Goal: Task Accomplishment & Management: Manage account settings

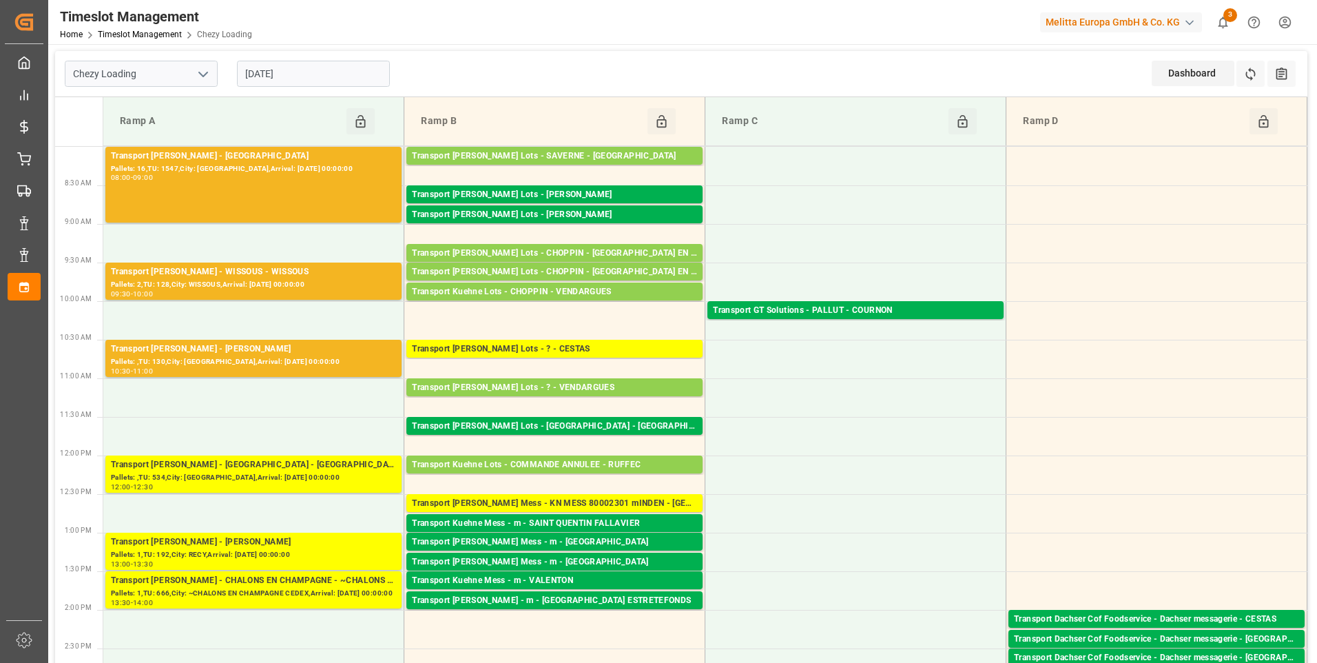
scroll to position [344, 0]
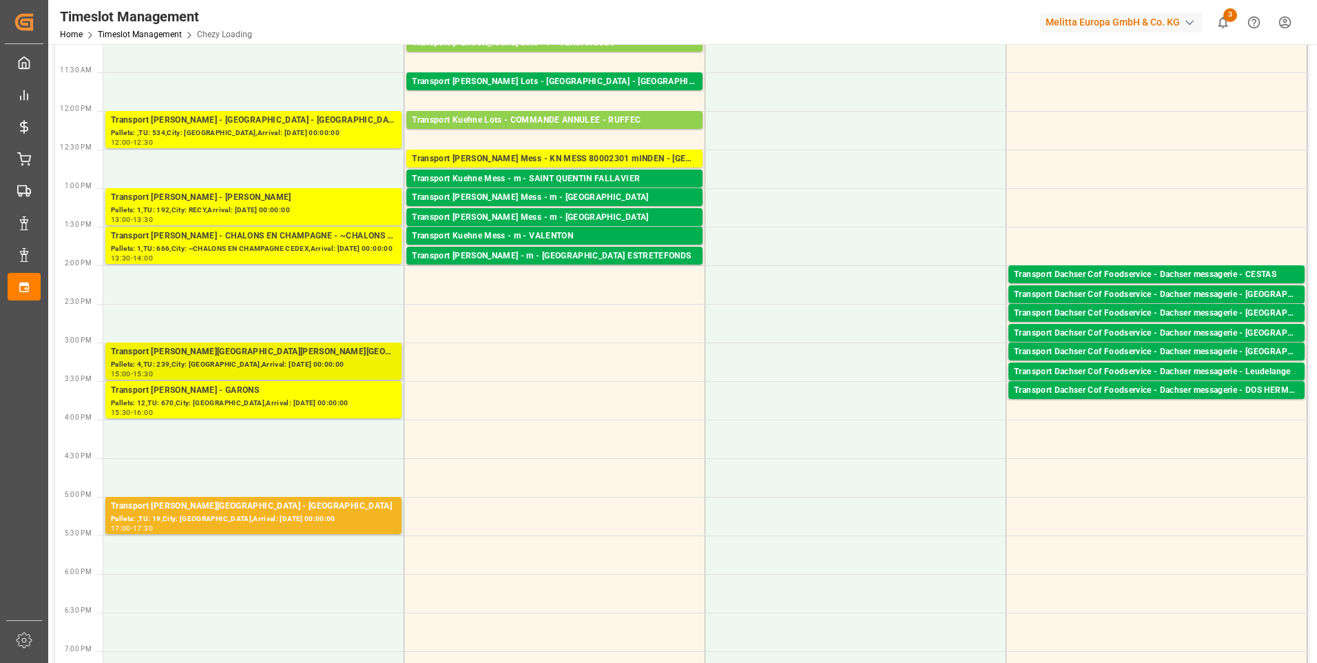
click at [252, 360] on div "Pallets: 4,TU: 239,City: VILLERS BOCAGE,Arrival: 2025-08-19 00:00:00" at bounding box center [253, 365] width 285 height 12
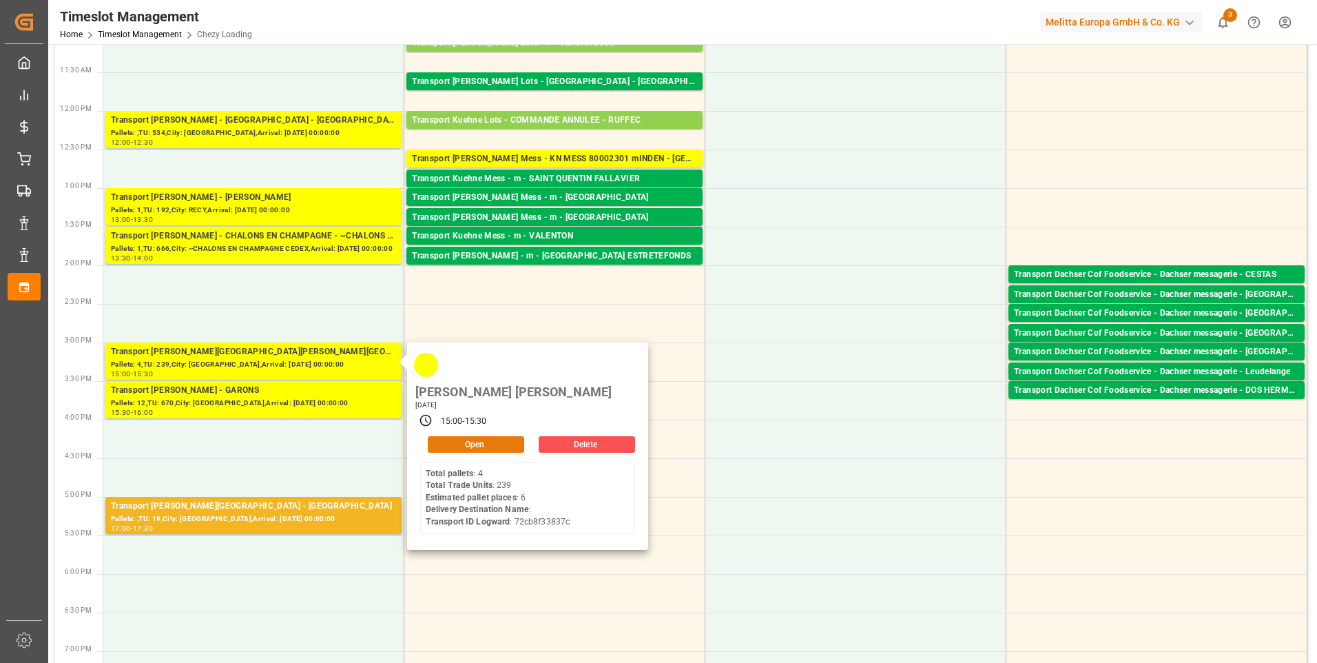
click at [470, 436] on button "Open" at bounding box center [476, 444] width 96 height 17
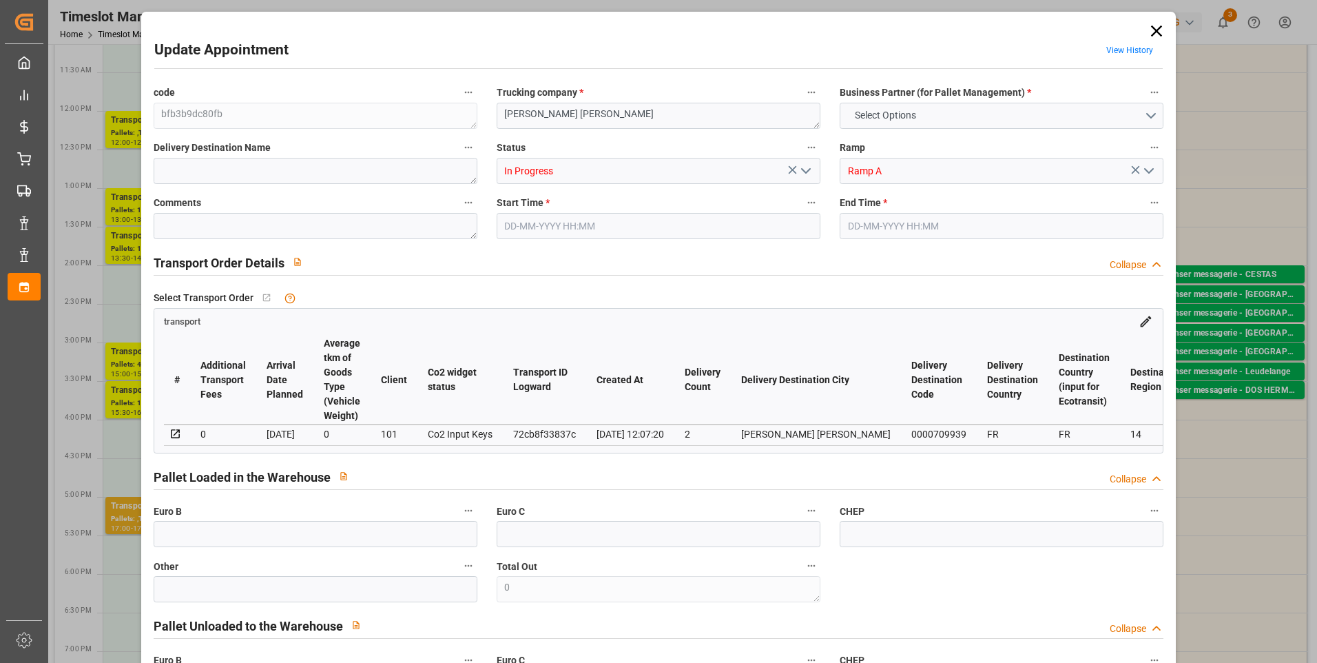
type input "6"
type input "243.09"
type input "0"
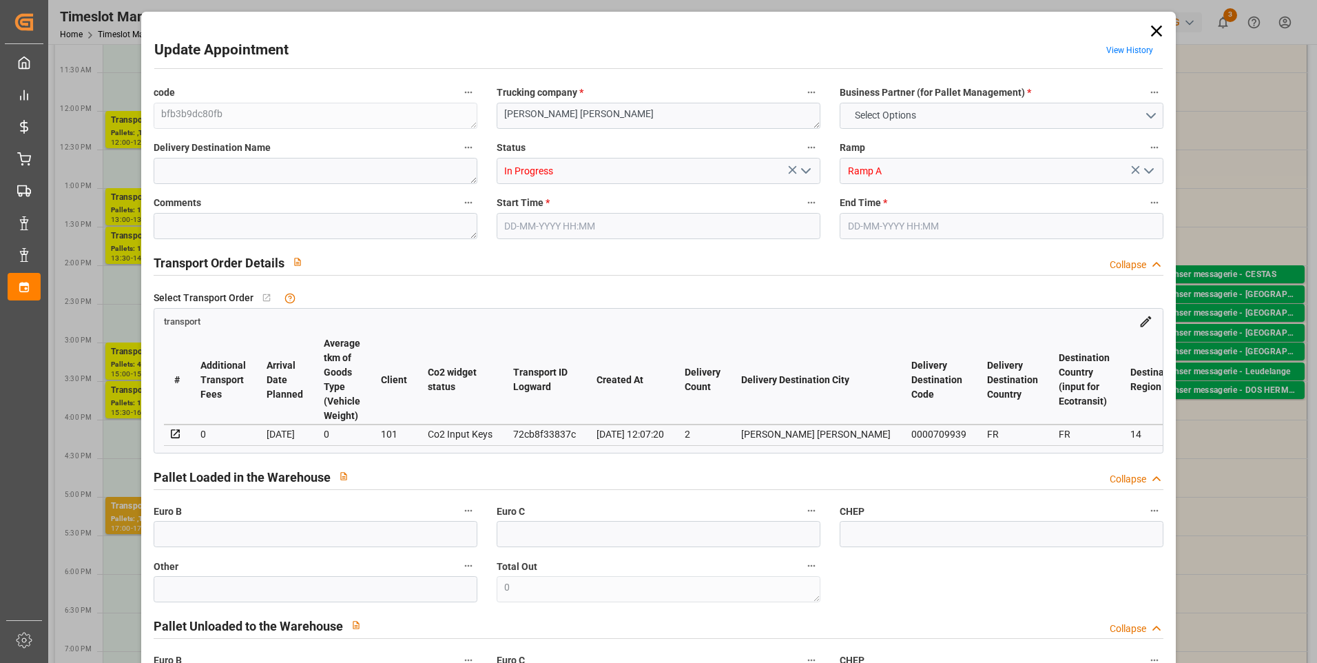
type input "233.2449"
type input "-9.8451"
type input "3"
type input "994.296"
type input "1583.664"
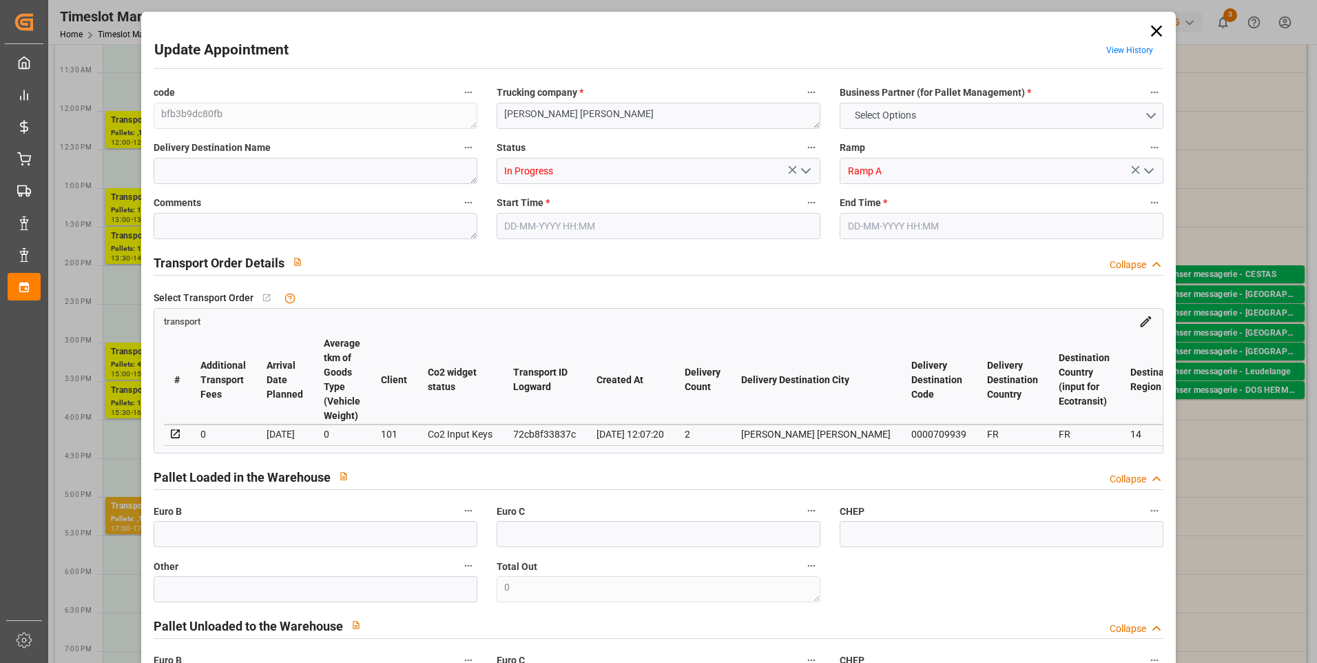
type input "5167.32"
type input "14"
type input "4"
type input "239"
type input "13"
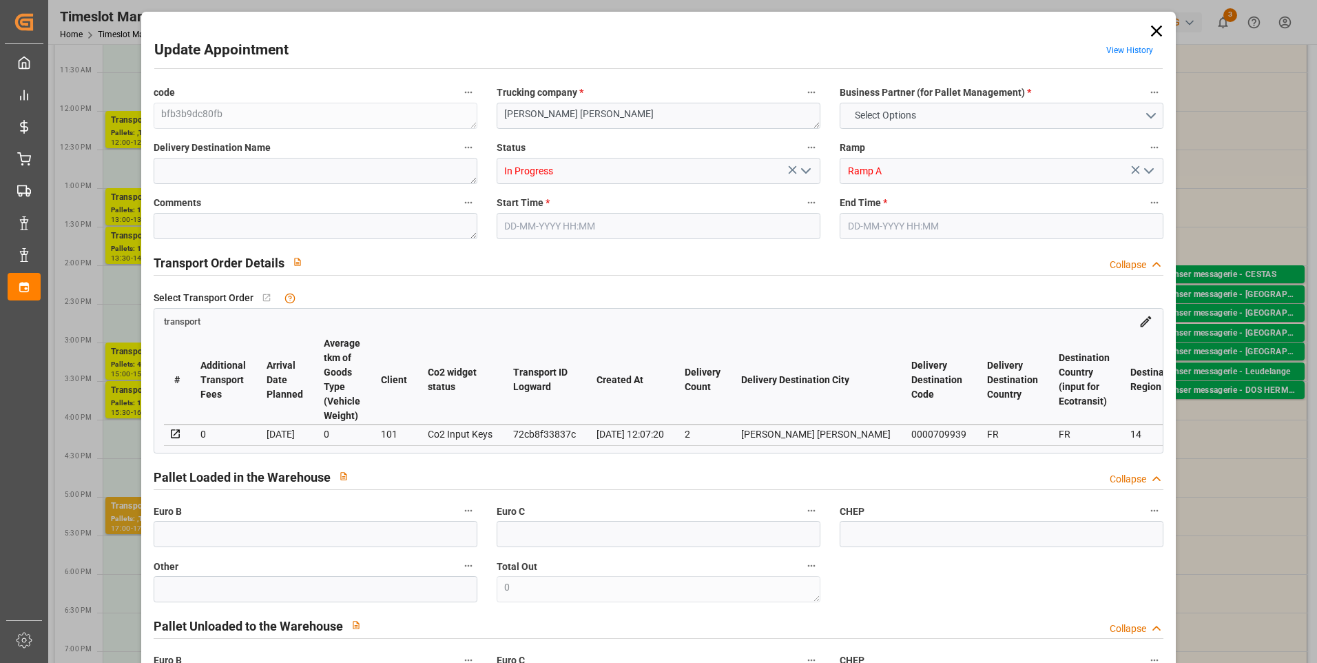
type input "101"
type input "1258.424"
type input "0"
type input "4710.8598"
type input "0"
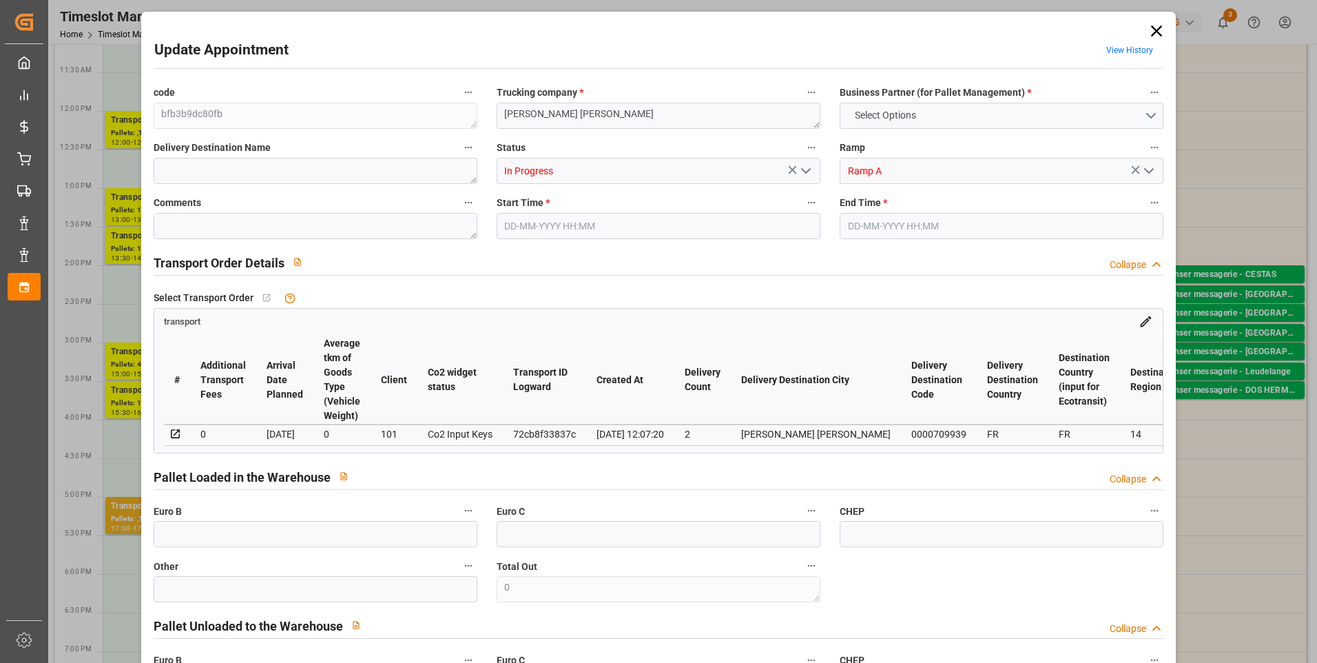
type input "0"
type input "21"
type input "35"
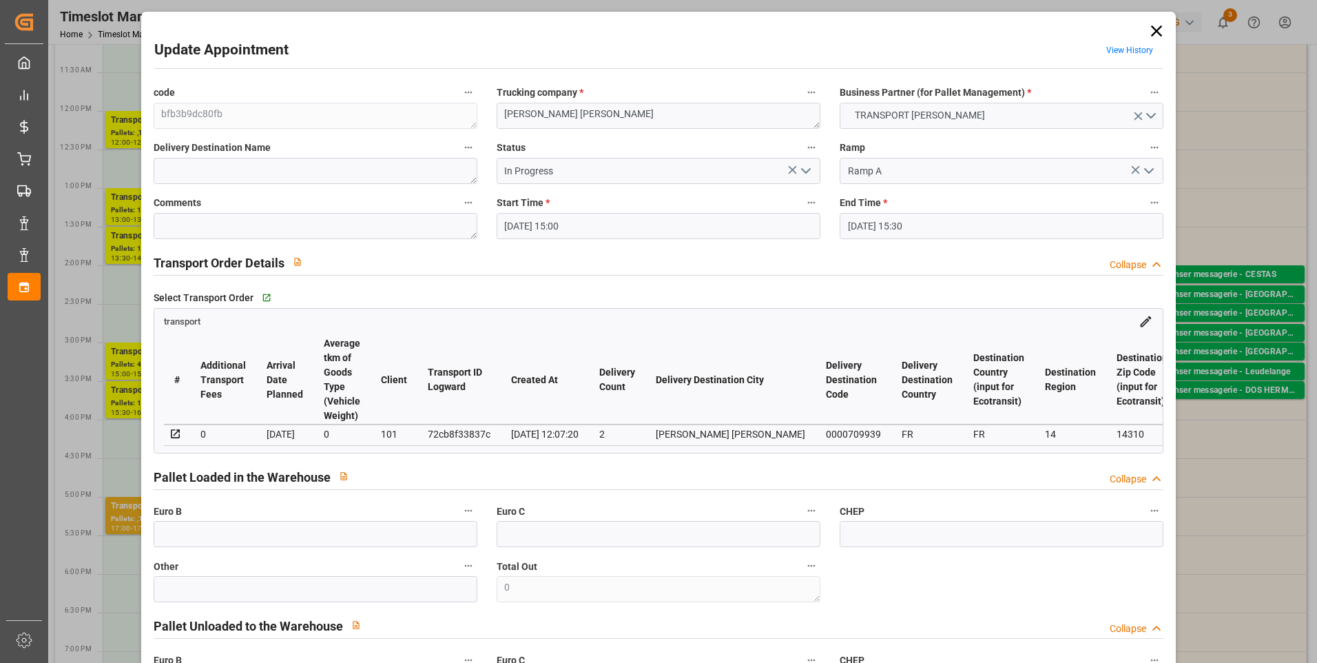
type input "18-08-2025 15:00"
type input "18-08-2025 15:30"
type input "12-08-2025 15:32"
type input "12-08-2025 12:07"
type input "[DATE]"
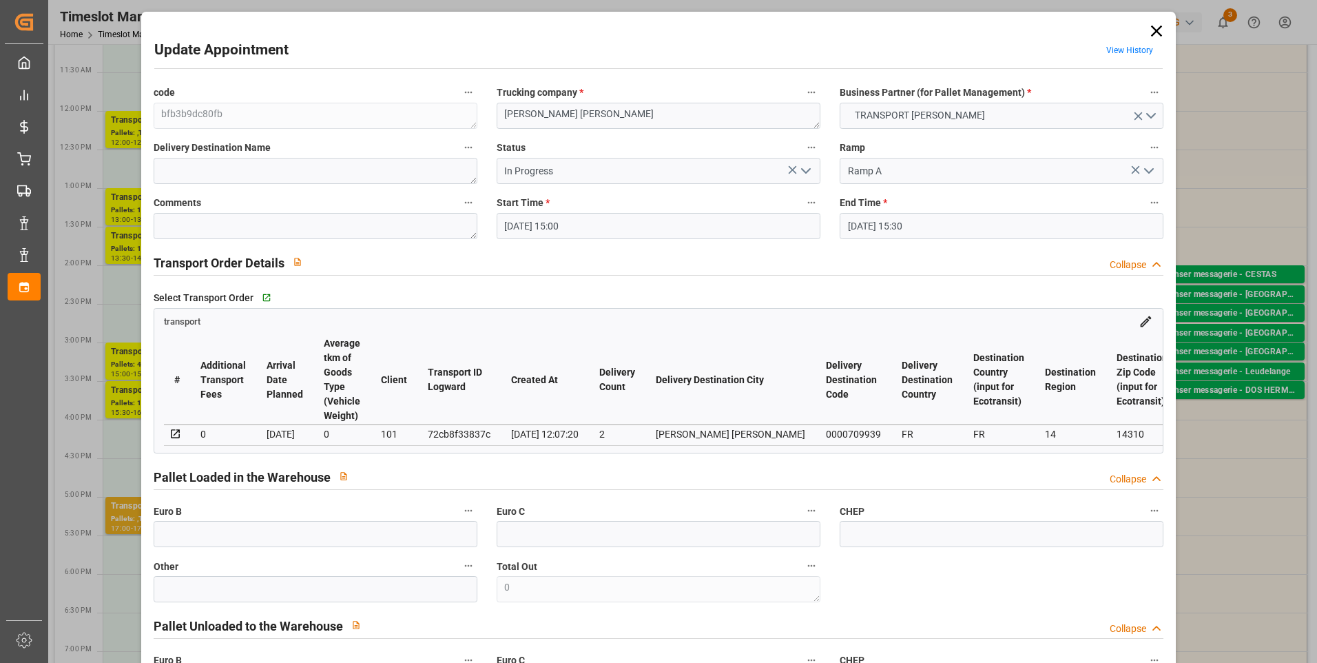
type input "[DATE]"
click at [272, 228] on textarea at bounding box center [316, 226] width 324 height 26
type textarea "NICO 5"
click at [214, 547] on input "text" at bounding box center [316, 534] width 324 height 26
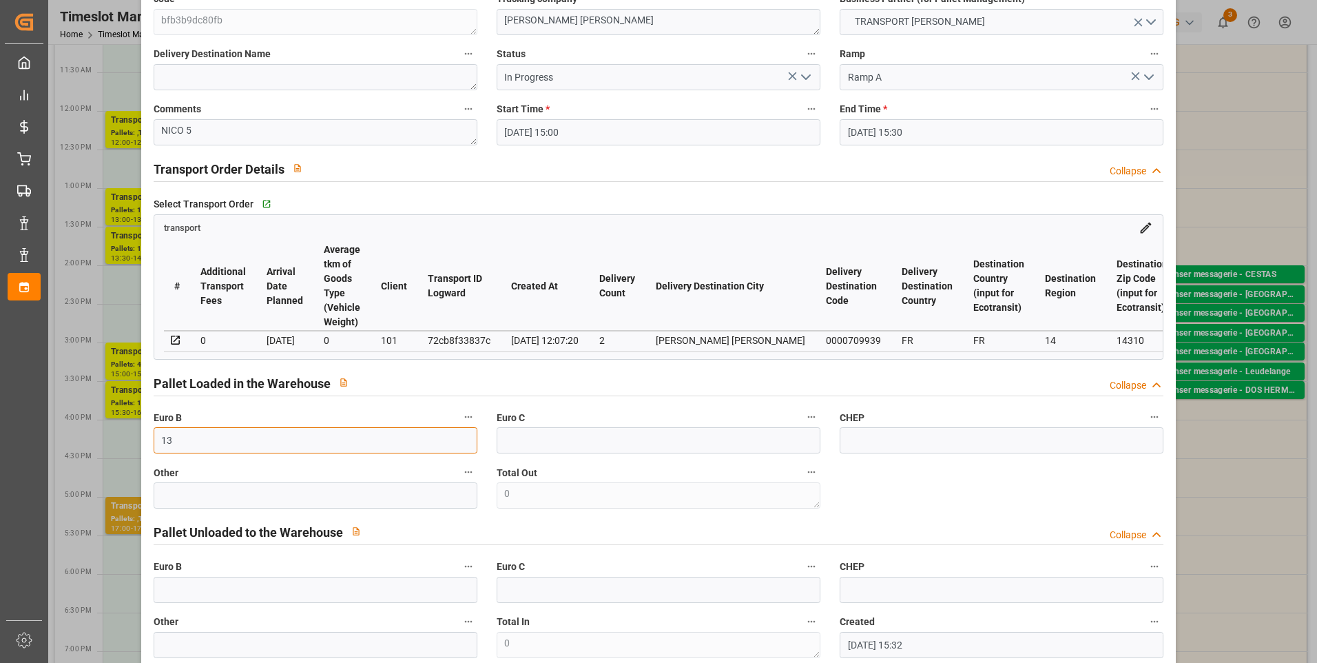
scroll to position [620, 0]
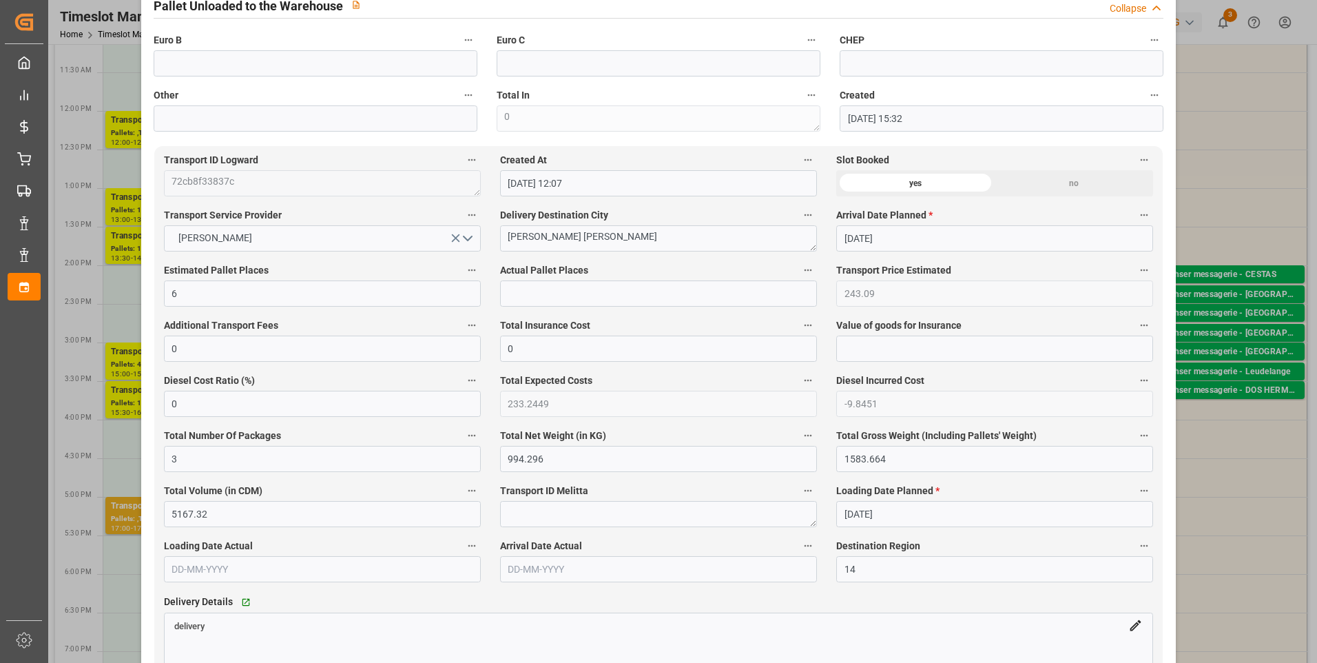
type input "13"
click at [524, 301] on input "text" at bounding box center [658, 293] width 317 height 26
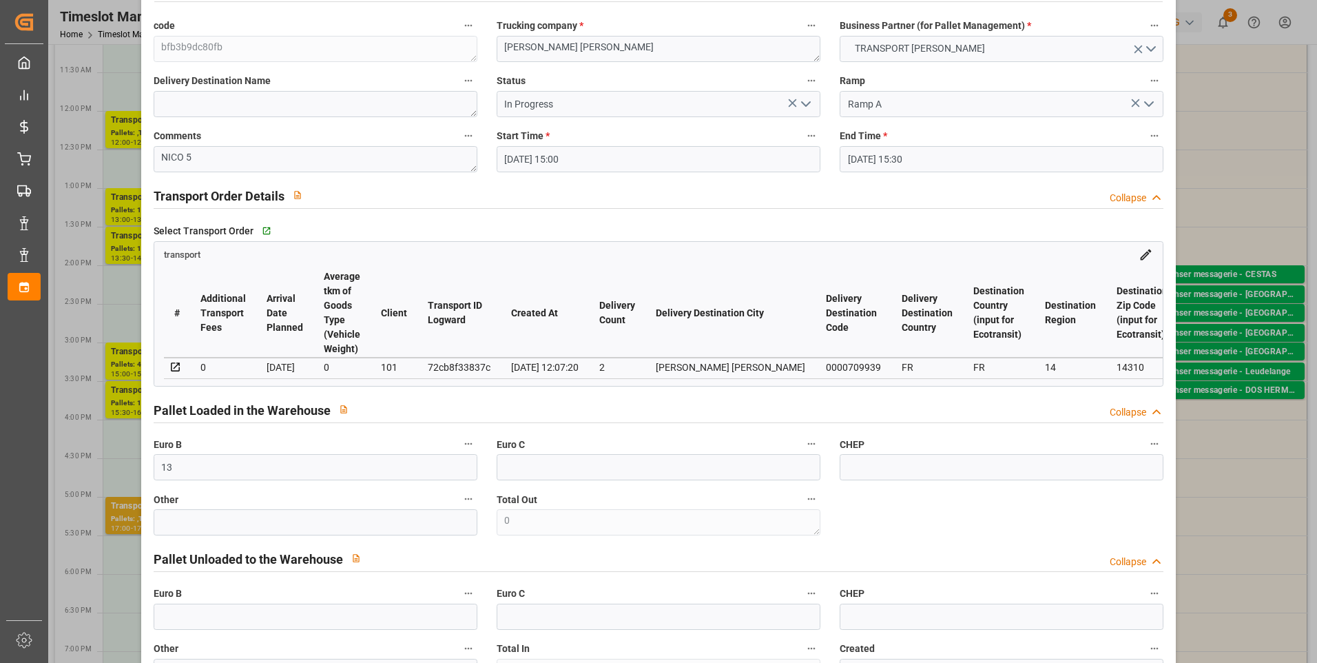
scroll to position [0, 0]
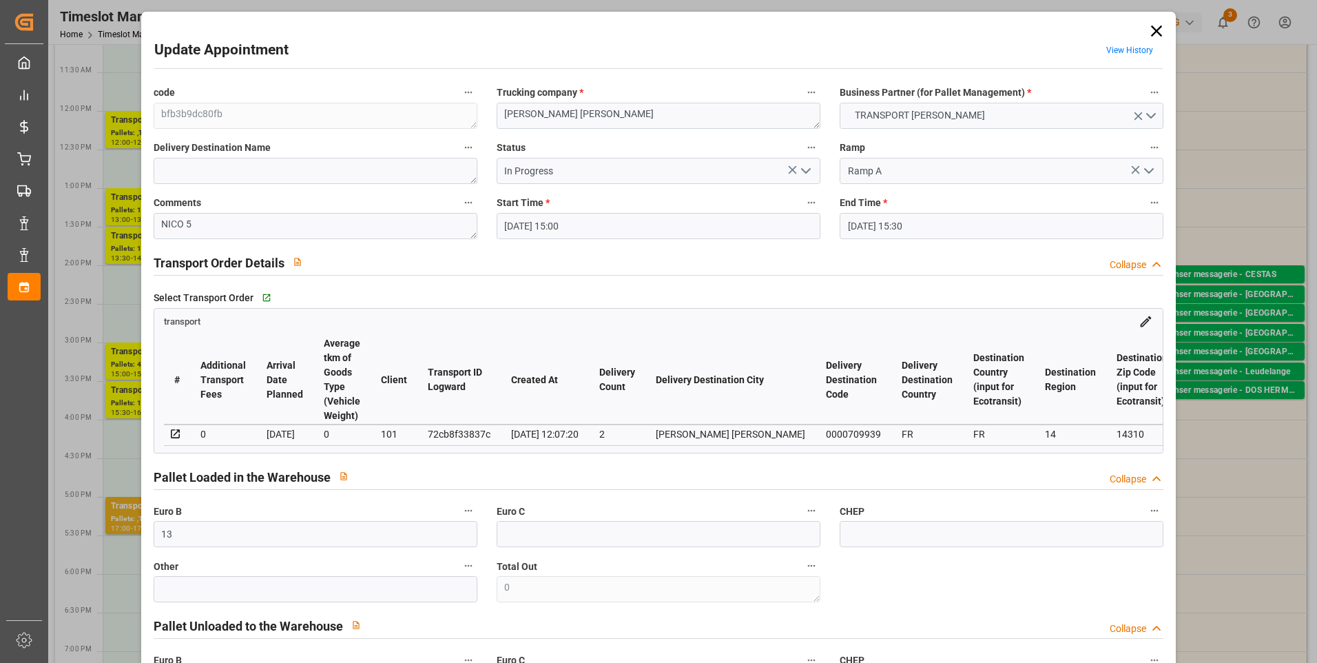
type input "5"
click at [807, 171] on icon "open menu" at bounding box center [806, 171] width 17 height 17
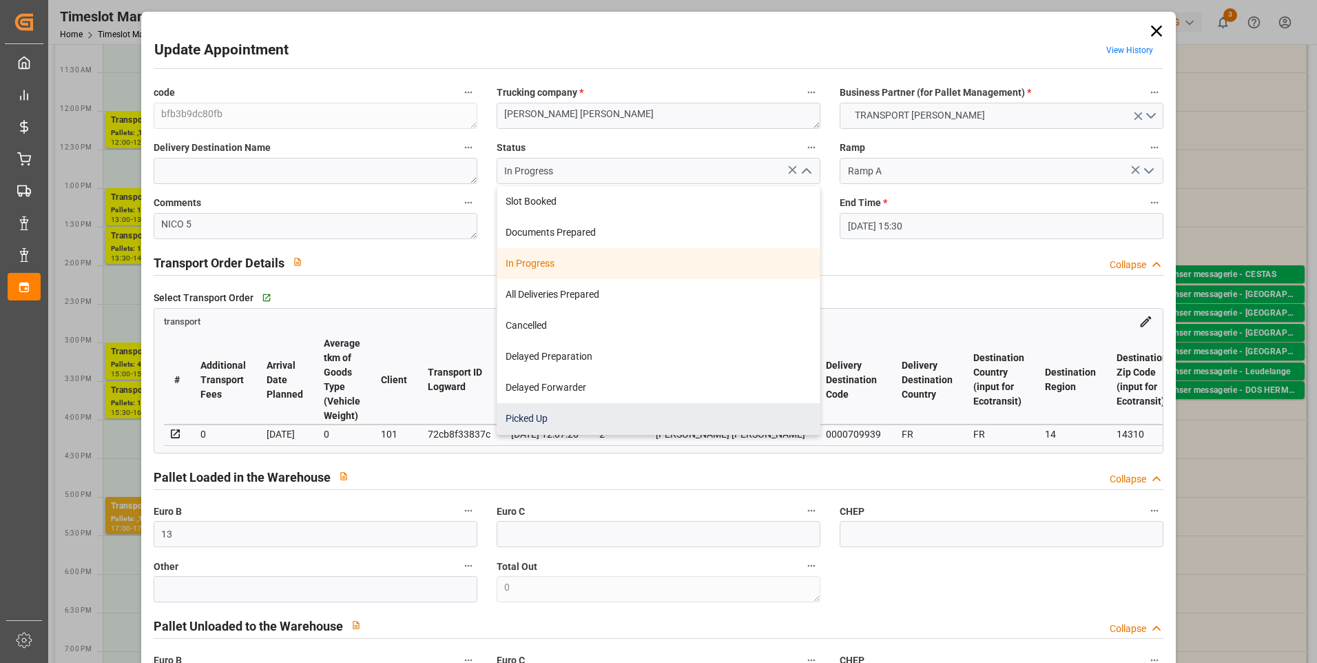
click at [530, 416] on div "Picked Up" at bounding box center [658, 418] width 322 height 31
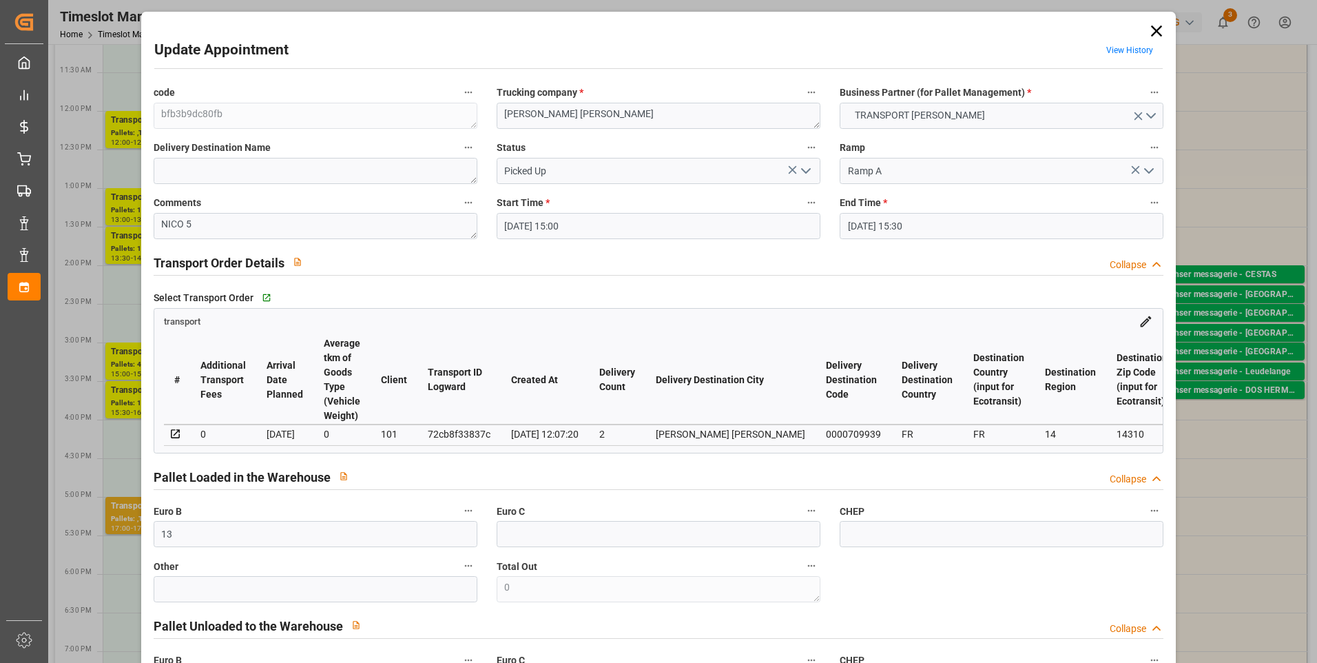
type input "Picked Up"
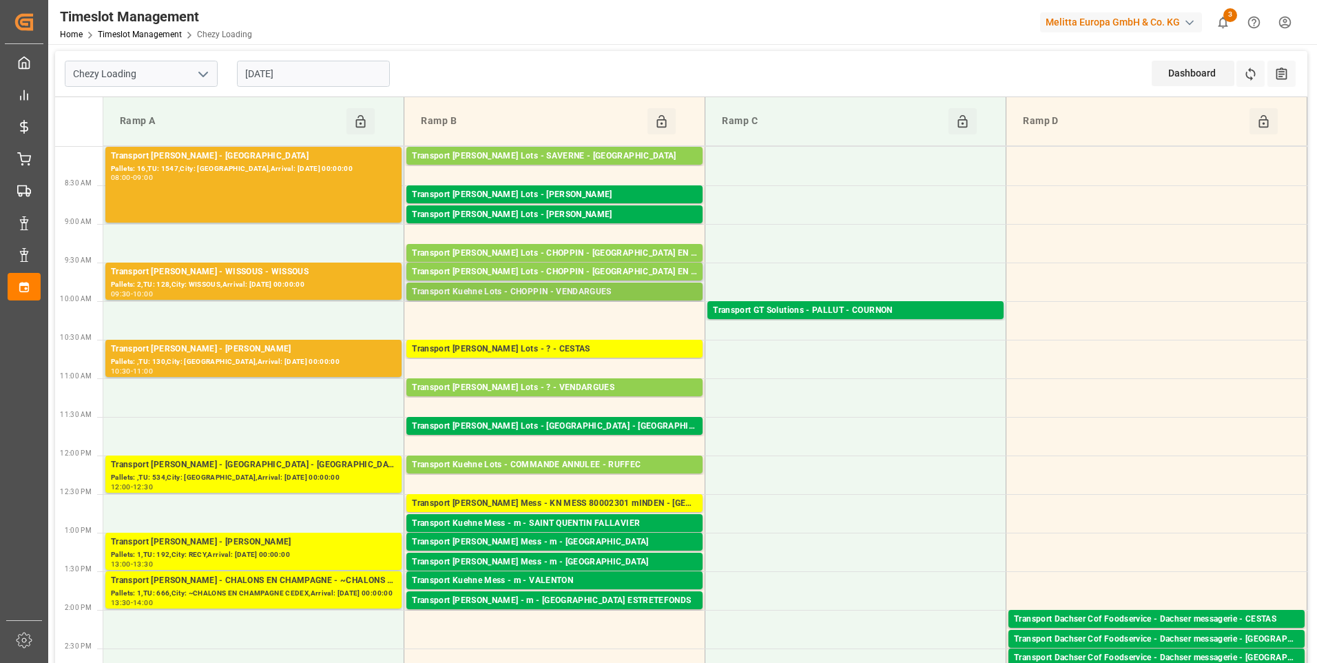
click at [593, 286] on div "Transport Kuehne Lots - CHOPPIN - VENDARGUES" at bounding box center [554, 292] width 285 height 14
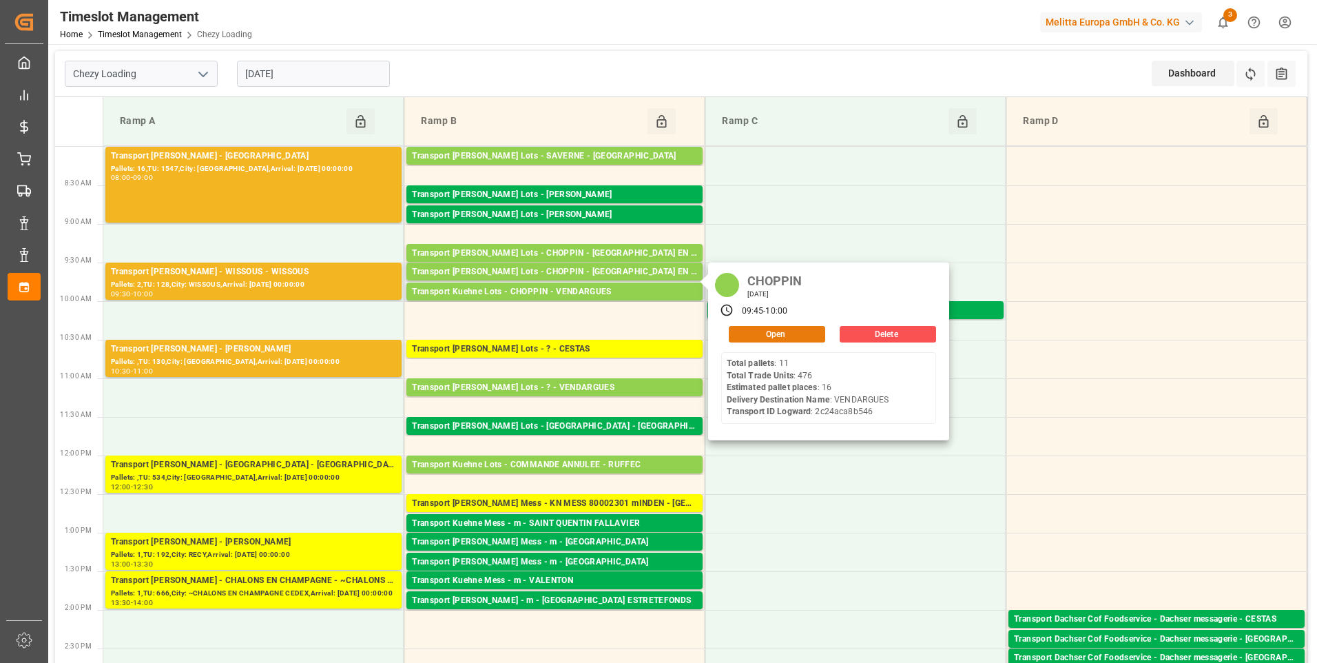
click at [756, 331] on button "Open" at bounding box center [777, 334] width 96 height 17
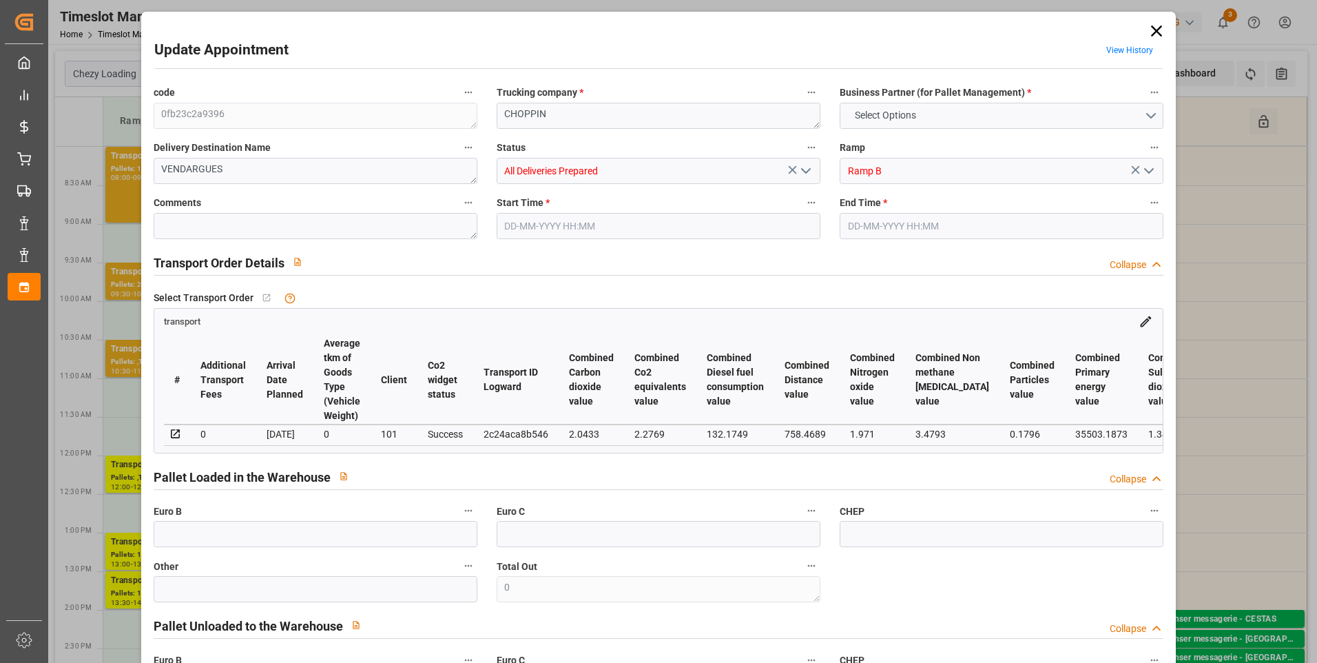
type input "16"
type input "0"
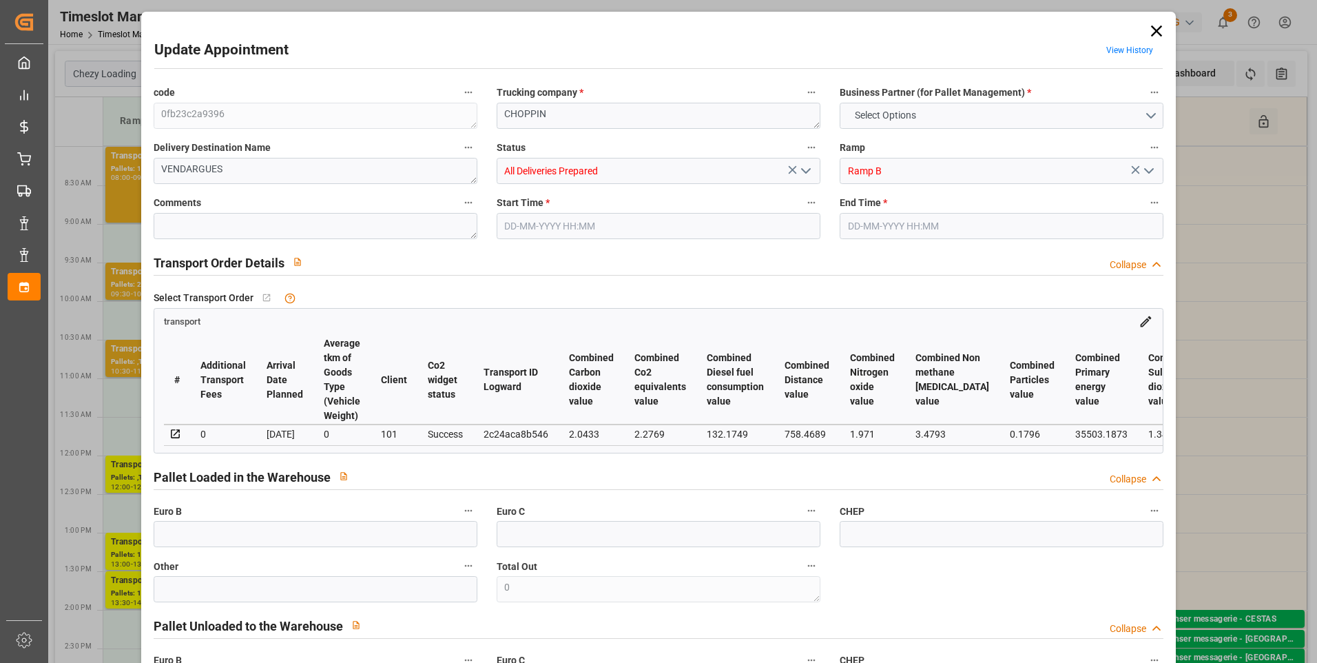
type input "19"
type input "3903.96"
type input "5928.152"
type input "17645.248"
type input "34"
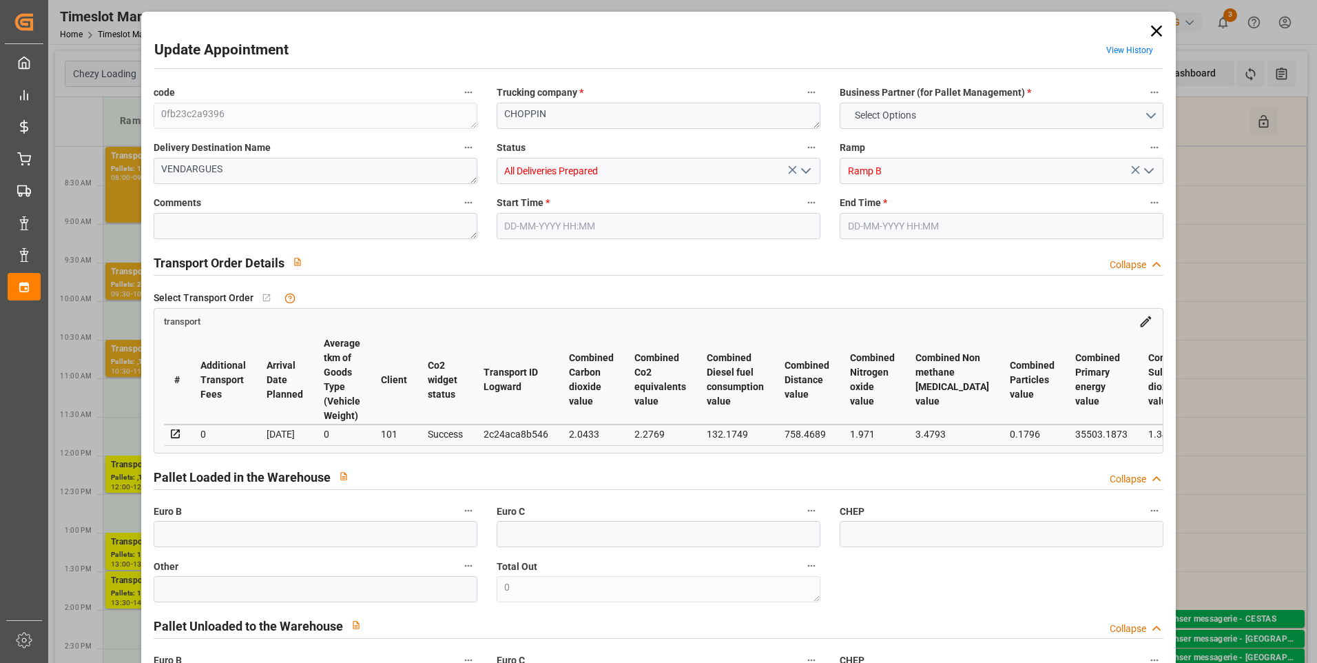
type input "11"
type input "476"
type input "19"
type input "101"
type input "5200.968"
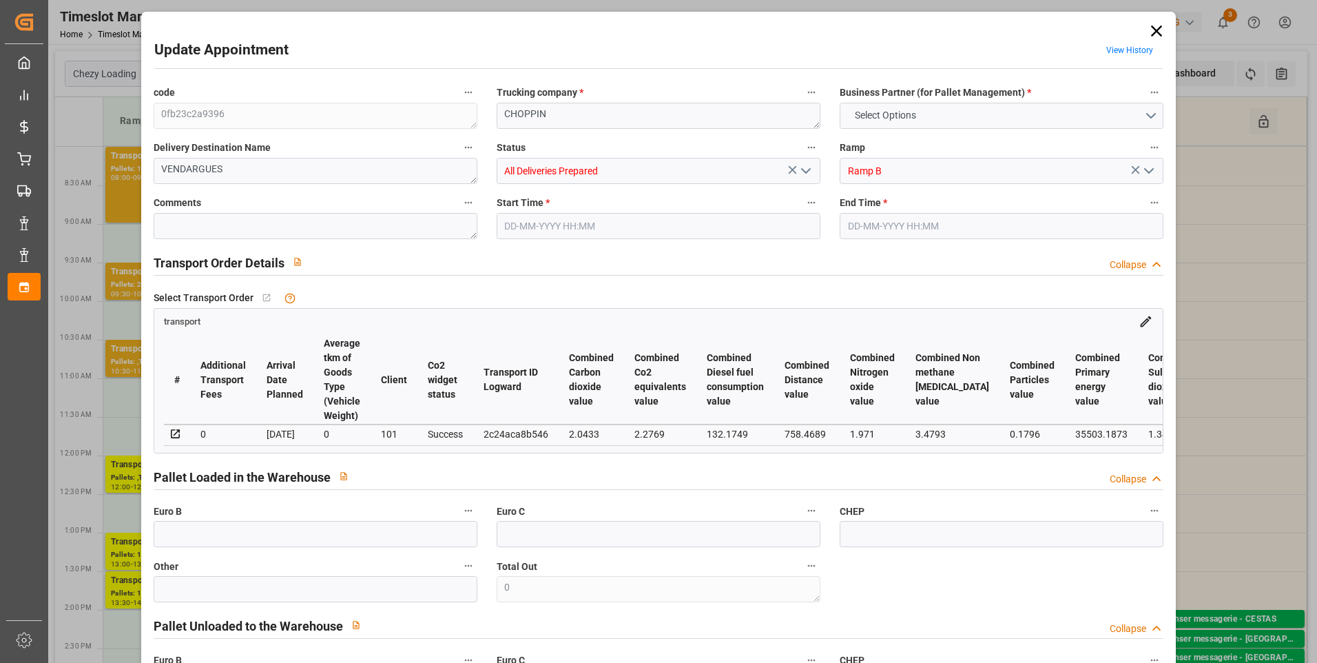
type input "0"
type input "4710.8598"
type input "0"
type input "21"
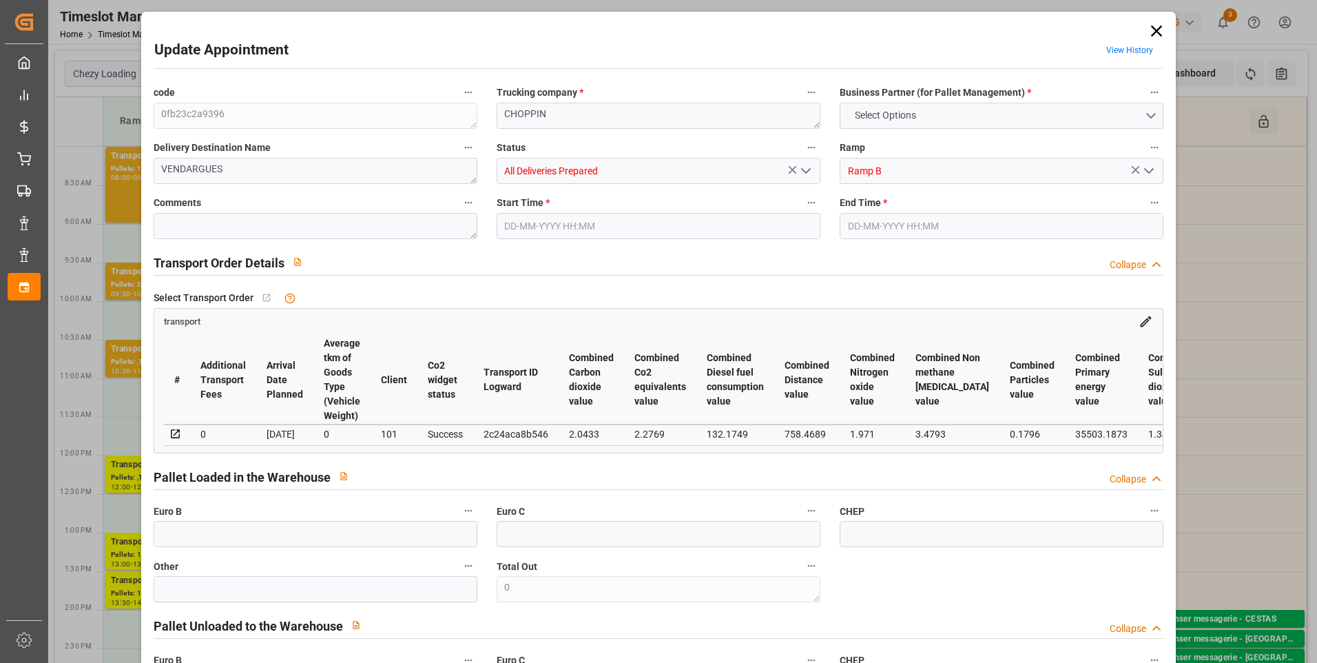
type input "35"
type input "18-08-2025 09:45"
type input "[DATE] 10:00"
type input "14-08-2025 14:24"
type input "13-08-2025 08:39"
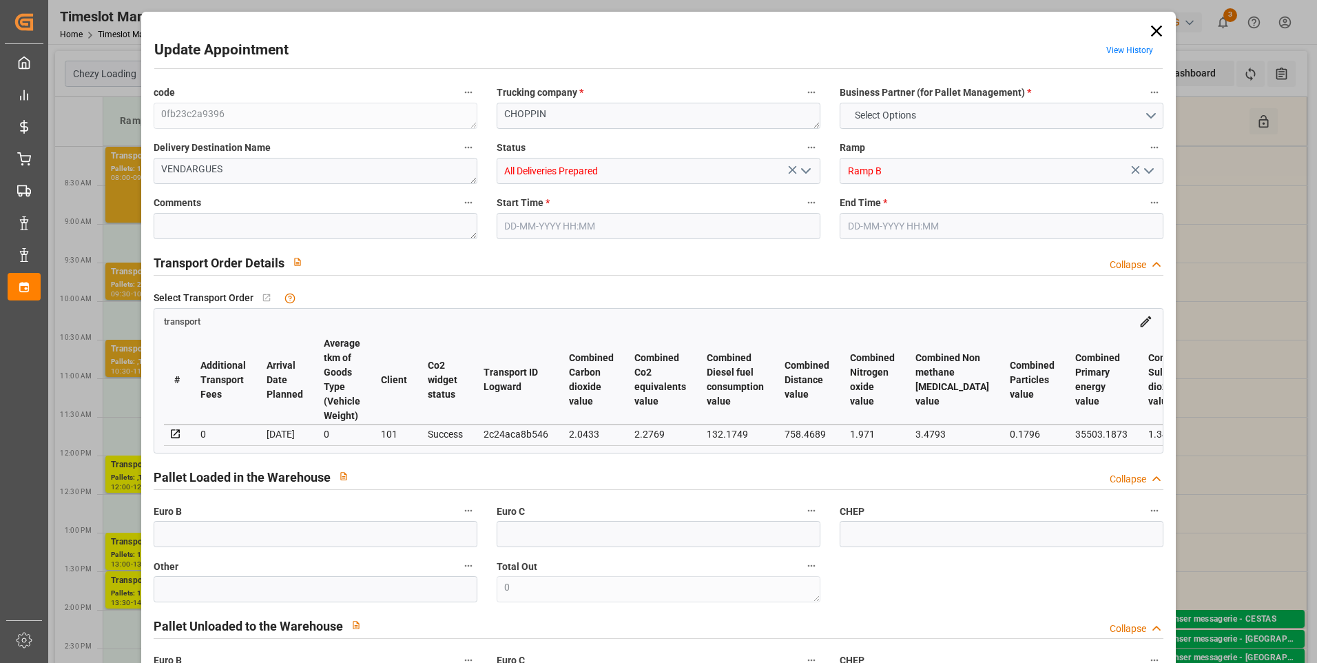
type input "13-08-2025"
type input "11-08-2025"
type input "[DATE]"
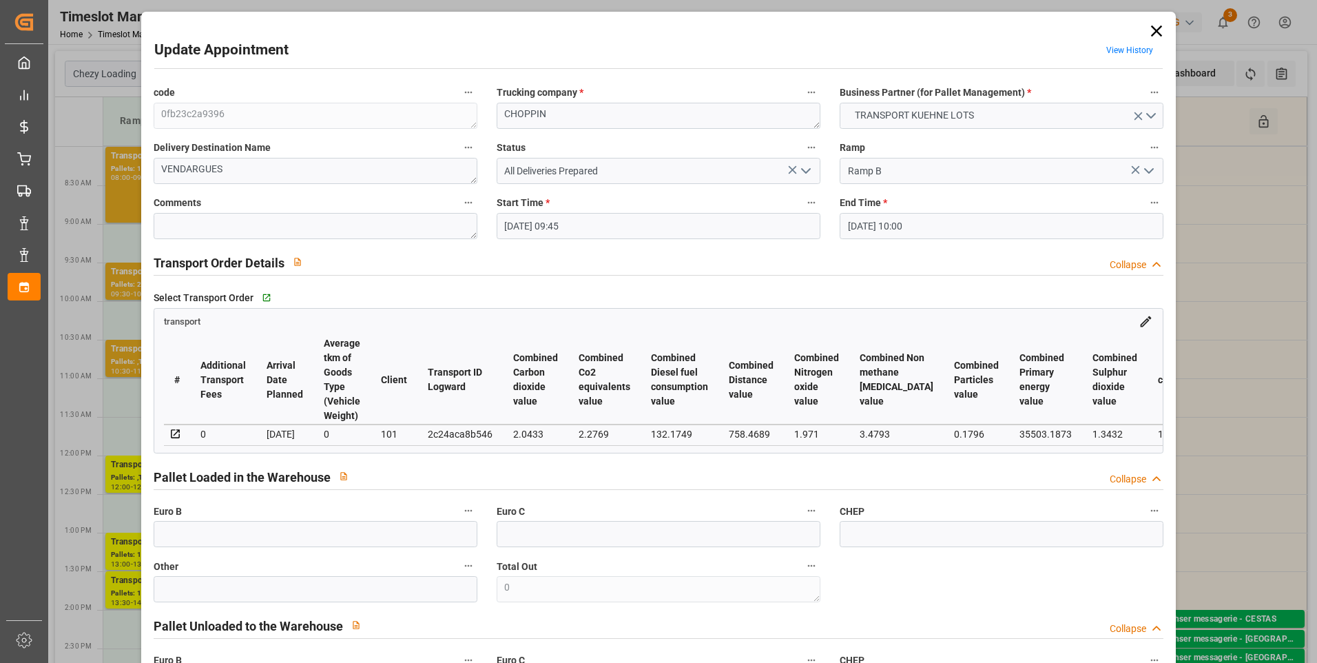
click at [803, 168] on icon "open menu" at bounding box center [806, 171] width 17 height 17
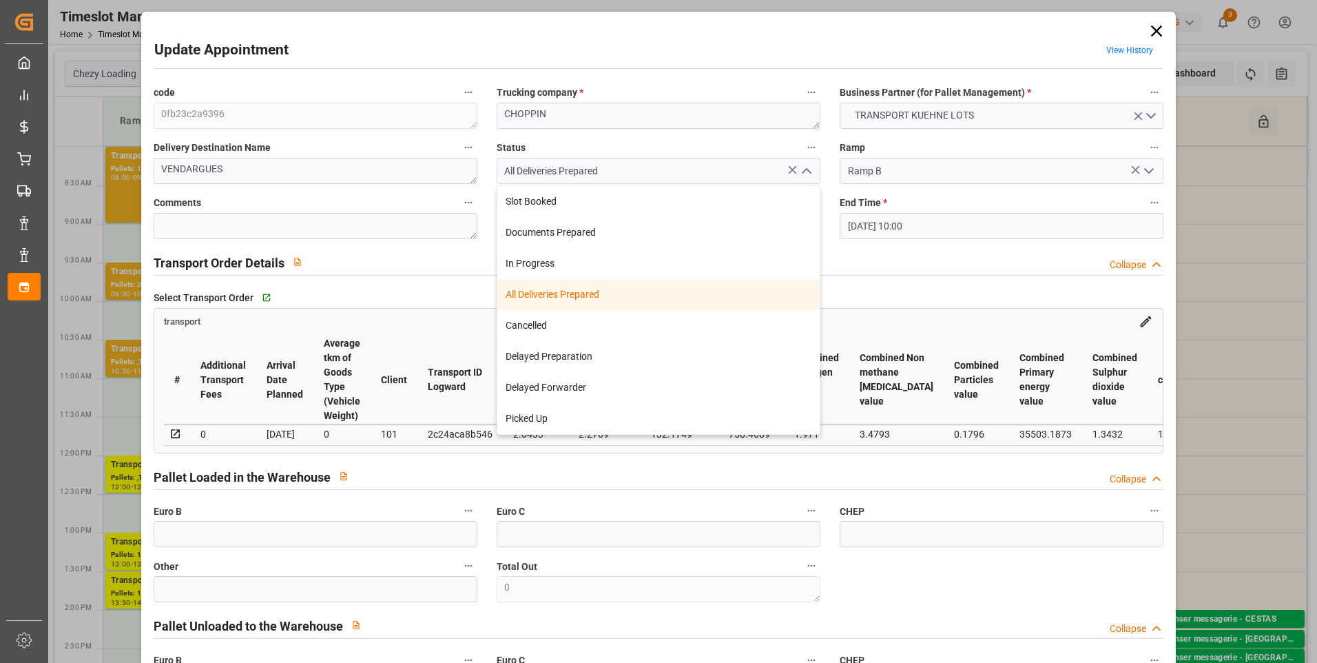
click at [1300, 401] on div "Update Appointment View History code 0fb23c2a9396 Trucking company * CHOPPIN Bu…" at bounding box center [658, 331] width 1317 height 663
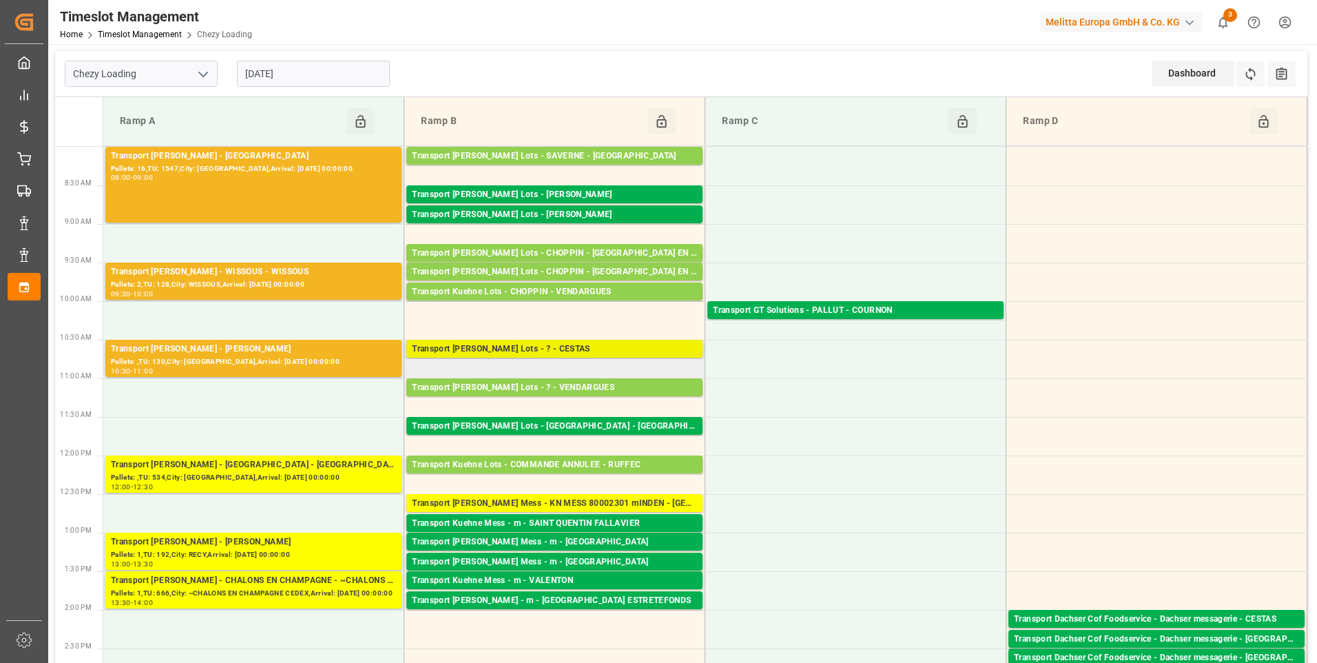
click at [599, 344] on div "Transport [PERSON_NAME] Lots - ? - CESTAS" at bounding box center [554, 349] width 285 height 14
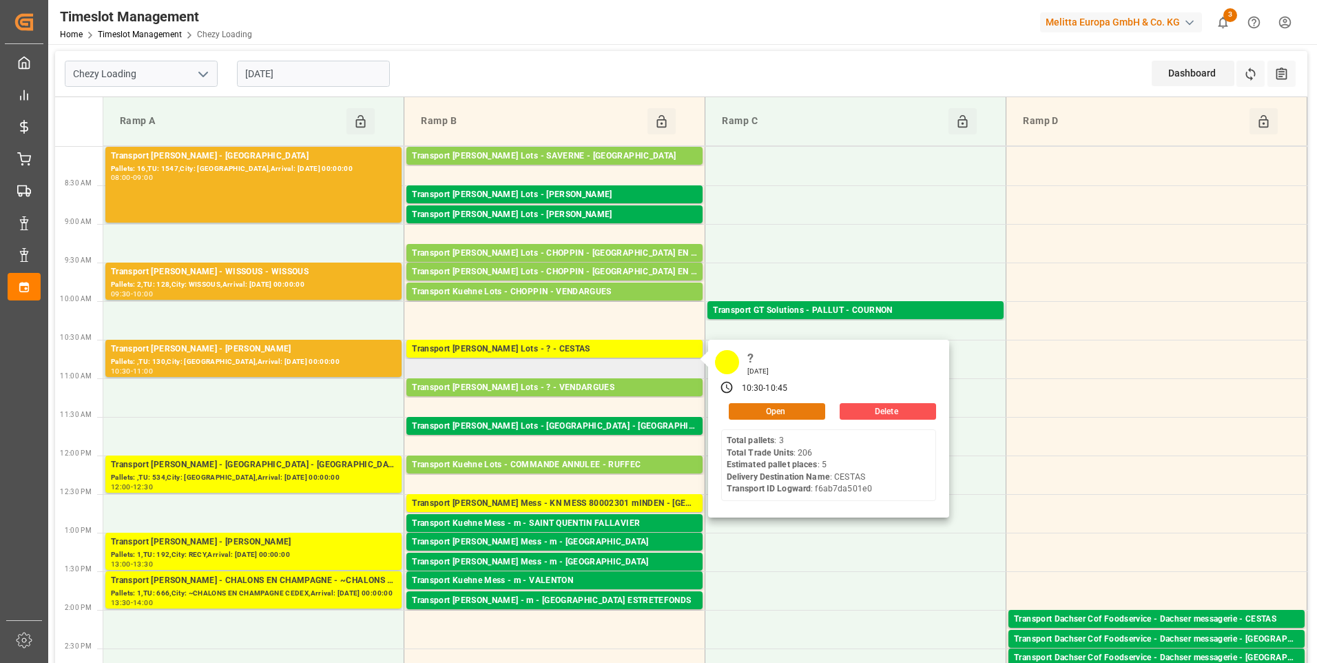
click at [743, 408] on button "Open" at bounding box center [777, 411] width 96 height 17
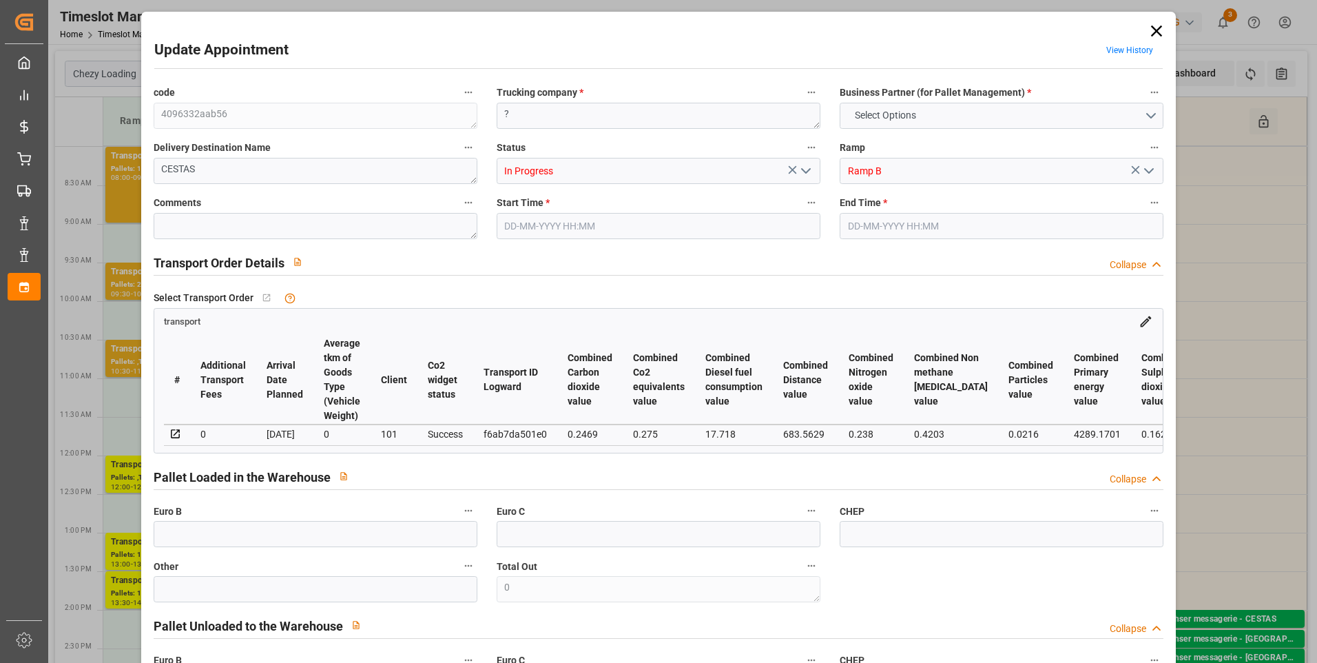
type input "5"
type input "336.21"
type input "0"
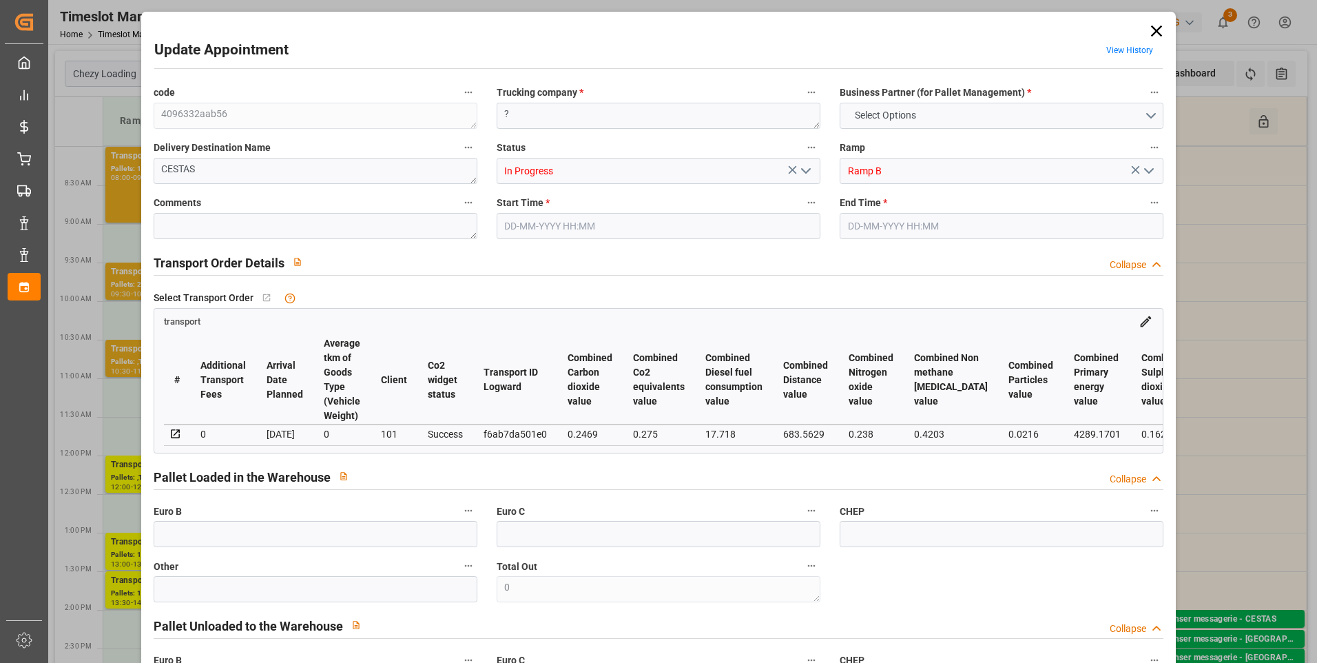
type input "336.21"
type input "0"
type input "11"
type input "551.403"
type input "1048.782"
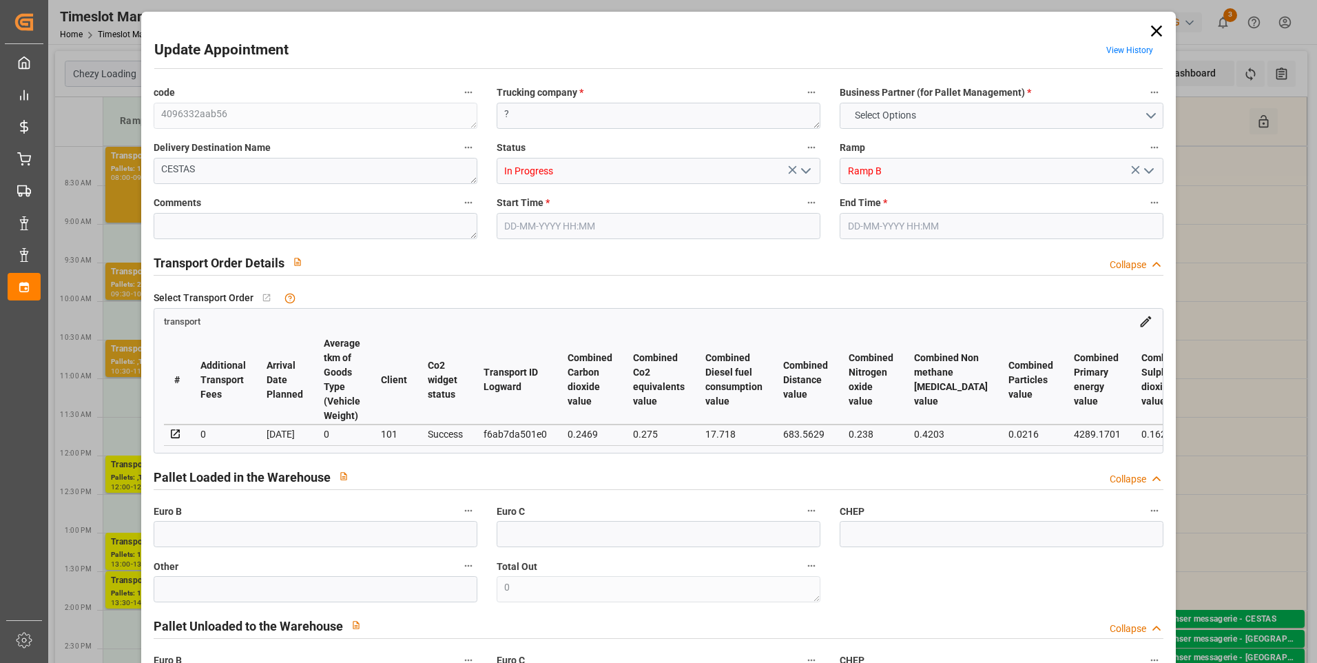
type input "3493.158"
type input "33"
type input "3"
type input "206"
type input "15"
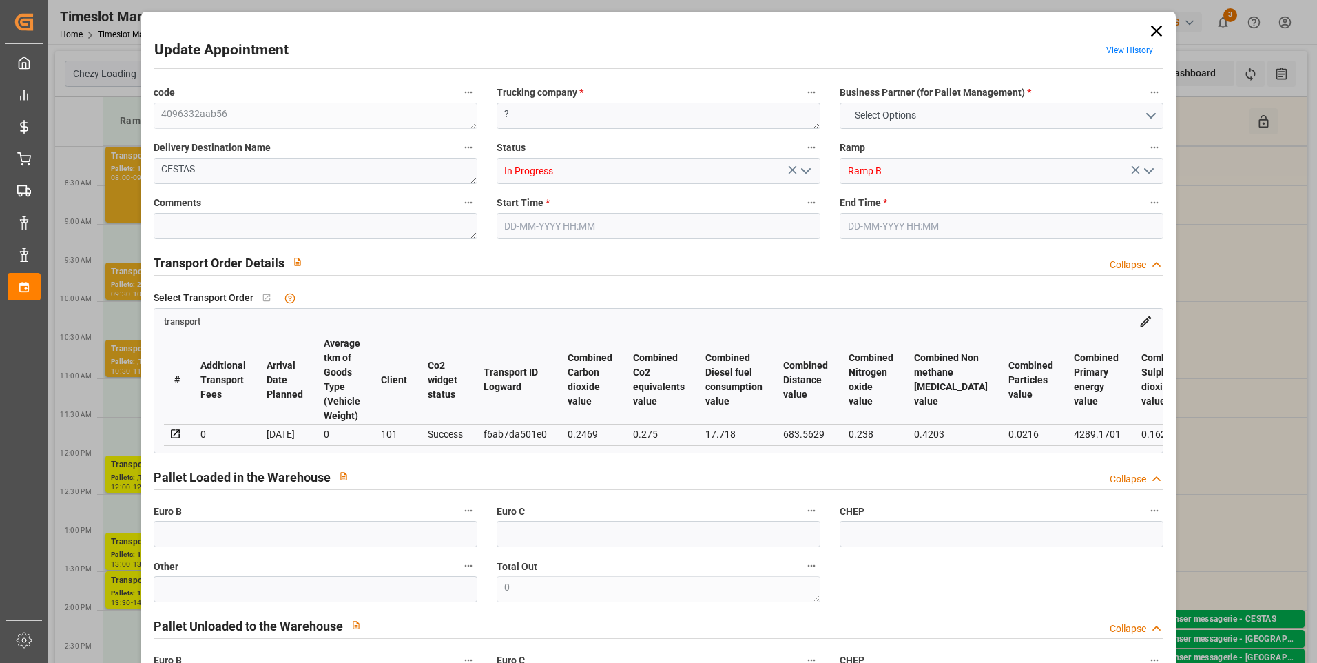
type input "101"
type input "689.582"
type input "0"
type input "4710.8598"
type input "0"
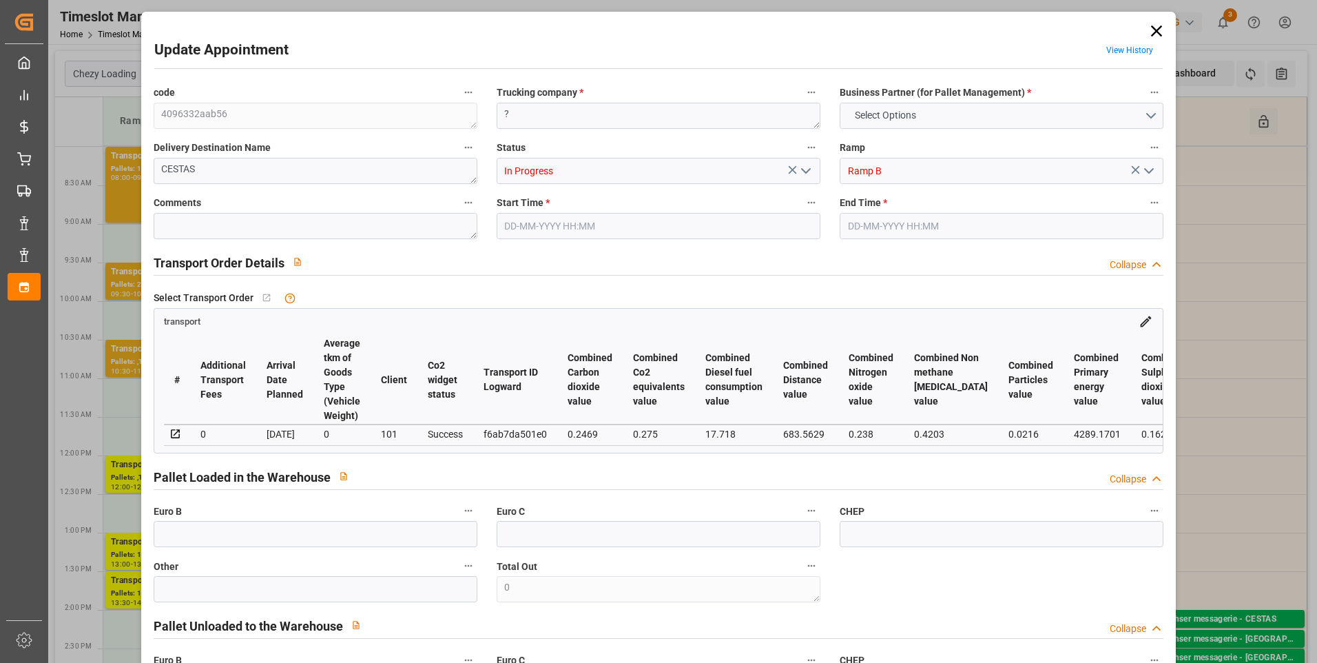
type input "0"
type input "21"
type input "35"
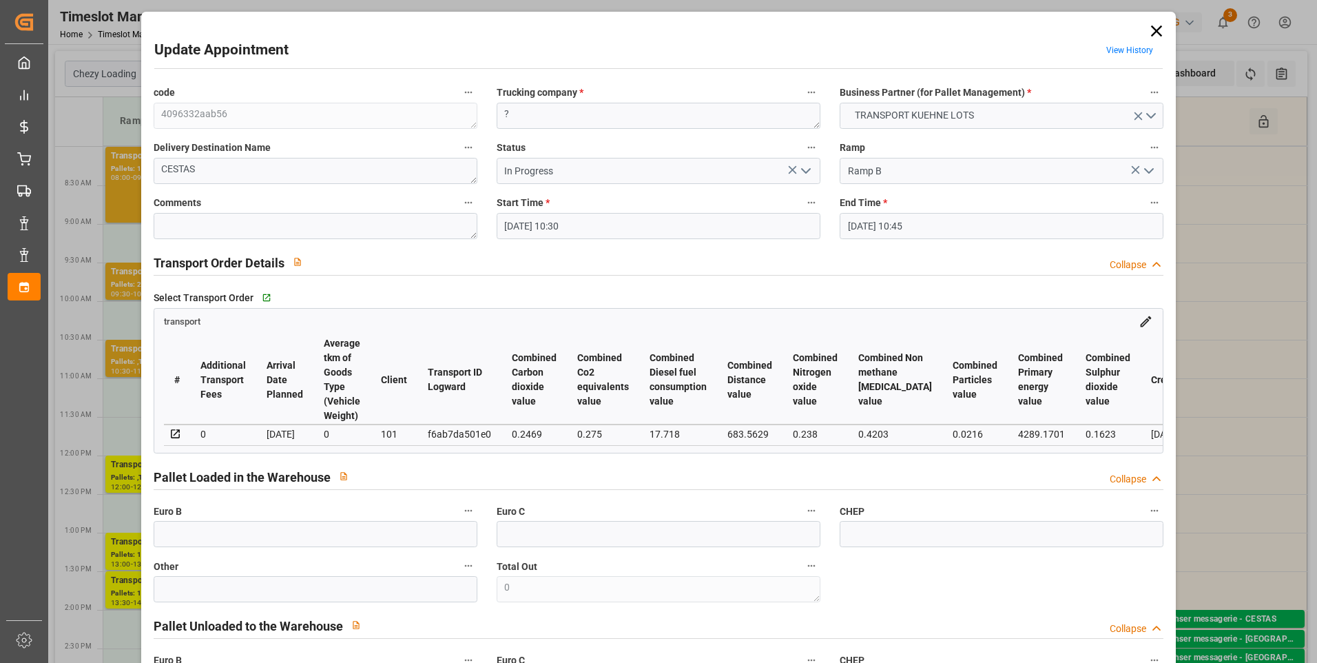
type input "18-08-2025 10:30"
type input "18-08-2025 10:45"
type input "13-08-2025 15:12"
type input "13-08-2025 11:54"
type input "20-08-2025"
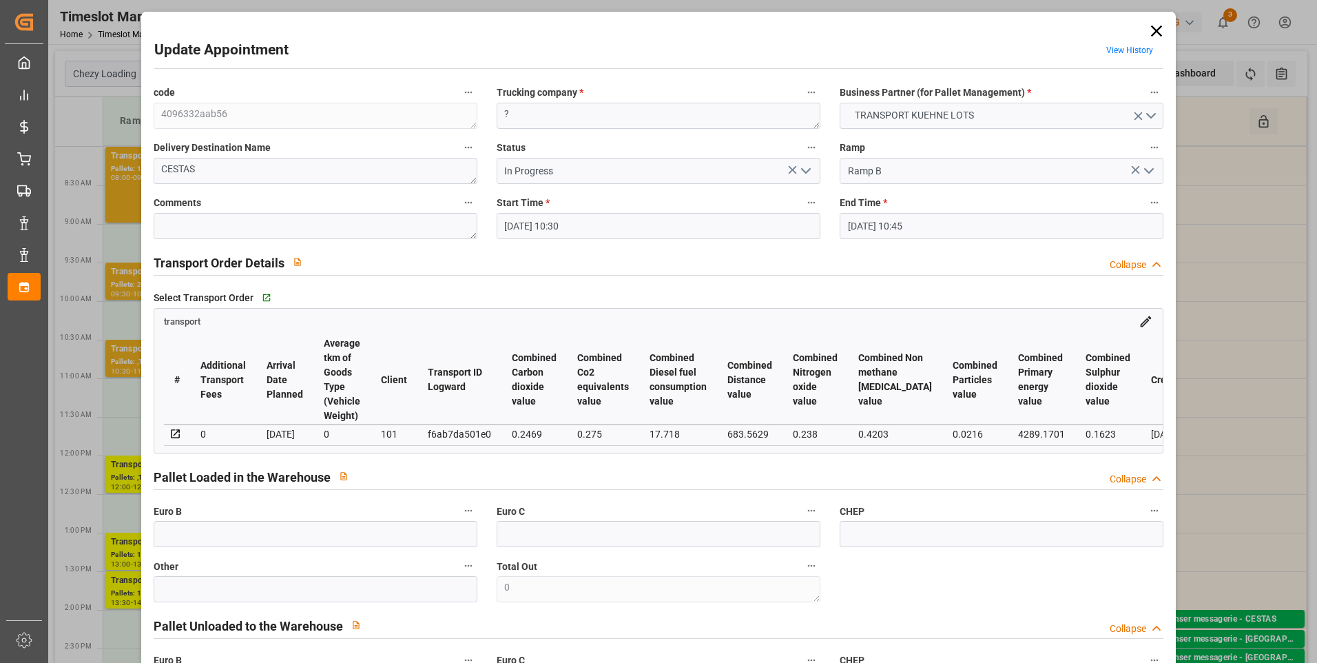
type input "[DATE]"
click at [808, 165] on icon "open menu" at bounding box center [806, 171] width 17 height 17
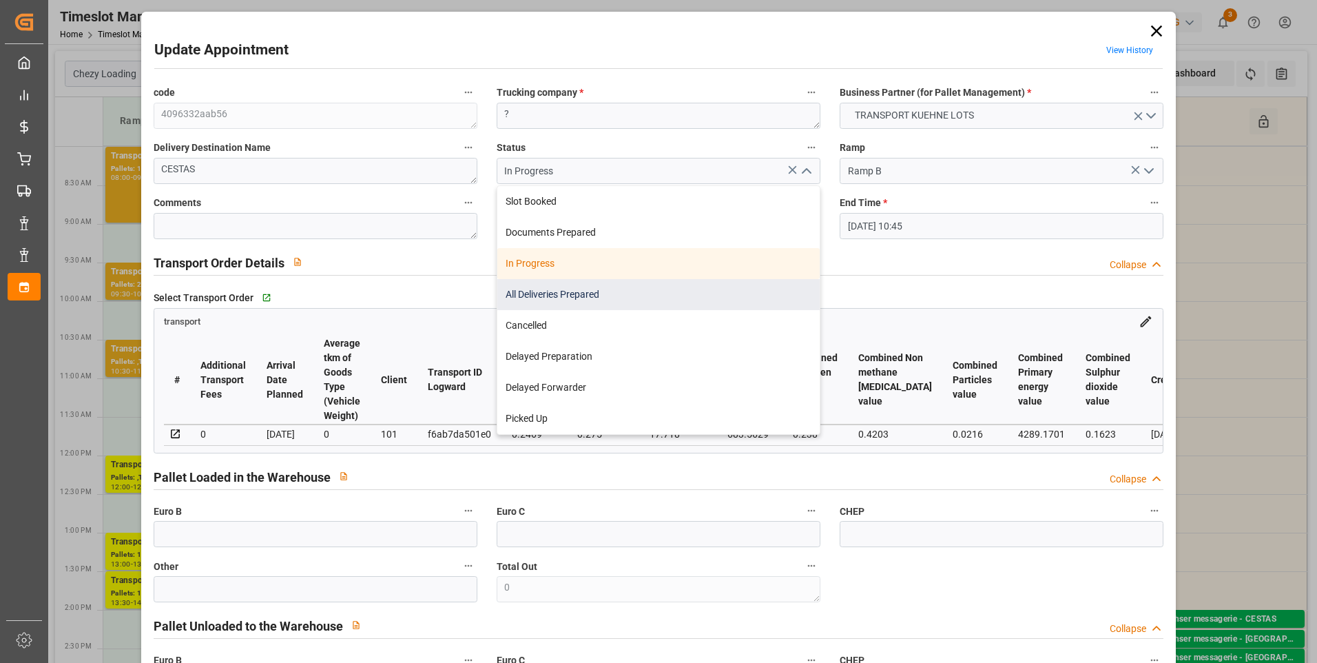
click at [555, 293] on div "All Deliveries Prepared" at bounding box center [658, 294] width 322 height 31
type input "All Deliveries Prepared"
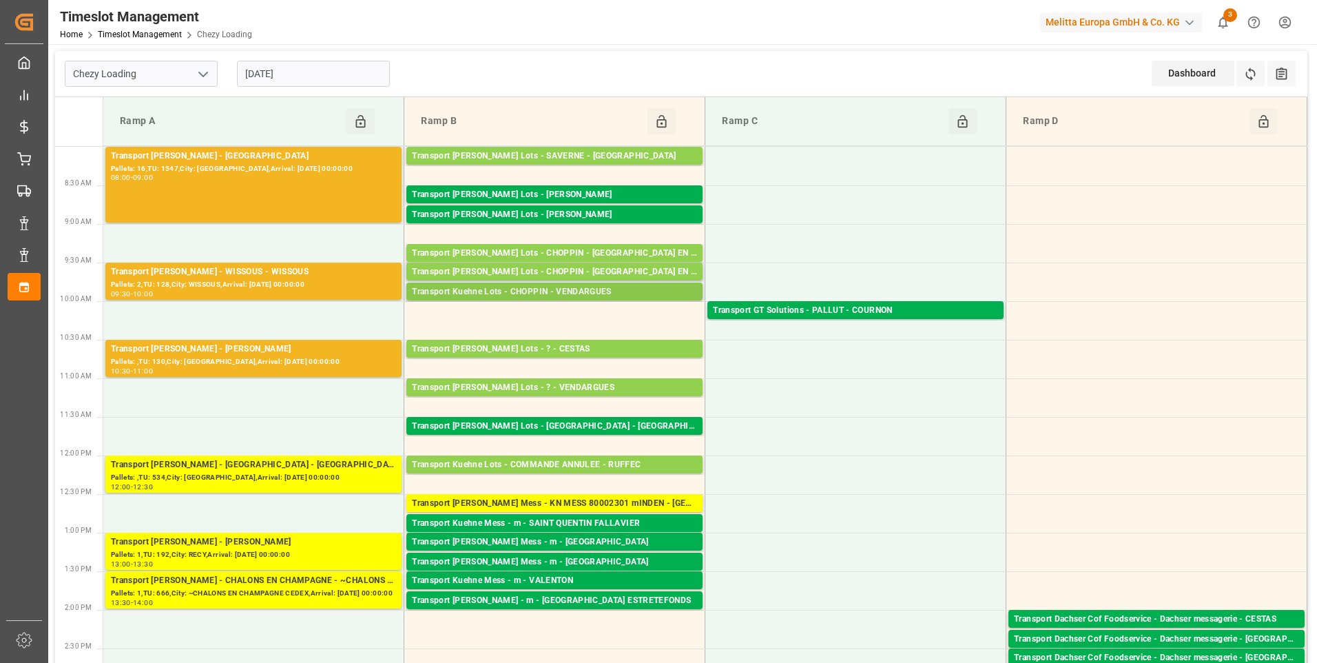
click at [607, 291] on div "Transport Kuehne Lots - CHOPPIN - VENDARGUES" at bounding box center [554, 292] width 285 height 14
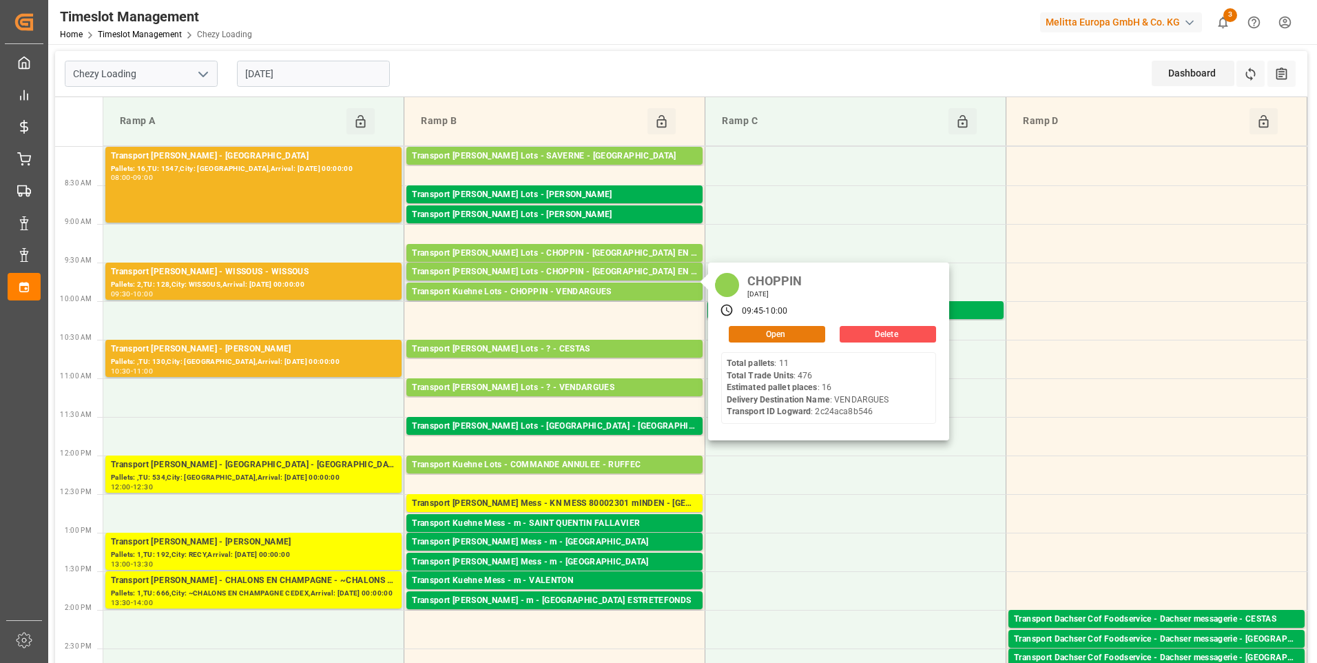
click at [773, 331] on button "Open" at bounding box center [777, 334] width 96 height 17
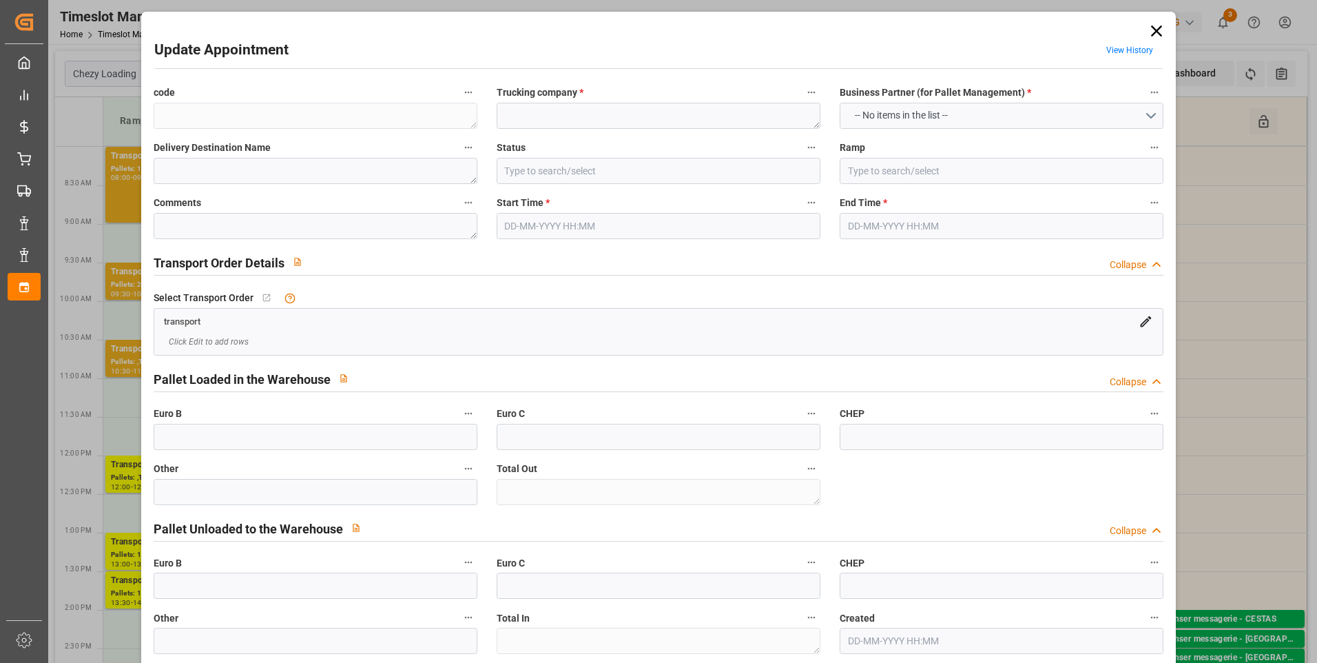
type textarea "0fb23c2a9396"
type textarea "CHOPPIN"
type textarea "VENDARGUES"
type input "All Deliveries Prepared"
type input "Ramp B"
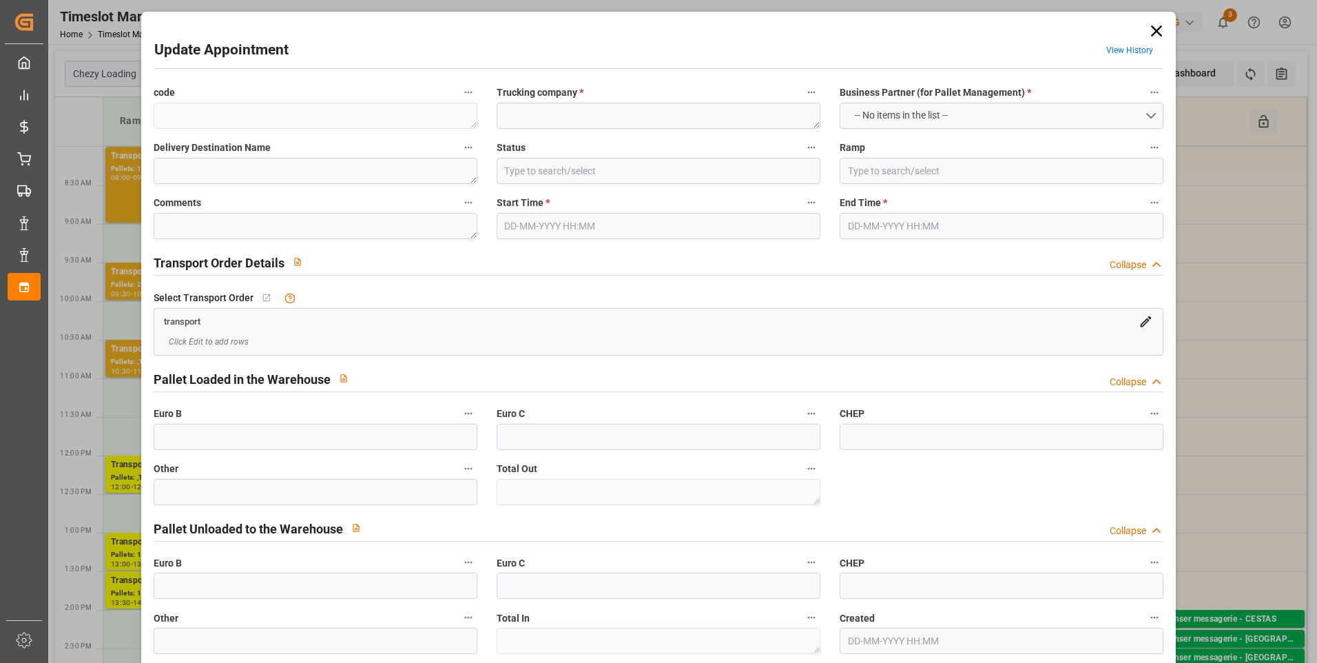
type textarea "0"
type textarea "2c24aca8b546"
type textarea "VENDARGUES"
type textarea "0000721865"
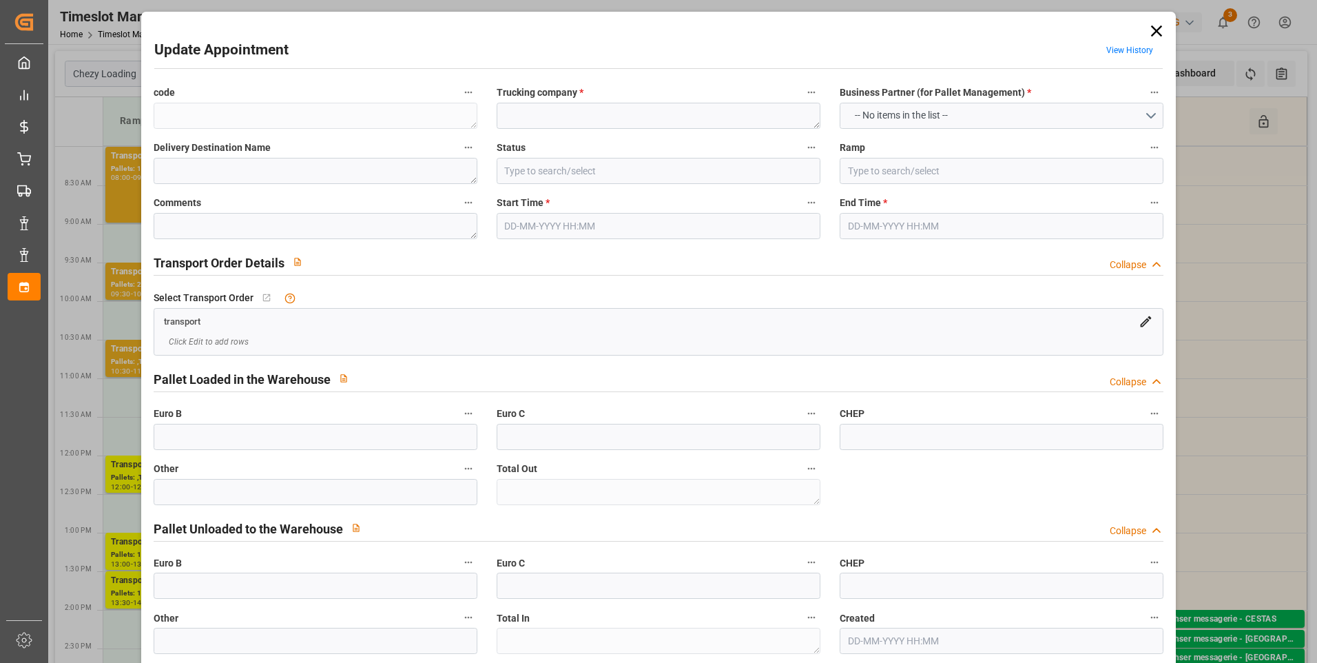
type textarea "0fb23c2a9396"
type textarea "FR-02570"
type textarea "FR"
type input "Road"
type input "FR"
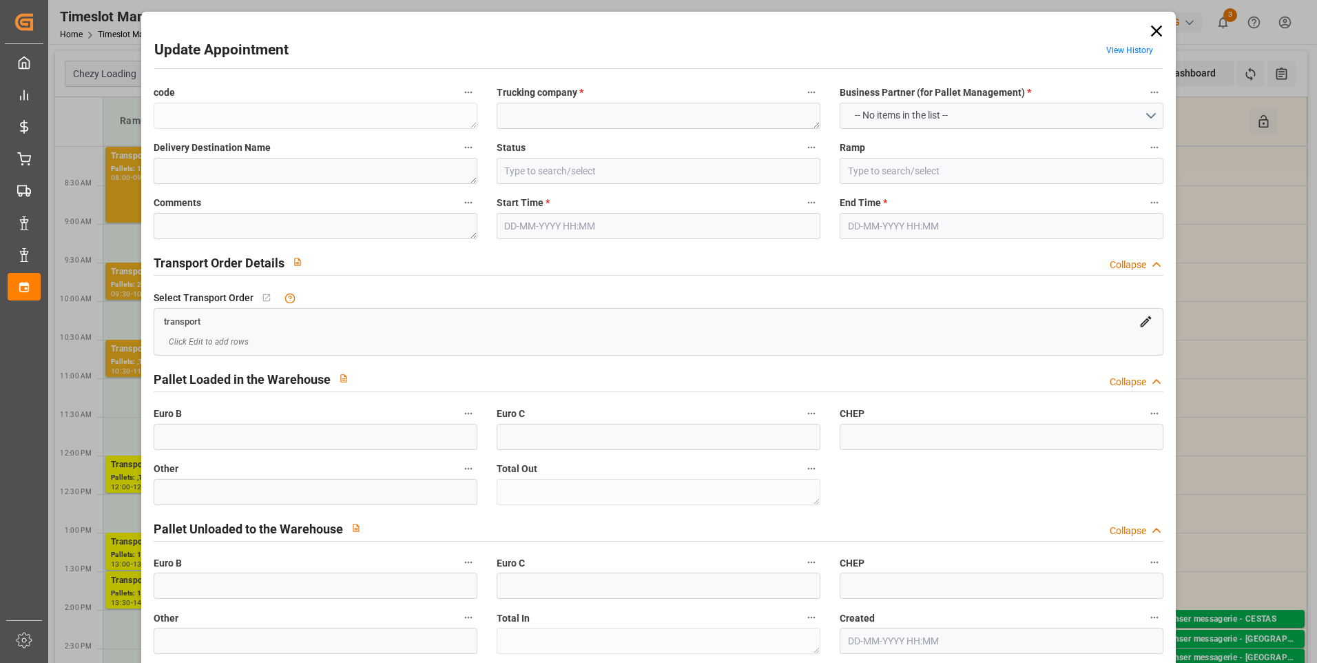
type input "02570"
type input "FR"
type input "34740"
type input "Small Shipment"
type input "3.5-7.5 t"
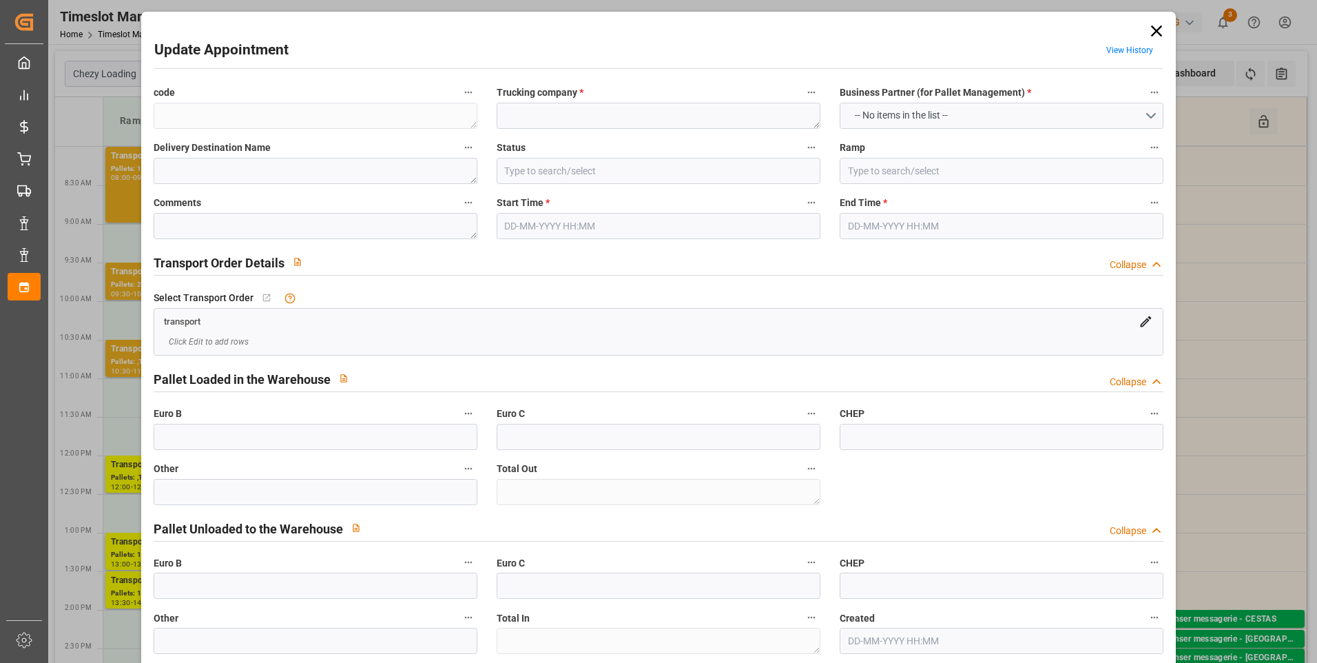
type input "EURO 6"
type input "Diesel"
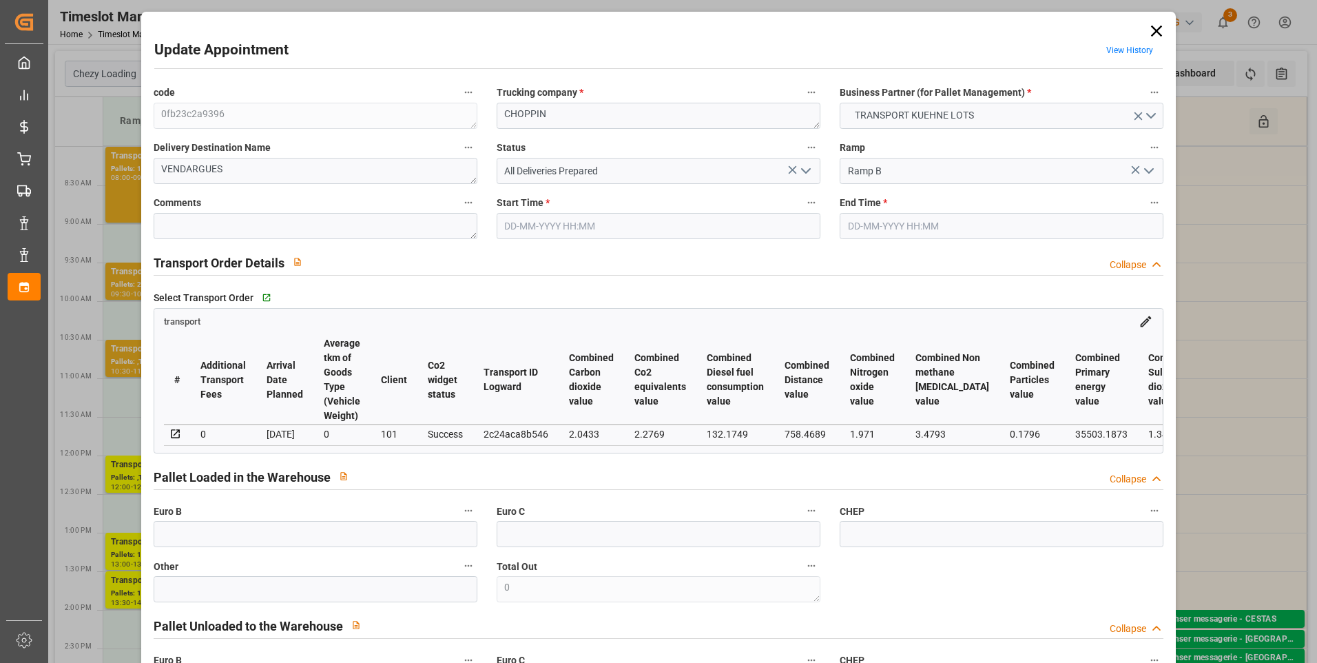
type input "16"
type input "0"
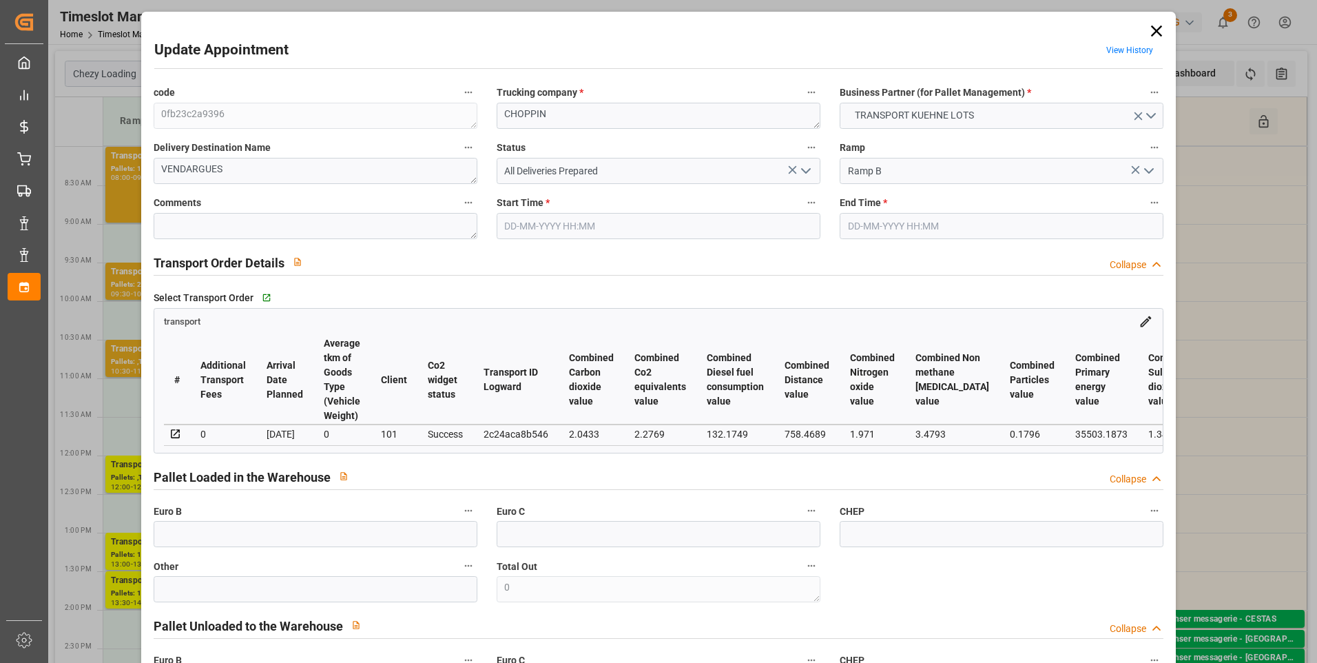
type input "19"
type input "3903.96"
type input "5928.152"
type input "17645.248"
type input "34"
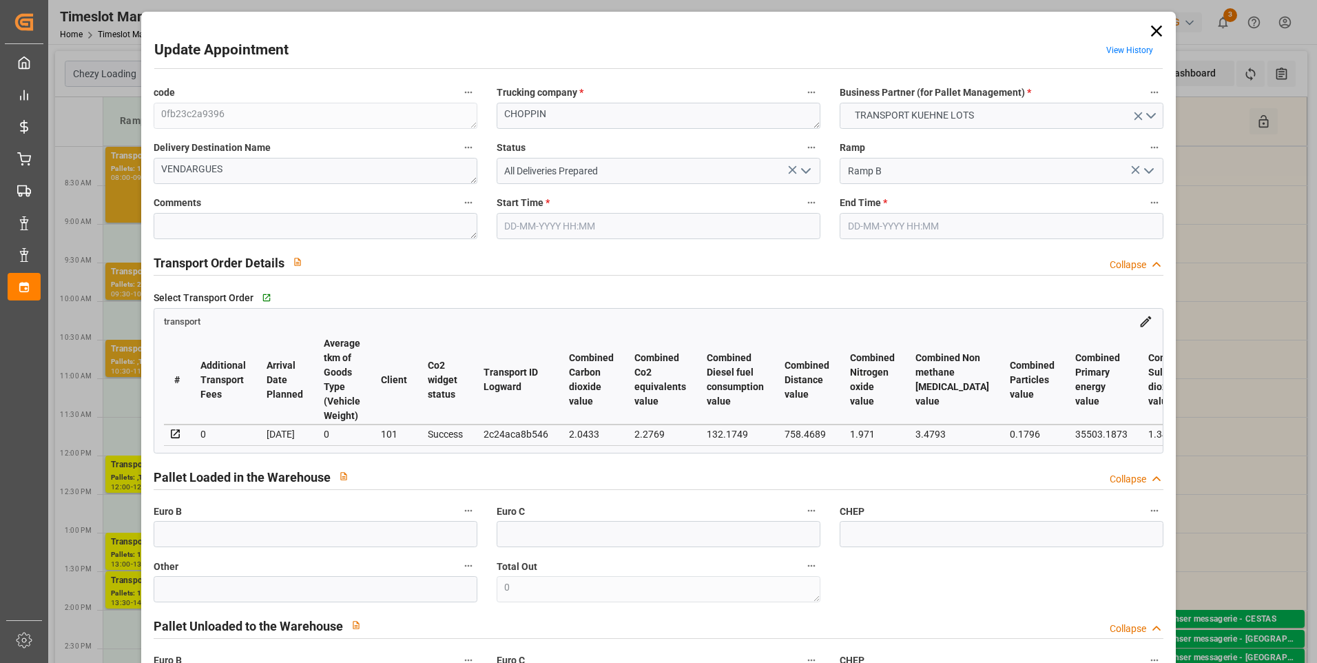
type input "11"
type input "476"
type input "19"
type input "101"
type input "5200.968"
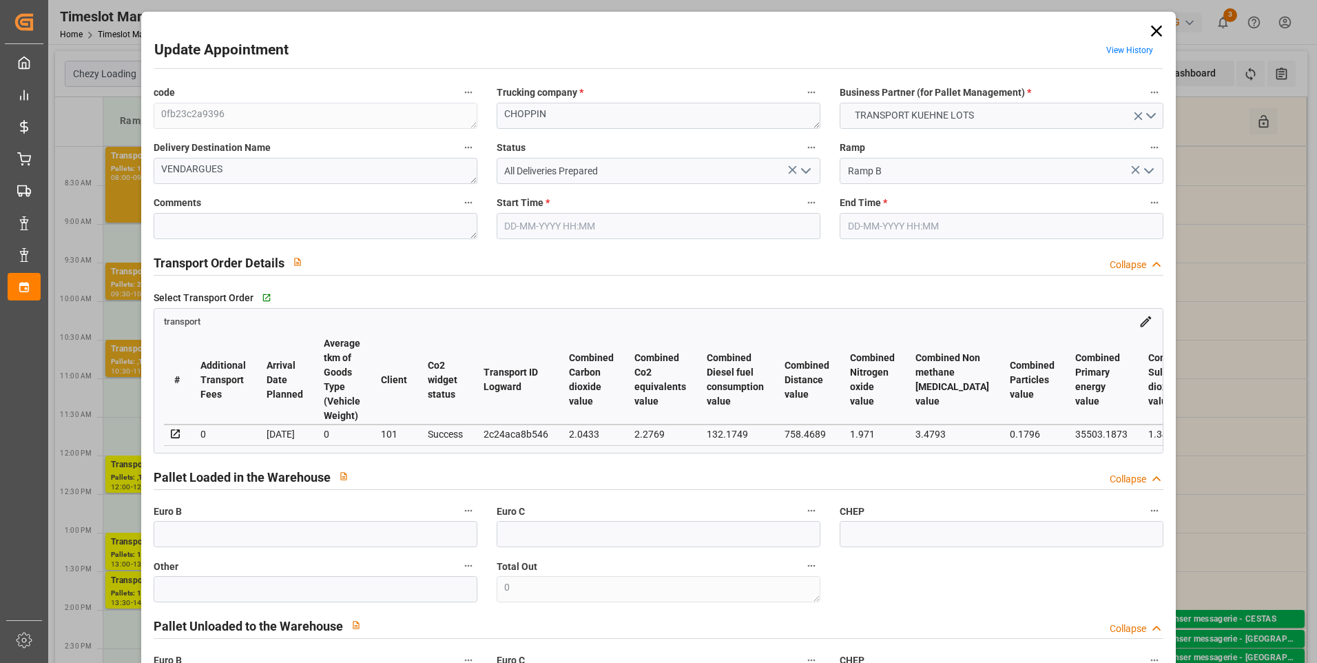
type input "0"
type input "4710.8598"
type input "0"
type input "21"
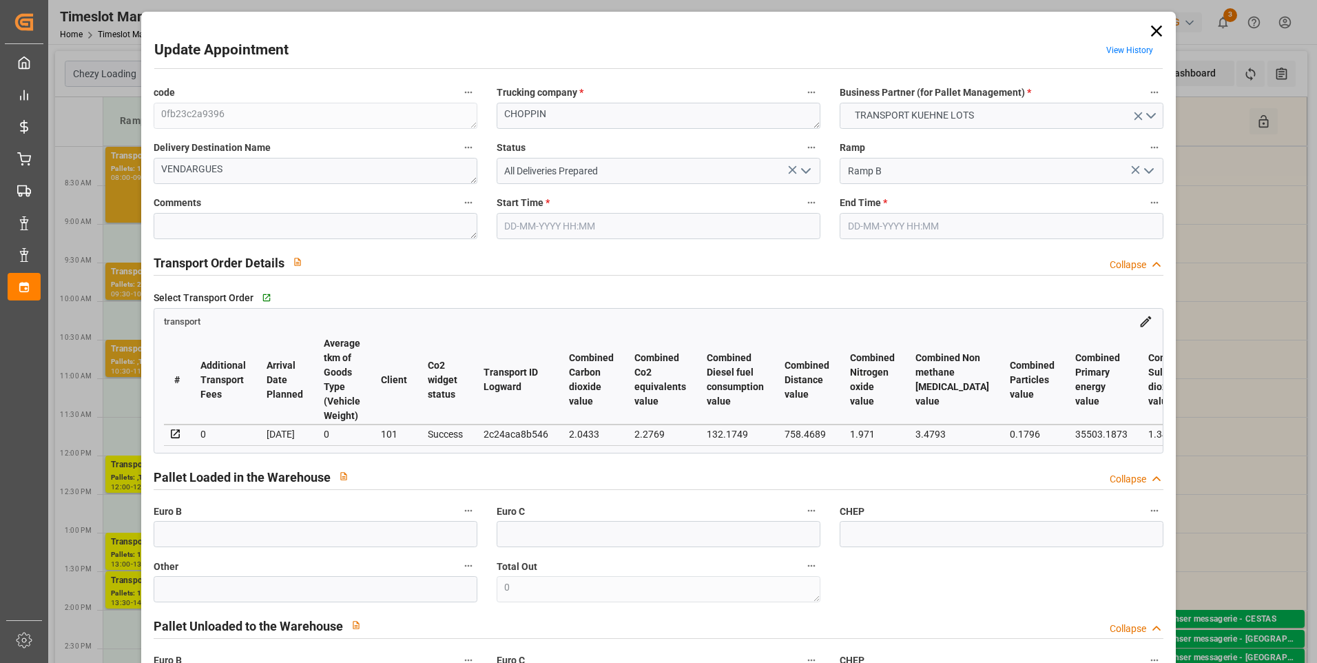
type input "35"
type input "18-08-2025 09:45"
type input "[DATE] 10:00"
type input "14-08-2025 14:24"
type input "13-08-2025 08:39"
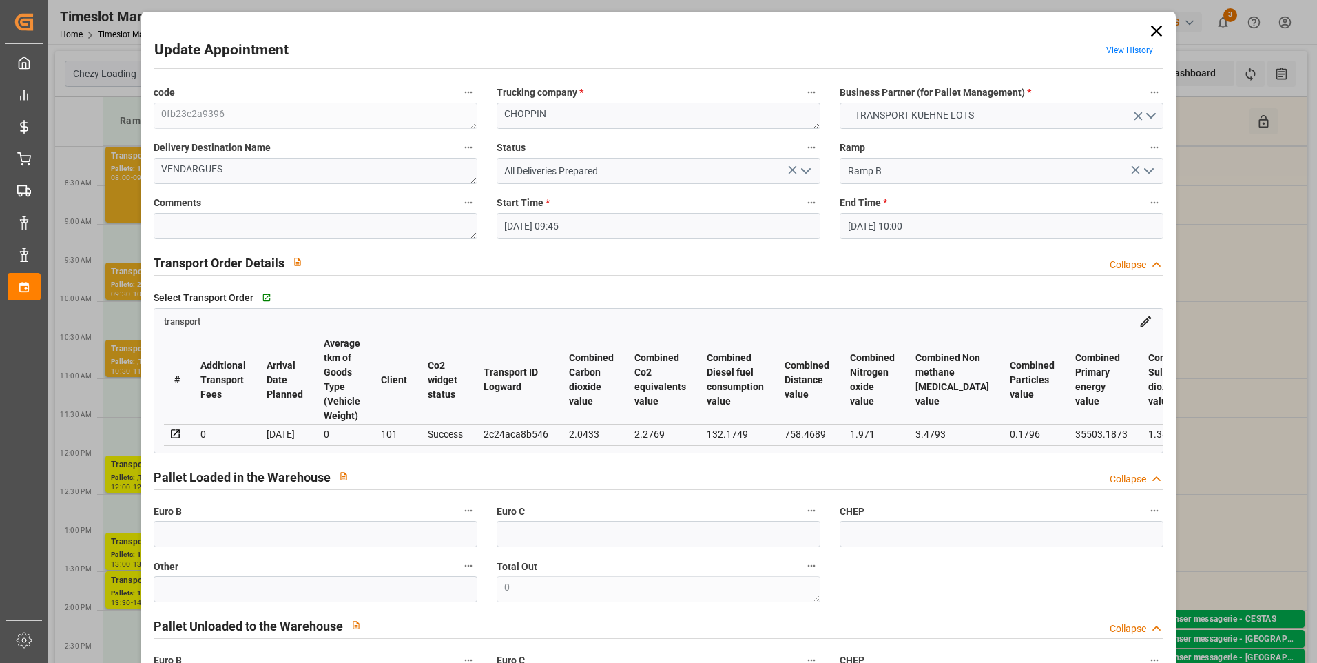
type input "13-08-2025"
type input "11-08-2025"
type input "[DATE]"
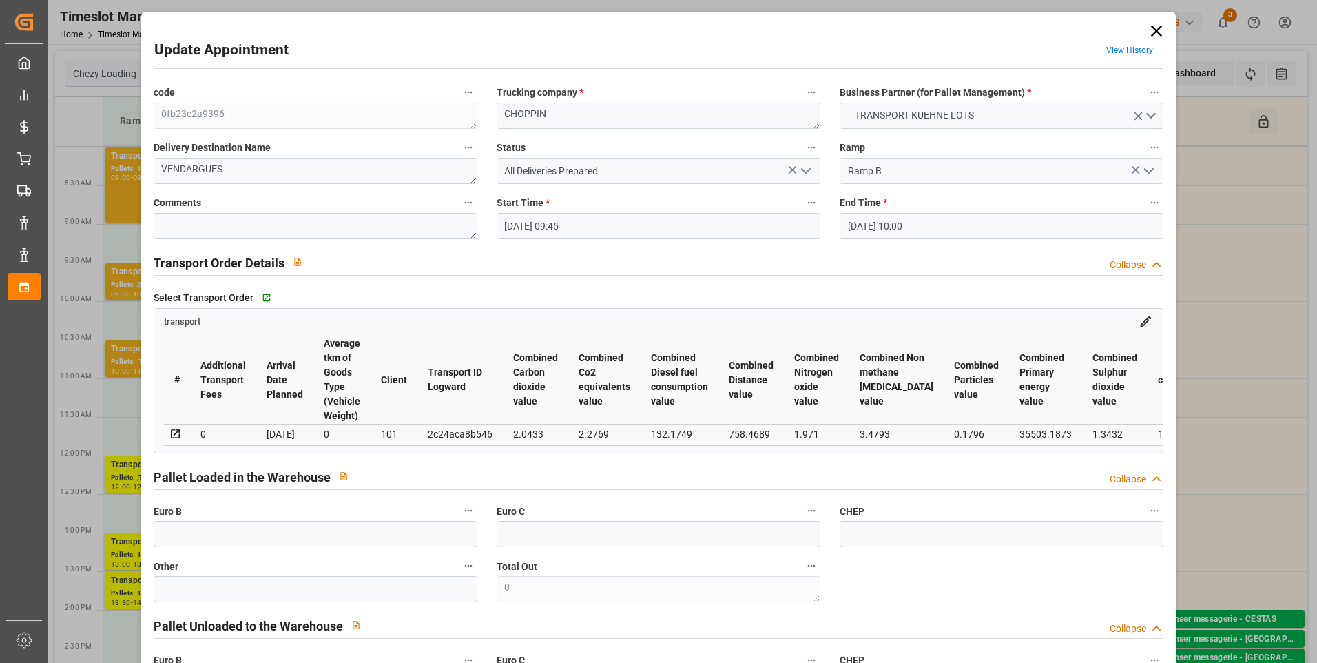
click at [1155, 33] on icon at bounding box center [1156, 30] width 11 height 11
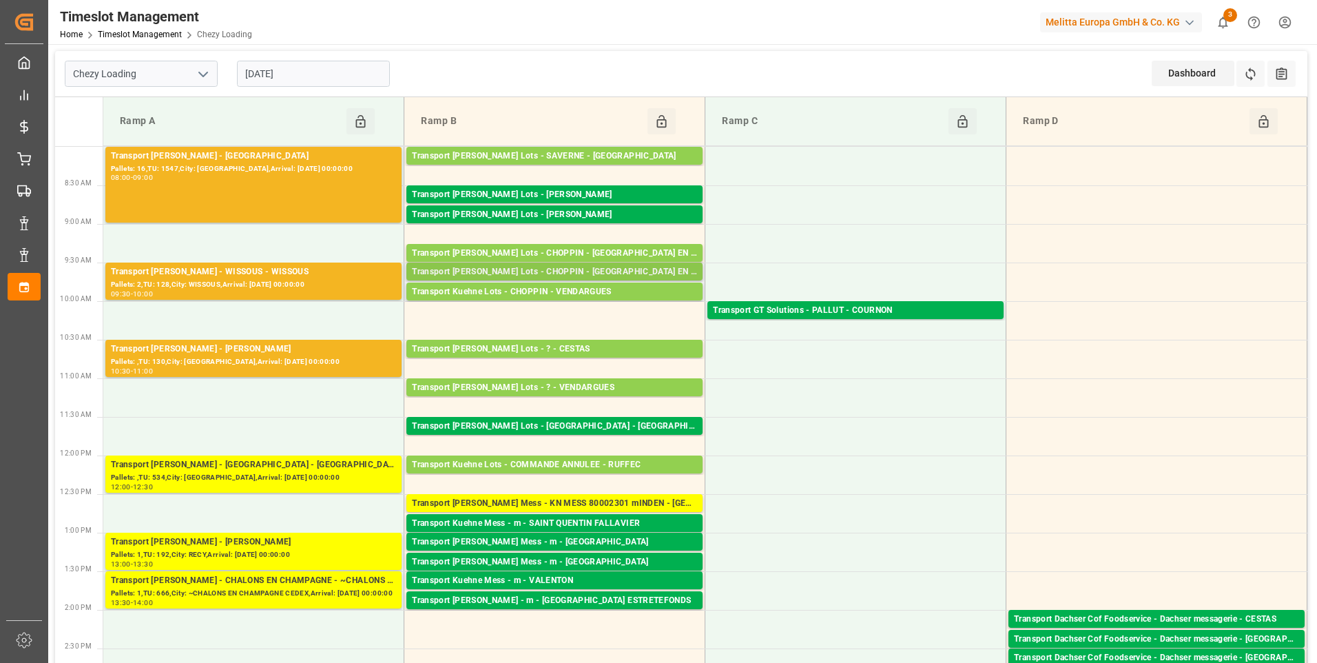
click at [620, 271] on div "Transport [PERSON_NAME] Lots - CHOPPIN - [GEOGRAPHIC_DATA] EN [GEOGRAPHIC_DATA]" at bounding box center [554, 272] width 285 height 14
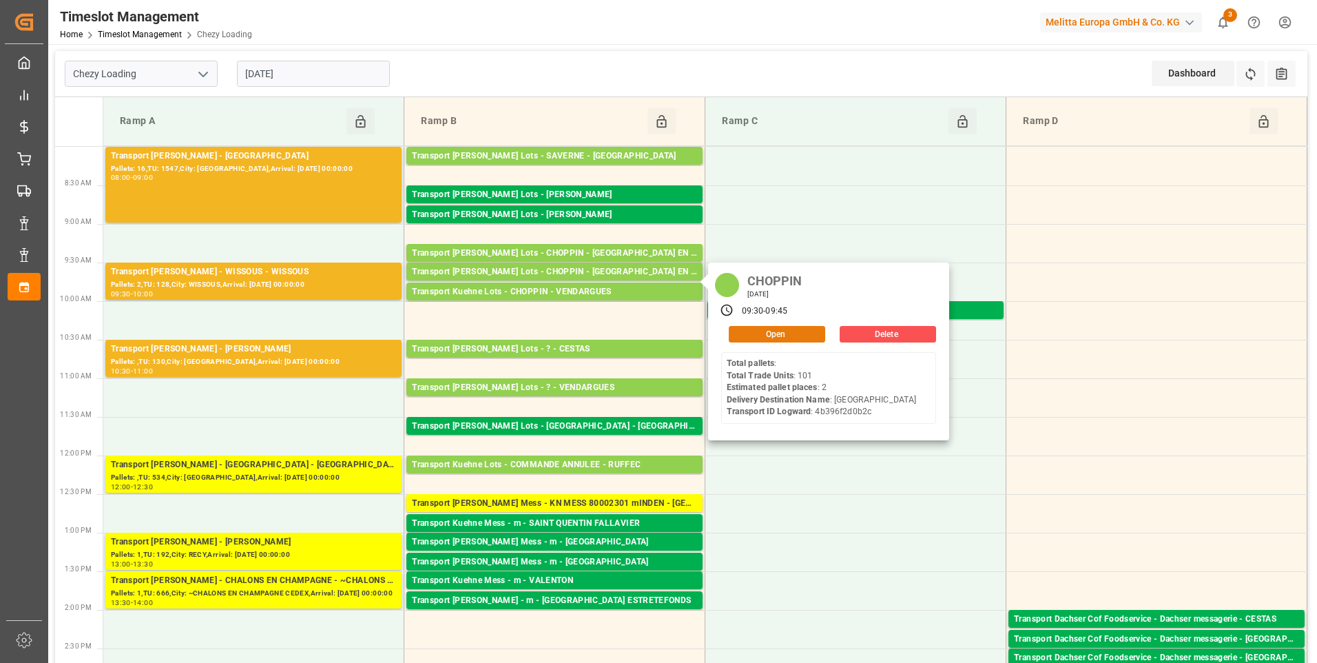
click at [778, 333] on button "Open" at bounding box center [777, 334] width 96 height 17
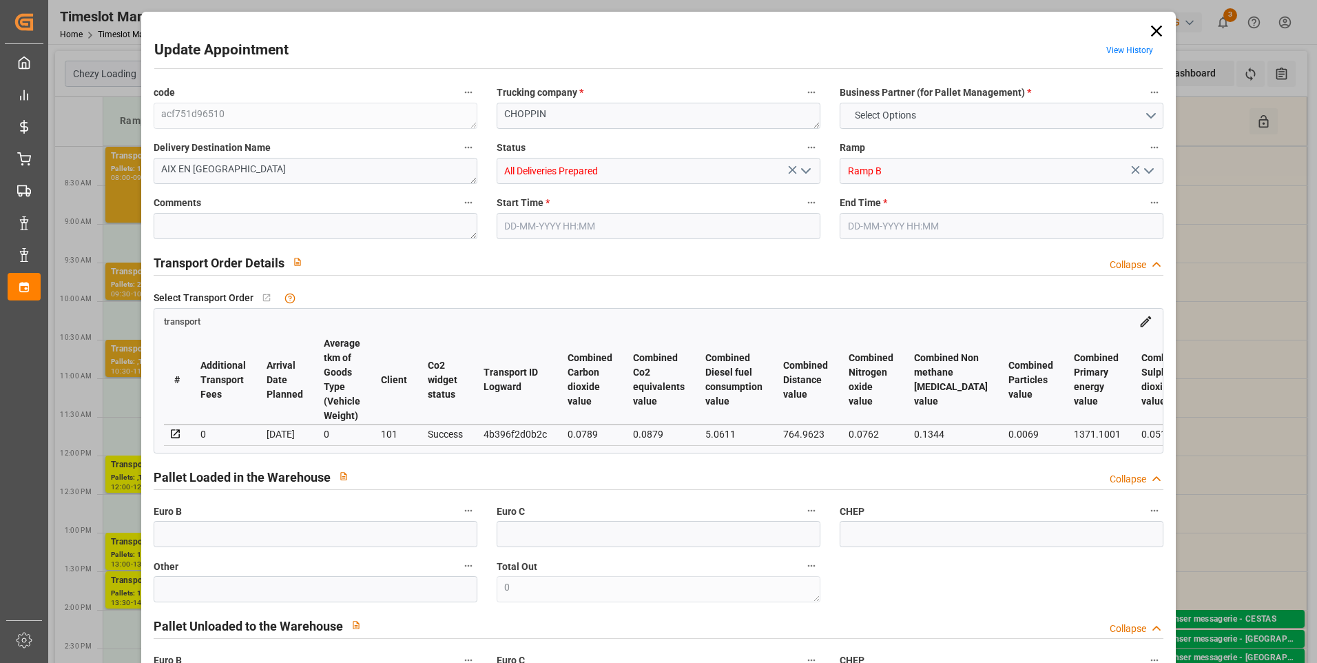
type input "2"
type input "0"
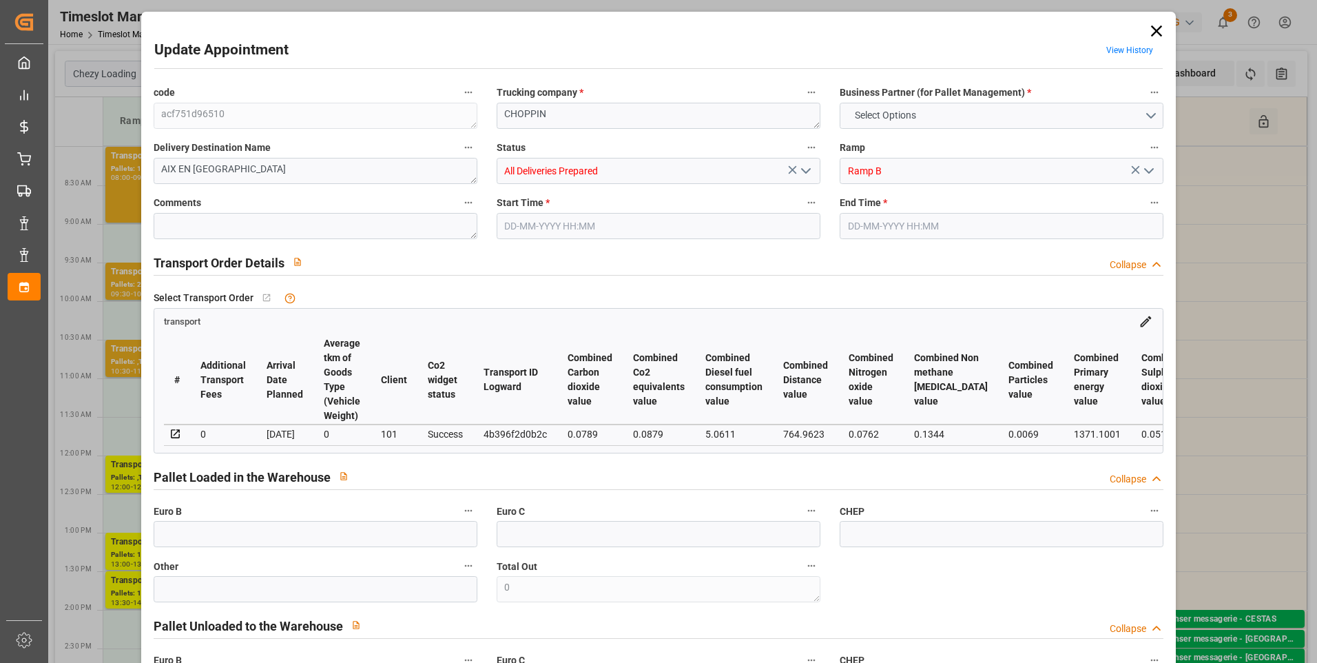
type input "10"
type input "158.988"
type input "429.188"
type input "843.827"
type input "13"
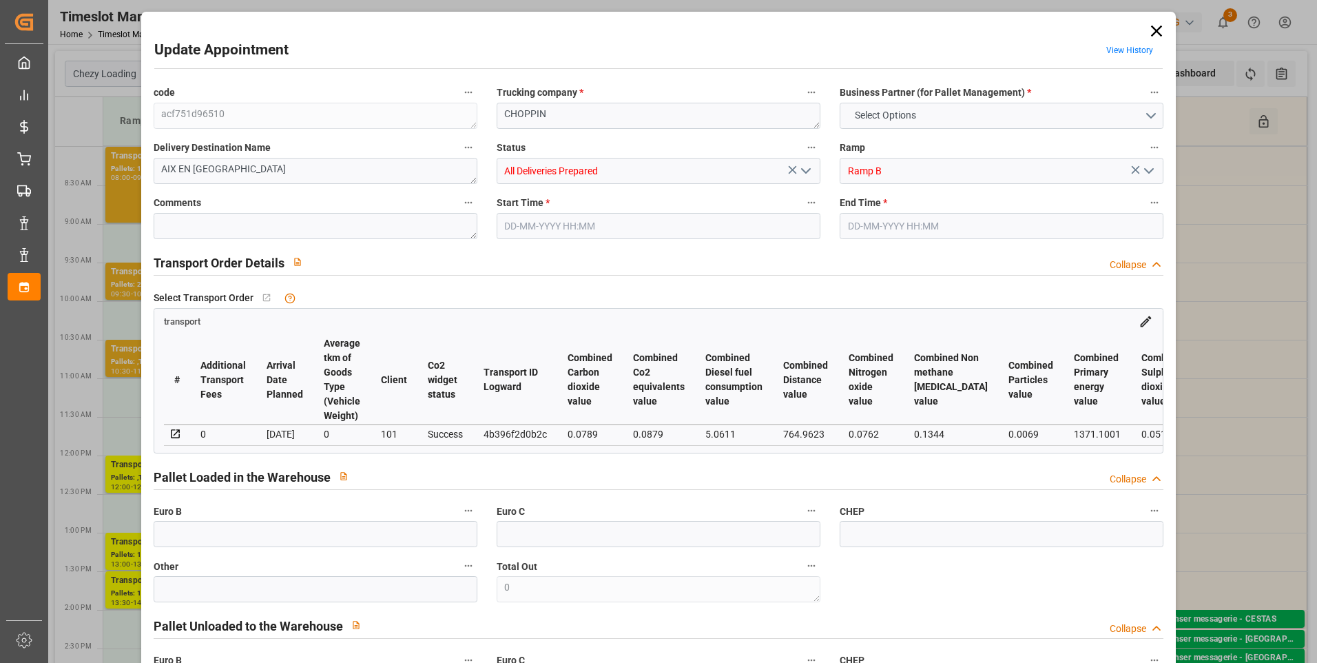
type input "0"
type input "101"
type input "10"
type input "101"
type input "199.188"
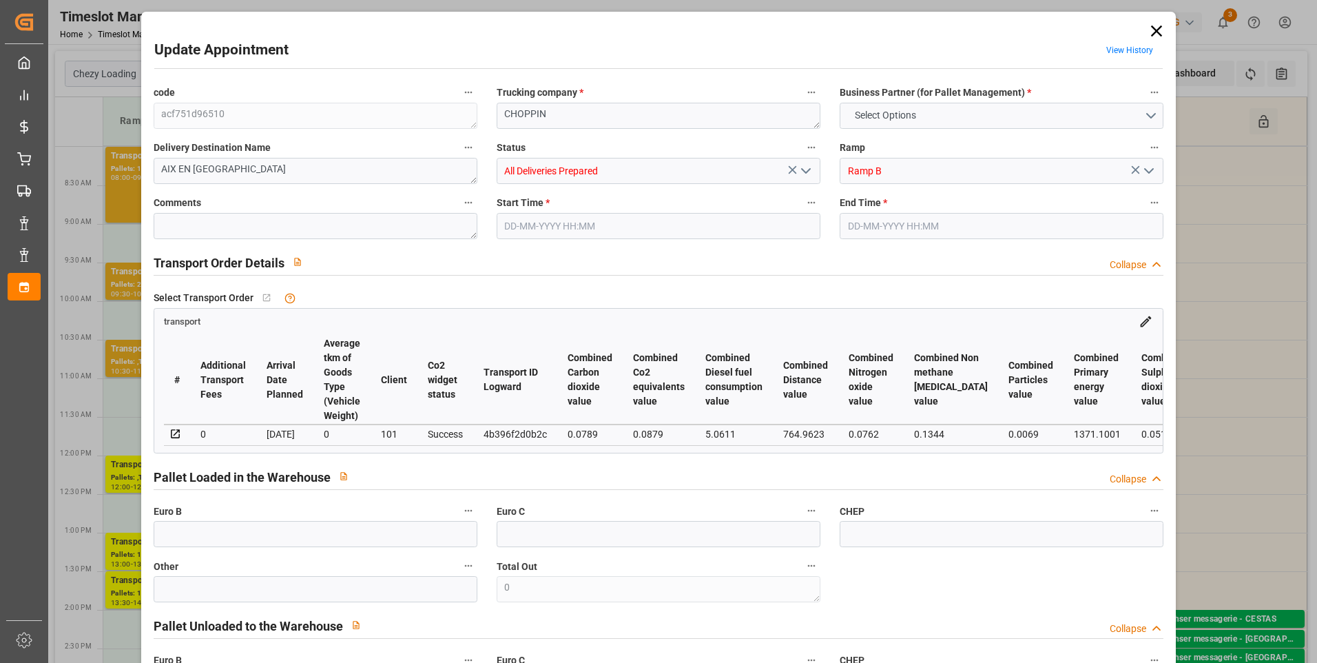
type input "0"
type input "4710.8598"
type input "0"
type input "21"
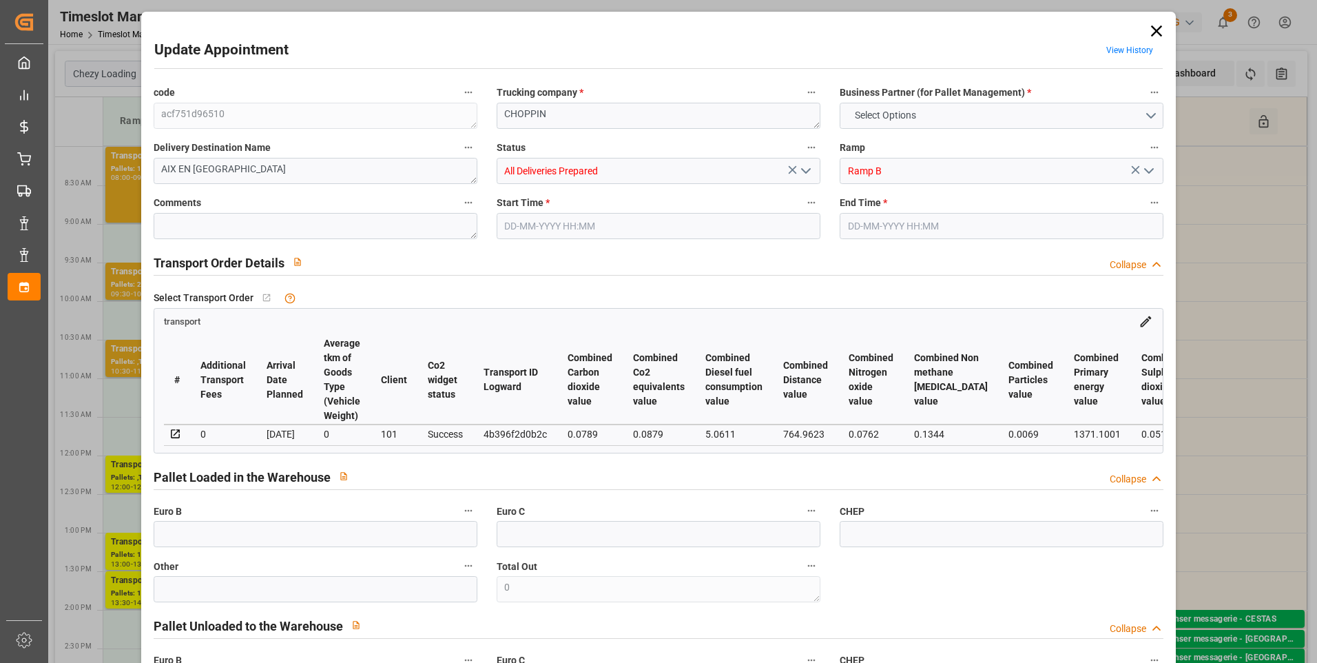
type input "35"
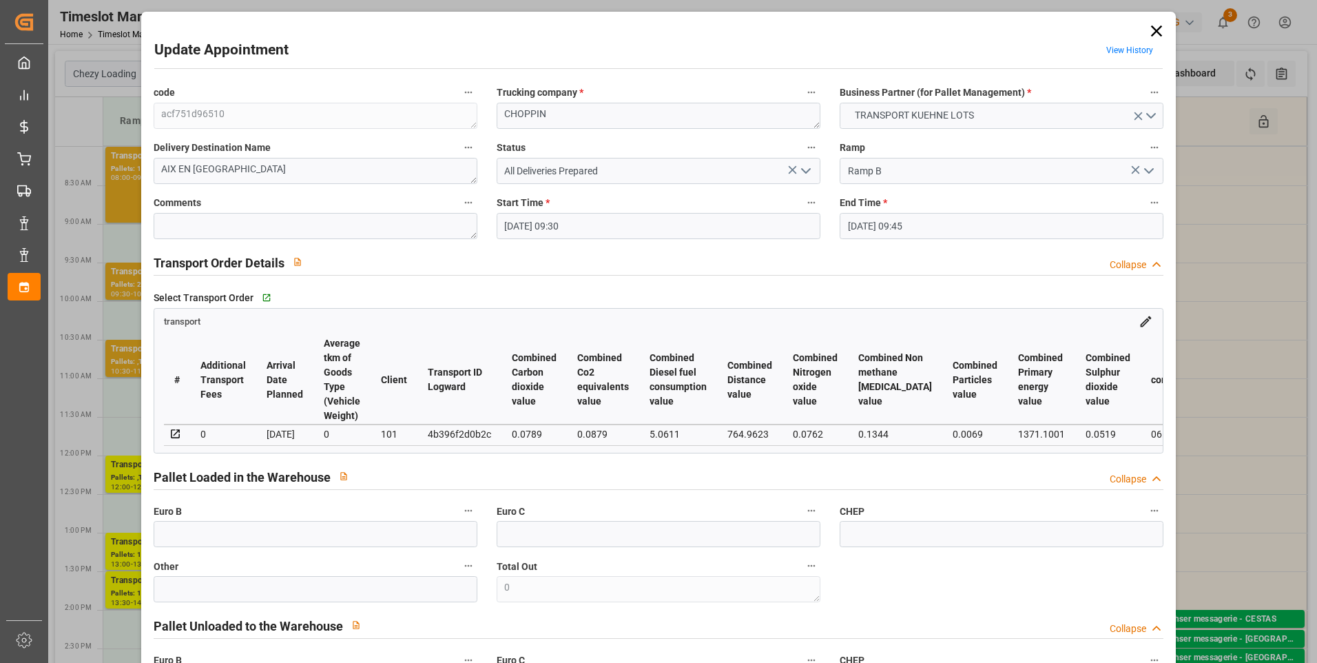
type input "[DATE] 09:30"
type input "18-08-2025 09:45"
type input "14-08-2025 14:13"
type input "14-08-2025 12:23"
type input "[DATE]"
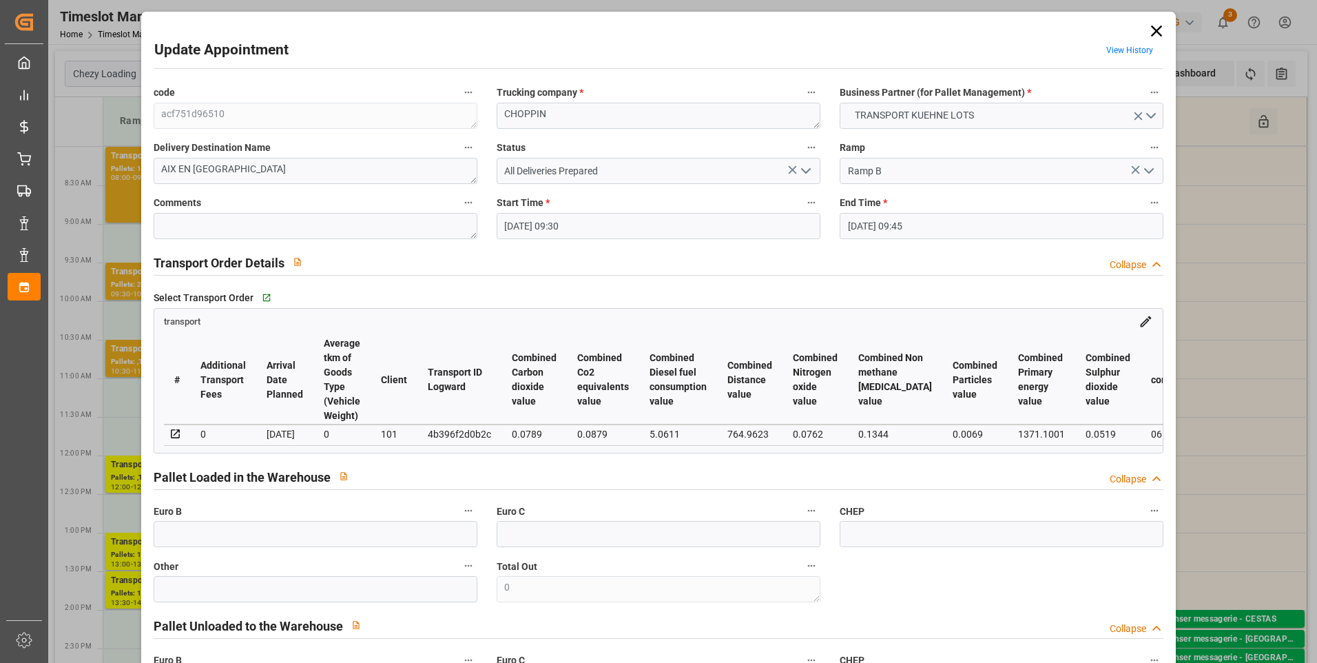
type input "[DATE]"
click at [1153, 32] on icon at bounding box center [1156, 30] width 11 height 11
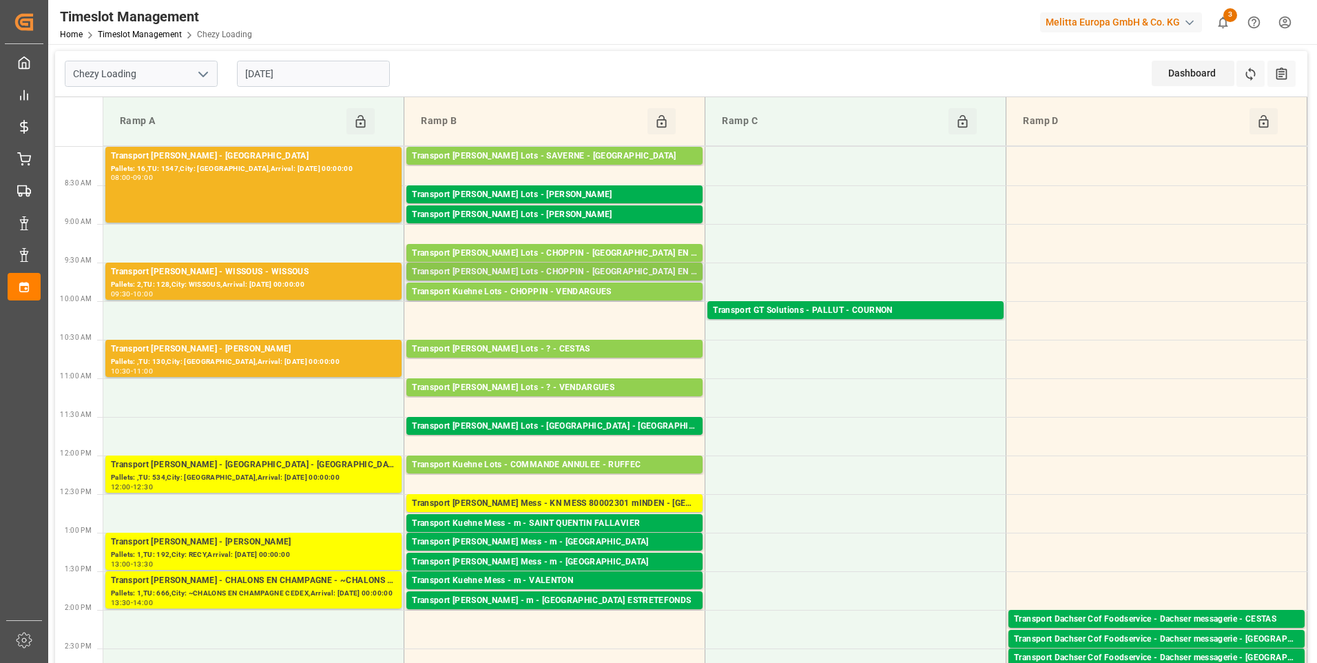
click at [611, 267] on div "Transport [PERSON_NAME] Lots - CHOPPIN - [GEOGRAPHIC_DATA] EN [GEOGRAPHIC_DATA]" at bounding box center [554, 272] width 285 height 14
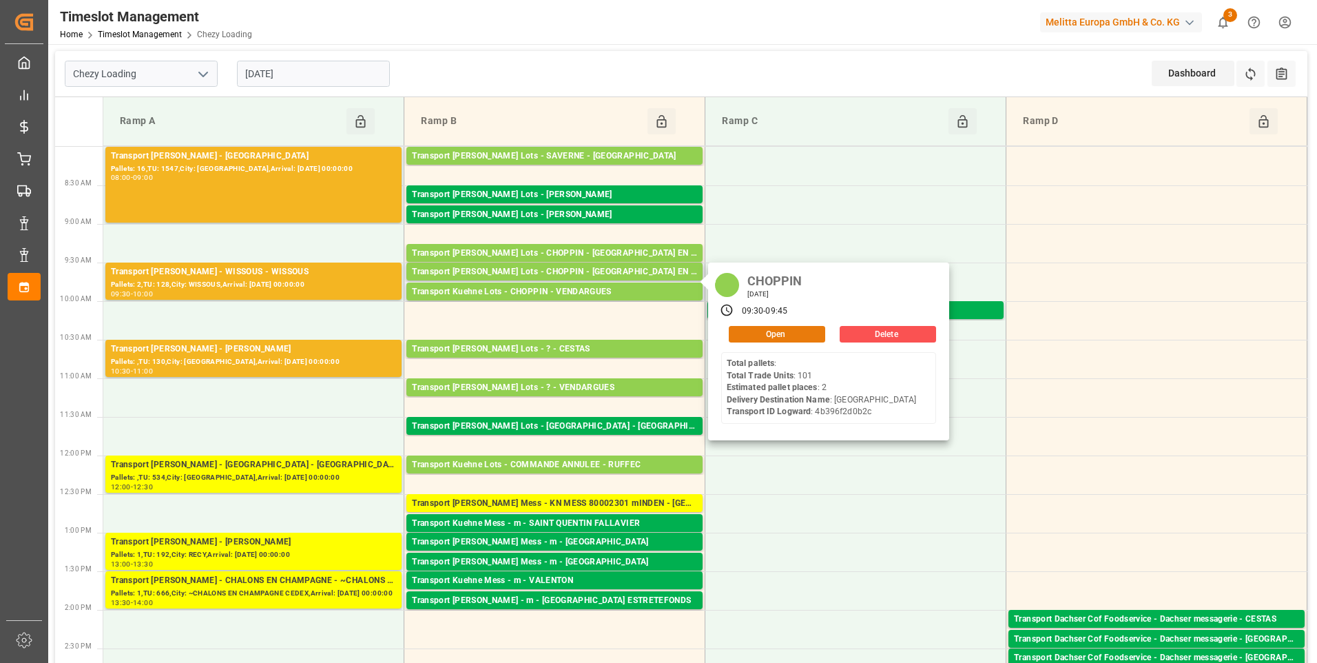
click at [774, 333] on button "Open" at bounding box center [777, 334] width 96 height 17
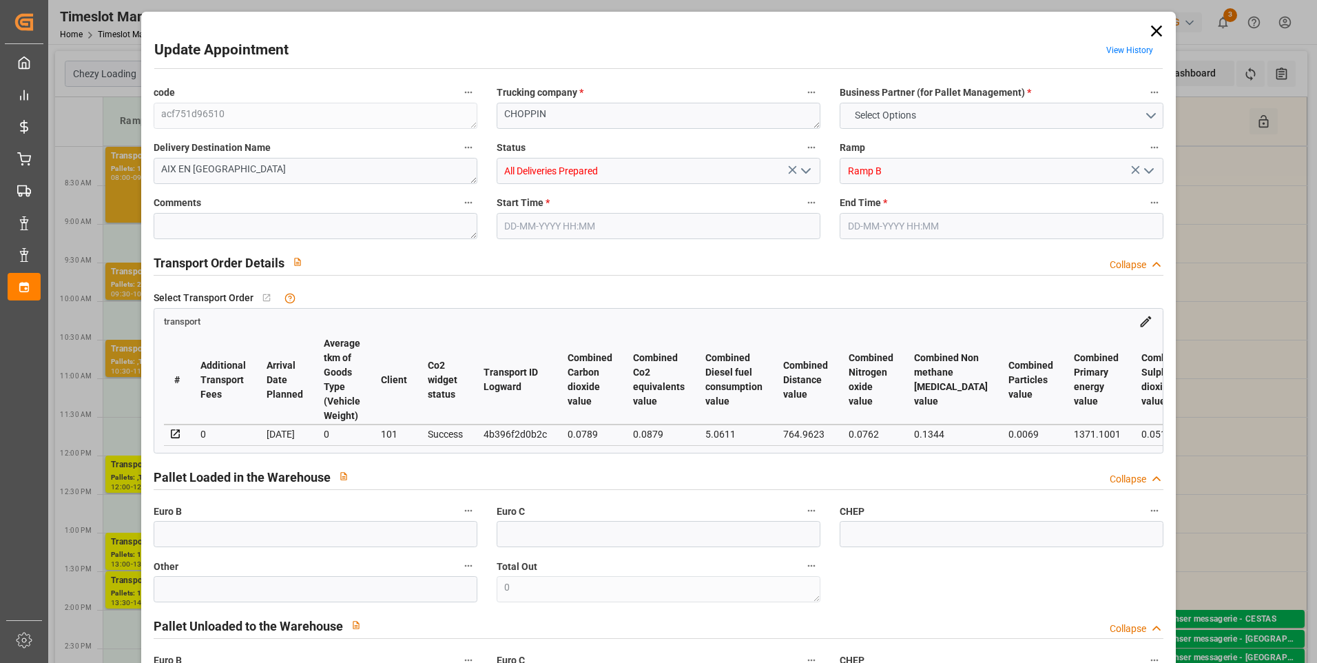
type input "2"
type input "0"
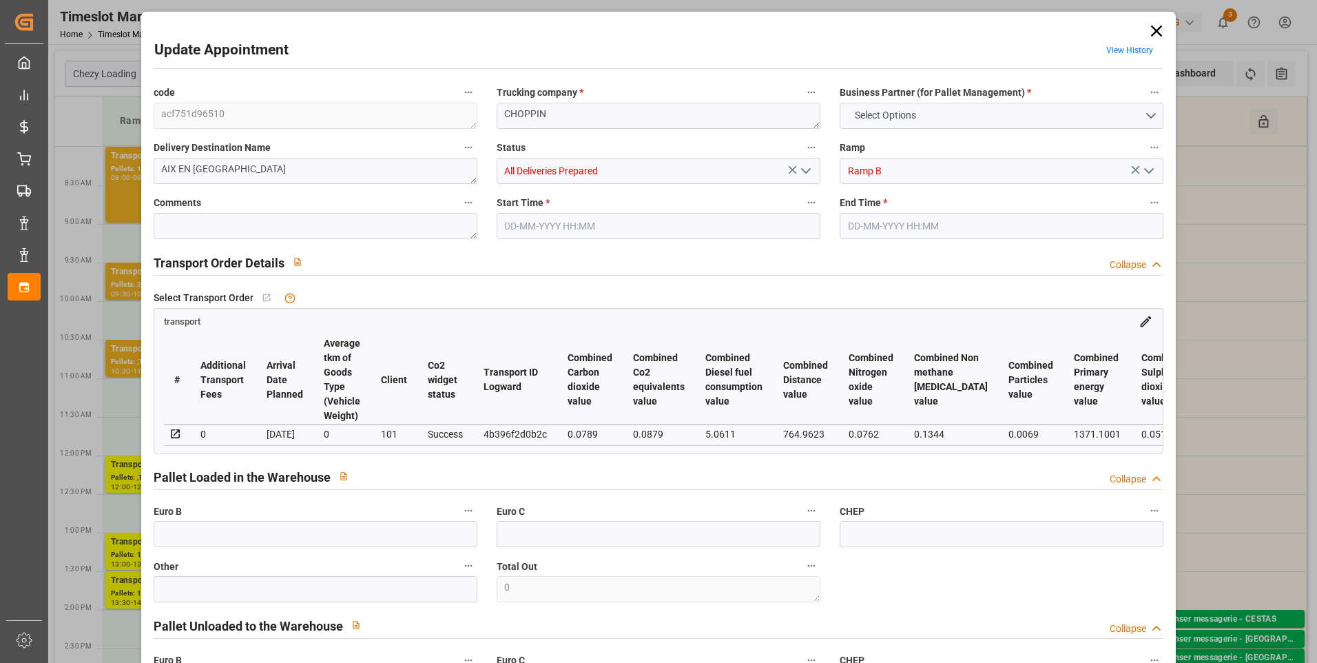
type input "10"
type input "158.988"
type input "429.188"
type input "843.827"
type input "13"
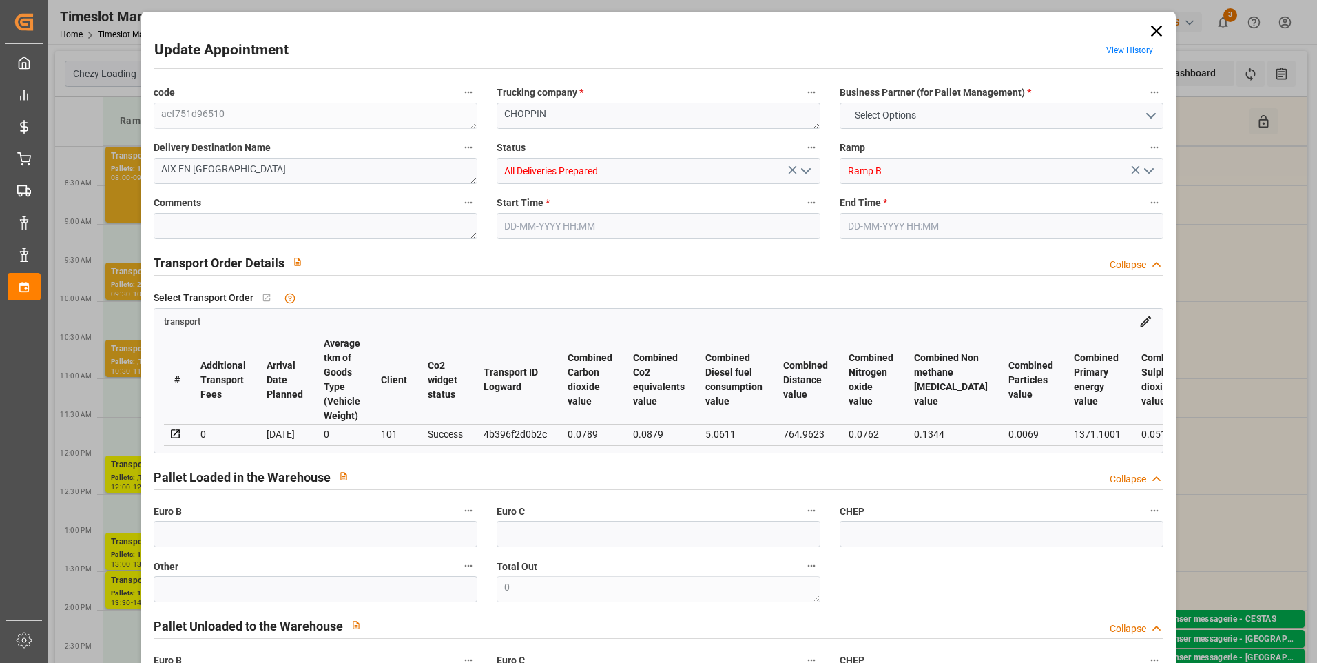
type input "0"
type input "101"
type input "10"
type input "101"
type input "199.188"
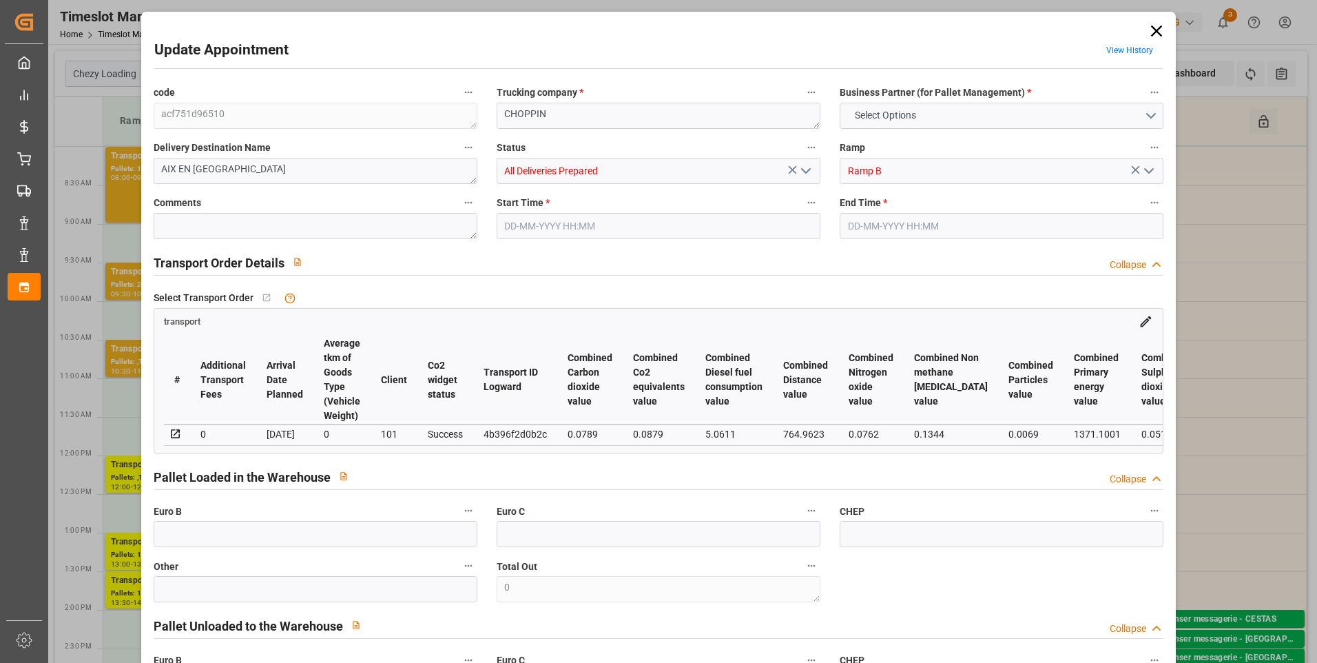
type input "0"
type input "4710.8598"
type input "0"
type input "21"
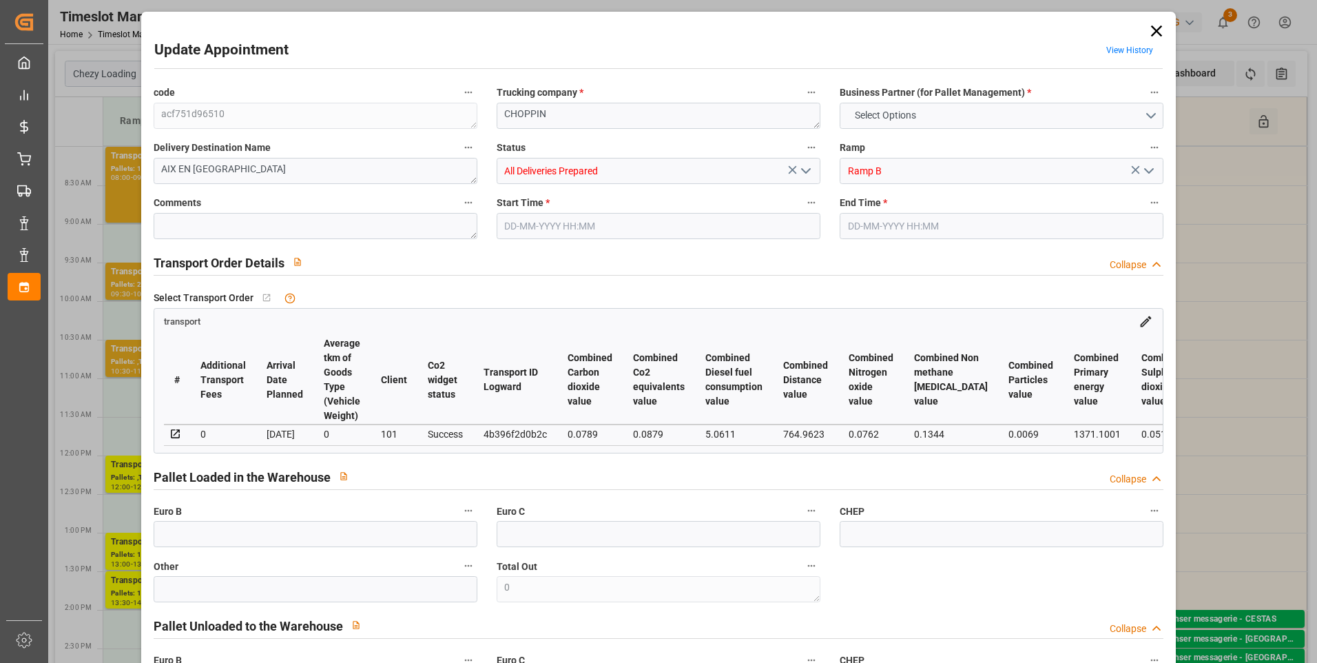
type input "35"
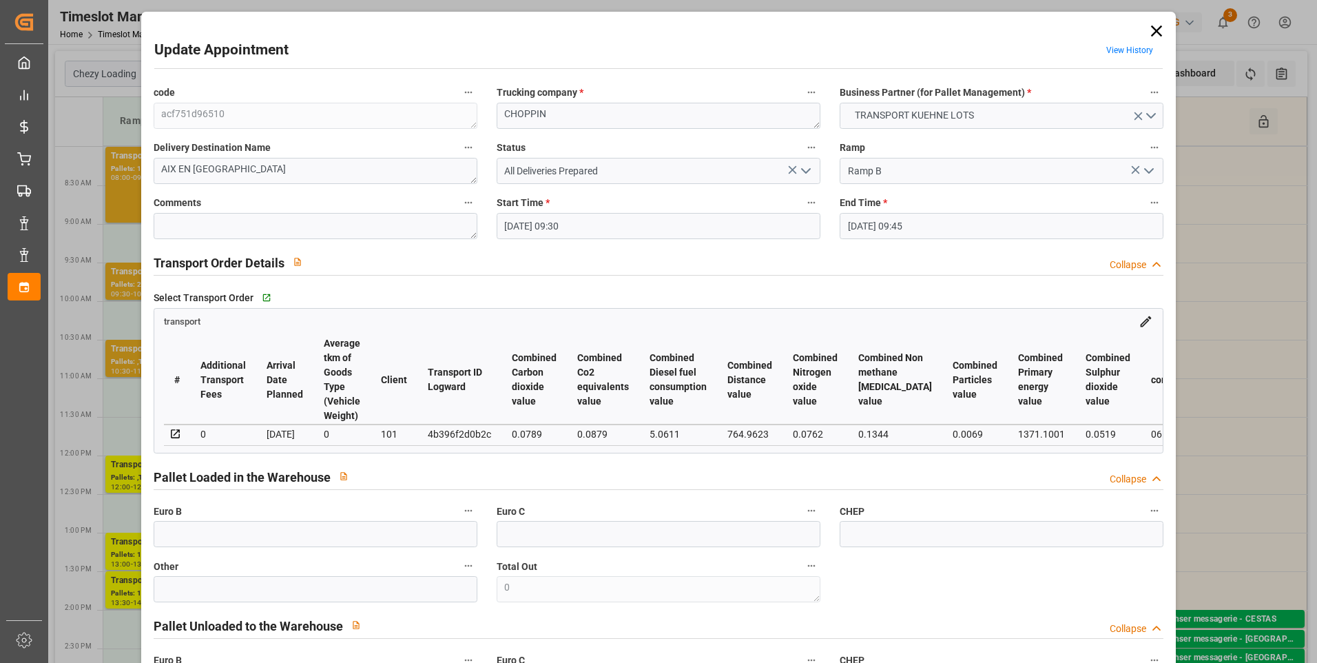
type input "[DATE] 09:30"
type input "18-08-2025 09:45"
type input "14-08-2025 14:13"
type input "14-08-2025 12:23"
type input "[DATE]"
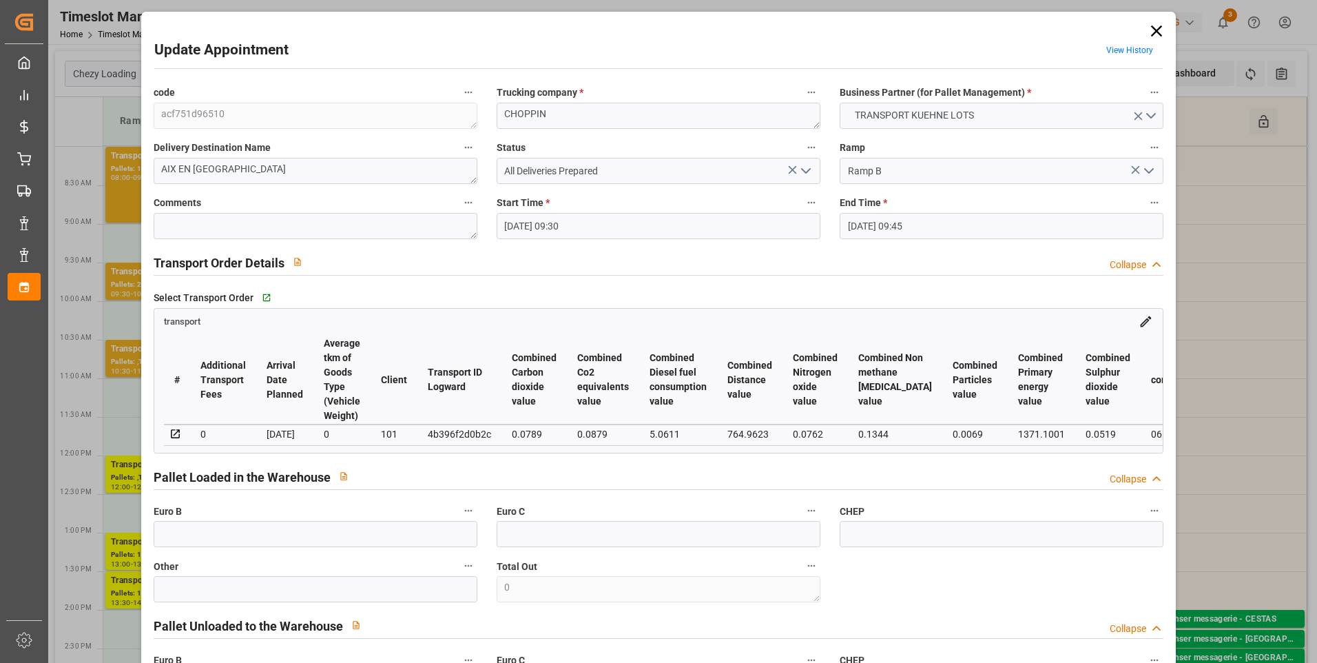
type input "[DATE]"
click at [1152, 30] on icon at bounding box center [1156, 30] width 11 height 11
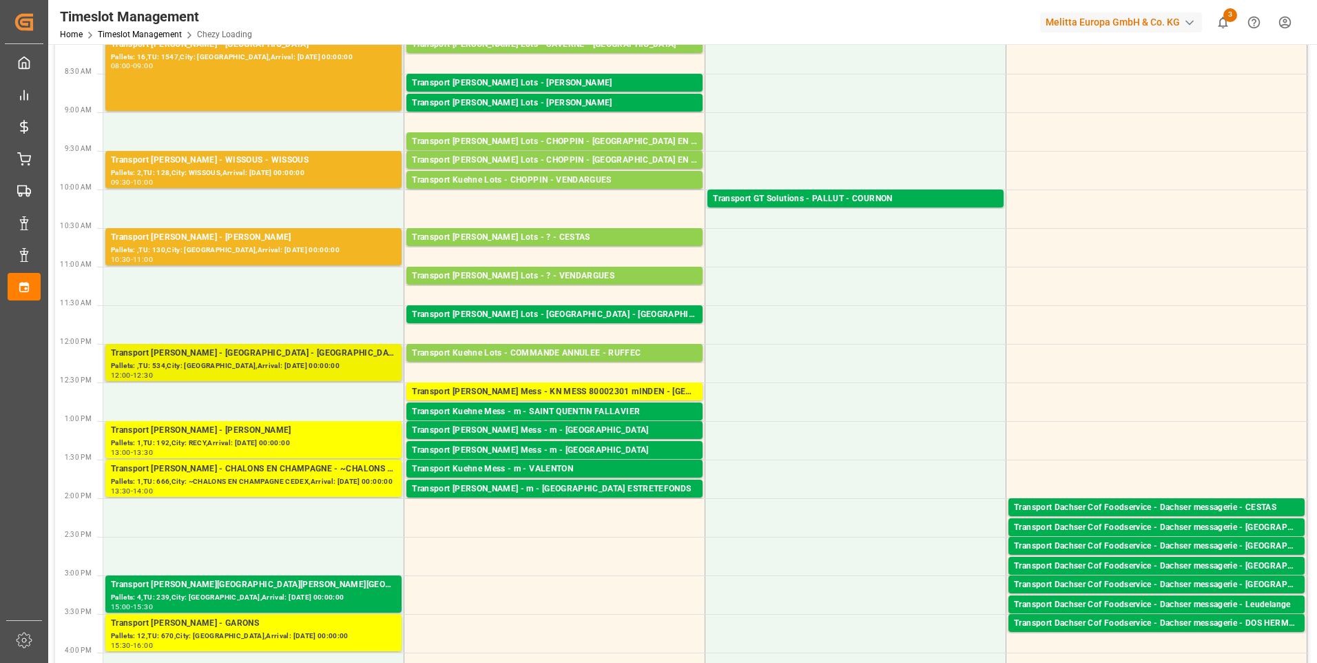
scroll to position [138, 0]
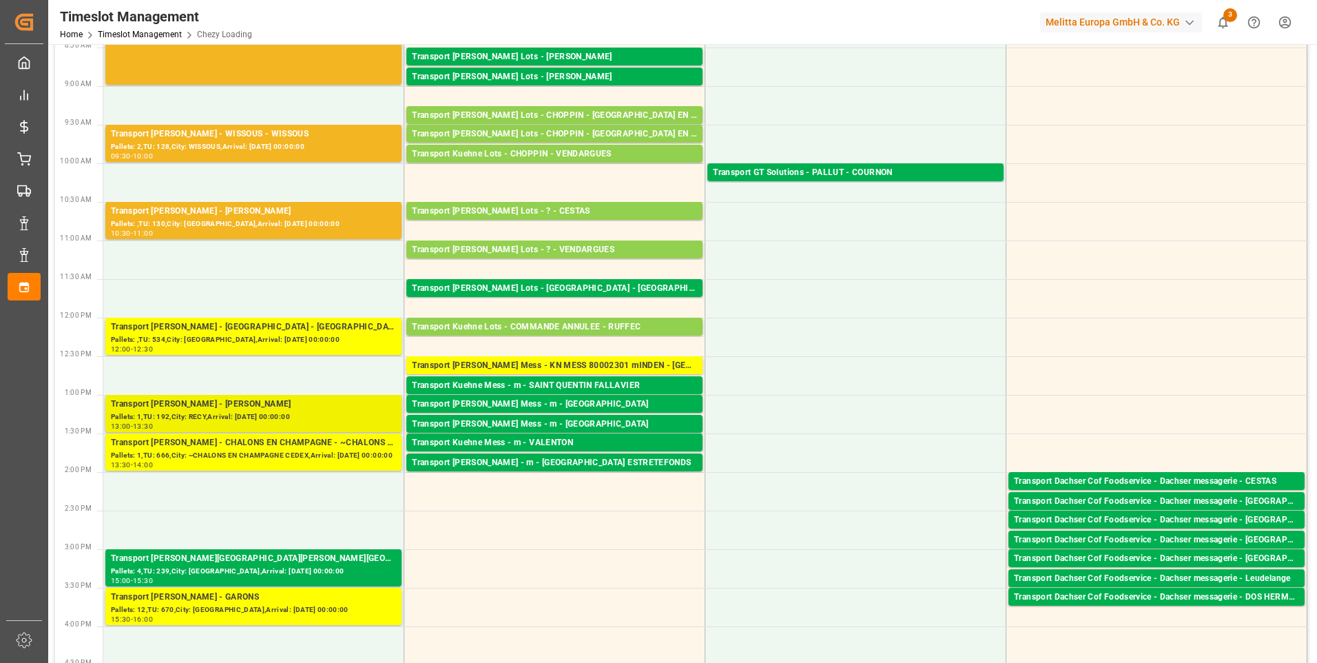
click at [314, 411] on div "Pallets: 1,TU: 192,City: RECY,Arrival: [DATE] 00:00:00" at bounding box center [253, 417] width 285 height 12
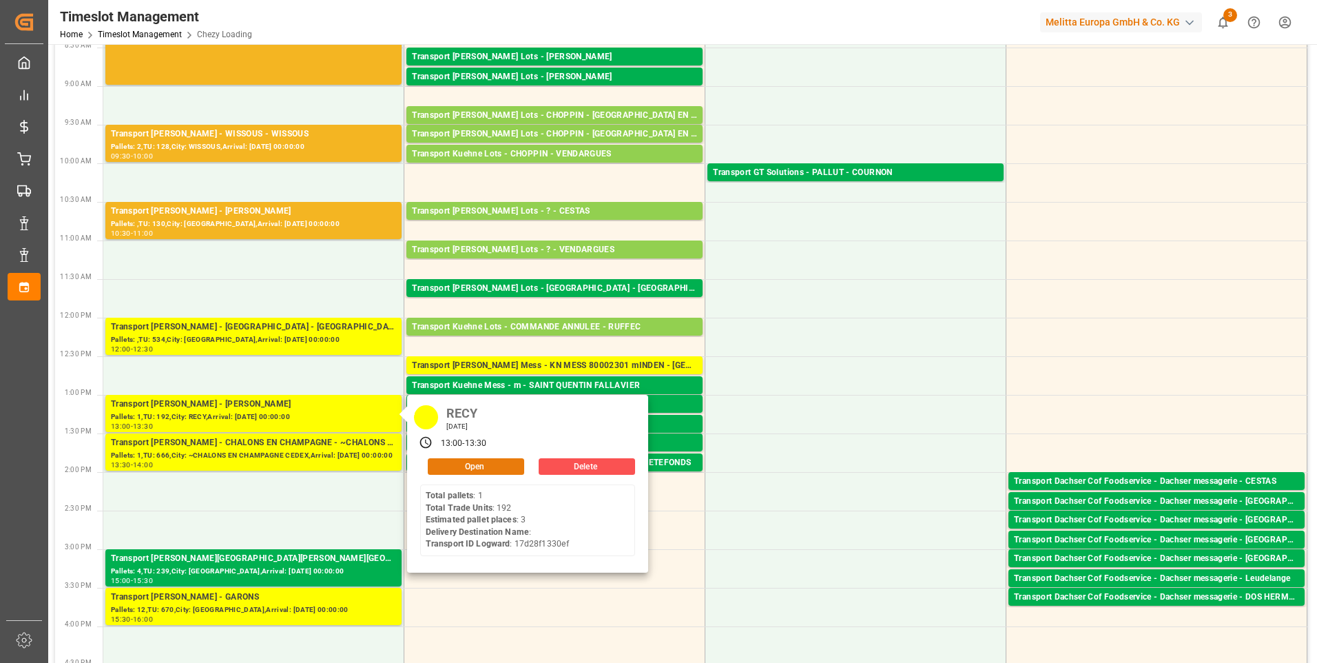
click at [516, 462] on button "Open" at bounding box center [476, 466] width 96 height 17
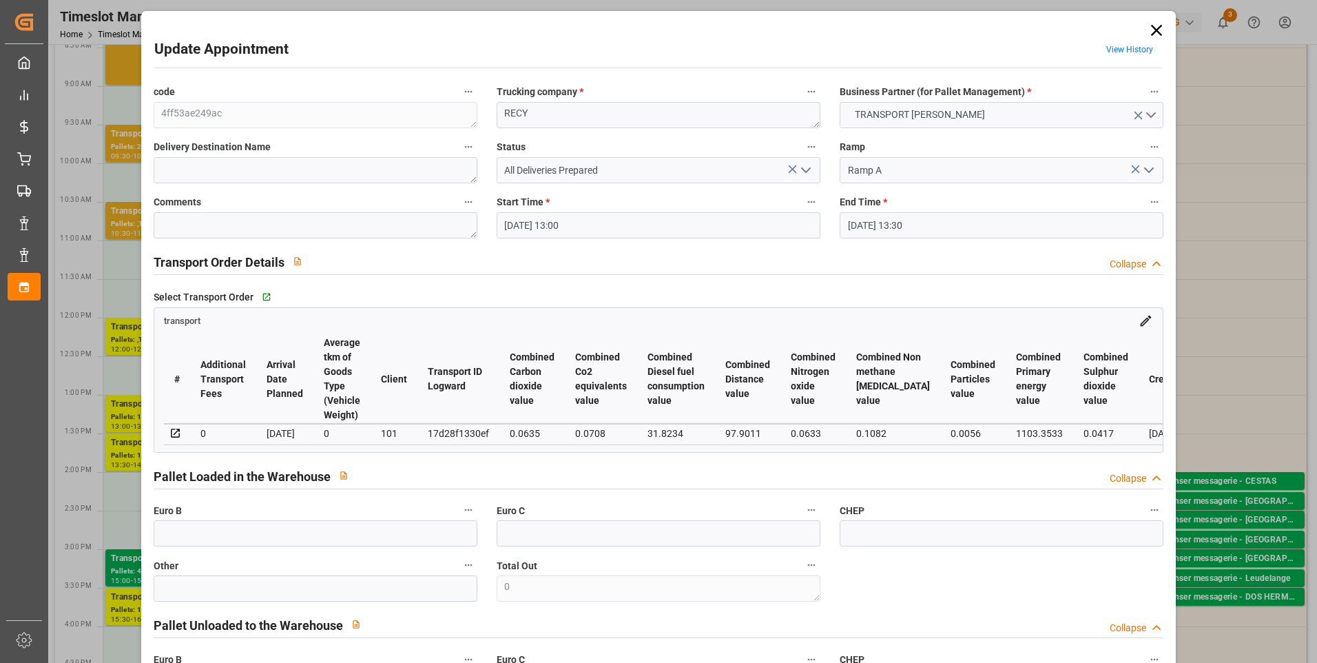
scroll to position [0, 0]
click at [1156, 34] on icon at bounding box center [1156, 30] width 11 height 11
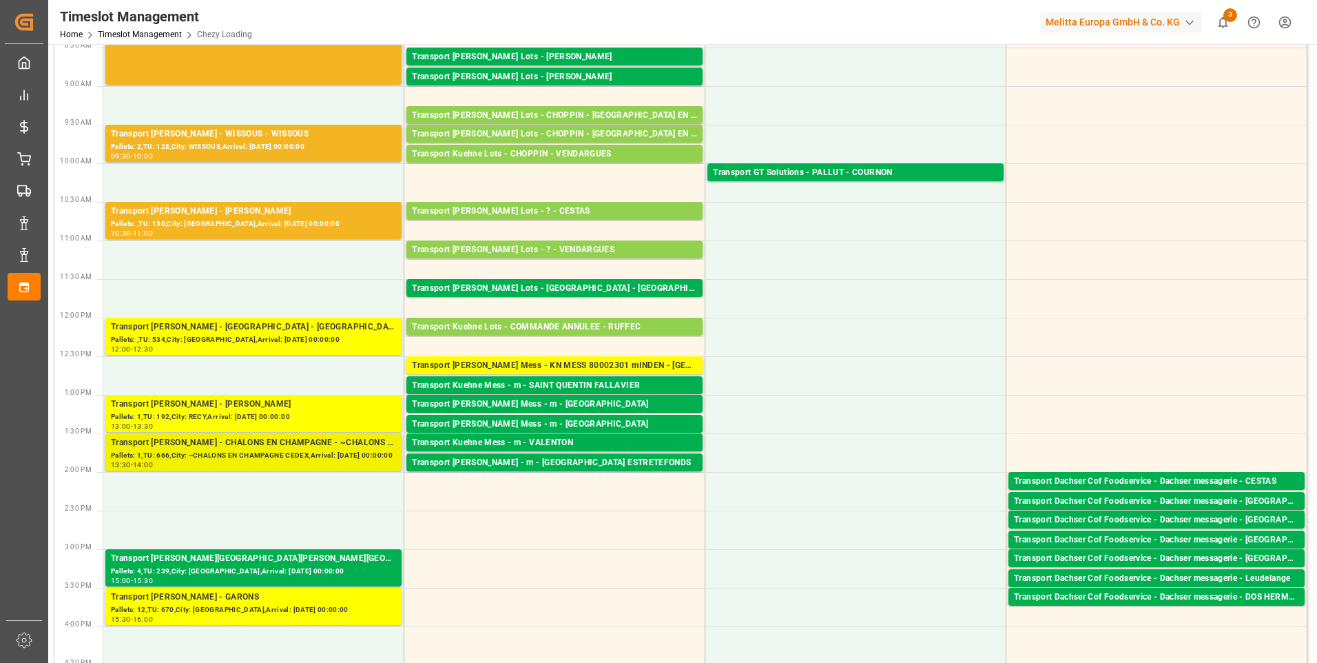
click at [323, 447] on div "Transport [PERSON_NAME] - CHALONS EN CHAMPAGNE - ~CHALONS EN CHAMPAGNE CEDEX" at bounding box center [253, 443] width 285 height 14
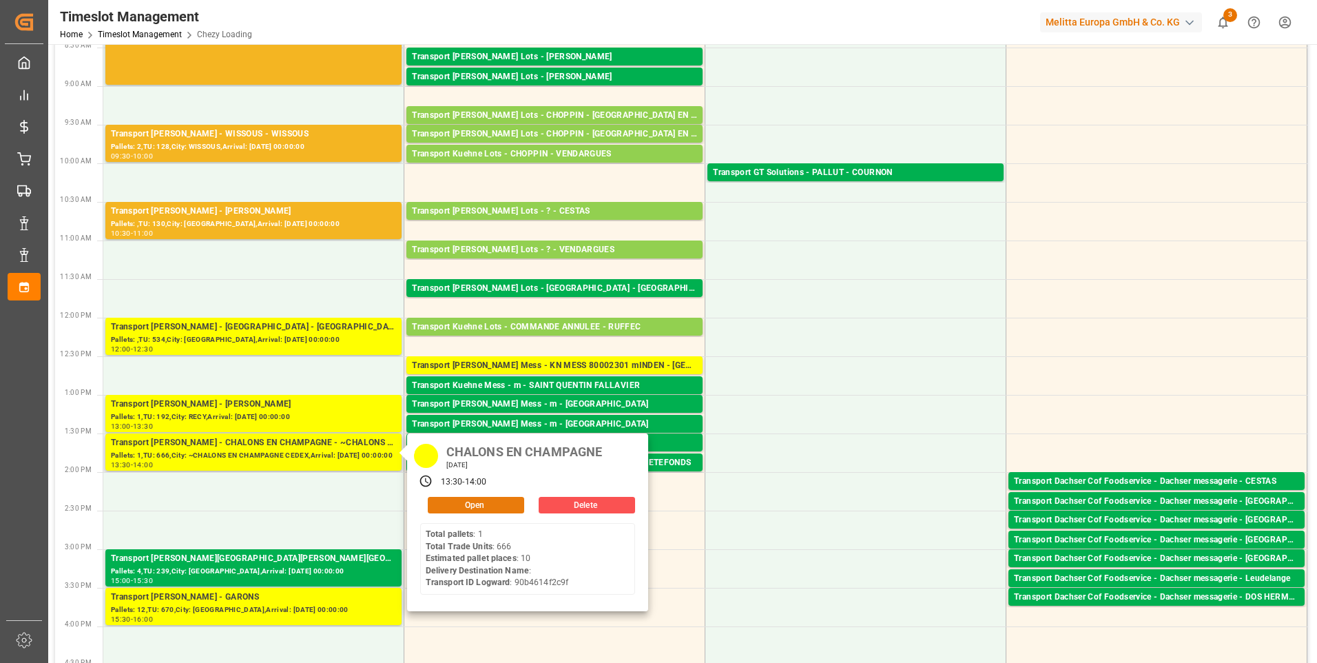
click at [505, 500] on button "Open" at bounding box center [476, 505] width 96 height 17
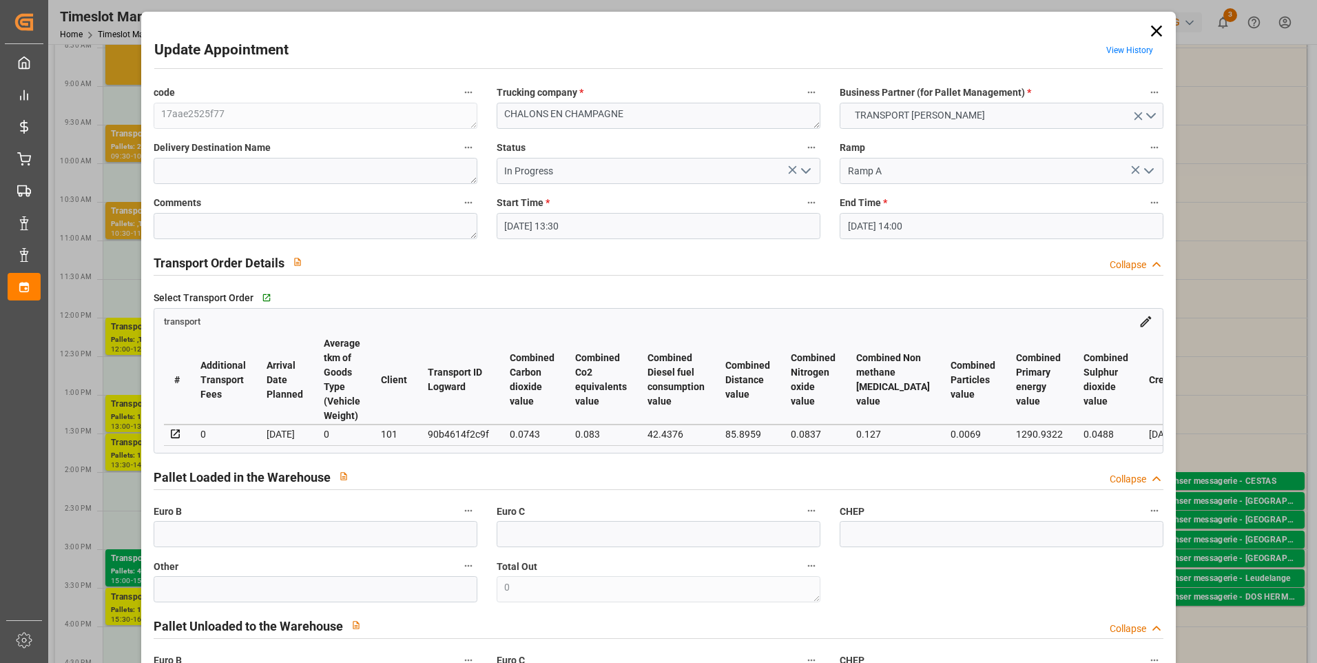
drag, startPoint x: 1156, startPoint y: 32, endPoint x: 1140, endPoint y: 32, distance: 15.8
click at [1156, 32] on icon at bounding box center [1156, 30] width 19 height 19
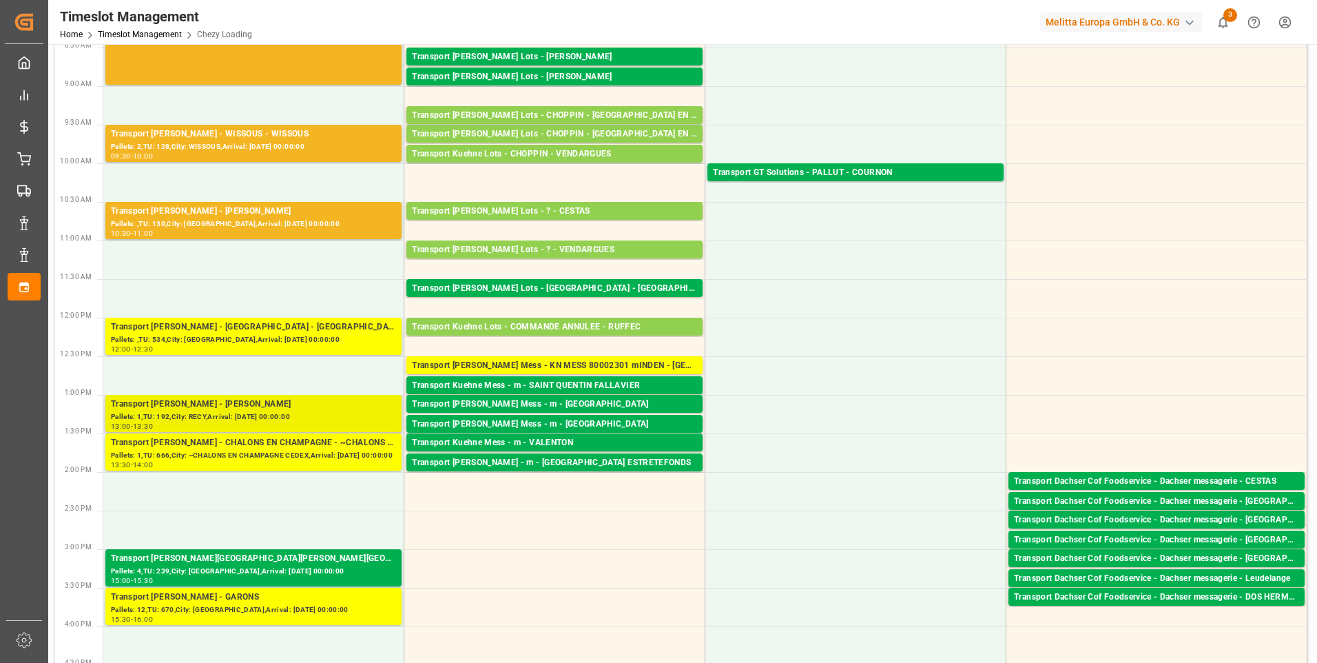
click at [277, 413] on div "Pallets: 1,TU: 192,City: RECY,Arrival: [DATE] 00:00:00" at bounding box center [253, 417] width 285 height 12
click at [328, 413] on div "Pallets: 1,TU: 192,City: RECY,Arrival: [DATE] 00:00:00" at bounding box center [253, 417] width 285 height 12
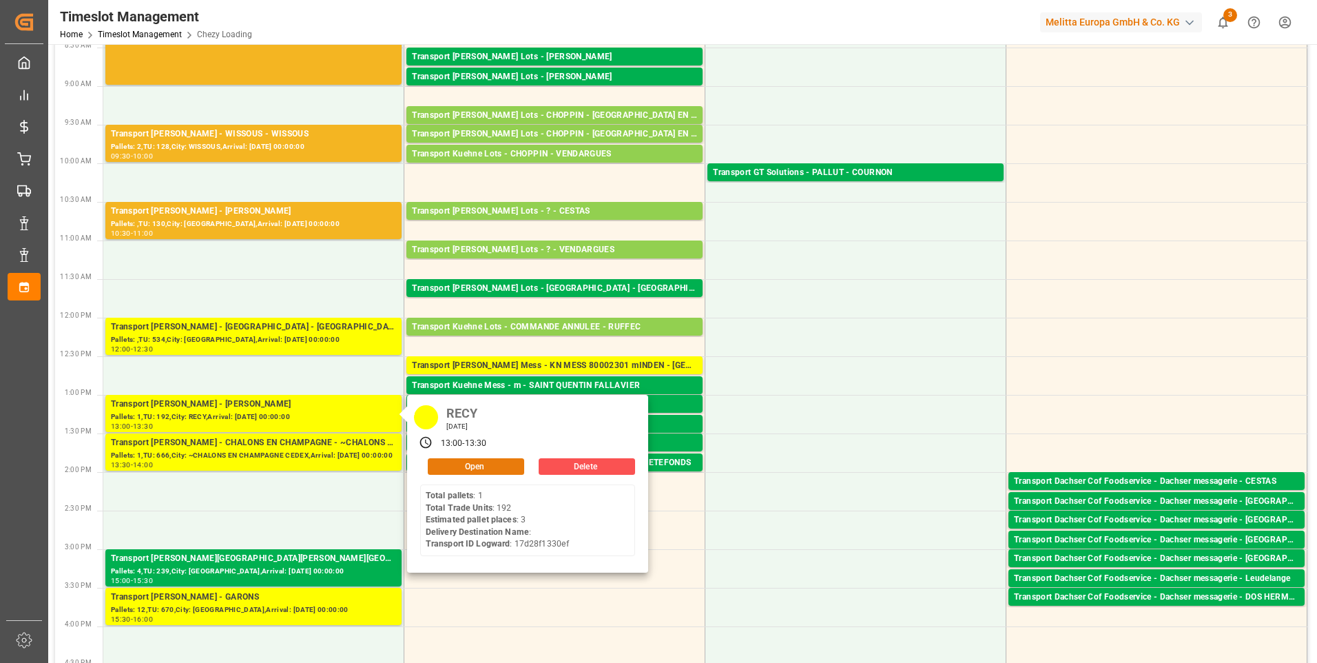
click at [461, 466] on button "Open" at bounding box center [476, 466] width 96 height 17
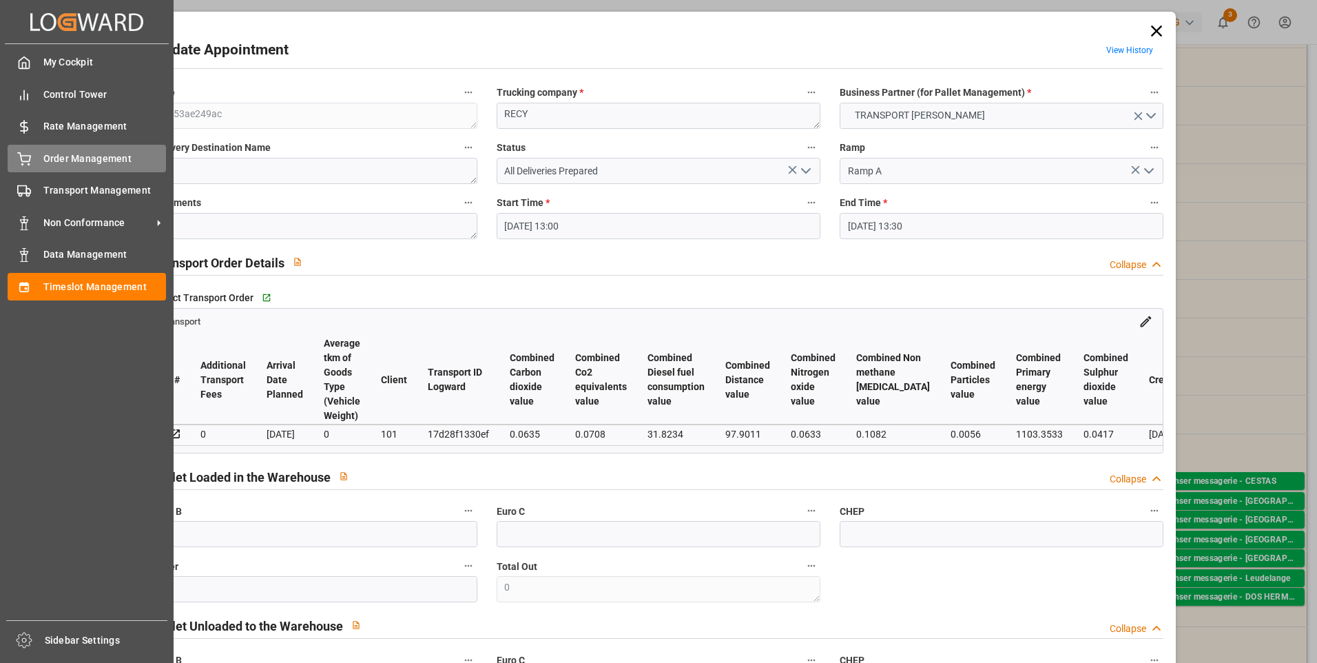
click at [19, 154] on icon at bounding box center [24, 159] width 14 height 14
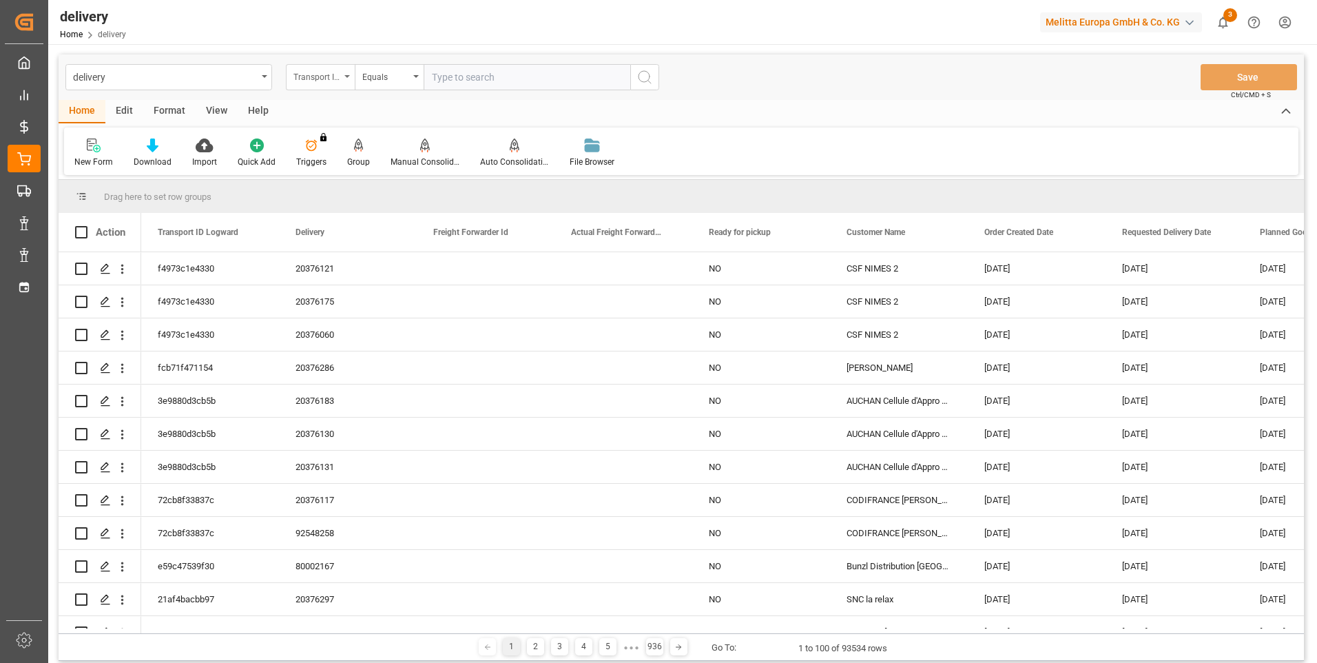
click at [348, 79] on div "Transport ID Logward" at bounding box center [320, 77] width 69 height 26
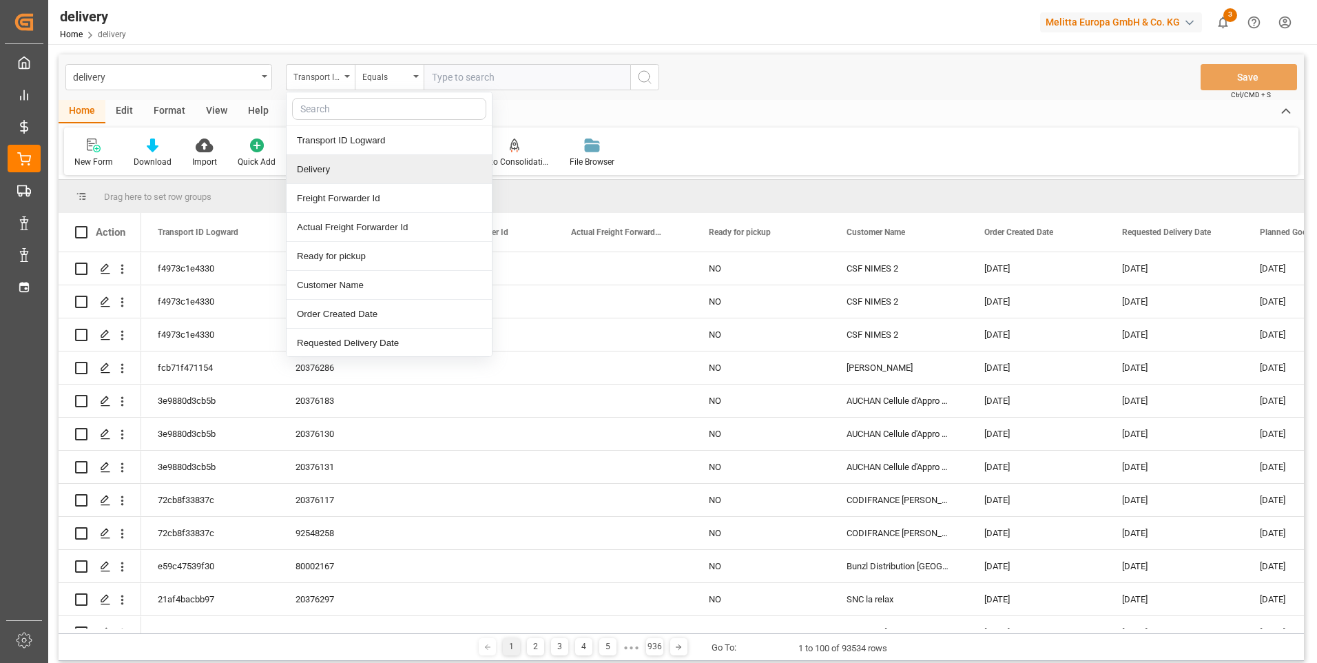
click at [335, 166] on div "Delivery" at bounding box center [389, 169] width 205 height 29
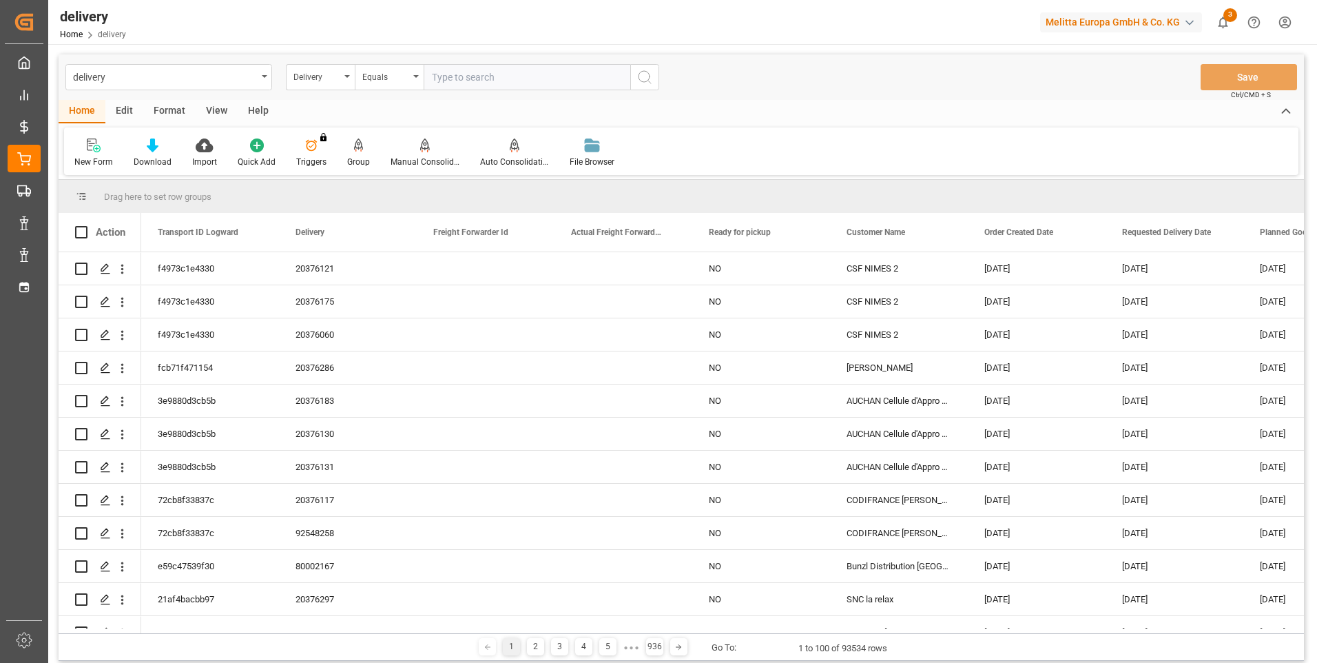
click at [457, 77] on input "text" at bounding box center [527, 77] width 207 height 26
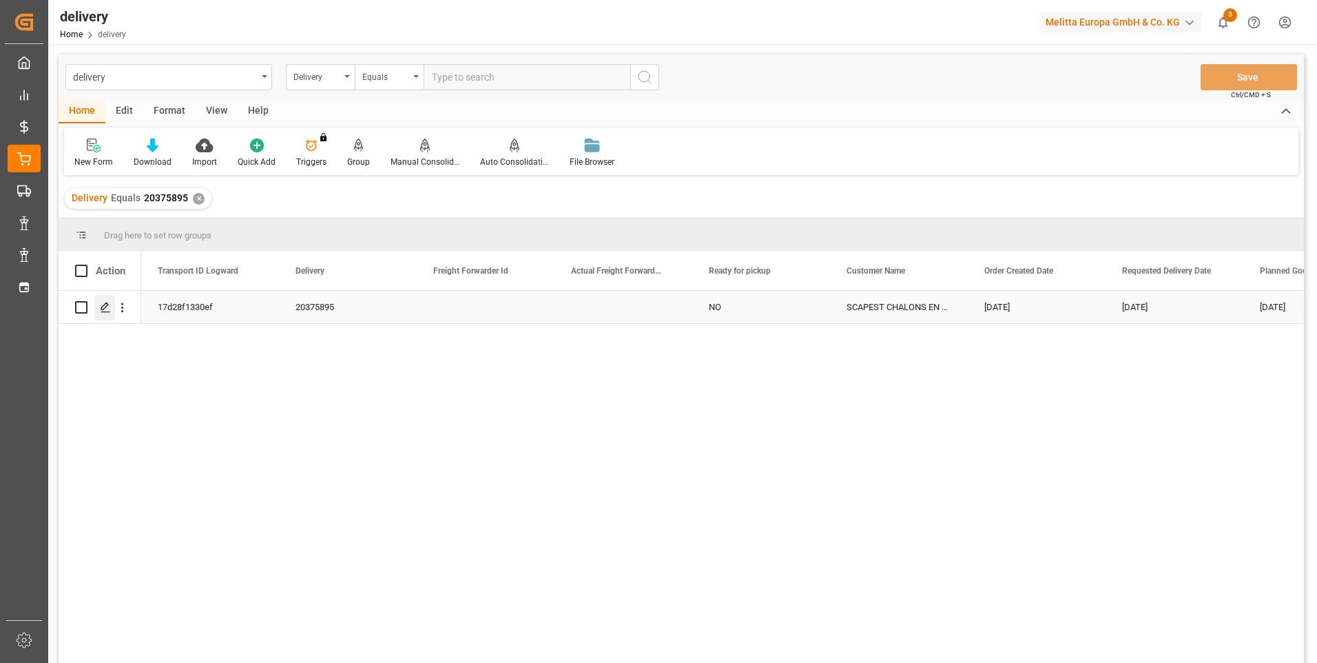
click at [110, 308] on icon "Press SPACE to select this row." at bounding box center [105, 307] width 11 height 11
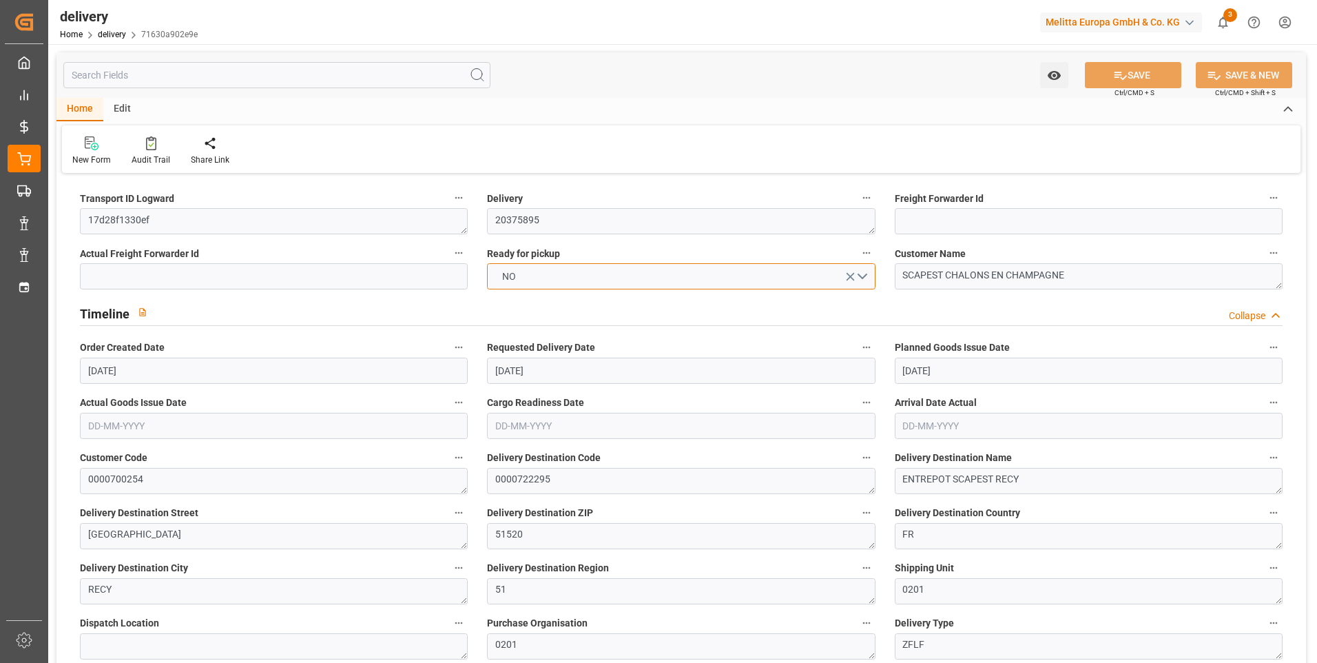
click at [861, 272] on button "NO" at bounding box center [681, 276] width 388 height 26
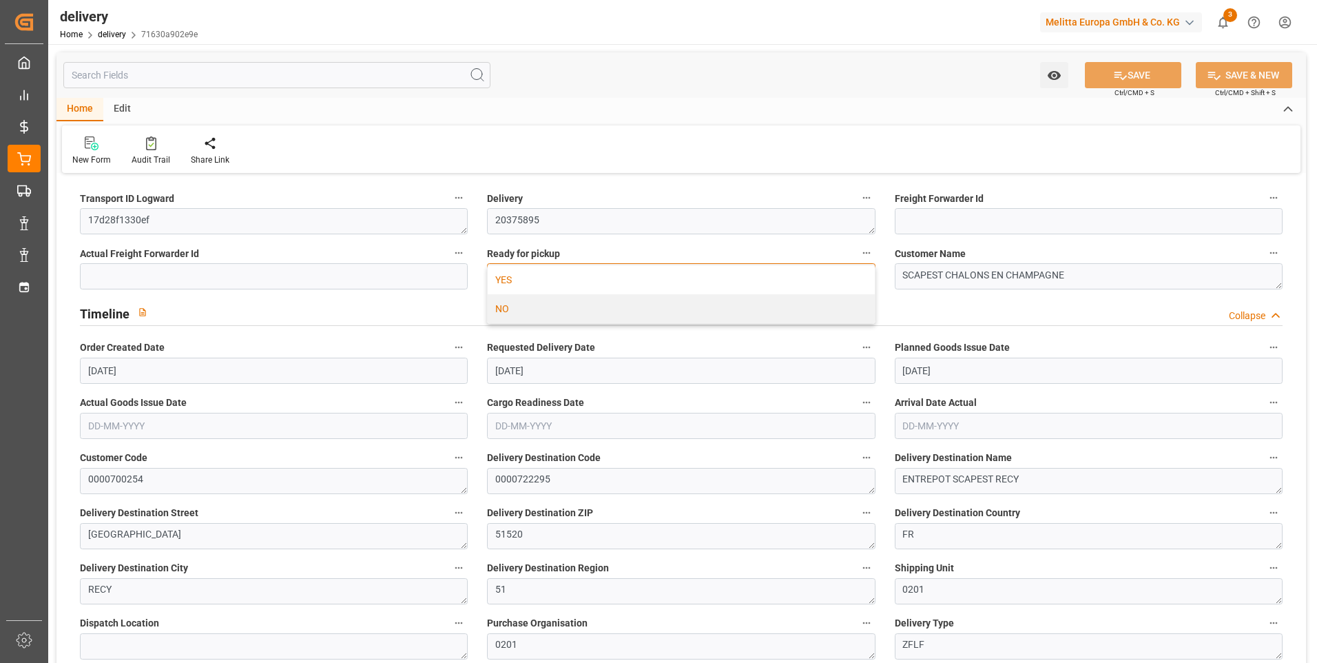
click at [501, 282] on div "YES" at bounding box center [681, 279] width 386 height 29
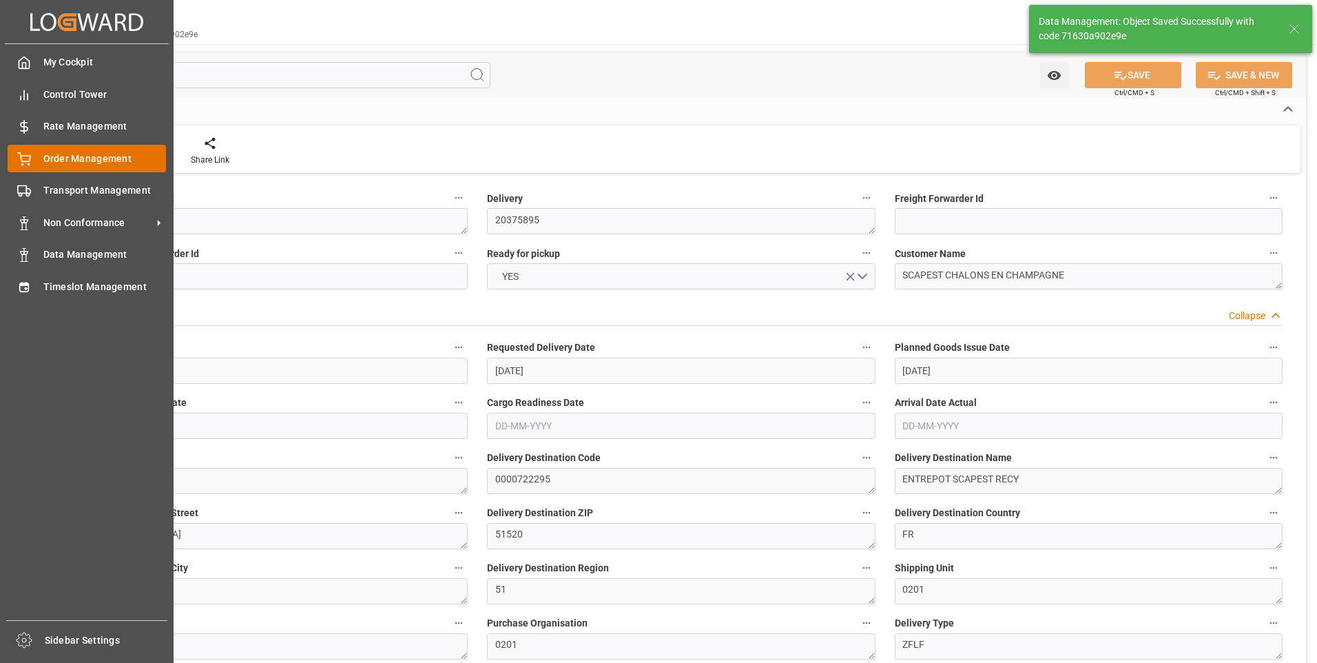
click at [23, 164] on circle at bounding box center [22, 164] width 1 height 1
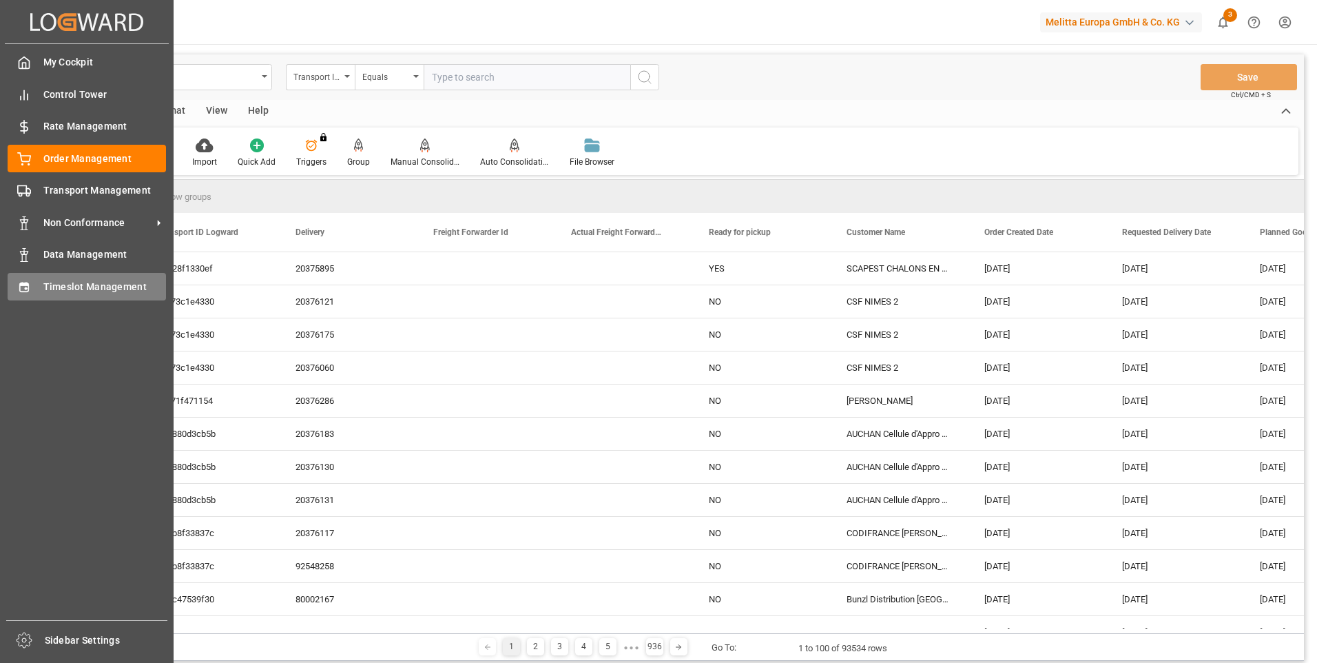
click at [25, 285] on icon at bounding box center [23, 287] width 9 height 10
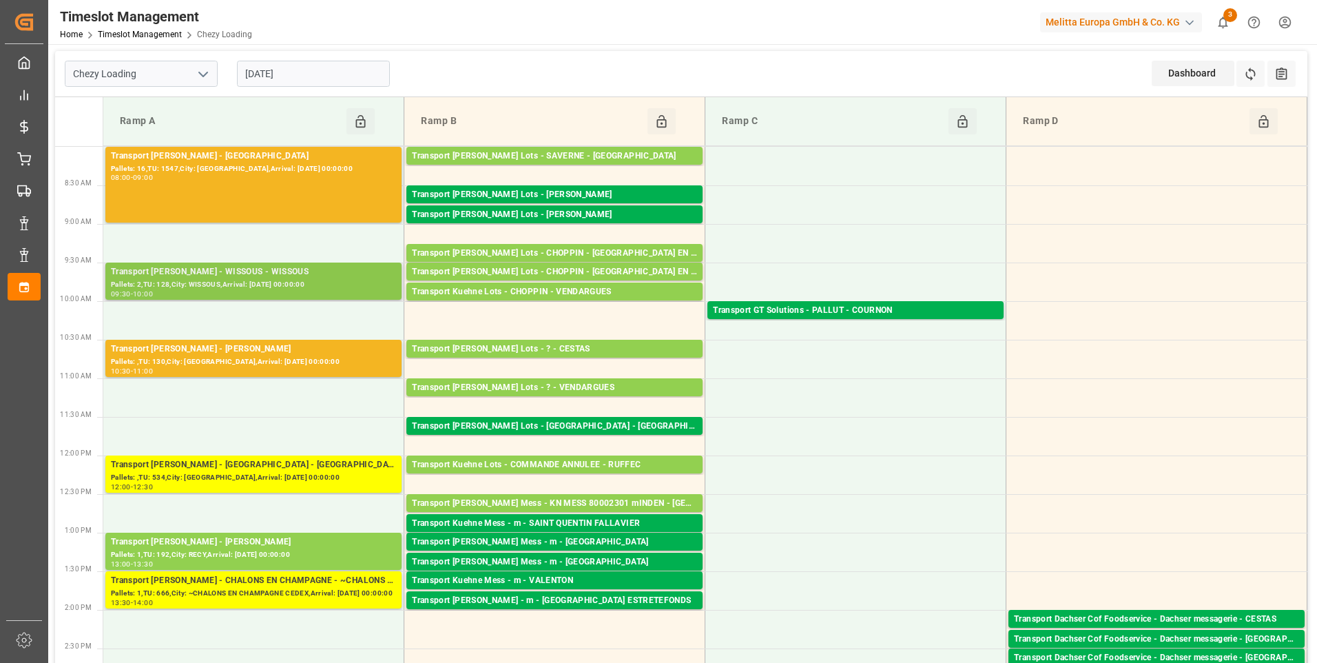
click at [255, 283] on div "Pallets: 2,TU: 128,City: WISSOUS,Arrival: [DATE] 00:00:00" at bounding box center [253, 285] width 285 height 12
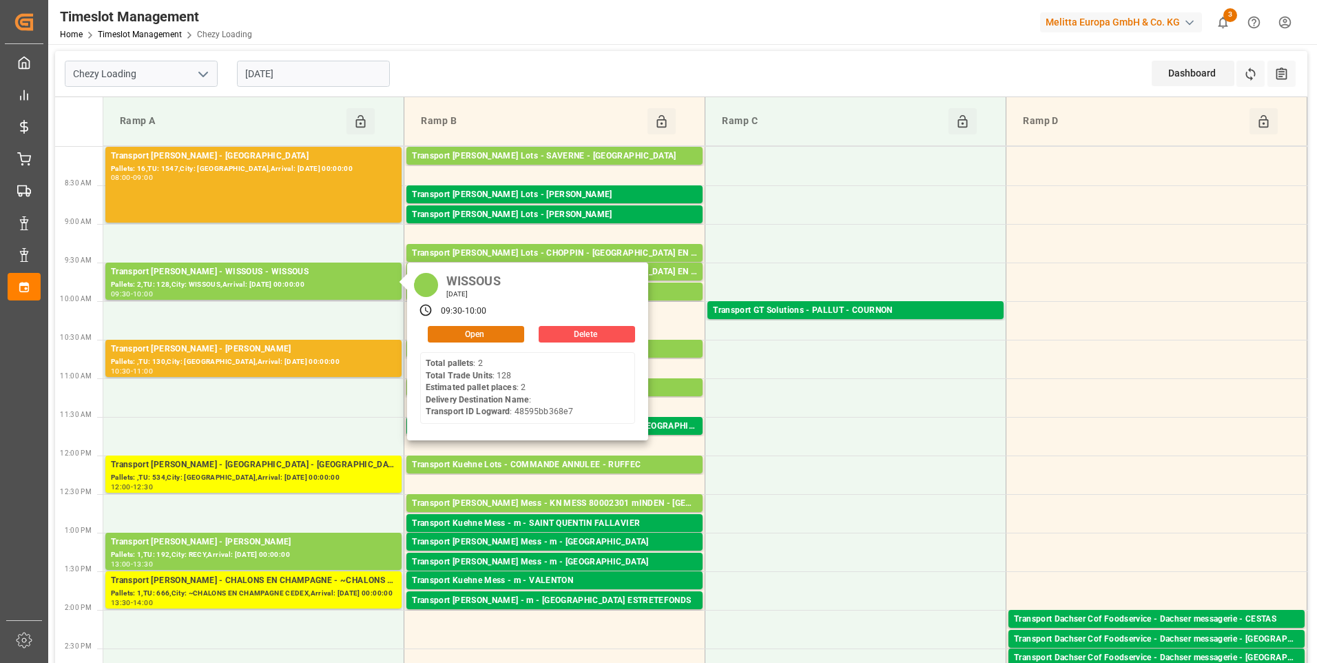
click at [522, 331] on button "Open" at bounding box center [476, 334] width 96 height 17
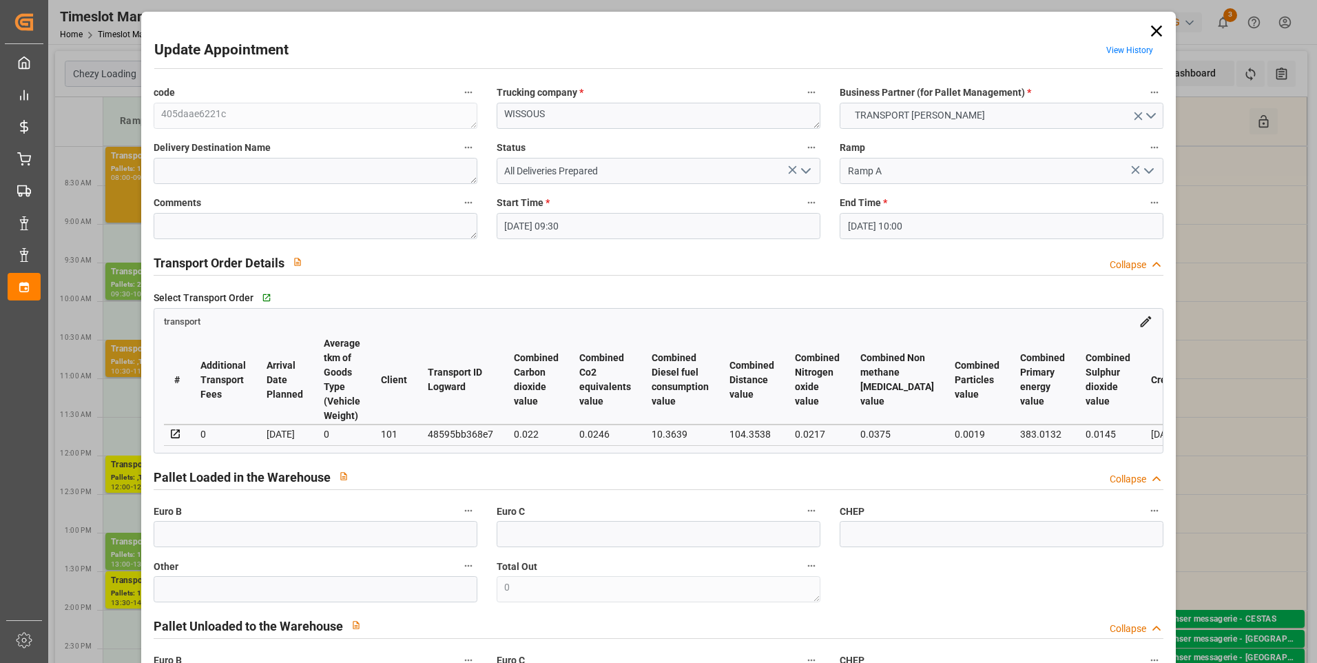
click at [1152, 38] on icon at bounding box center [1156, 30] width 19 height 19
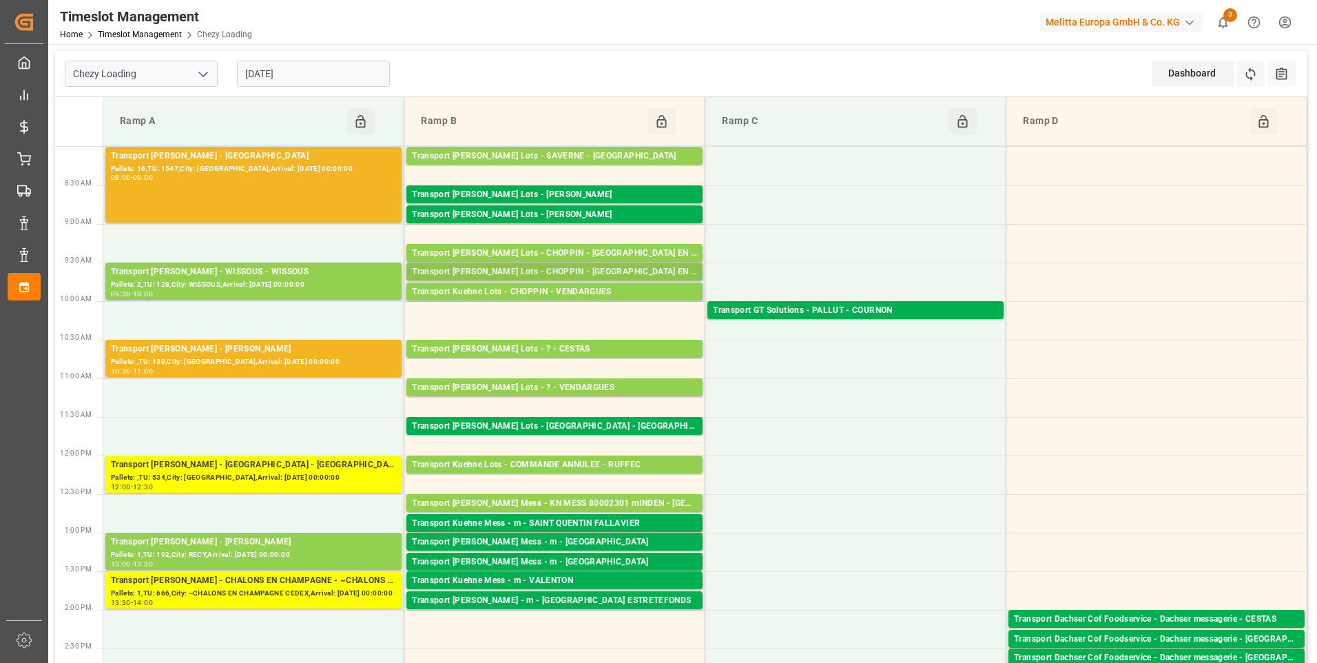
click at [608, 267] on div "Transport [PERSON_NAME] Lots - CHOPPIN - [GEOGRAPHIC_DATA] EN [GEOGRAPHIC_DATA]" at bounding box center [554, 272] width 285 height 14
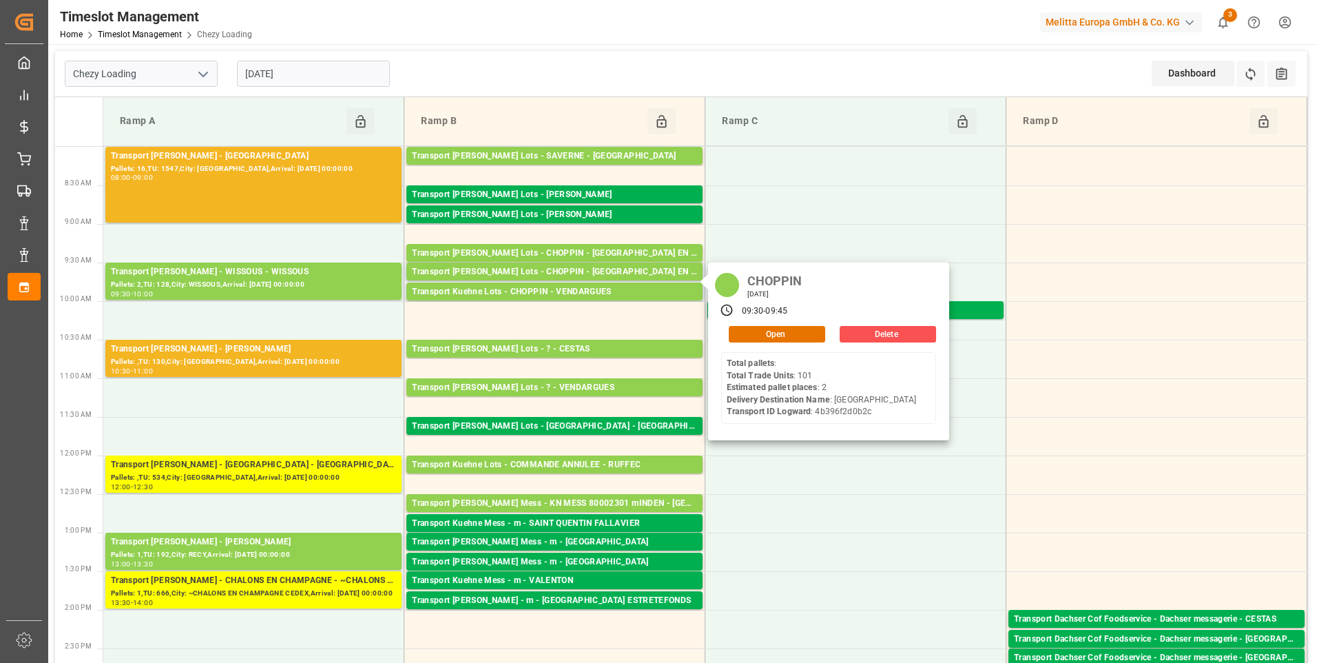
click at [748, 344] on div "CHOPPIN Monday, August 18, 2025 09:30 - 09:45 Open Delete Total pallets : Total…" at bounding box center [828, 351] width 241 height 178
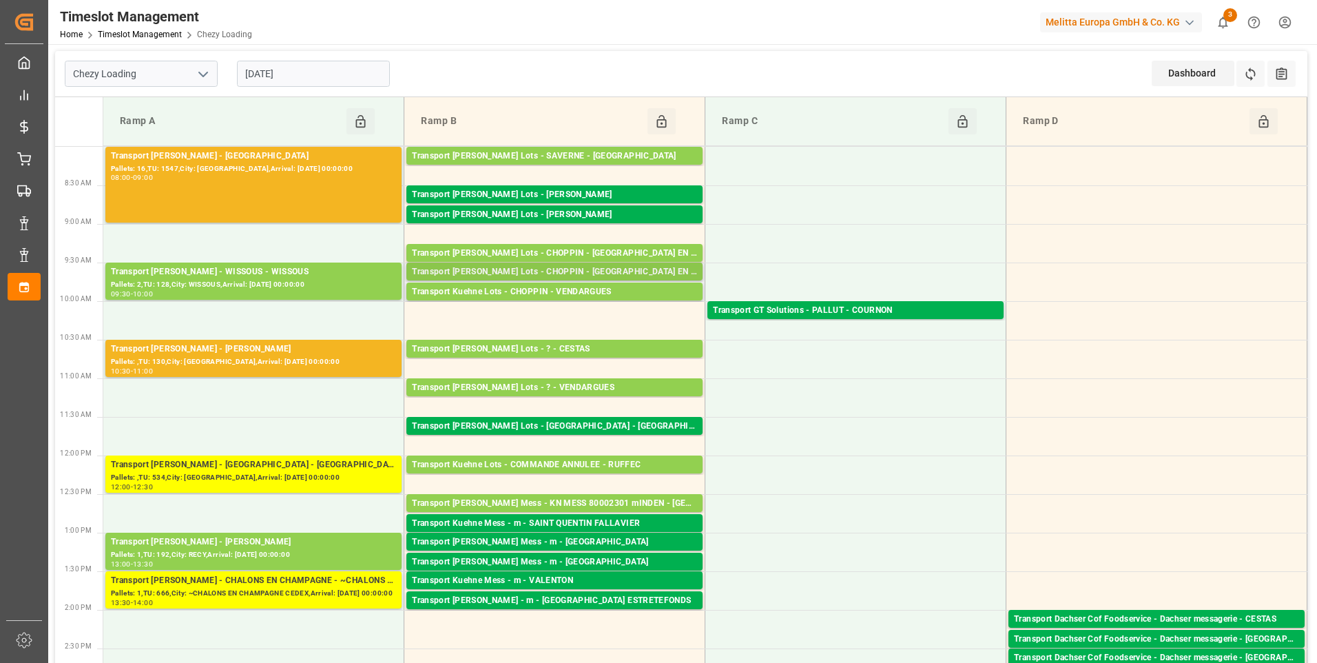
click at [632, 269] on div "Transport [PERSON_NAME] Lots - CHOPPIN - [GEOGRAPHIC_DATA] EN [GEOGRAPHIC_DATA]" at bounding box center [554, 272] width 285 height 14
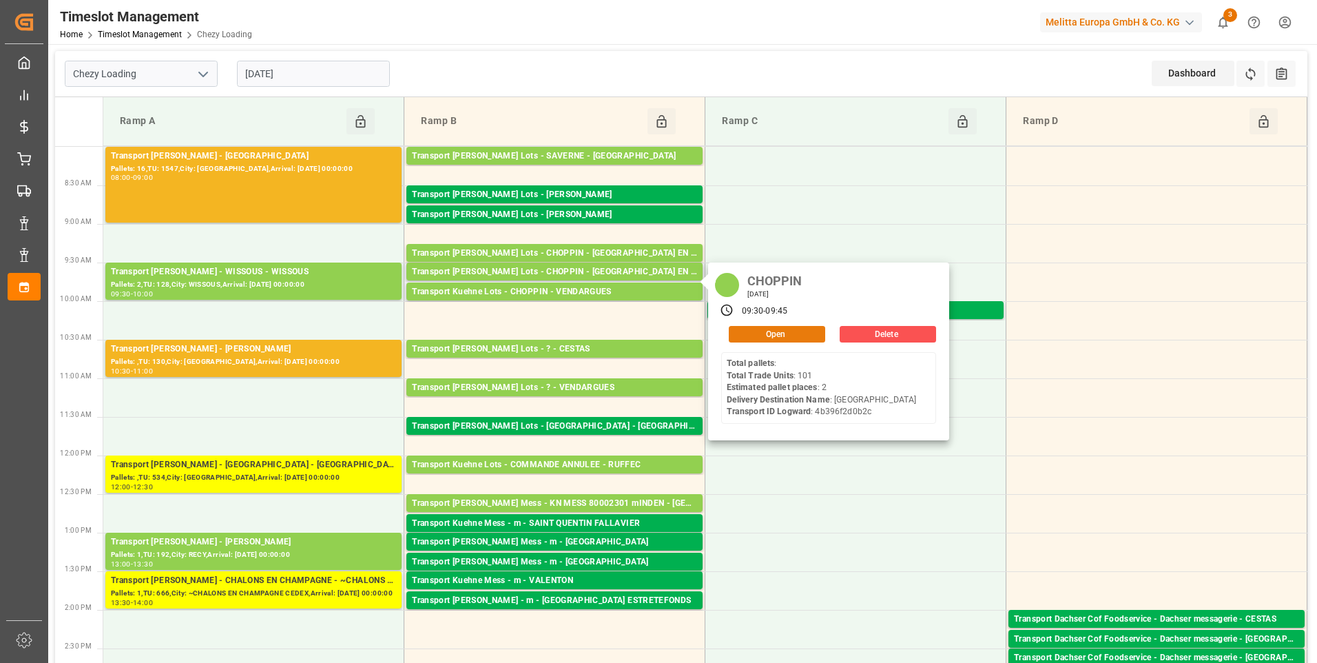
click at [757, 336] on button "Open" at bounding box center [777, 334] width 96 height 17
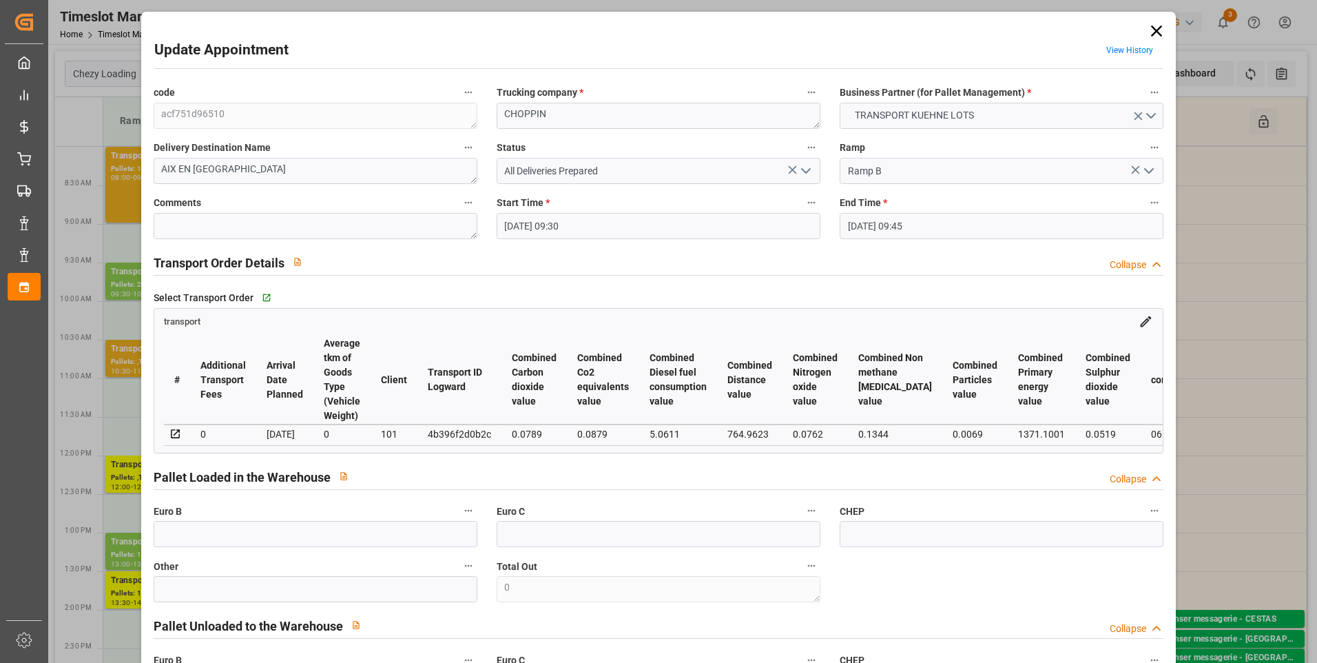
click at [1157, 30] on icon at bounding box center [1156, 30] width 19 height 19
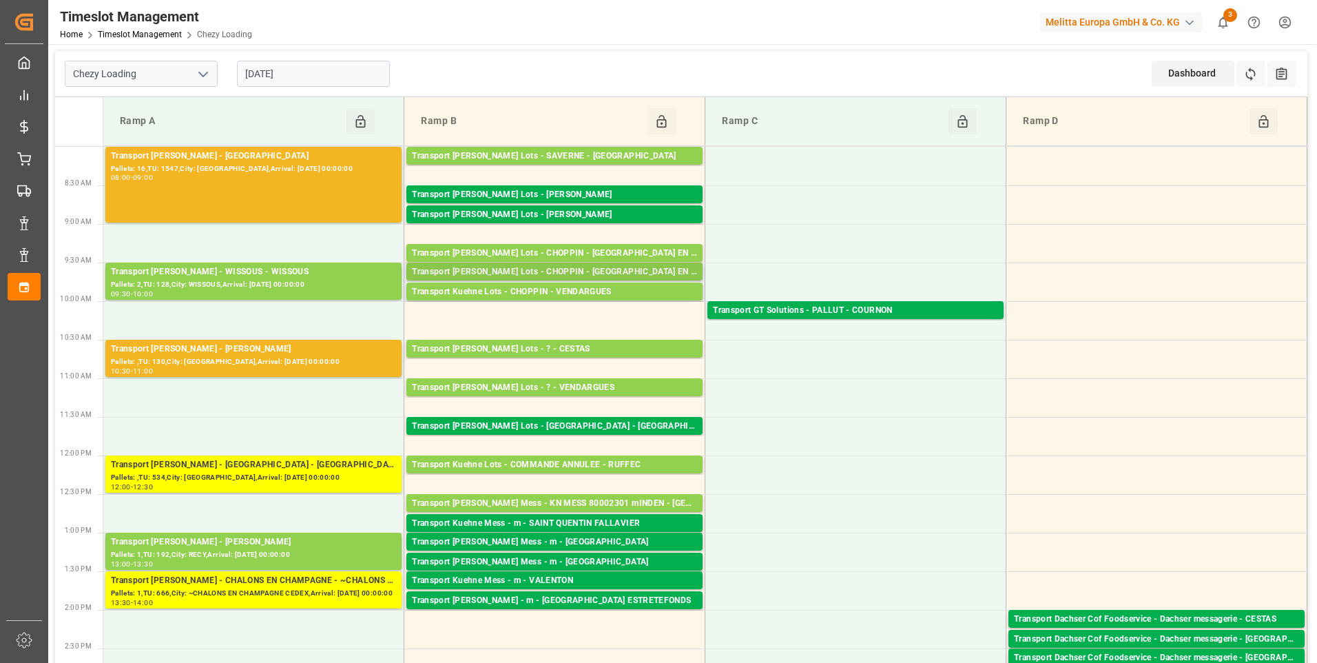
click at [616, 268] on div "Transport [PERSON_NAME] Lots - CHOPPIN - [GEOGRAPHIC_DATA] EN [GEOGRAPHIC_DATA]" at bounding box center [554, 272] width 285 height 14
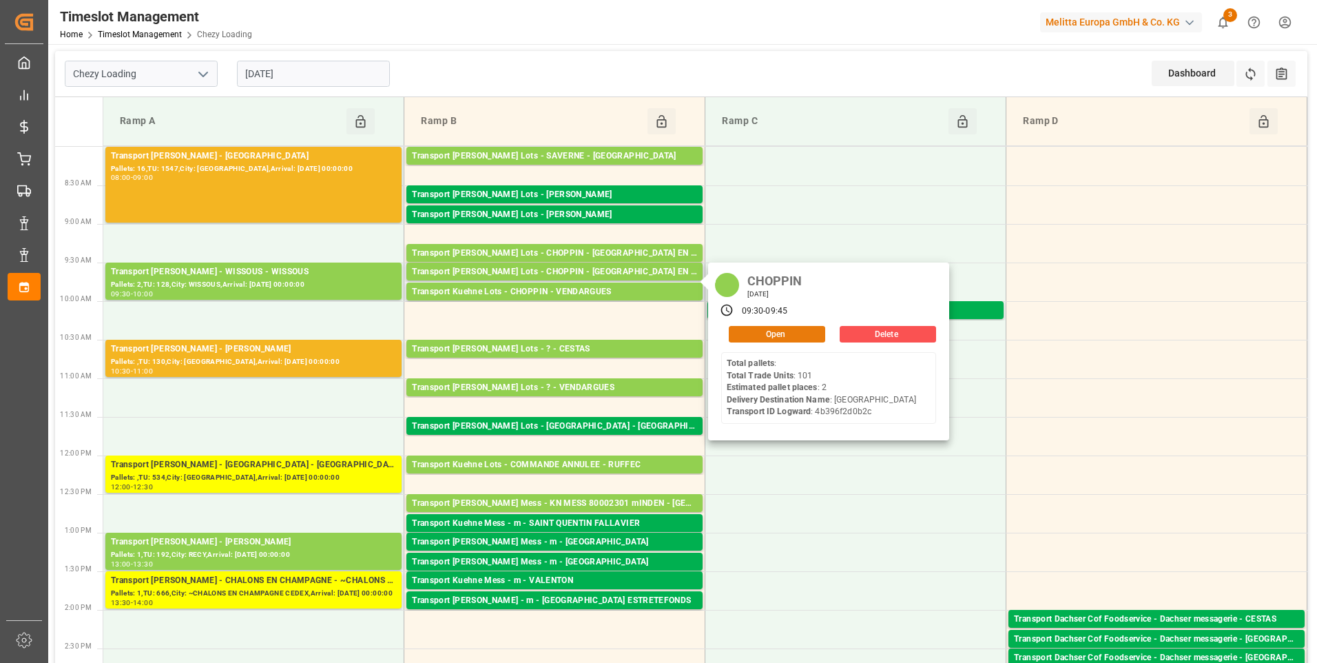
click at [769, 335] on button "Open" at bounding box center [777, 334] width 96 height 17
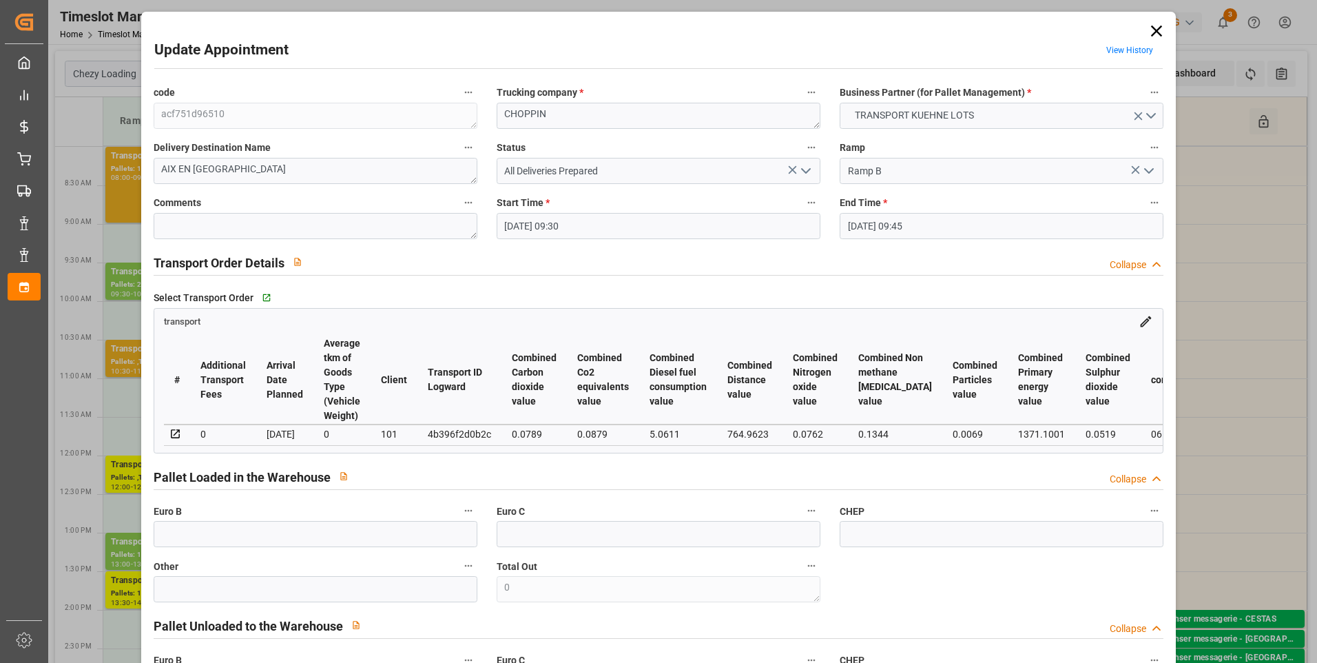
click at [1149, 31] on icon at bounding box center [1156, 30] width 19 height 19
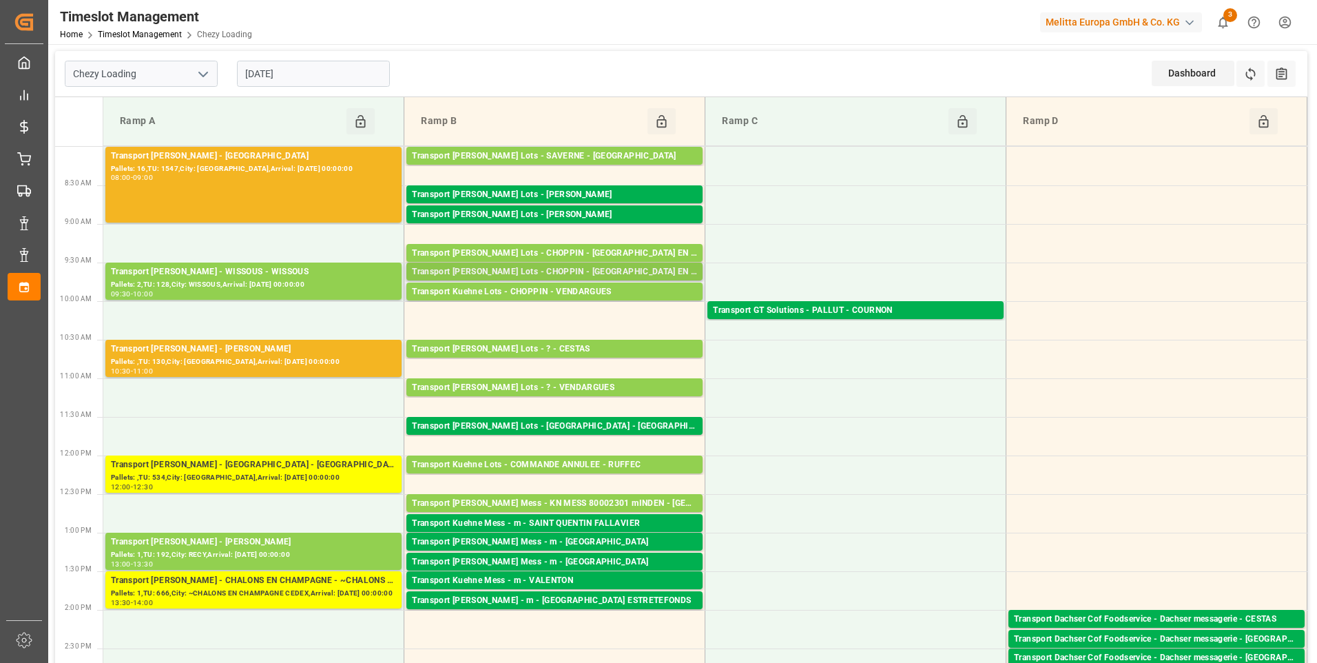
click at [606, 269] on div "Transport [PERSON_NAME] Lots - CHOPPIN - [GEOGRAPHIC_DATA] EN [GEOGRAPHIC_DATA]" at bounding box center [554, 272] width 285 height 14
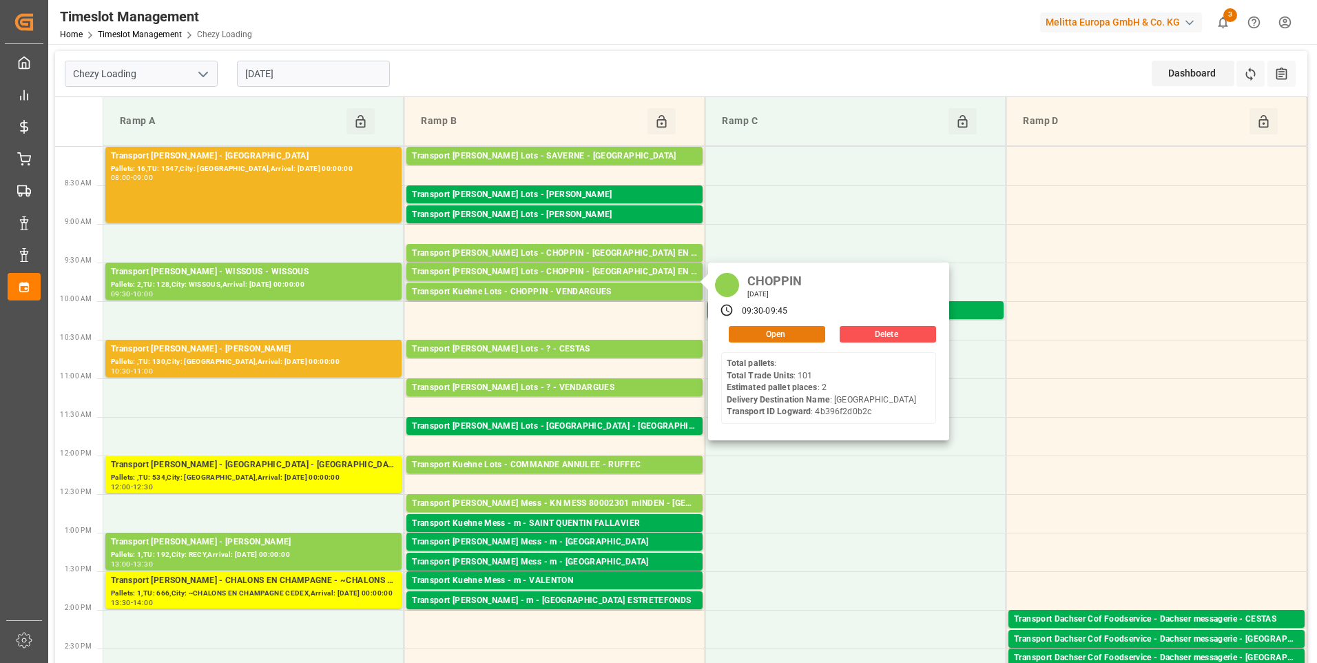
click at [798, 337] on button "Open" at bounding box center [777, 334] width 96 height 17
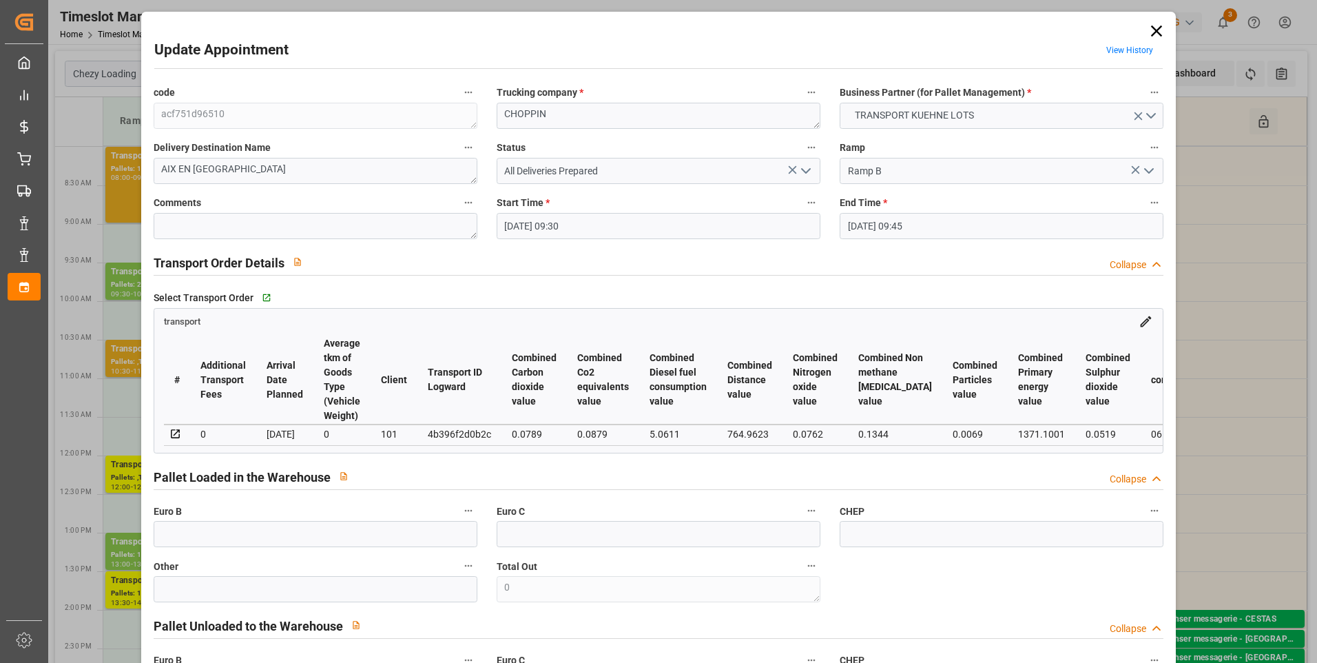
click at [1160, 33] on icon at bounding box center [1156, 30] width 19 height 19
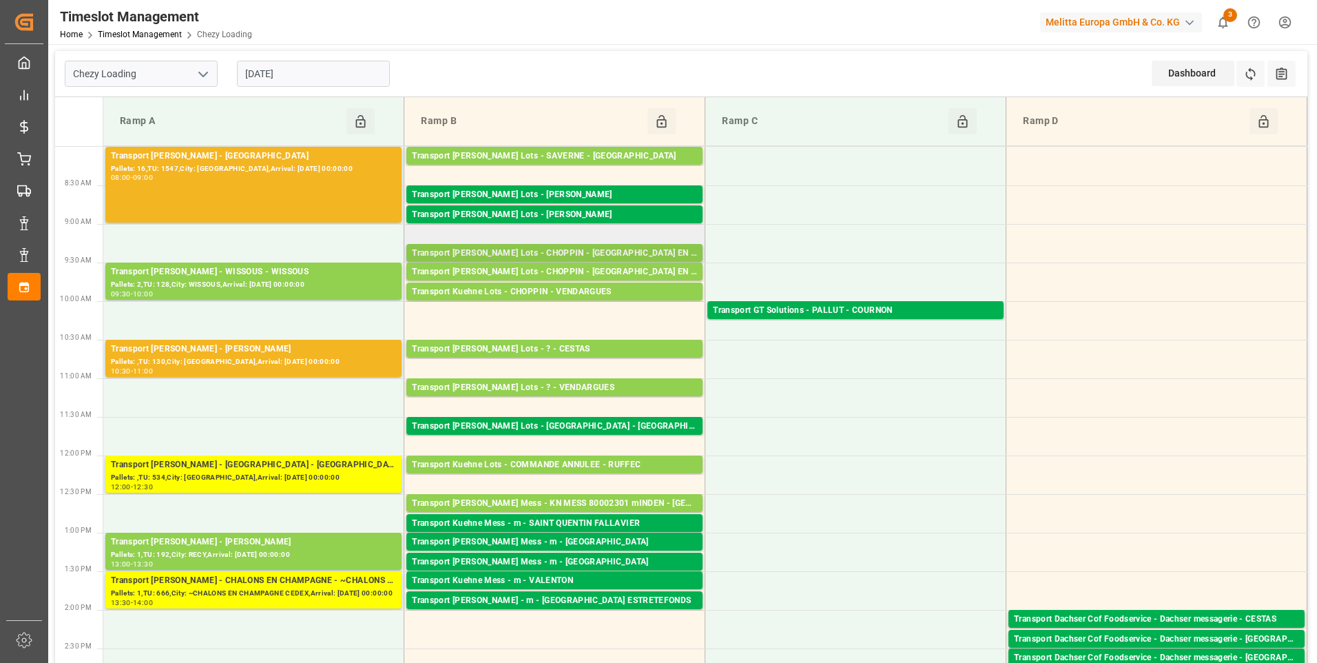
click at [601, 251] on div "Transport [PERSON_NAME] Lots - CHOPPIN - [GEOGRAPHIC_DATA] EN [GEOGRAPHIC_DATA]" at bounding box center [554, 254] width 285 height 14
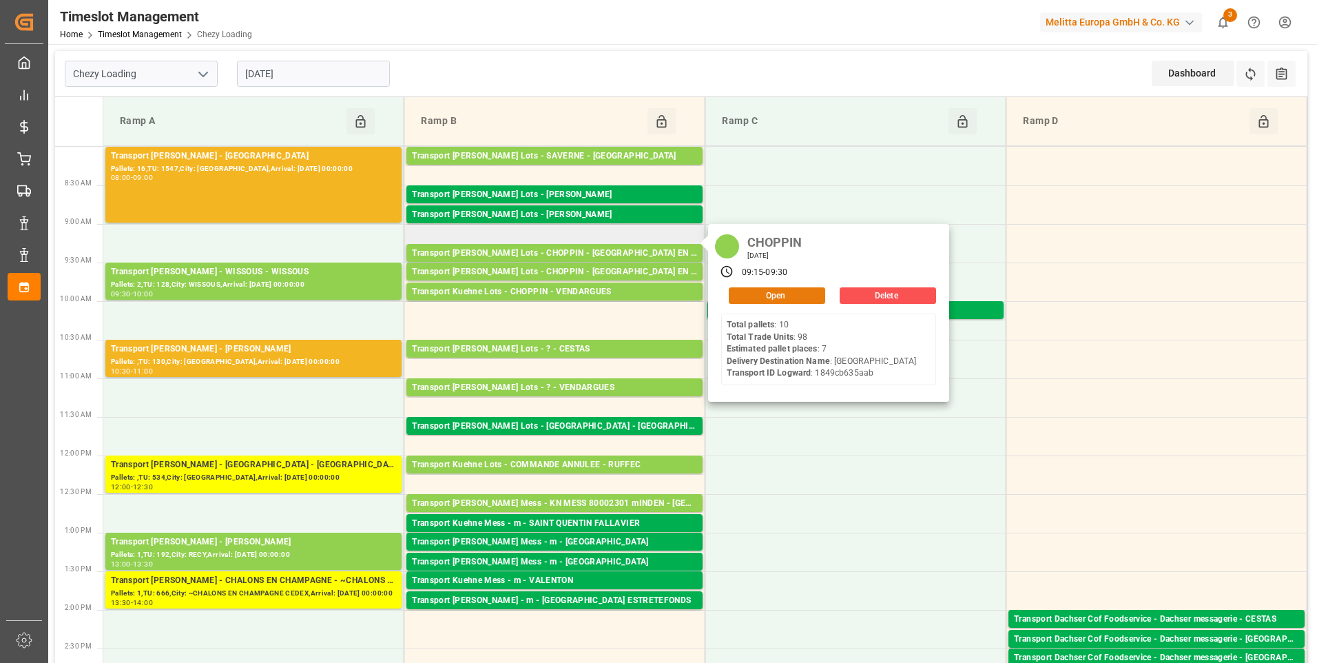
click at [775, 296] on button "Open" at bounding box center [777, 295] width 96 height 17
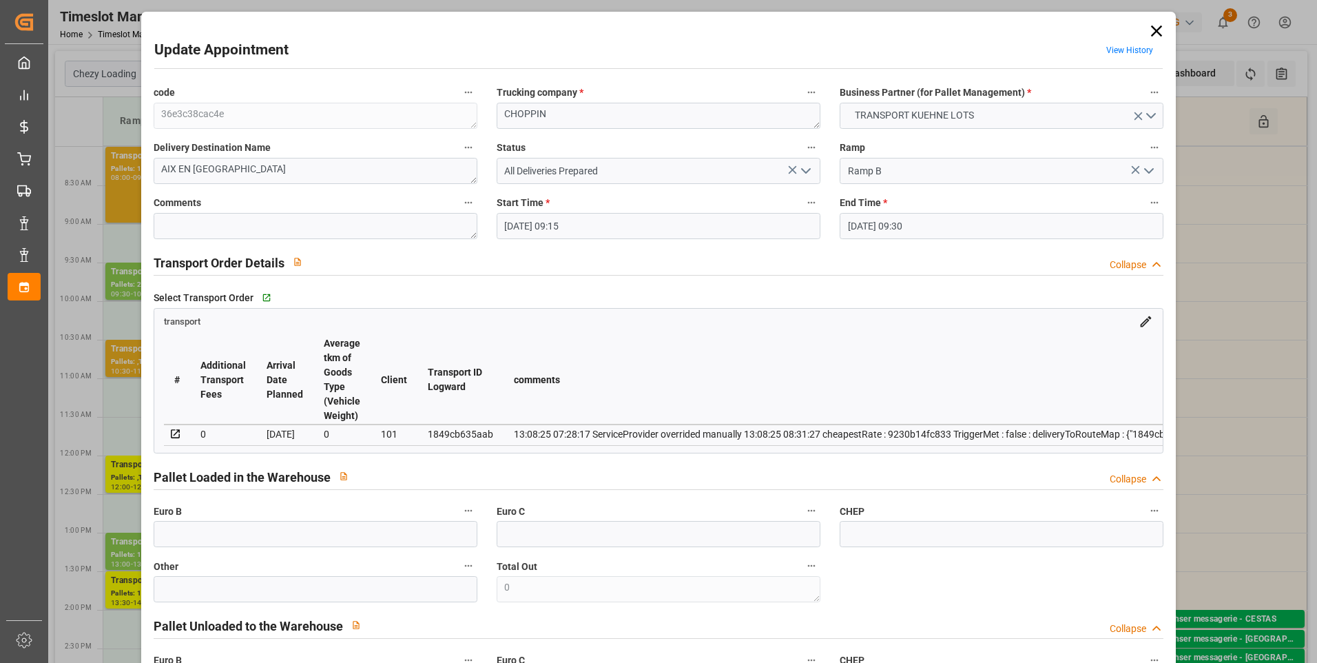
click at [1154, 30] on icon at bounding box center [1156, 30] width 19 height 19
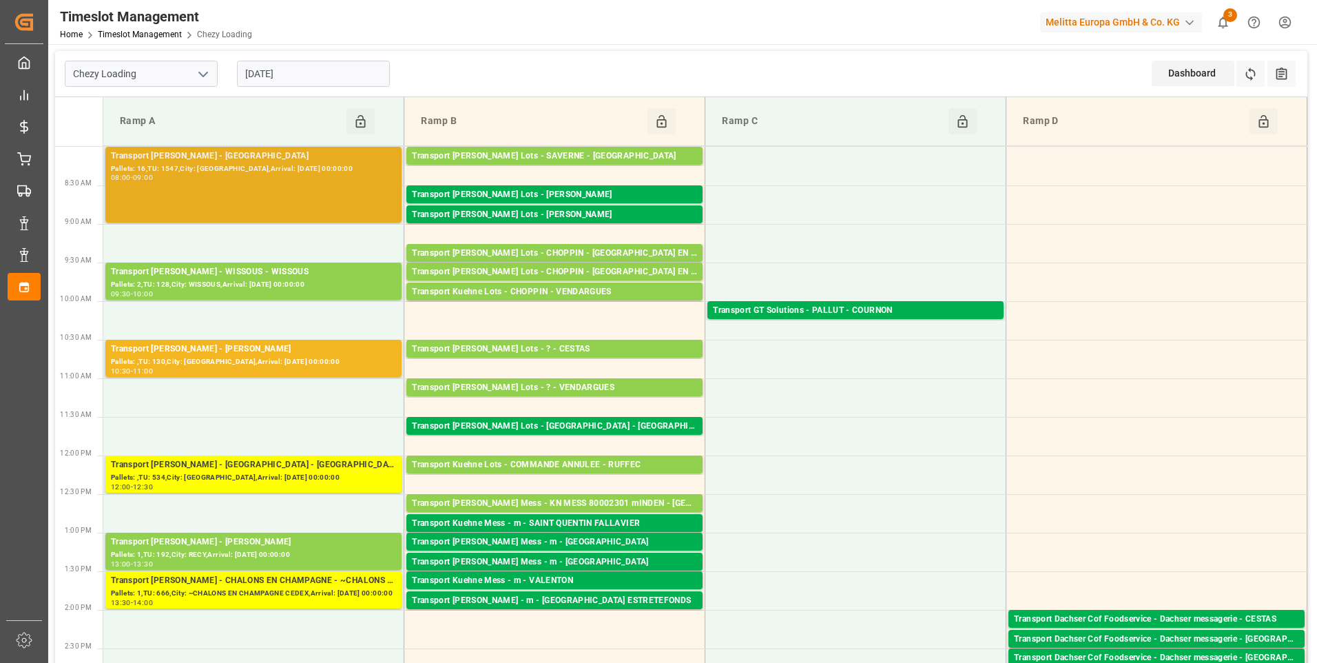
click at [240, 168] on div "Pallets: 16,TU: 1547,City: [GEOGRAPHIC_DATA],Arrival: [DATE] 00:00:00" at bounding box center [253, 169] width 285 height 12
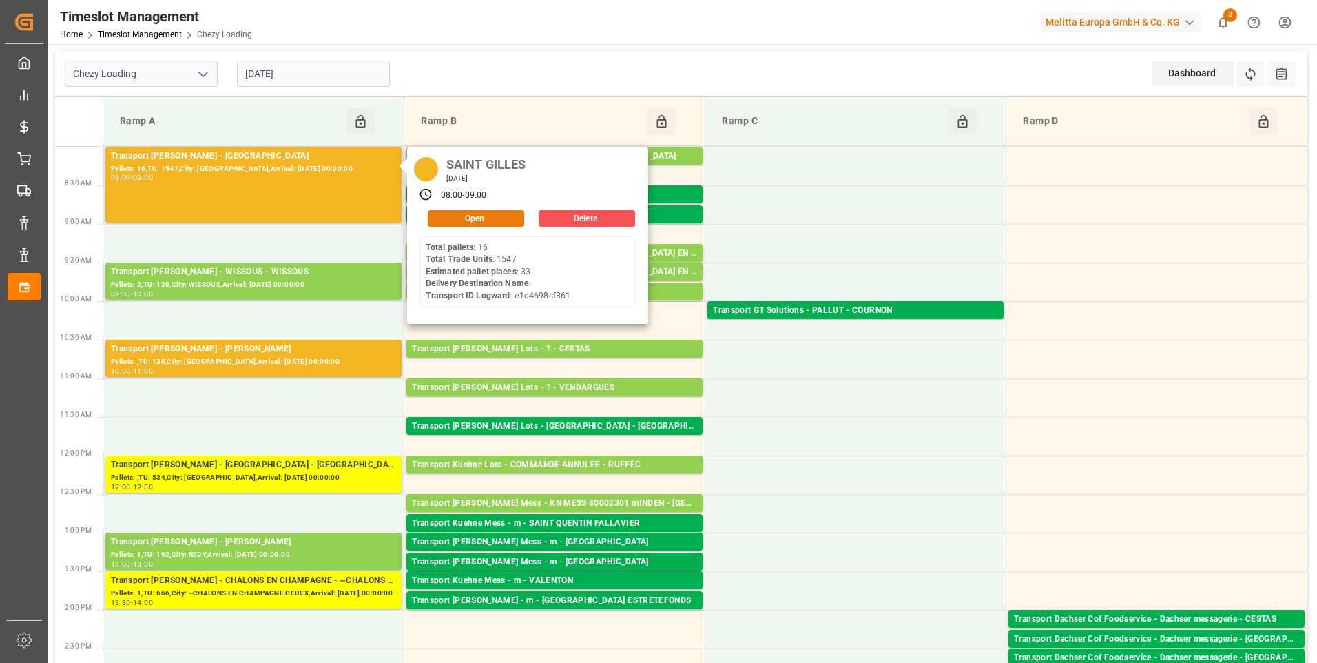
click at [450, 218] on button "Open" at bounding box center [476, 218] width 96 height 17
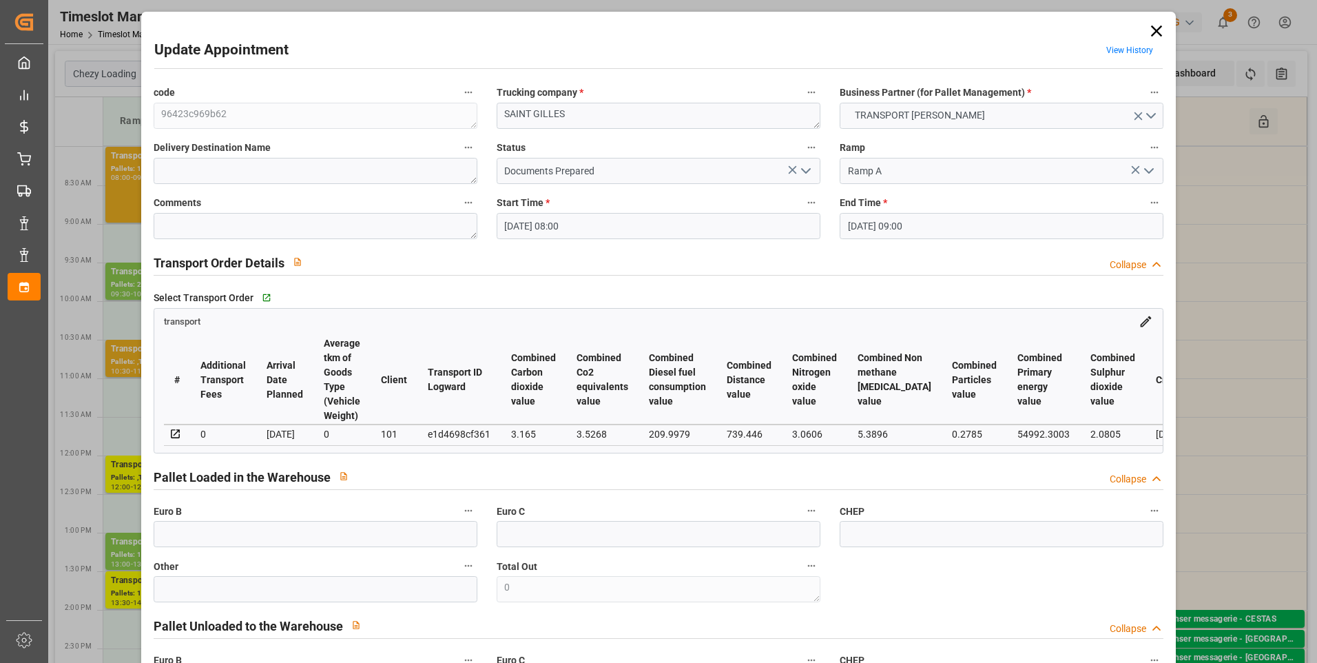
click at [806, 171] on polyline "open menu" at bounding box center [806, 171] width 8 height 4
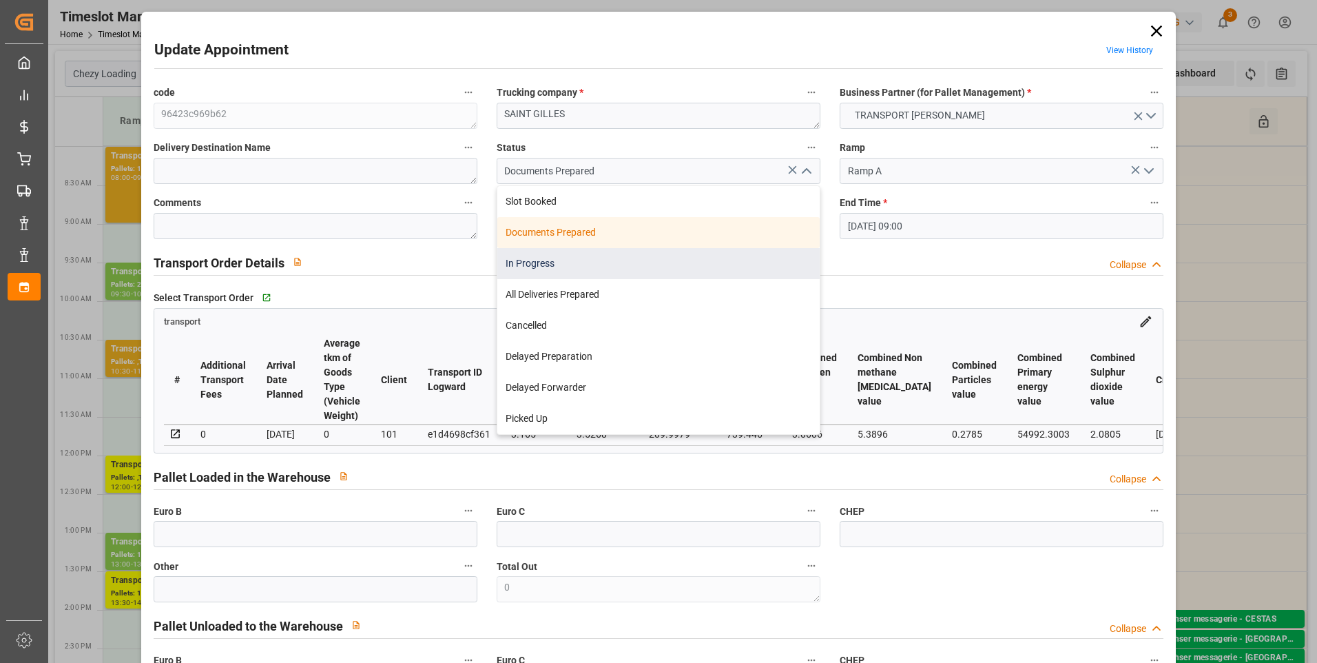
click at [547, 267] on div "In Progress" at bounding box center [658, 263] width 322 height 31
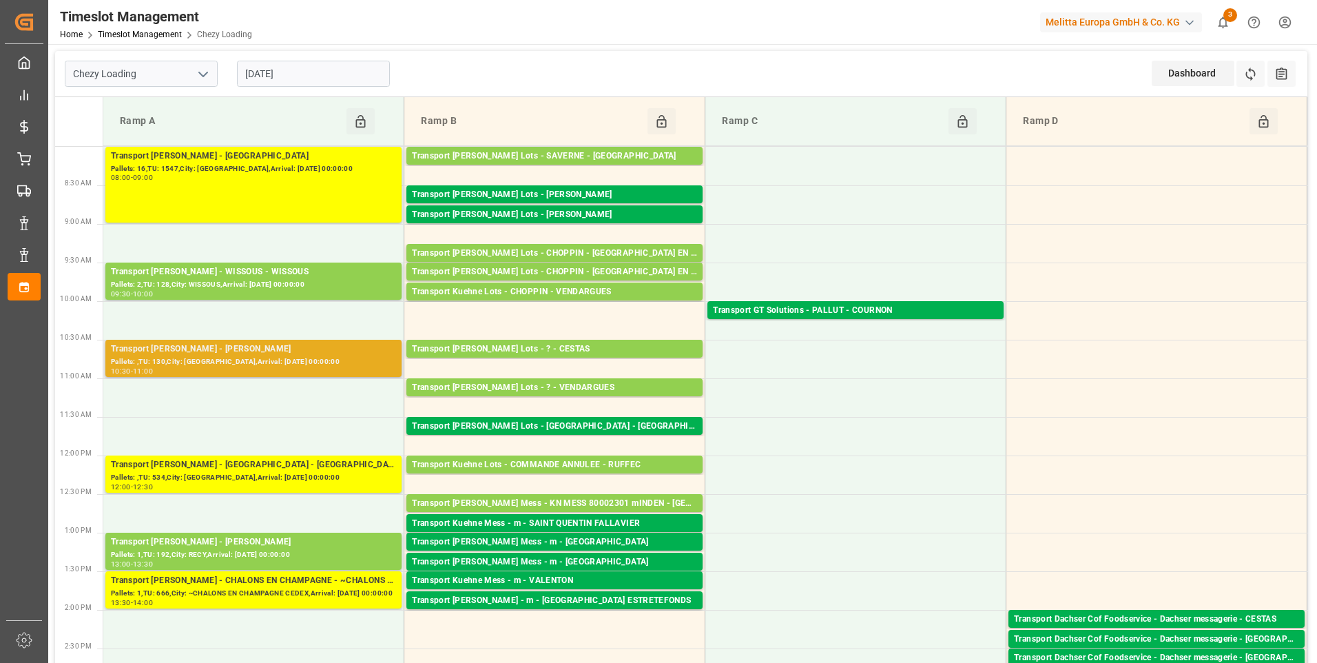
click at [324, 369] on div "10:30 - 11:00" at bounding box center [253, 372] width 285 height 8
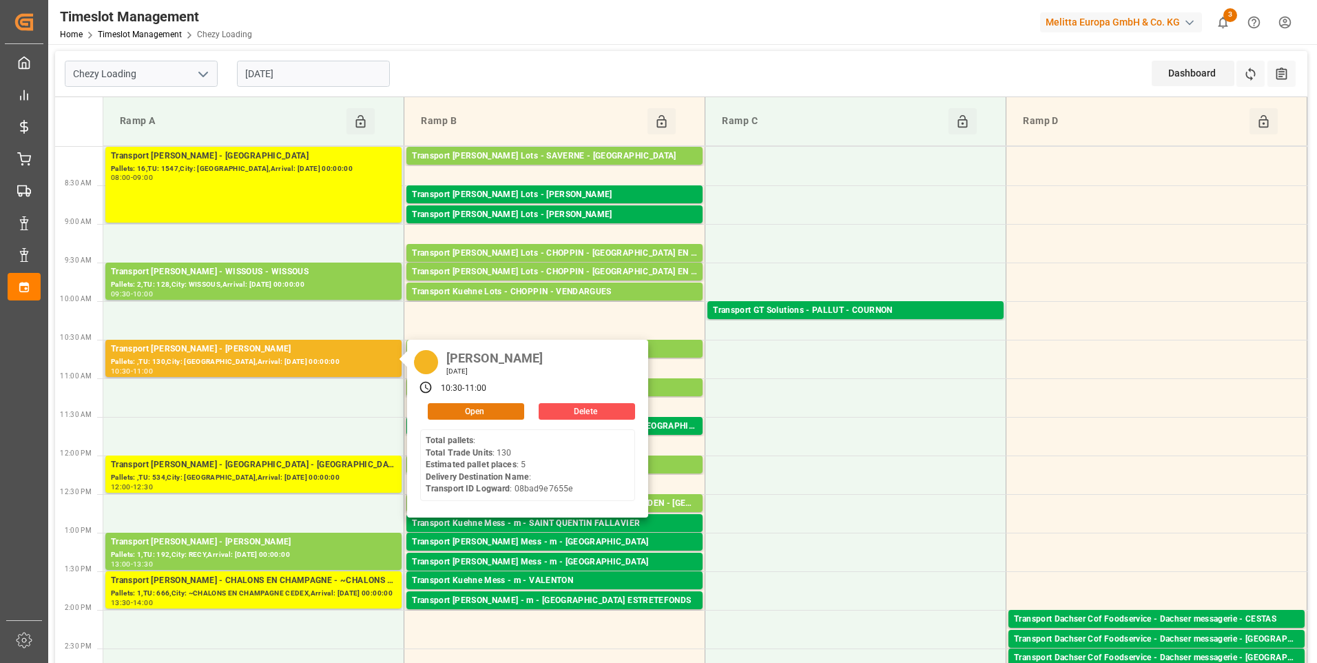
click at [456, 406] on button "Open" at bounding box center [476, 411] width 96 height 17
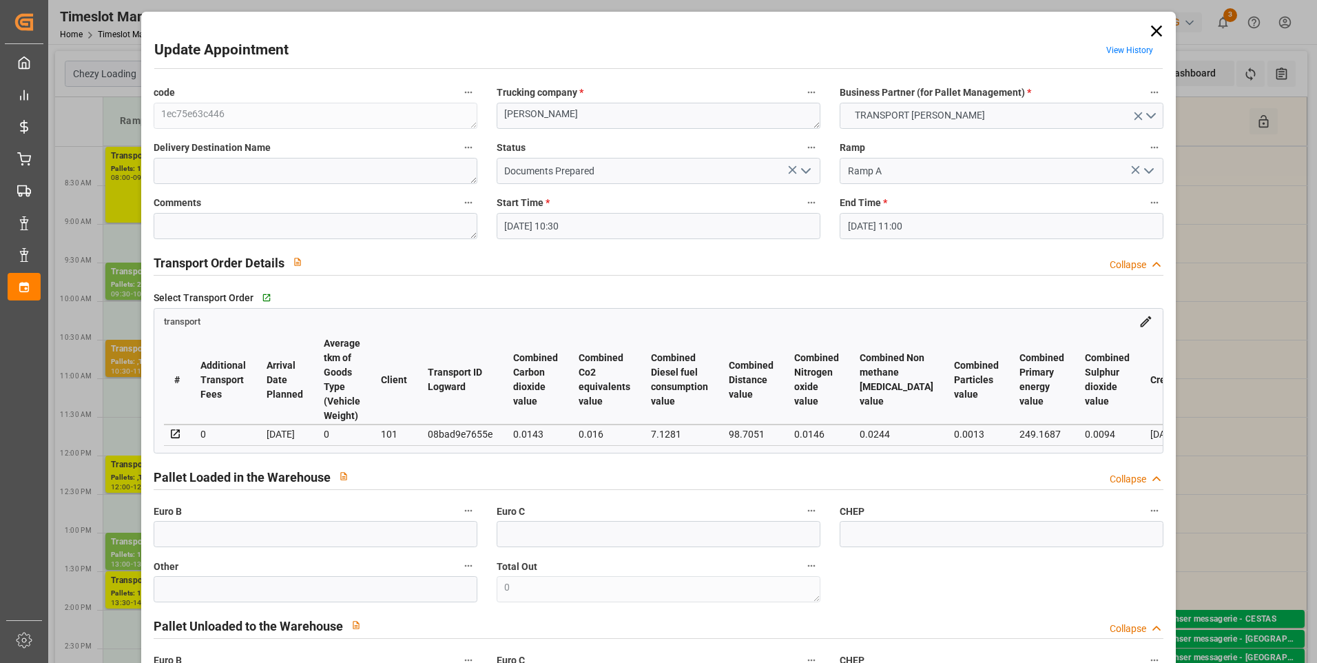
click at [805, 167] on icon "open menu" at bounding box center [806, 171] width 17 height 17
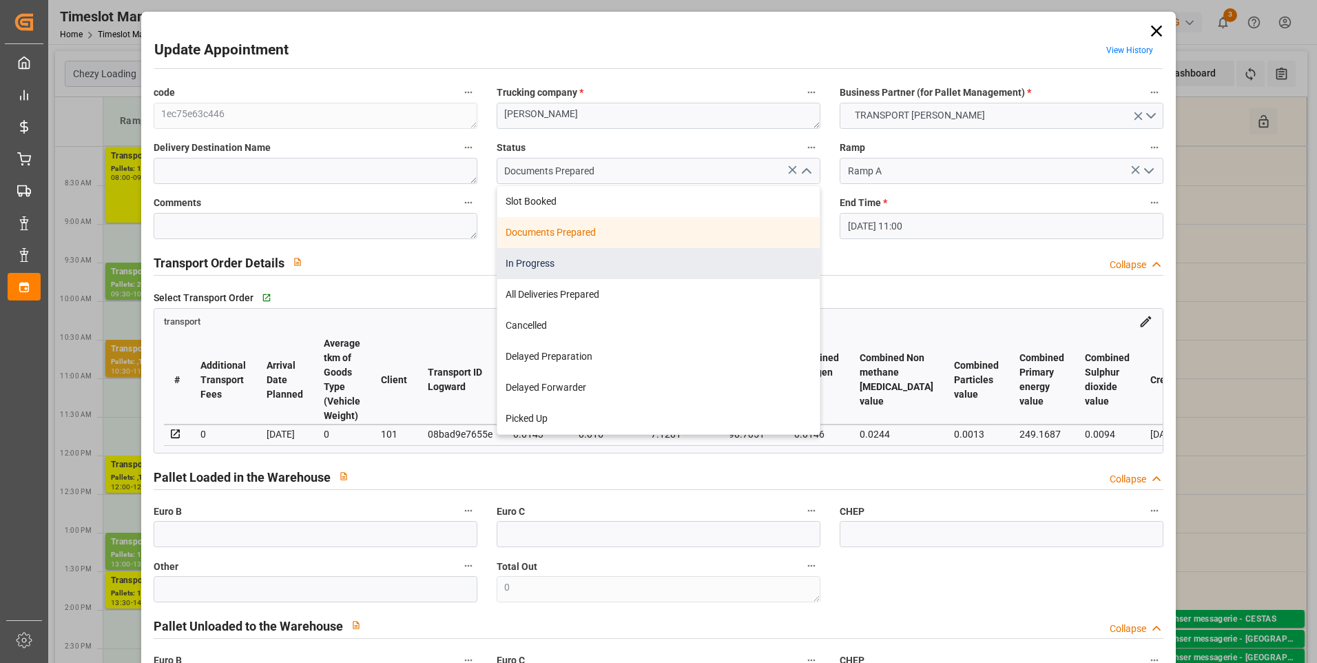
click at [521, 259] on div "In Progress" at bounding box center [658, 263] width 322 height 31
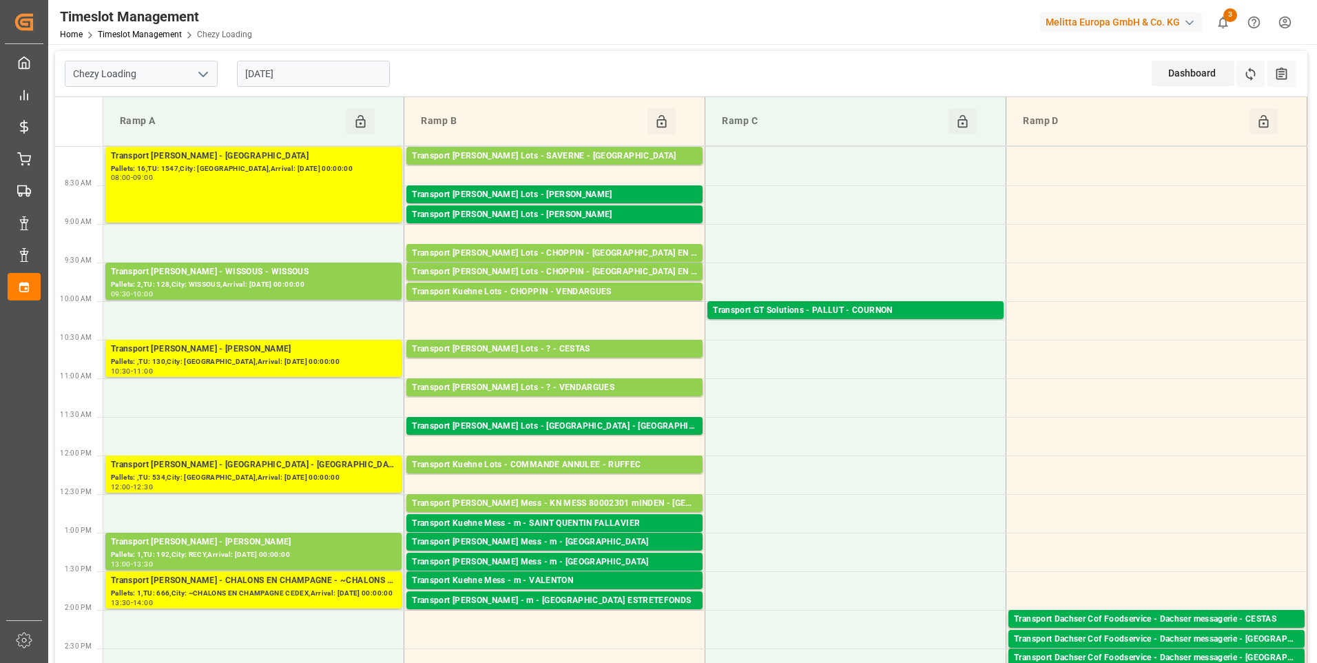
click at [338, 79] on input "[DATE]" at bounding box center [313, 74] width 153 height 26
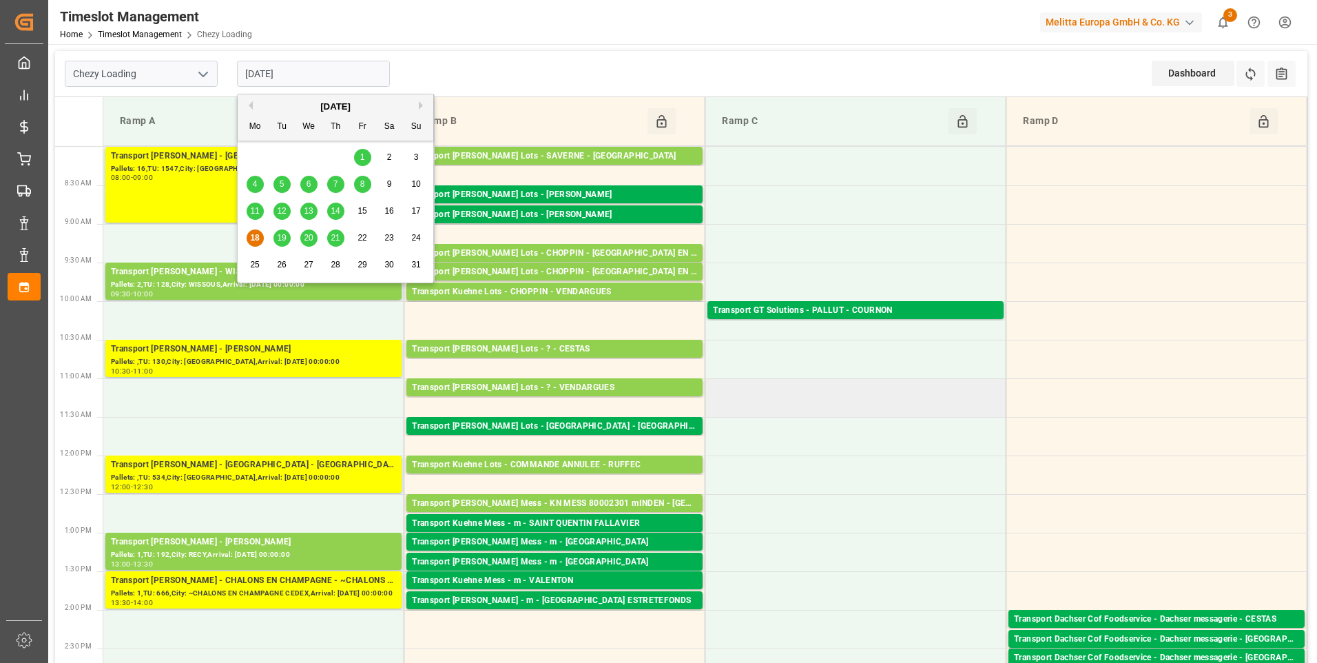
click at [845, 410] on td at bounding box center [855, 397] width 301 height 39
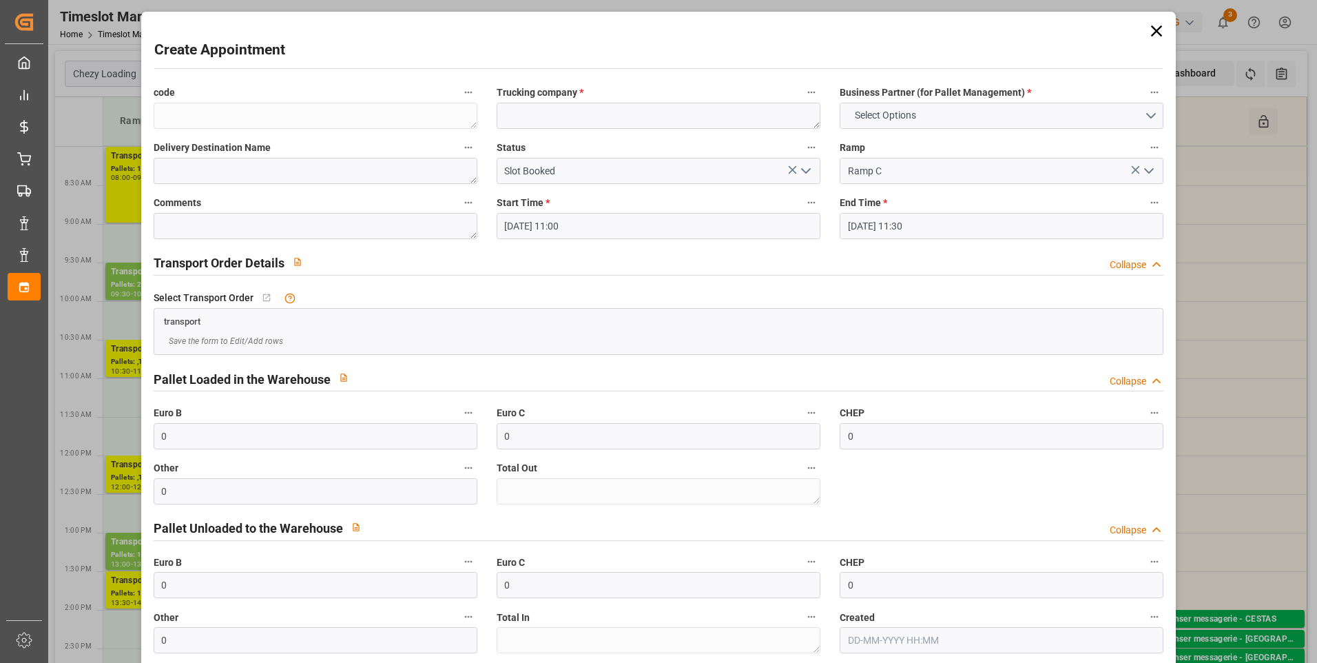
click at [1154, 27] on icon at bounding box center [1156, 30] width 19 height 19
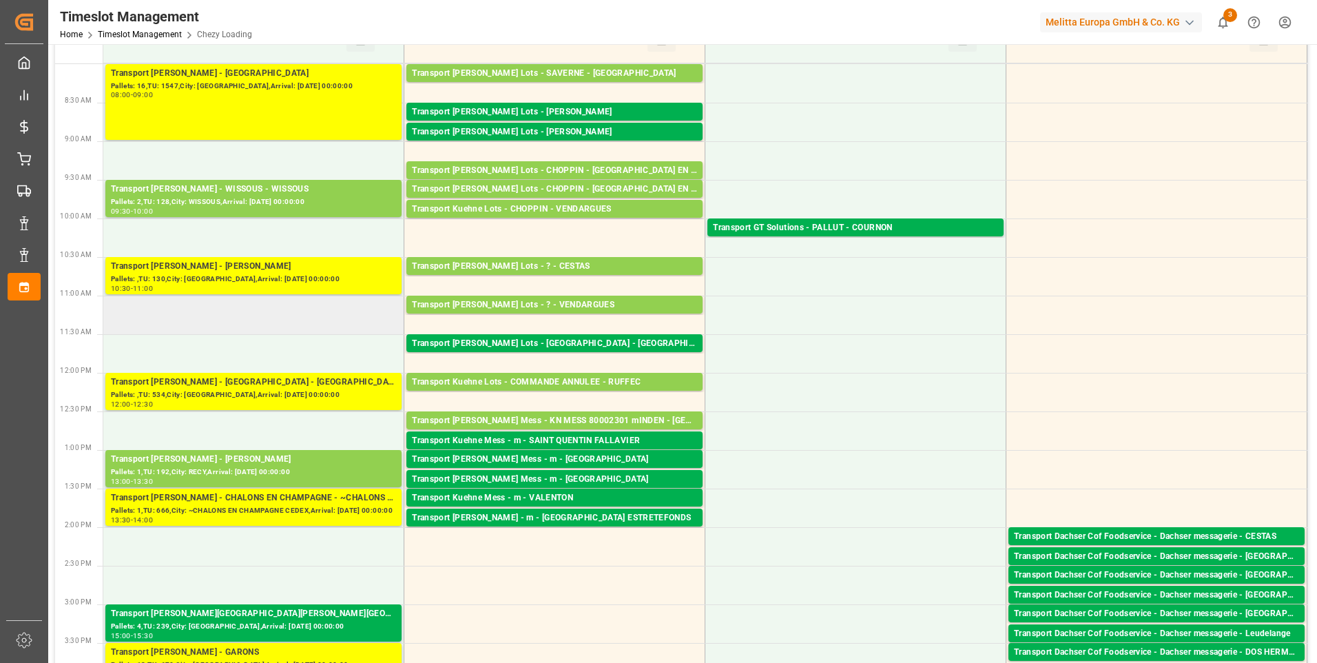
scroll to position [413, 0]
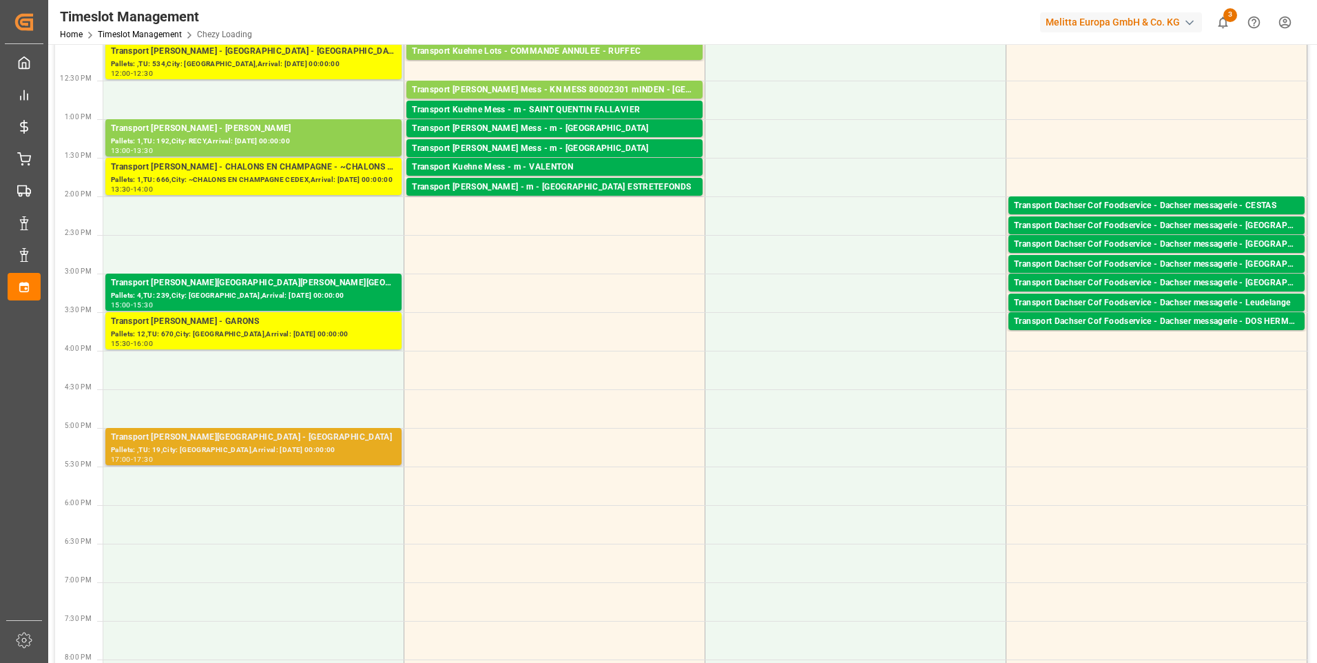
click at [235, 442] on div "Transport [PERSON_NAME][GEOGRAPHIC_DATA] - [GEOGRAPHIC_DATA]" at bounding box center [253, 438] width 285 height 14
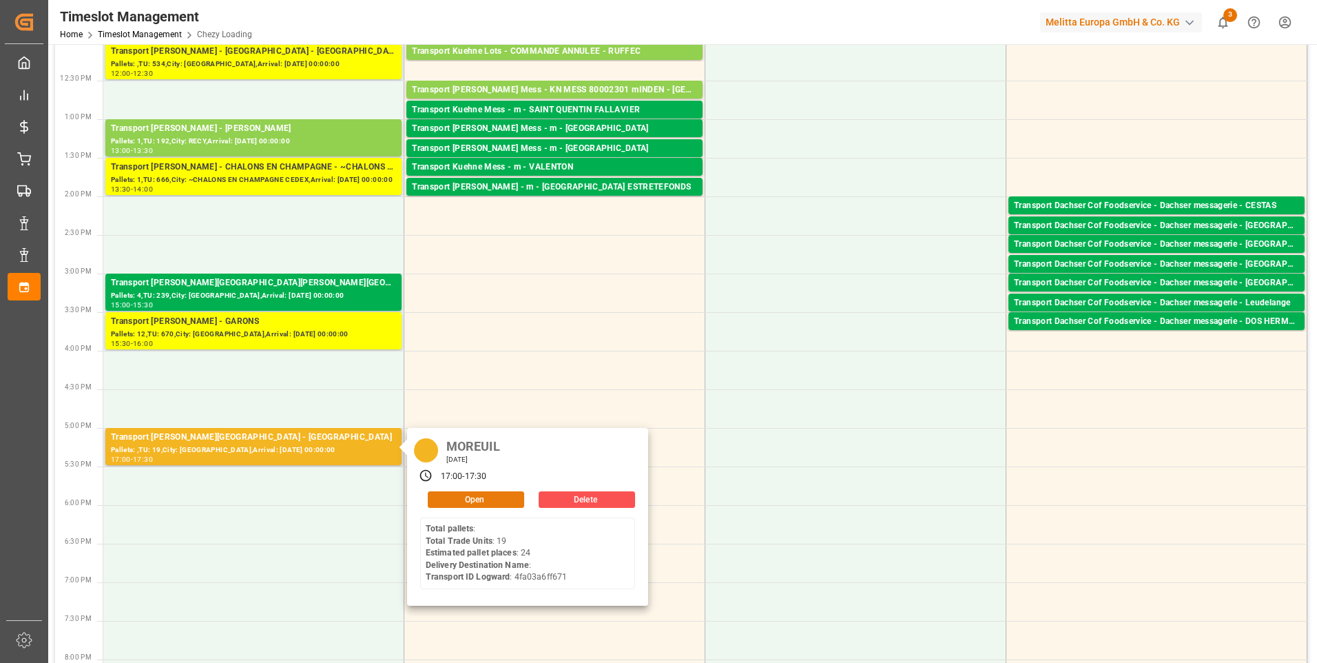
click at [460, 497] on button "Open" at bounding box center [476, 499] width 96 height 17
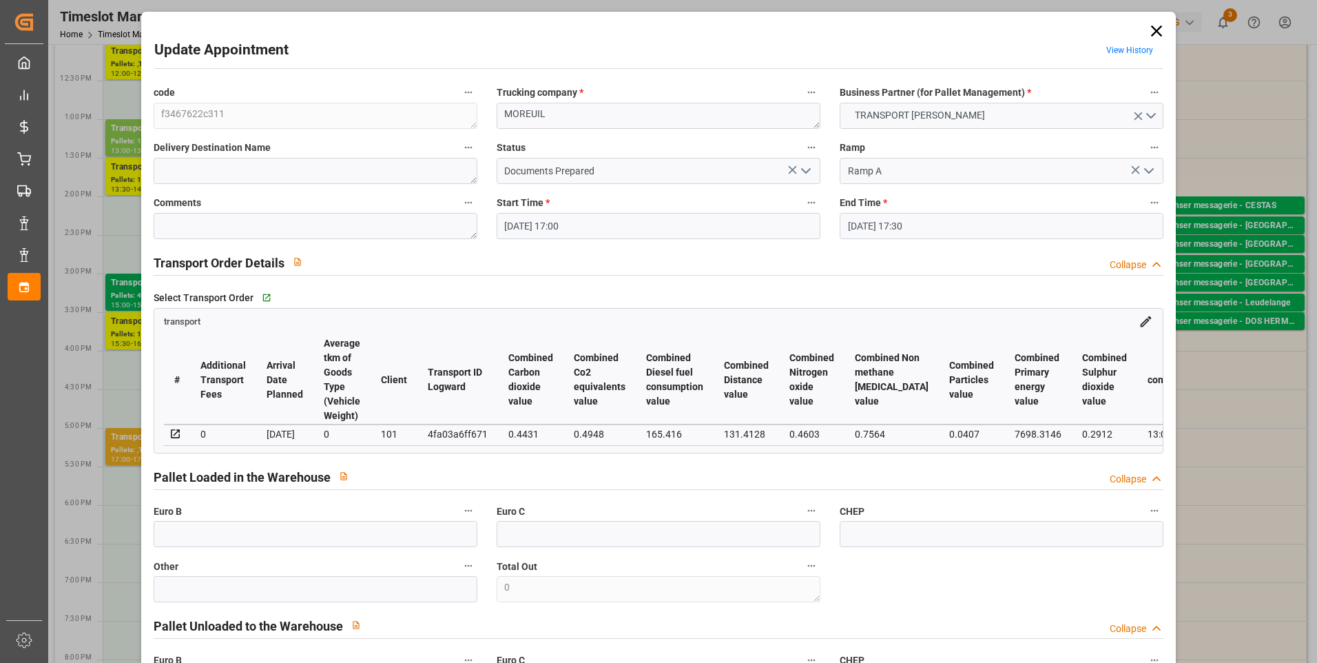
click at [805, 171] on polyline "open menu" at bounding box center [806, 171] width 8 height 4
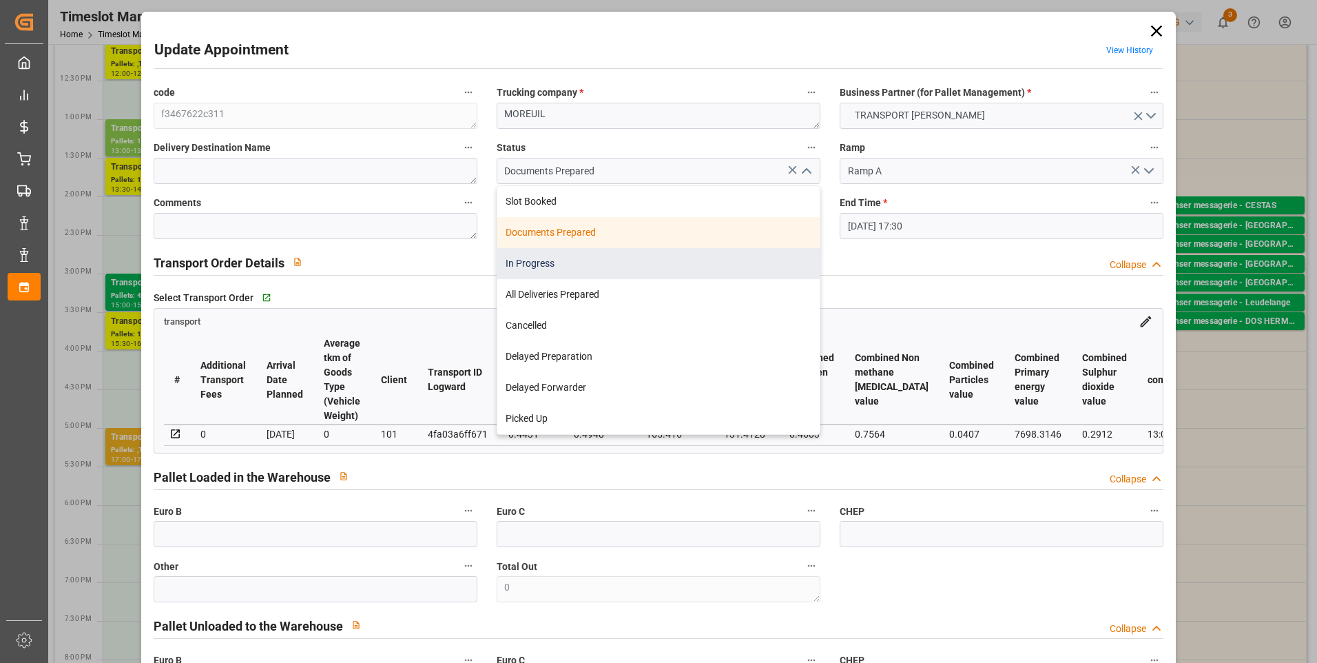
click at [517, 257] on div "In Progress" at bounding box center [658, 263] width 322 height 31
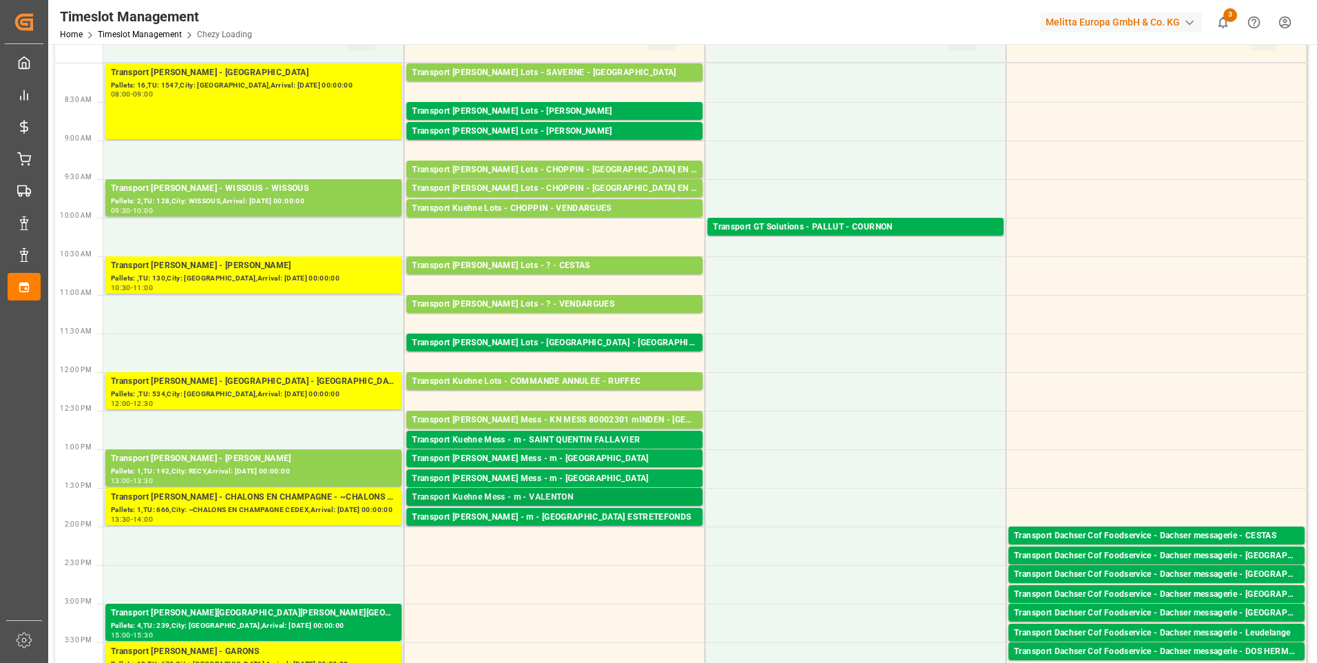
scroll to position [0, 0]
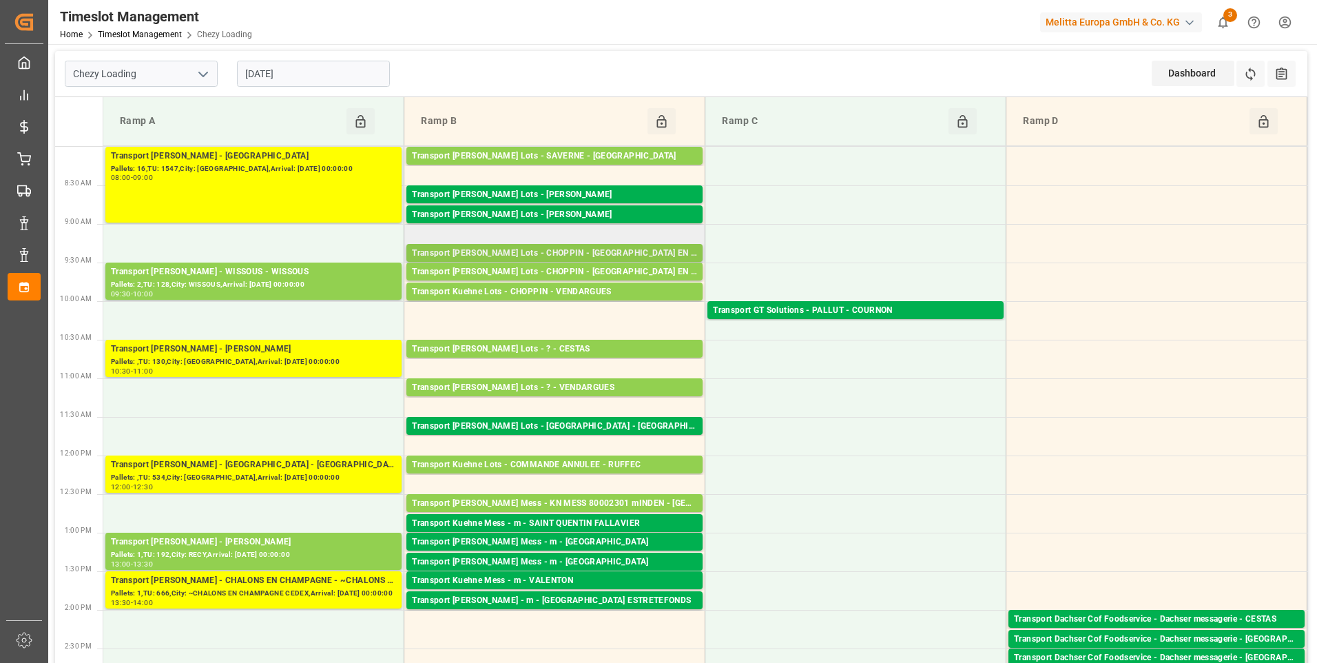
click at [564, 251] on div "Transport [PERSON_NAME] Lots - CHOPPIN - [GEOGRAPHIC_DATA] EN [GEOGRAPHIC_DATA]" at bounding box center [554, 254] width 285 height 14
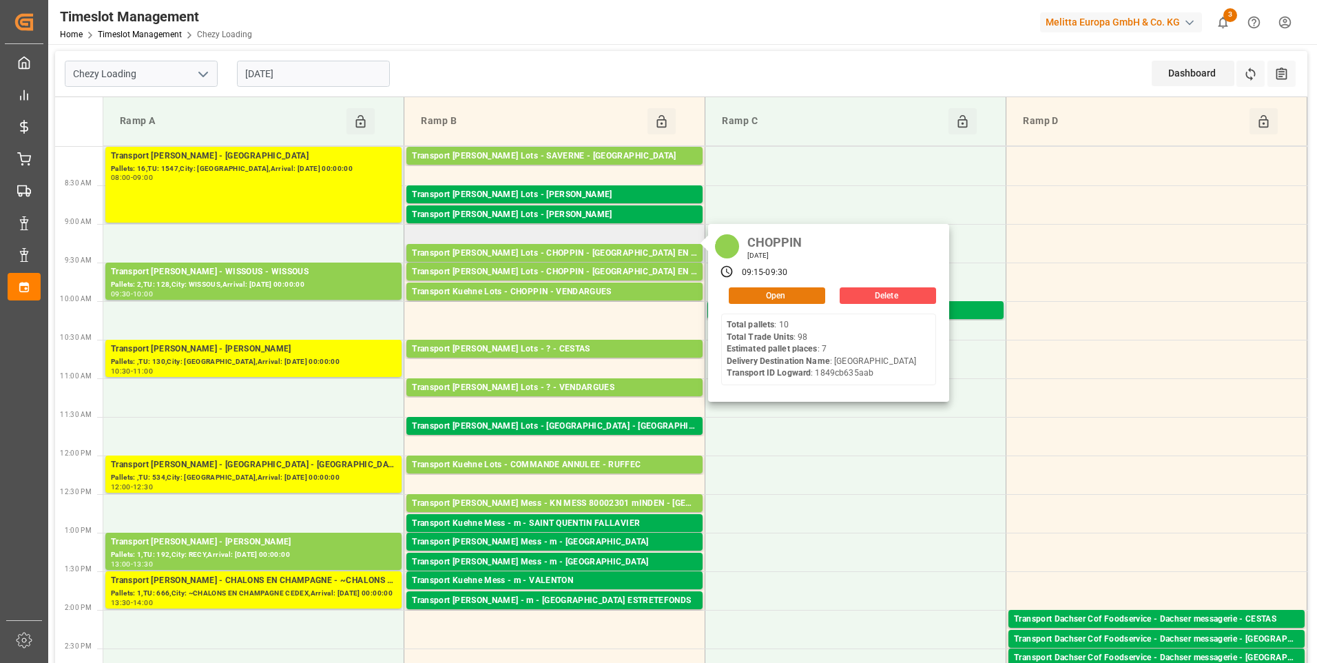
click at [768, 291] on button "Open" at bounding box center [777, 295] width 96 height 17
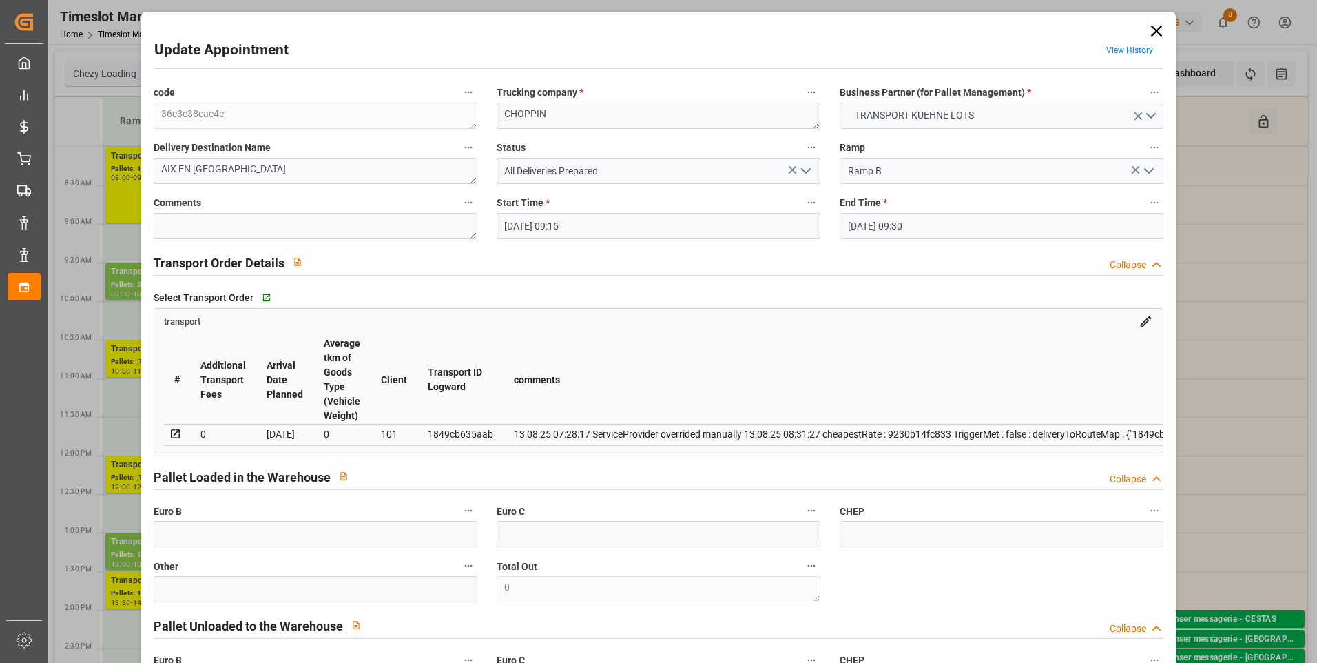
click at [804, 169] on icon "open menu" at bounding box center [806, 171] width 17 height 17
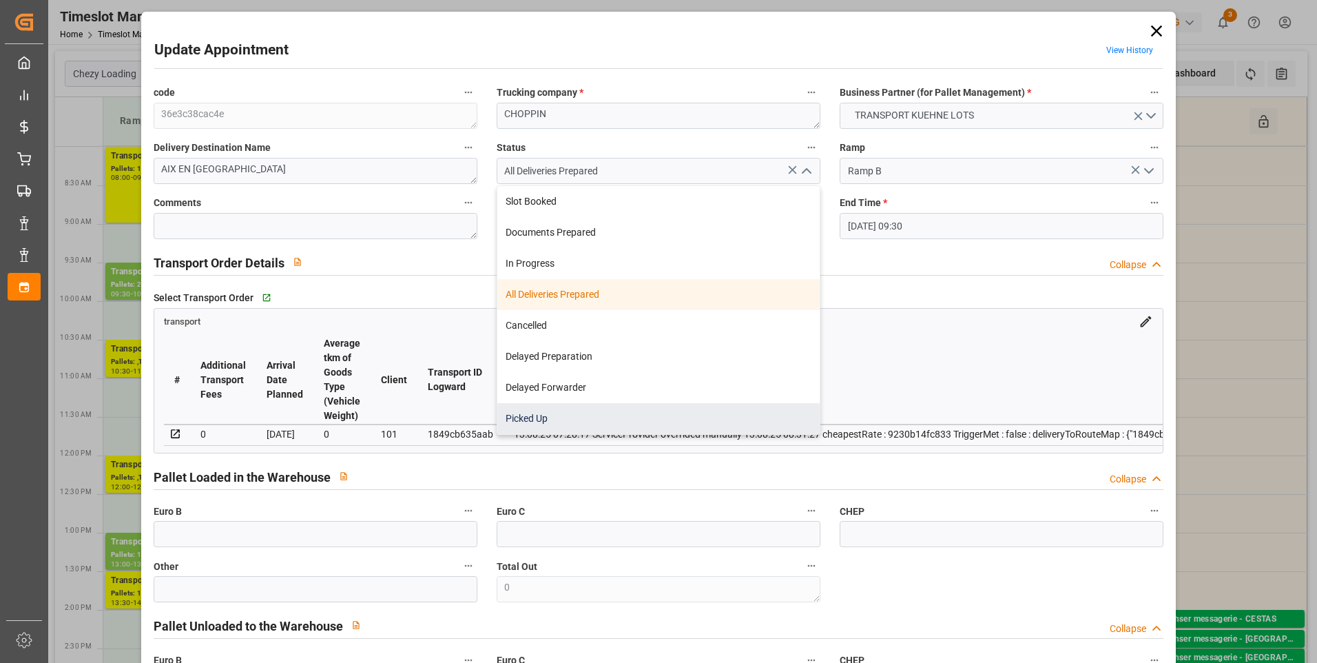
click at [540, 418] on div "Picked Up" at bounding box center [658, 418] width 322 height 31
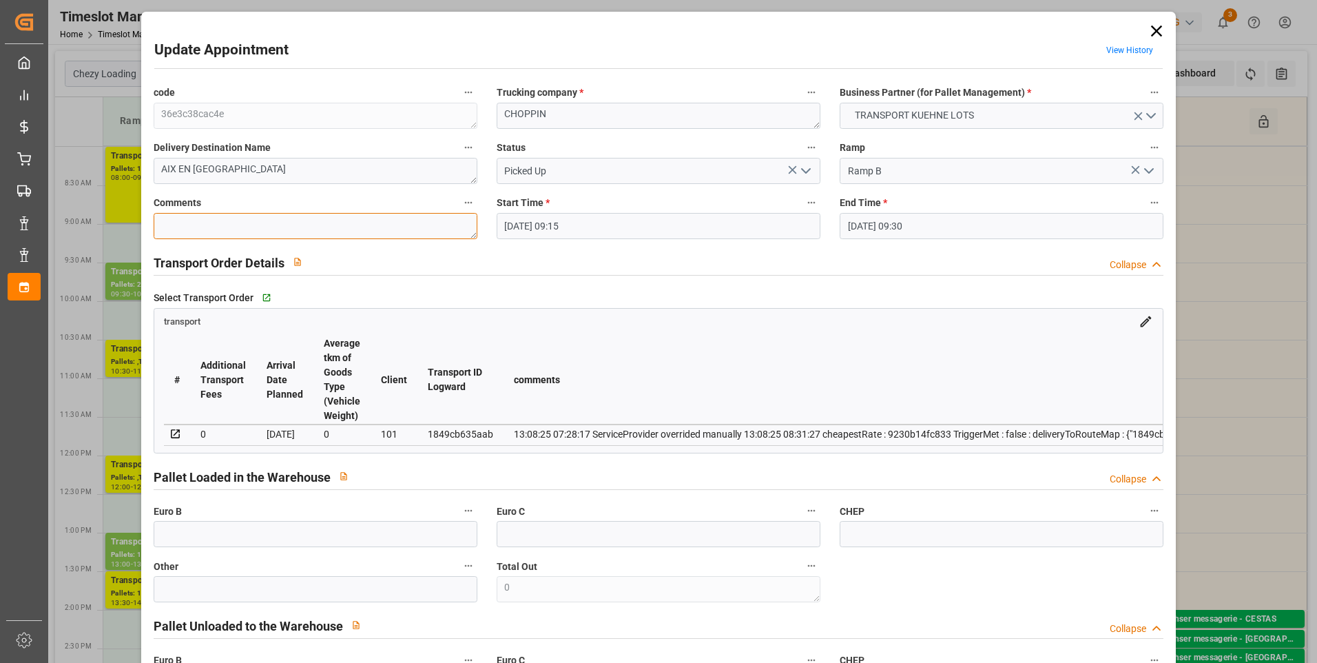
click at [183, 225] on textarea at bounding box center [316, 226] width 324 height 26
click at [190, 547] on input "text" at bounding box center [316, 534] width 324 height 26
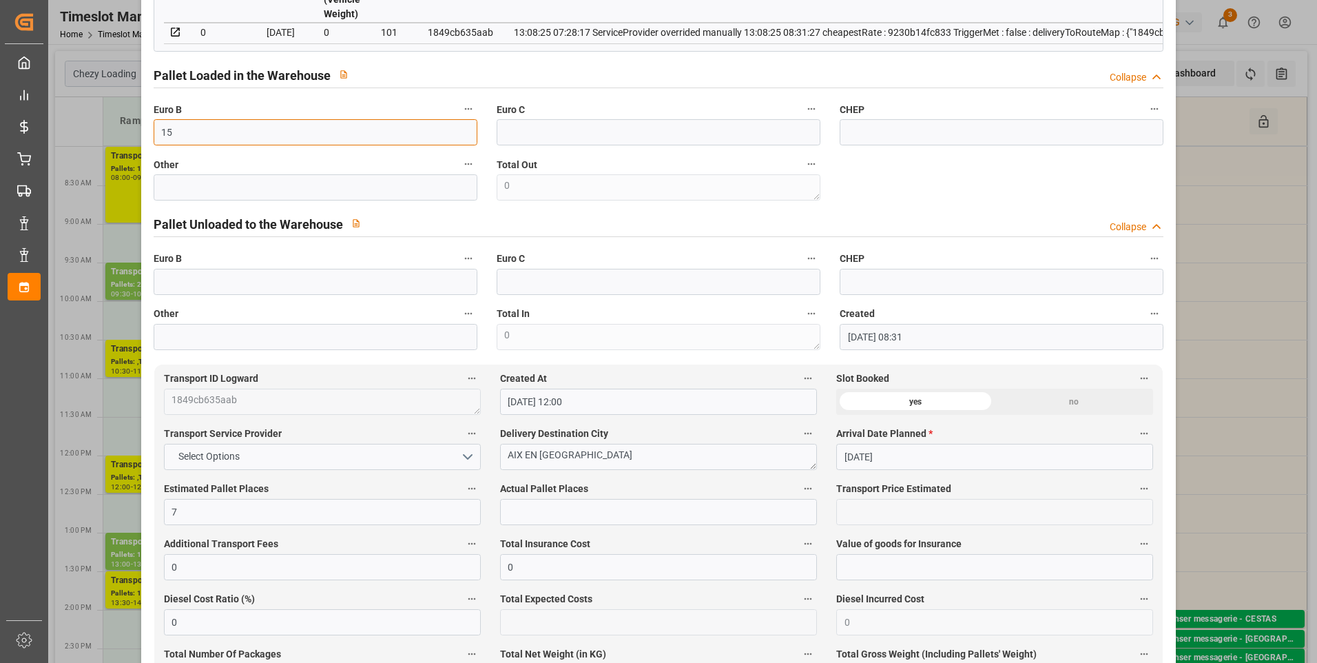
scroll to position [413, 0]
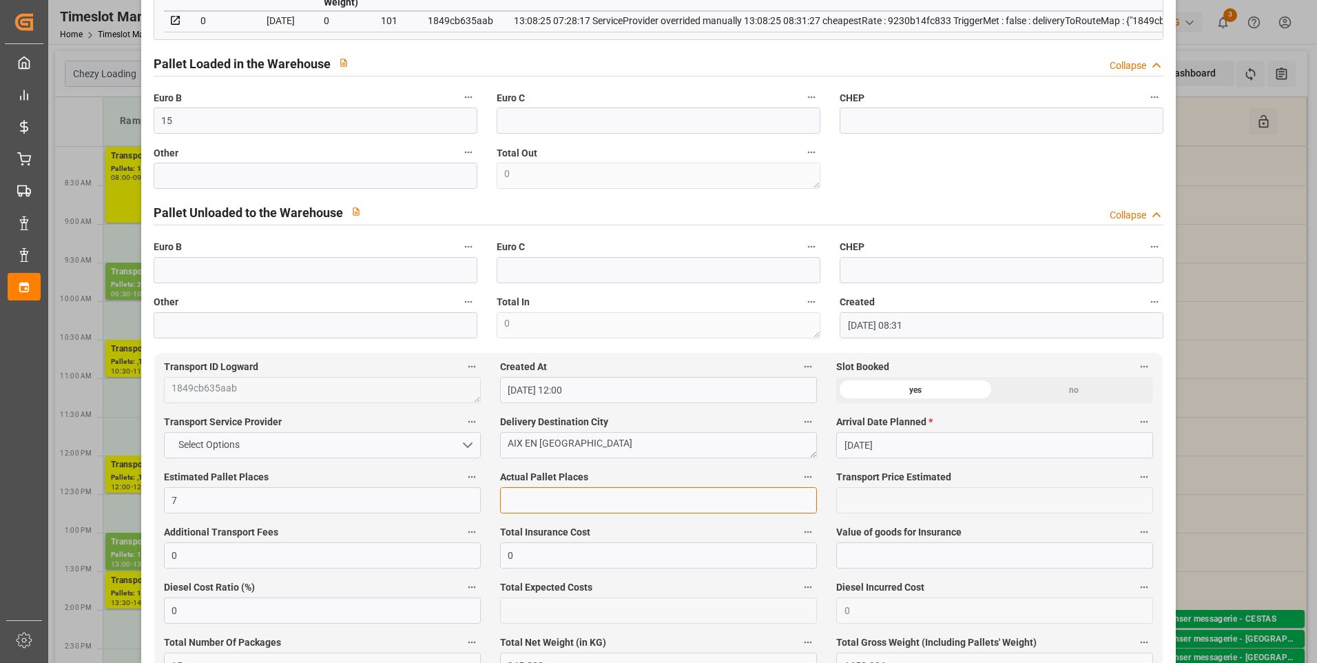
click at [555, 513] on input "text" at bounding box center [658, 500] width 317 height 26
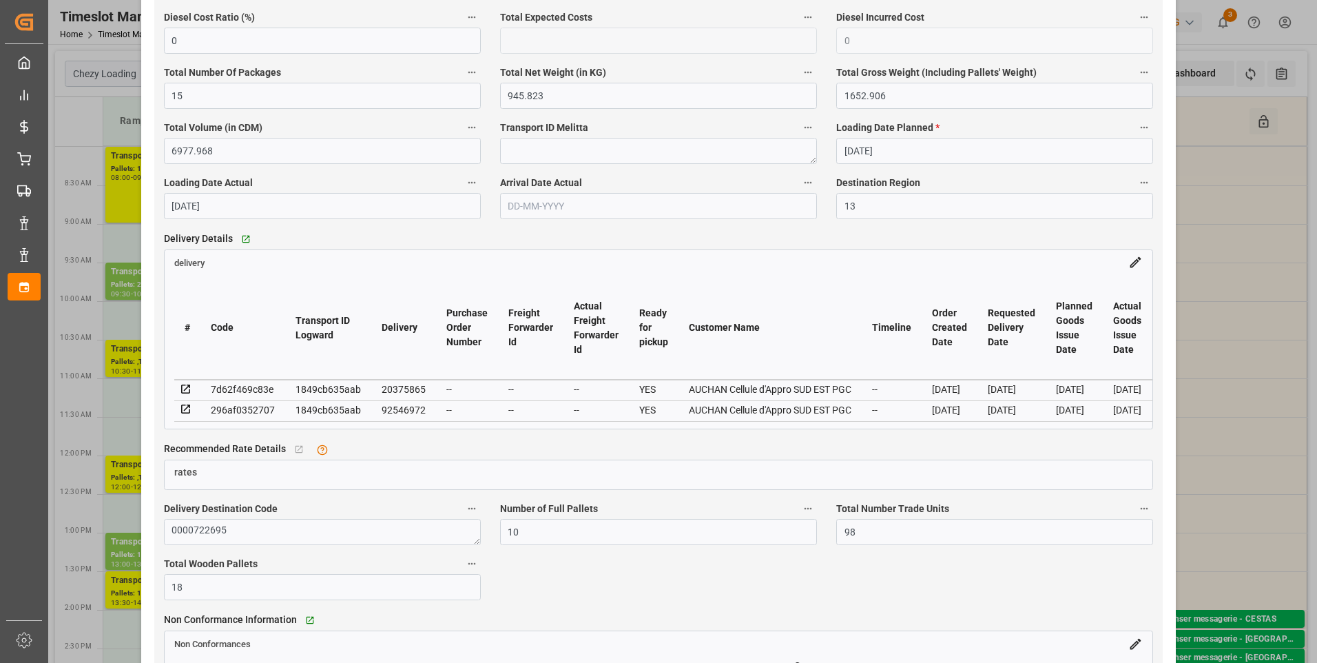
scroll to position [1033, 0]
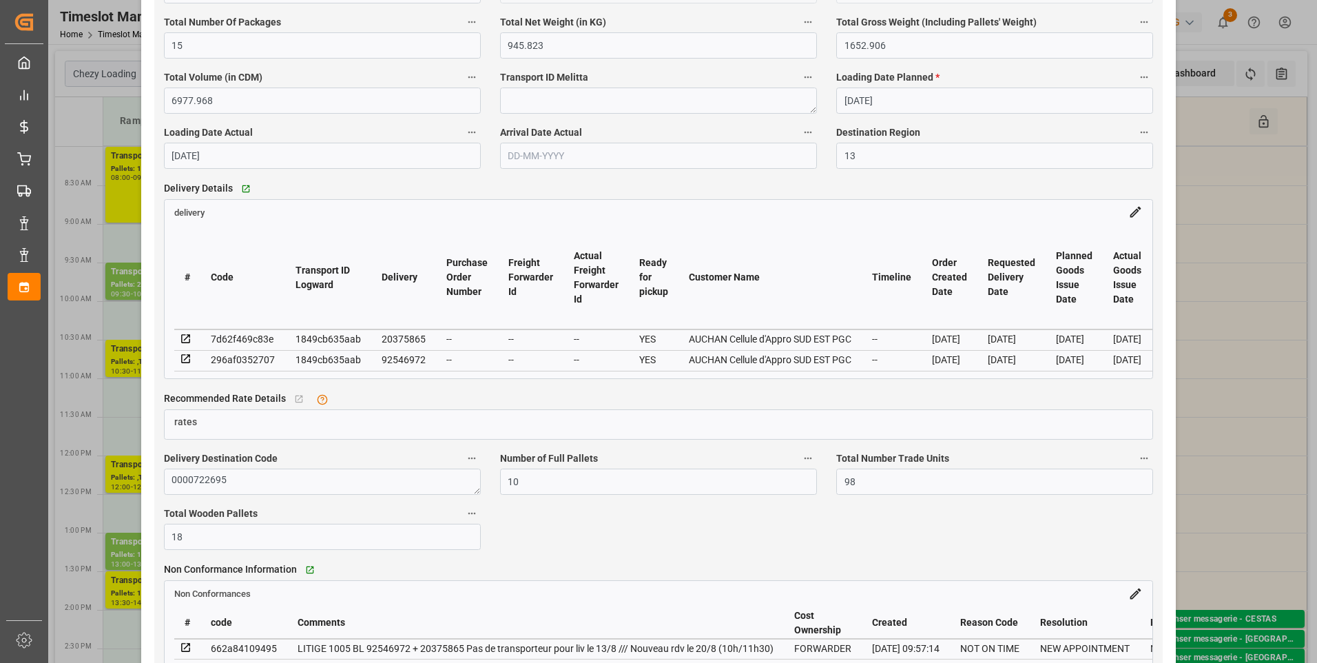
click at [311, 341] on div "1849cb635aab" at bounding box center [328, 339] width 65 height 17
click at [187, 342] on icon at bounding box center [186, 339] width 12 height 12
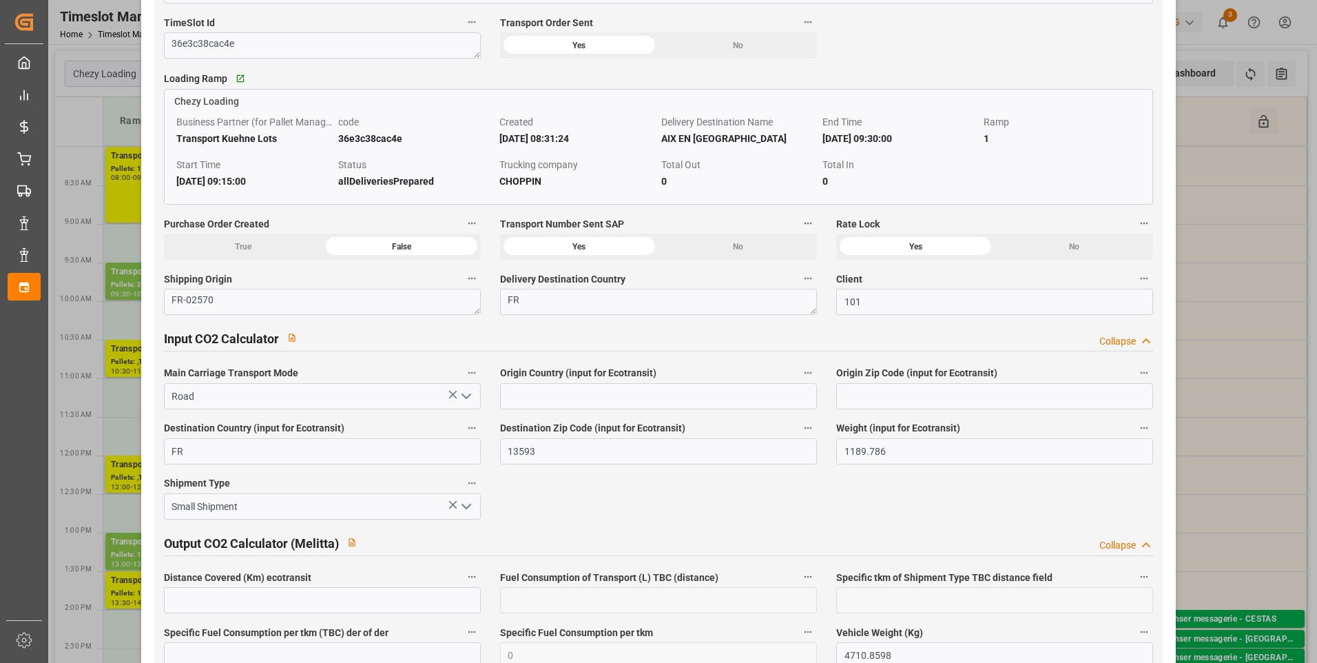
scroll to position [1722, 0]
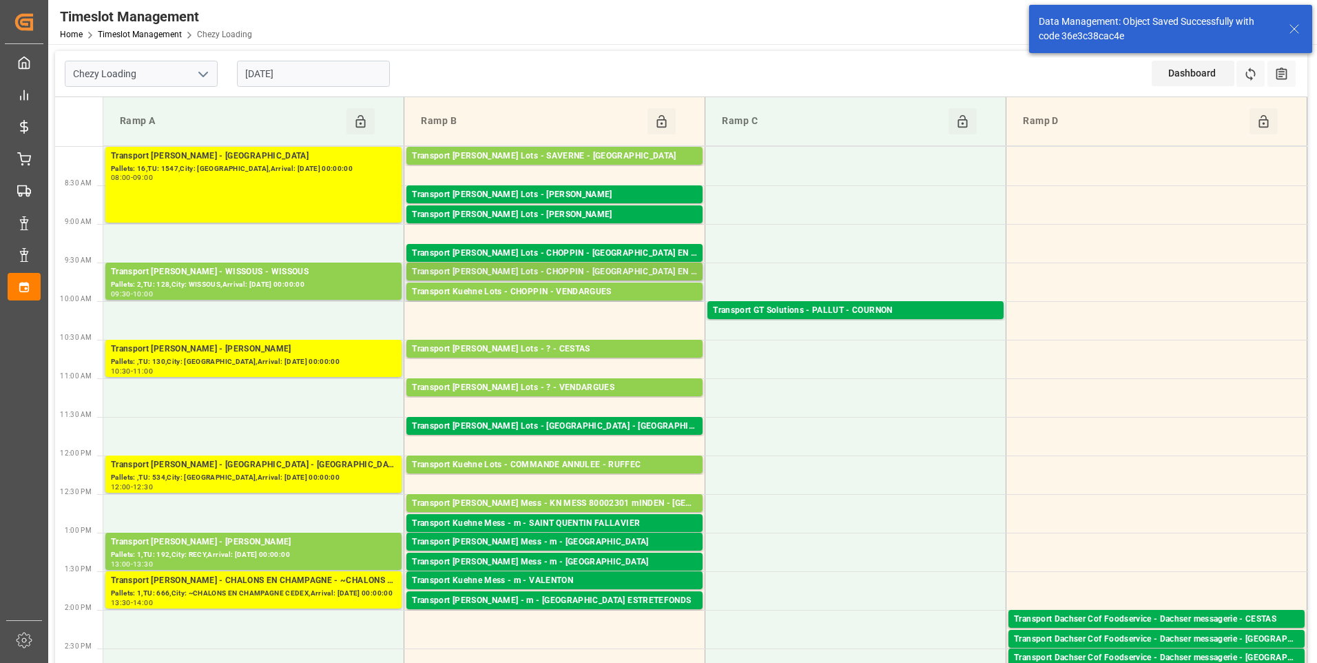
click at [607, 269] on div "Transport [PERSON_NAME] Lots - CHOPPIN - [GEOGRAPHIC_DATA] EN [GEOGRAPHIC_DATA]" at bounding box center [554, 272] width 285 height 14
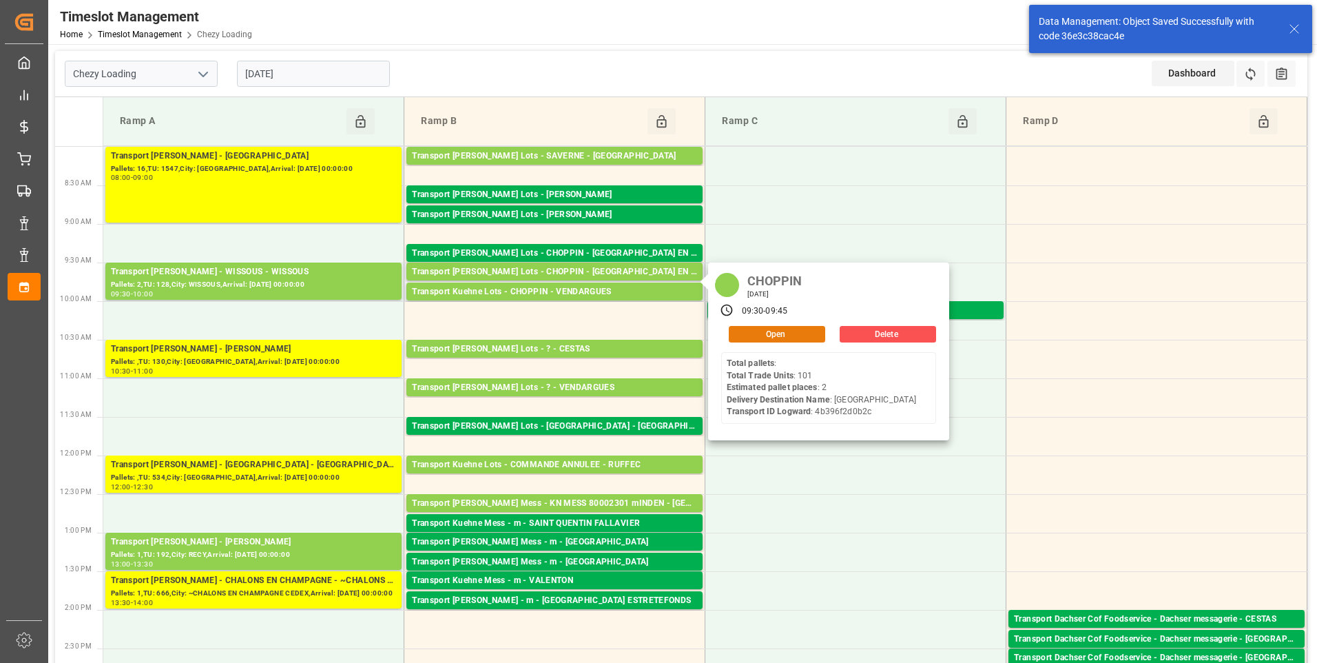
click at [782, 331] on button "Open" at bounding box center [777, 334] width 96 height 17
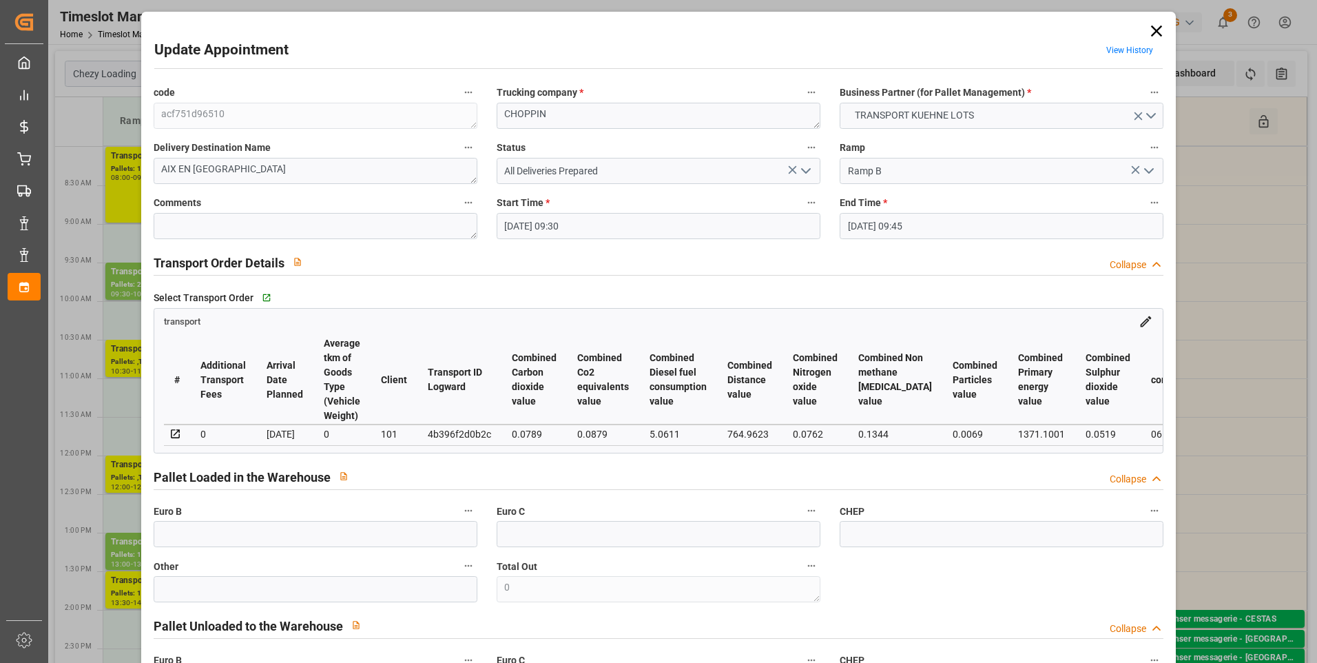
click at [805, 170] on icon "open menu" at bounding box center [806, 171] width 17 height 17
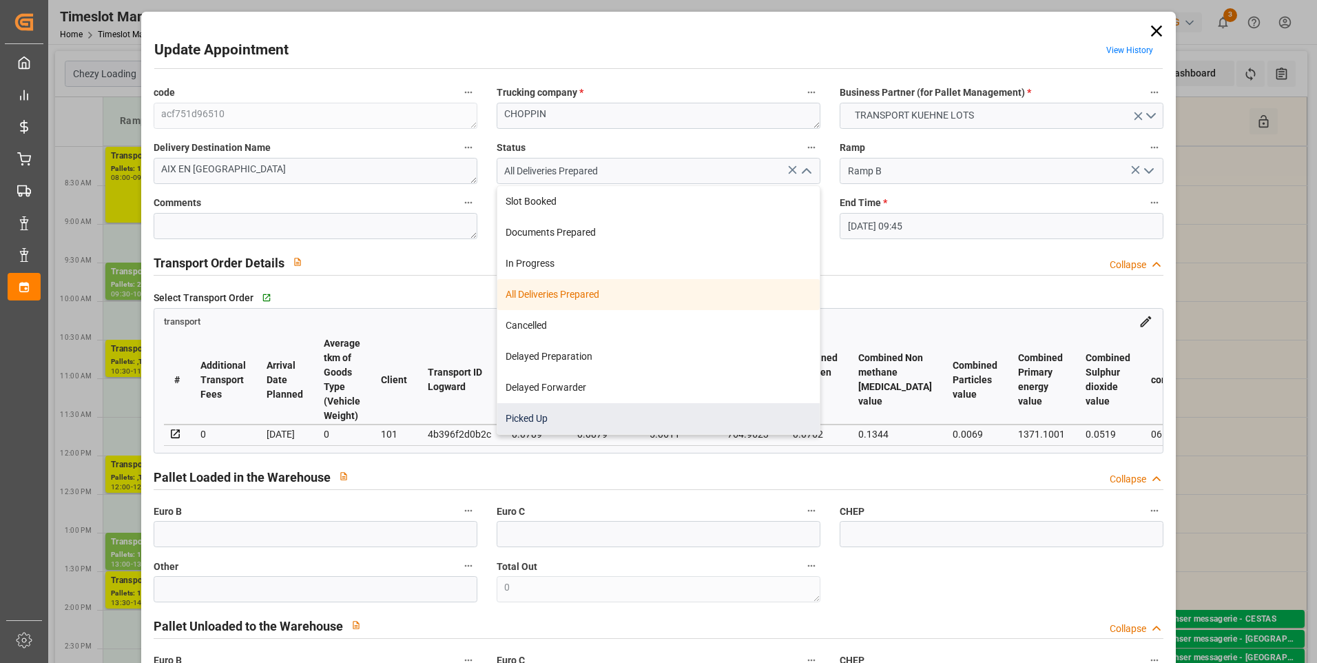
click at [526, 413] on div "Picked Up" at bounding box center [658, 418] width 322 height 31
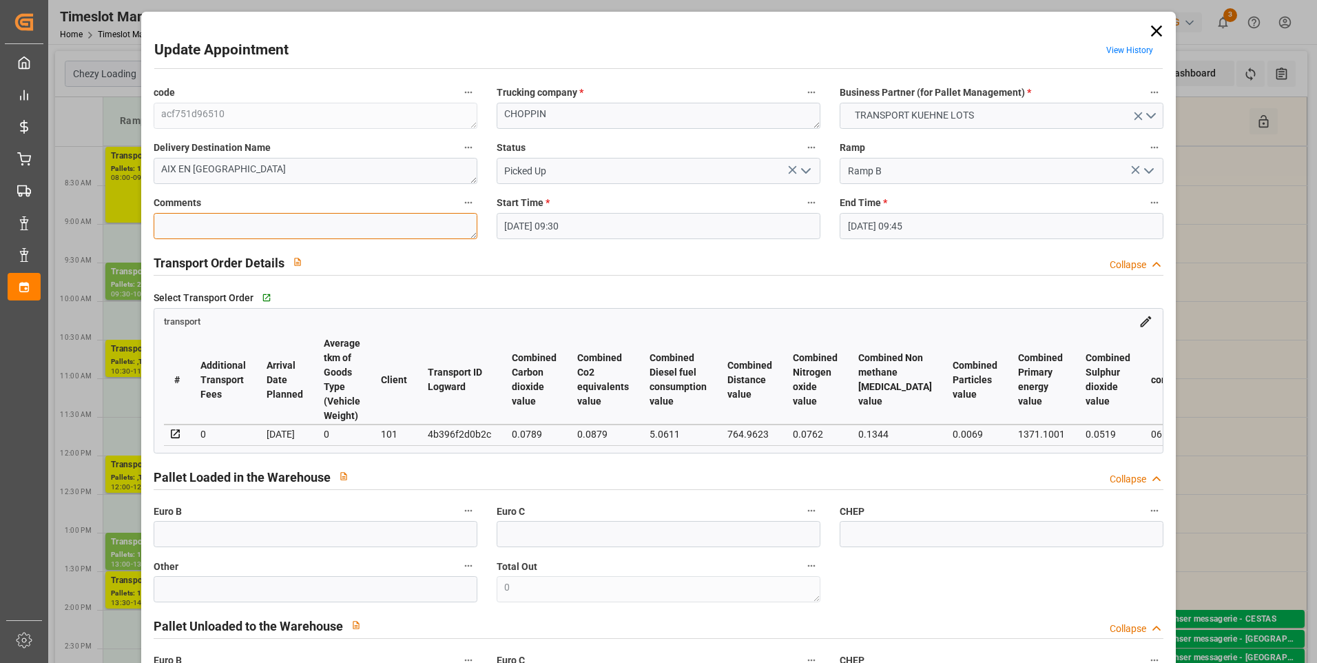
click at [189, 221] on textarea at bounding box center [316, 226] width 324 height 26
click at [193, 535] on input "text" at bounding box center [316, 534] width 324 height 26
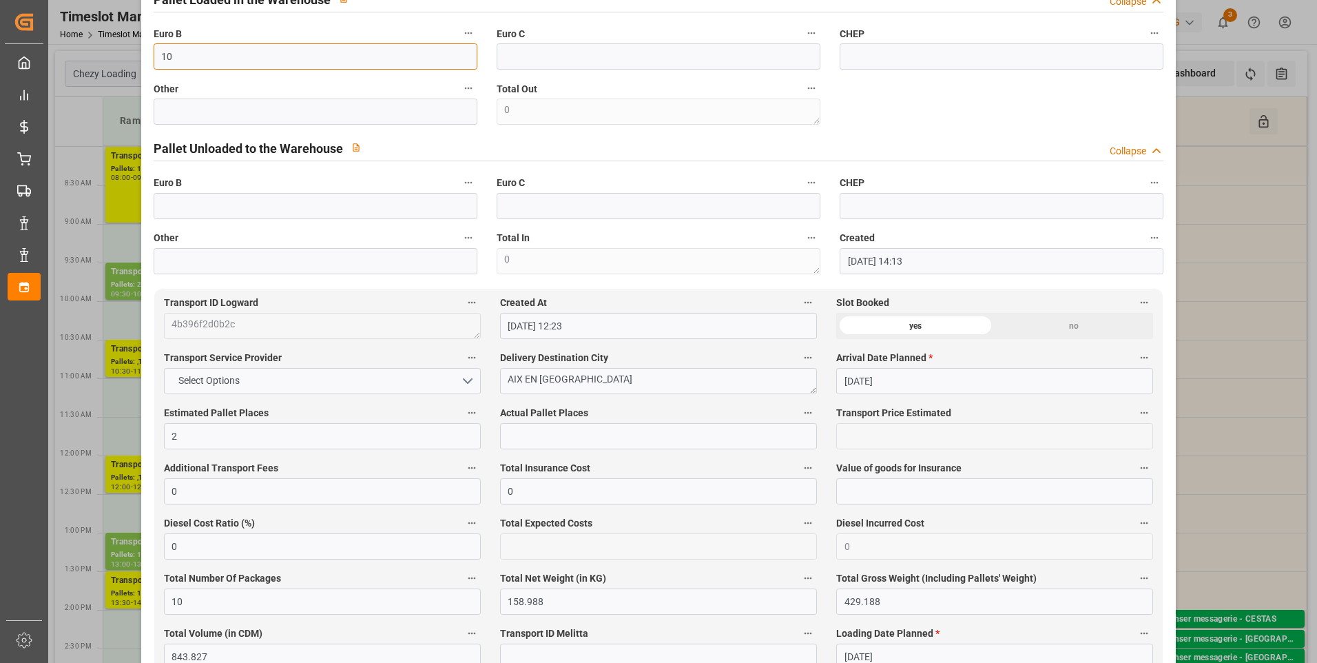
scroll to position [551, 0]
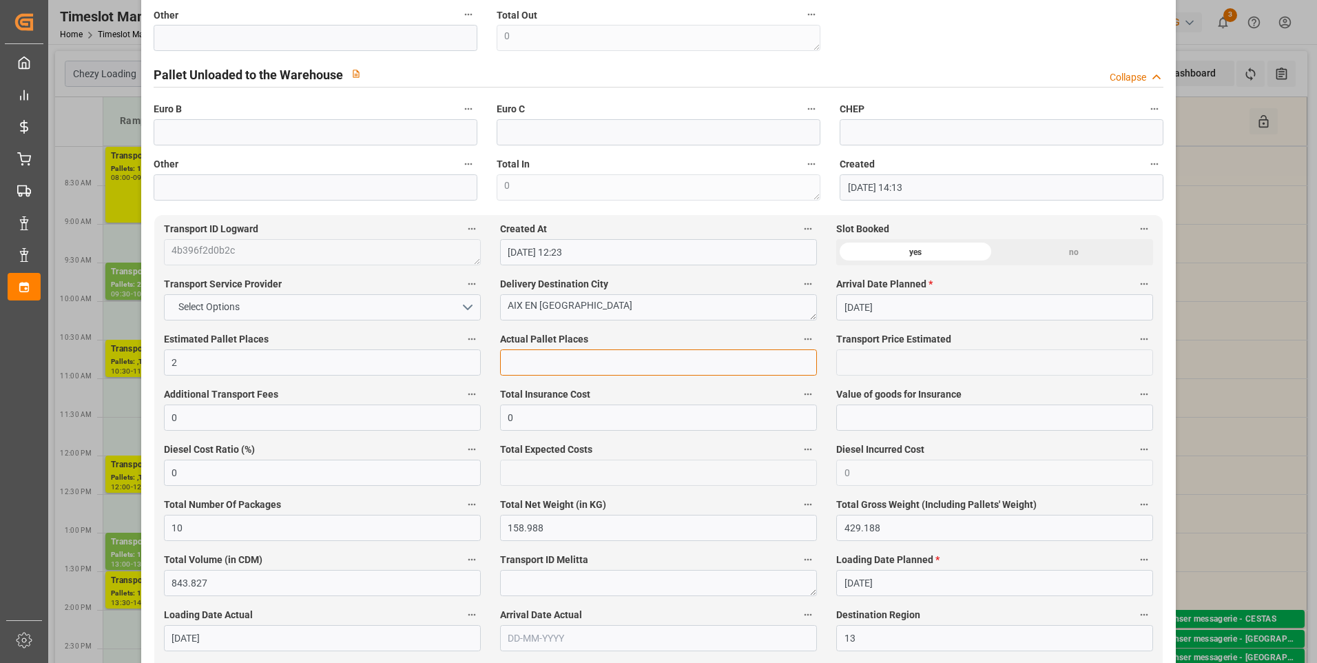
click at [513, 372] on input "text" at bounding box center [658, 362] width 317 height 26
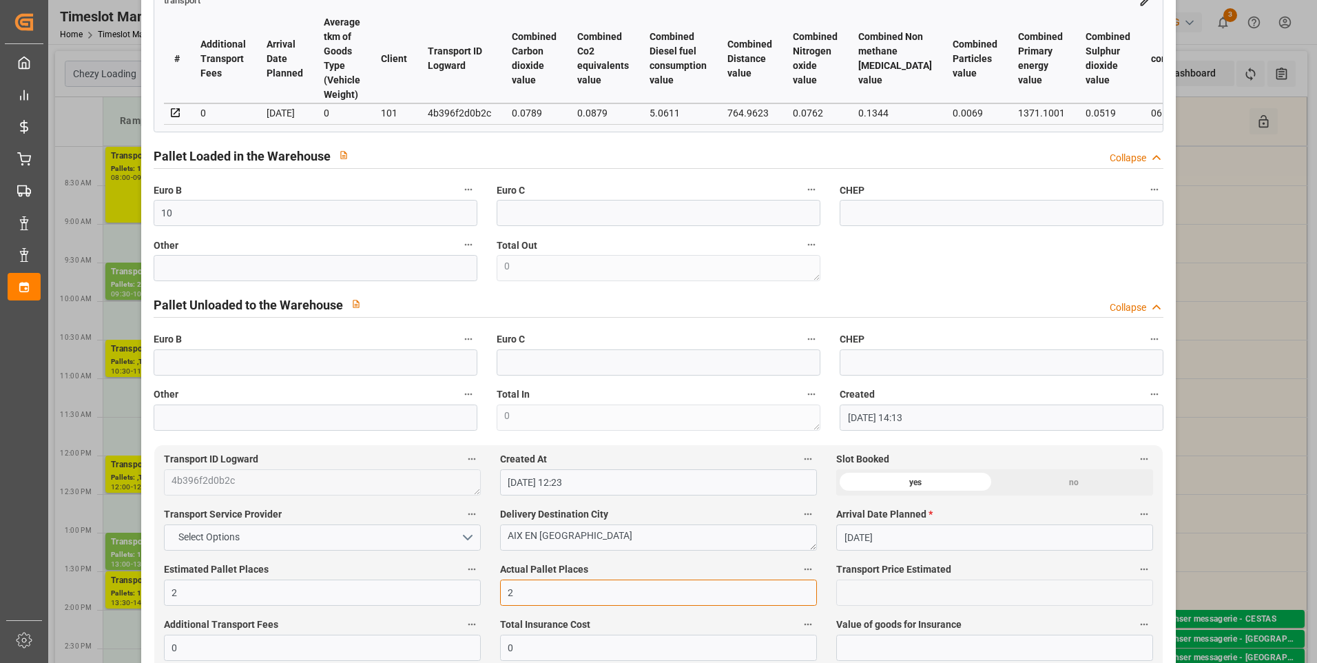
scroll to position [0, 0]
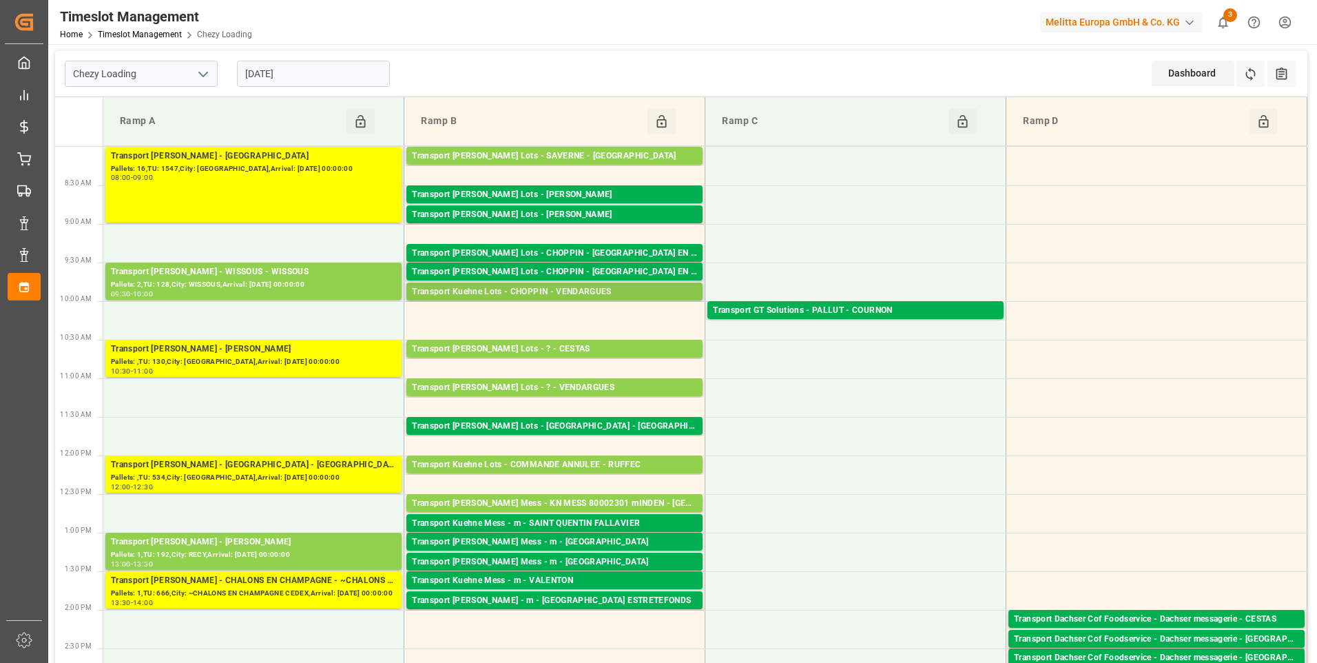
click at [566, 291] on div "Transport Kuehne Lots - CHOPPIN - VENDARGUES" at bounding box center [554, 292] width 285 height 14
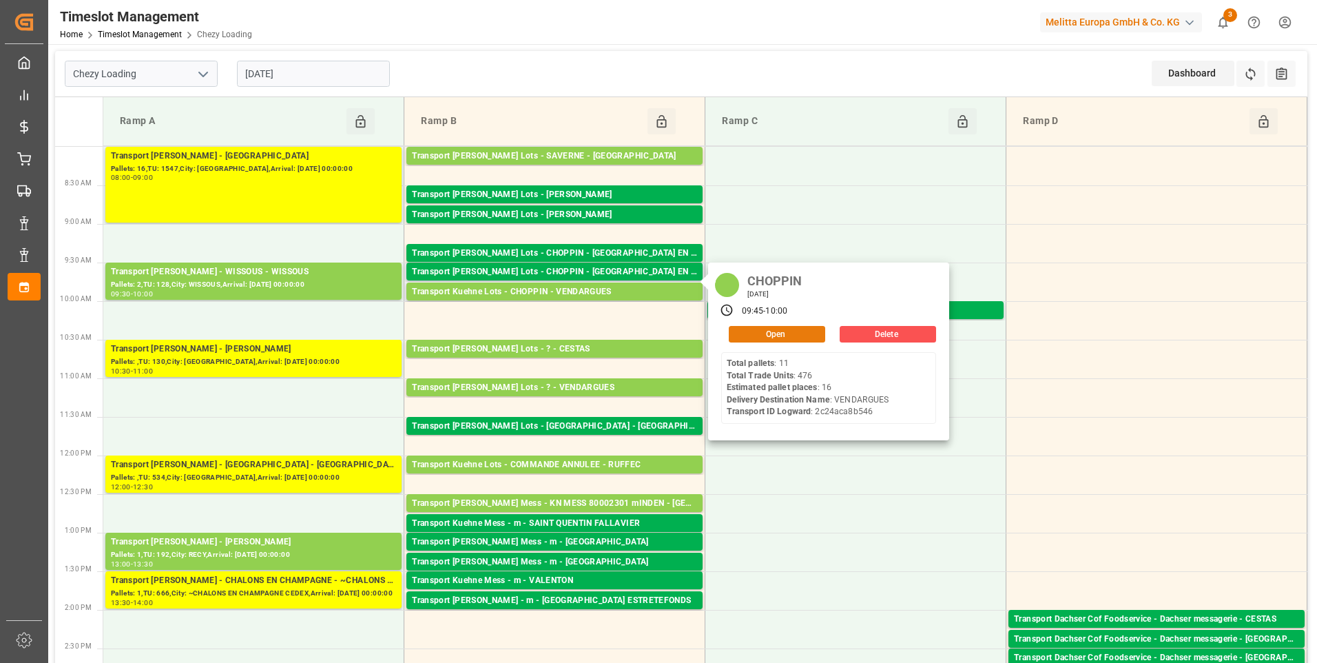
click at [759, 336] on button "Open" at bounding box center [777, 334] width 96 height 17
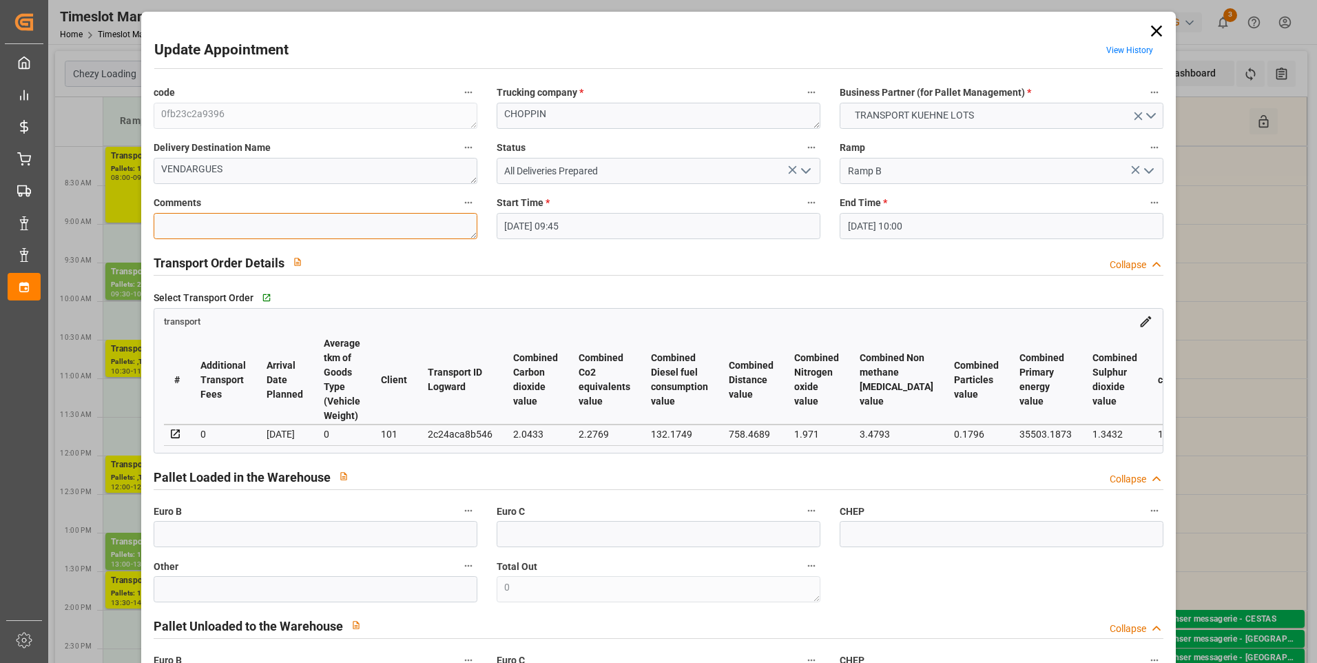
click at [223, 225] on textarea at bounding box center [316, 226] width 324 height 26
click at [183, 535] on input "text" at bounding box center [316, 534] width 324 height 26
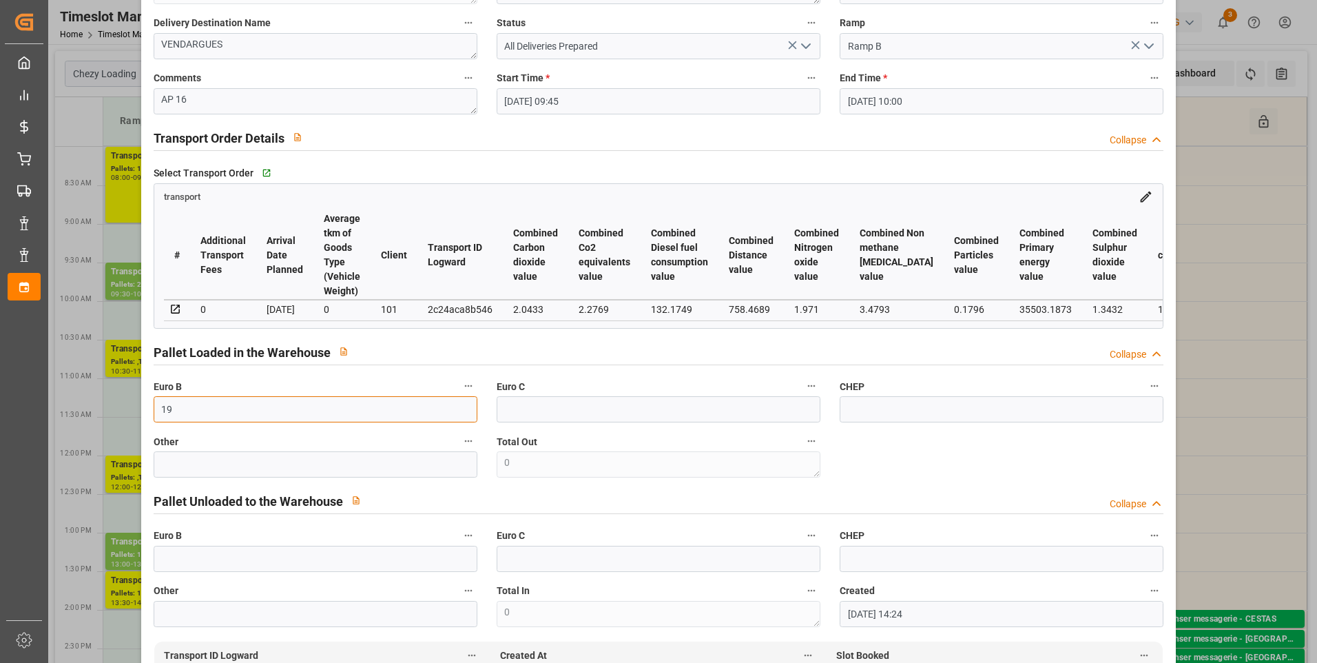
scroll to position [551, 0]
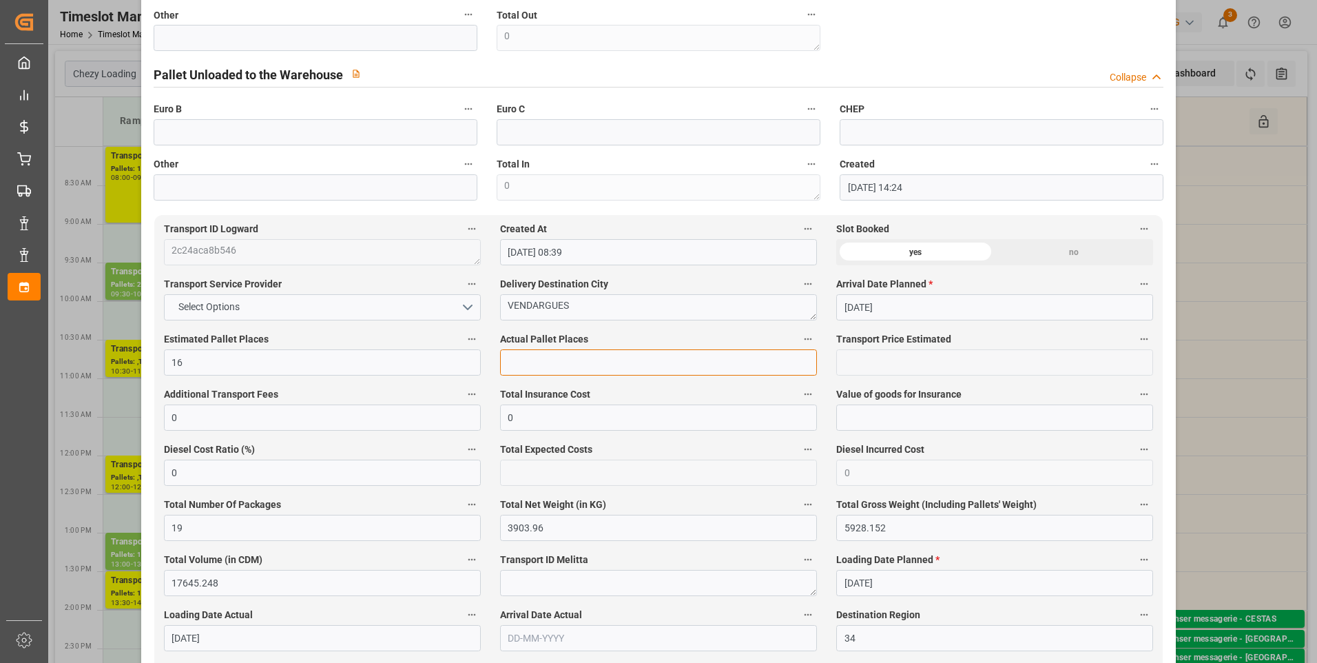
click at [528, 368] on input "text" at bounding box center [658, 362] width 317 height 26
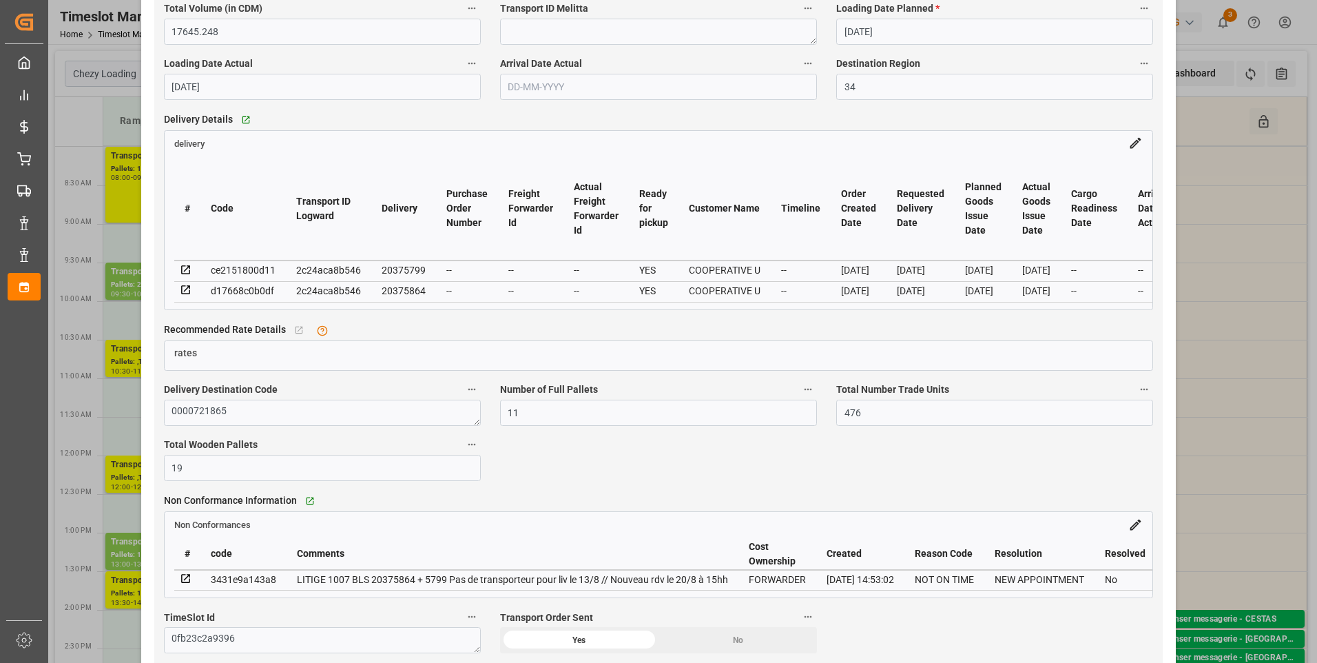
scroll to position [344, 0]
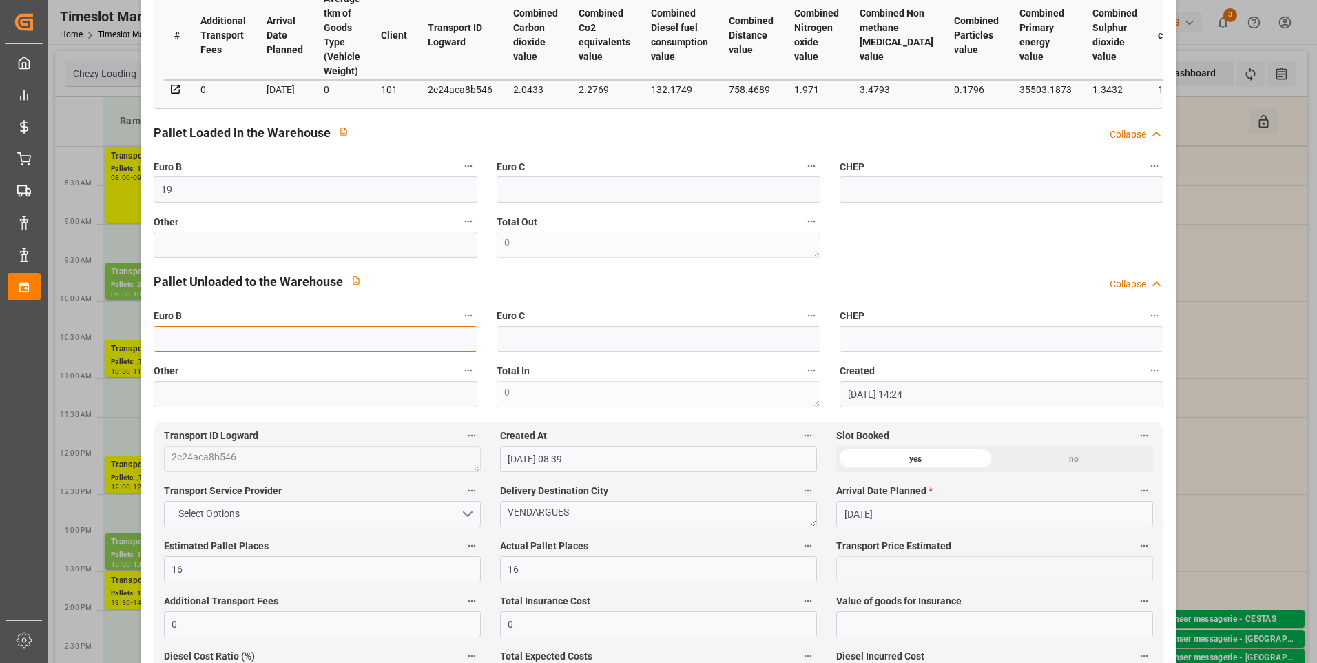
click at [194, 342] on input "text" at bounding box center [316, 339] width 324 height 26
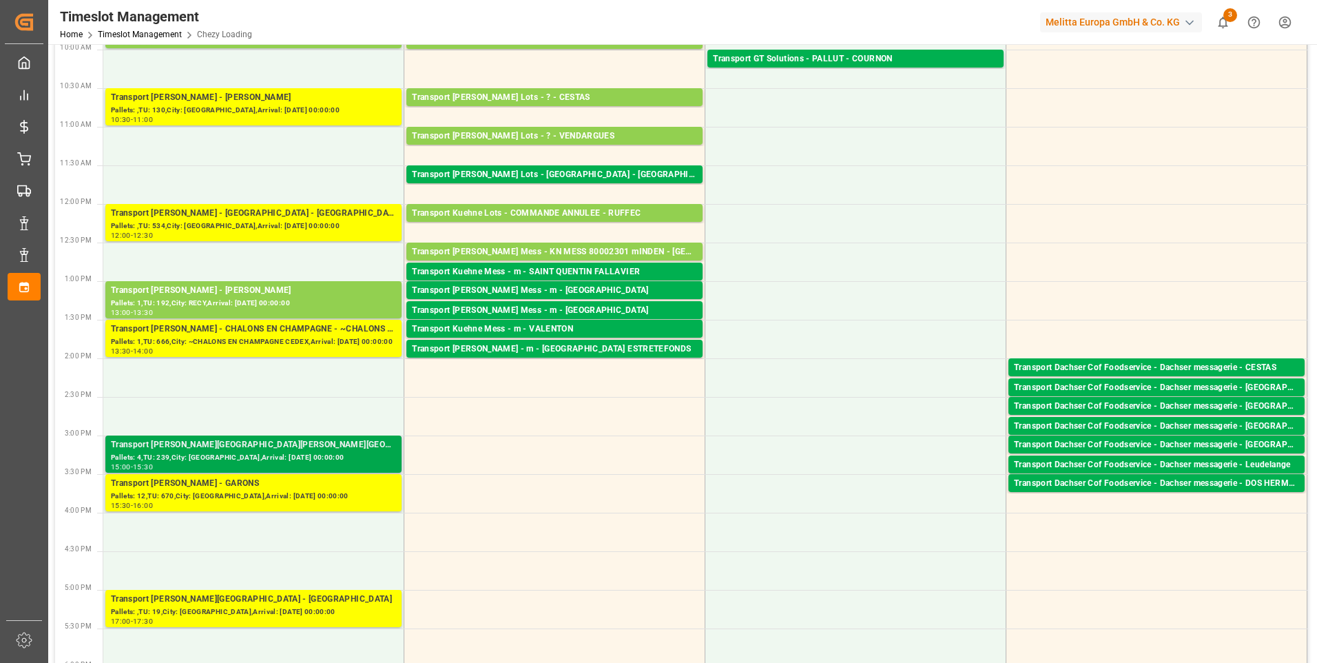
scroll to position [276, 0]
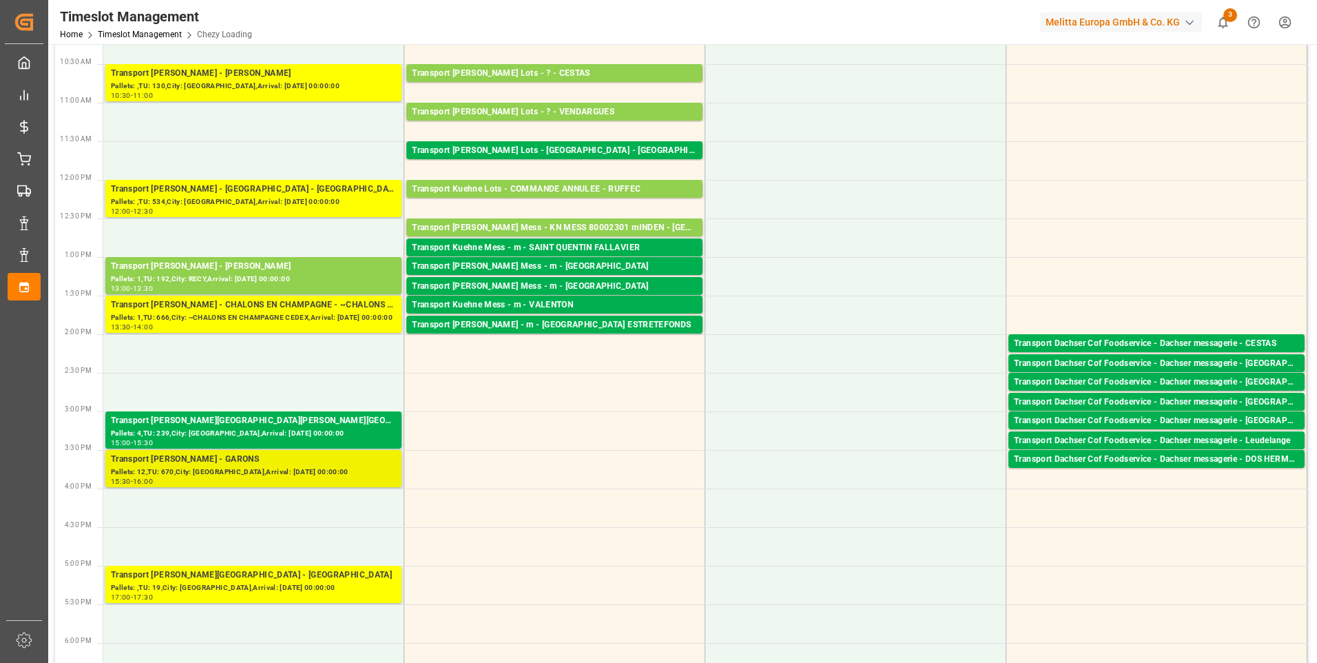
click at [273, 457] on div "Transport [PERSON_NAME] - GARONS" at bounding box center [253, 460] width 285 height 14
click at [267, 464] on div "Transport [PERSON_NAME] - GARONS" at bounding box center [253, 460] width 285 height 14
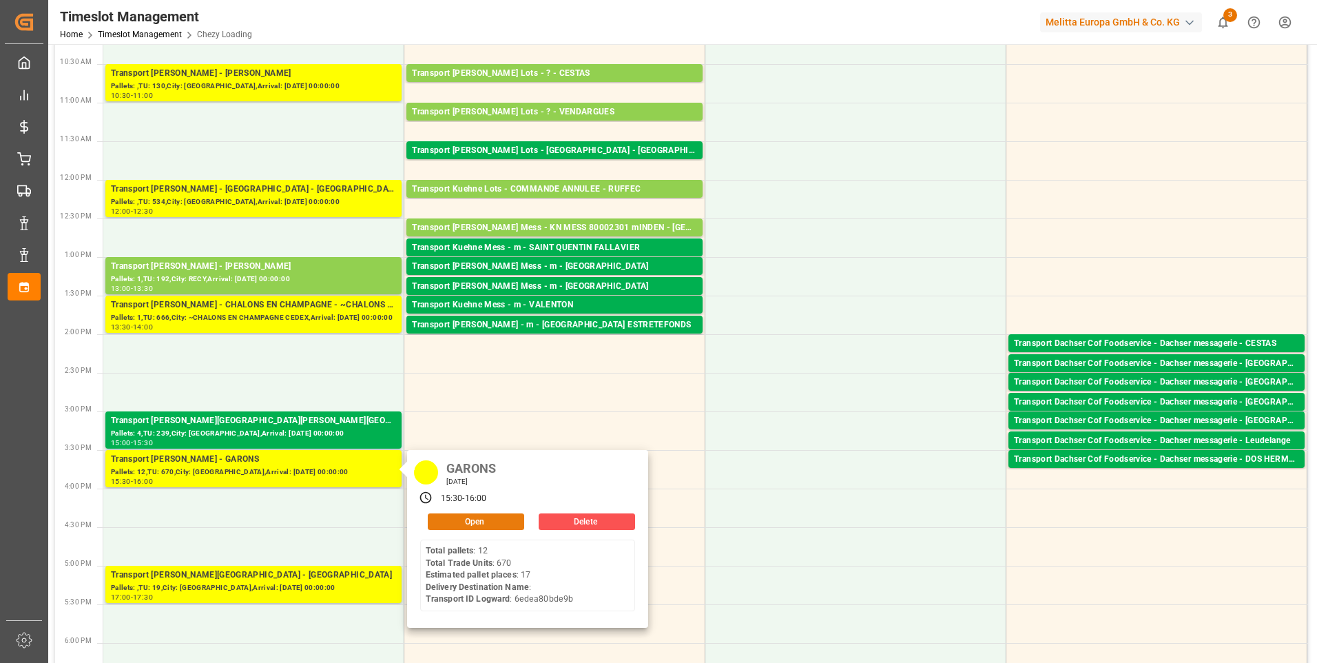
click at [497, 521] on button "Open" at bounding box center [476, 521] width 96 height 17
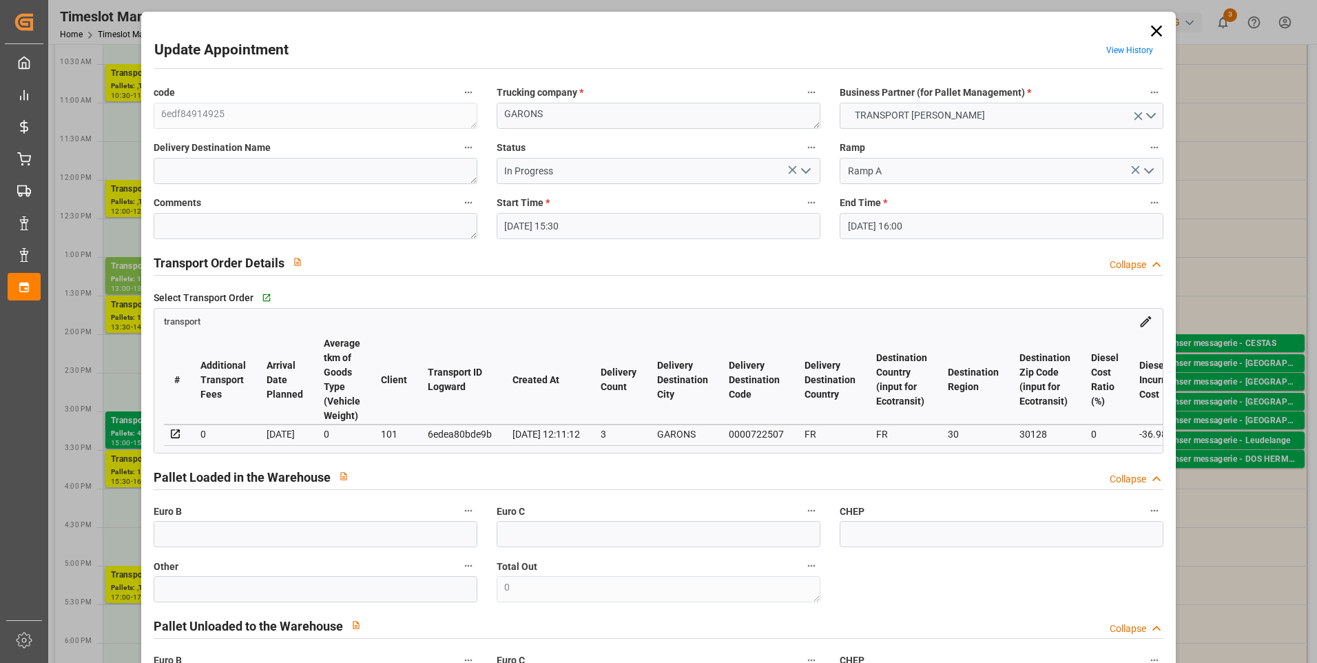
click at [1153, 30] on icon at bounding box center [1156, 30] width 11 height 11
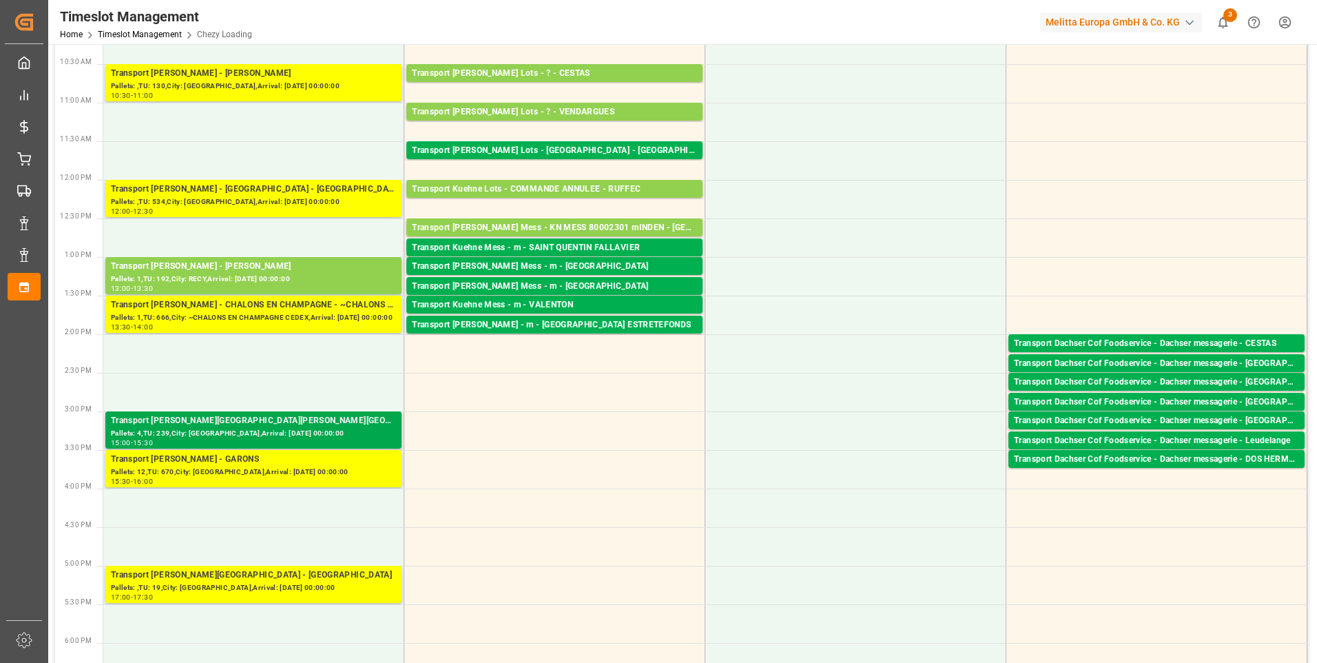
click at [262, 448] on div "Transport Delisle - VILLERS BOCAGE - VILLERS BOCAGE Pallets: 4,TU: 239,City: VI…" at bounding box center [253, 429] width 296 height 37
click at [259, 470] on div "Pallets: 12,TU: 670,City: [GEOGRAPHIC_DATA],Arrival: [DATE] 00:00:00" at bounding box center [253, 472] width 285 height 12
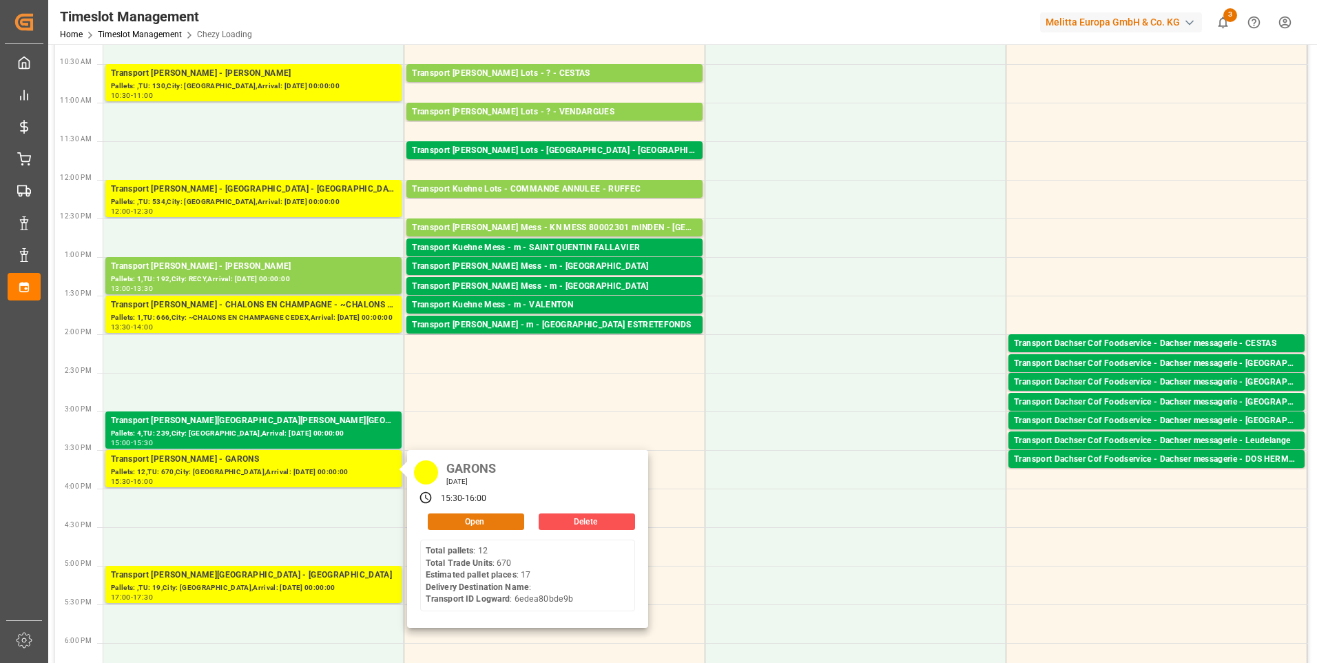
click at [489, 518] on button "Open" at bounding box center [476, 521] width 96 height 17
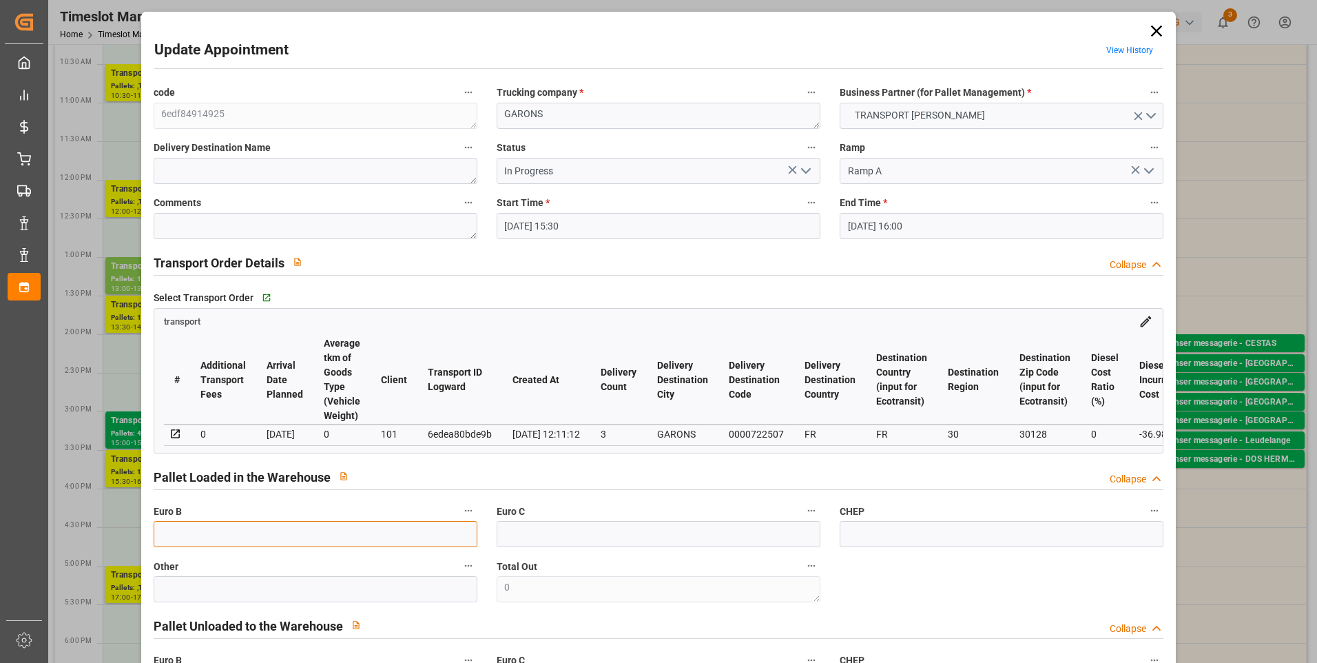
drag, startPoint x: 191, startPoint y: 547, endPoint x: 176, endPoint y: 543, distance: 15.0
click at [191, 547] on input "text" at bounding box center [316, 534] width 324 height 26
click at [182, 232] on textarea at bounding box center [316, 226] width 324 height 26
click at [816, 166] on input "In Progress" at bounding box center [659, 171] width 324 height 26
click at [790, 167] on icon at bounding box center [792, 170] width 14 height 14
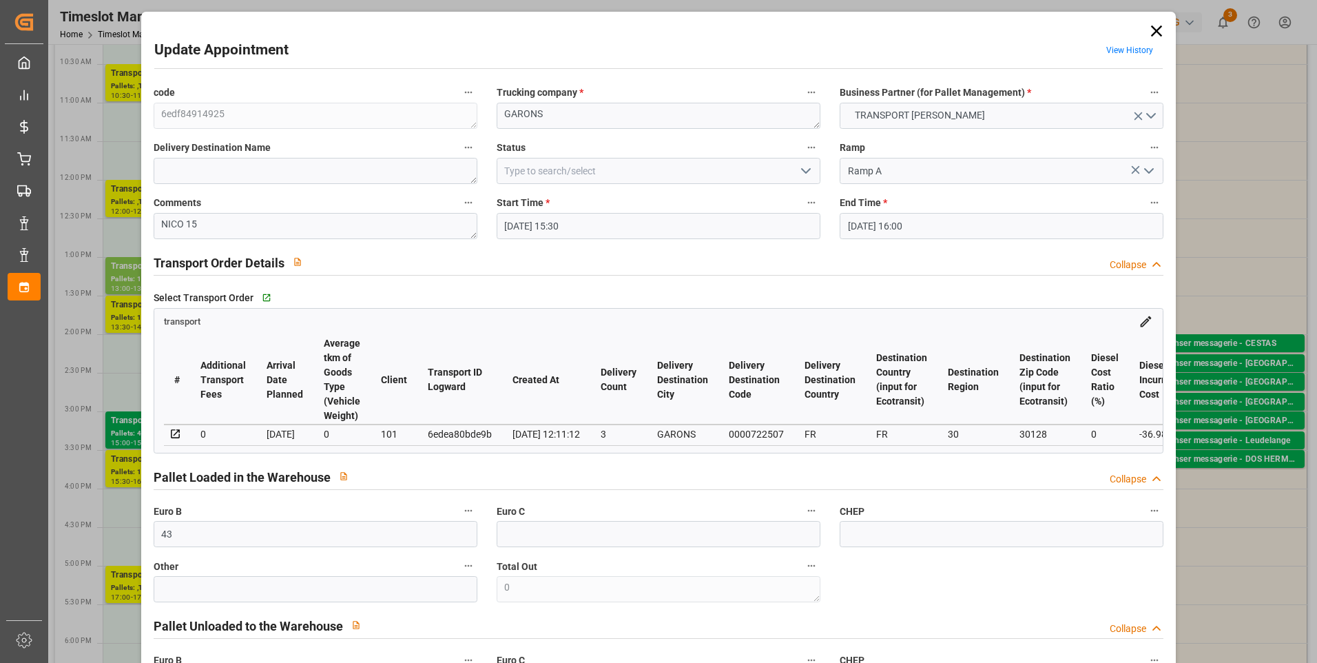
click at [809, 176] on icon "open menu" at bounding box center [806, 171] width 17 height 17
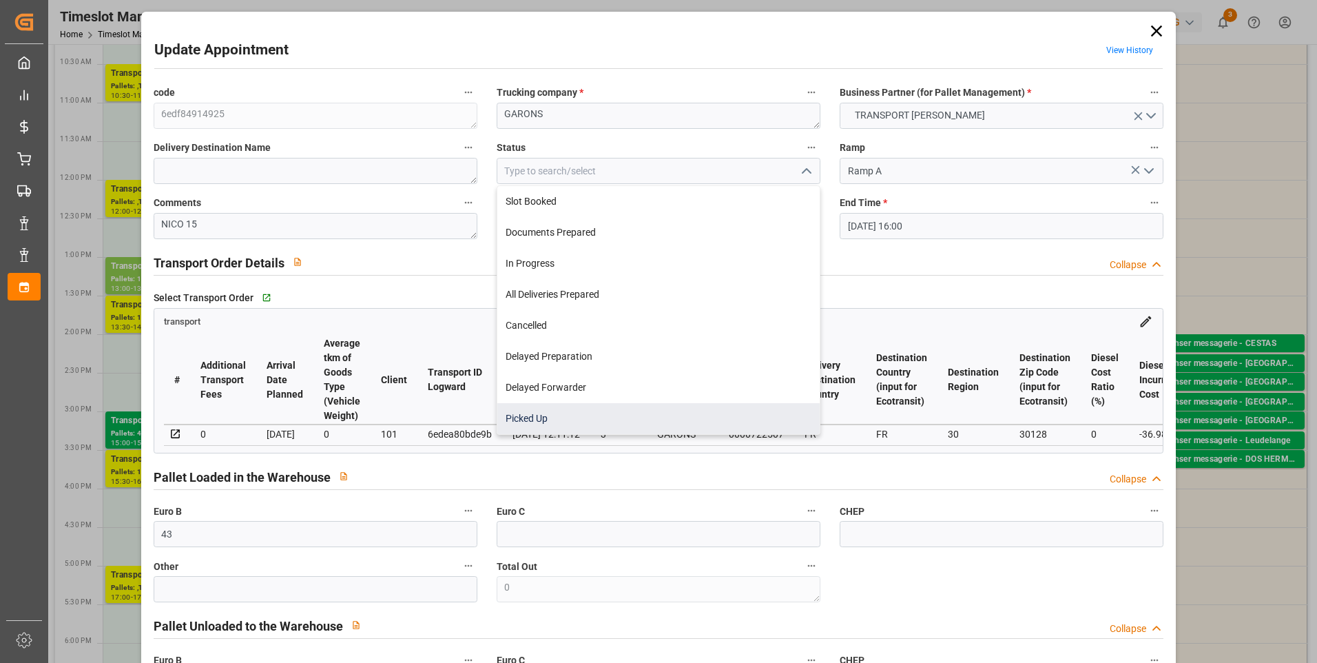
click at [590, 420] on div "Picked Up" at bounding box center [658, 418] width 322 height 31
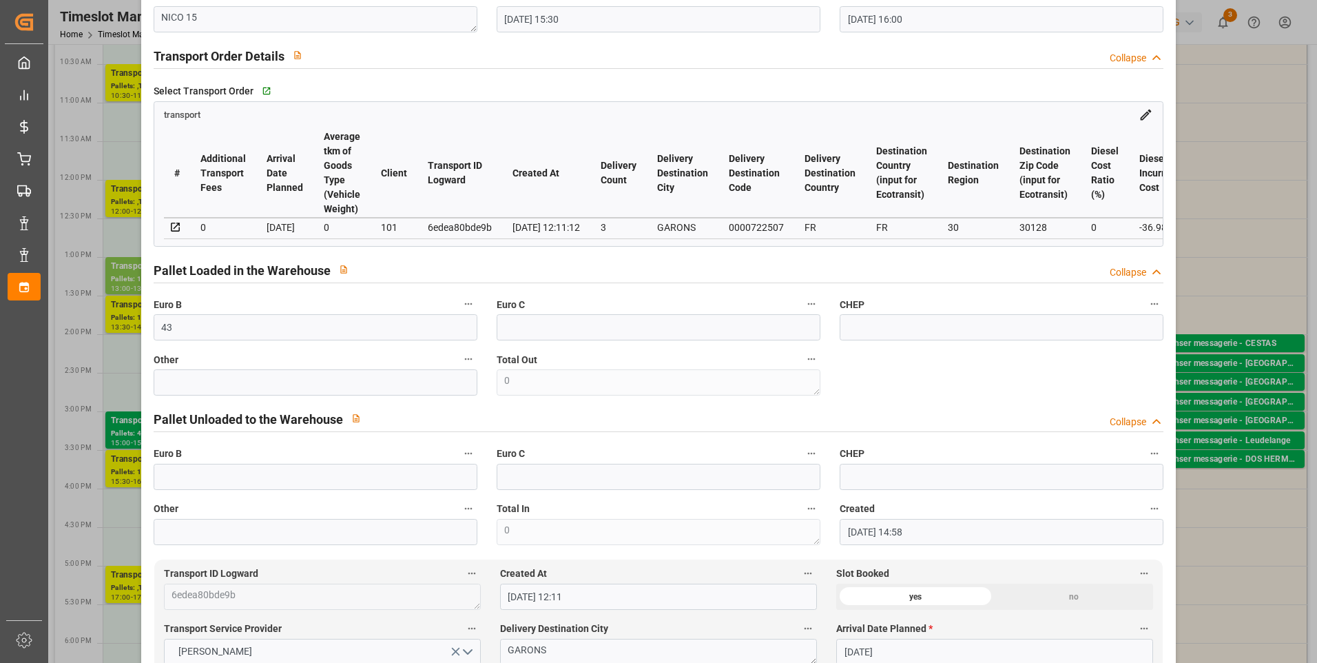
scroll to position [620, 0]
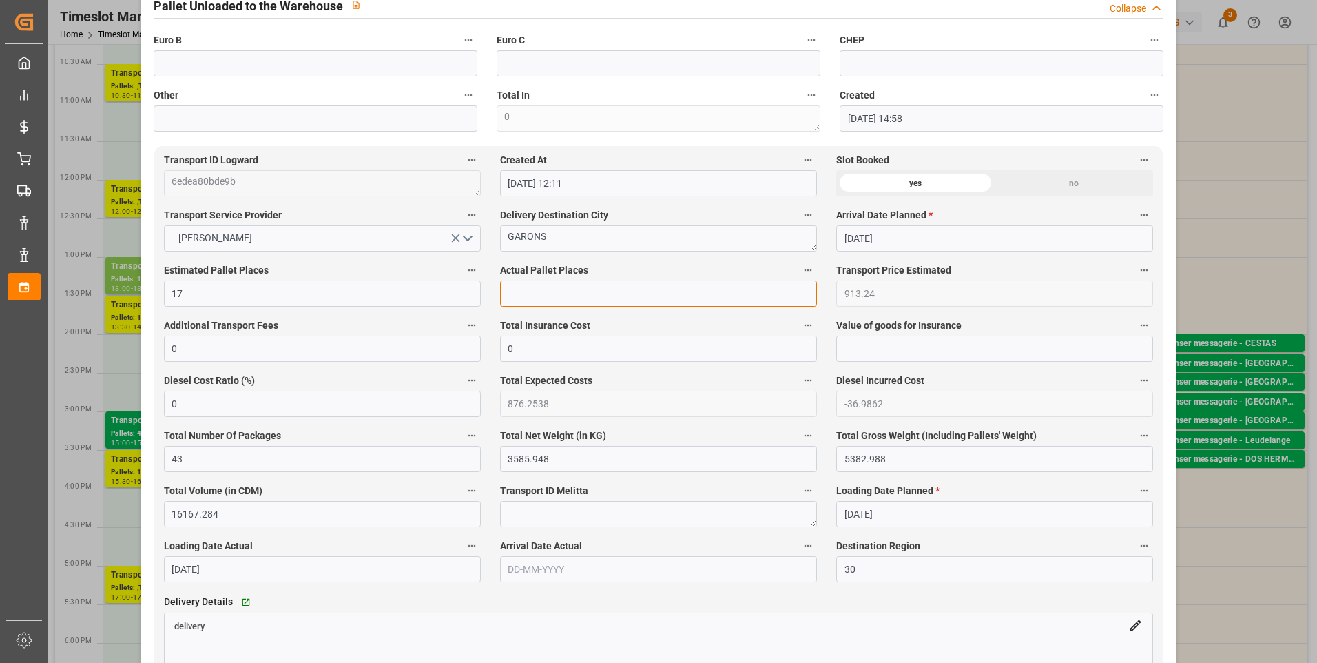
click at [501, 298] on input "text" at bounding box center [658, 293] width 317 height 26
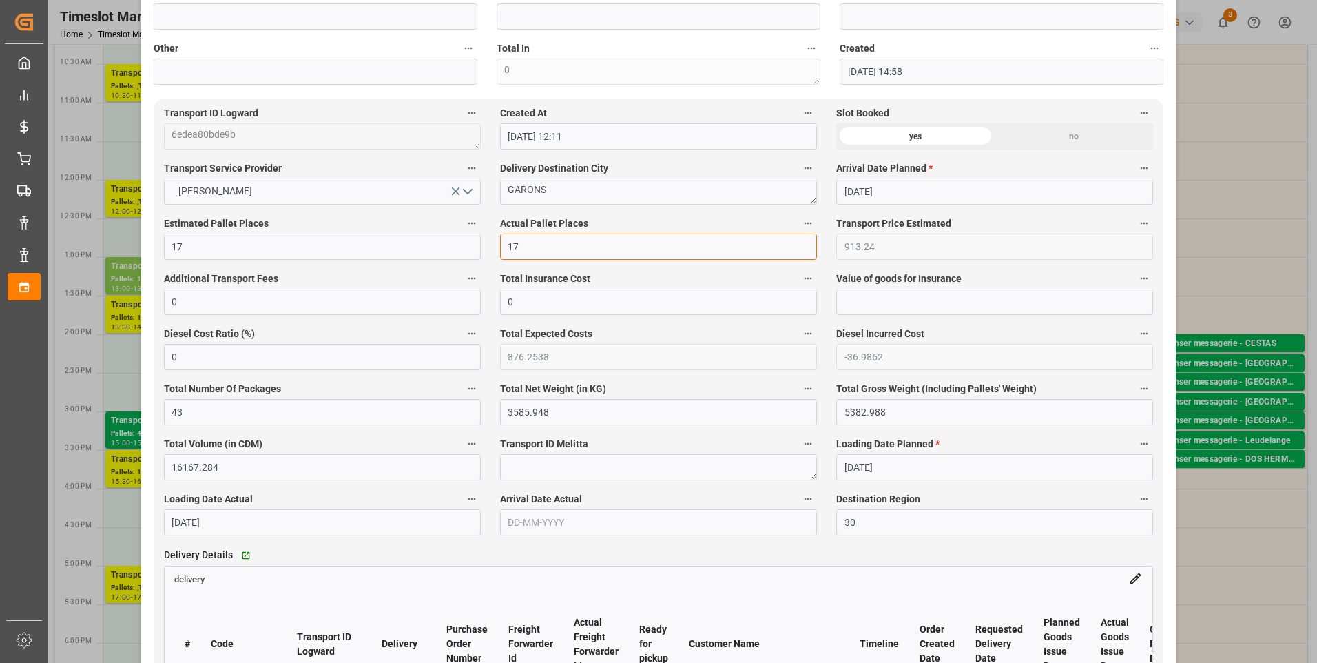
scroll to position [758, 0]
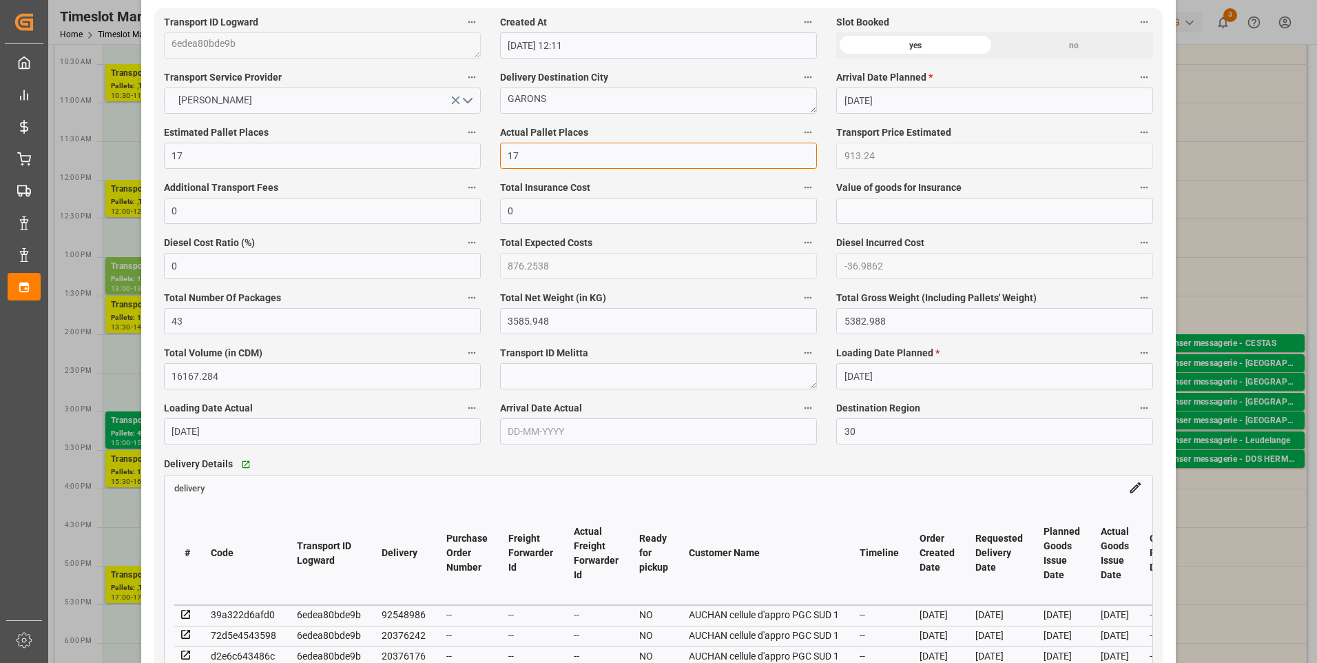
click at [539, 162] on input "17" at bounding box center [658, 156] width 317 height 26
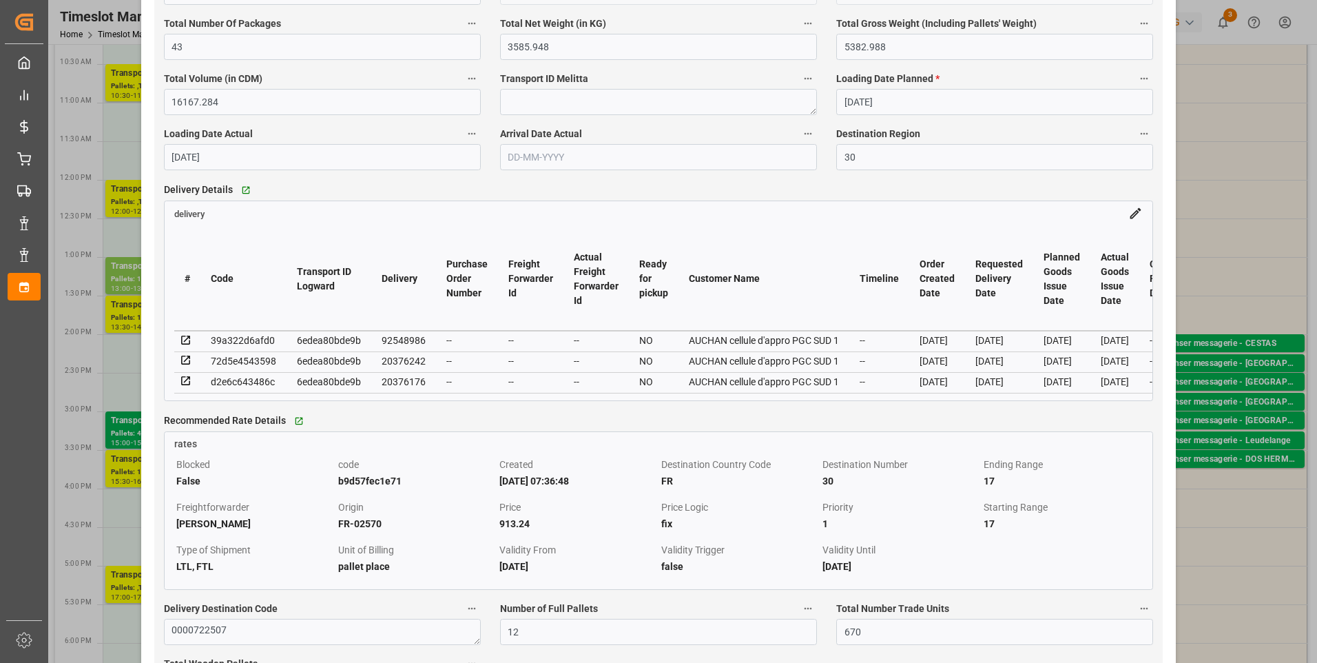
scroll to position [1033, 0]
click at [184, 341] on icon at bounding box center [186, 339] width 12 height 12
click at [184, 362] on icon at bounding box center [186, 359] width 12 height 12
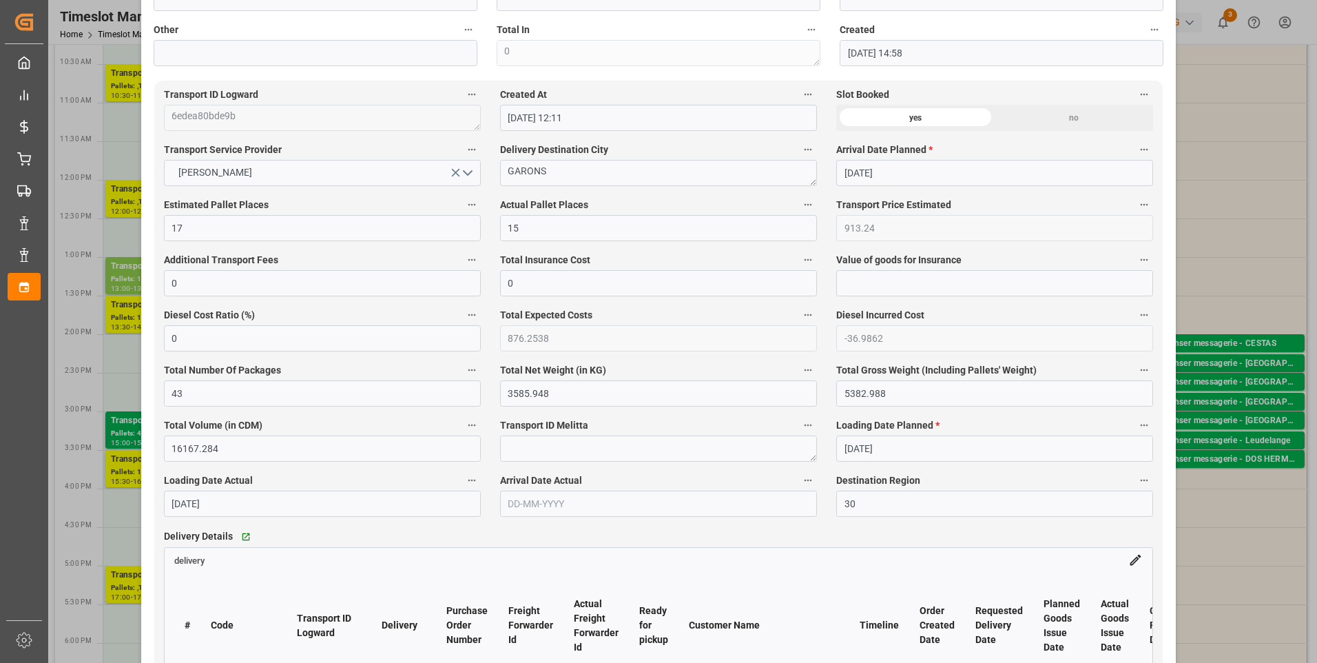
scroll to position [1102, 0]
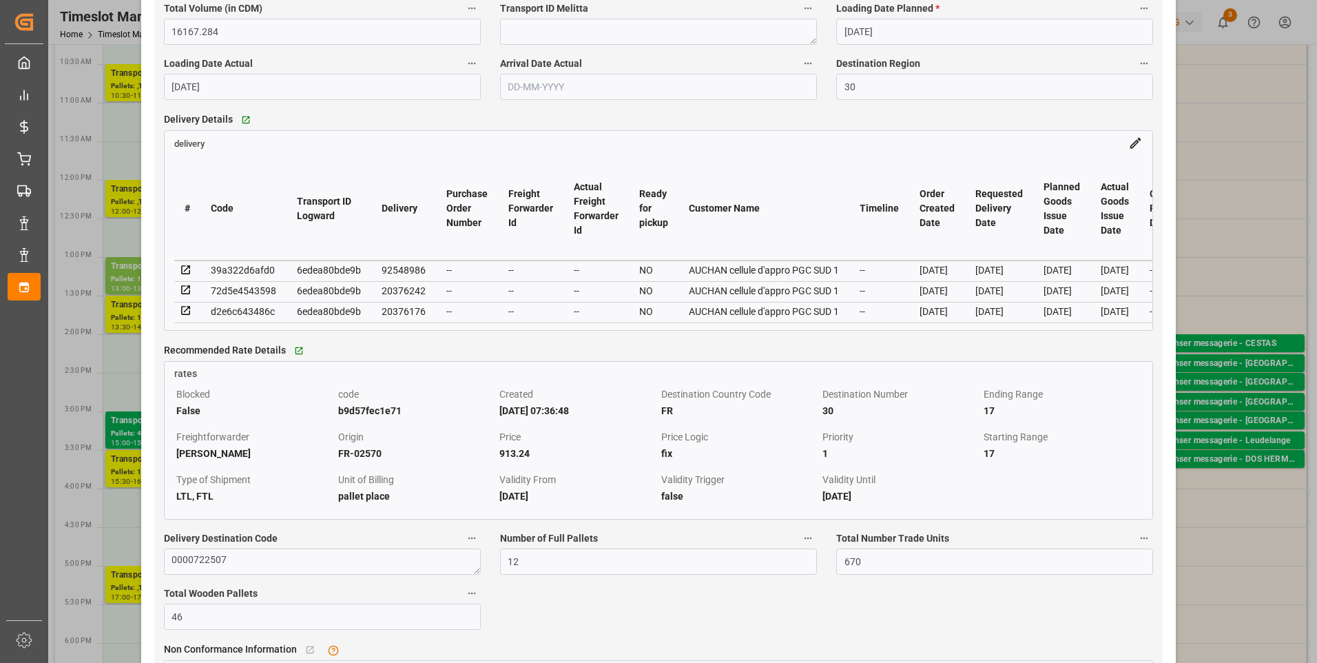
click at [185, 315] on icon at bounding box center [186, 310] width 12 height 12
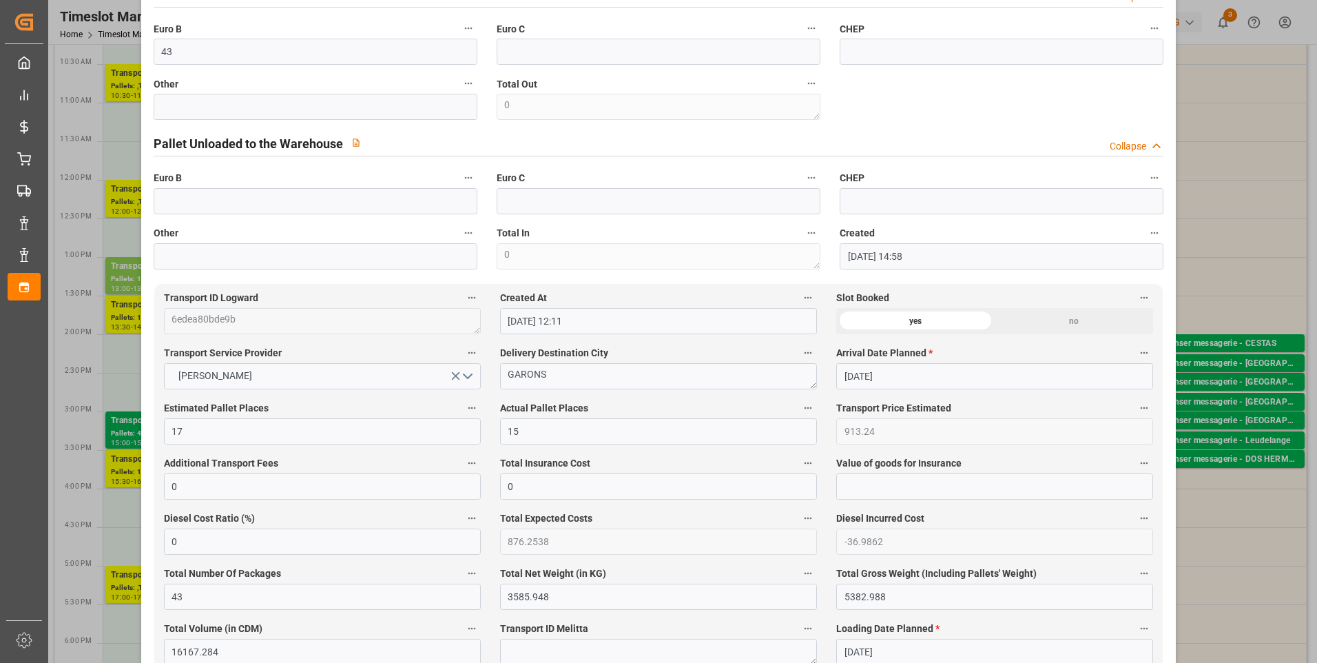
scroll to position [0, 0]
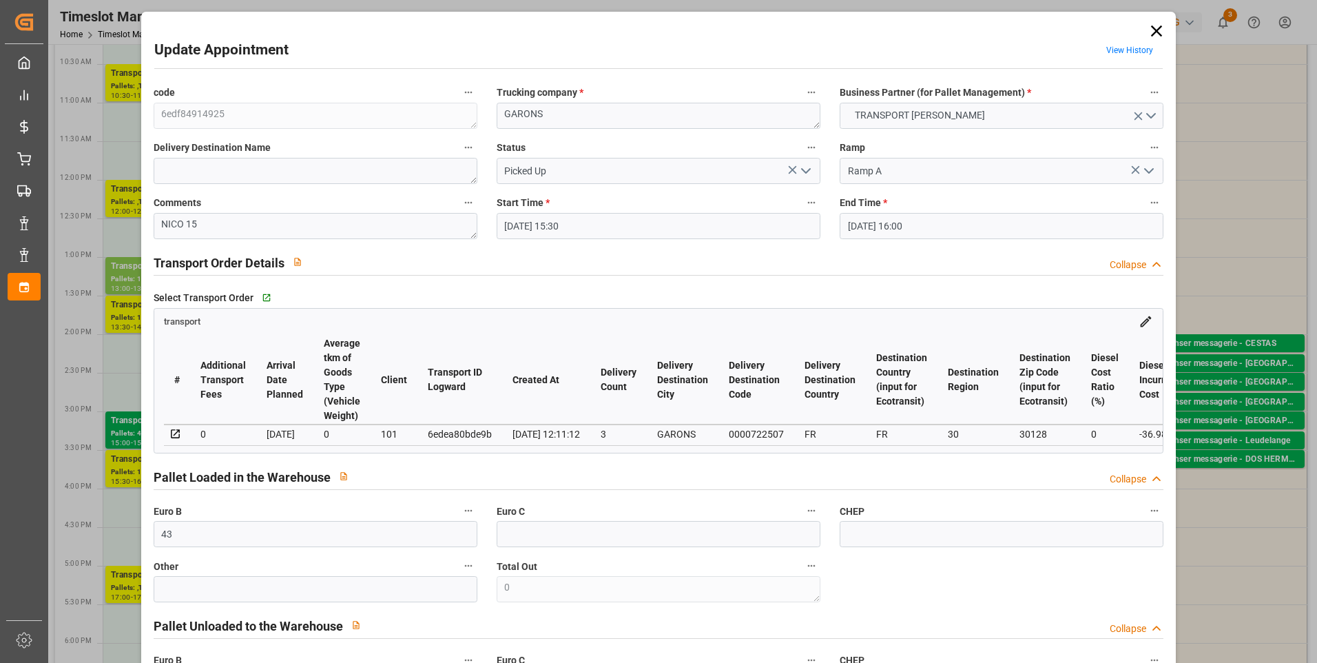
click at [800, 168] on icon "open menu" at bounding box center [806, 171] width 17 height 17
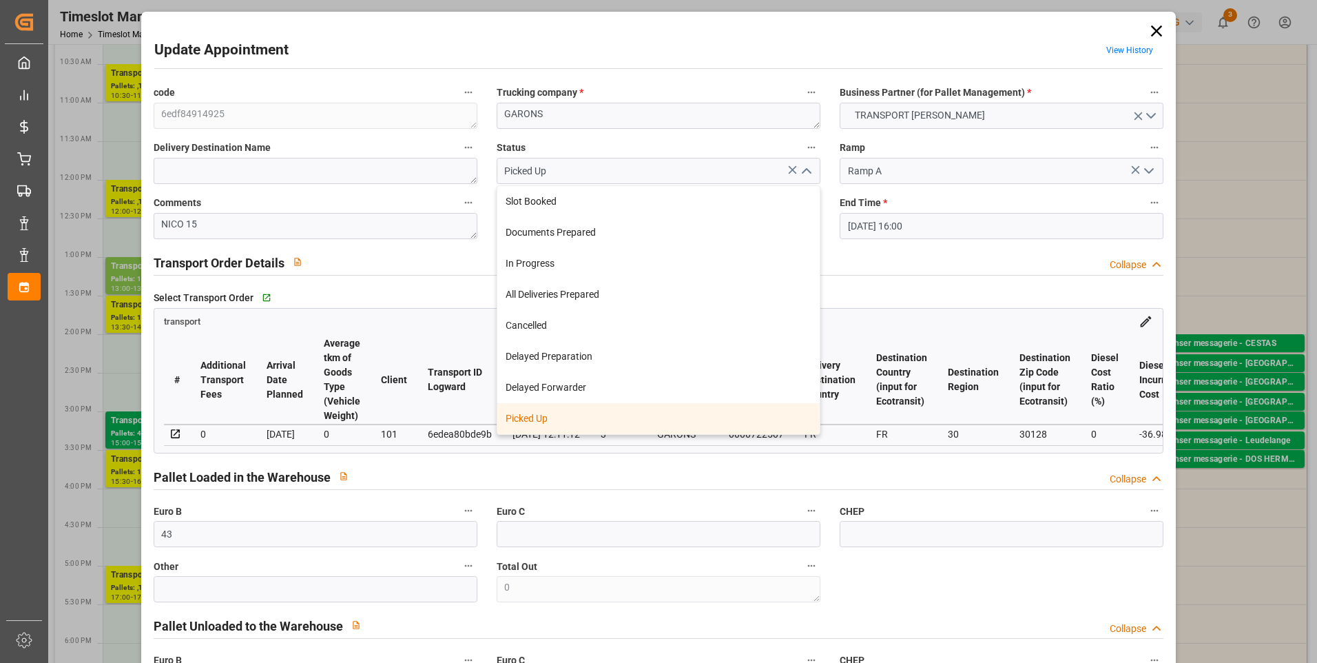
click at [521, 418] on div "Picked Up" at bounding box center [658, 418] width 322 height 31
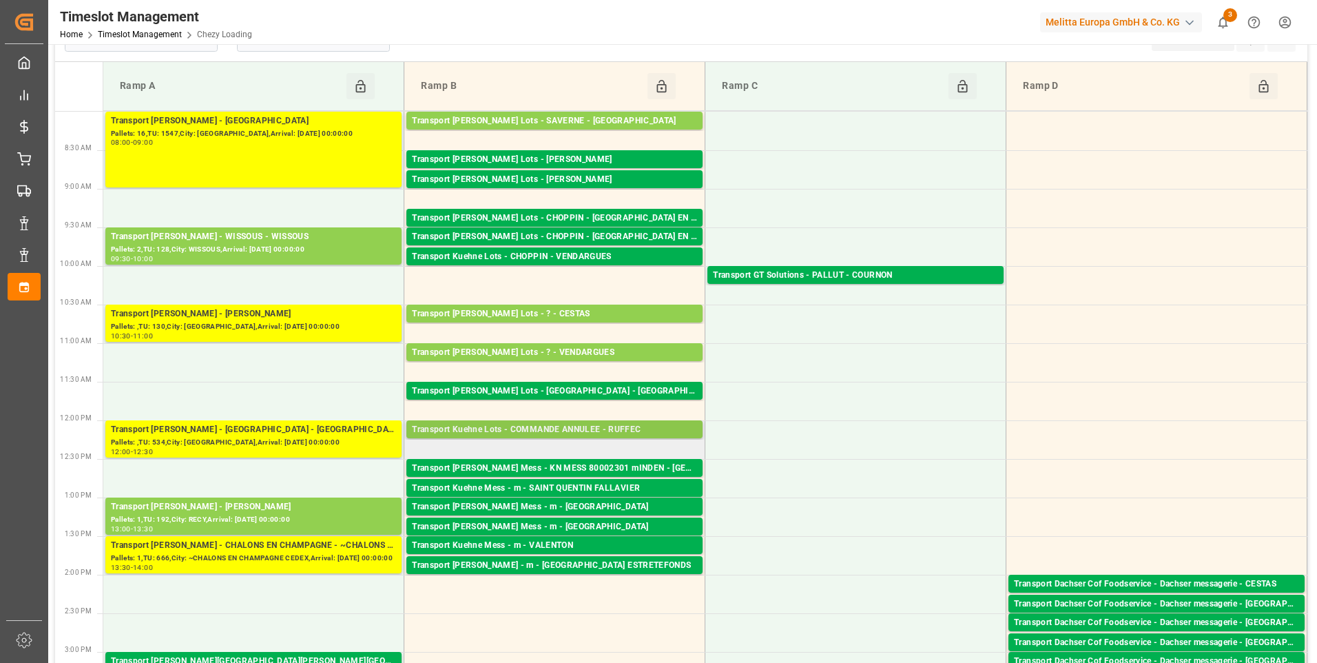
scroll to position [69, 0]
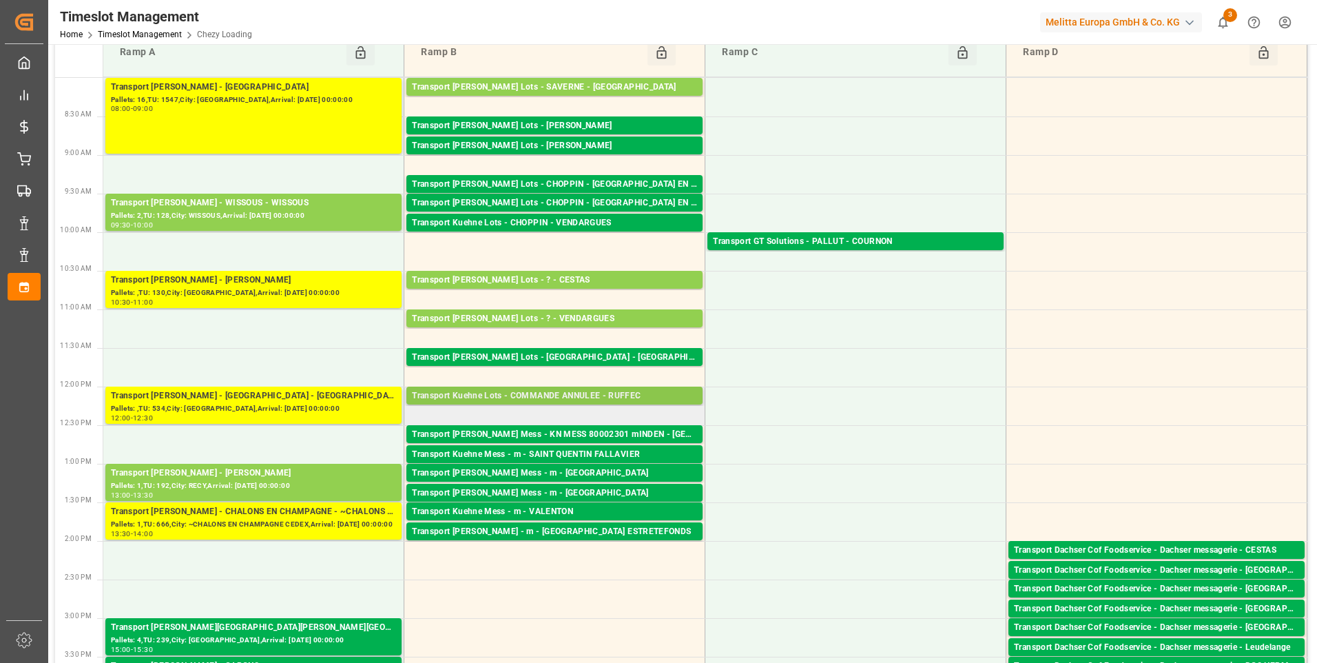
click at [541, 394] on div "Transport Kuehne Lots - COMMANDE ANNULEE - RUFFEC" at bounding box center [554, 396] width 285 height 14
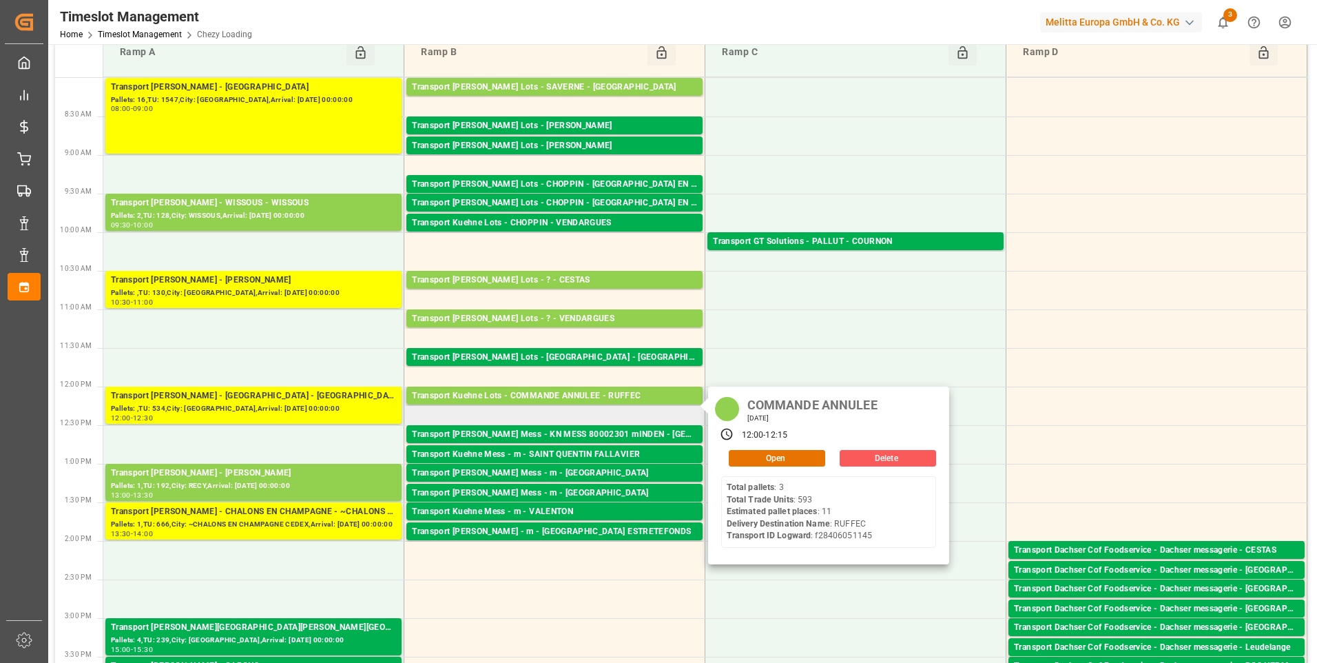
click at [880, 458] on button "Delete" at bounding box center [888, 458] width 96 height 17
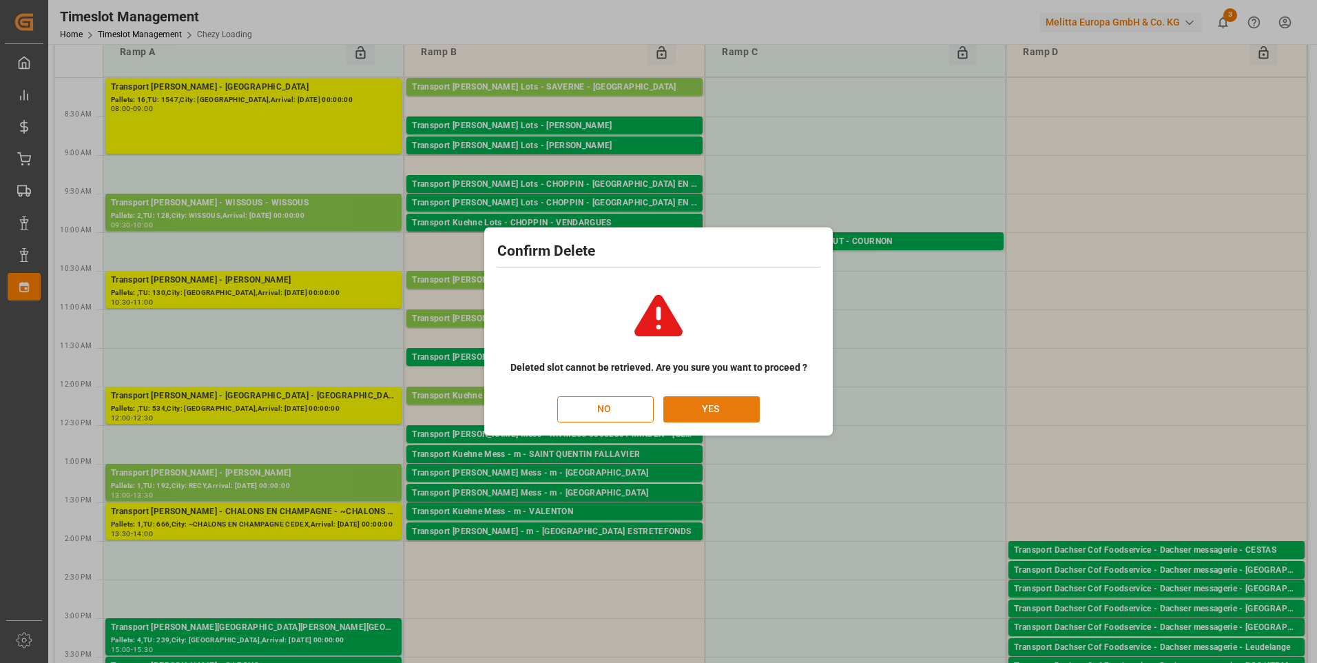
click at [723, 418] on button "YES" at bounding box center [711, 409] width 96 height 26
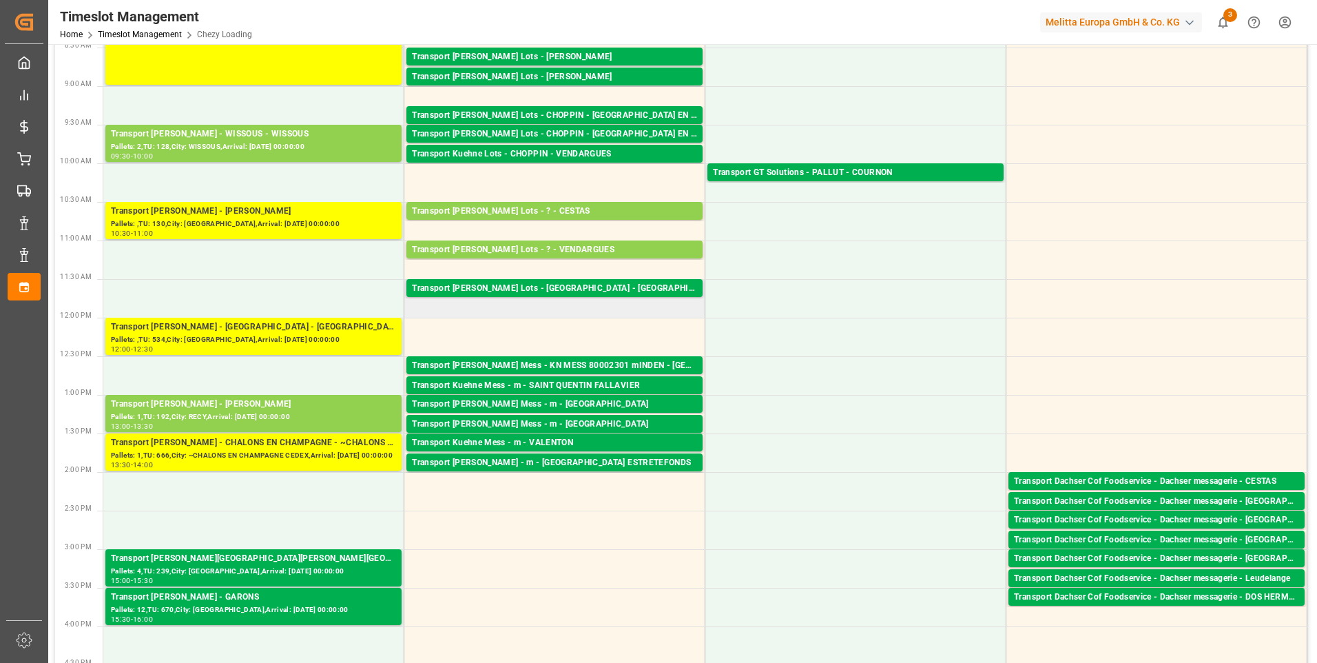
scroll to position [0, 0]
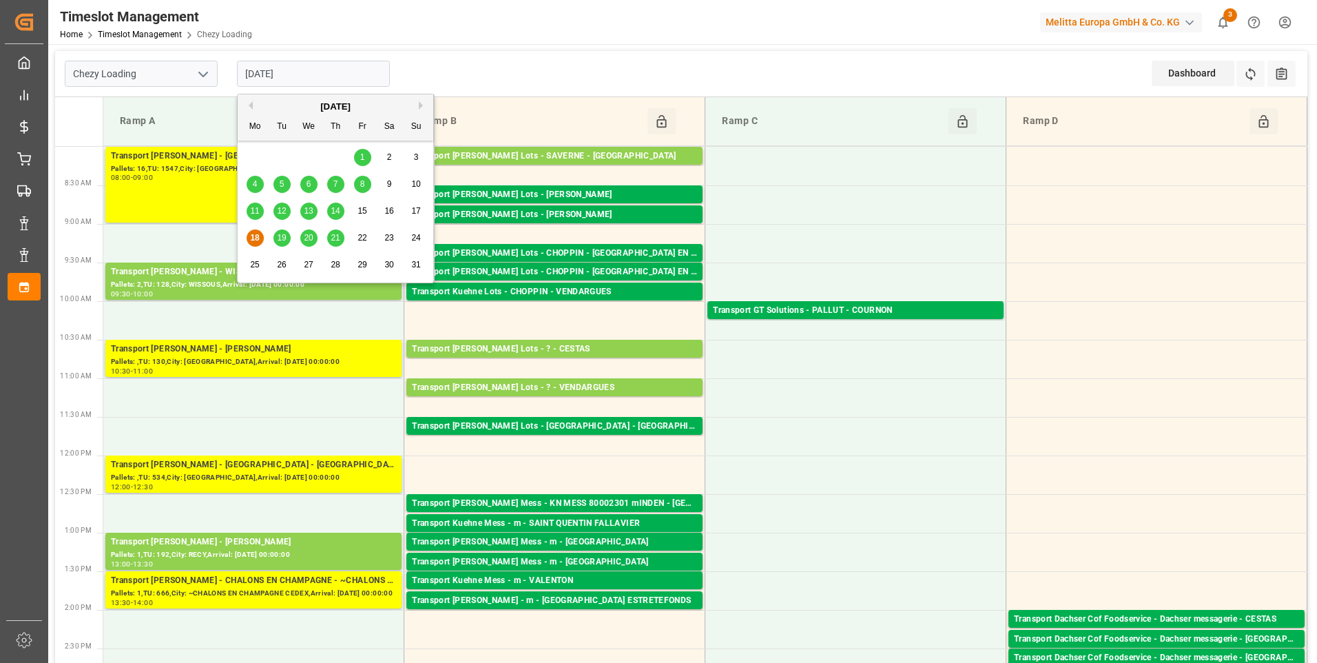
click at [288, 74] on input "[DATE]" at bounding box center [313, 74] width 153 height 26
click at [288, 238] on div "19" at bounding box center [281, 238] width 17 height 17
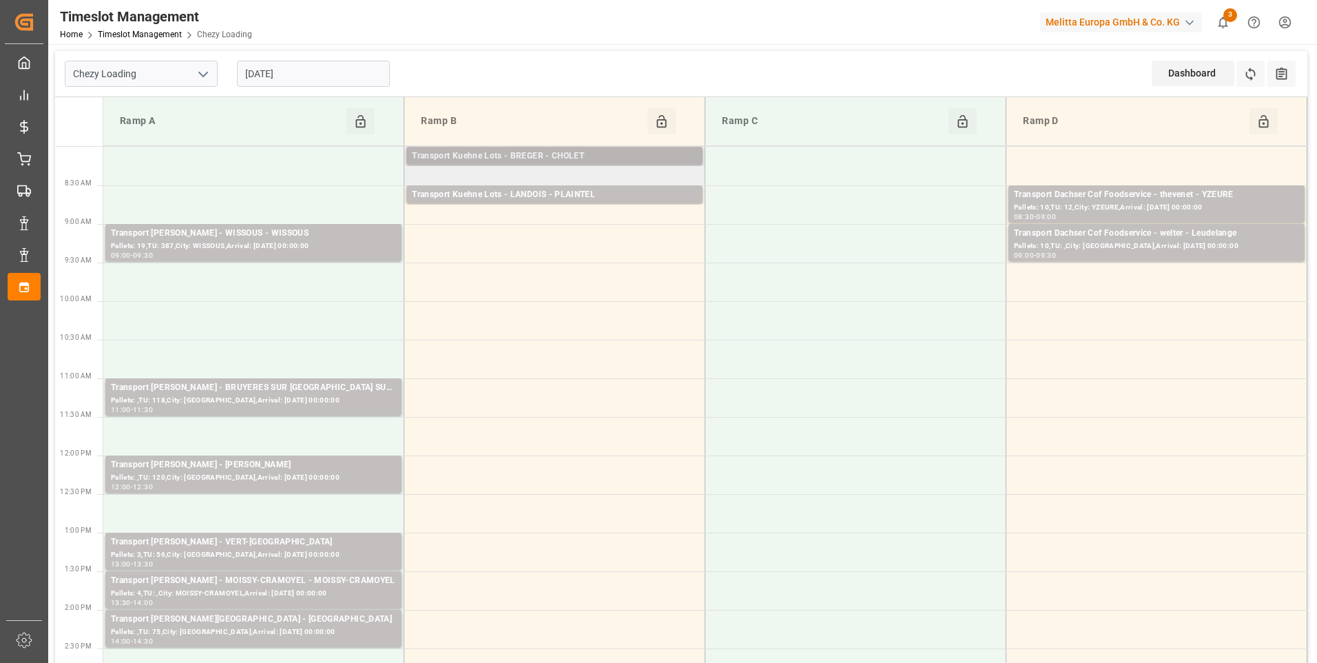
click at [565, 152] on div "Transport Kuehne Lots - BREGER - CHOLET" at bounding box center [554, 156] width 285 height 14
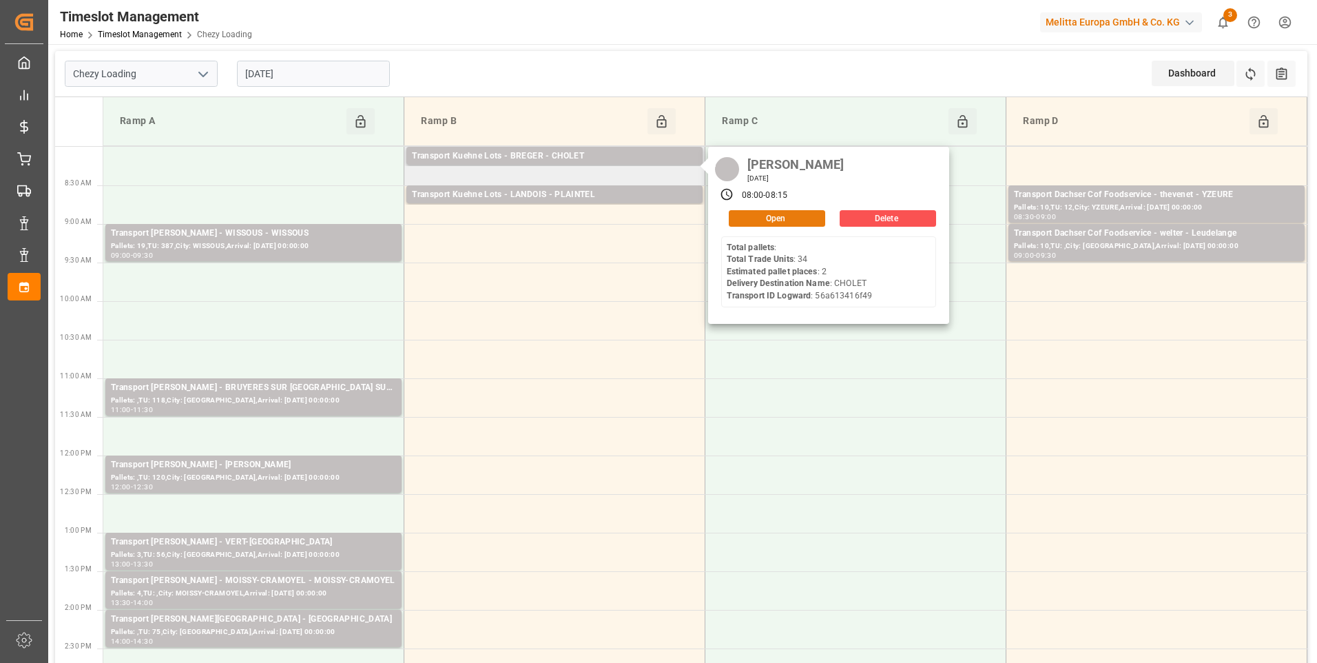
click at [754, 219] on button "Open" at bounding box center [777, 218] width 96 height 17
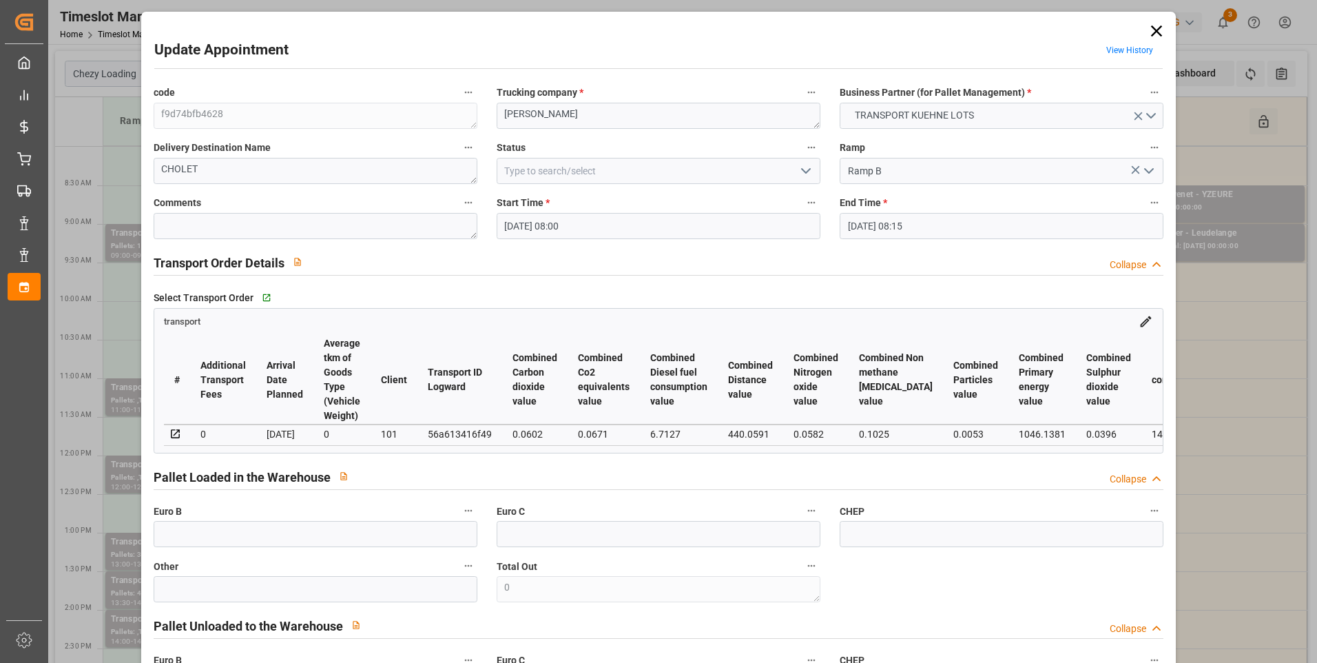
click at [805, 171] on polyline "open menu" at bounding box center [806, 171] width 8 height 4
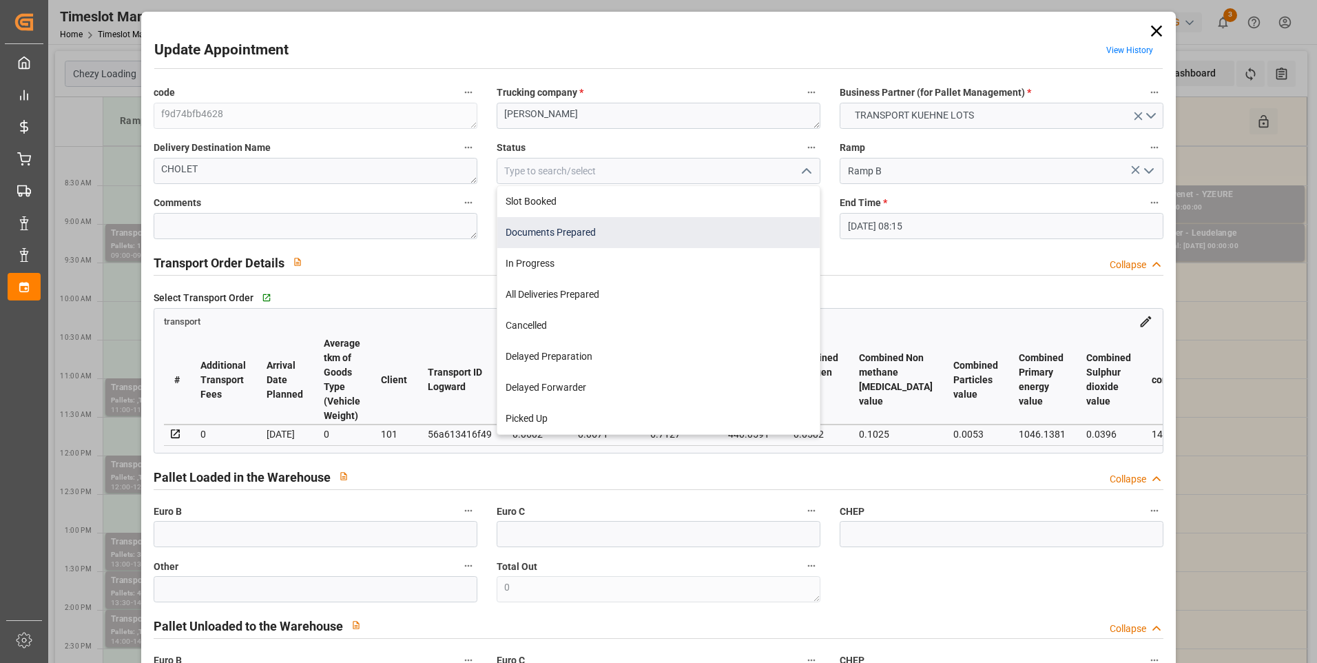
click at [535, 233] on div "Documents Prepared" at bounding box center [658, 232] width 322 height 31
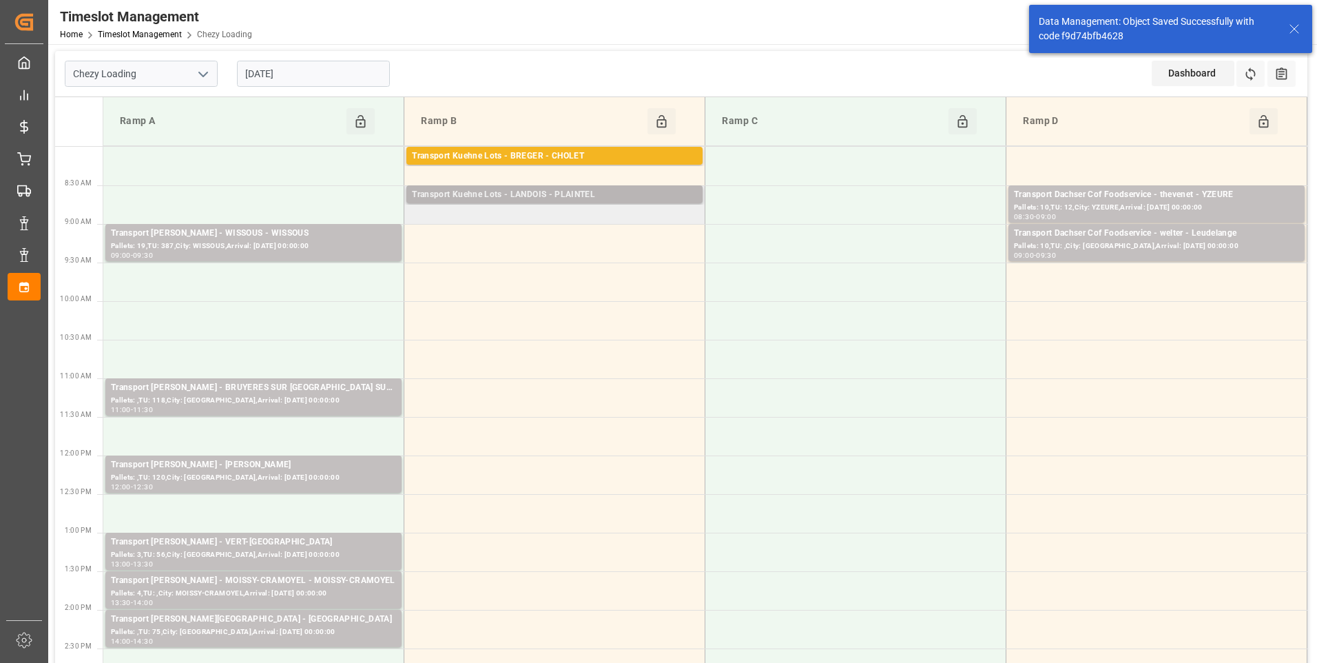
click at [544, 194] on div "Transport Kuehne Lots - LANDOIS - PLAINTEL" at bounding box center [554, 195] width 285 height 14
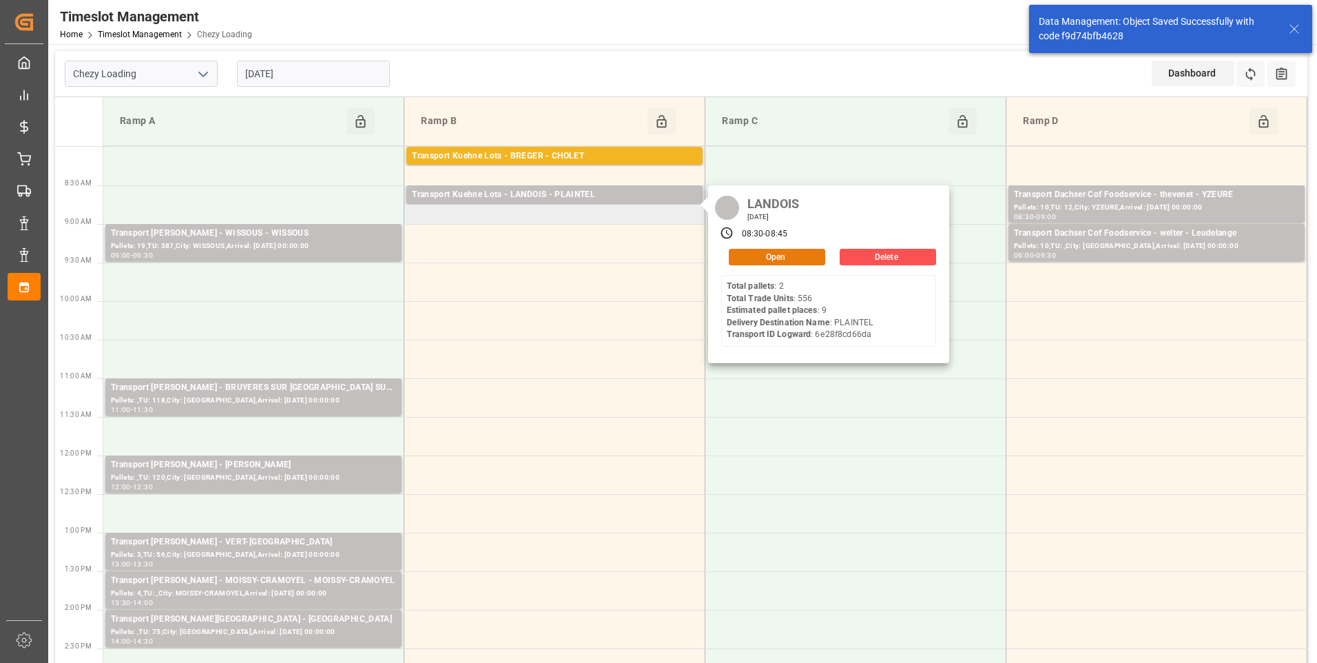
click at [766, 253] on button "Open" at bounding box center [777, 257] width 96 height 17
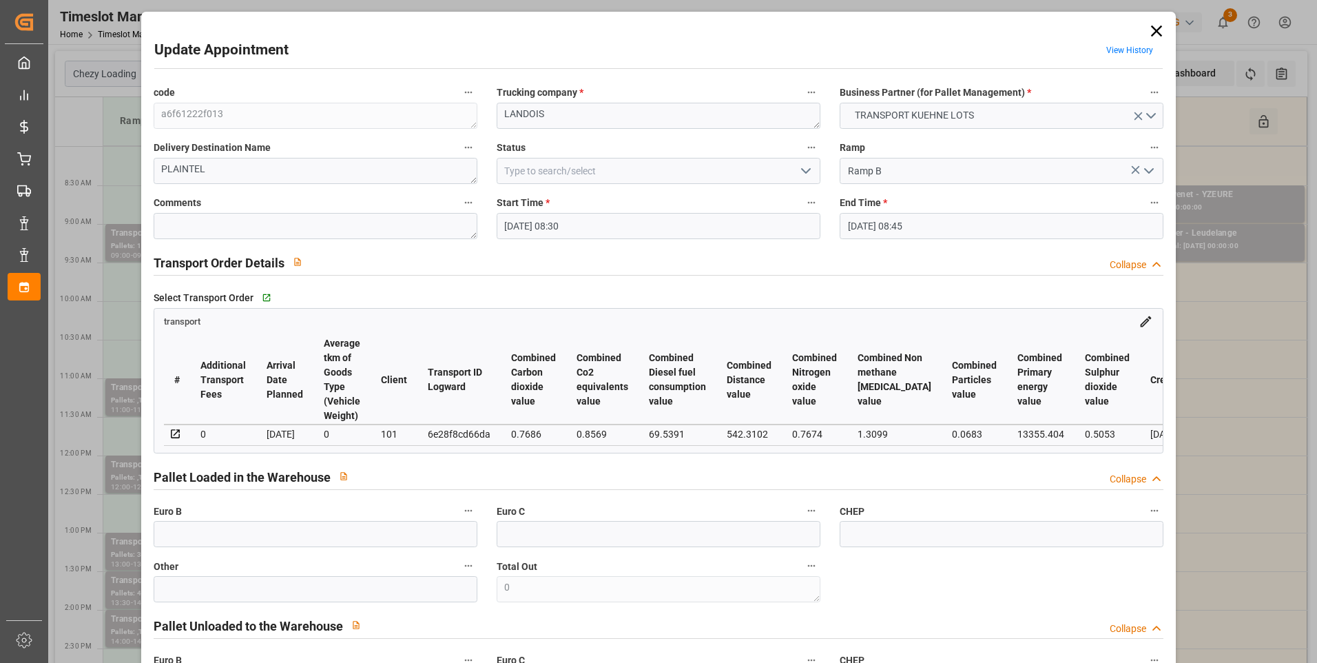
click at [798, 171] on icon "open menu" at bounding box center [806, 171] width 17 height 17
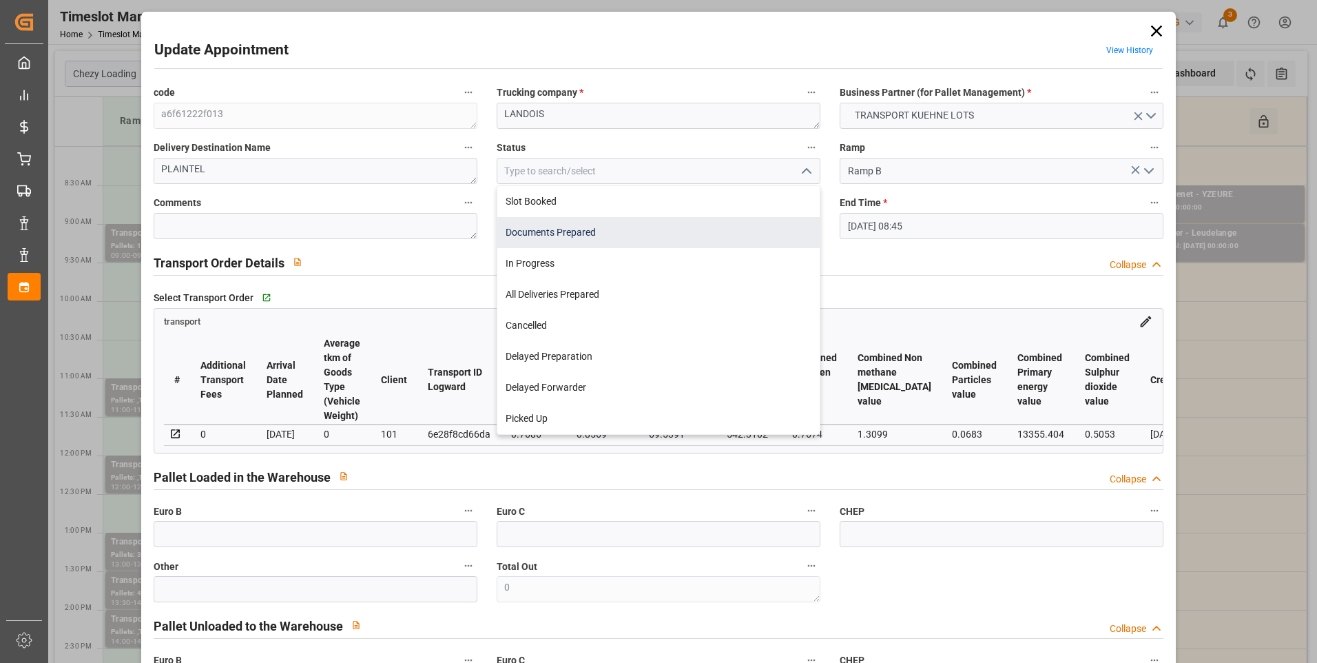
click at [539, 228] on div "Documents Prepared" at bounding box center [658, 232] width 322 height 31
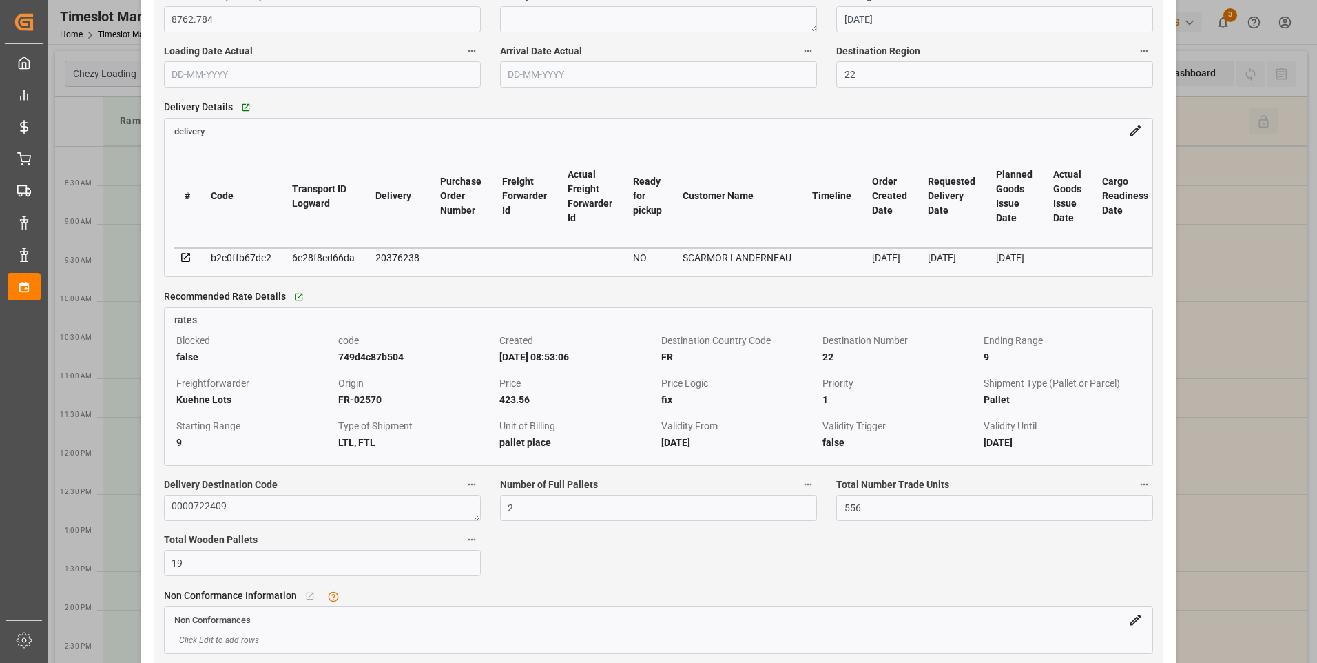
scroll to position [1121, 0]
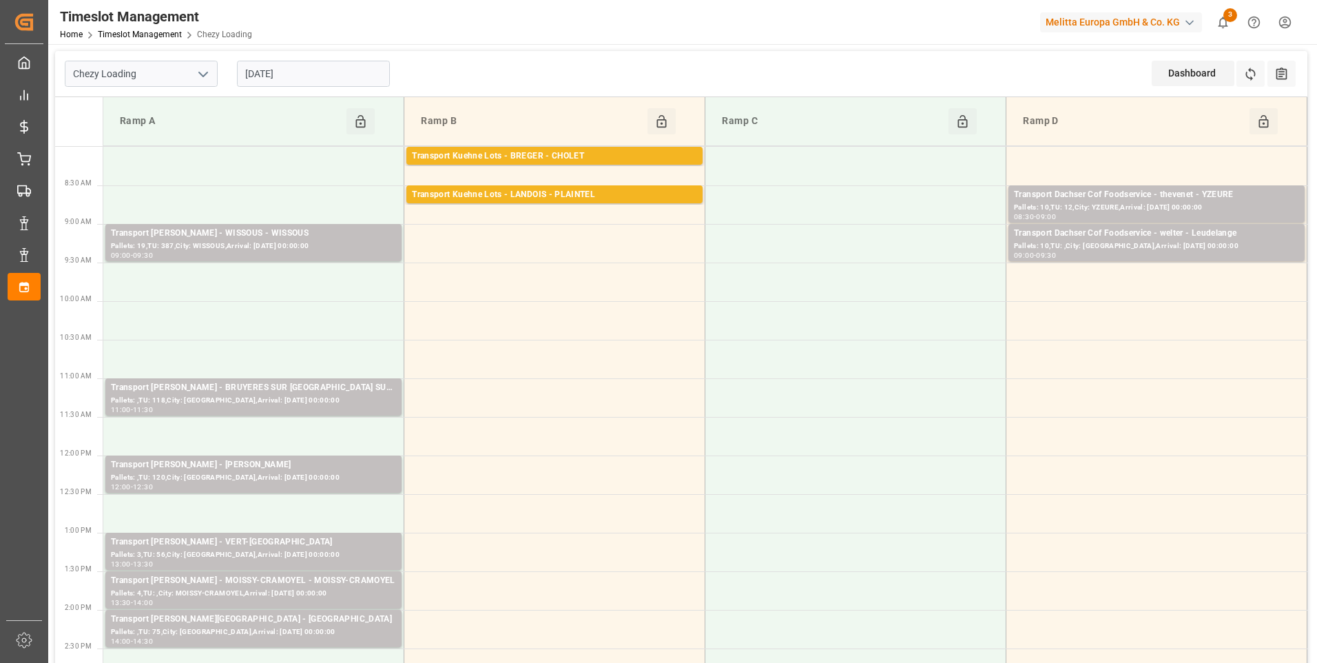
click at [304, 73] on input "[DATE]" at bounding box center [313, 74] width 153 height 26
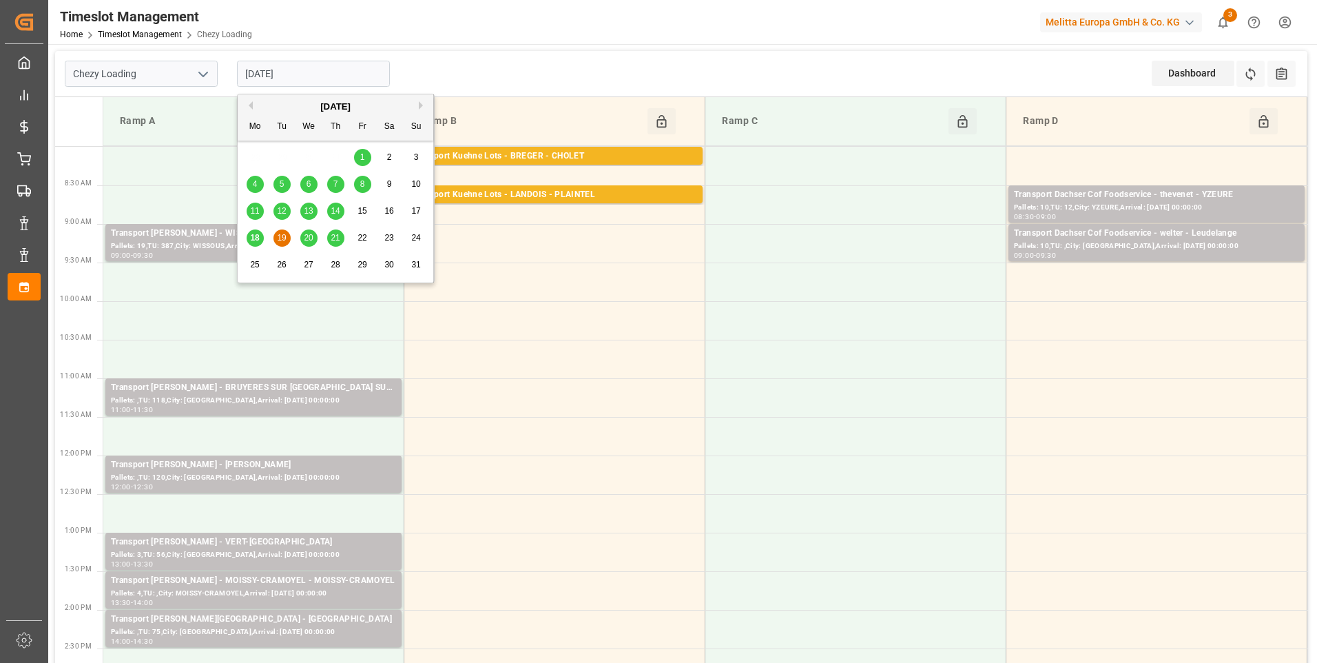
click at [306, 234] on span "20" at bounding box center [308, 238] width 9 height 10
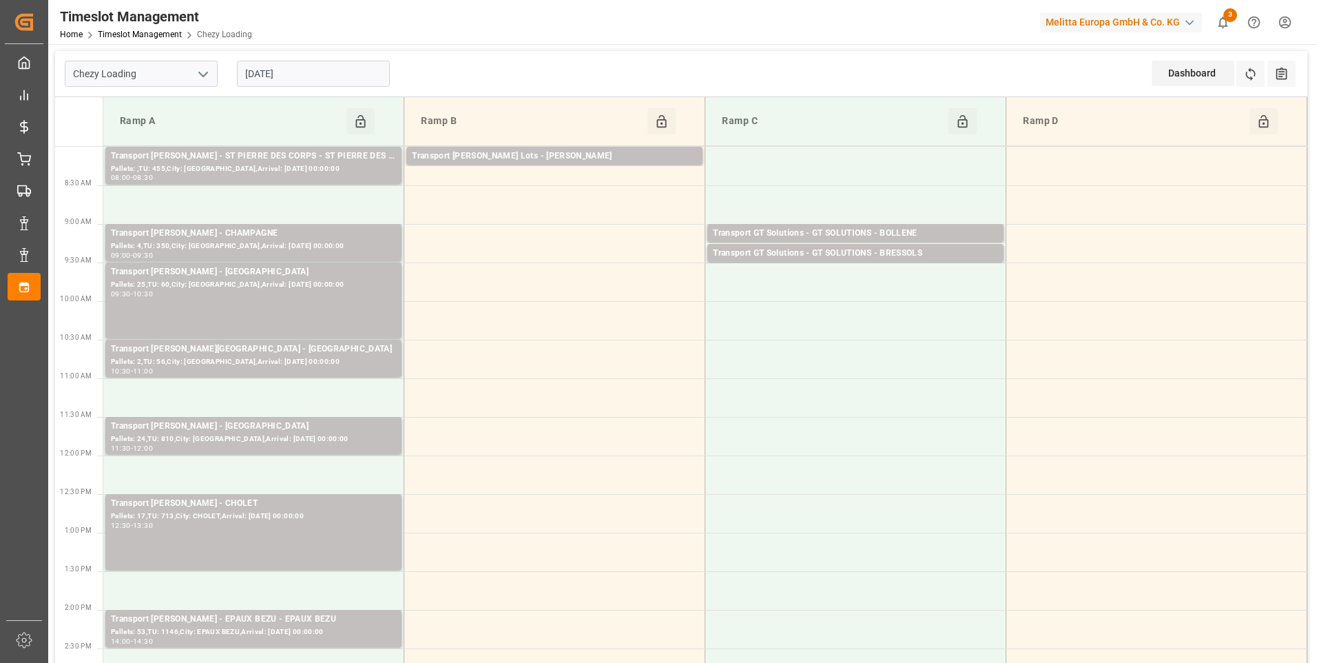
click at [303, 68] on input "20-08-2025" at bounding box center [313, 74] width 153 height 26
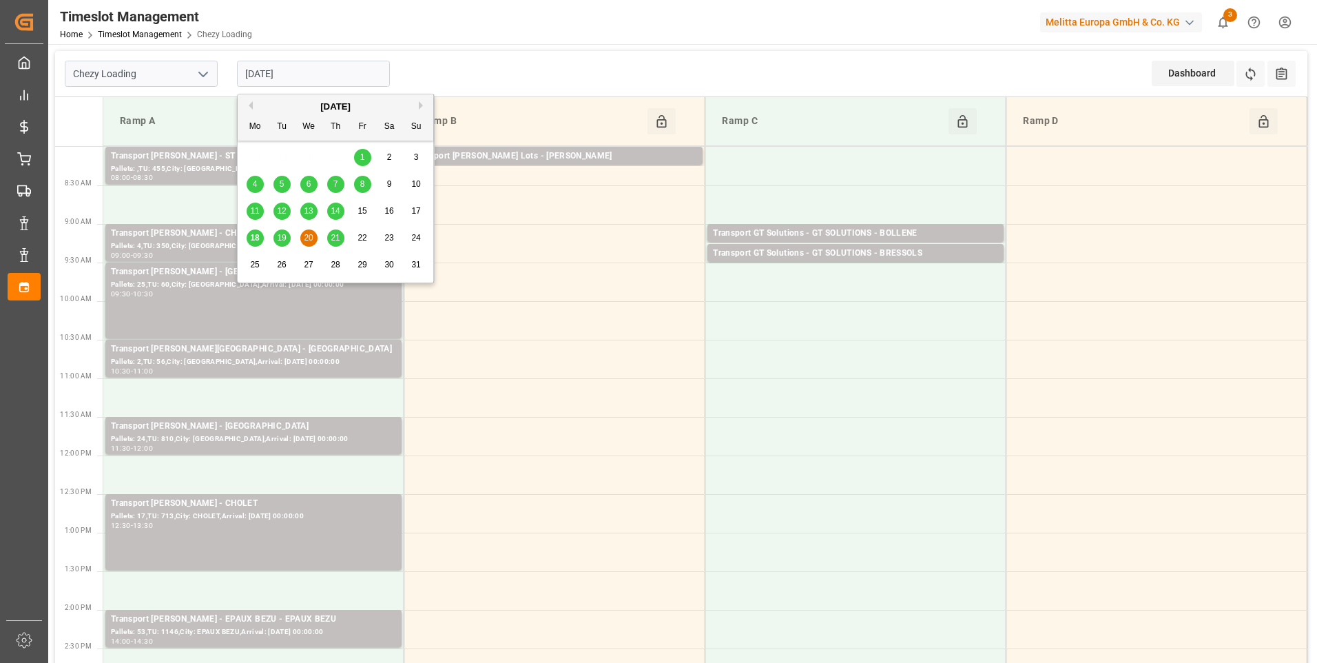
click at [335, 235] on span "21" at bounding box center [335, 238] width 9 height 10
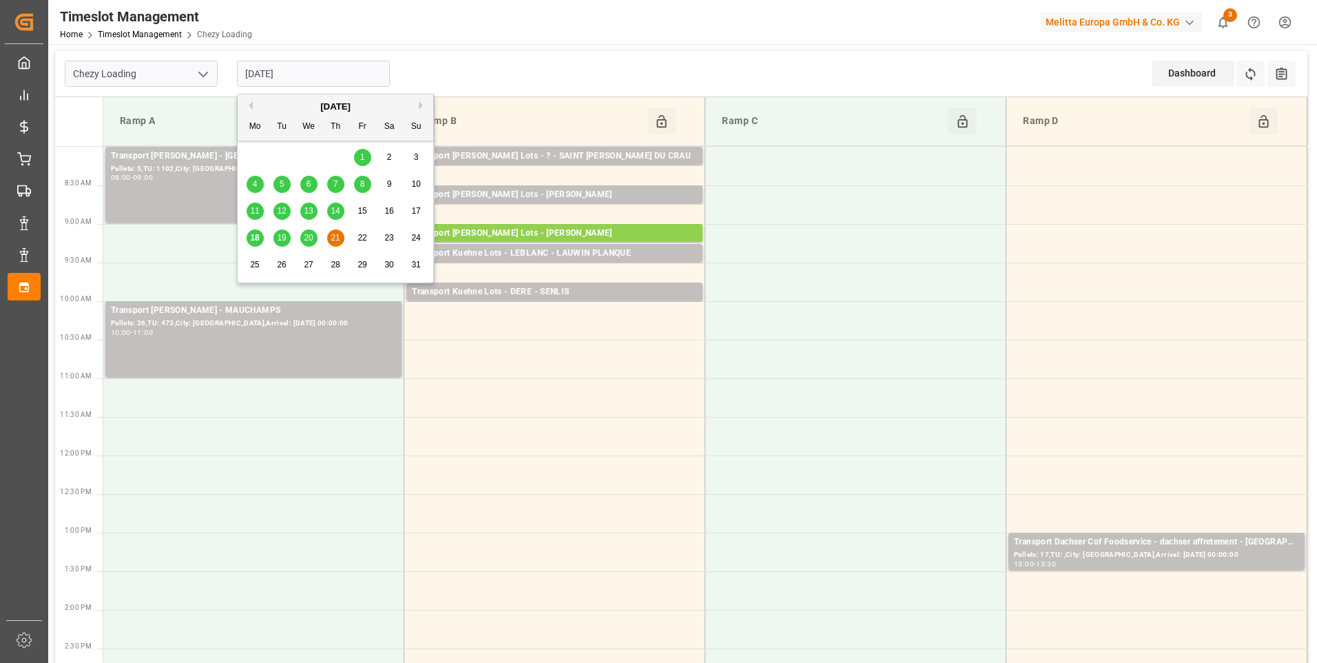
click at [313, 82] on input "[DATE]" at bounding box center [313, 74] width 153 height 26
click at [283, 237] on span "19" at bounding box center [281, 238] width 9 height 10
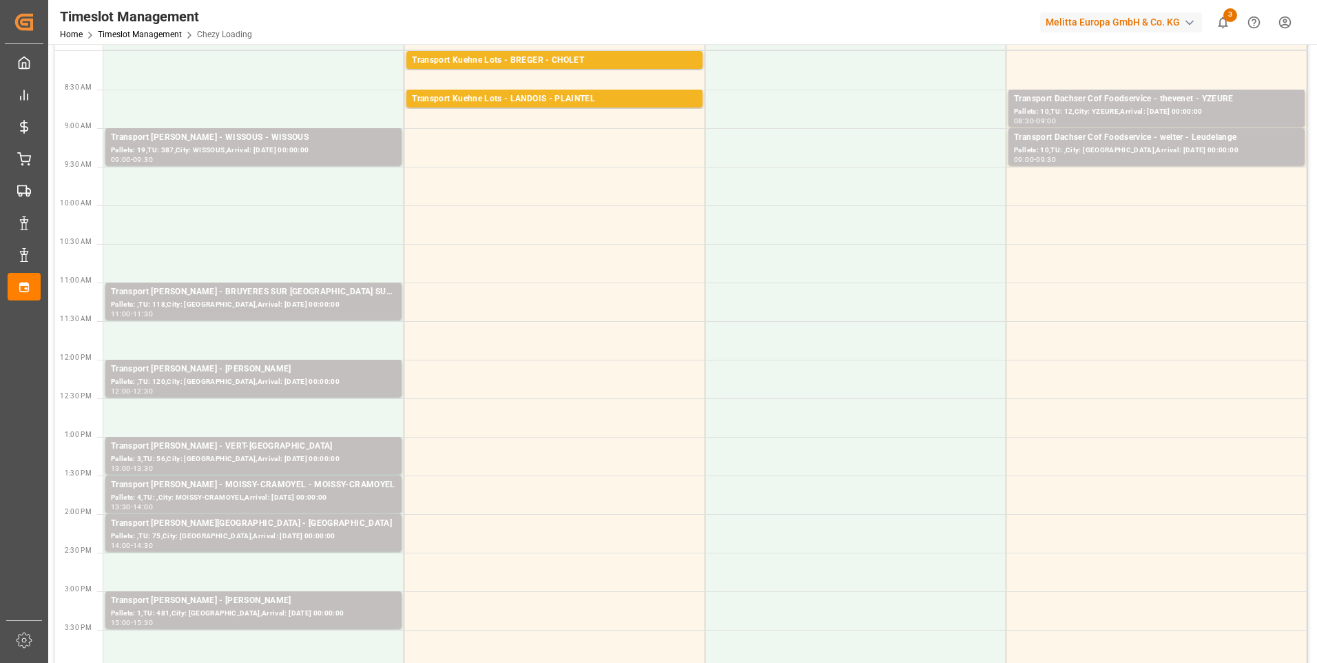
scroll to position [69, 0]
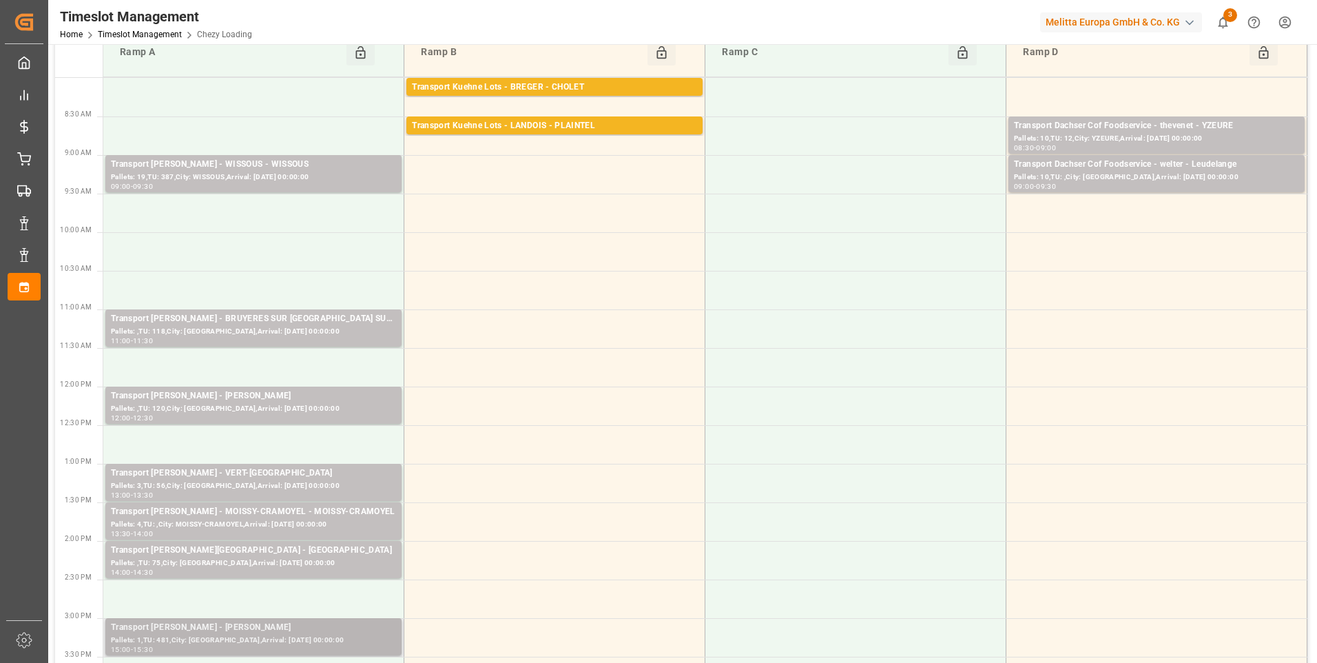
click at [250, 632] on div "Transport [PERSON_NAME] - [PERSON_NAME]" at bounding box center [253, 628] width 285 height 14
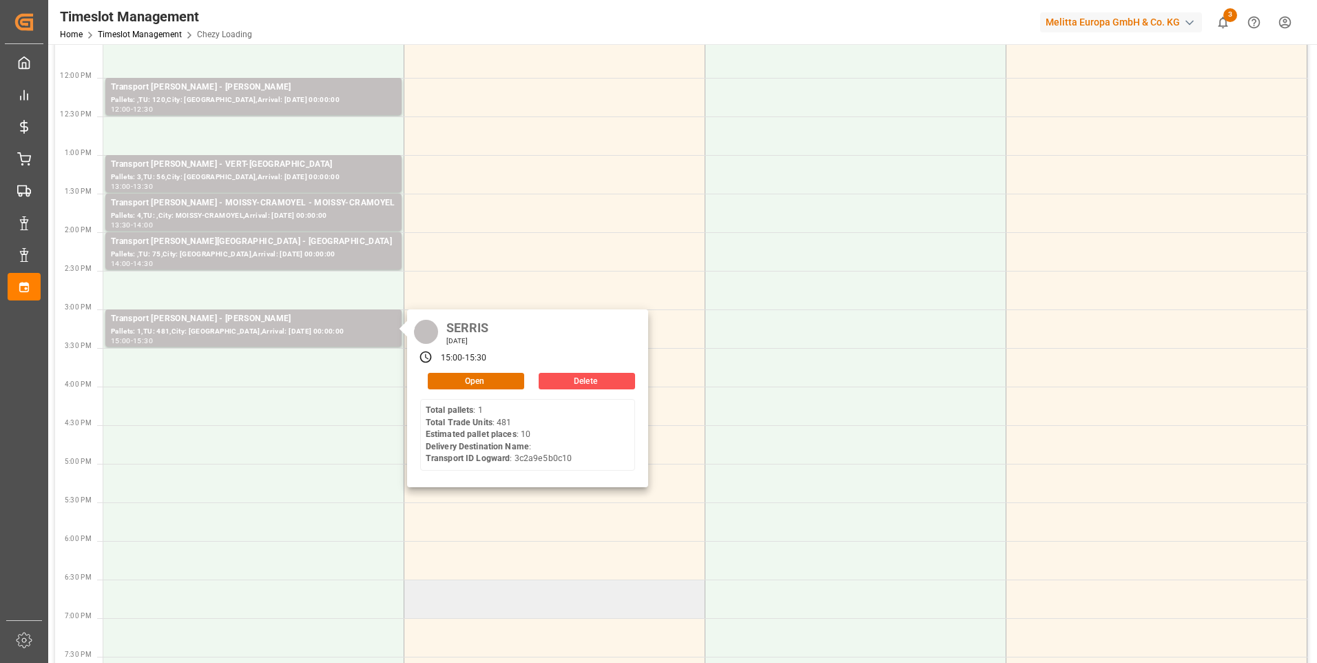
scroll to position [482, 0]
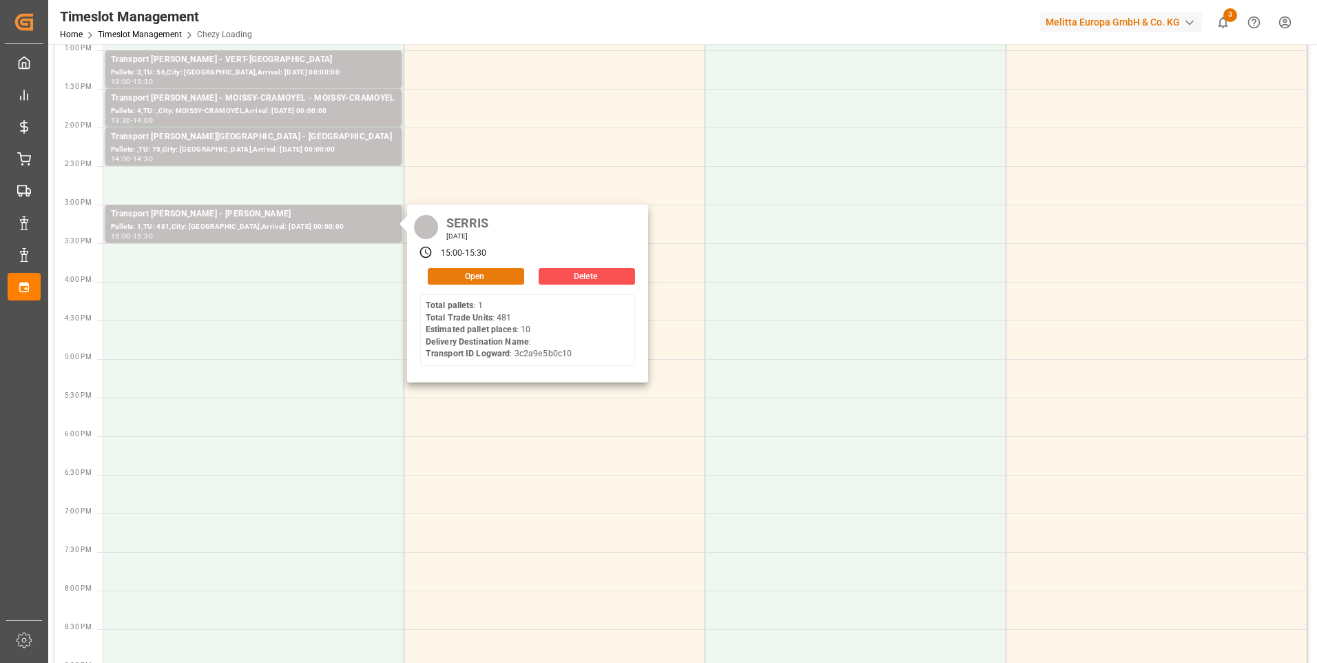
click at [460, 269] on button "Open" at bounding box center [476, 276] width 96 height 17
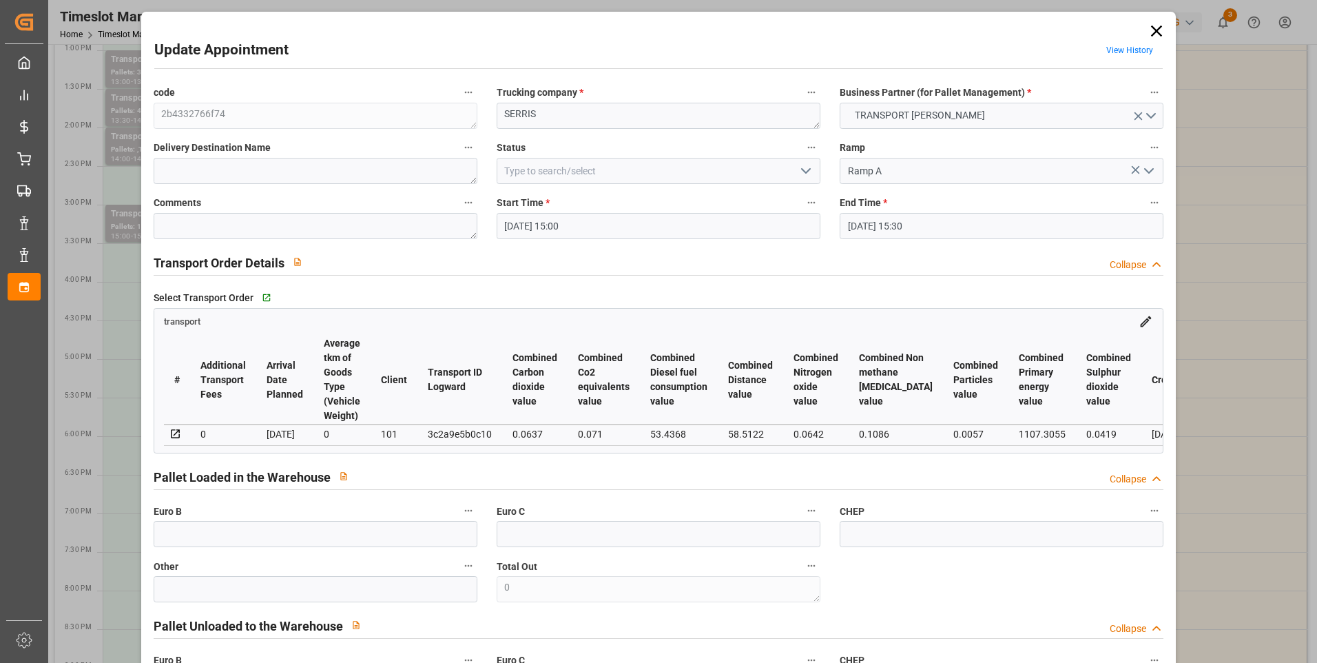
click at [804, 164] on icon "open menu" at bounding box center [806, 171] width 17 height 17
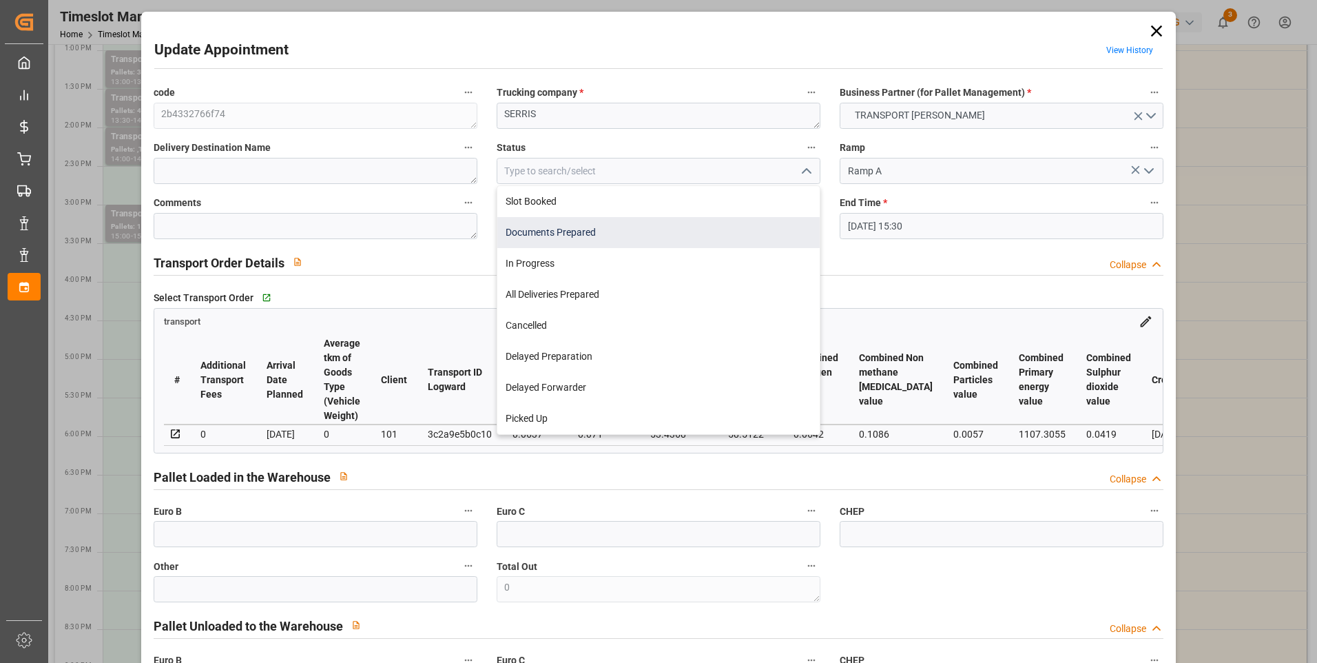
click at [543, 222] on div "Documents Prepared" at bounding box center [658, 232] width 322 height 31
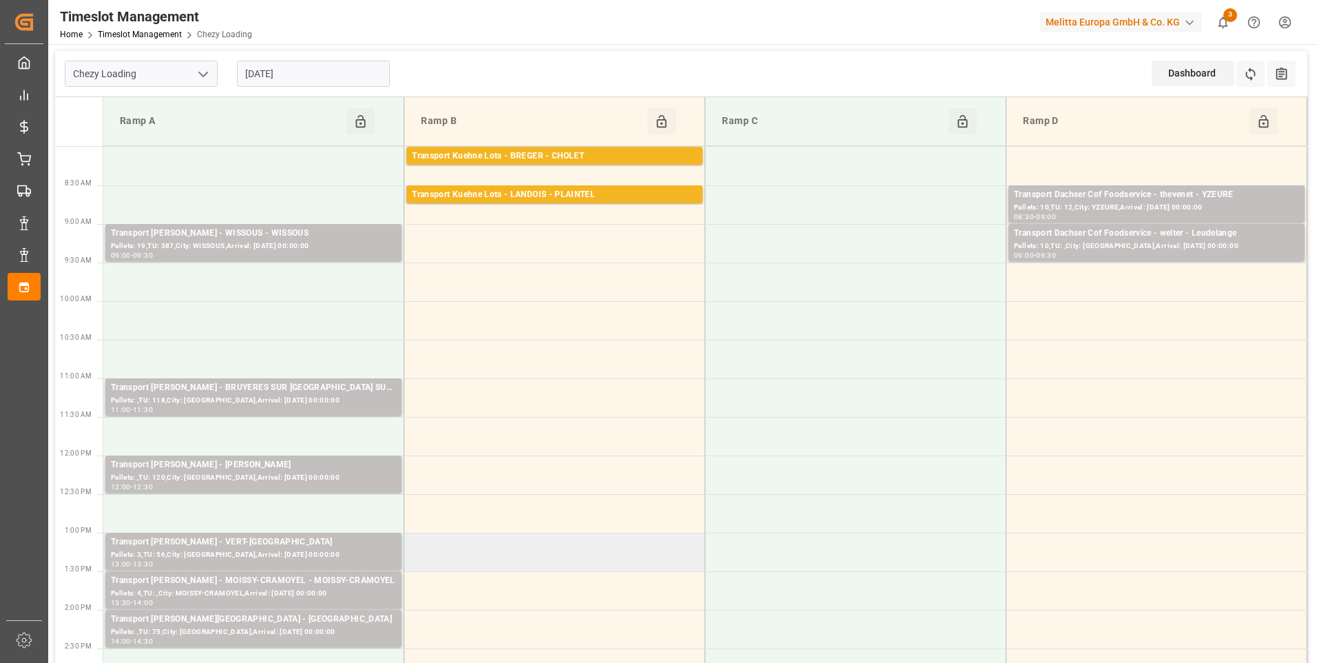
scroll to position [69, 0]
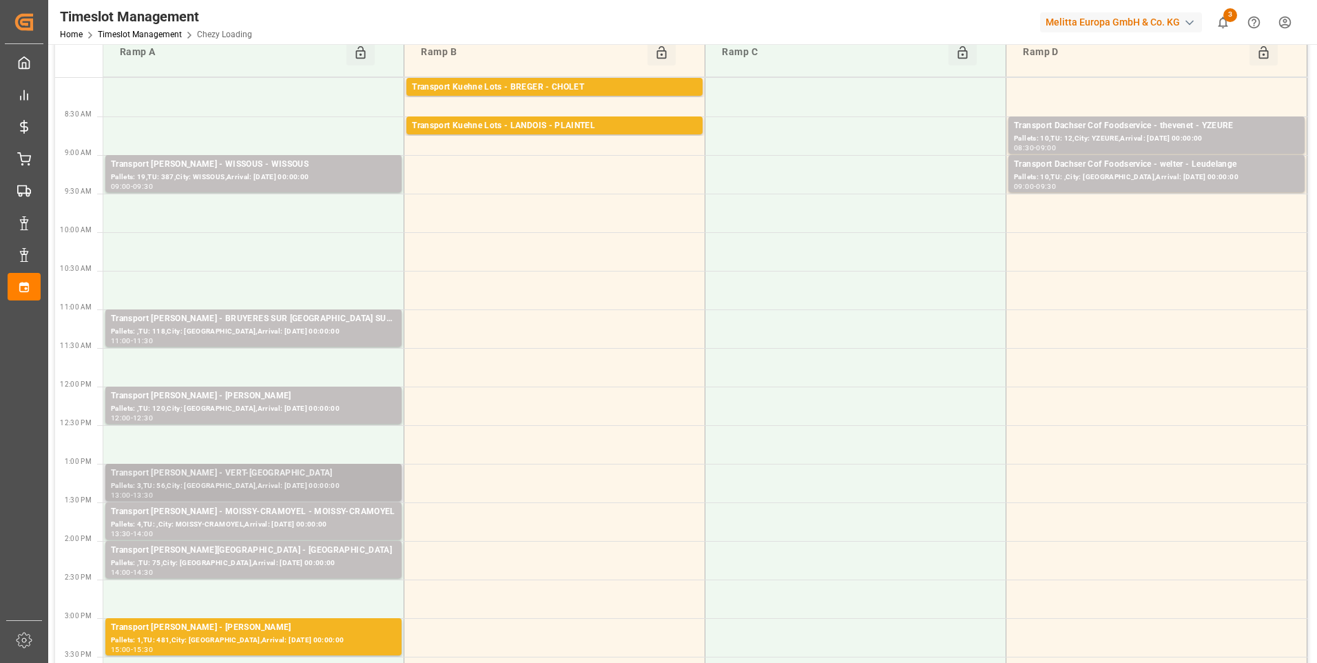
click at [269, 474] on div "Transport [PERSON_NAME] - VERT-[GEOGRAPHIC_DATA]" at bounding box center [253, 473] width 285 height 14
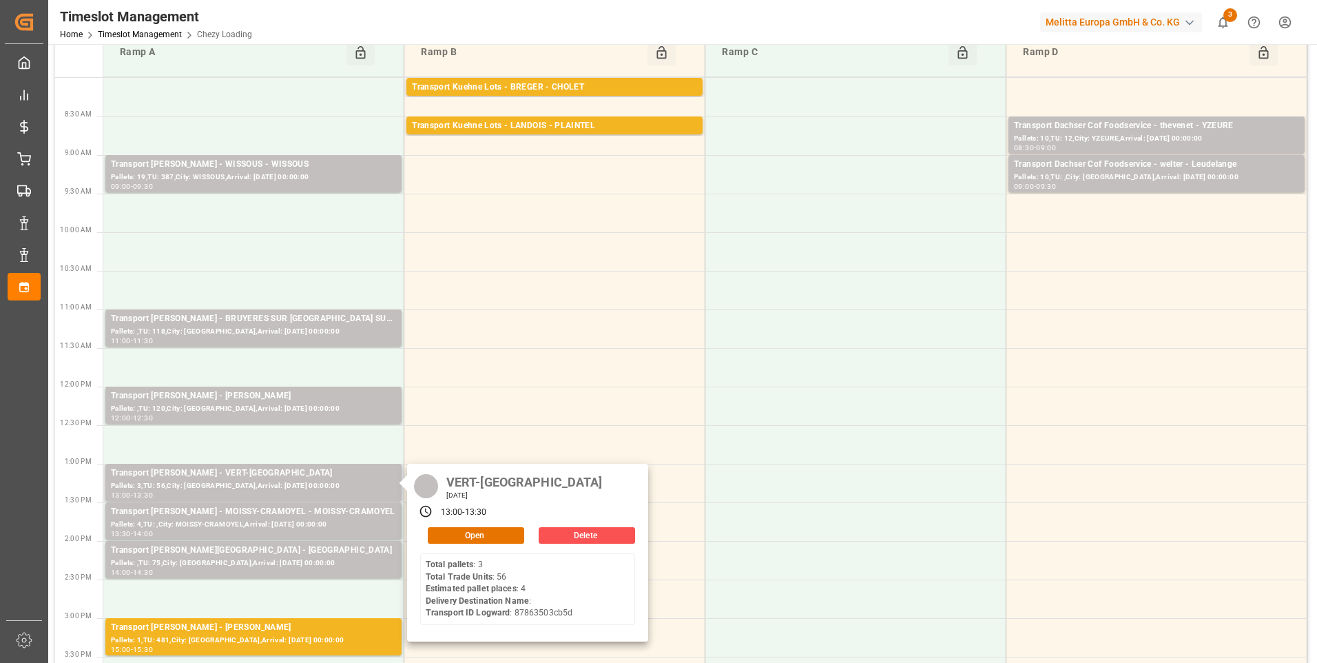
click at [482, 523] on div "VERT-SAINT-DENIS Tuesday, August 19, 2025 13:00 - 13:30 Open Delete Total palle…" at bounding box center [527, 553] width 241 height 178
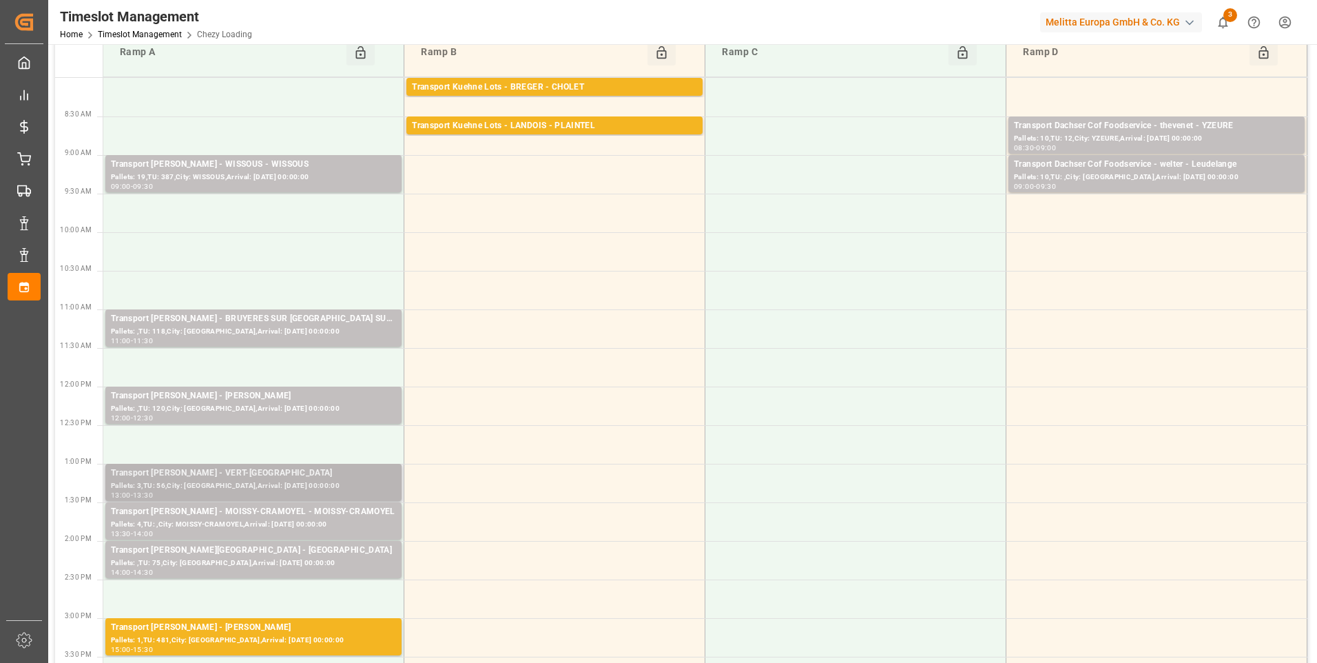
click at [375, 480] on div "Pallets: 3,TU: 56,City: [GEOGRAPHIC_DATA],Arrival: [DATE] 00:00:00" at bounding box center [253, 486] width 285 height 12
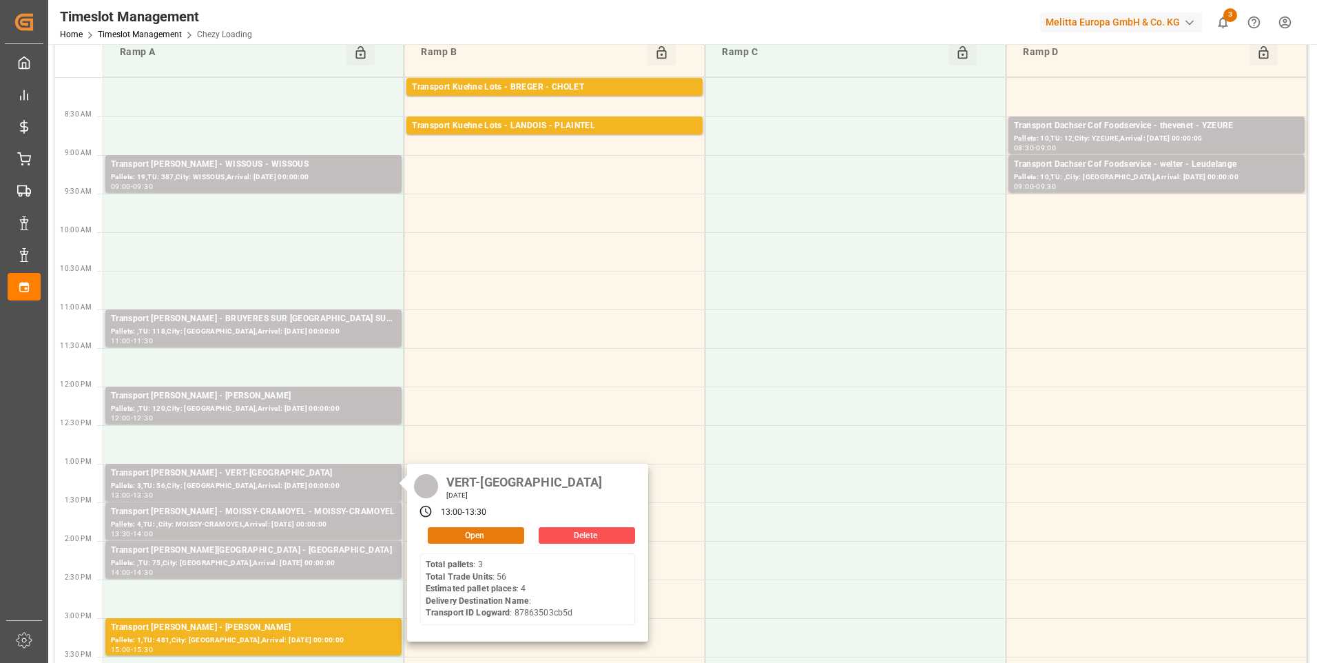
click at [463, 534] on button "Open" at bounding box center [476, 535] width 96 height 17
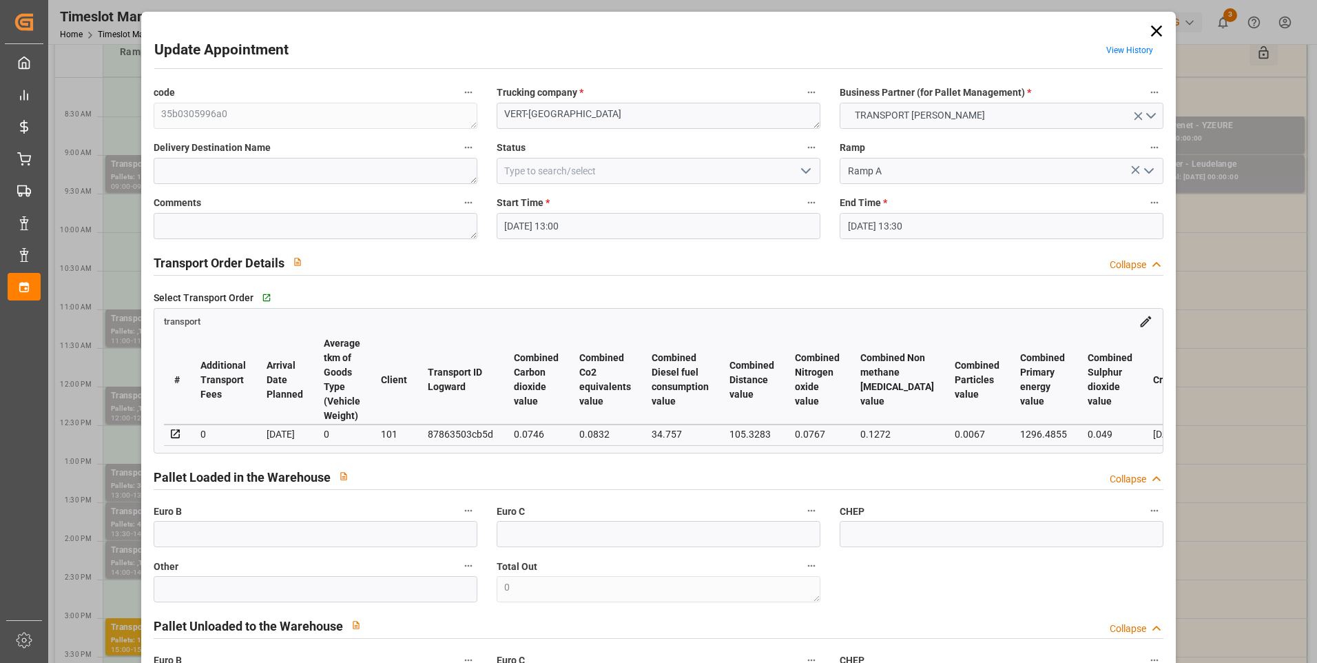
click at [798, 175] on icon "open menu" at bounding box center [806, 171] width 17 height 17
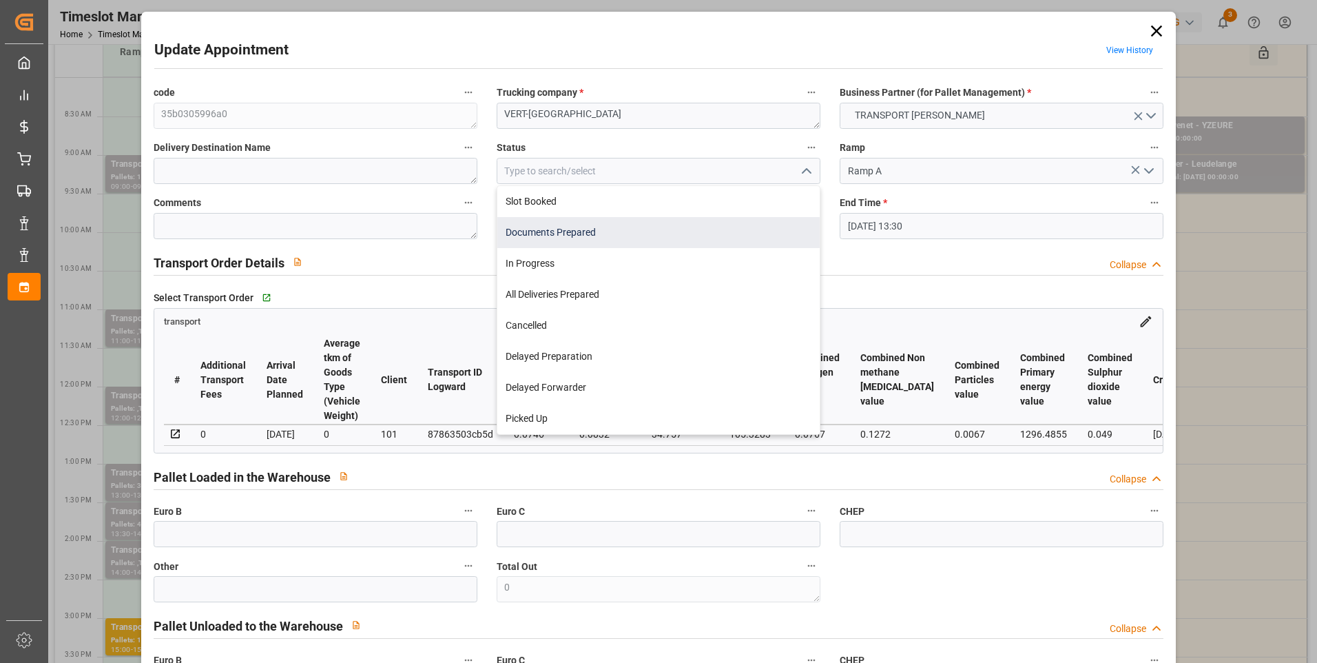
click at [547, 236] on div "Documents Prepared" at bounding box center [658, 232] width 322 height 31
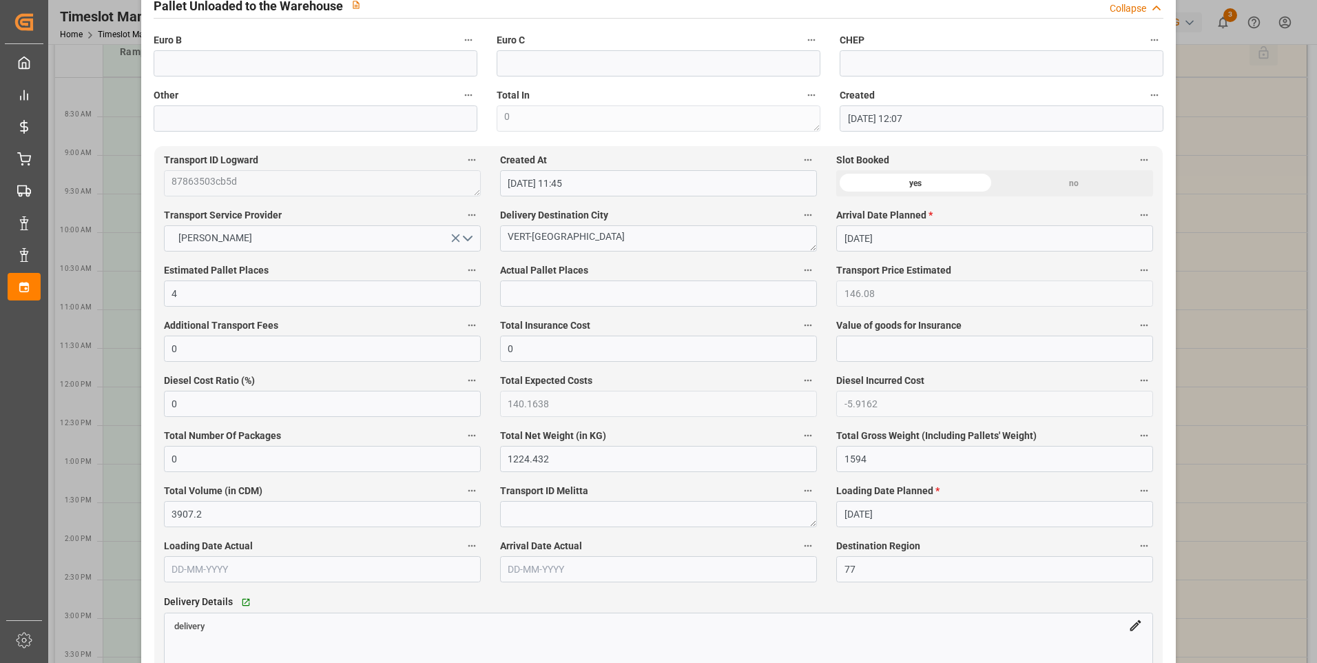
scroll to position [1033, 0]
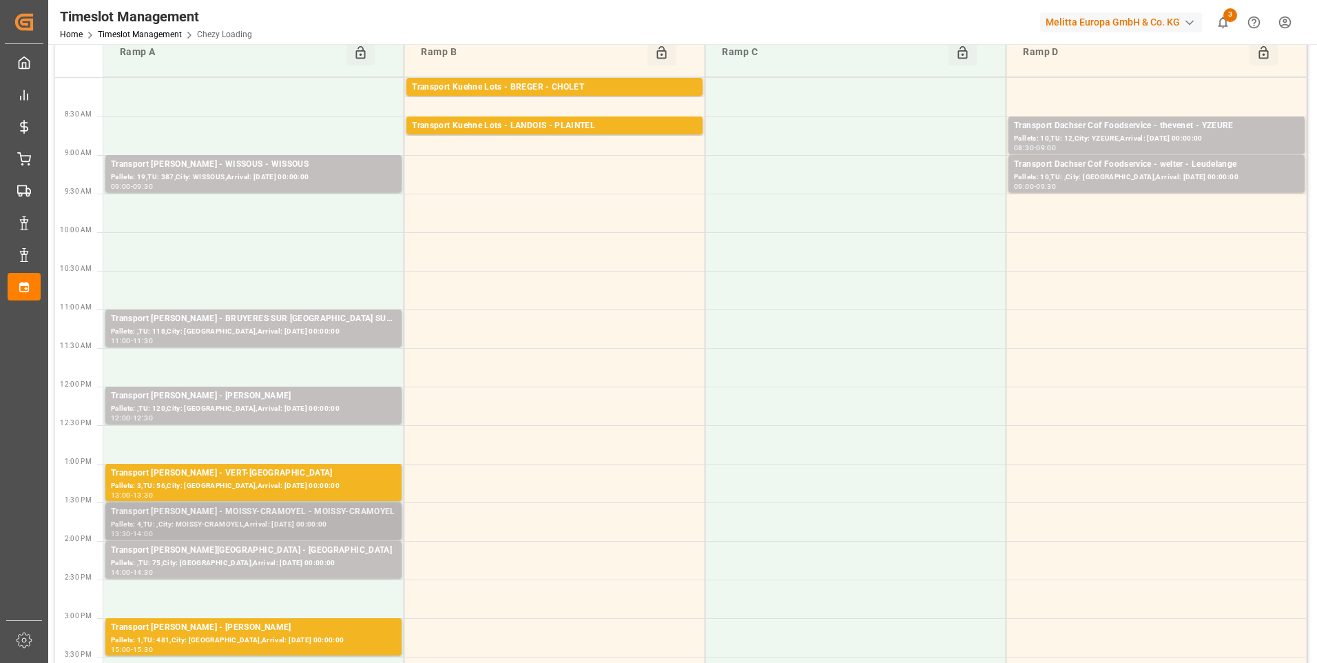
click at [338, 521] on div "Pallets: 4,TU: ,City: MOISSY-CRAMOYEL,Arrival: [DATE] 00:00:00" at bounding box center [253, 525] width 285 height 12
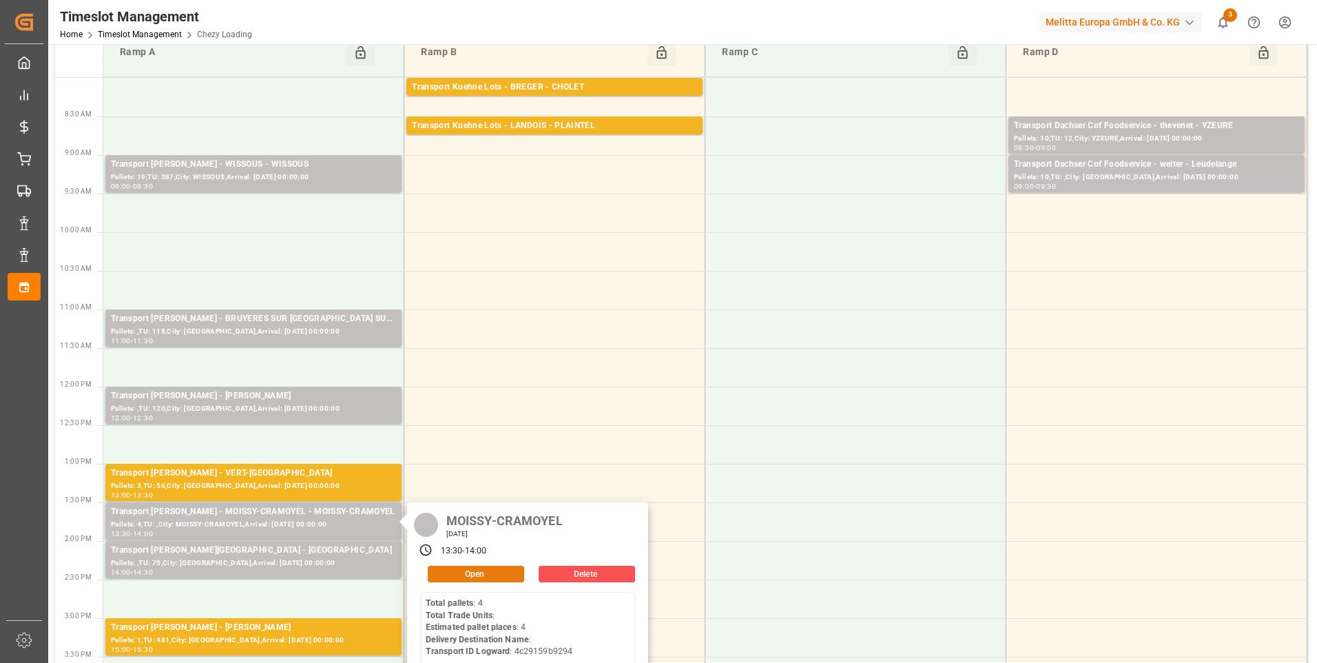
click at [506, 568] on button "Open" at bounding box center [476, 574] width 96 height 17
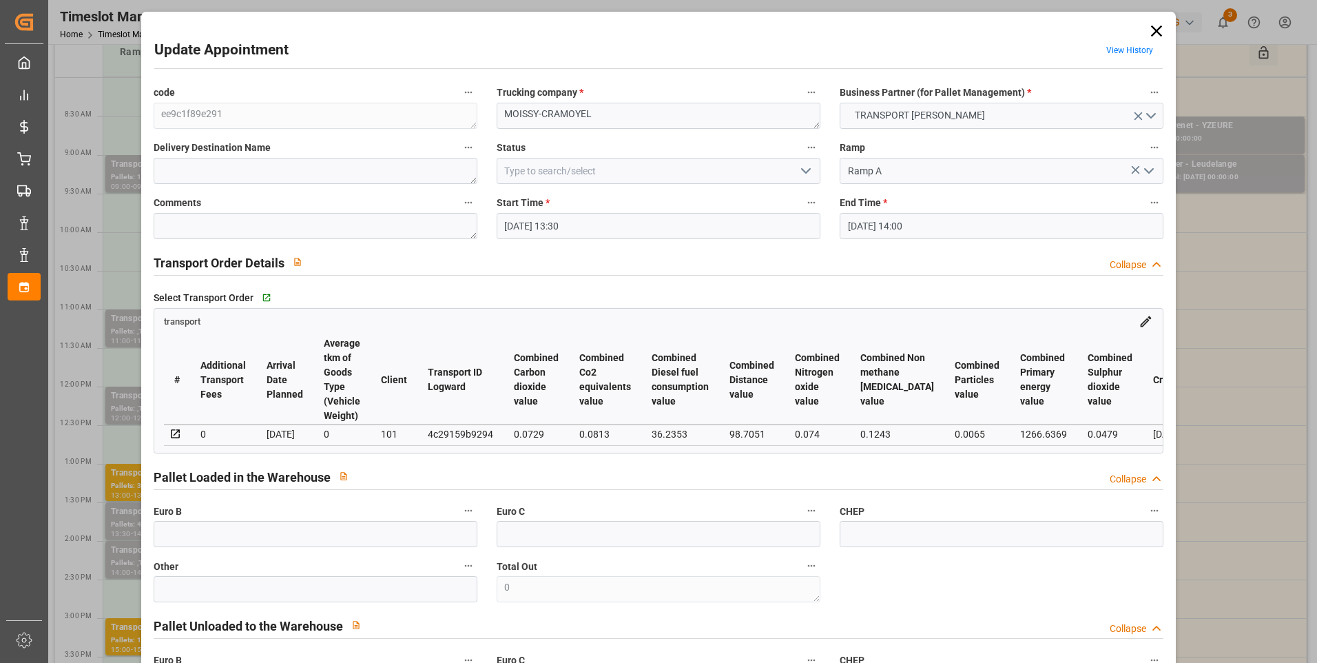
click at [798, 168] on icon "open menu" at bounding box center [806, 171] width 17 height 17
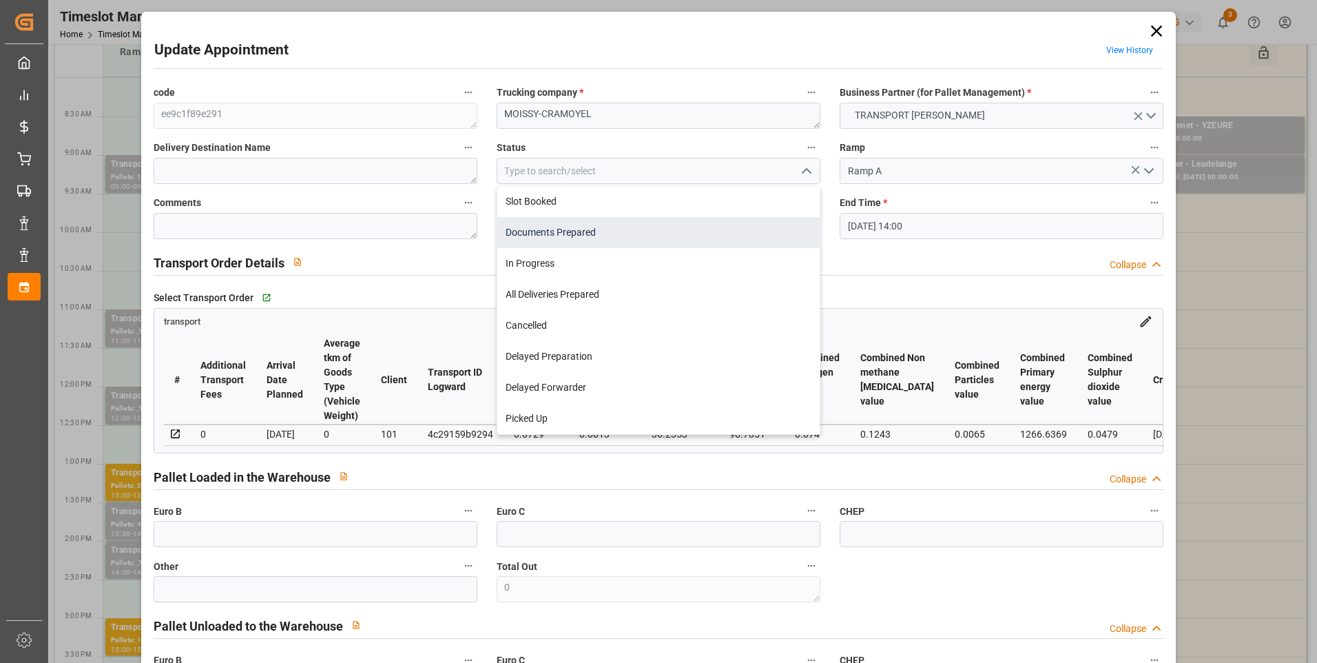
click at [538, 233] on div "Documents Prepared" at bounding box center [658, 232] width 322 height 31
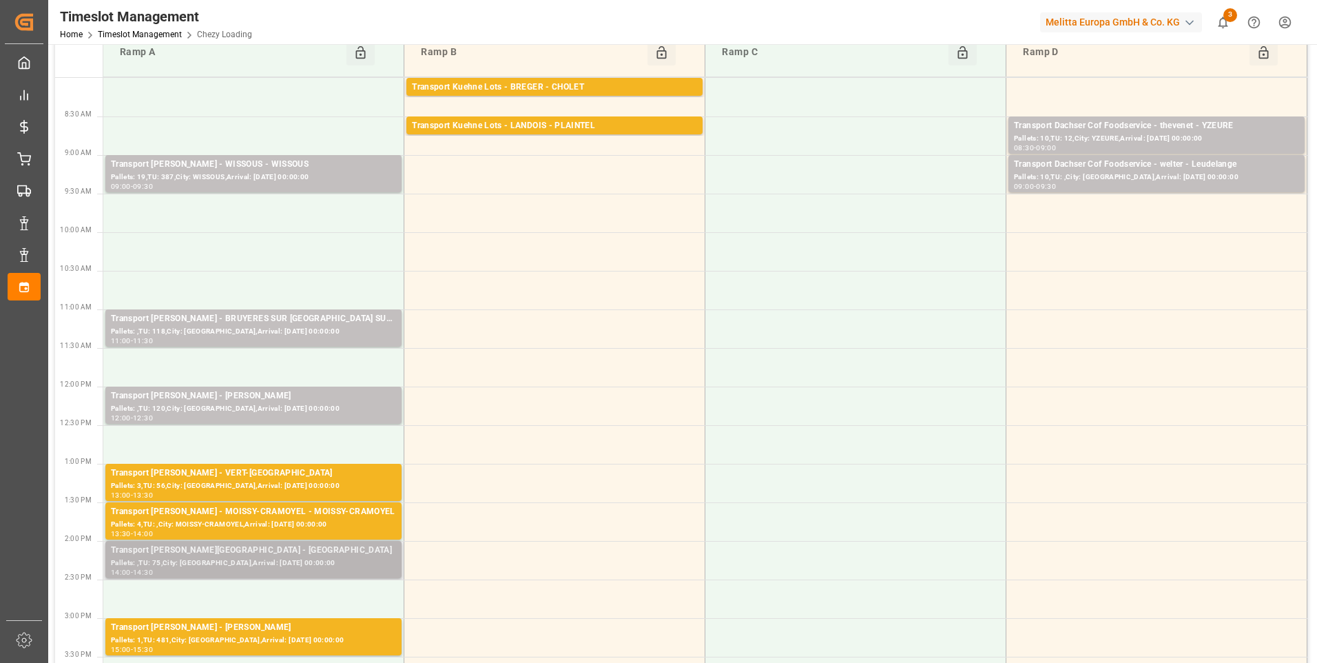
click at [313, 563] on div "Pallets: ,TU: 75,City: [GEOGRAPHIC_DATA],Arrival: [DATE] 00:00:00" at bounding box center [253, 563] width 285 height 12
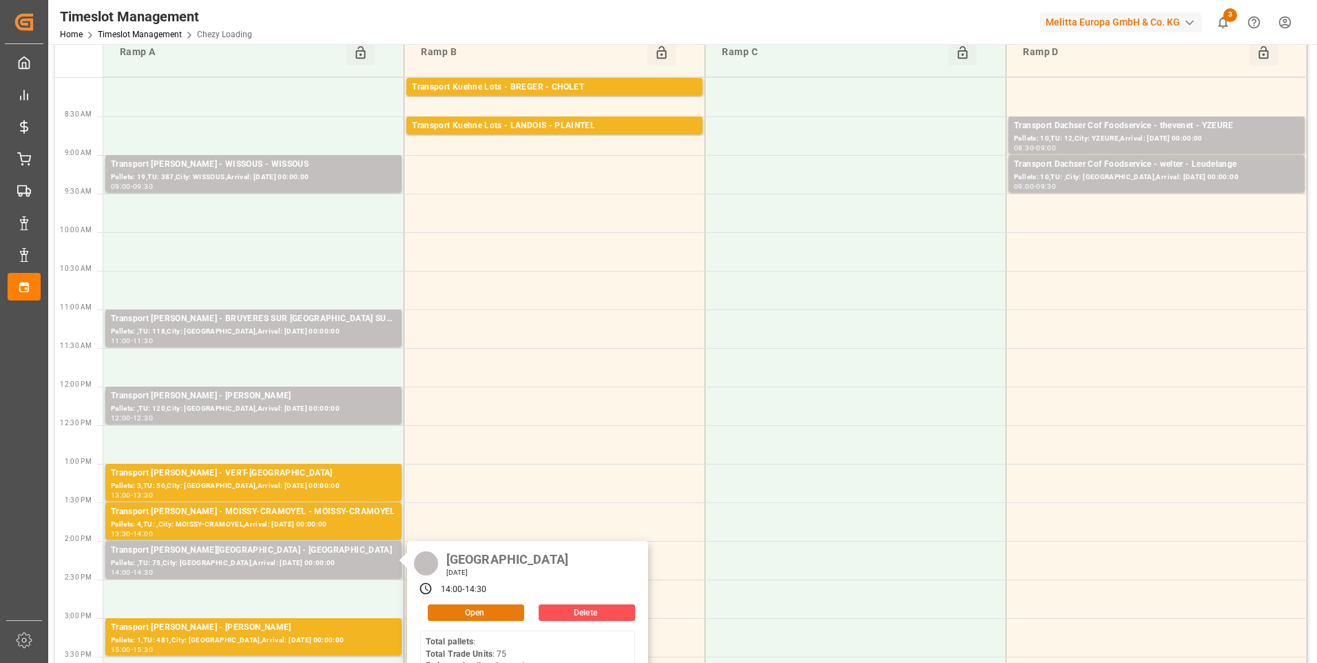
click at [442, 608] on button "Open" at bounding box center [476, 612] width 96 height 17
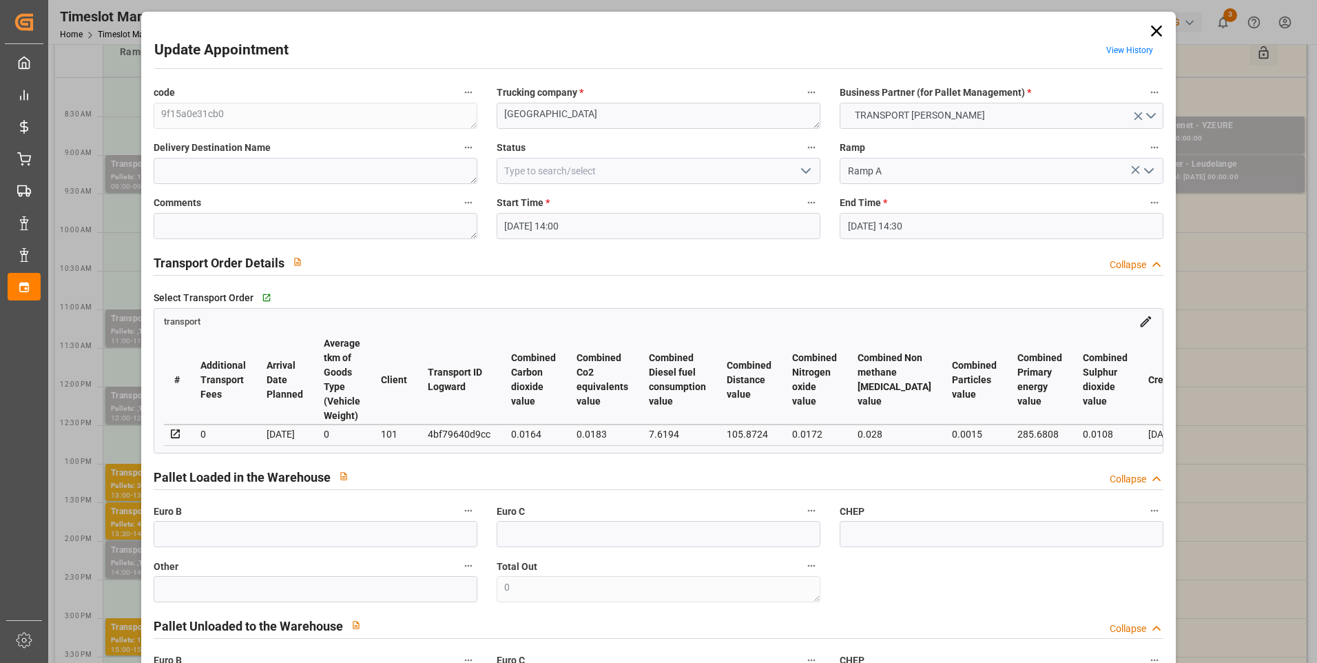
click at [802, 173] on polyline "open menu" at bounding box center [806, 171] width 8 height 4
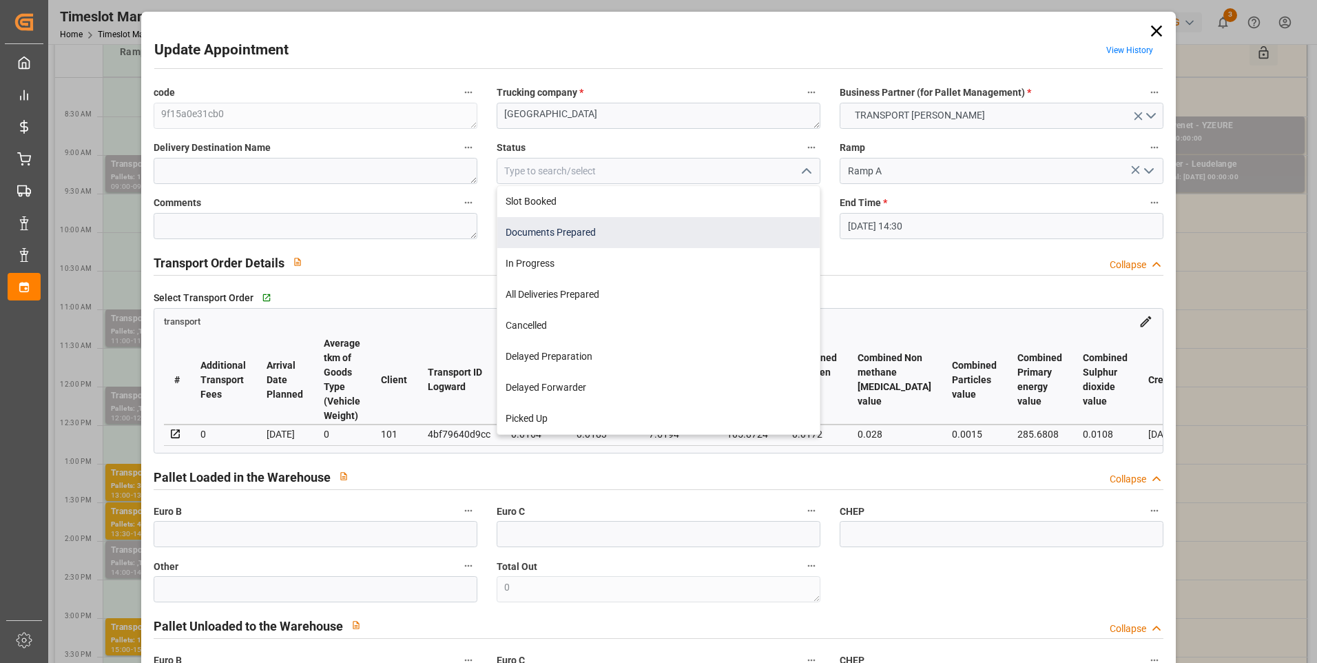
click at [555, 220] on div "Documents Prepared" at bounding box center [658, 232] width 322 height 31
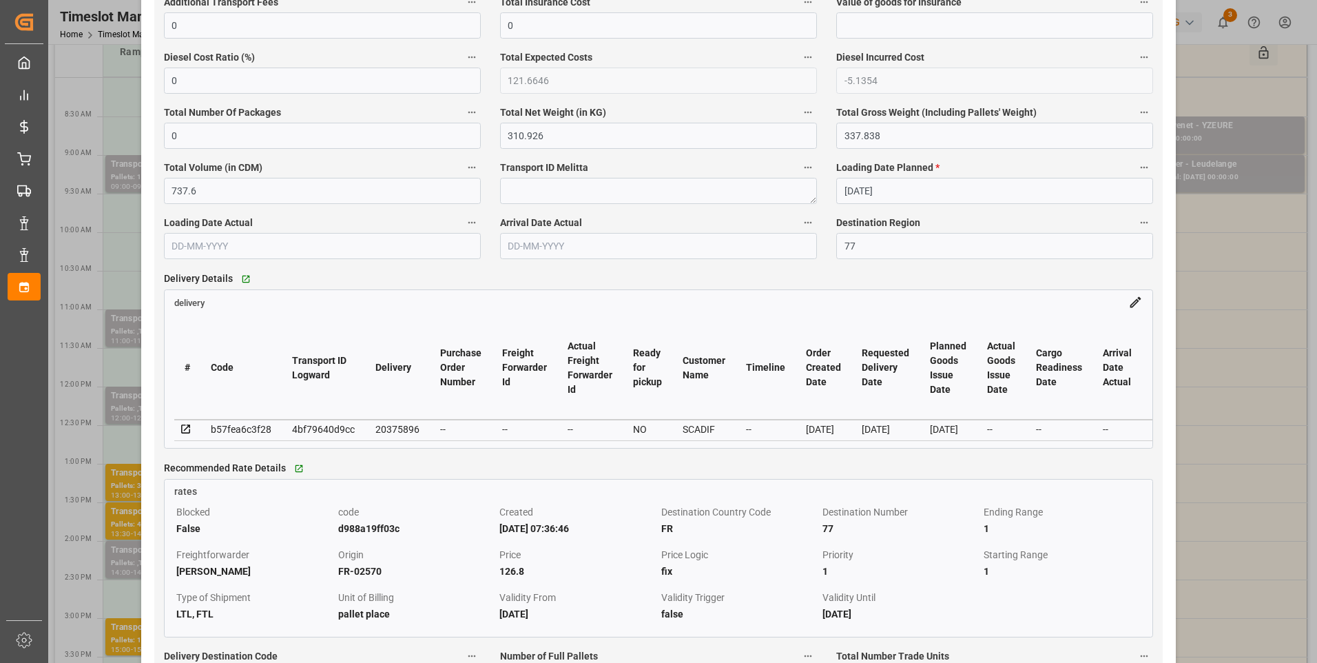
scroll to position [1171, 0]
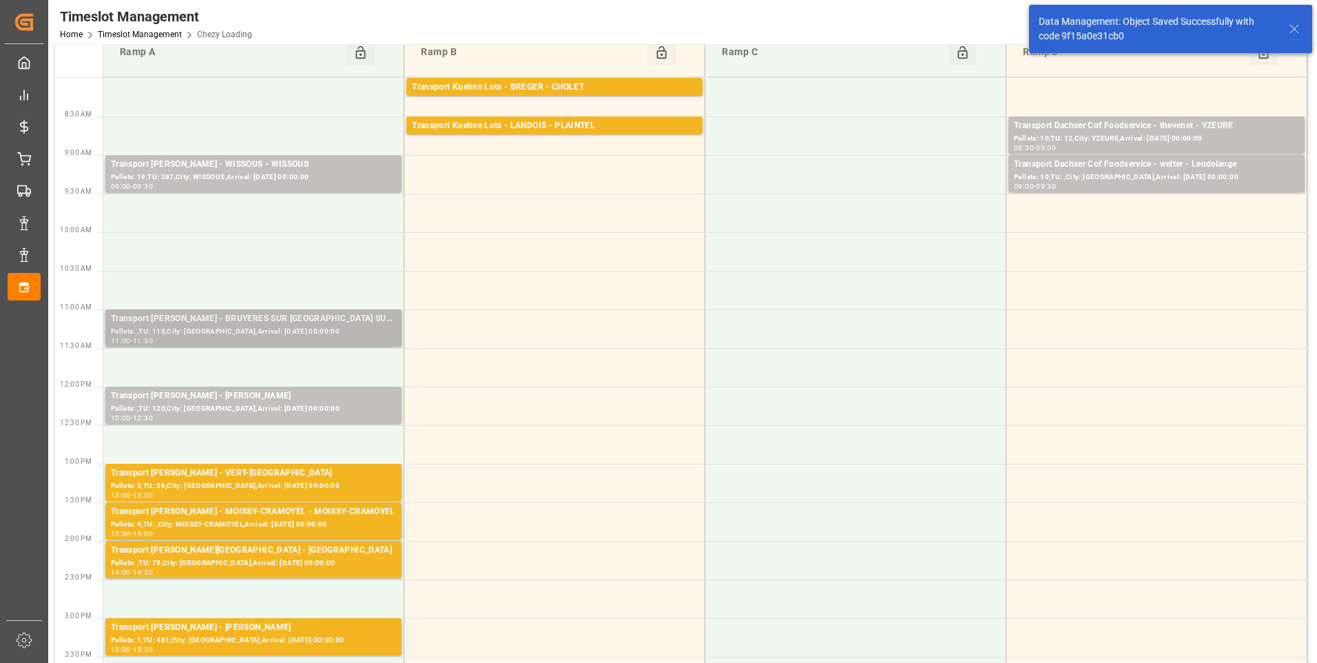
click at [271, 333] on div "Pallets: ,TU: 118,City: [GEOGRAPHIC_DATA],Arrival: [DATE] 00:00:00" at bounding box center [253, 332] width 285 height 12
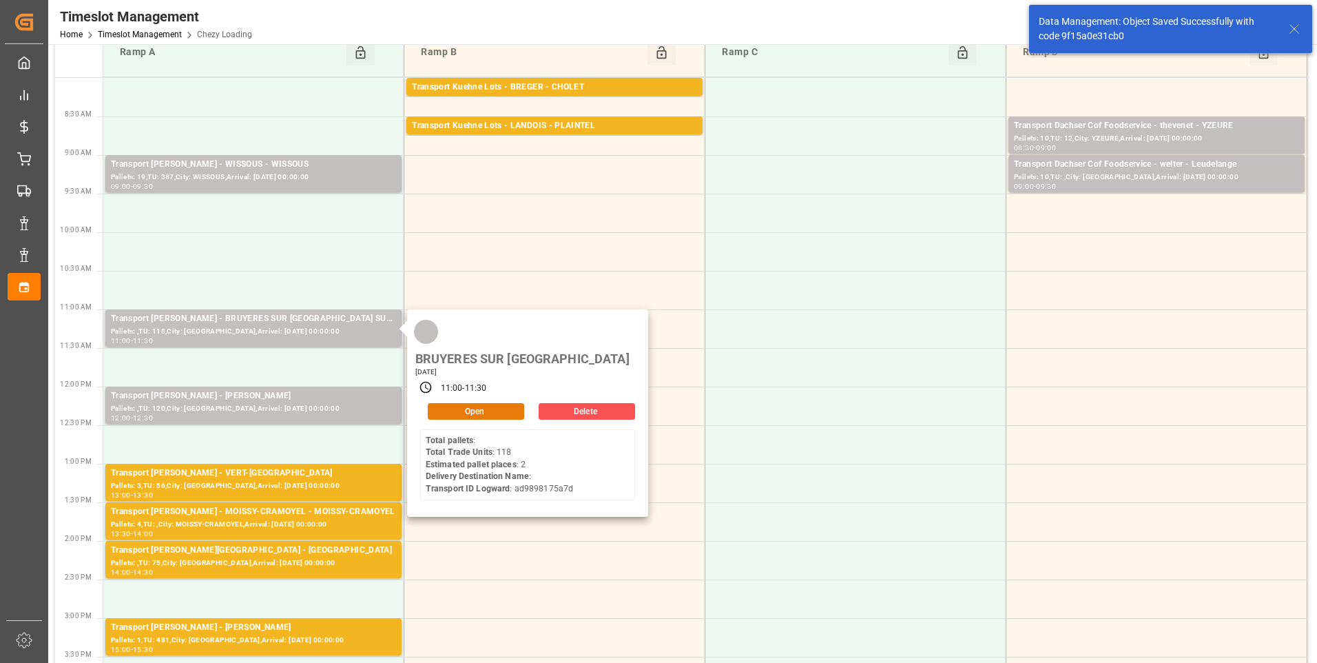
click at [449, 403] on button "Open" at bounding box center [476, 411] width 96 height 17
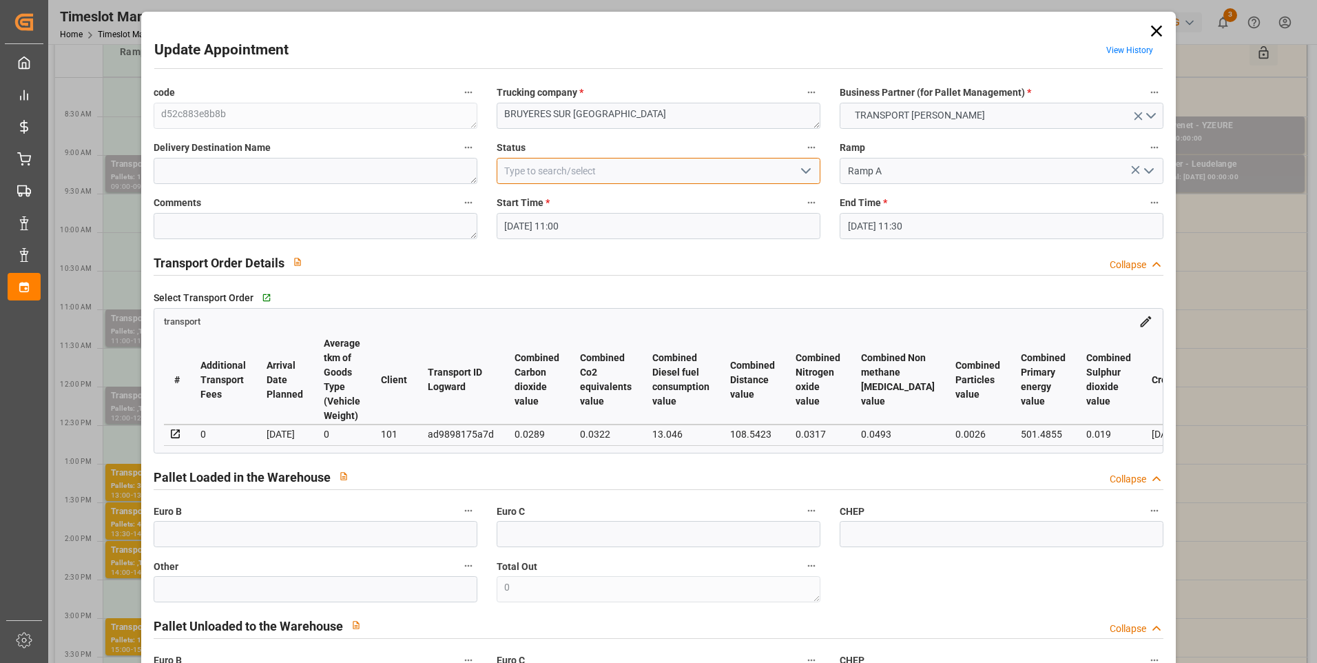
click at [804, 158] on input at bounding box center [659, 171] width 324 height 26
click at [803, 168] on icon "open menu" at bounding box center [806, 171] width 17 height 17
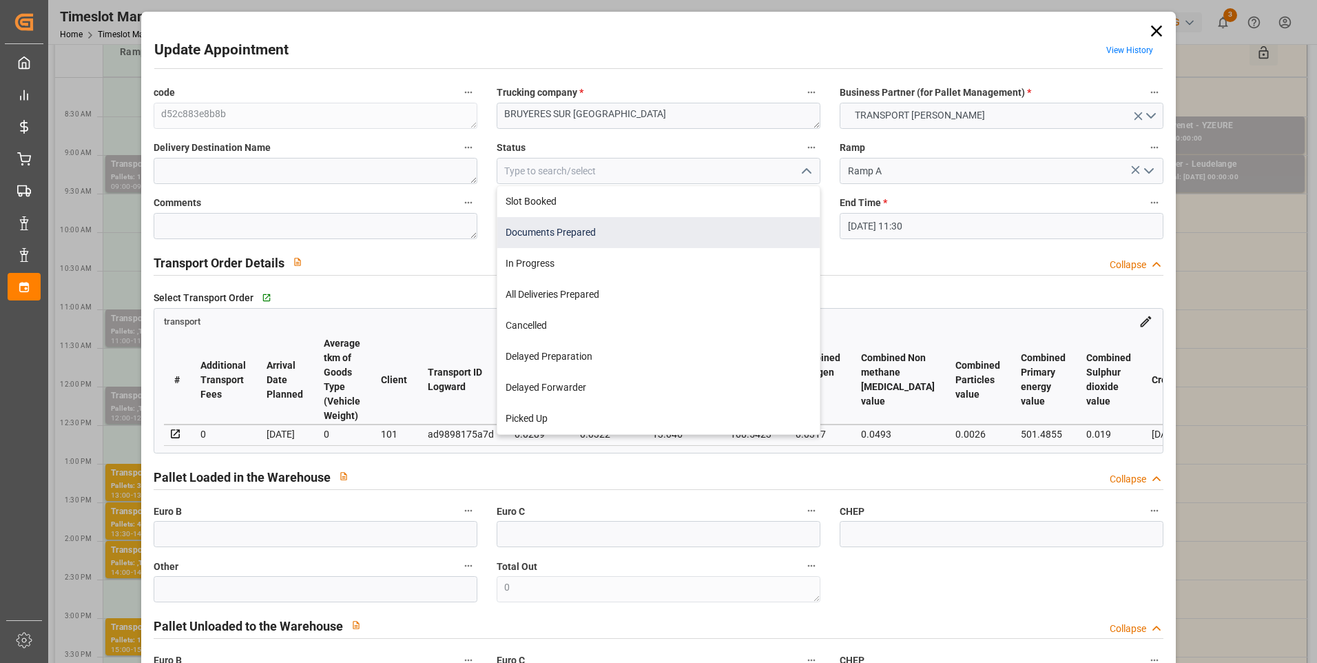
click at [578, 230] on div "Documents Prepared" at bounding box center [658, 232] width 322 height 31
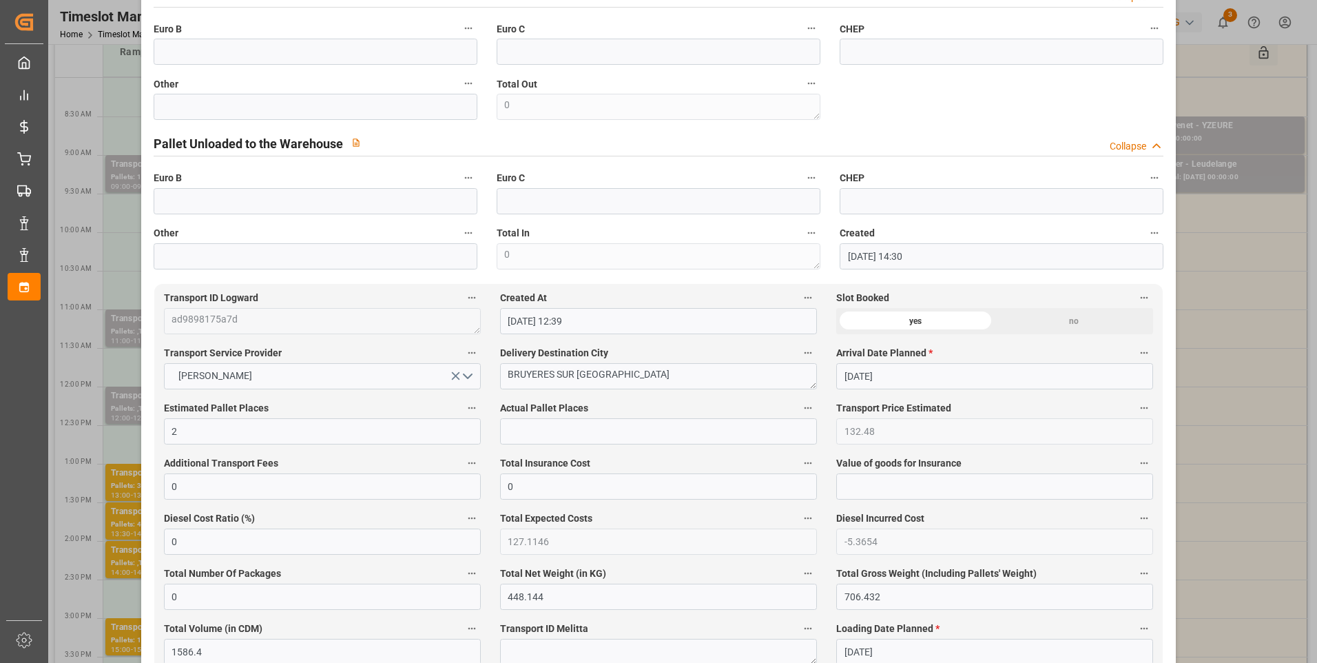
scroll to position [896, 0]
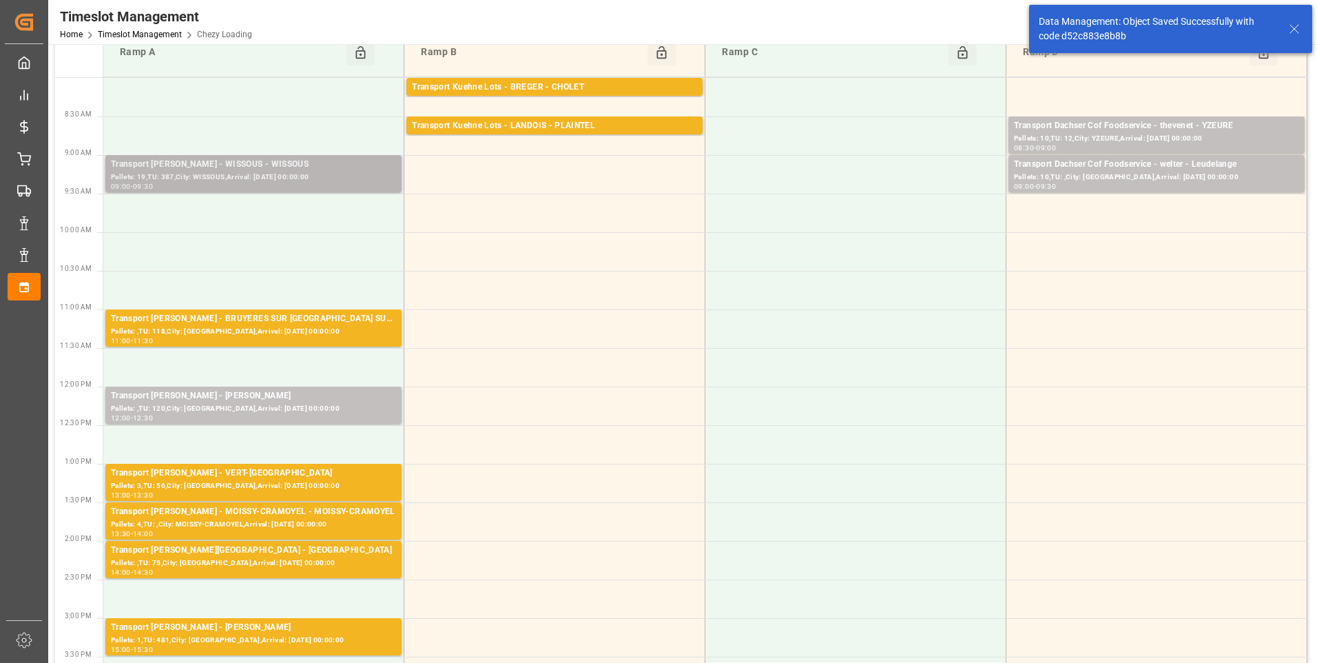
click at [220, 173] on div "Pallets: 19,TU: 387,City: WISSOUS,Arrival: [DATE] 00:00:00" at bounding box center [253, 178] width 285 height 12
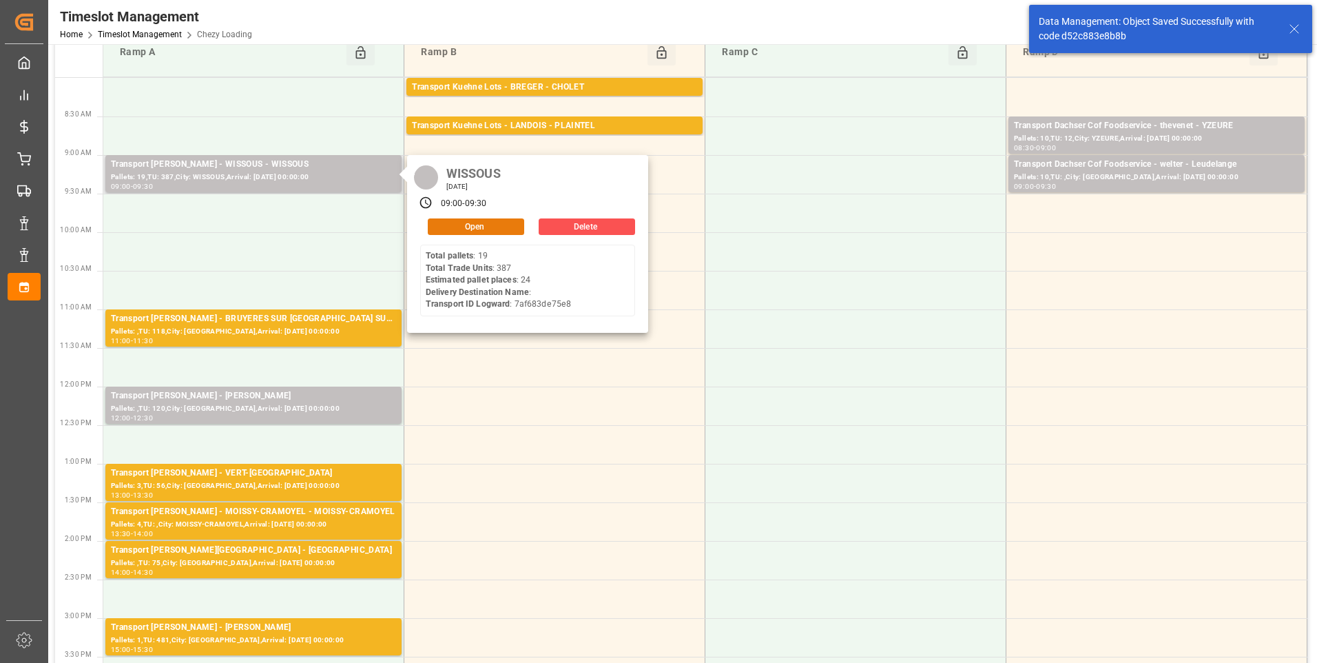
click at [469, 220] on button "Open" at bounding box center [476, 226] width 96 height 17
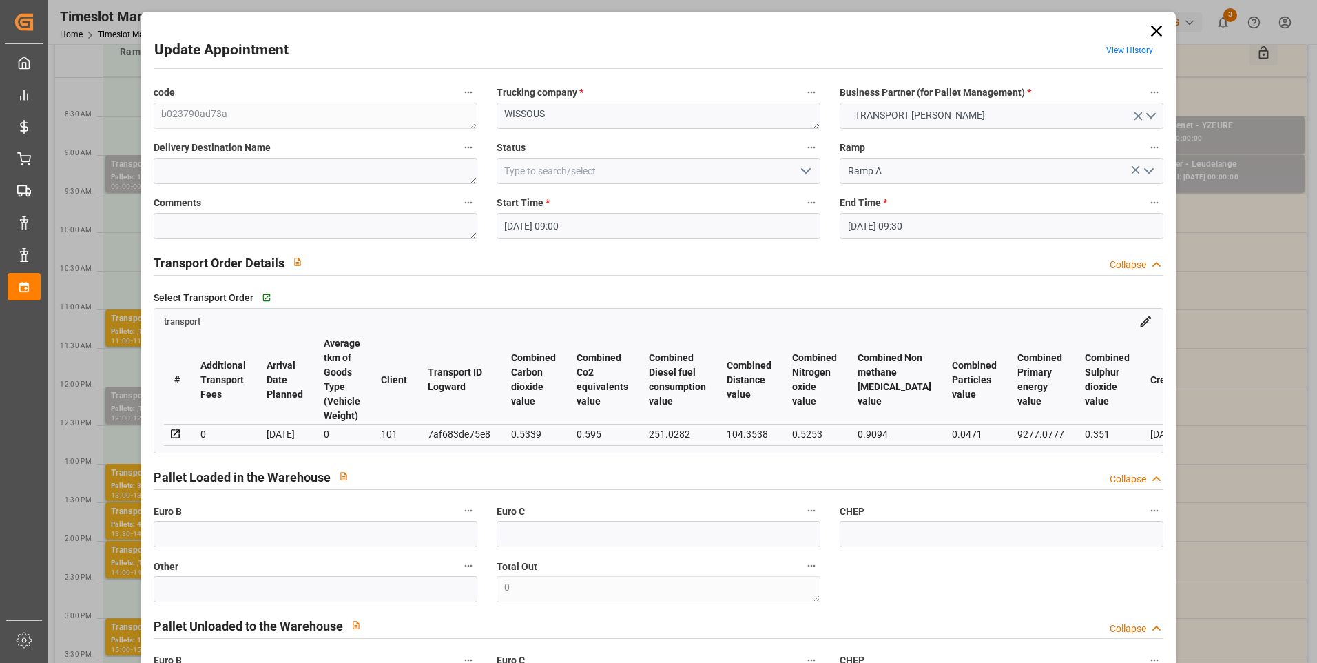
click at [802, 169] on icon "open menu" at bounding box center [806, 171] width 17 height 17
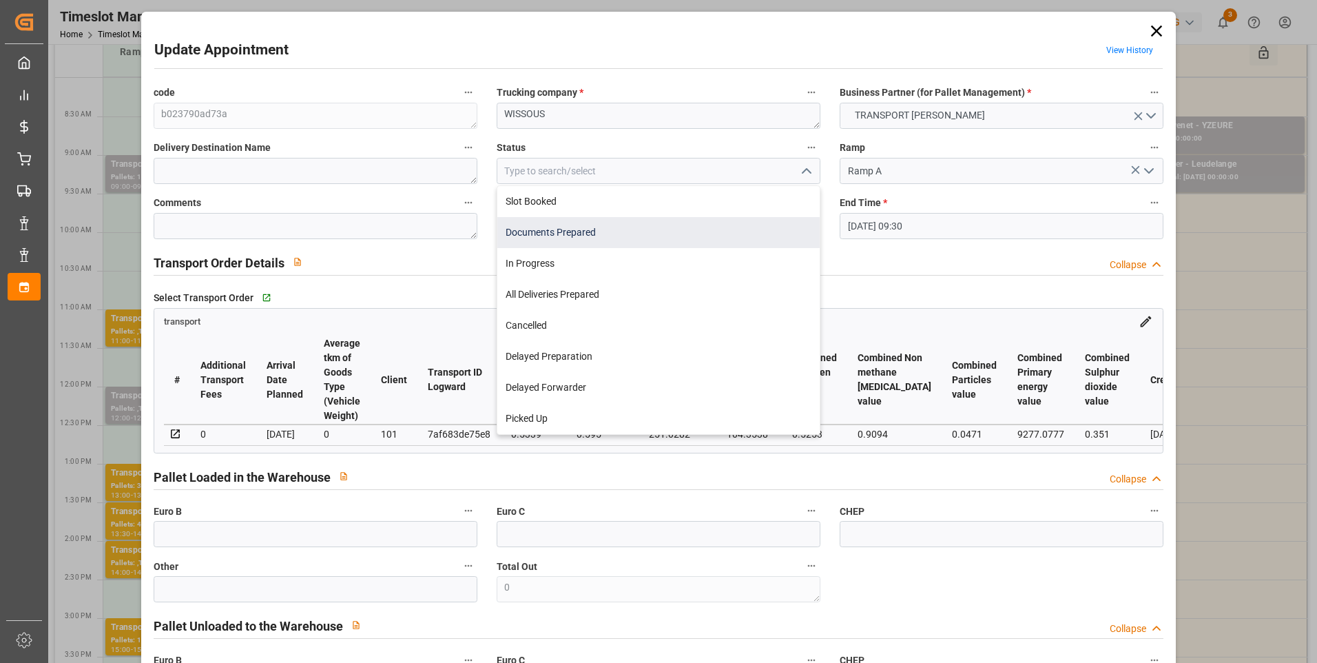
click at [531, 231] on div "Documents Prepared" at bounding box center [658, 232] width 322 height 31
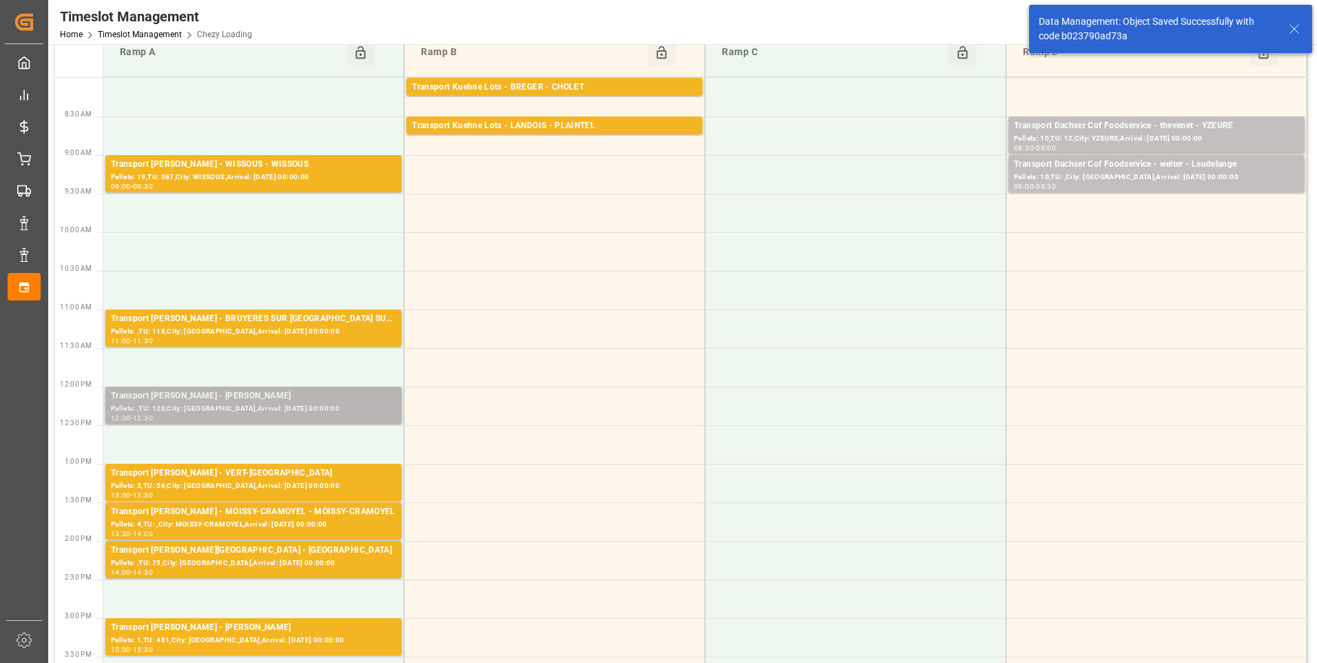
click at [293, 406] on div "Pallets: ,TU: 120,City: [GEOGRAPHIC_DATA],Arrival: [DATE] 00:00:00" at bounding box center [253, 409] width 285 height 12
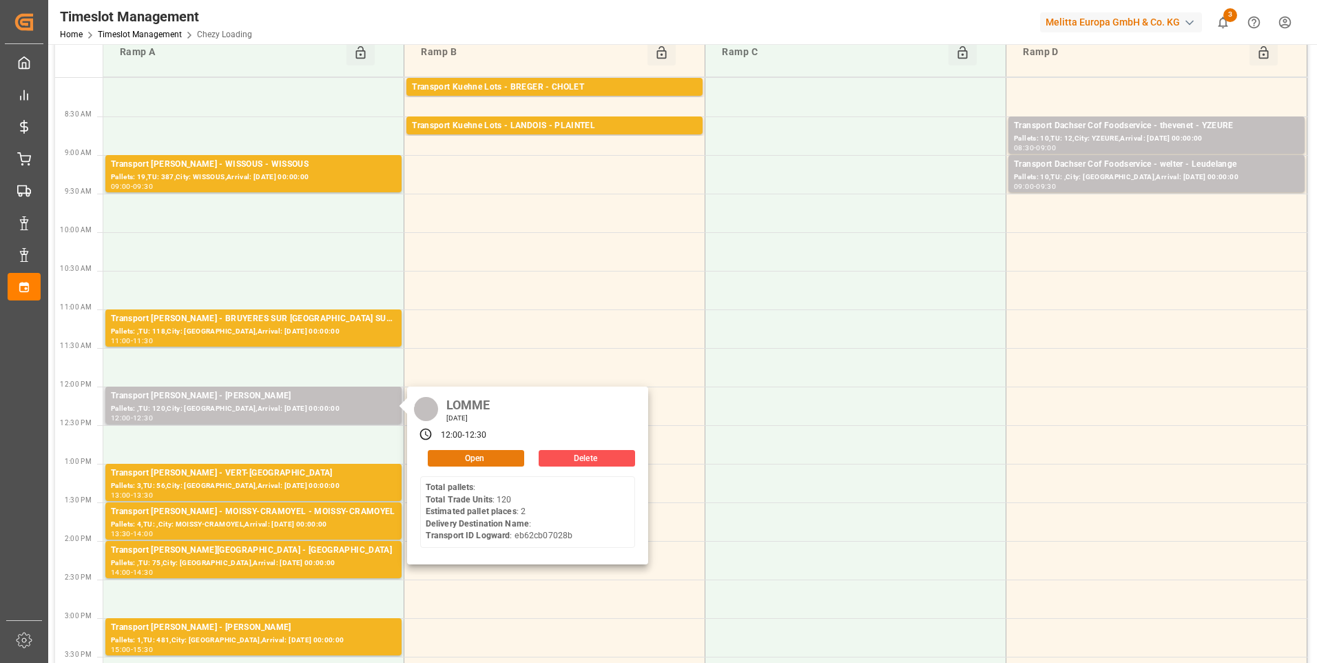
click at [493, 455] on button "Open" at bounding box center [476, 458] width 96 height 17
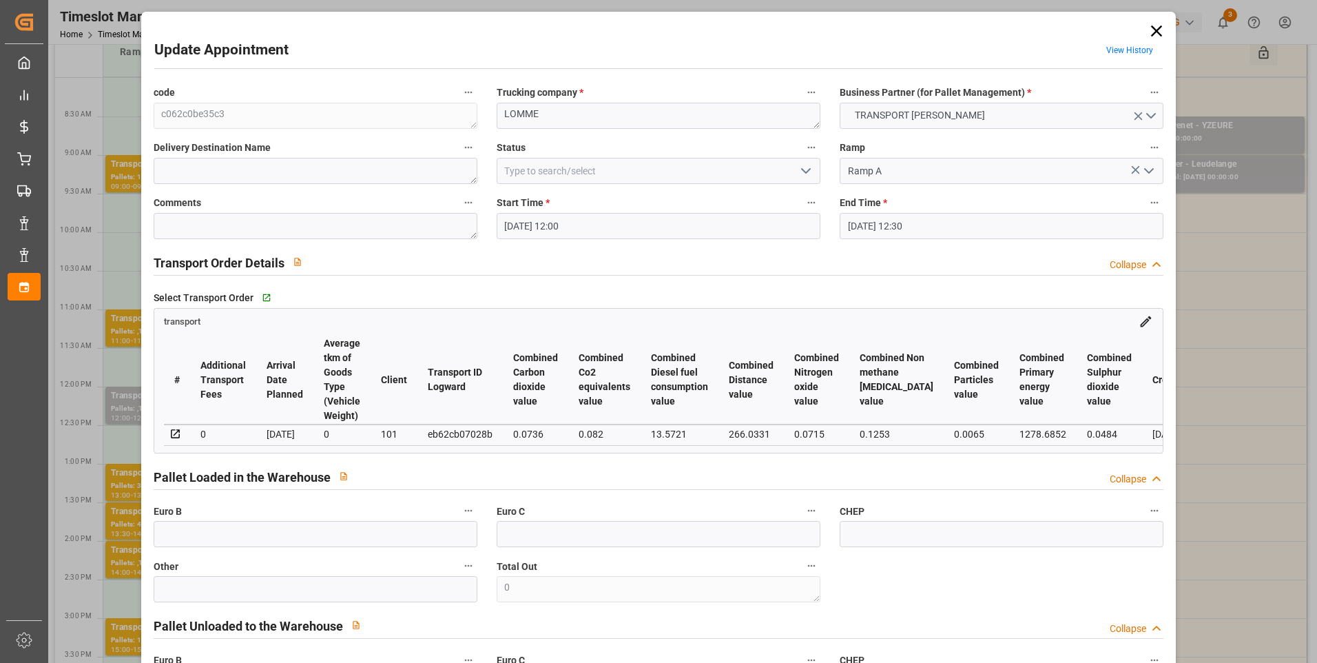
click at [805, 171] on polyline "open menu" at bounding box center [806, 171] width 8 height 4
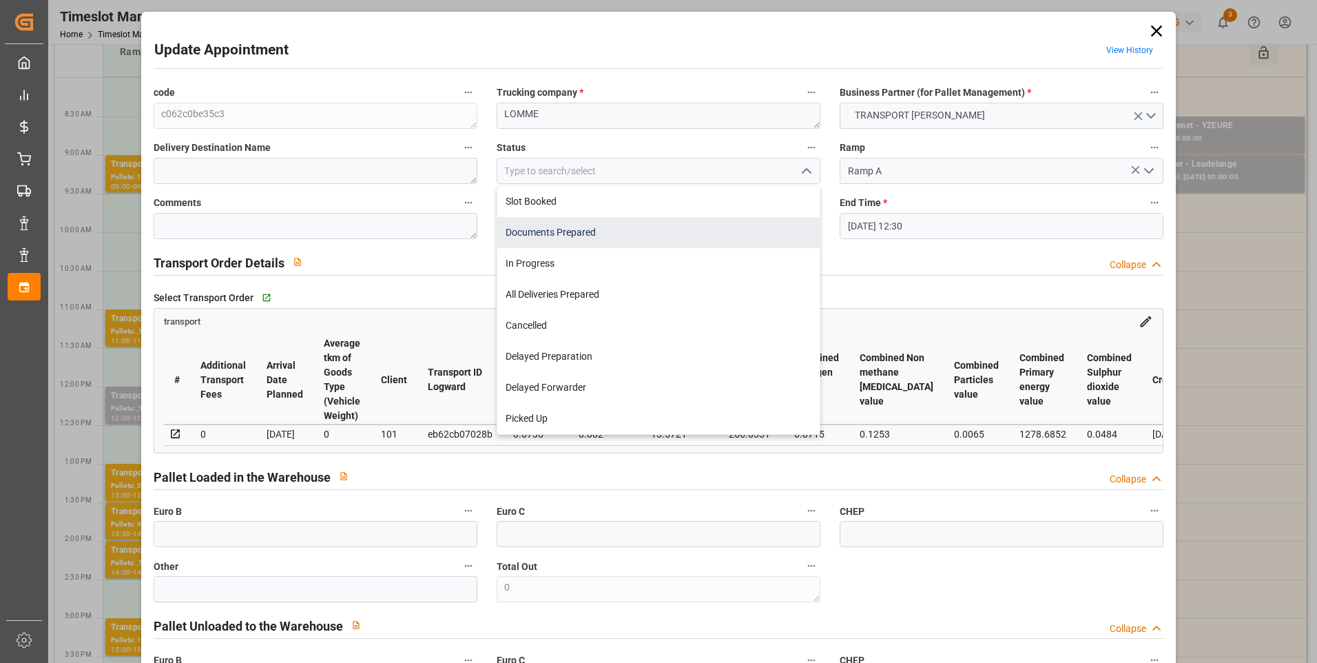
click at [517, 225] on div "Documents Prepared" at bounding box center [658, 232] width 322 height 31
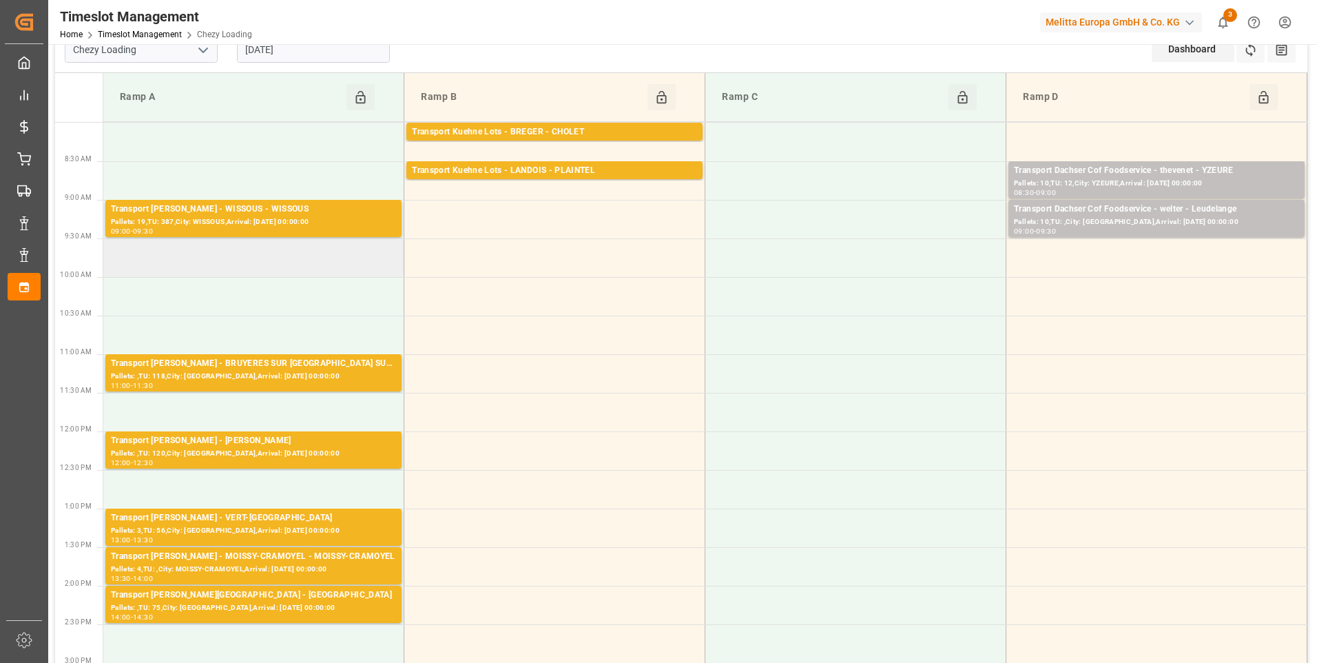
scroll to position [0, 0]
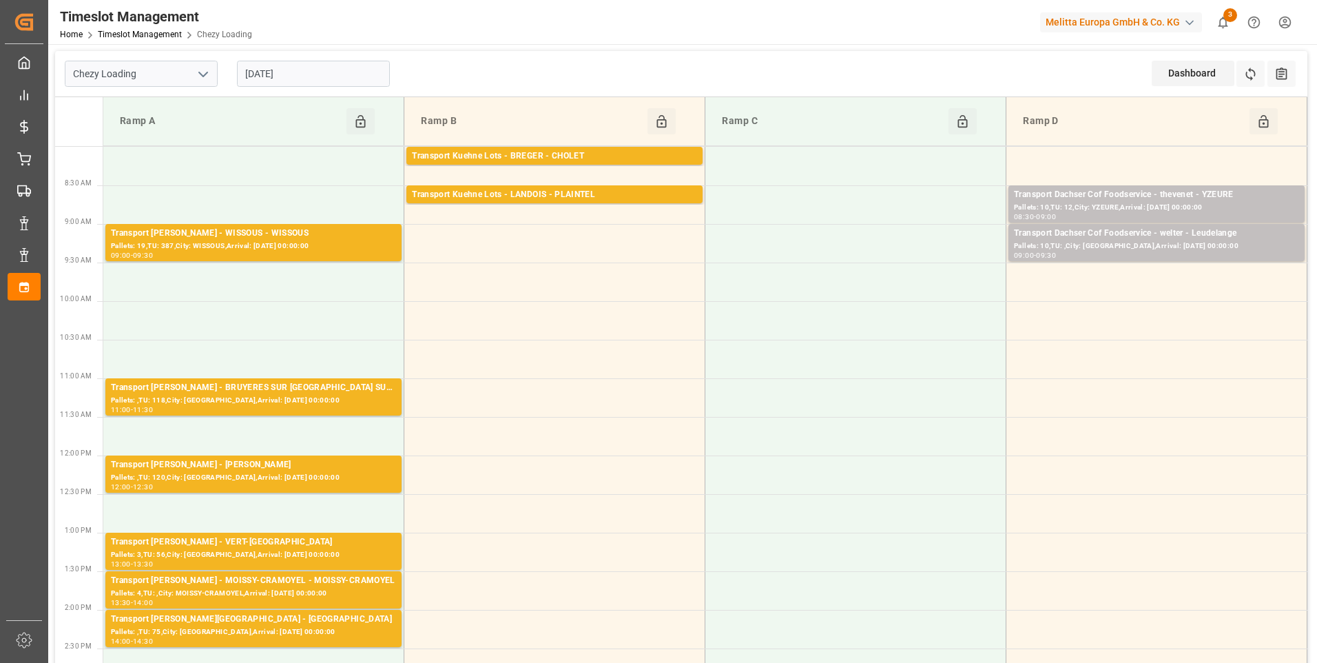
click at [307, 68] on input "[DATE]" at bounding box center [313, 74] width 153 height 26
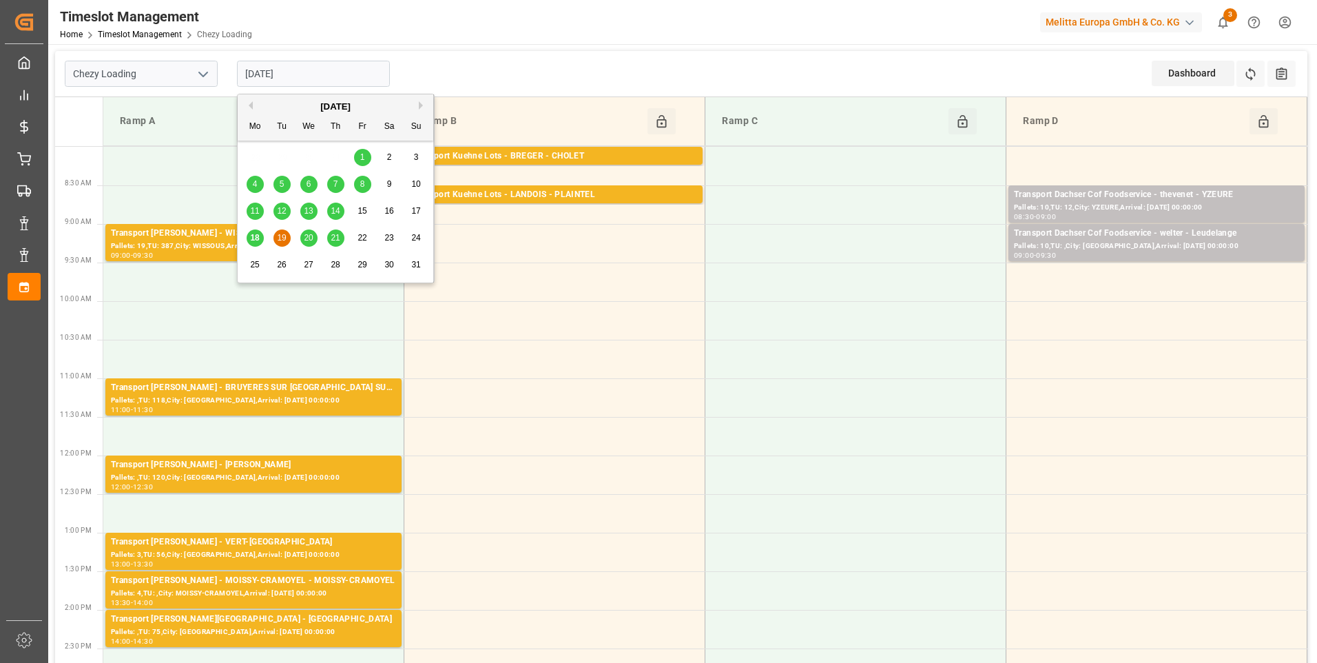
click at [310, 240] on span "20" at bounding box center [308, 238] width 9 height 10
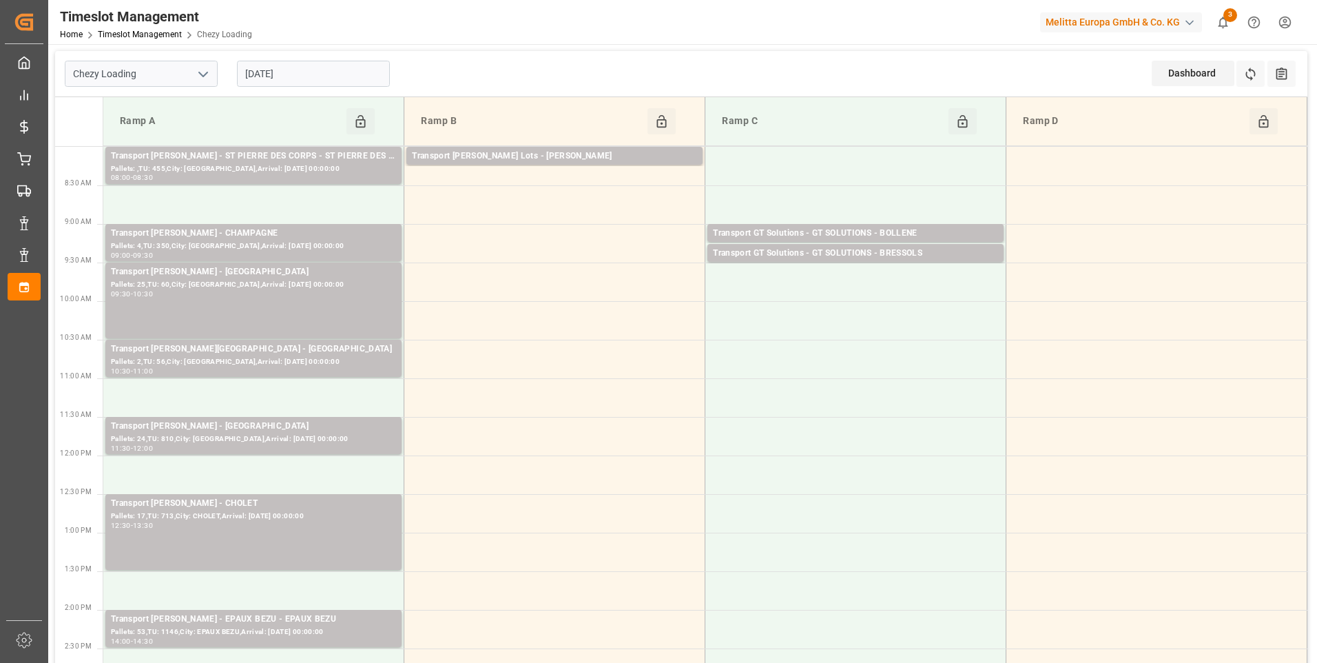
click at [296, 81] on input "20-08-2025" at bounding box center [313, 74] width 153 height 26
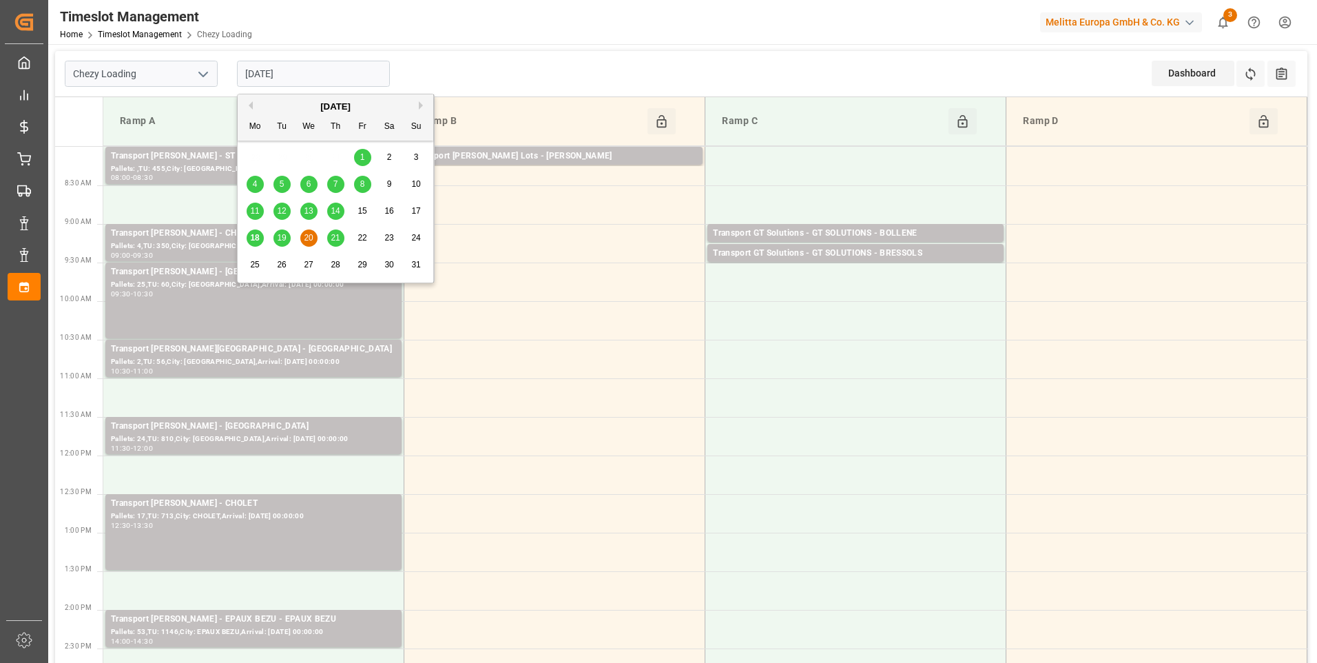
click at [338, 236] on span "21" at bounding box center [335, 238] width 9 height 10
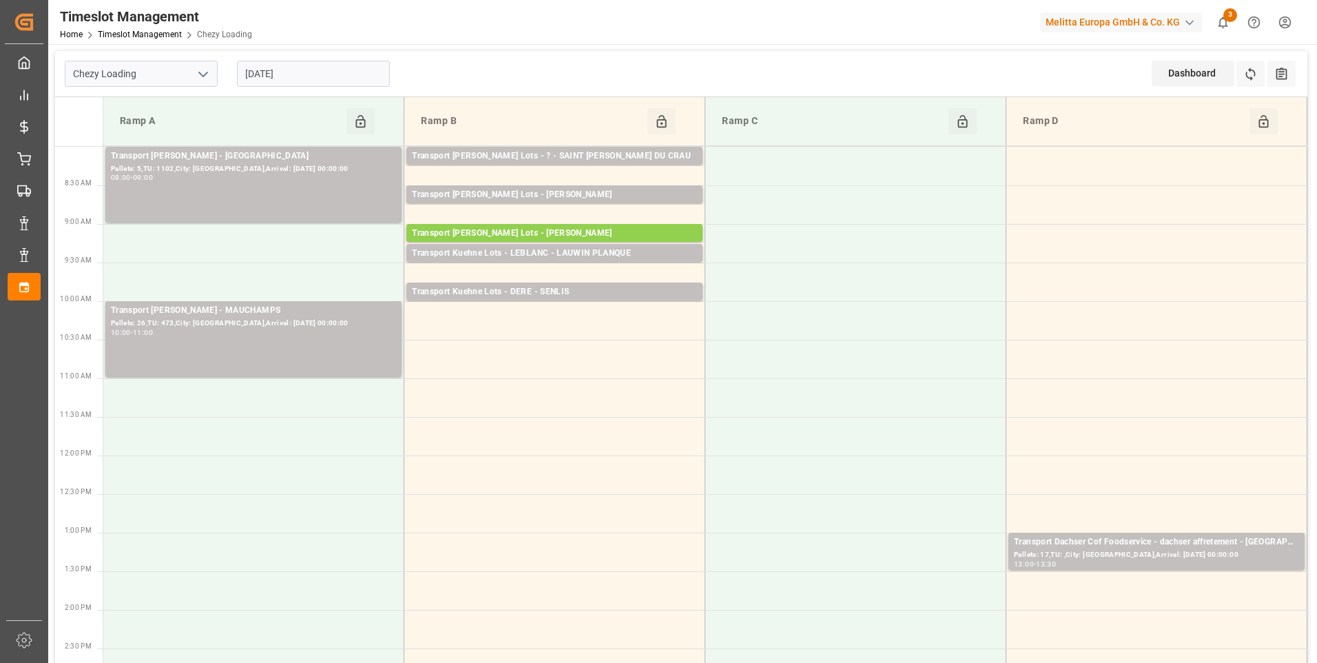
click at [320, 76] on input "[DATE]" at bounding box center [313, 74] width 153 height 26
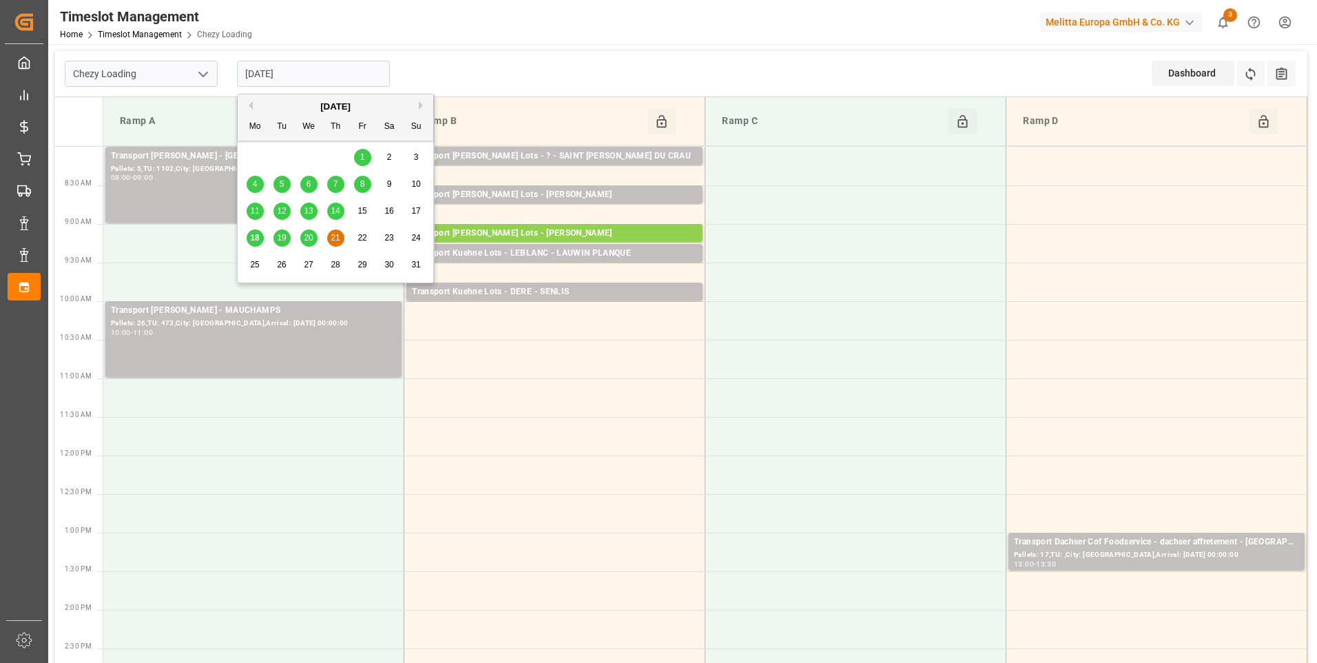
click at [280, 236] on span "19" at bounding box center [281, 238] width 9 height 10
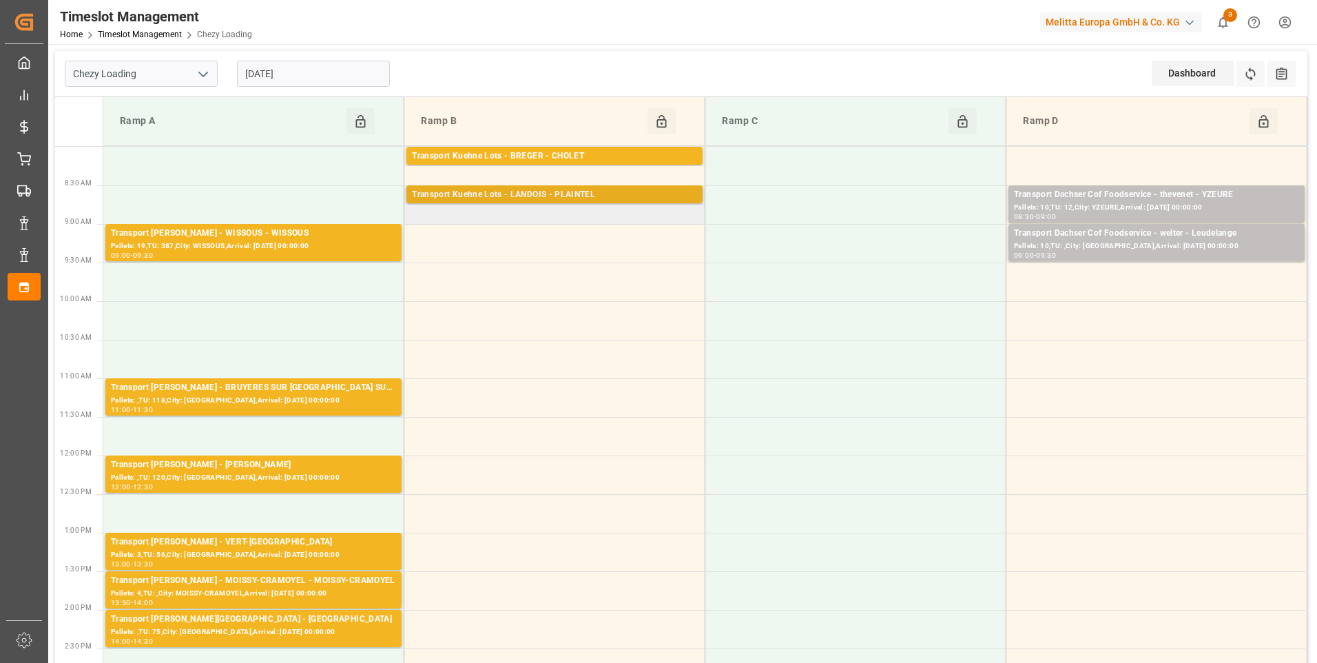
click at [515, 196] on div "Transport Kuehne Lots - LANDOIS - PLAINTEL" at bounding box center [554, 195] width 285 height 14
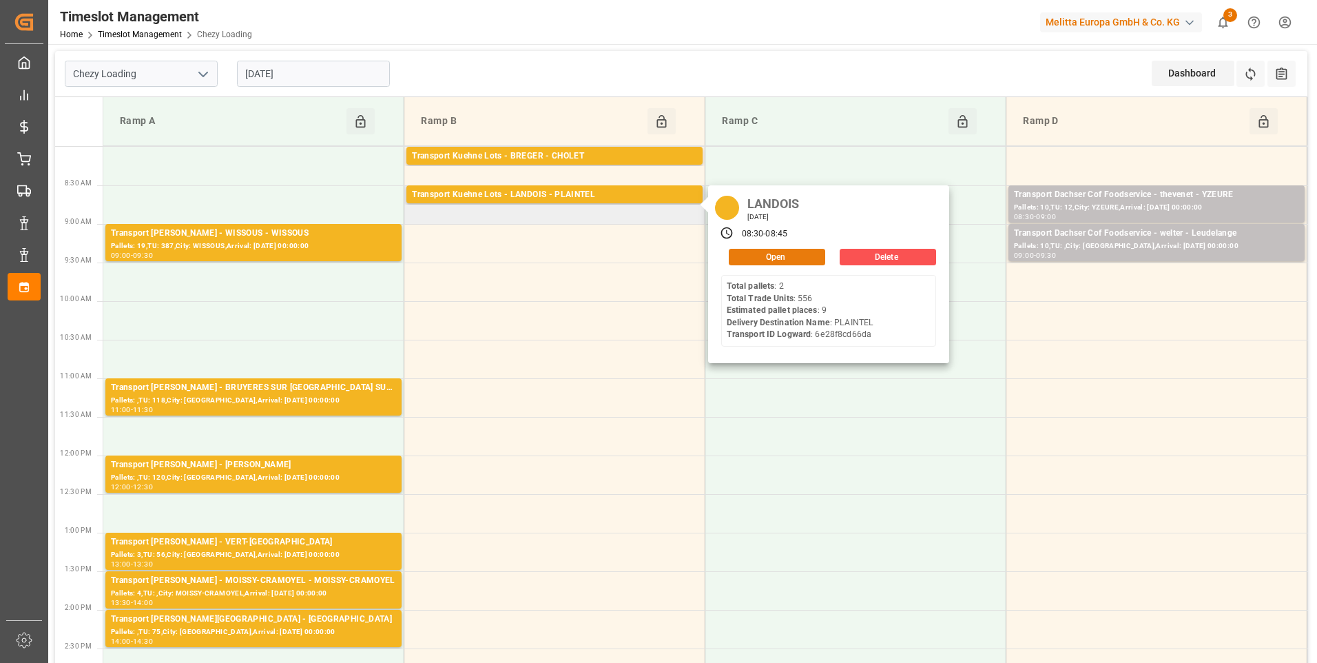
click at [801, 252] on button "Open" at bounding box center [777, 257] width 96 height 17
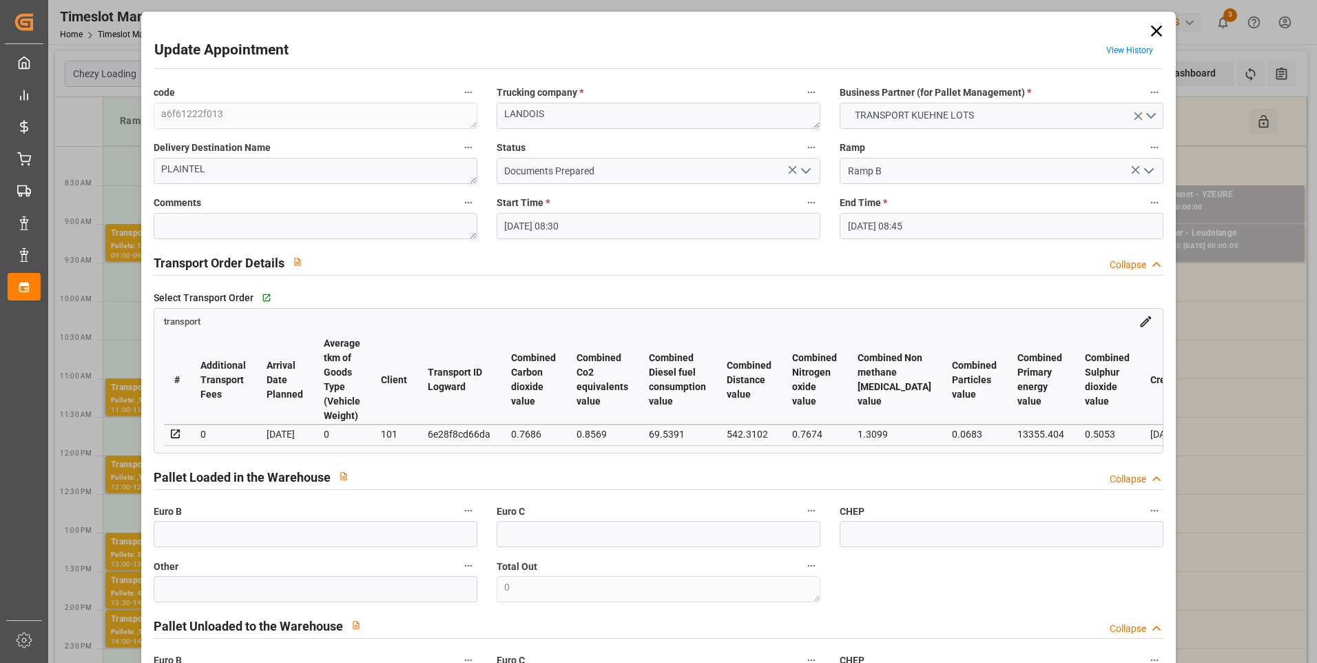
click at [804, 169] on icon "open menu" at bounding box center [806, 171] width 17 height 17
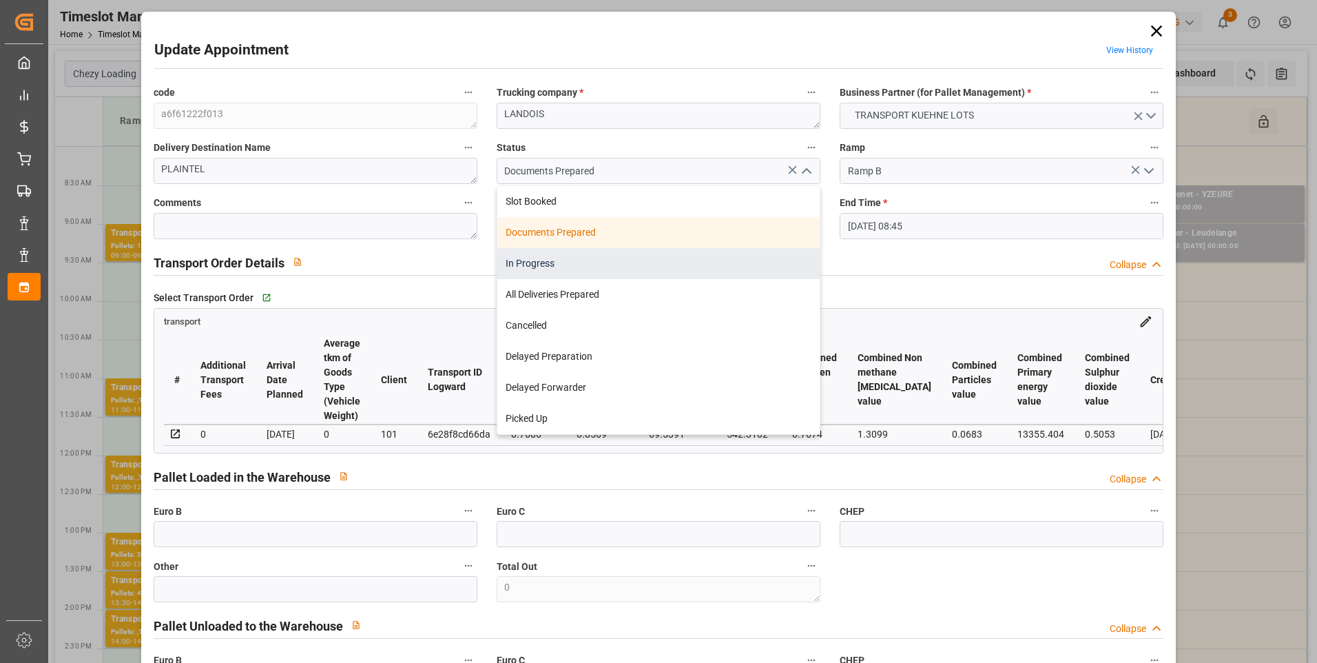
click at [525, 264] on div "In Progress" at bounding box center [658, 263] width 322 height 31
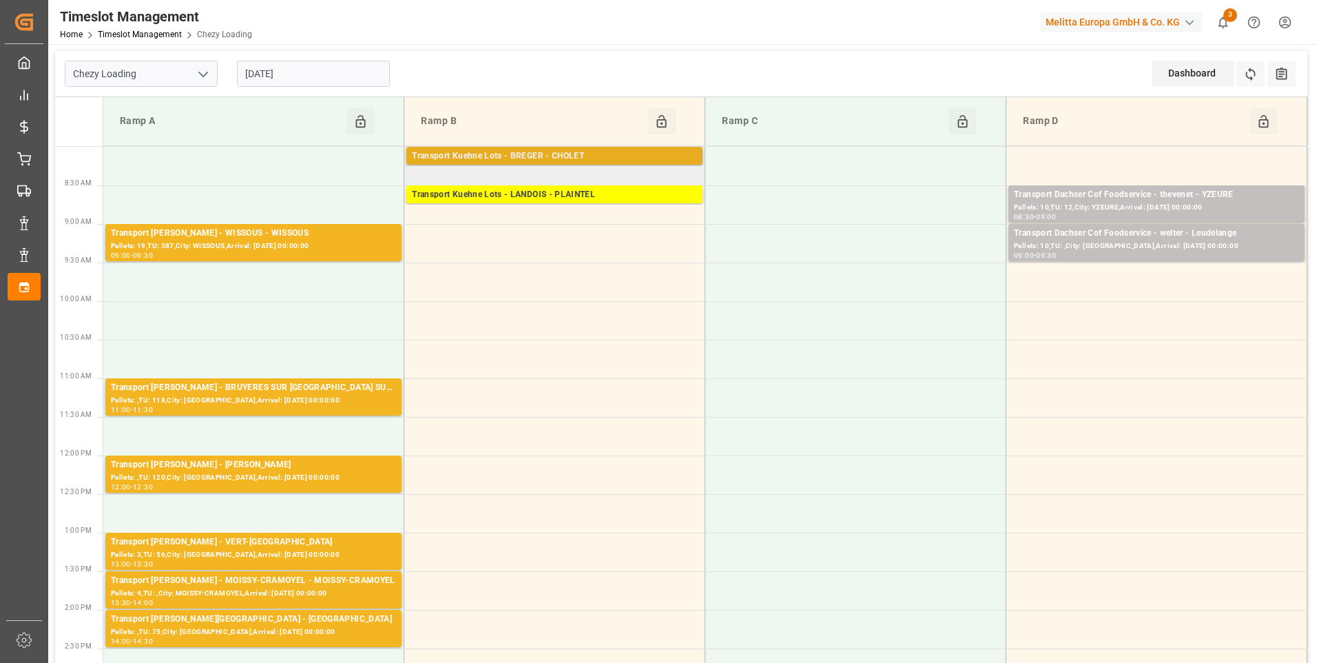
click at [627, 151] on div "Transport Kuehne Lots - BREGER - CHOLET" at bounding box center [554, 156] width 285 height 14
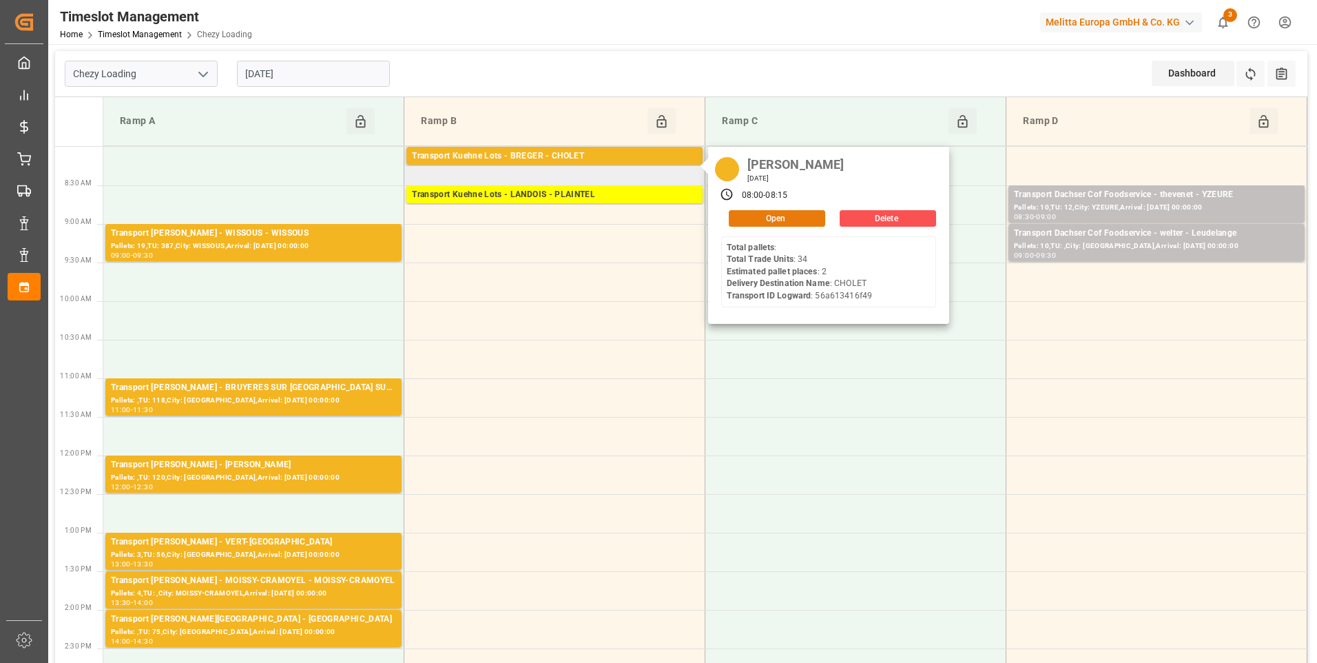
click at [776, 213] on button "Open" at bounding box center [777, 218] width 96 height 17
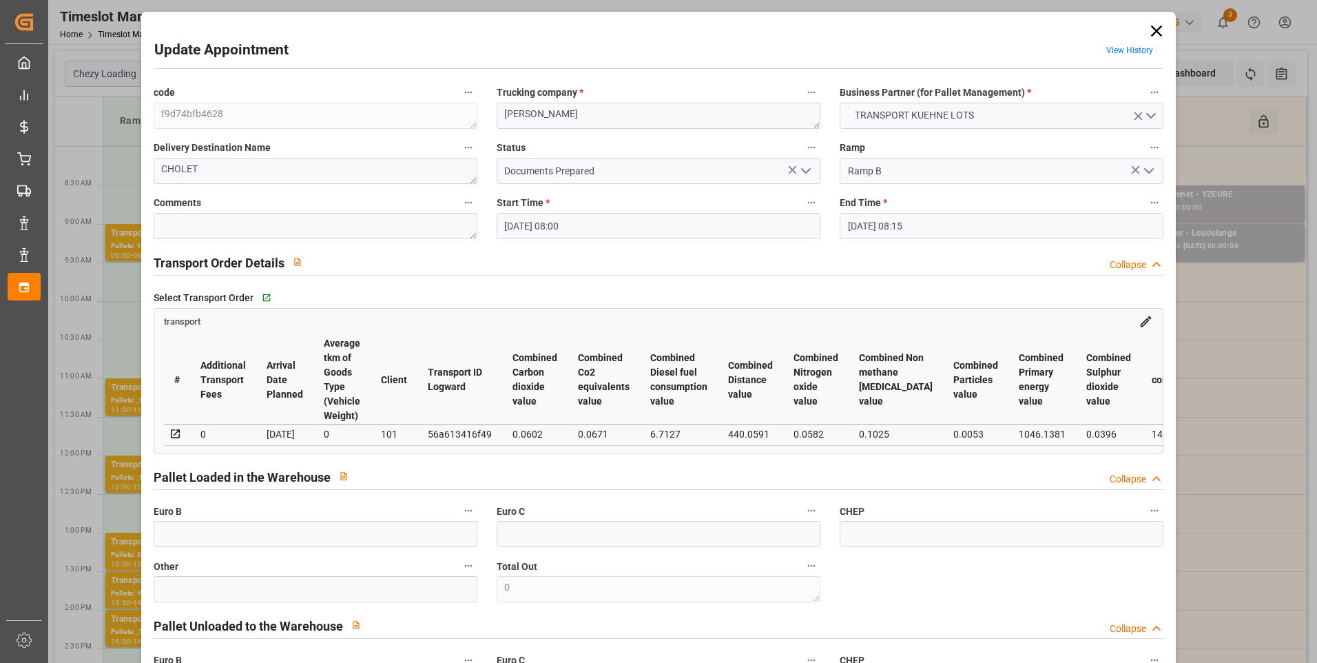
click at [809, 170] on icon "open menu" at bounding box center [806, 171] width 17 height 17
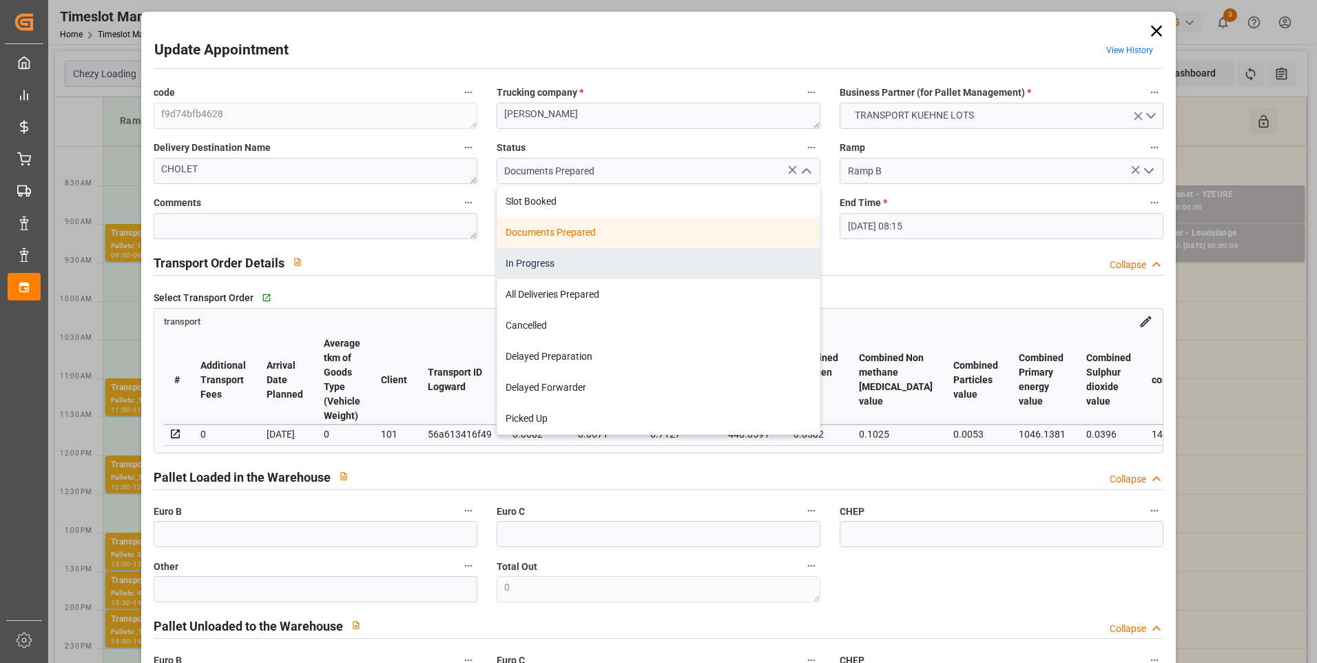
click at [535, 269] on div "In Progress" at bounding box center [658, 263] width 322 height 31
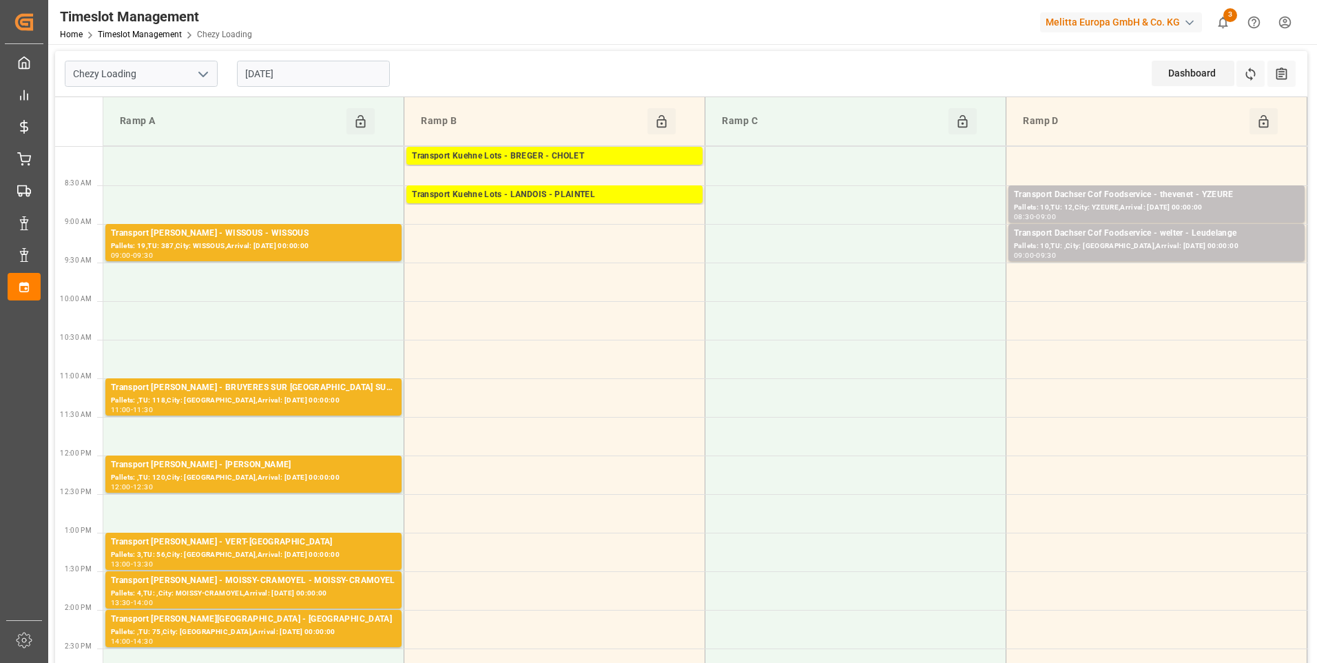
click at [309, 74] on input "[DATE]" at bounding box center [313, 74] width 153 height 26
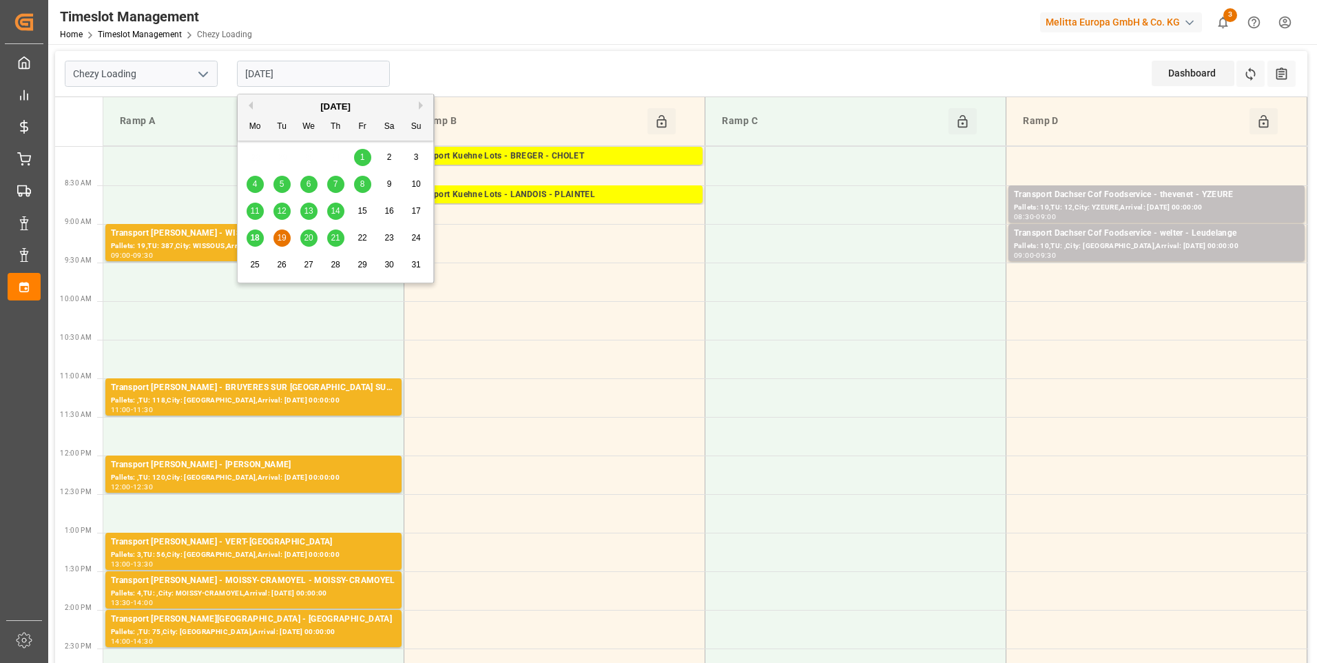
click at [335, 208] on span "14" at bounding box center [335, 211] width 9 height 10
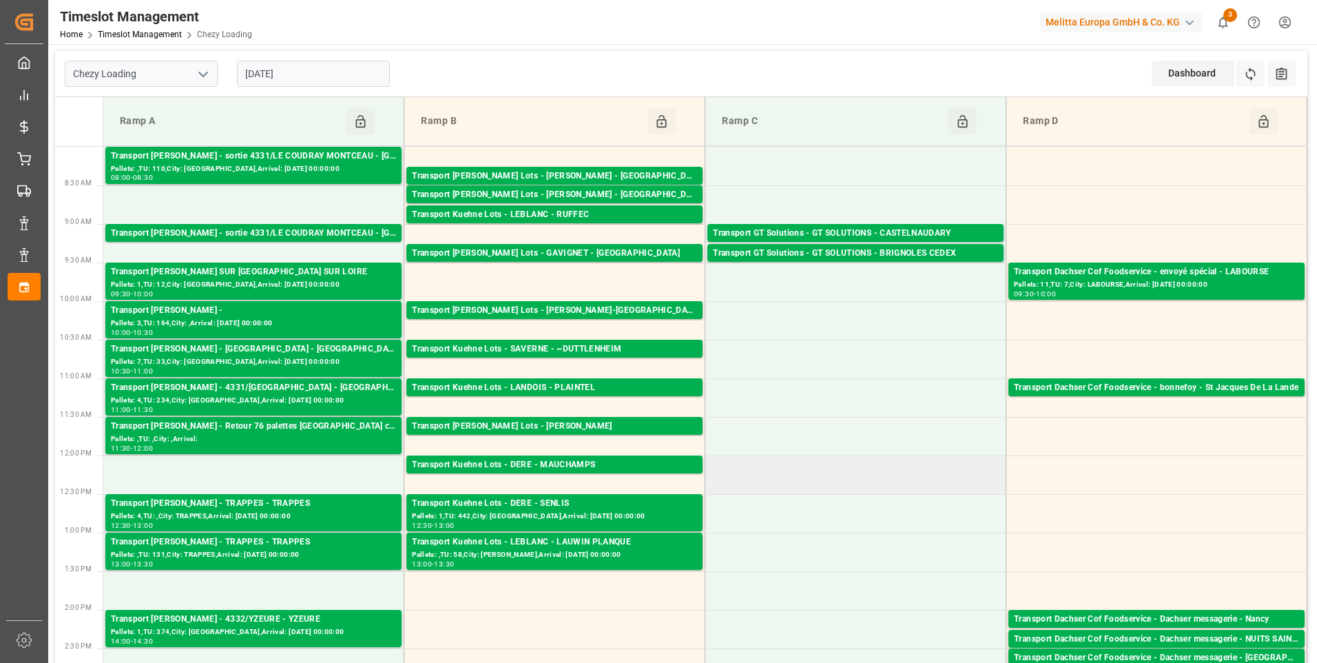
click at [818, 486] on td at bounding box center [855, 474] width 301 height 39
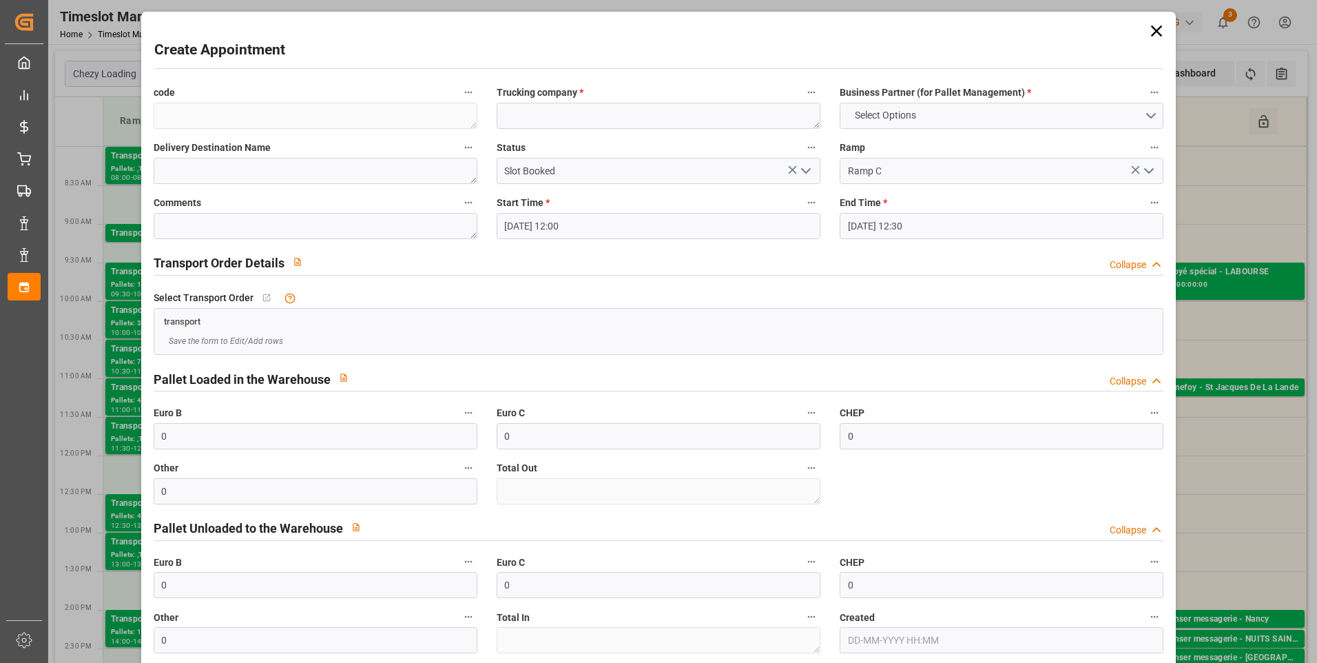
click at [1148, 30] on icon at bounding box center [1156, 30] width 19 height 19
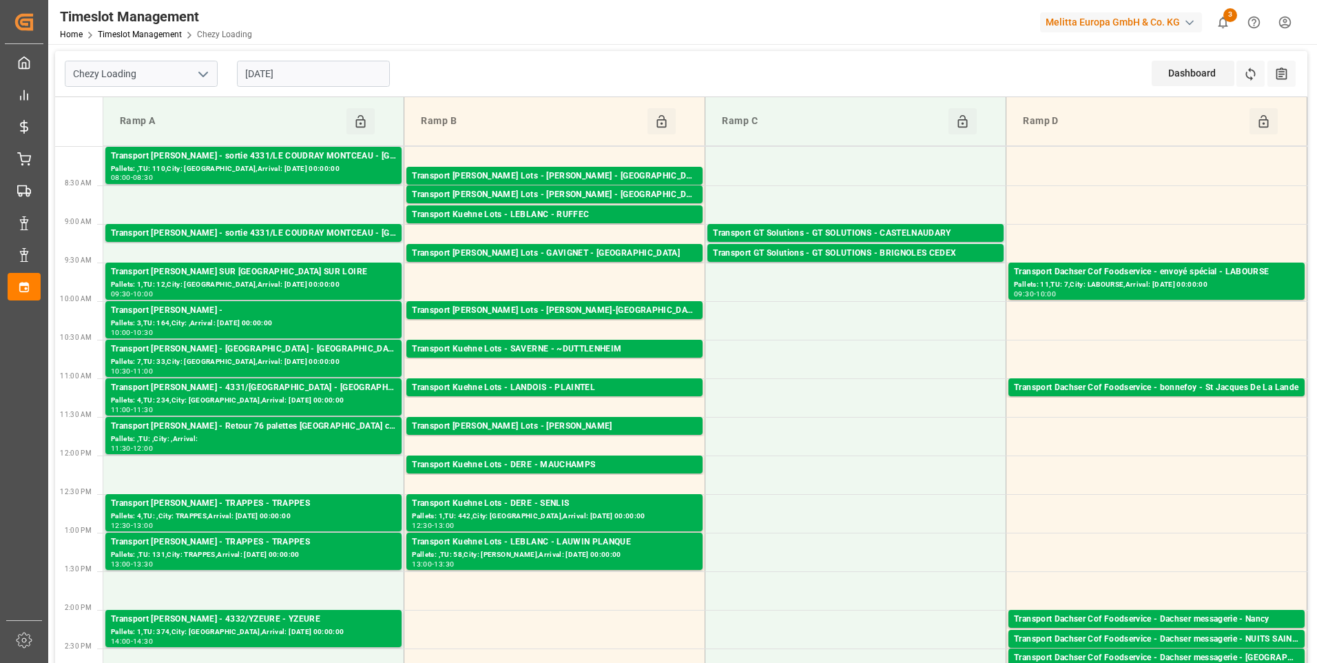
click at [276, 78] on input "14-08-2025" at bounding box center [313, 74] width 153 height 26
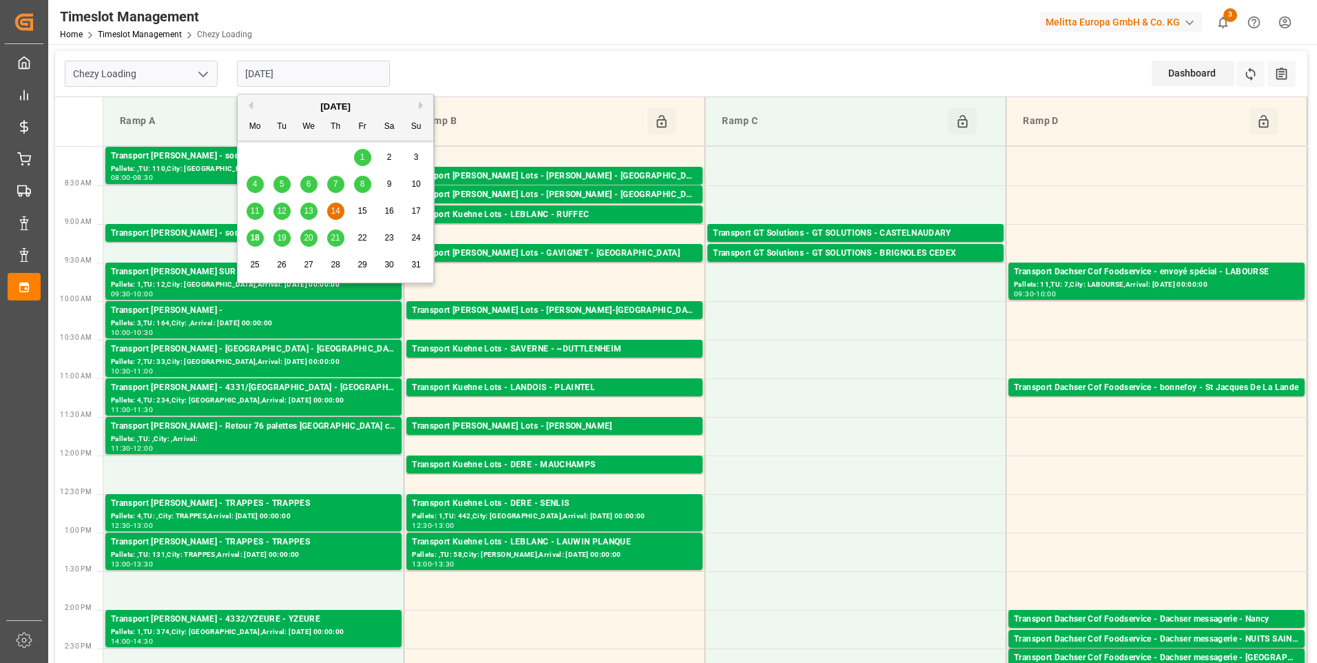
click at [258, 232] on div "18" at bounding box center [255, 238] width 17 height 17
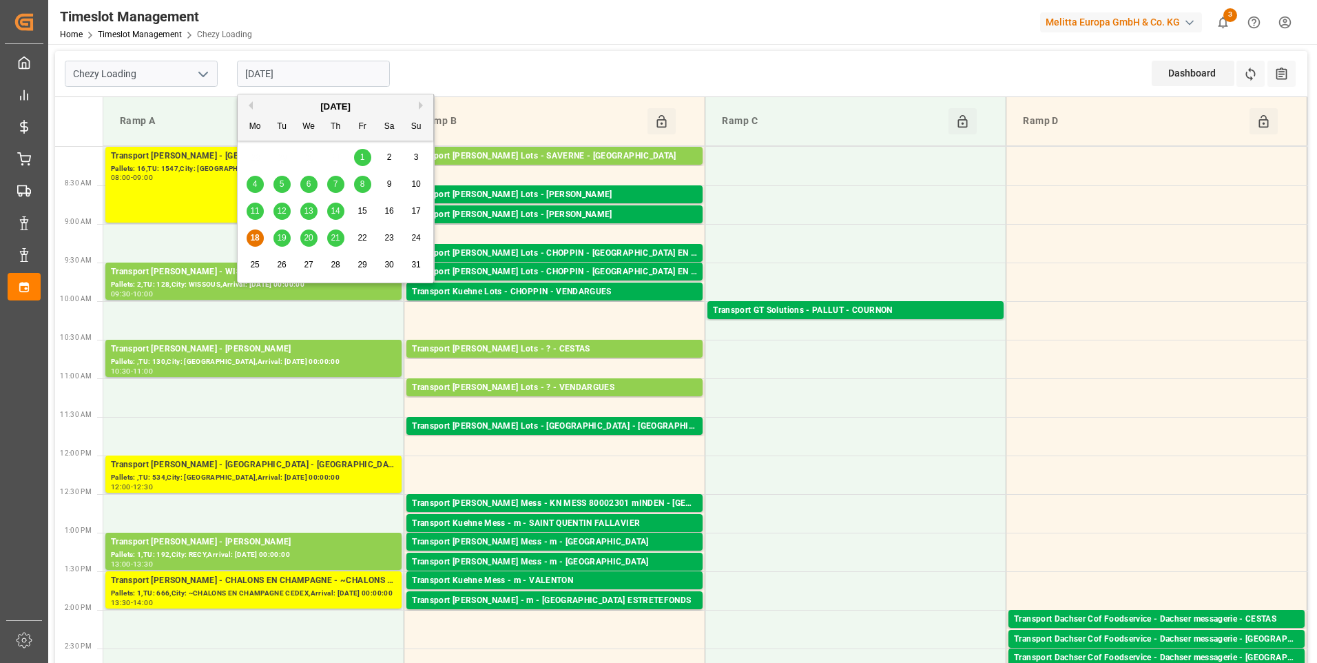
click at [316, 80] on input "[DATE]" at bounding box center [313, 74] width 153 height 26
click at [282, 239] on span "19" at bounding box center [281, 238] width 9 height 10
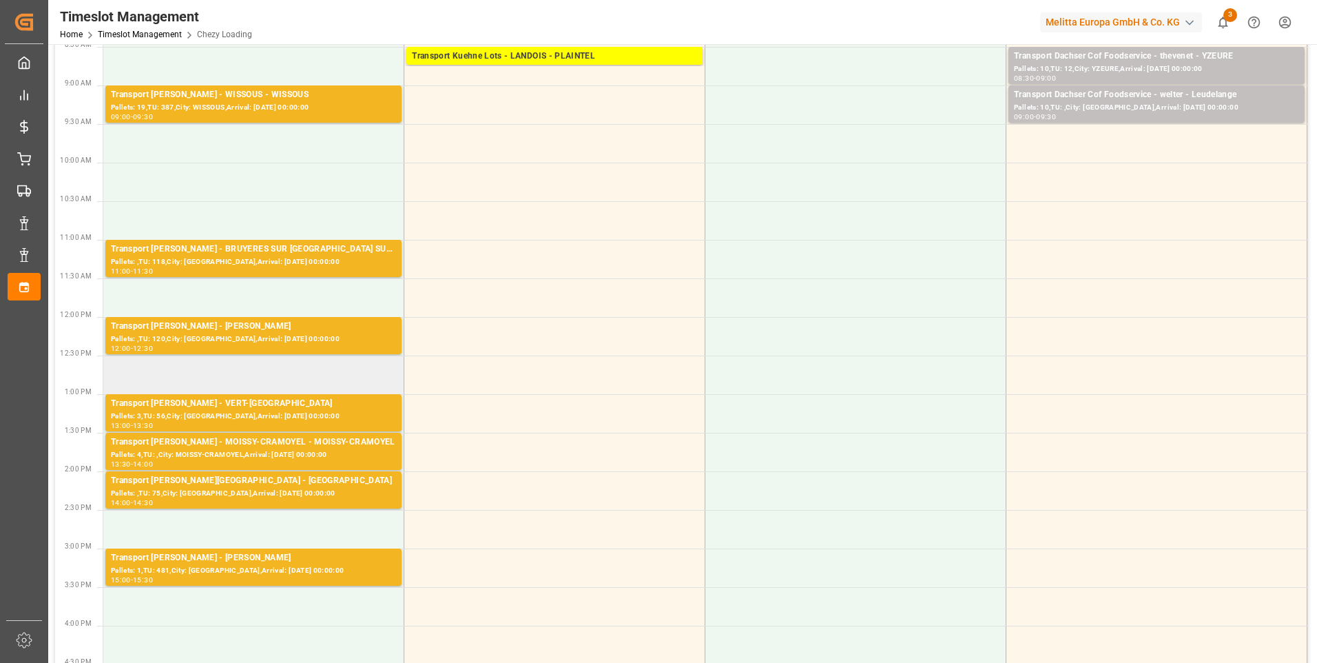
scroll to position [138, 0]
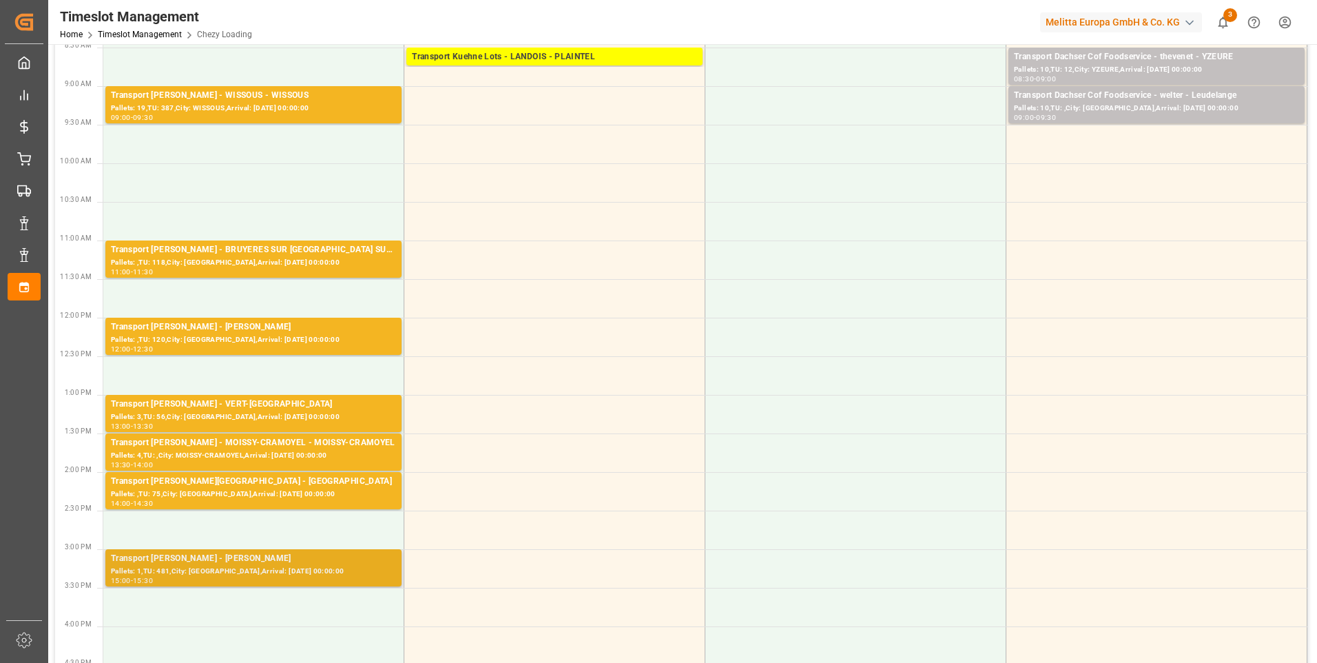
click at [259, 557] on div "Transport [PERSON_NAME] - [PERSON_NAME]" at bounding box center [253, 559] width 285 height 14
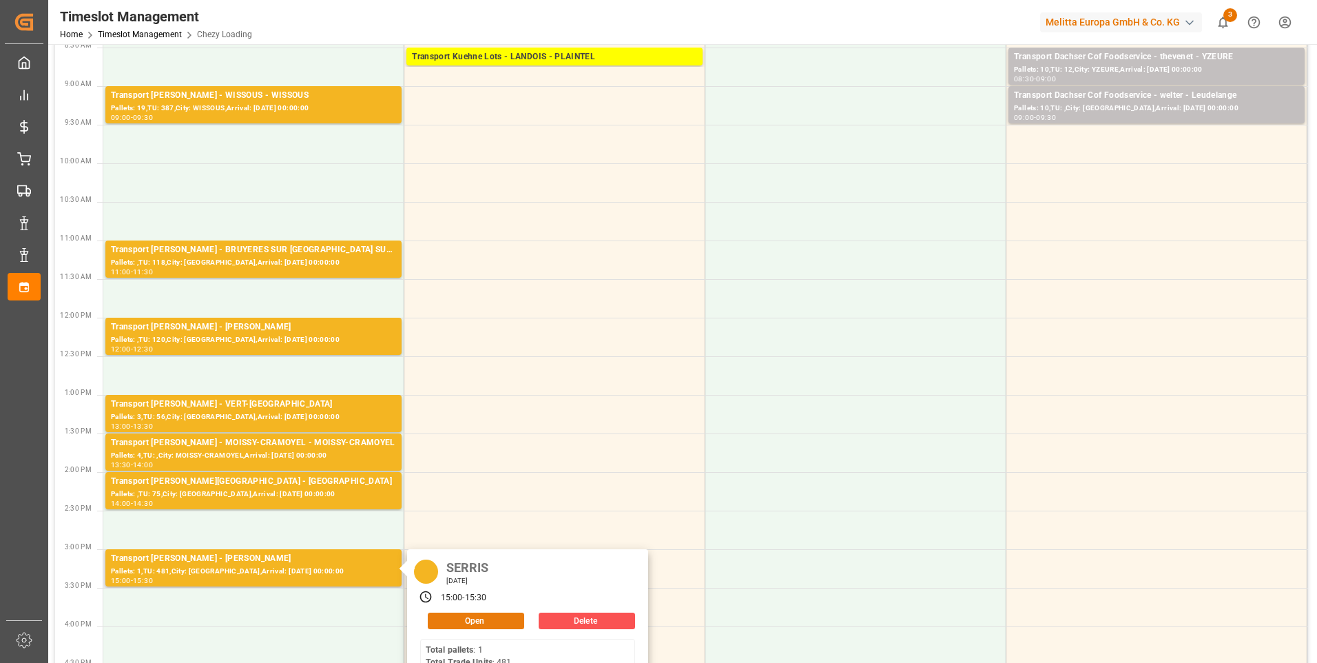
click at [462, 621] on button "Open" at bounding box center [476, 620] width 96 height 17
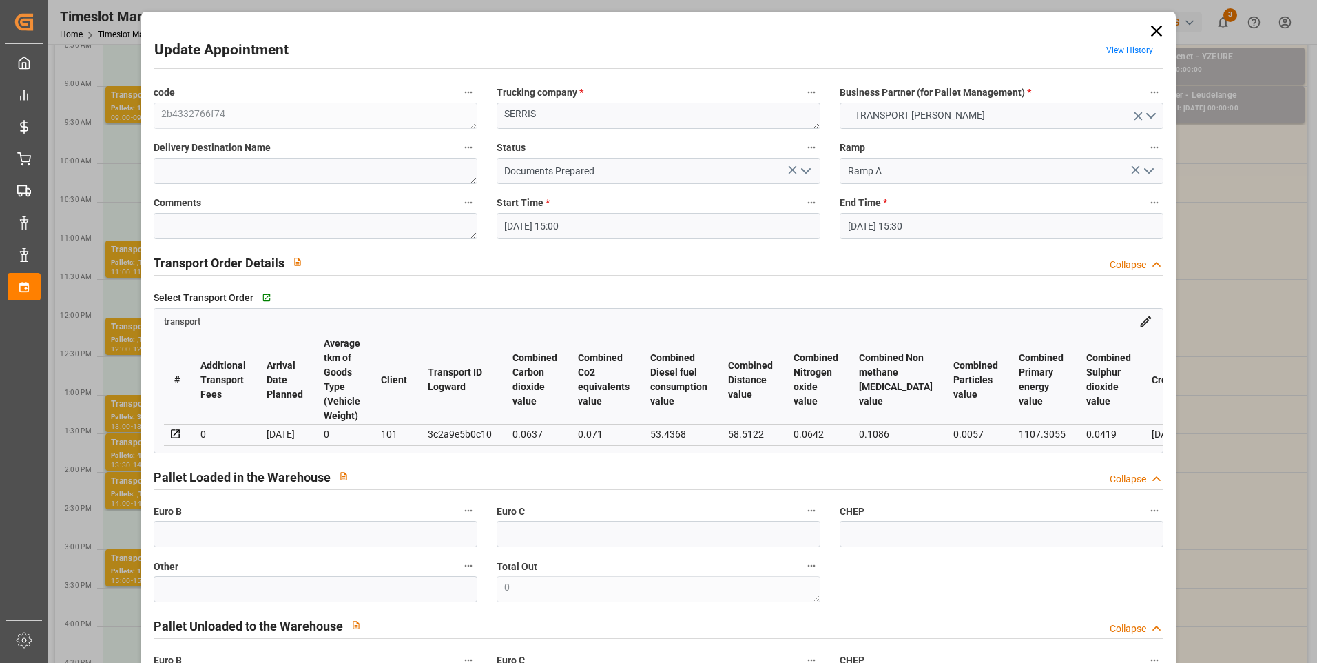
click at [560, 224] on input "19-08-2025 15:00" at bounding box center [659, 226] width 324 height 26
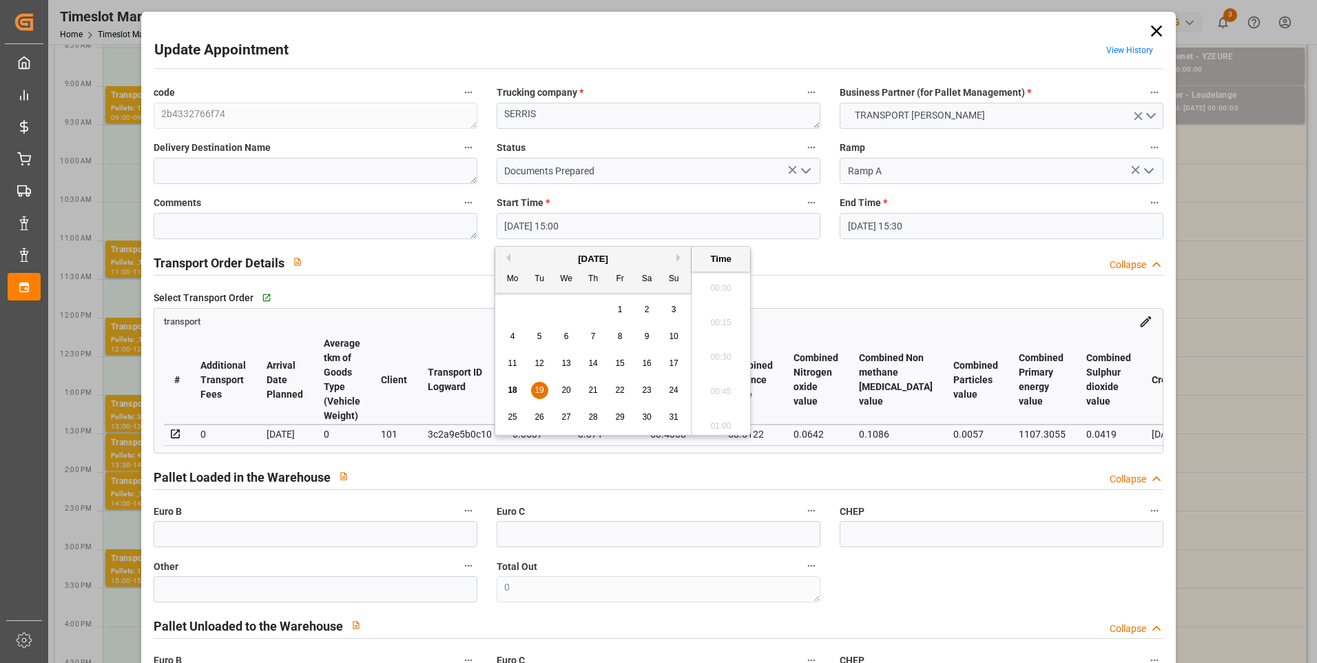
scroll to position [2002, 0]
click at [537, 389] on span "19" at bounding box center [539, 390] width 9 height 10
click at [722, 349] on li "10:00" at bounding box center [721, 352] width 59 height 34
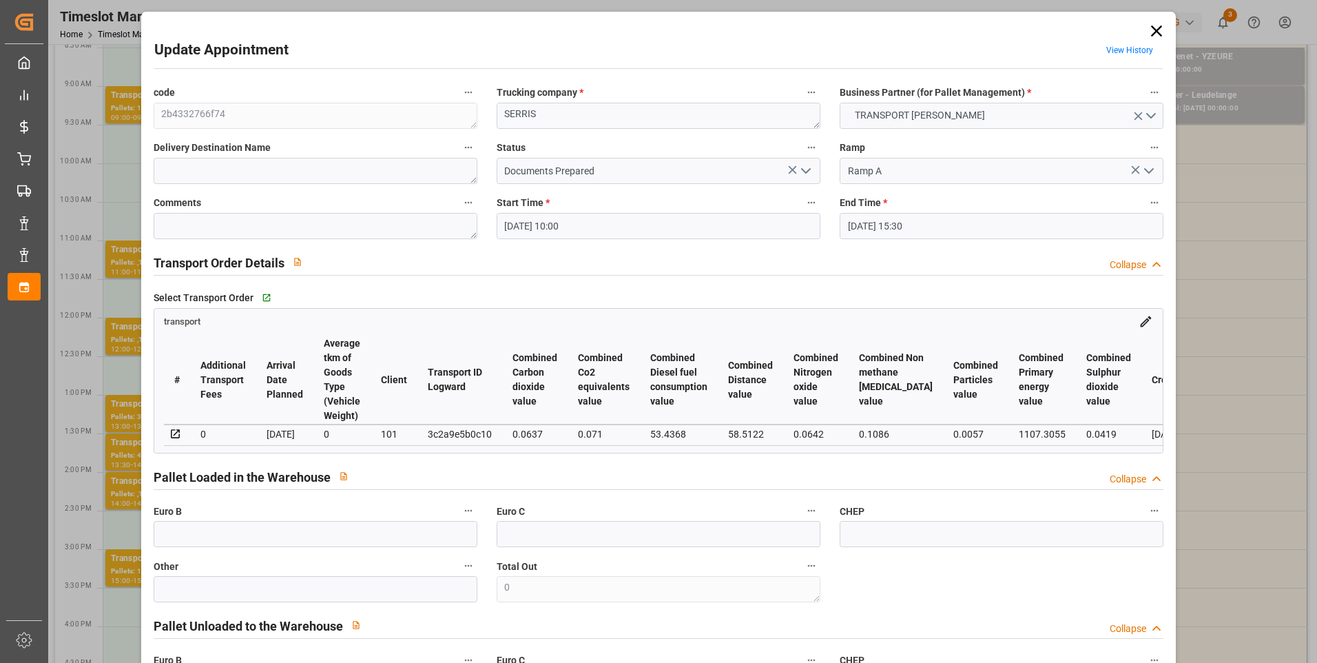
click at [946, 224] on input "19-08-2025 15:30" at bounding box center [1002, 226] width 324 height 26
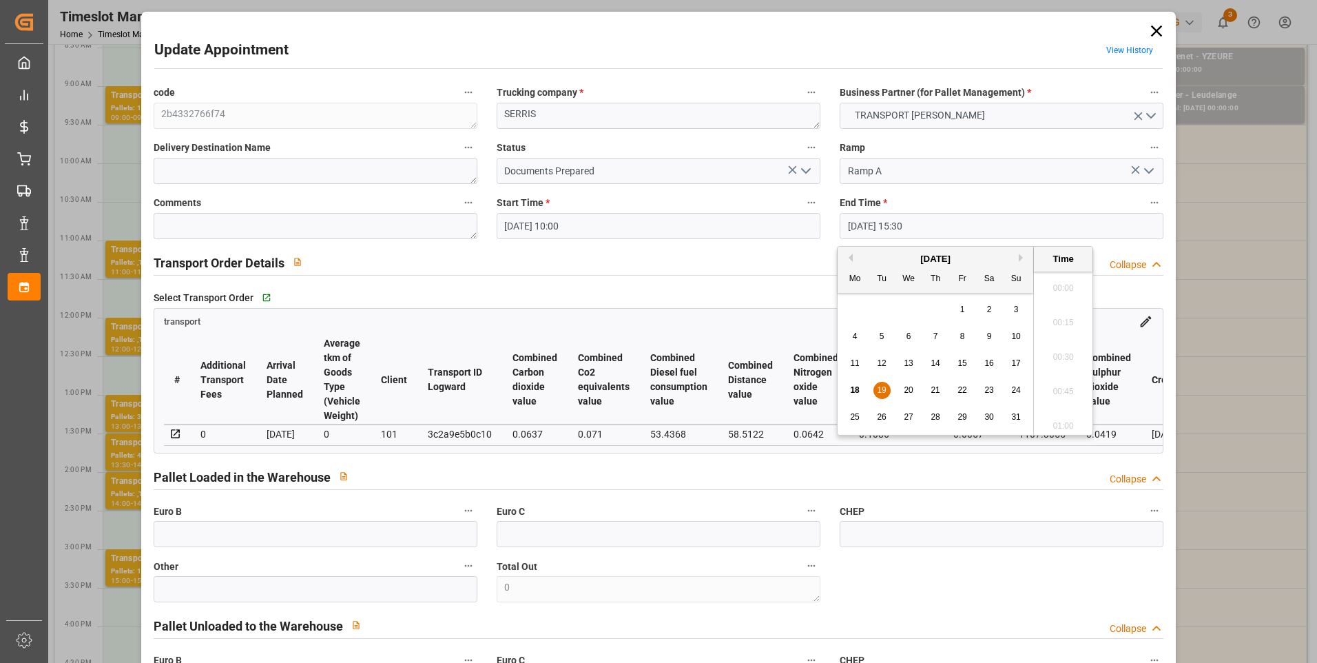
scroll to position [2071, 0]
click at [883, 391] on span "19" at bounding box center [881, 390] width 9 height 10
click at [1060, 424] on li "10:30" at bounding box center [1063, 421] width 59 height 34
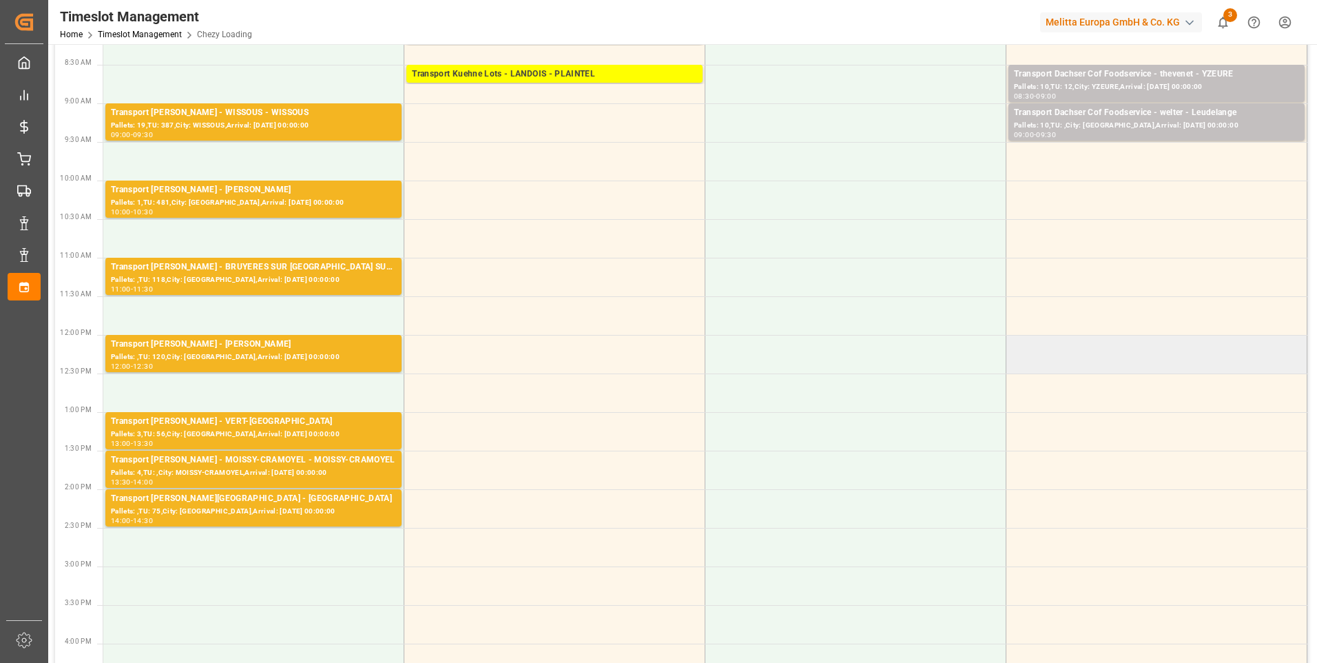
scroll to position [0, 0]
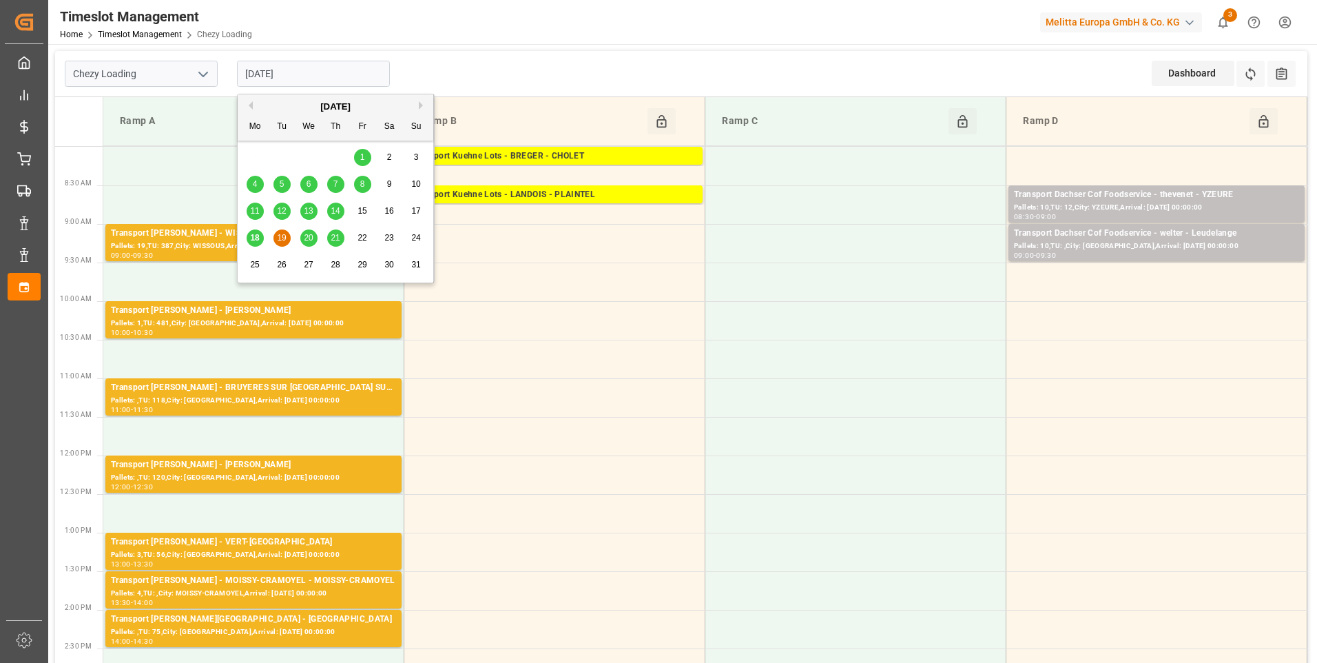
click at [363, 75] on input "[DATE]" at bounding box center [313, 74] width 153 height 26
click at [251, 236] on span "18" at bounding box center [254, 238] width 9 height 10
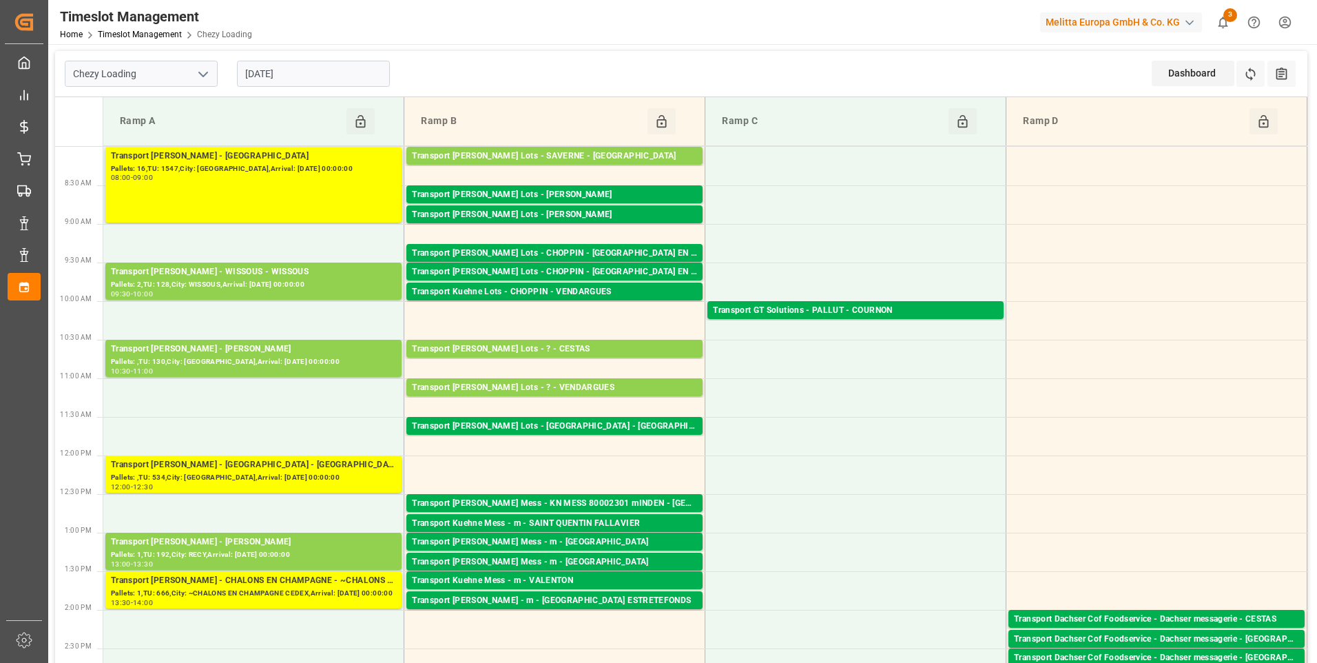
click at [313, 67] on input "[DATE]" at bounding box center [313, 74] width 153 height 26
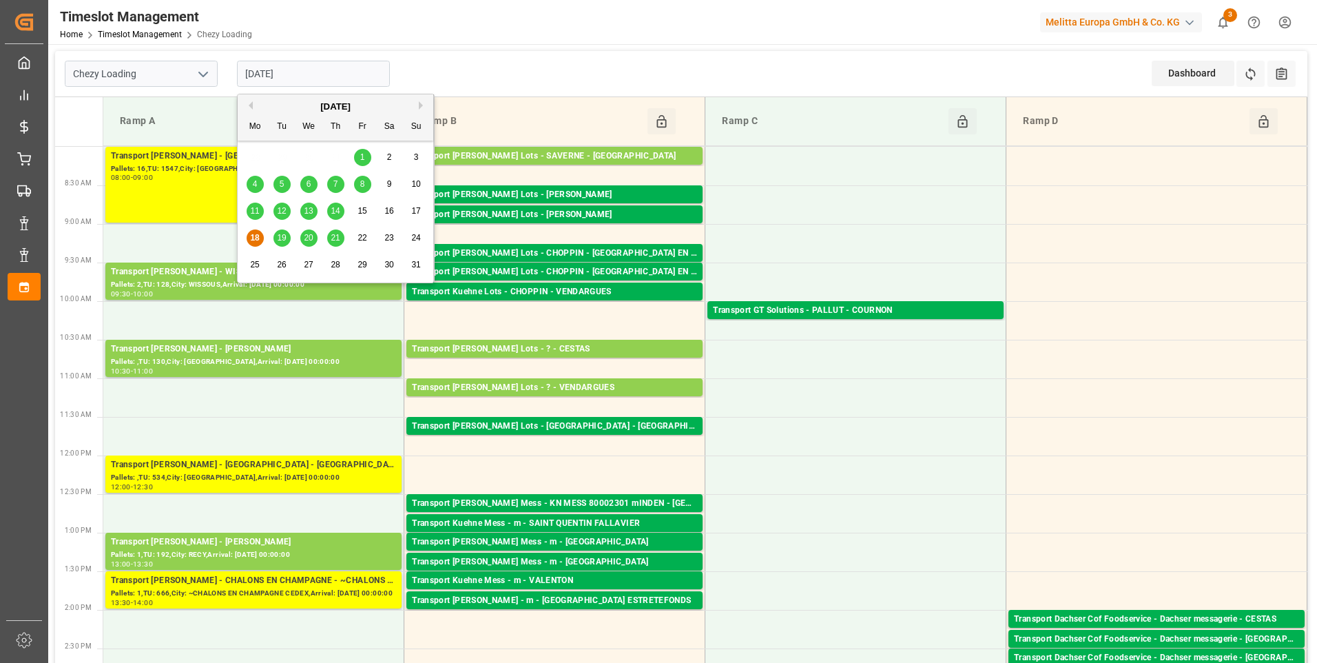
click at [201, 76] on icon "open menu" at bounding box center [203, 74] width 17 height 17
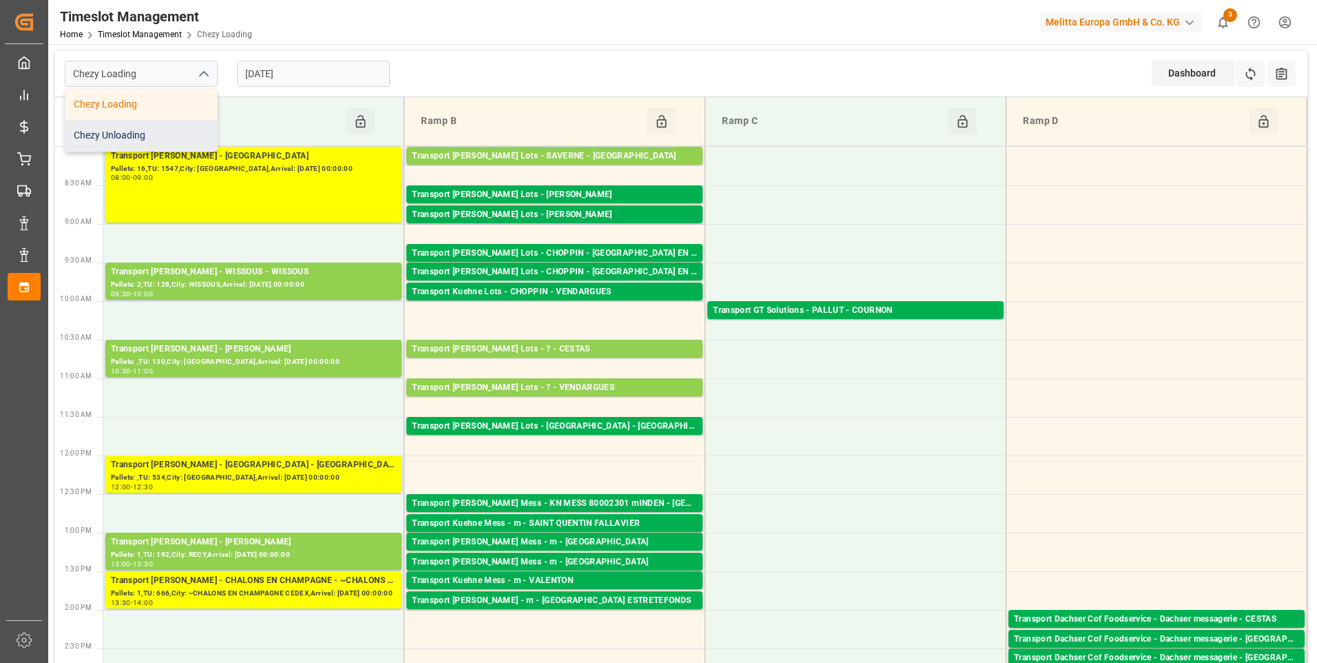
click at [125, 131] on div "Chezy Unloading" at bounding box center [141, 135] width 152 height 31
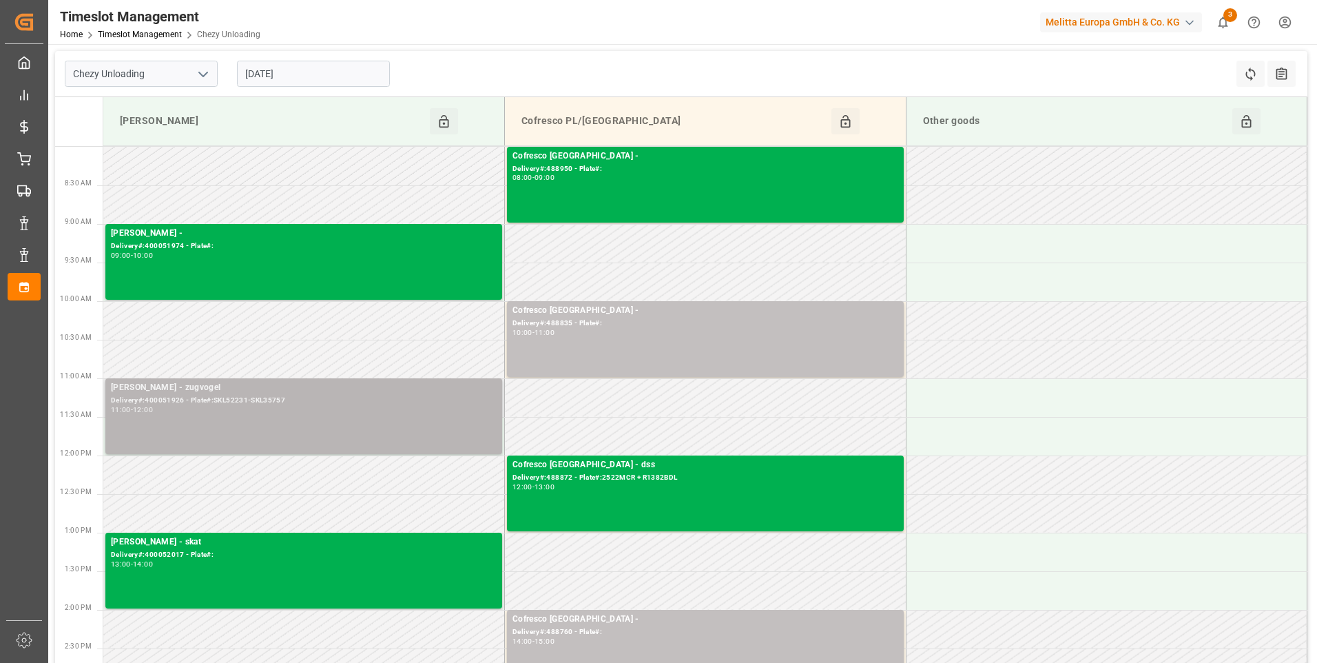
click at [227, 422] on div "Melitta Minden - zugvogel Delivery#:400051926 - Plate#:SKL52231-SKL35757 11:00 …" at bounding box center [304, 416] width 386 height 70
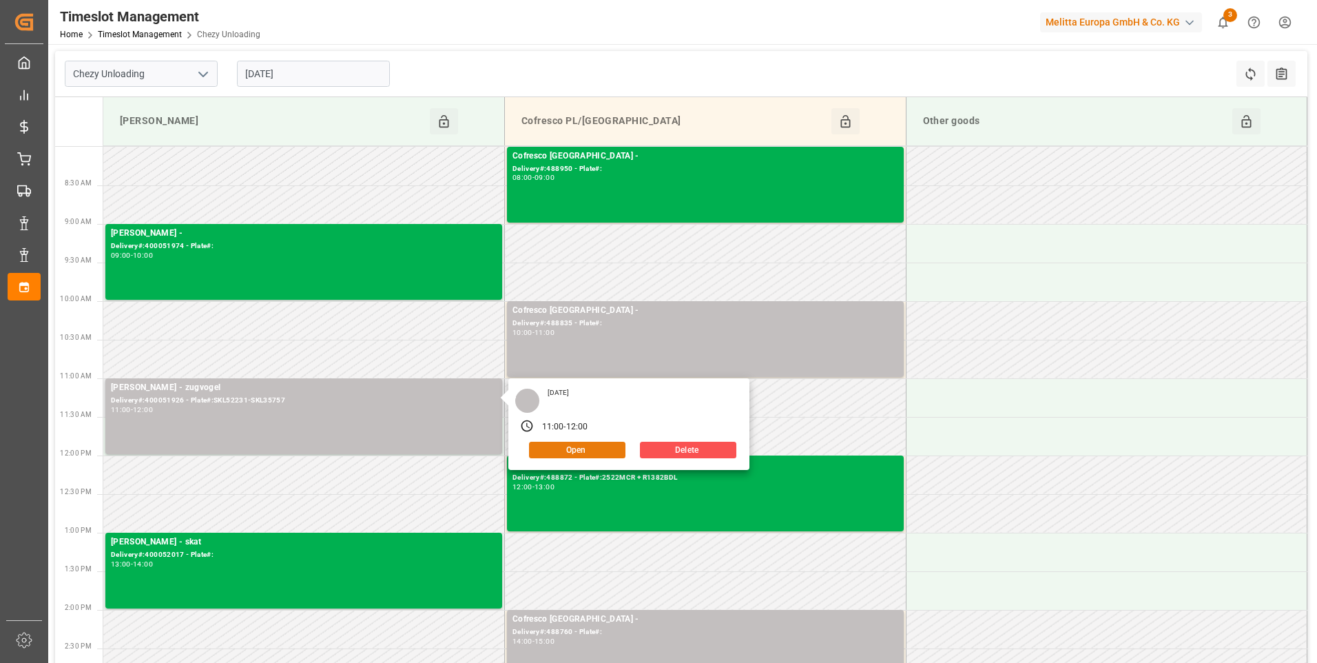
click at [546, 451] on button "Open" at bounding box center [577, 450] width 96 height 17
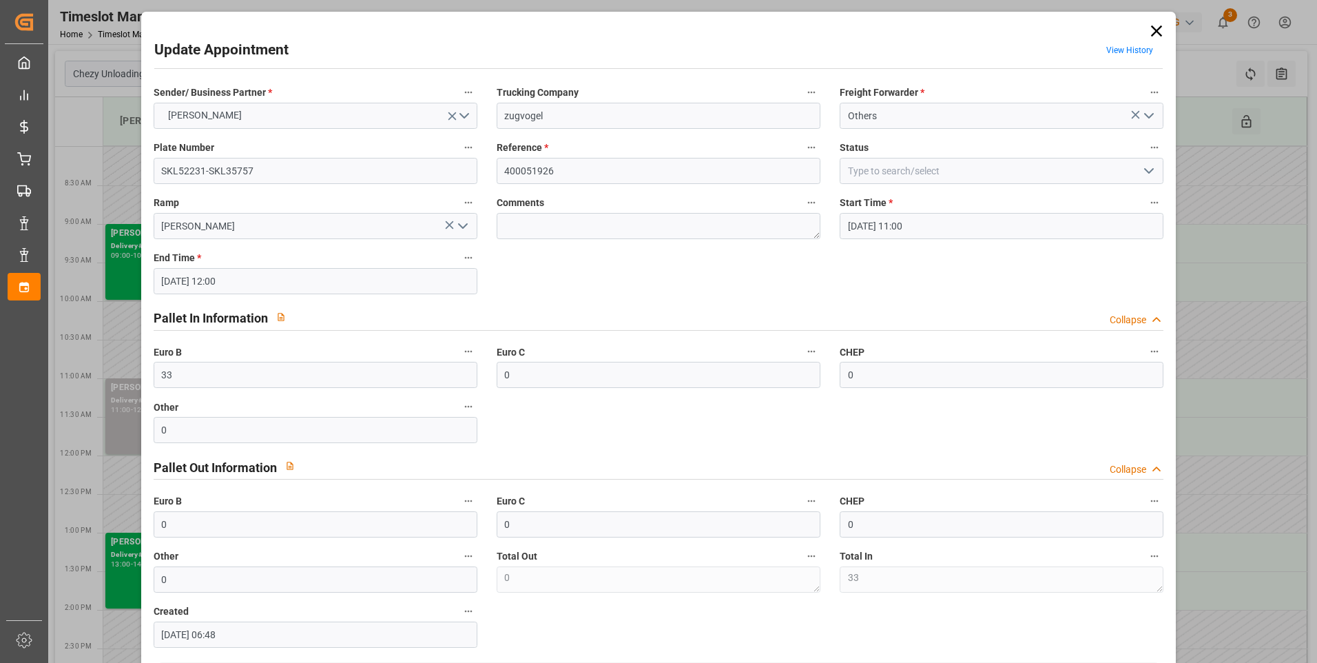
click at [1143, 169] on icon "open menu" at bounding box center [1149, 171] width 17 height 17
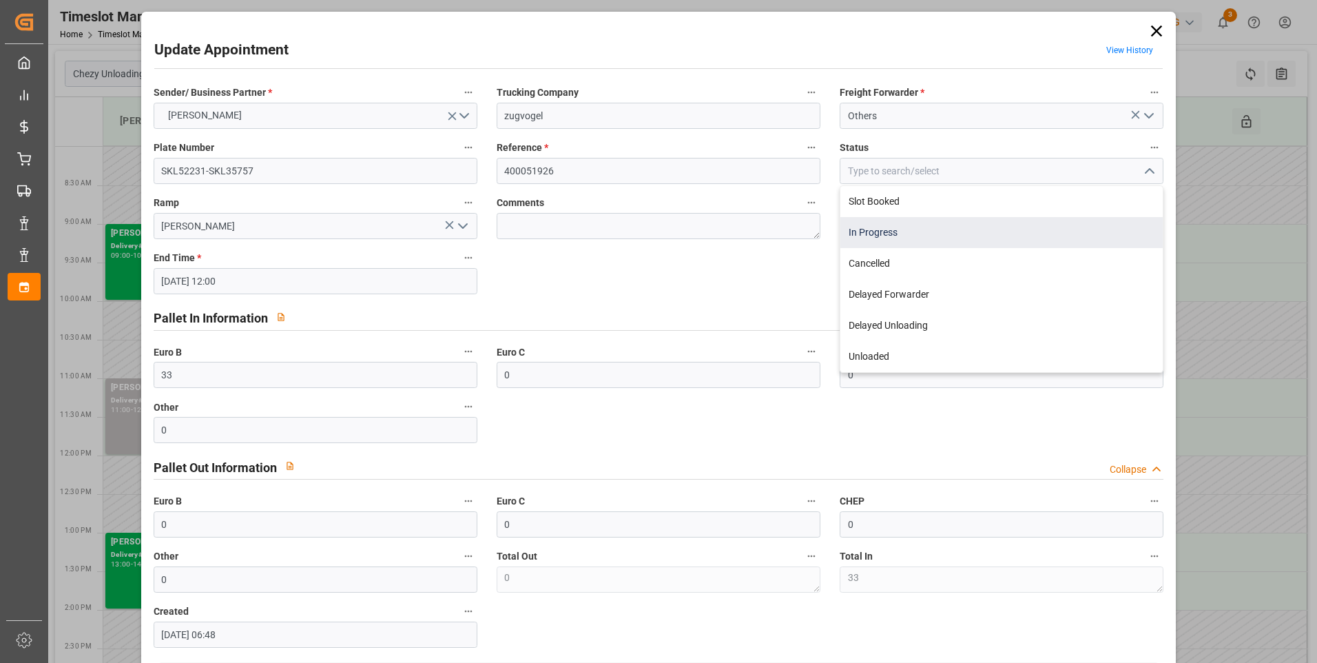
click at [876, 229] on div "In Progress" at bounding box center [1001, 232] width 322 height 31
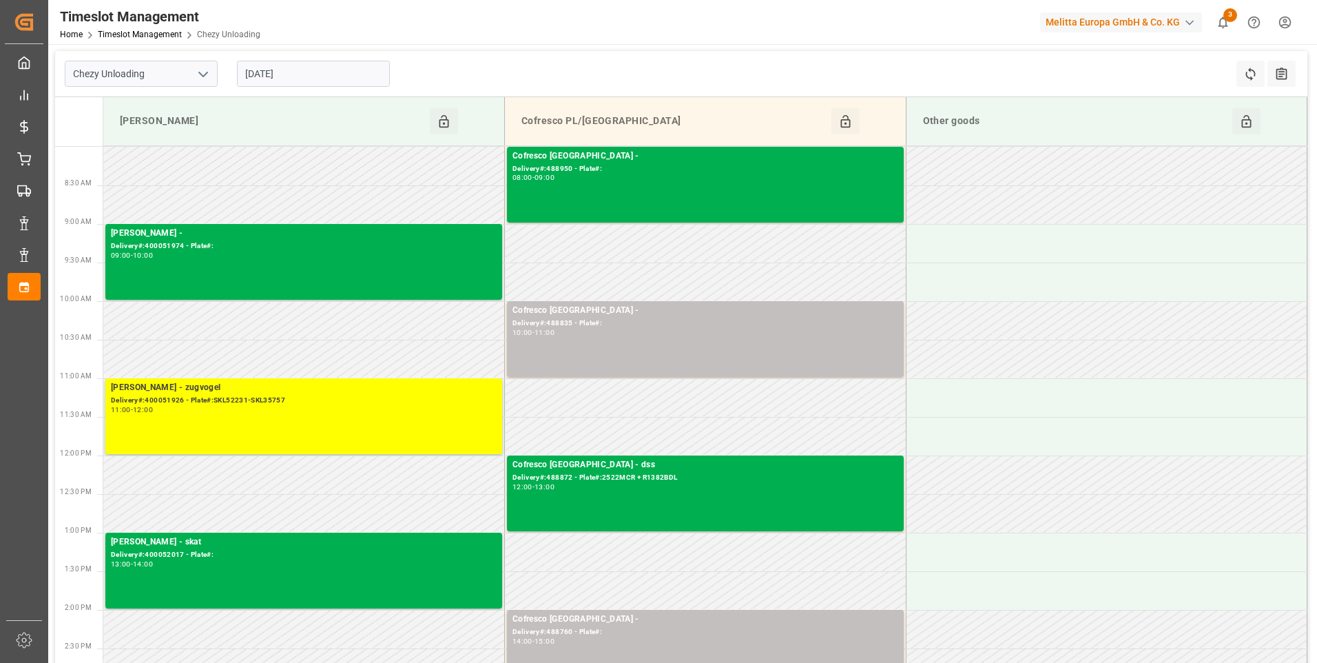
click at [327, 76] on input "[DATE]" at bounding box center [313, 74] width 153 height 26
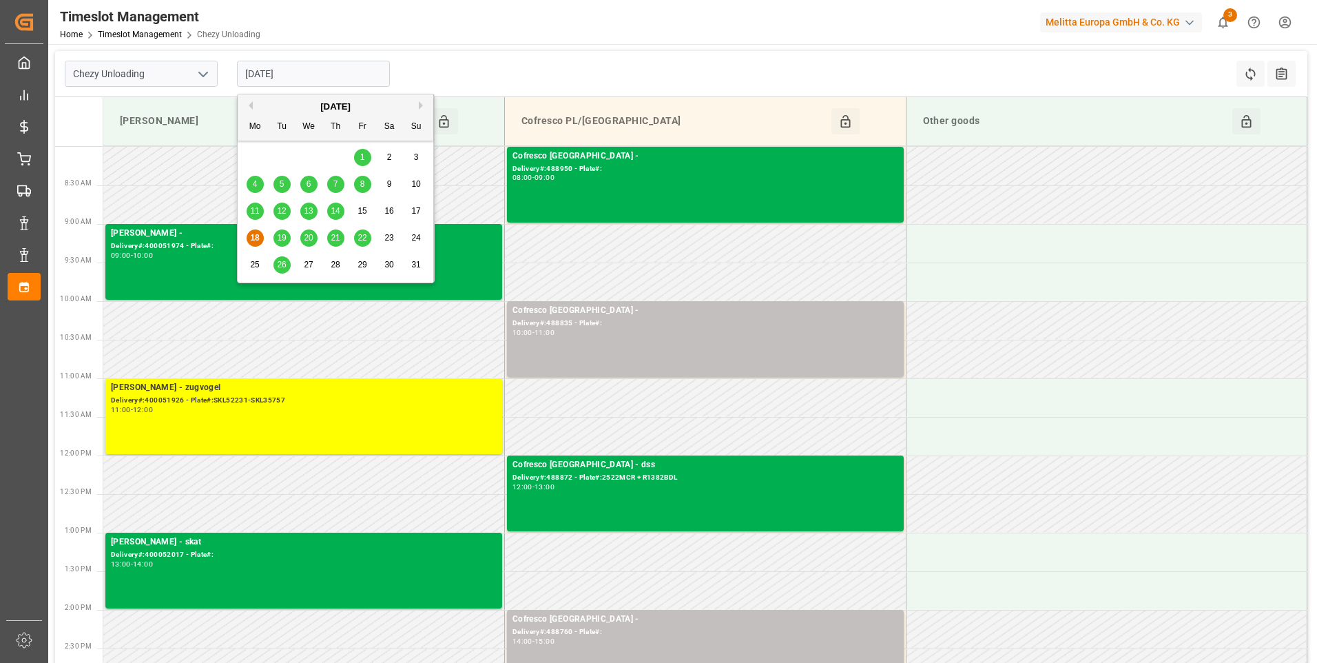
click at [200, 70] on icon "open menu" at bounding box center [203, 74] width 17 height 17
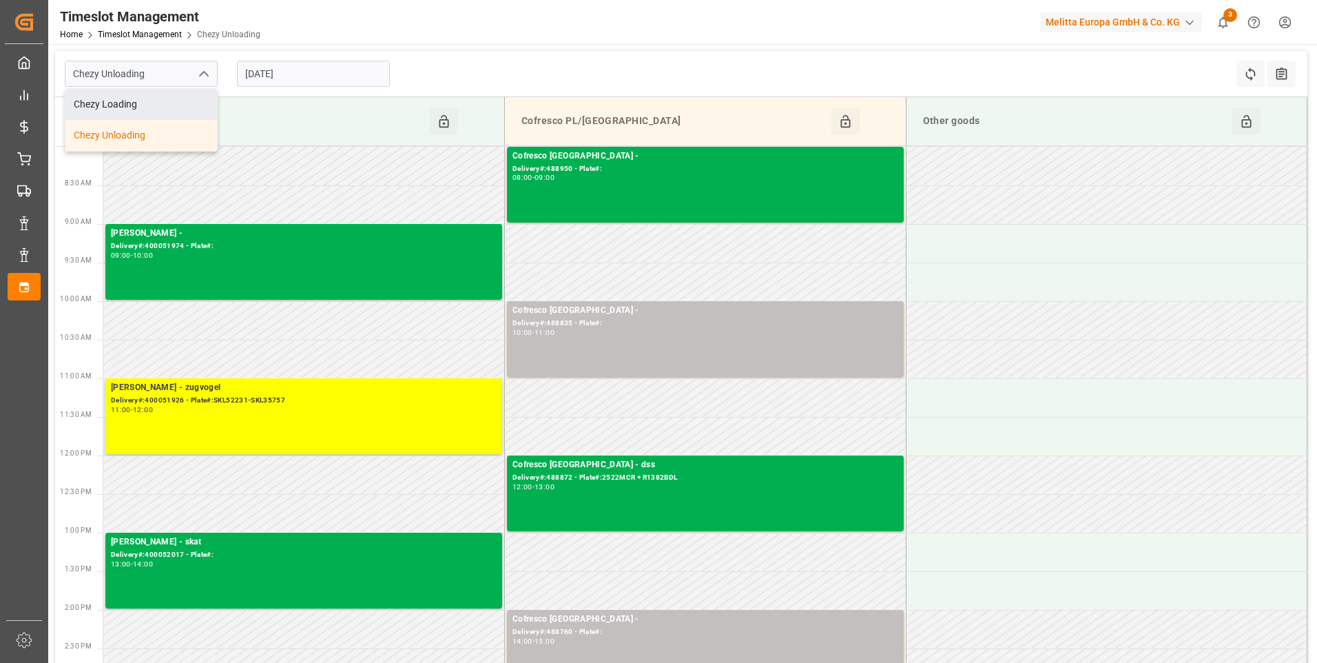
click at [138, 103] on div "Chezy Loading" at bounding box center [141, 104] width 152 height 31
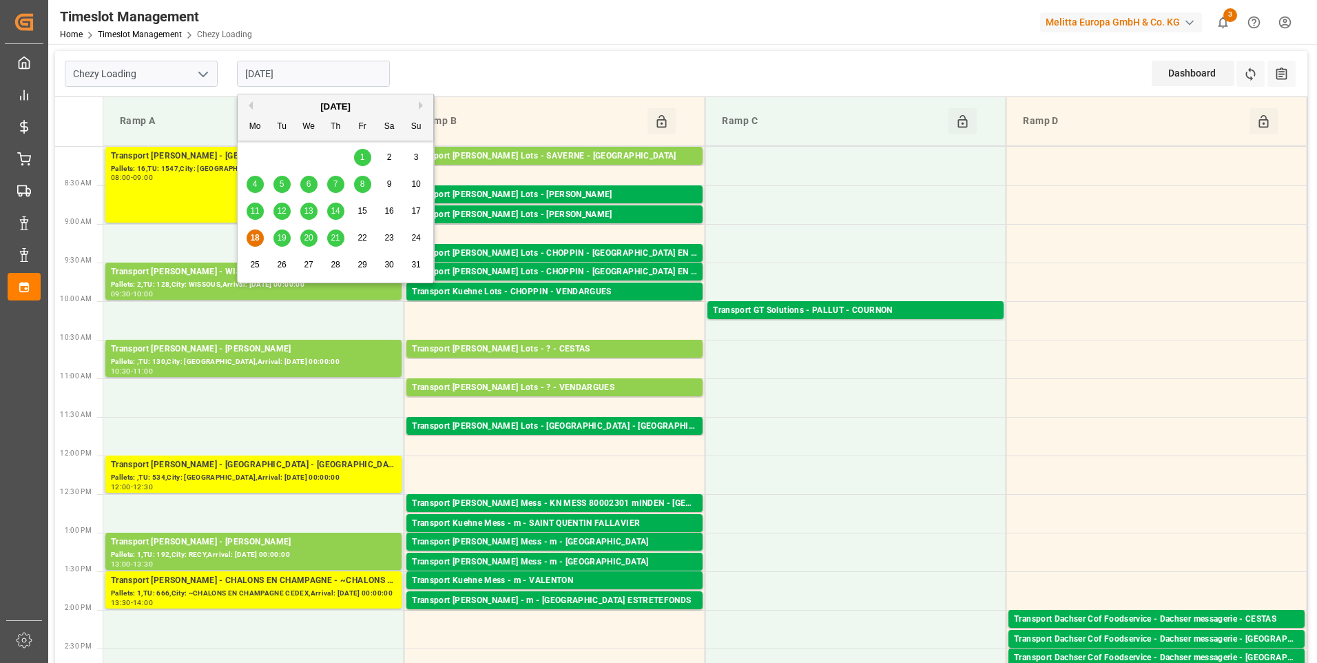
click at [338, 72] on input "[DATE]" at bounding box center [313, 74] width 153 height 26
click at [277, 234] on div "19" at bounding box center [281, 238] width 17 height 17
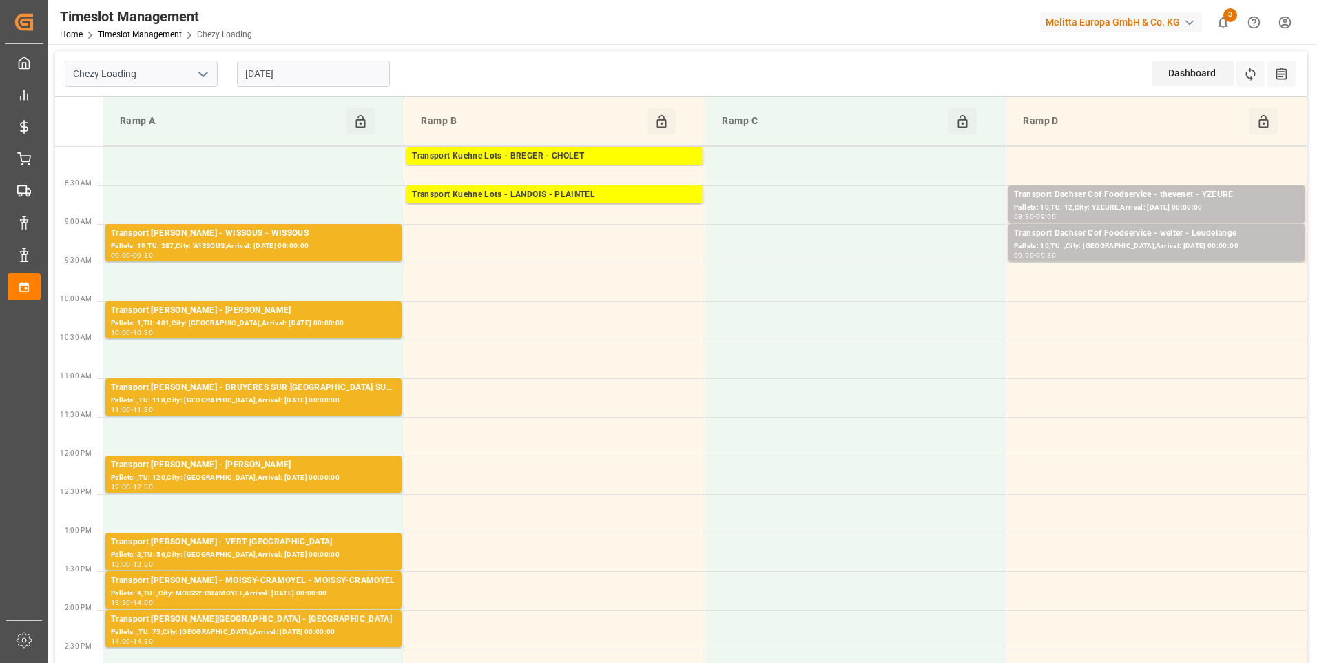
click at [205, 74] on polyline "open menu" at bounding box center [203, 74] width 8 height 4
click at [109, 132] on div "Chezy Unloading" at bounding box center [141, 135] width 152 height 31
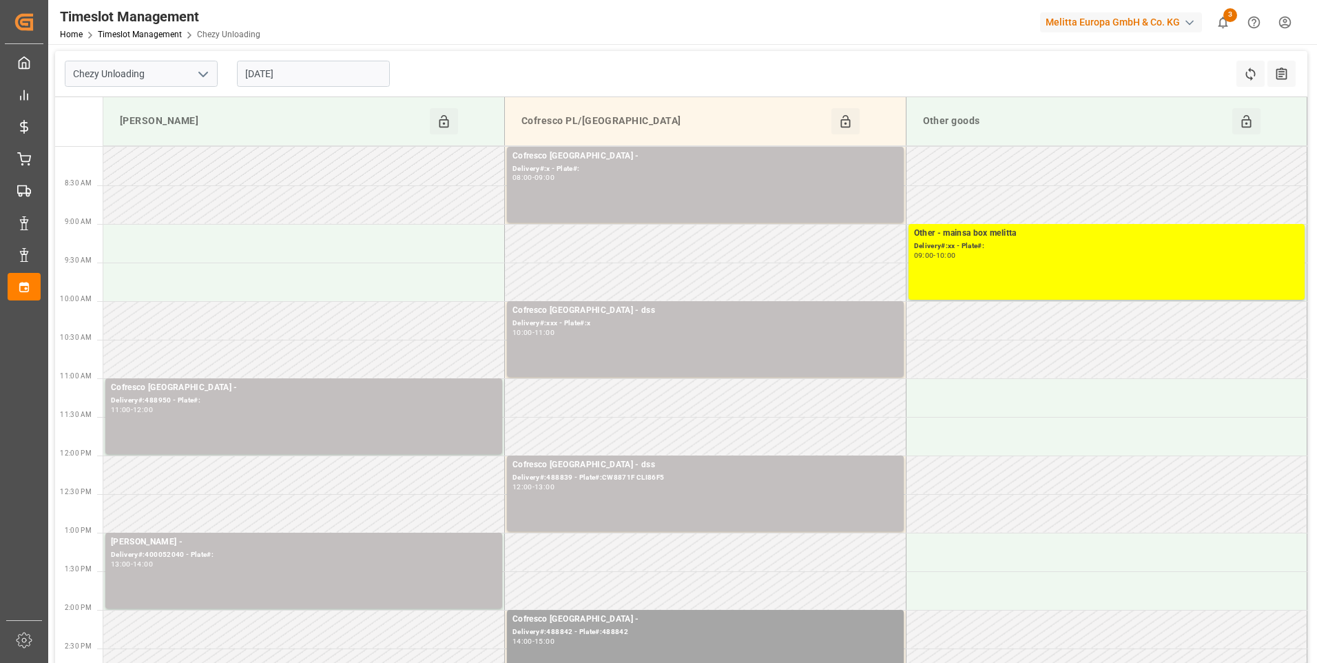
click at [258, 75] on input "[DATE]" at bounding box center [313, 74] width 153 height 26
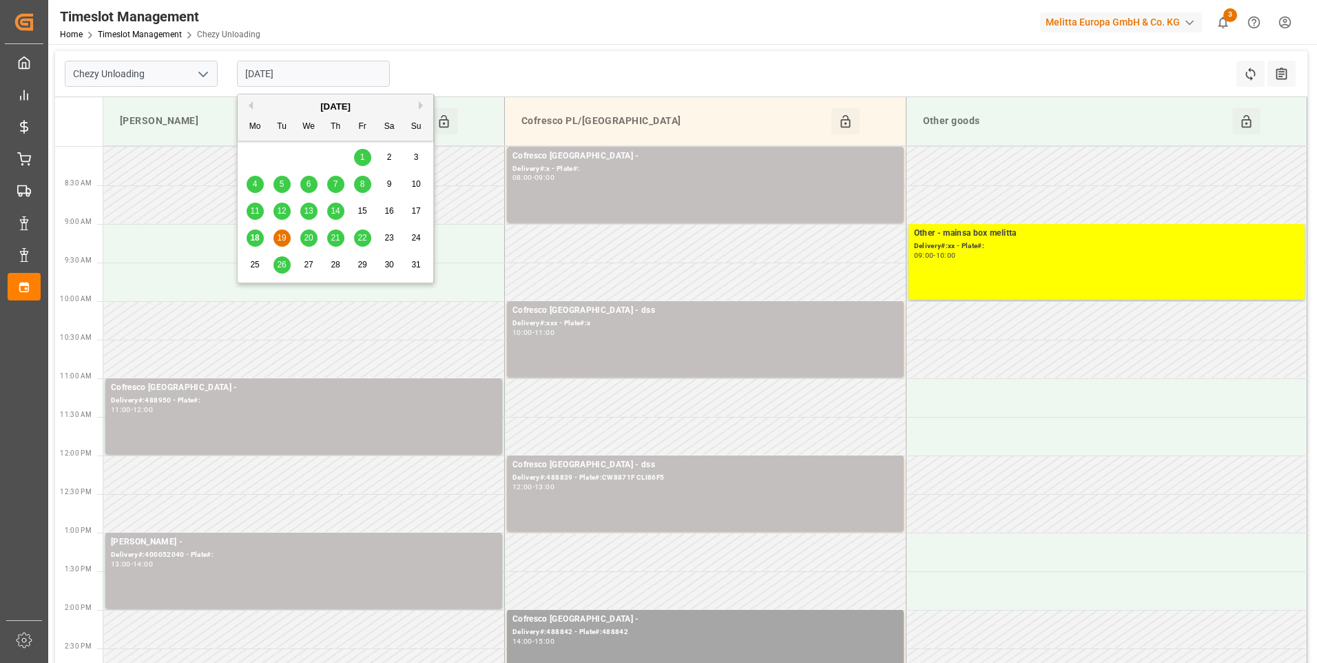
click at [251, 236] on span "18" at bounding box center [254, 238] width 9 height 10
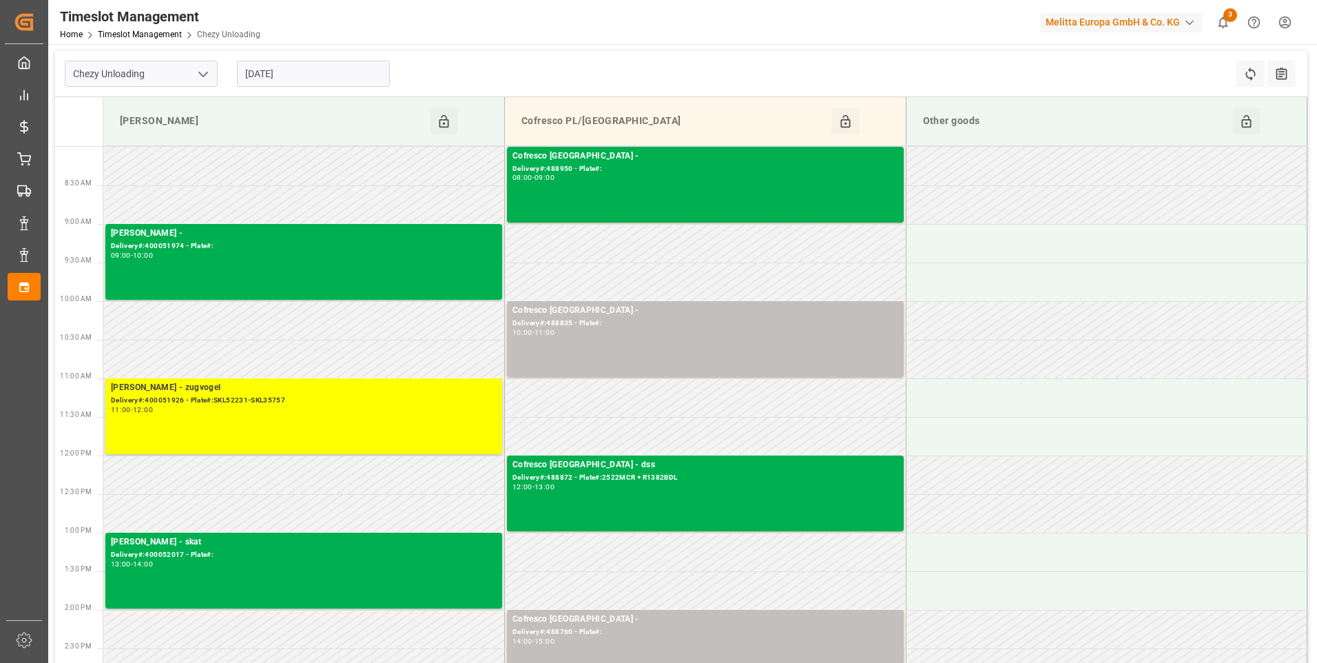
click at [508, 68] on div "Chezy Unloading 18-08-2025 Refresh Time Slots All Audits" at bounding box center [681, 74] width 1252 height 46
click at [282, 81] on input "[DATE]" at bounding box center [313, 74] width 153 height 26
click at [205, 79] on icon "open menu" at bounding box center [203, 74] width 17 height 17
click at [119, 109] on div "Chezy Loading" at bounding box center [141, 104] width 152 height 31
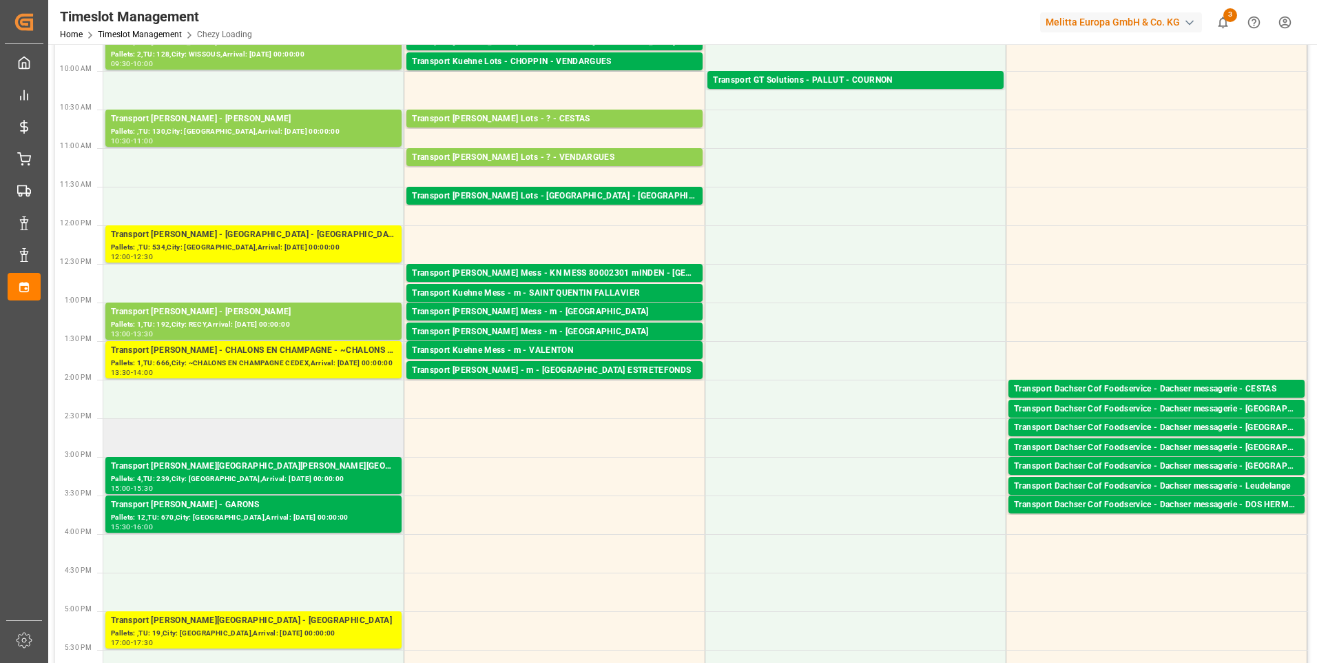
scroll to position [276, 0]
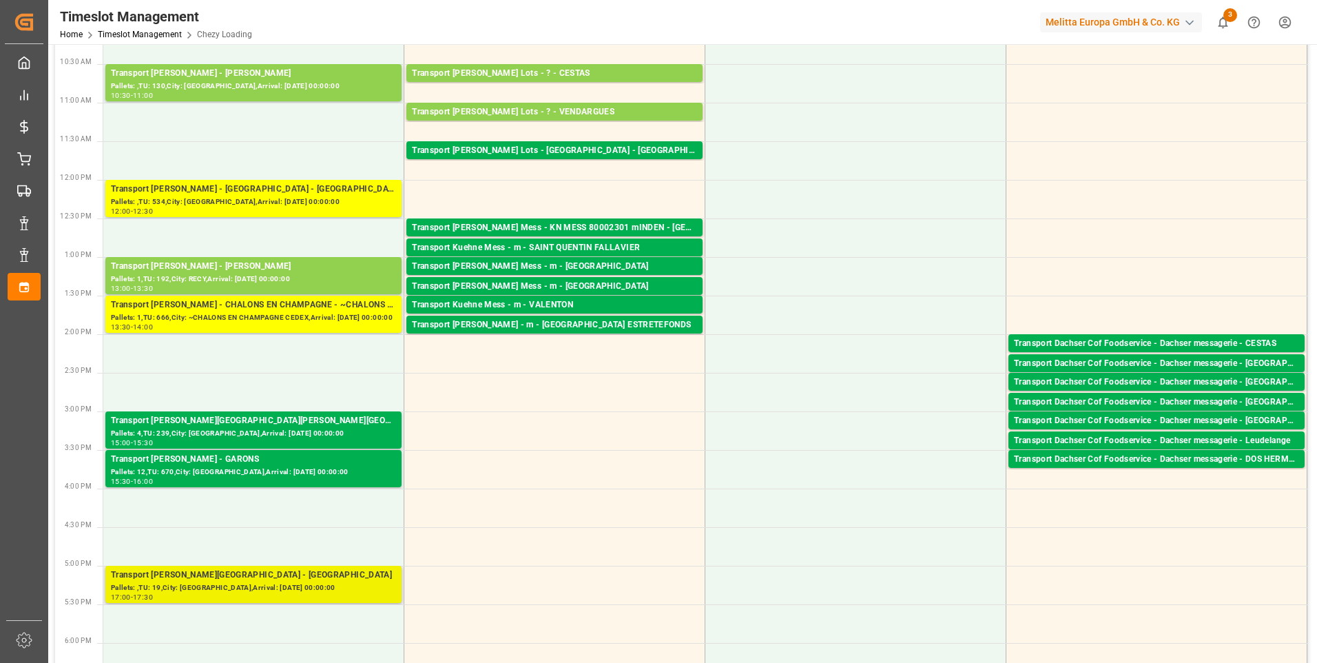
click at [242, 575] on div "Transport [PERSON_NAME][GEOGRAPHIC_DATA] - [GEOGRAPHIC_DATA]" at bounding box center [253, 575] width 285 height 14
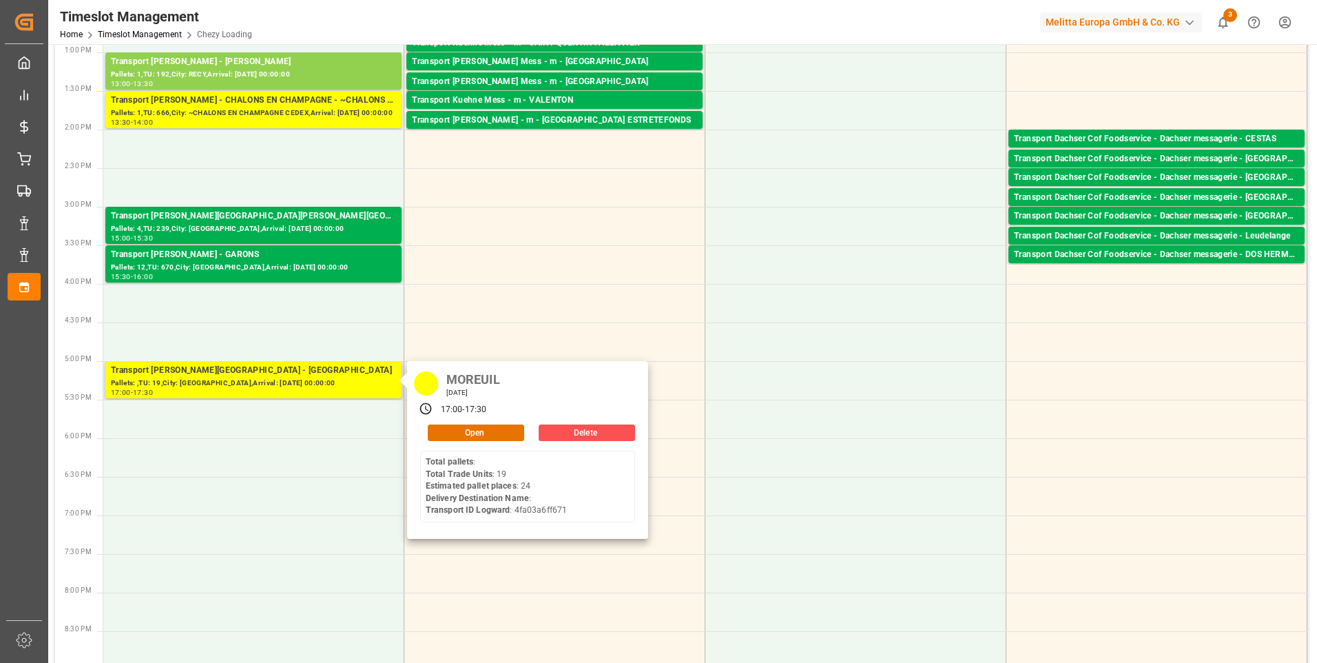
scroll to position [482, 0]
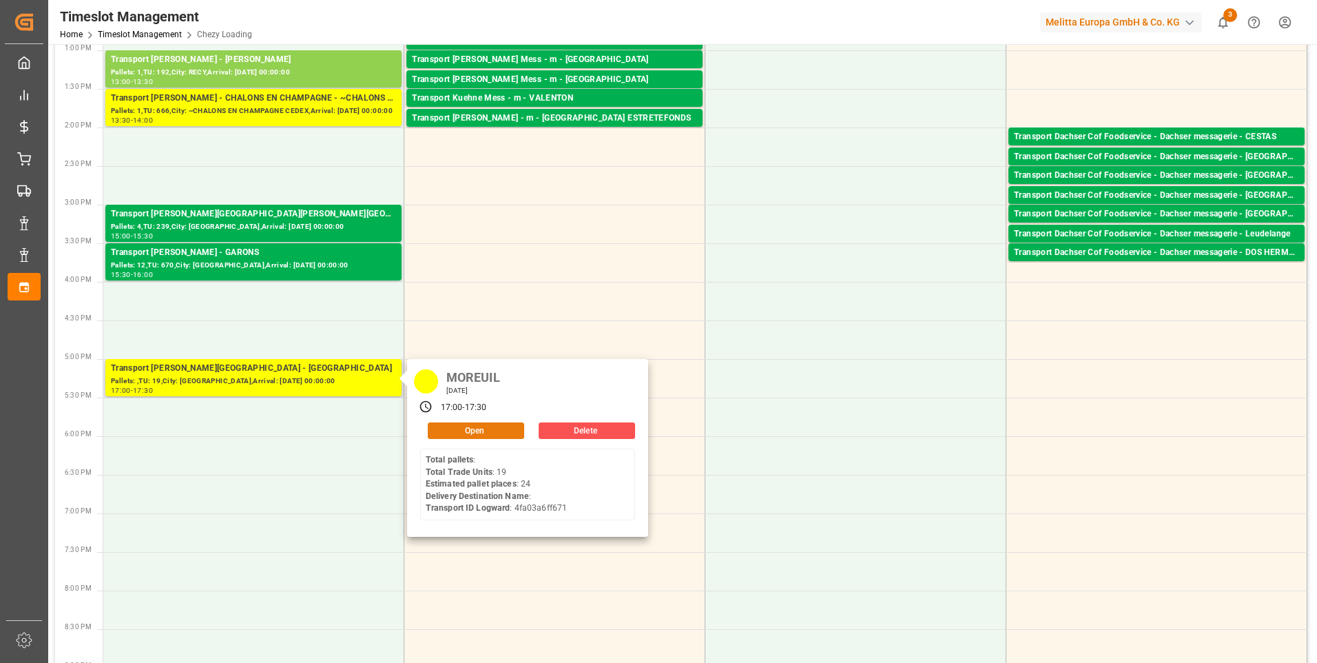
click at [475, 427] on button "Open" at bounding box center [476, 430] width 96 height 17
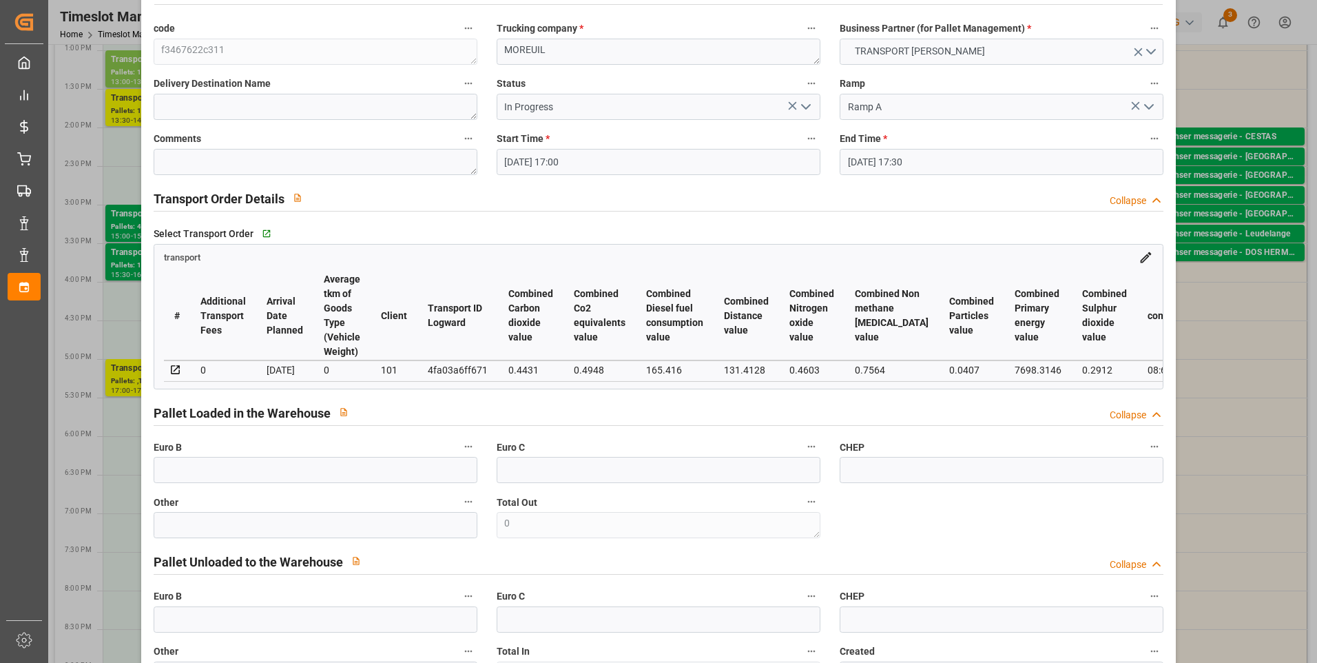
scroll to position [0, 0]
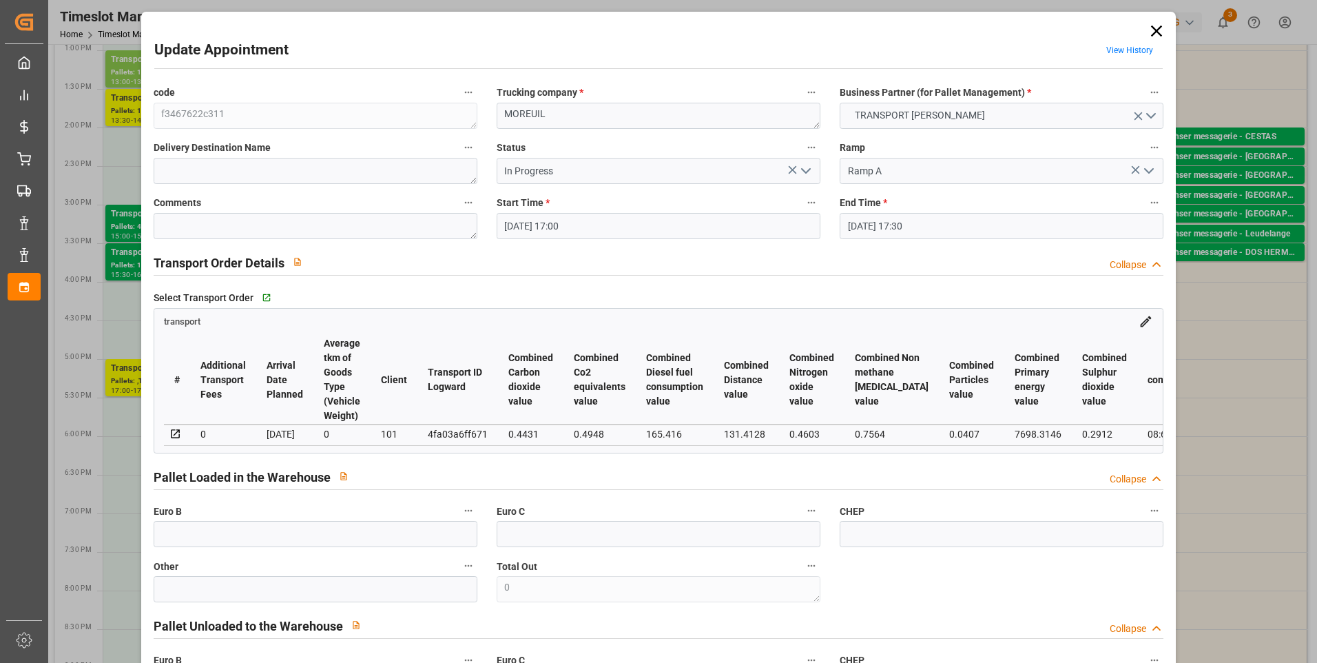
click at [806, 169] on icon "open menu" at bounding box center [806, 171] width 17 height 17
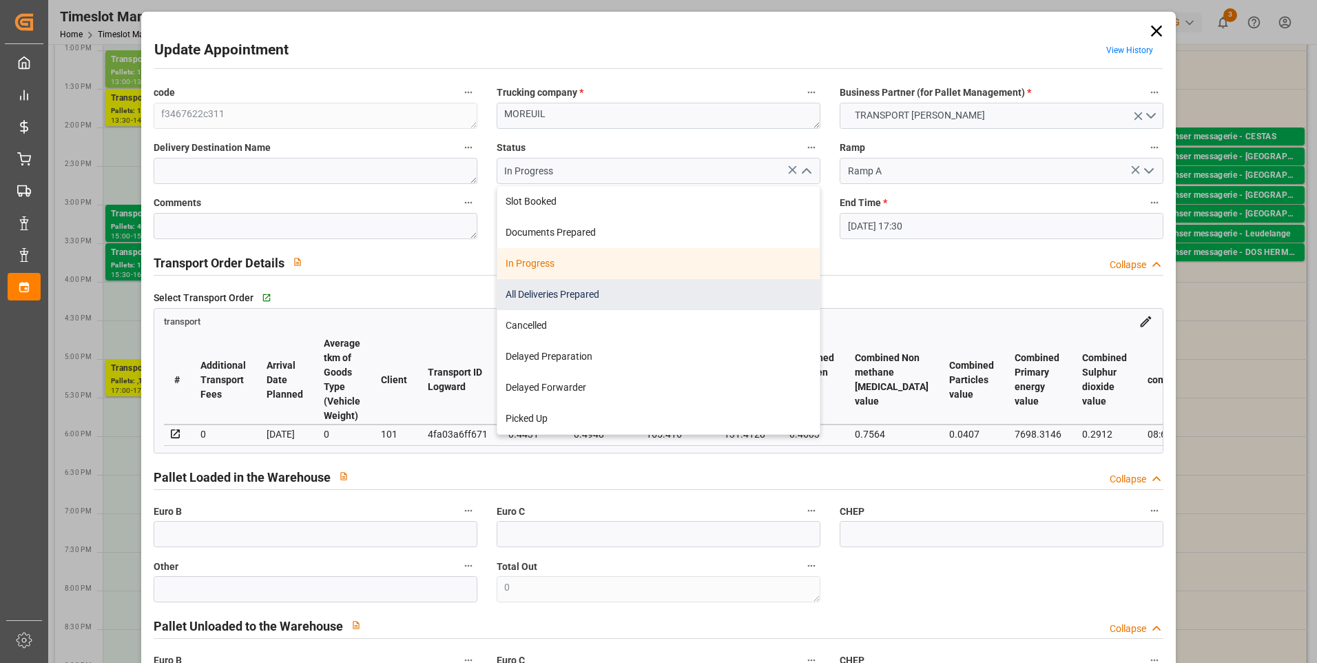
click at [529, 297] on div "All Deliveries Prepared" at bounding box center [658, 294] width 322 height 31
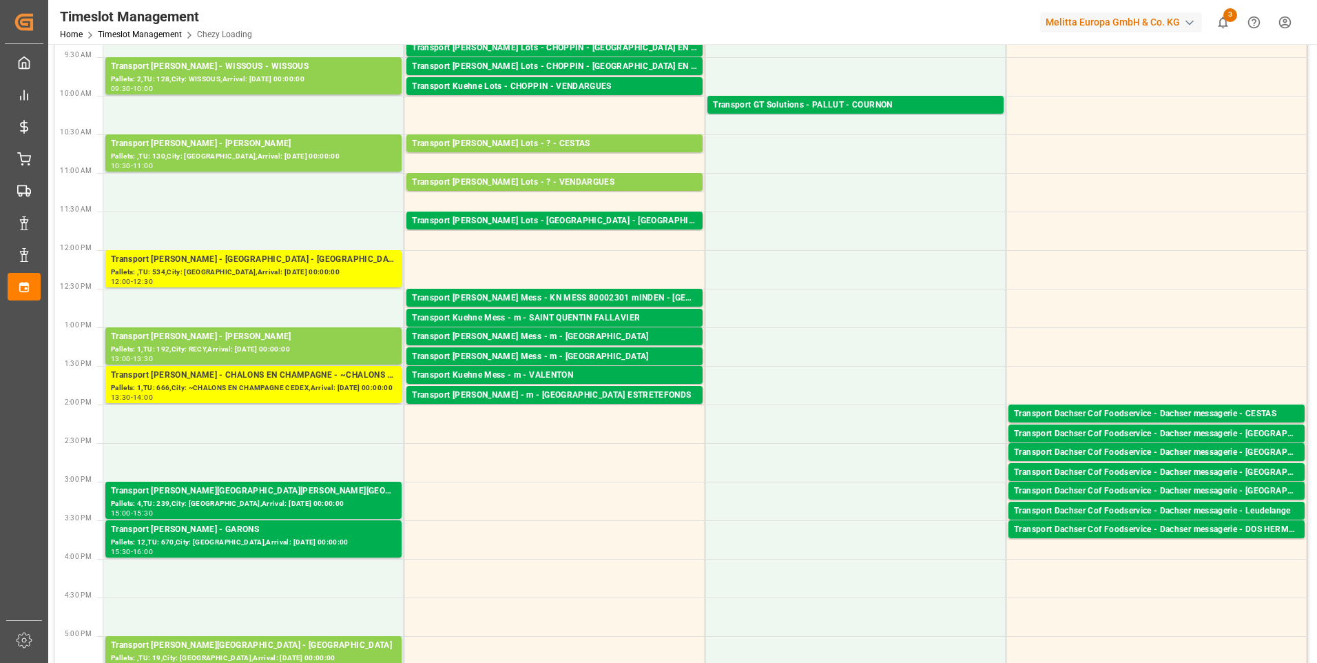
scroll to position [138, 0]
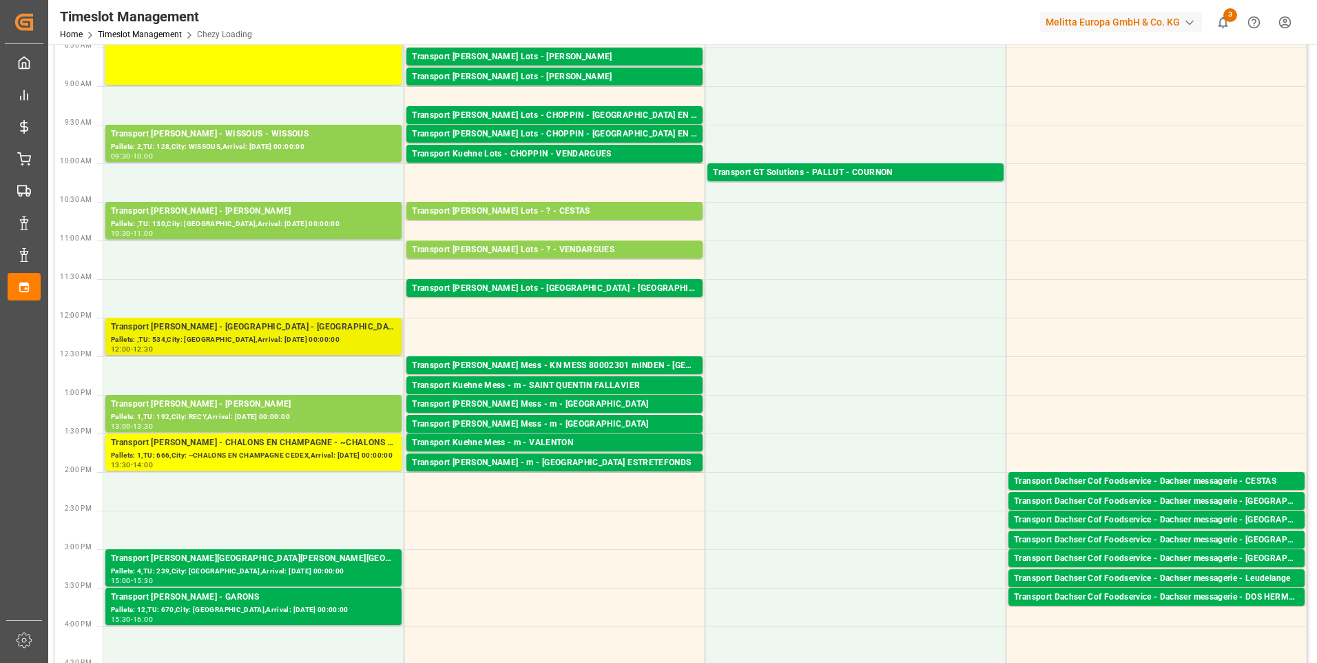
click at [320, 337] on div "Pallets: ,TU: 534,City: [GEOGRAPHIC_DATA],Arrival: [DATE] 00:00:00" at bounding box center [253, 340] width 285 height 12
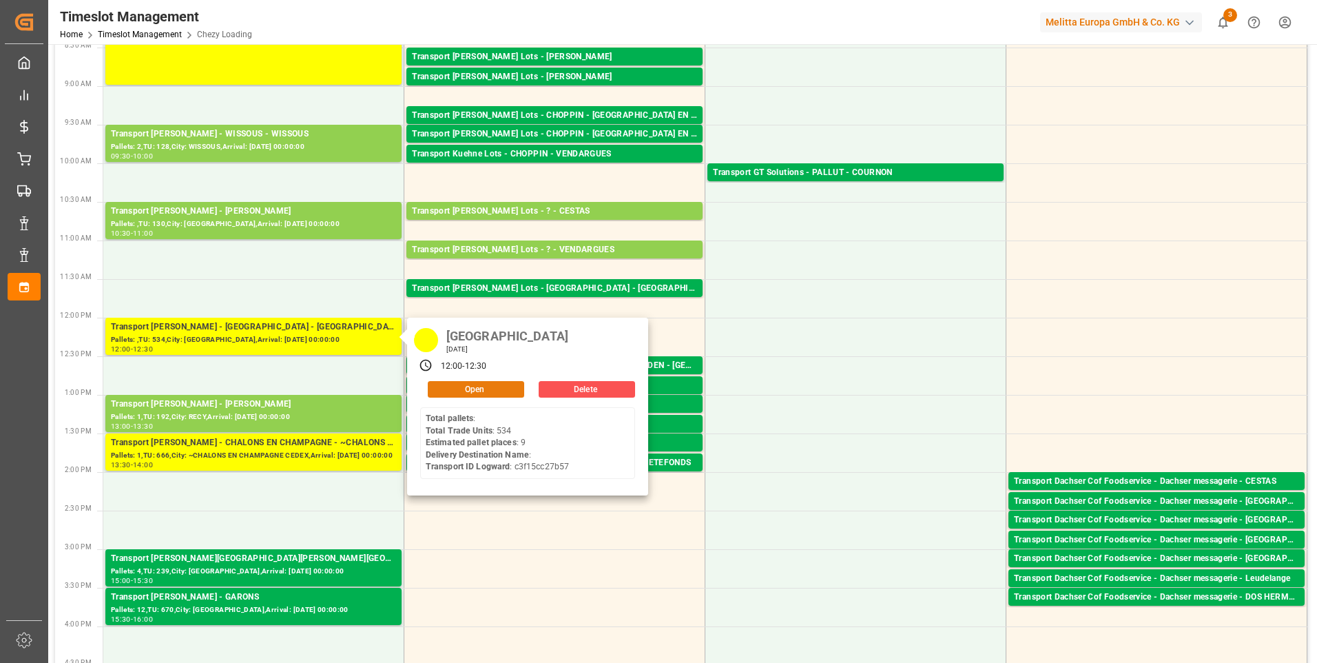
click at [455, 388] on button "Open" at bounding box center [476, 389] width 96 height 17
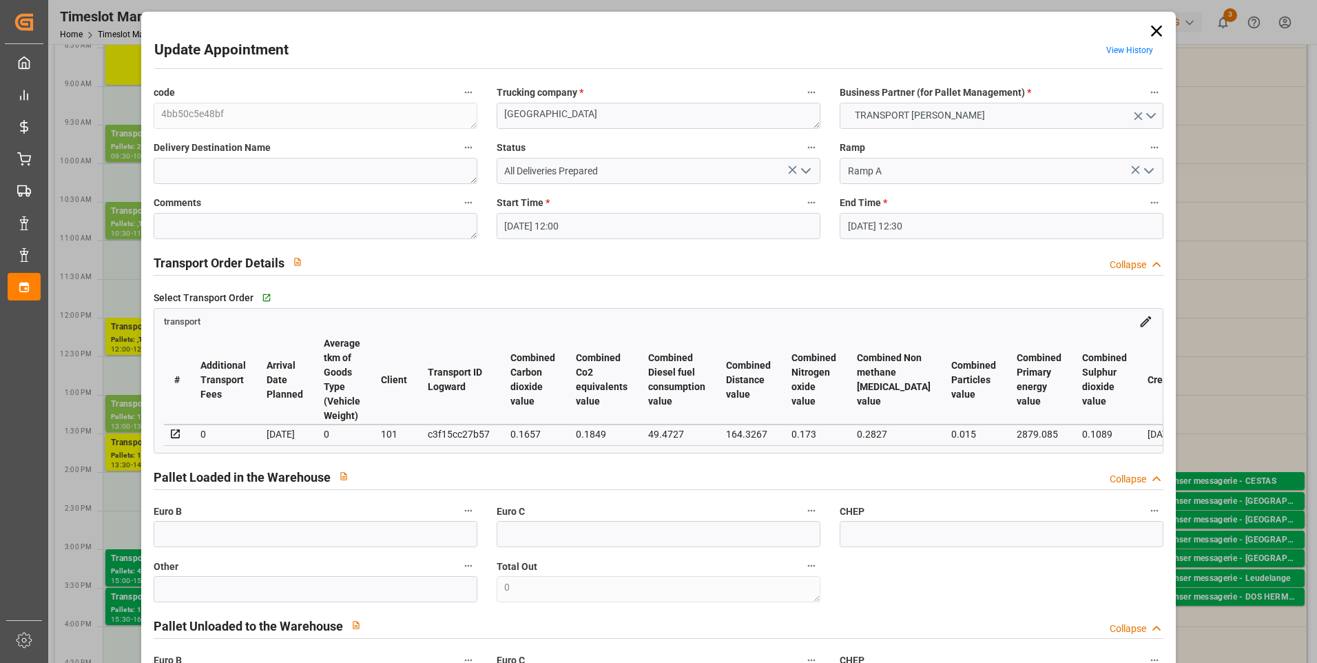
click at [804, 167] on icon "open menu" at bounding box center [806, 171] width 17 height 17
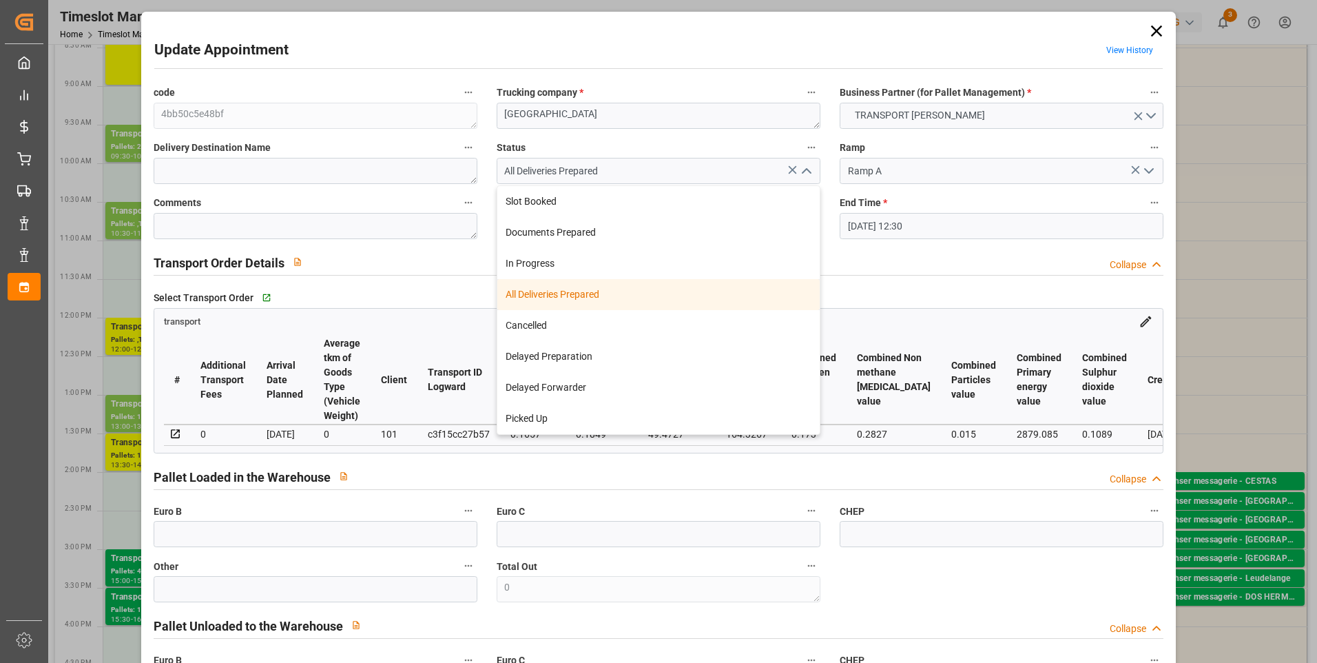
click at [546, 289] on div "All Deliveries Prepared" at bounding box center [658, 294] width 322 height 31
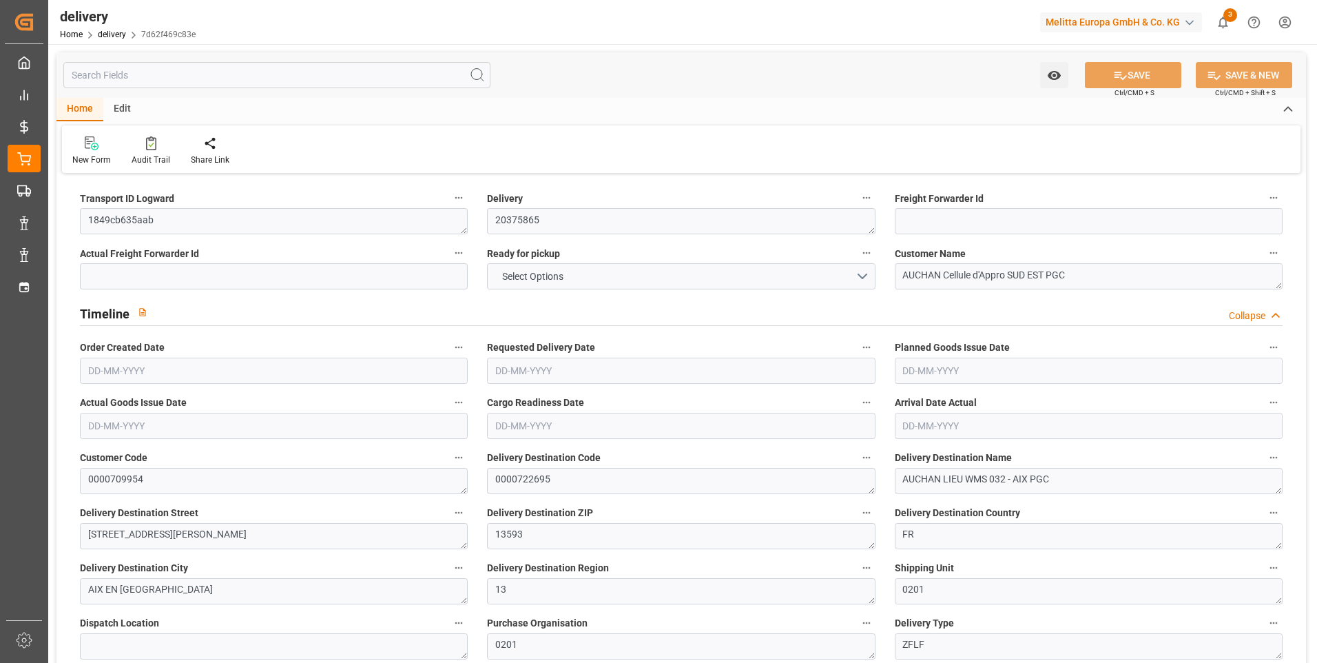
type input "5"
type input "142.915"
type input "362.906"
type input "915.568"
type input "98"
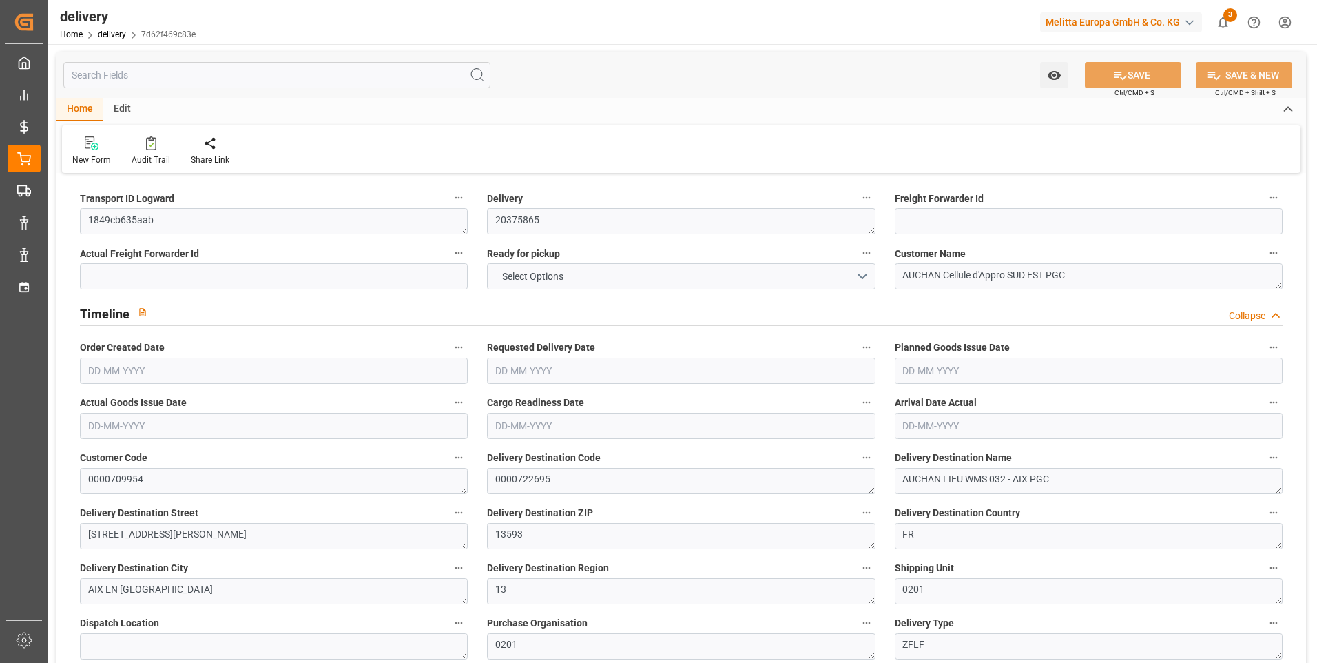
type input "8"
type input "0"
type input "2"
type input "0"
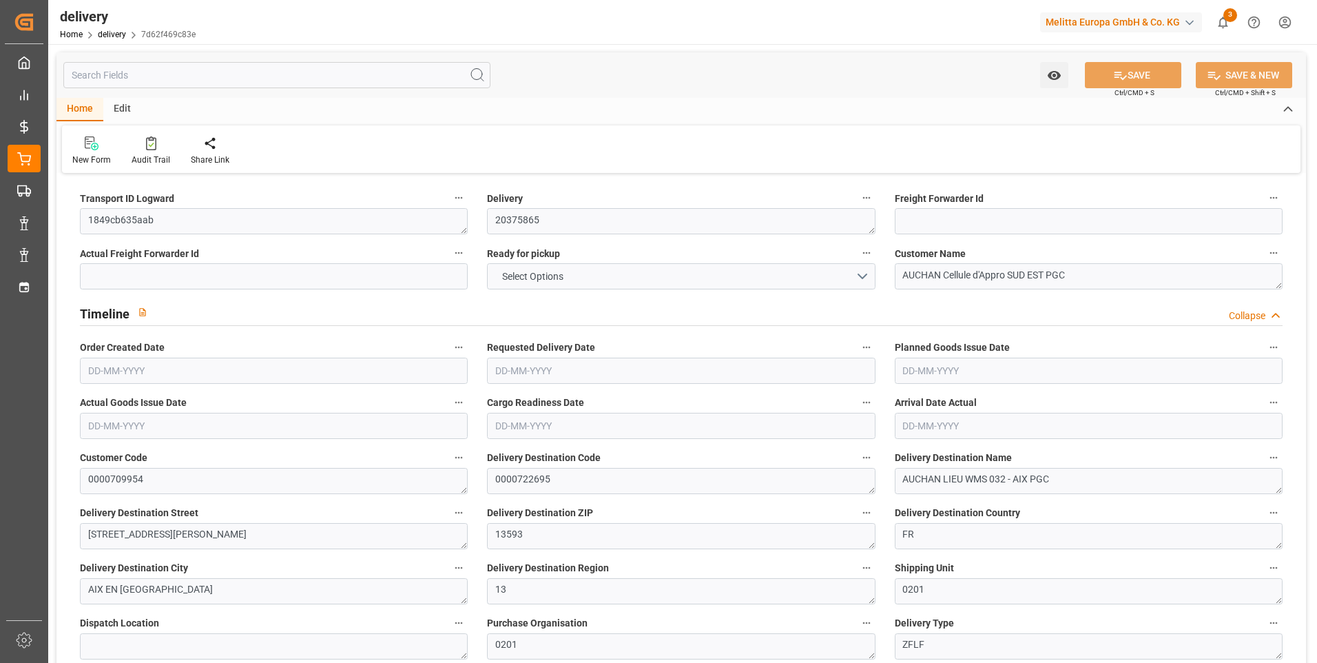
type input "0"
type input "121.98"
type input "0"
type input "35.28"
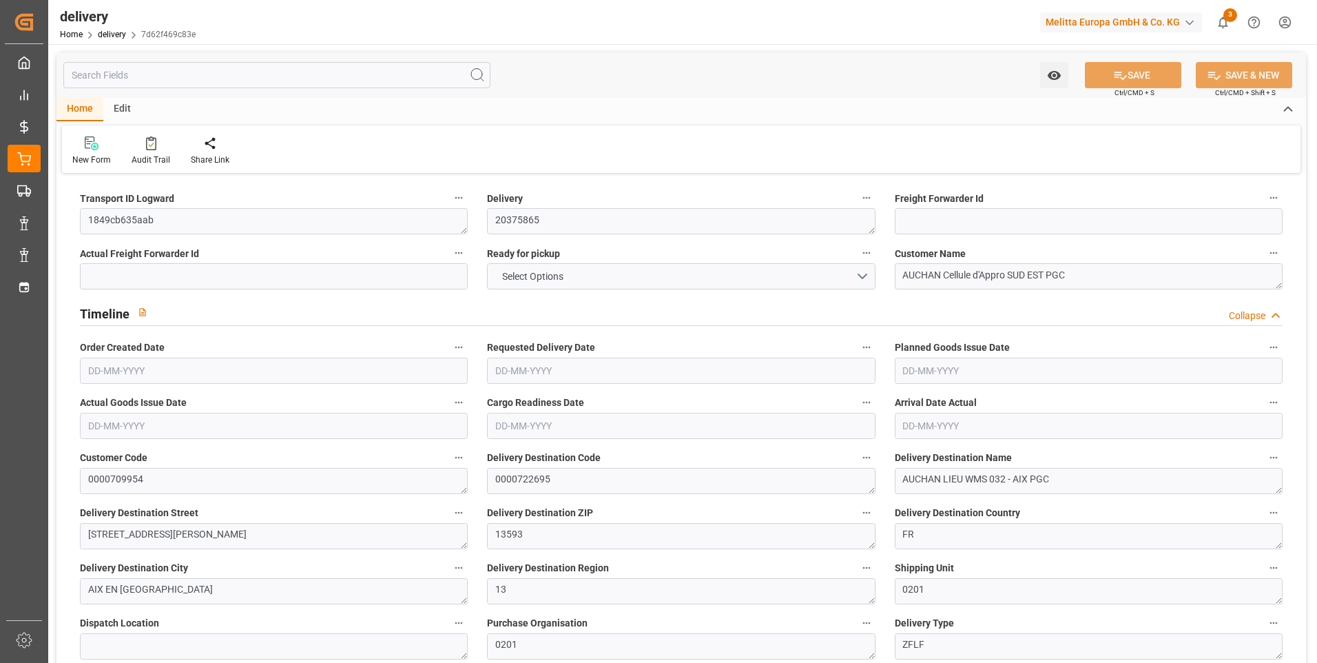
type input "1.5"
type input "1.3"
type input "0"
type input "12"
type input "178.906"
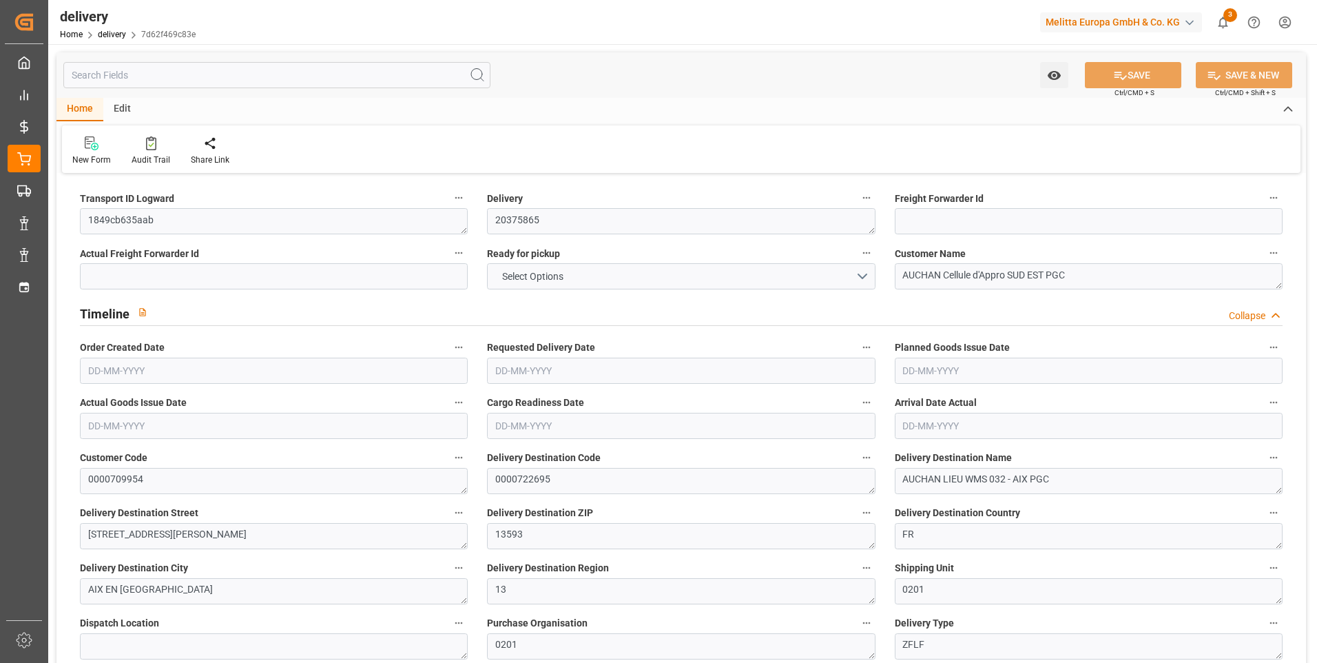
type input "101"
type input "0"
type input "[DATE]"
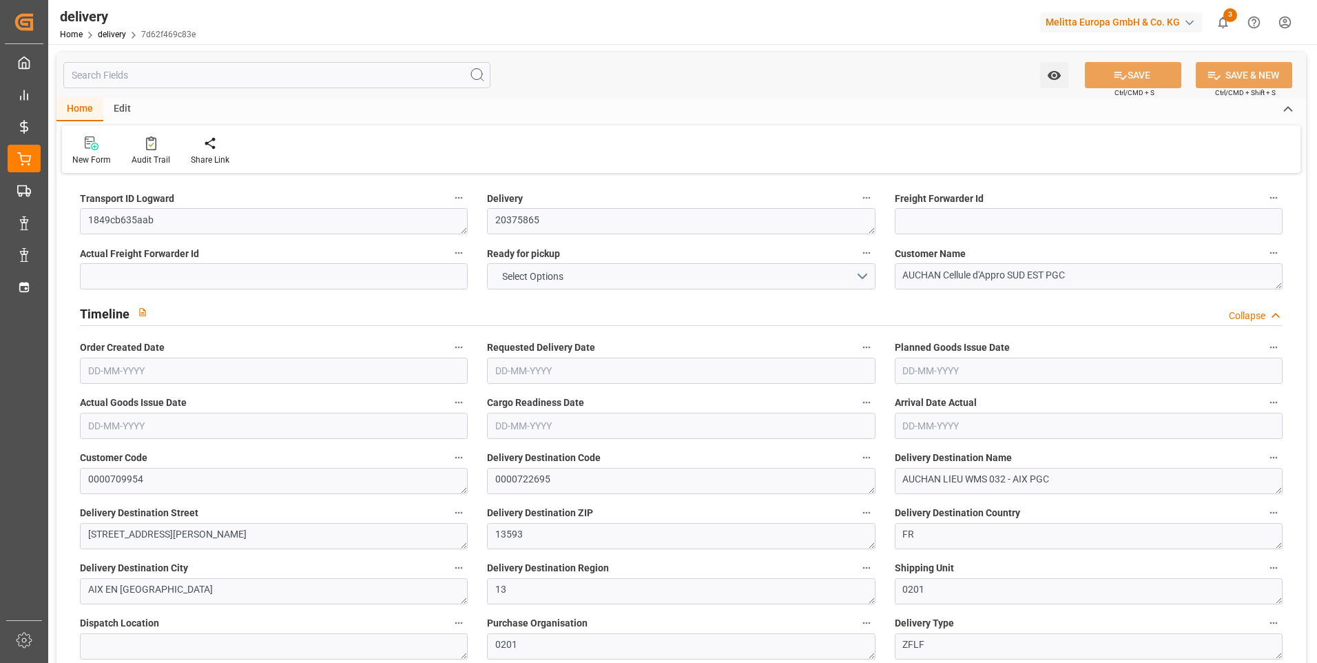
type input "[DATE]"
type input "07-08-2025 11:01"
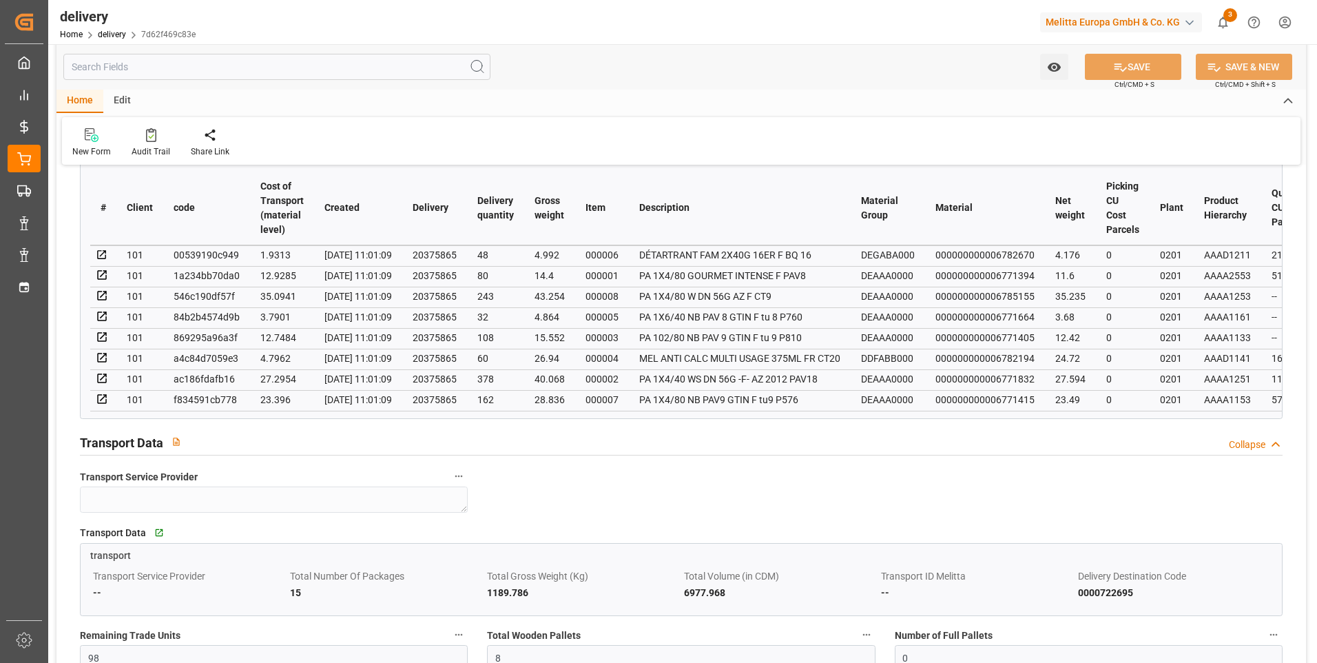
scroll to position [758, 0]
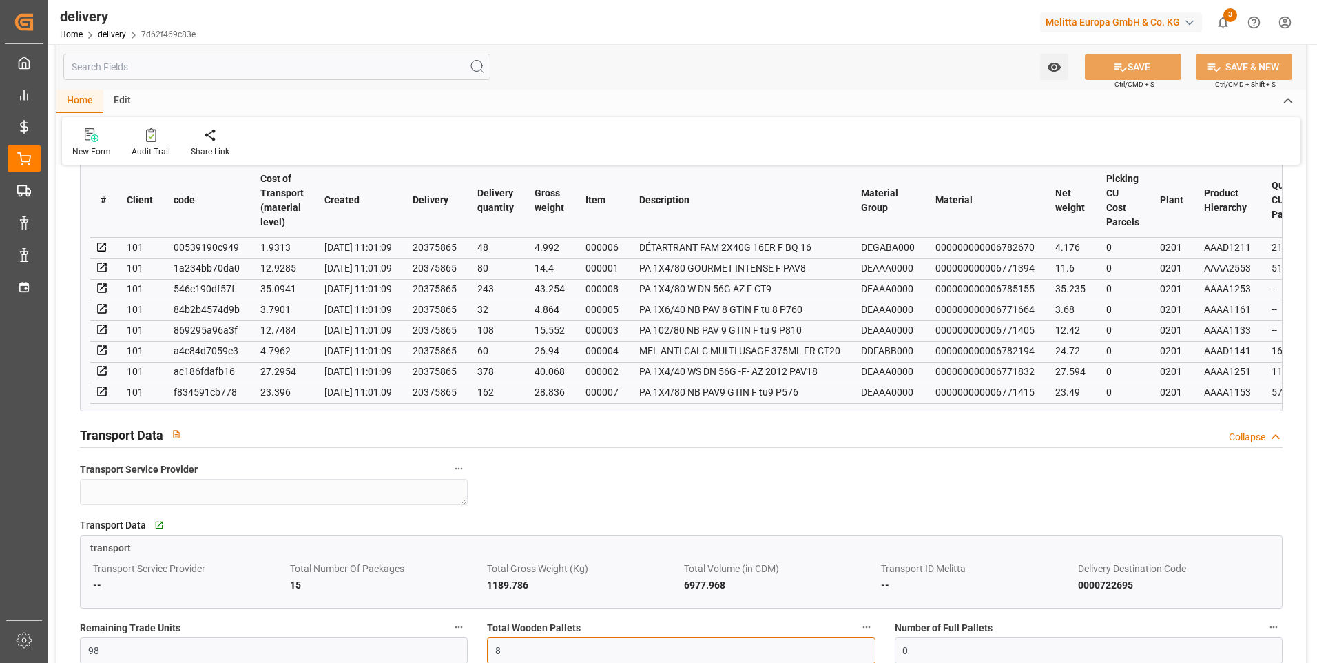
click at [519, 659] on input "8" at bounding box center [681, 650] width 388 height 26
type input "5"
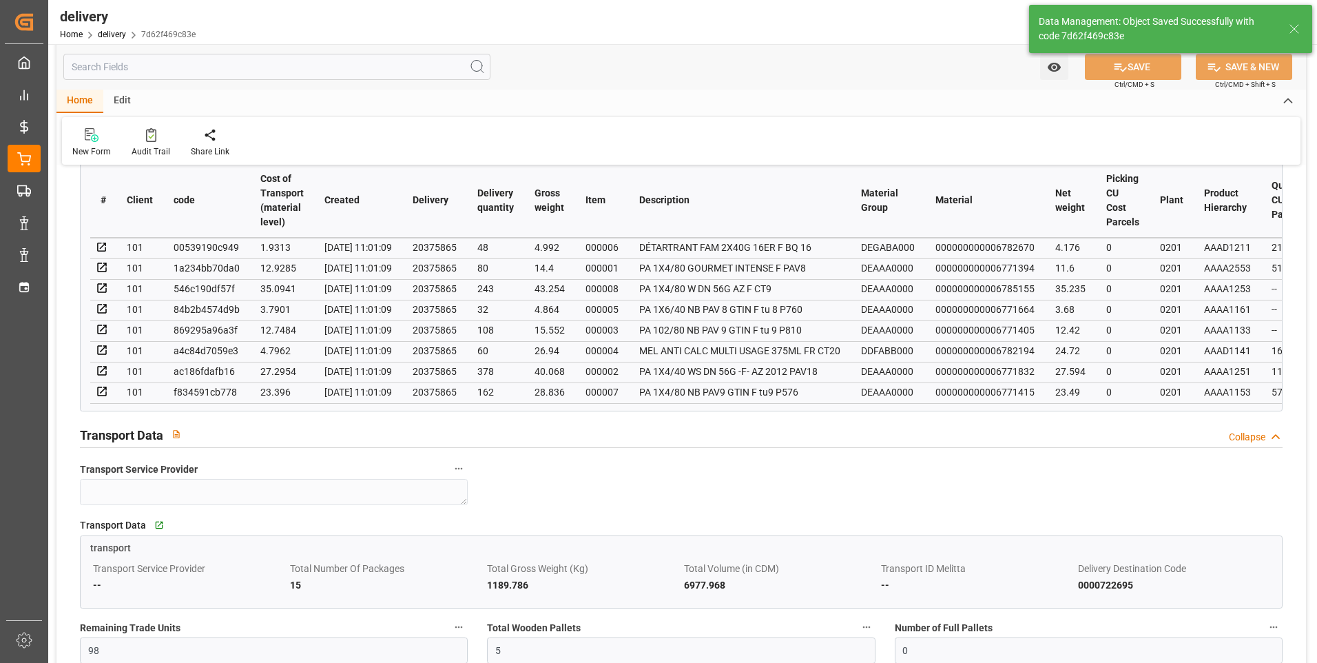
type input "7.5"
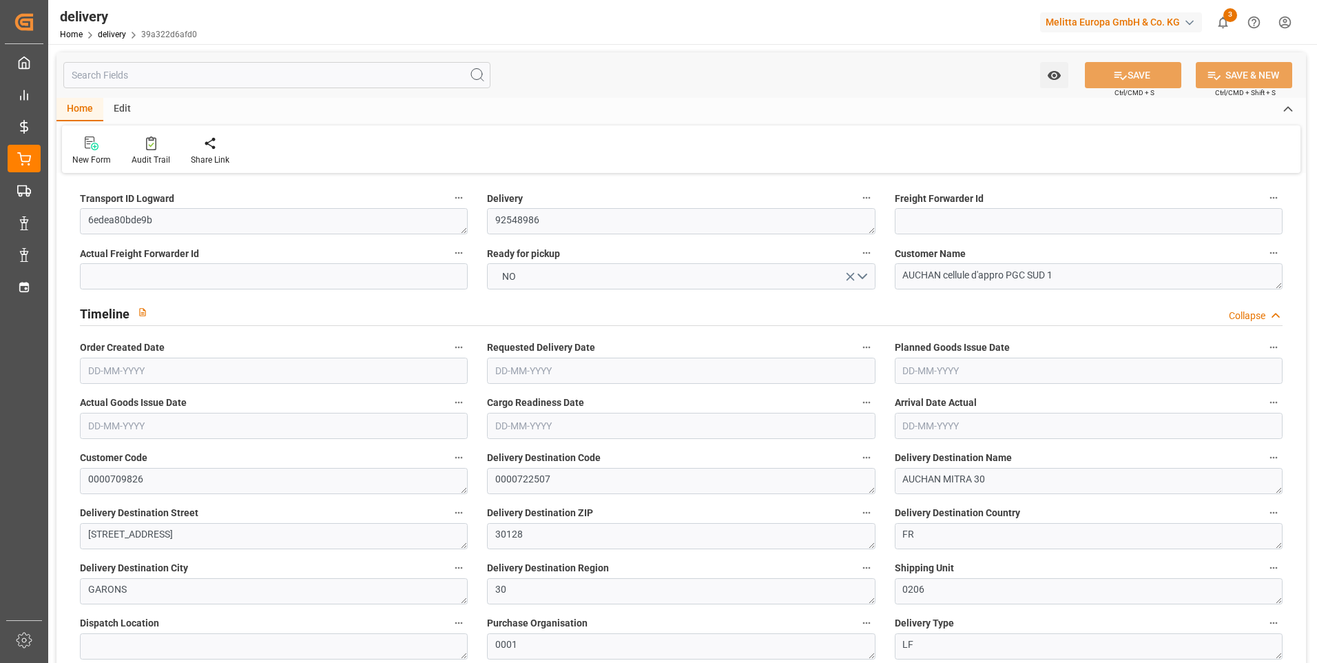
type input "[DATE]"
type input "[DATE] 11:00"
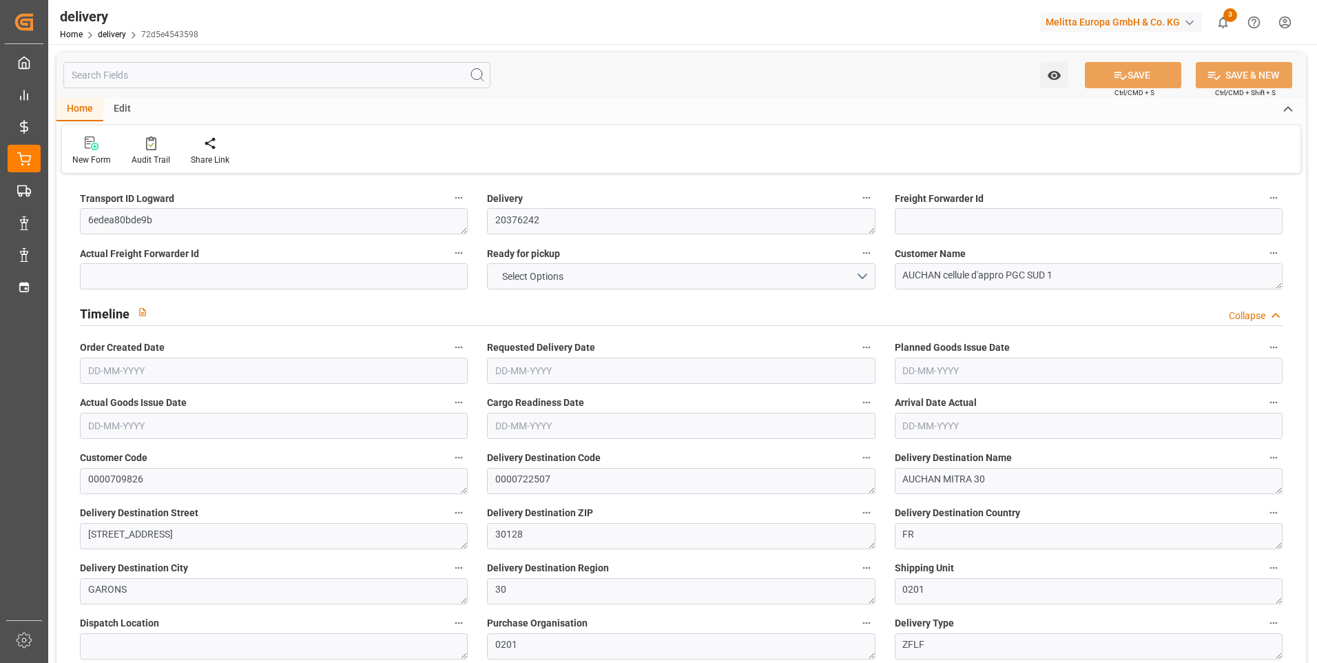
type input "10"
type input "199.558"
type input "471.166"
type input "968.8"
type input "121"
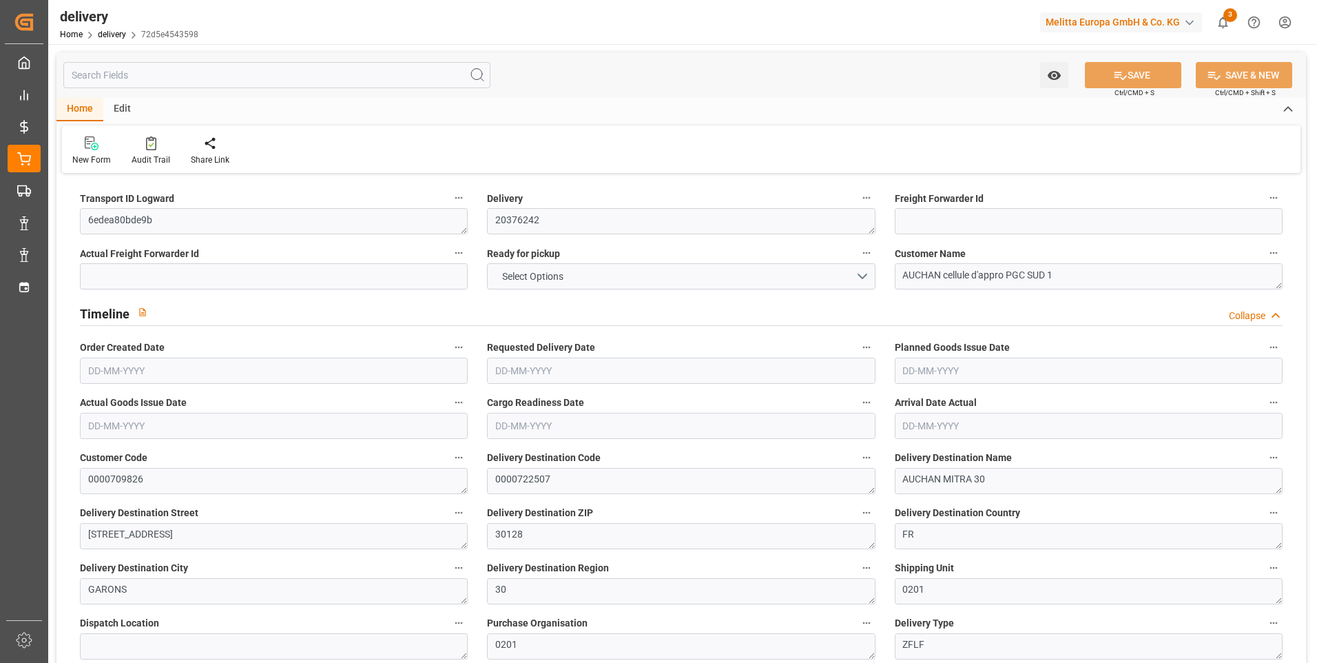
type input "10"
type input "0"
type input "2"
type input "0"
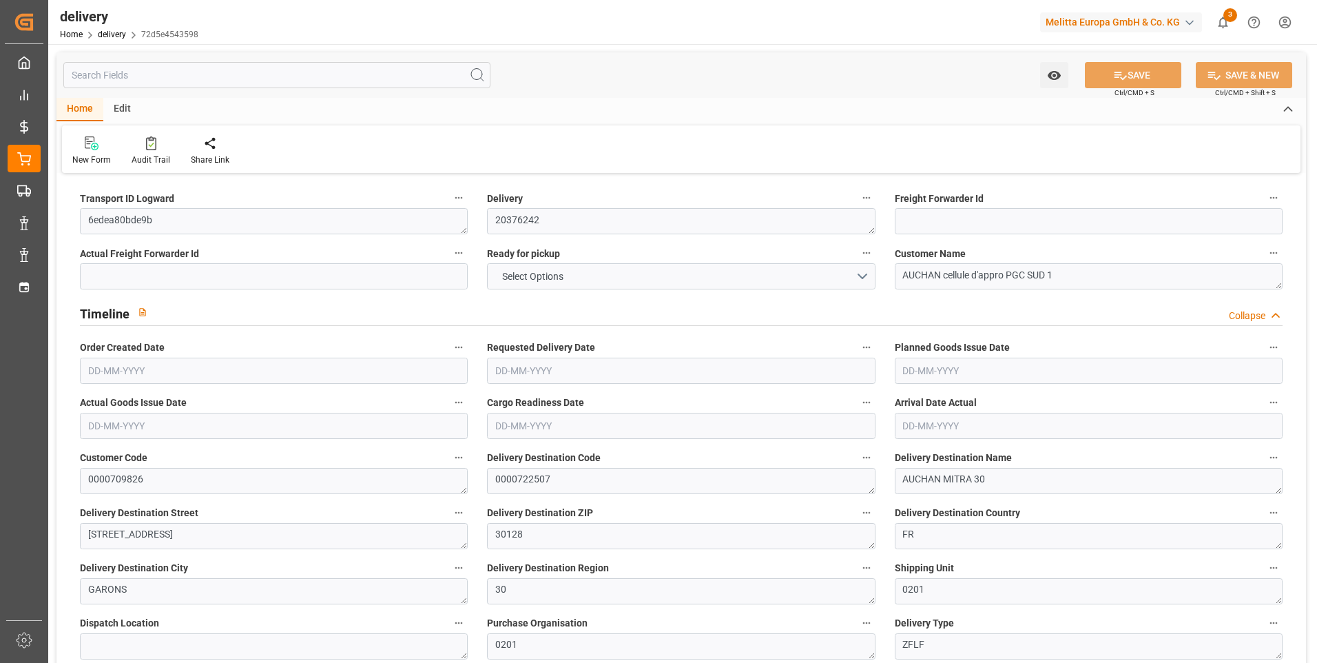
type input "-4.3513"
type input "107.44"
type input "103.0887"
type input "0"
type input "43.56"
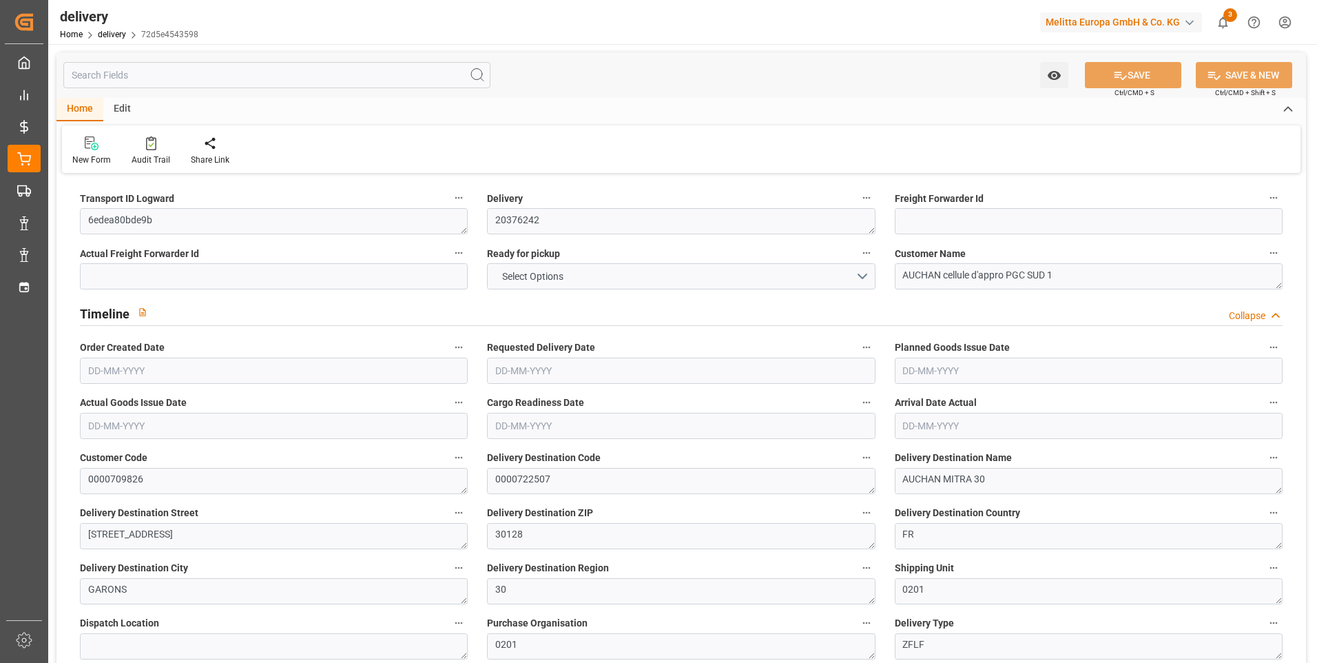
type input "1.5"
type input "1.3"
type input "0"
type input "15"
type input "241.166"
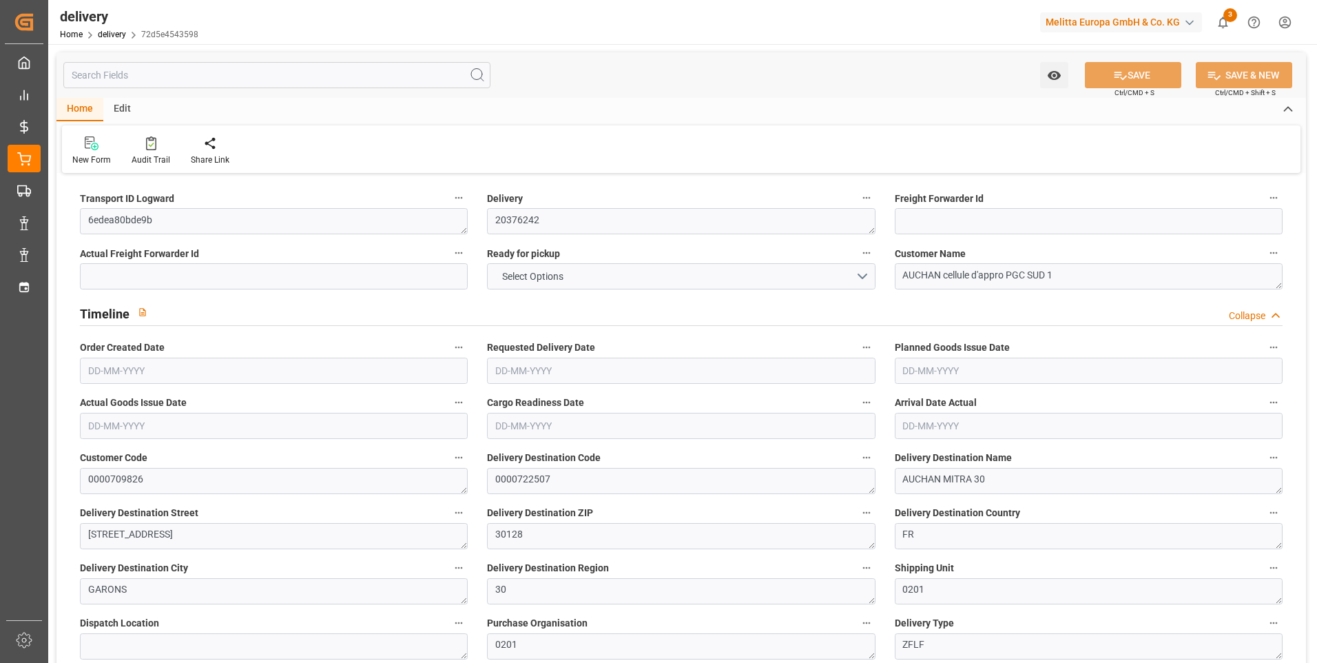
type input "101"
type input "0"
type input "[DATE]"
type input "21-08-2025"
type input "19-08-2025"
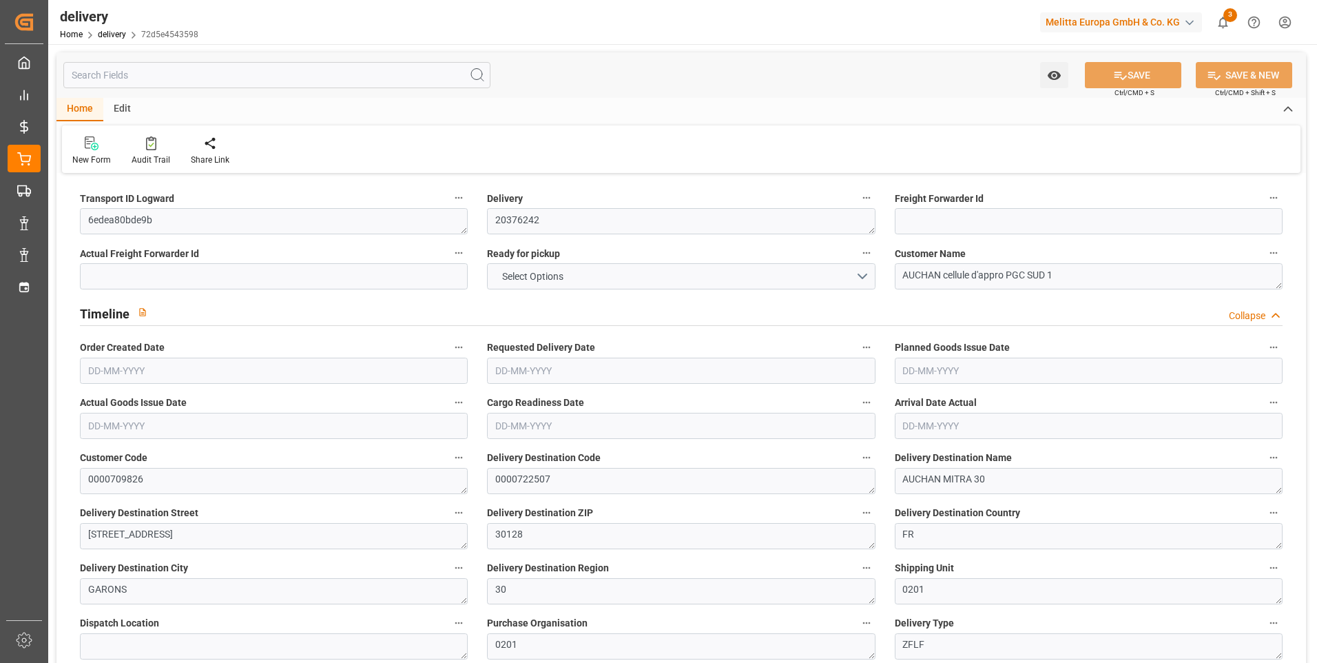
type input "[DATE]"
type input "14-08-2025 11:00"
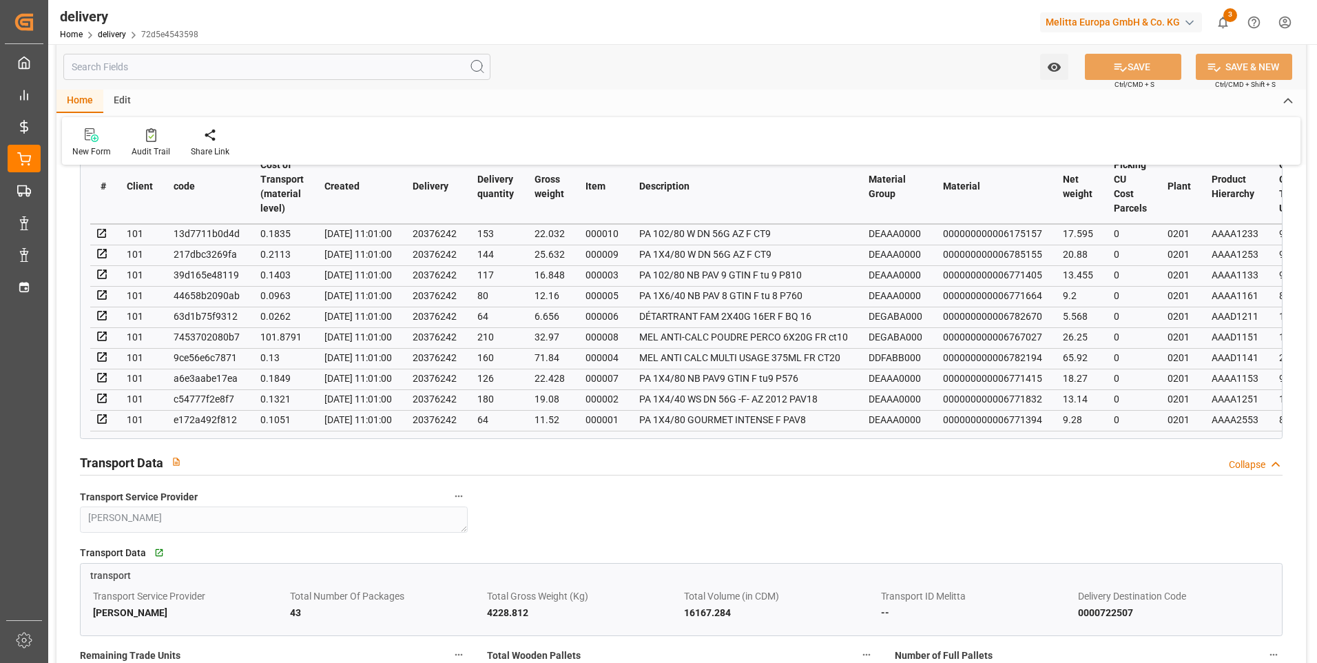
scroll to position [827, 0]
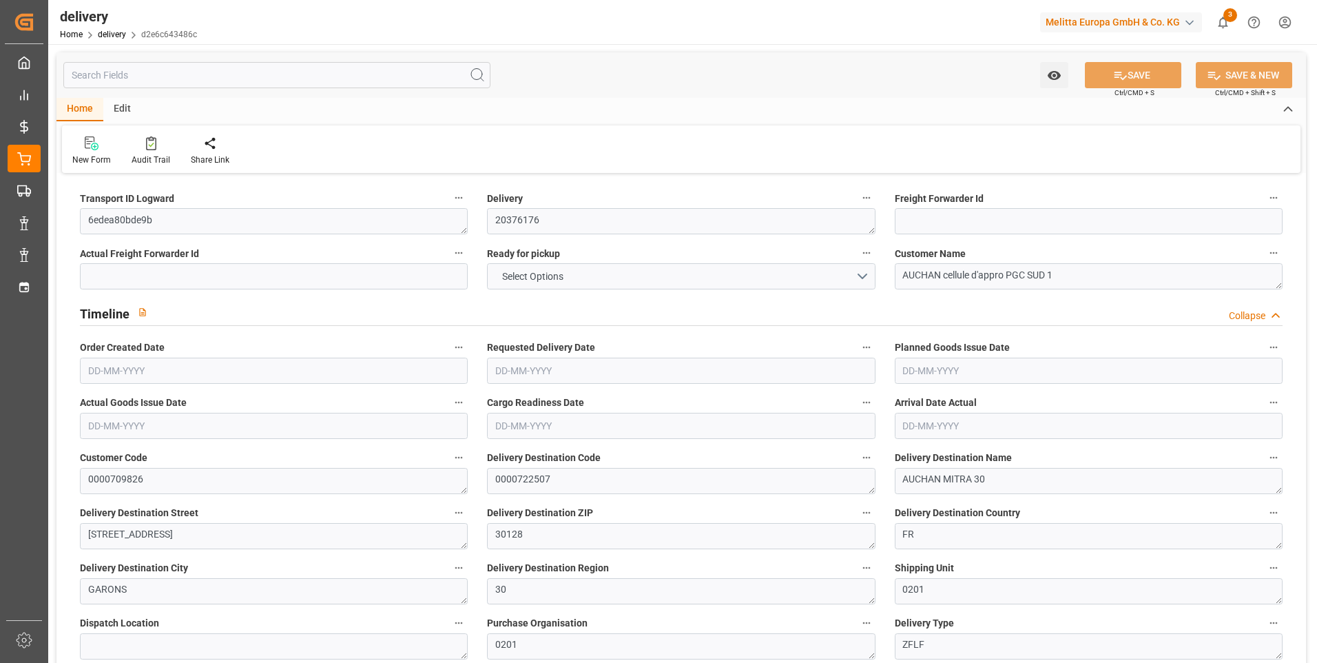
type input "23"
type input "2603.45"
type input "3661.822"
type input "9059.284"
type input "549"
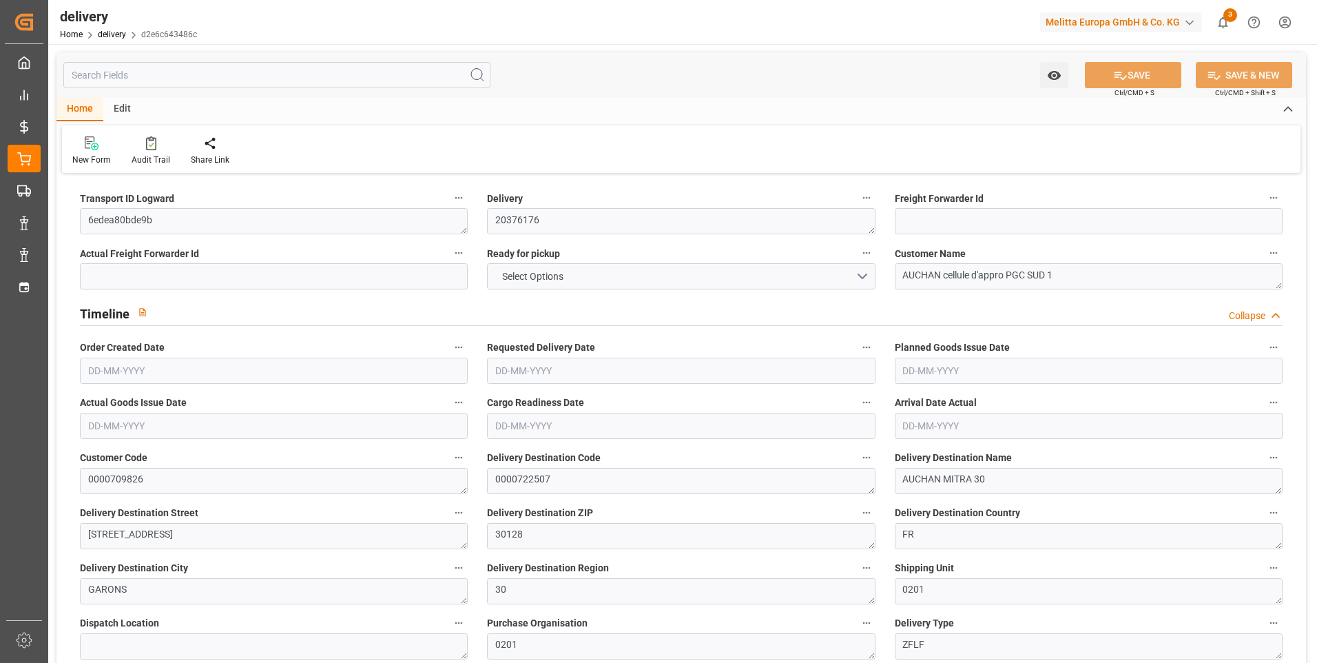
type input "26"
type input "2"
type input "10"
type input "0"
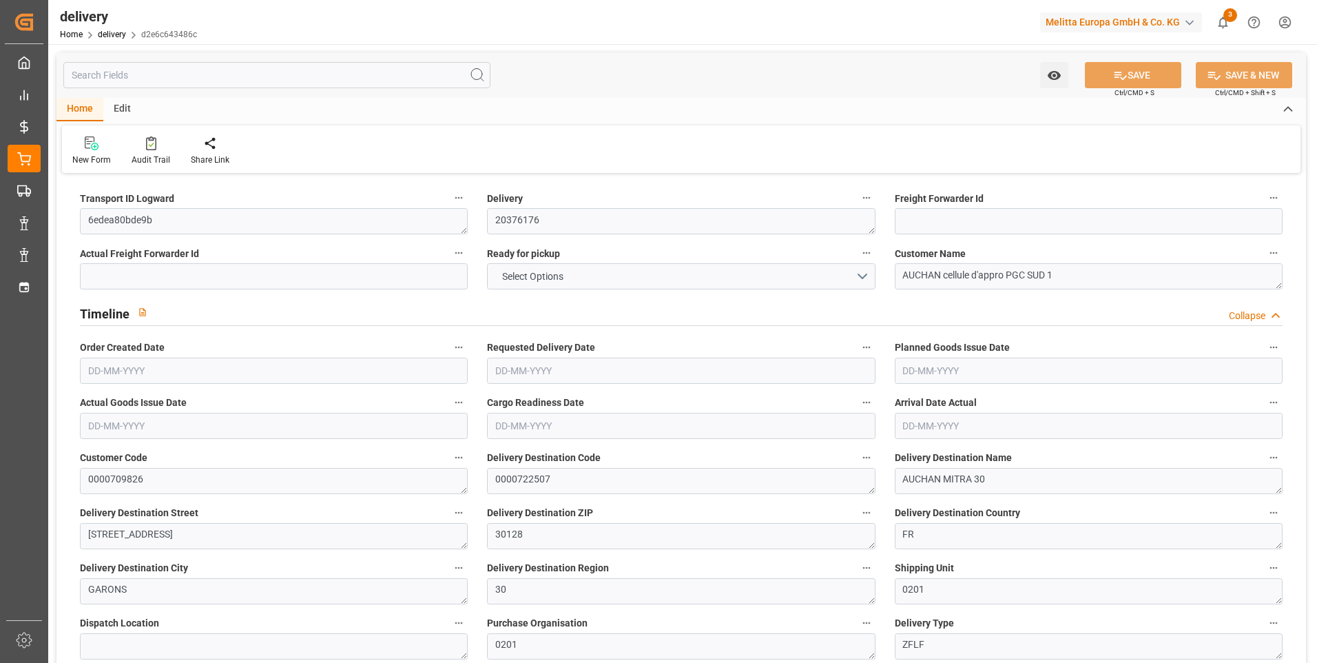
type input "-21.7566"
type input "537.2"
type input "515.4434"
type input "4.9"
type input "197.64"
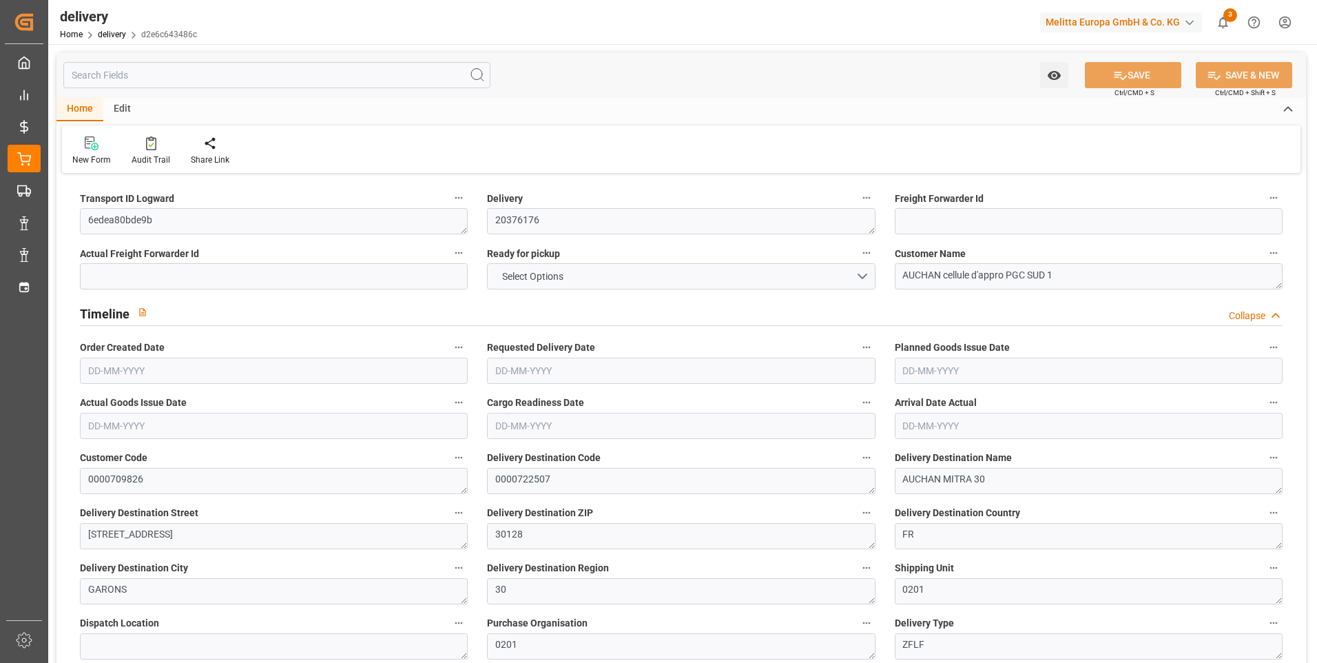
type input "1.5"
type input "1.3"
type input "0"
type input "39"
type input "3011.326"
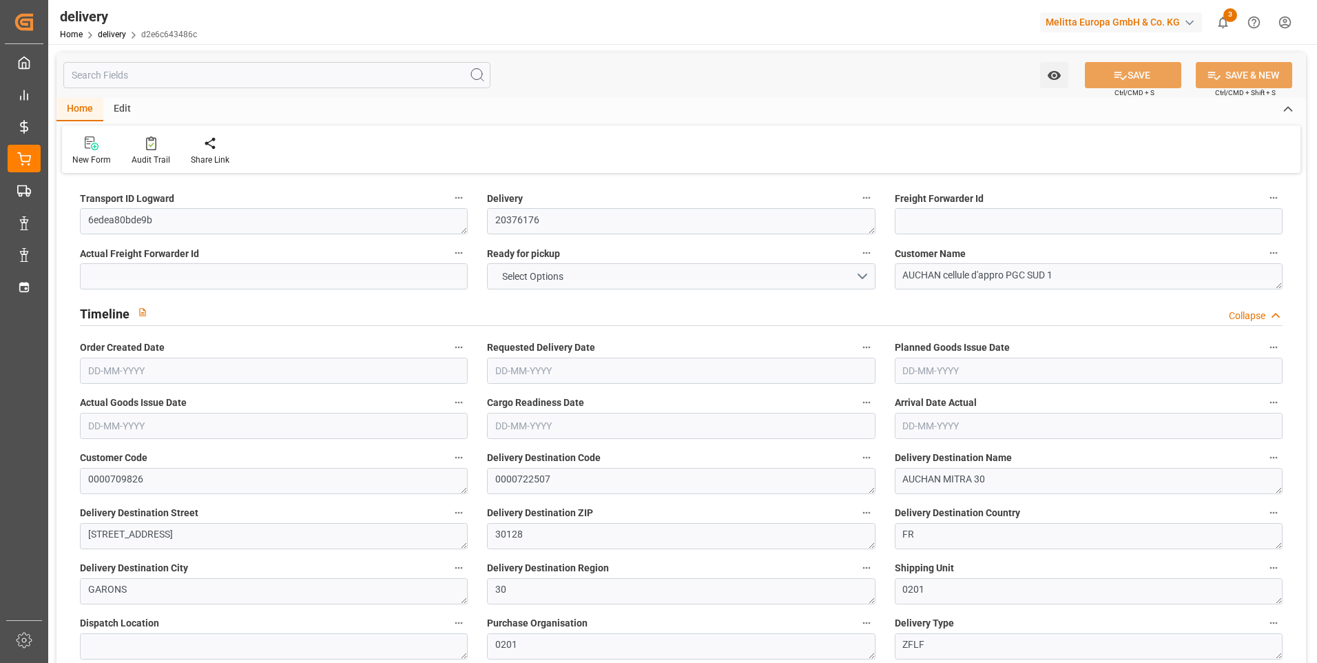
type input "101"
type input "0"
type input "[DATE]"
type input "20-08-2025"
type input "[DATE]"
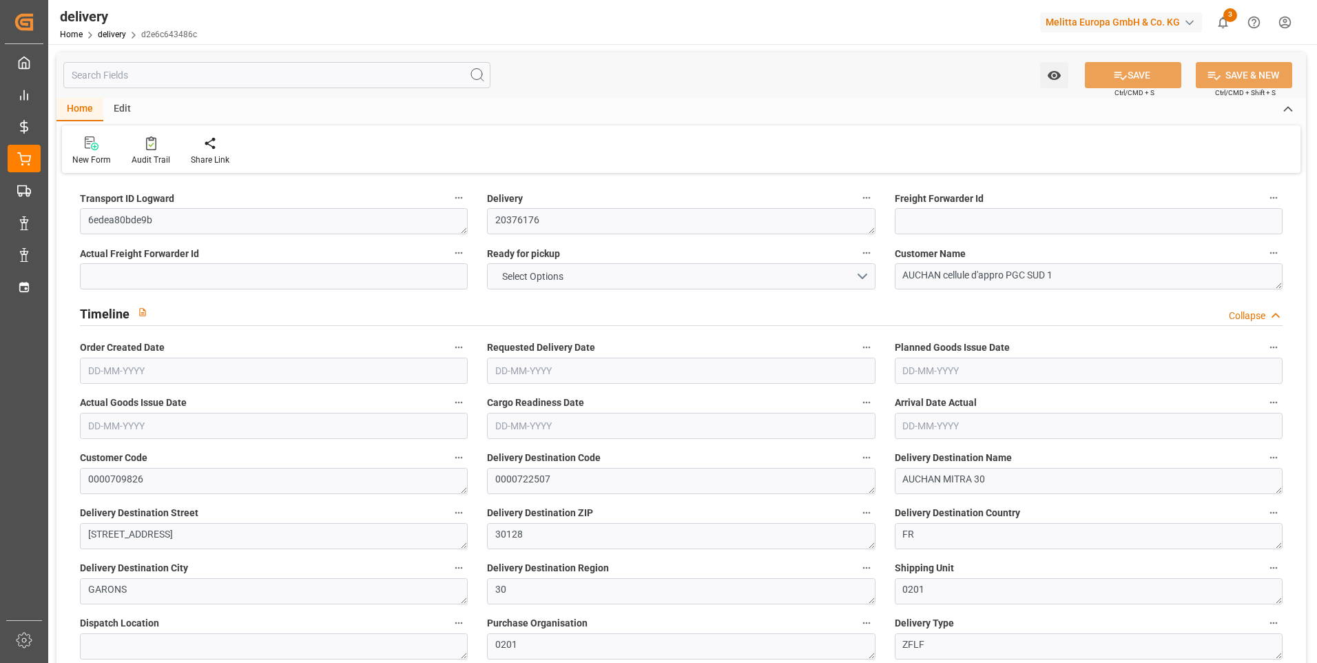
type input "[DATE]"
type input "13-08-2025 11:00"
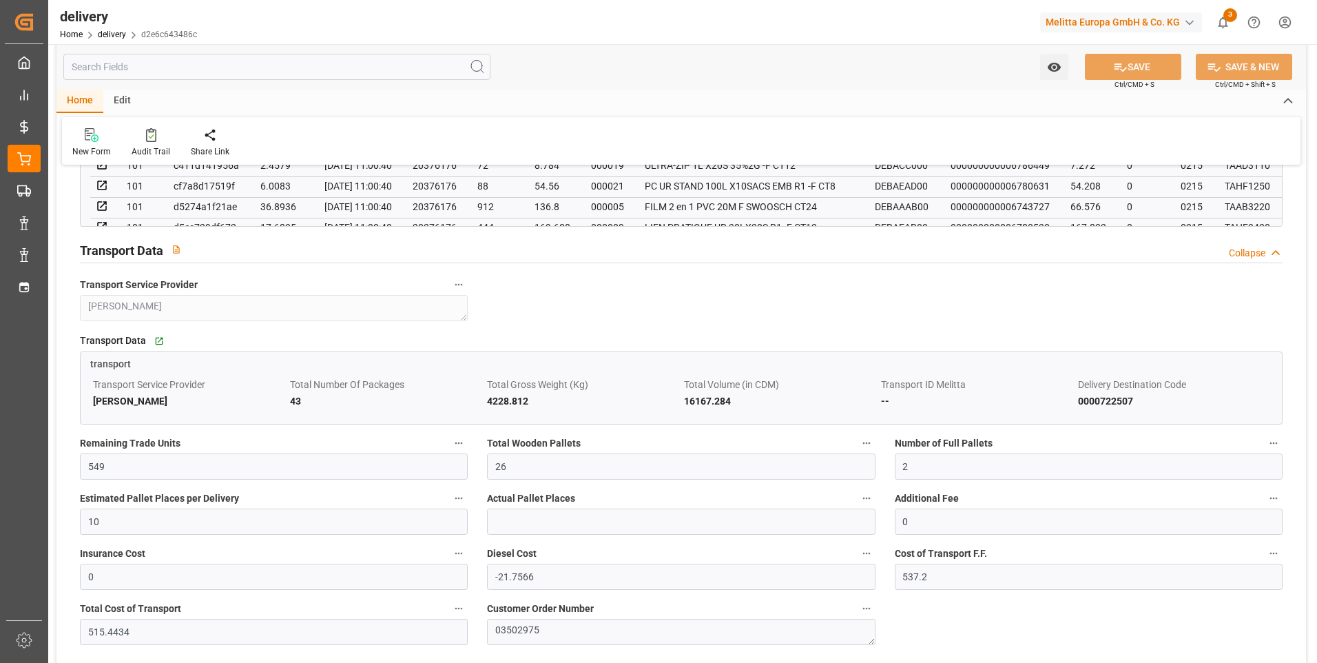
scroll to position [1171, 0]
click at [545, 463] on input "26" at bounding box center [681, 466] width 388 height 26
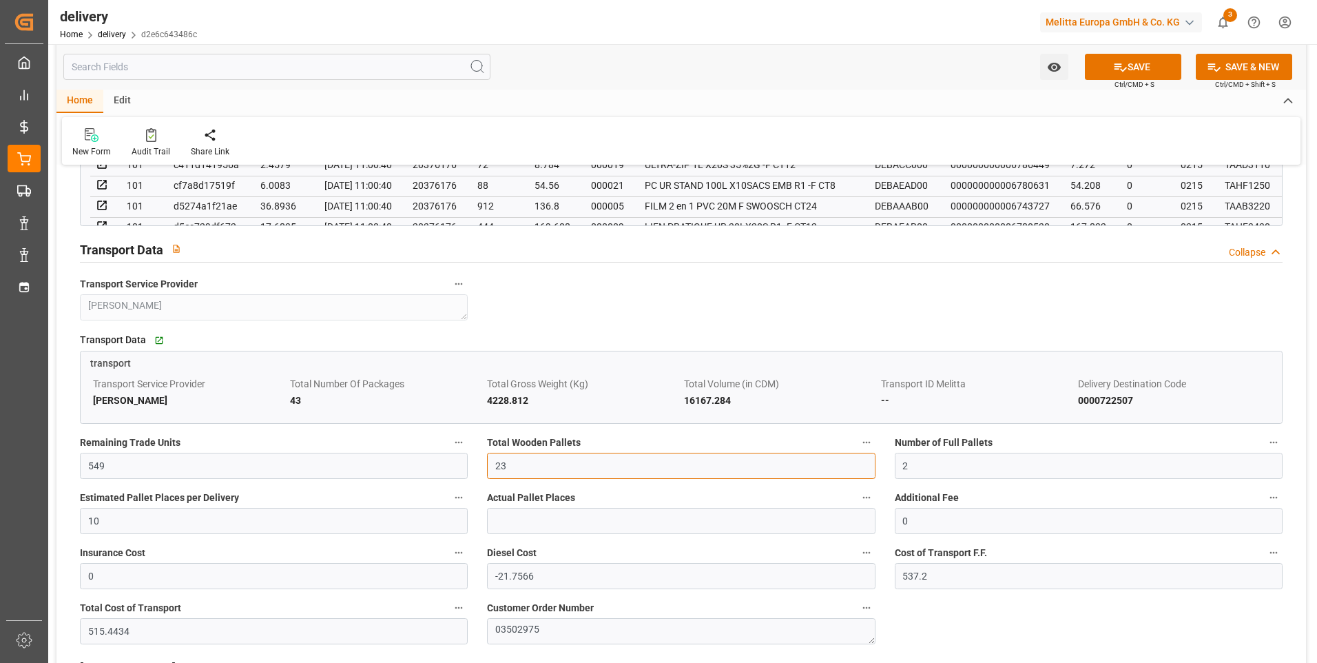
type input "23"
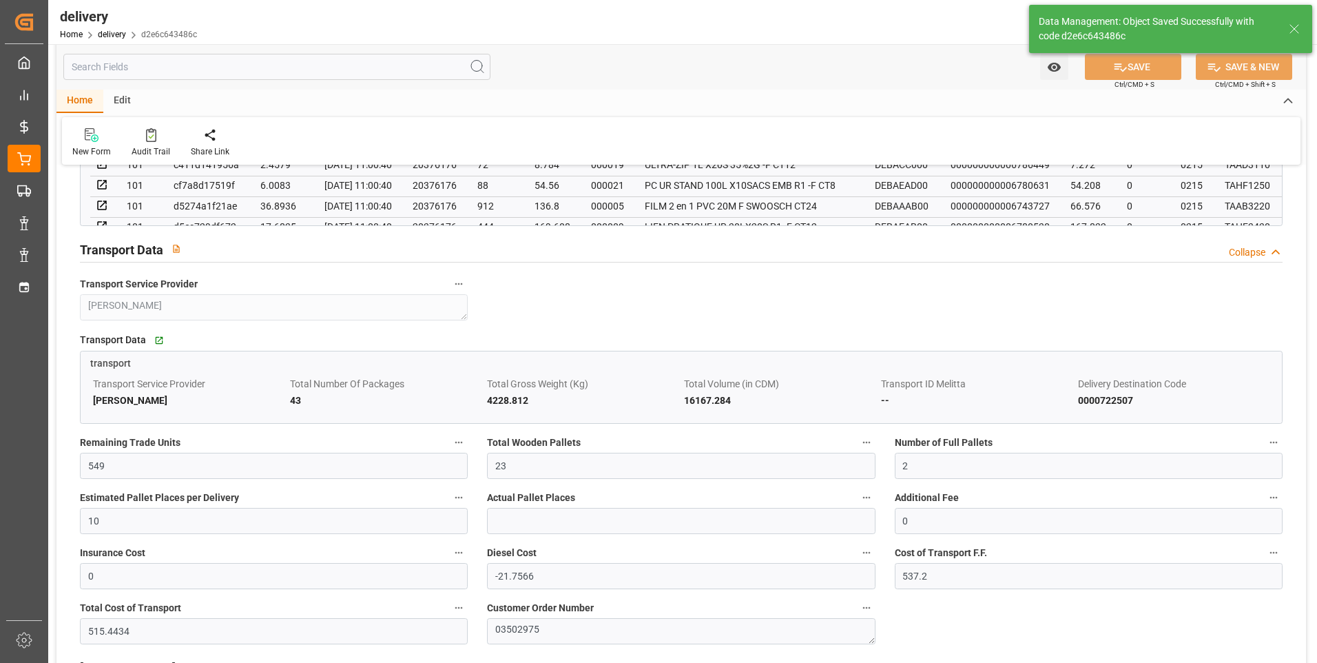
type input "34.5"
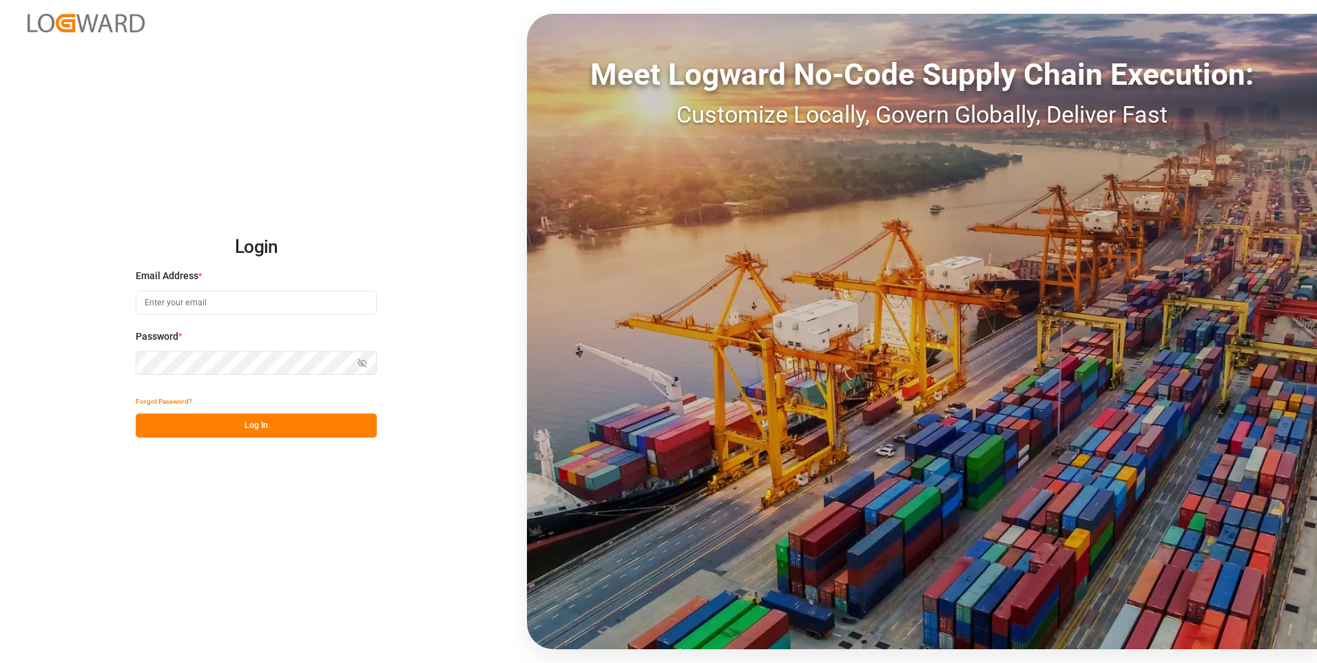
type input "[EMAIL_ADDRESS][DOMAIN_NAME]"
click at [256, 425] on button "Log In" at bounding box center [256, 425] width 241 height 24
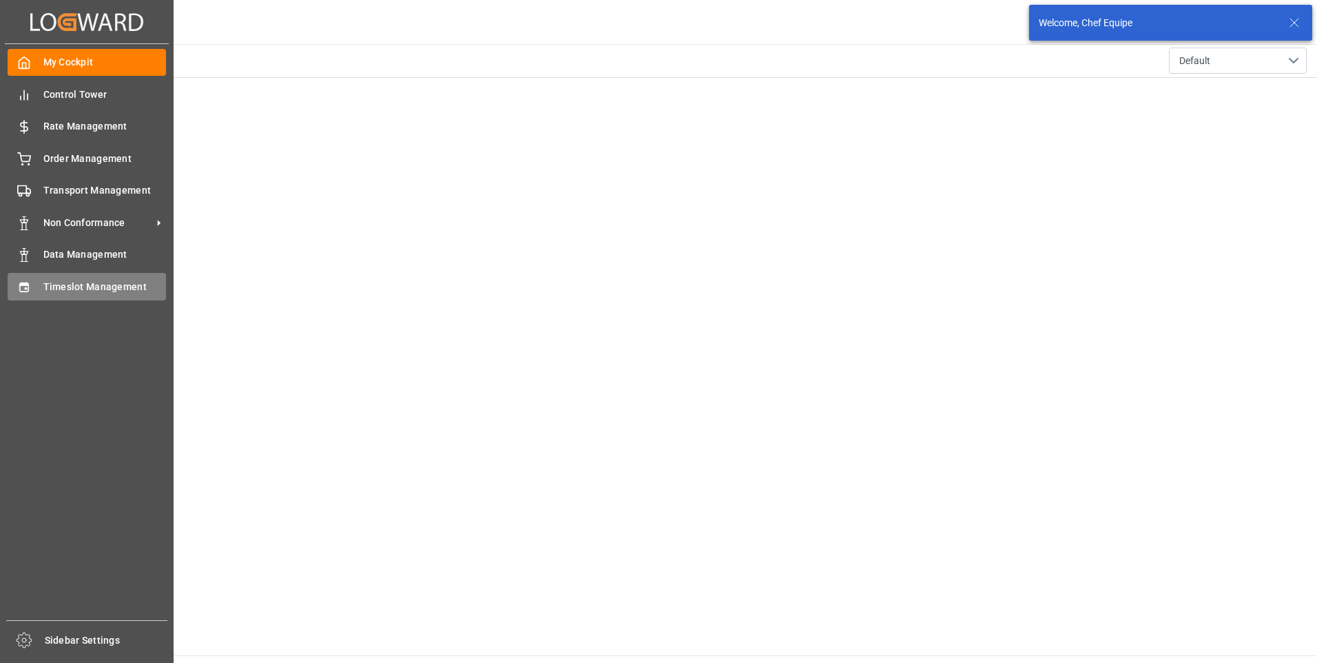
click at [30, 286] on icon at bounding box center [24, 287] width 14 height 14
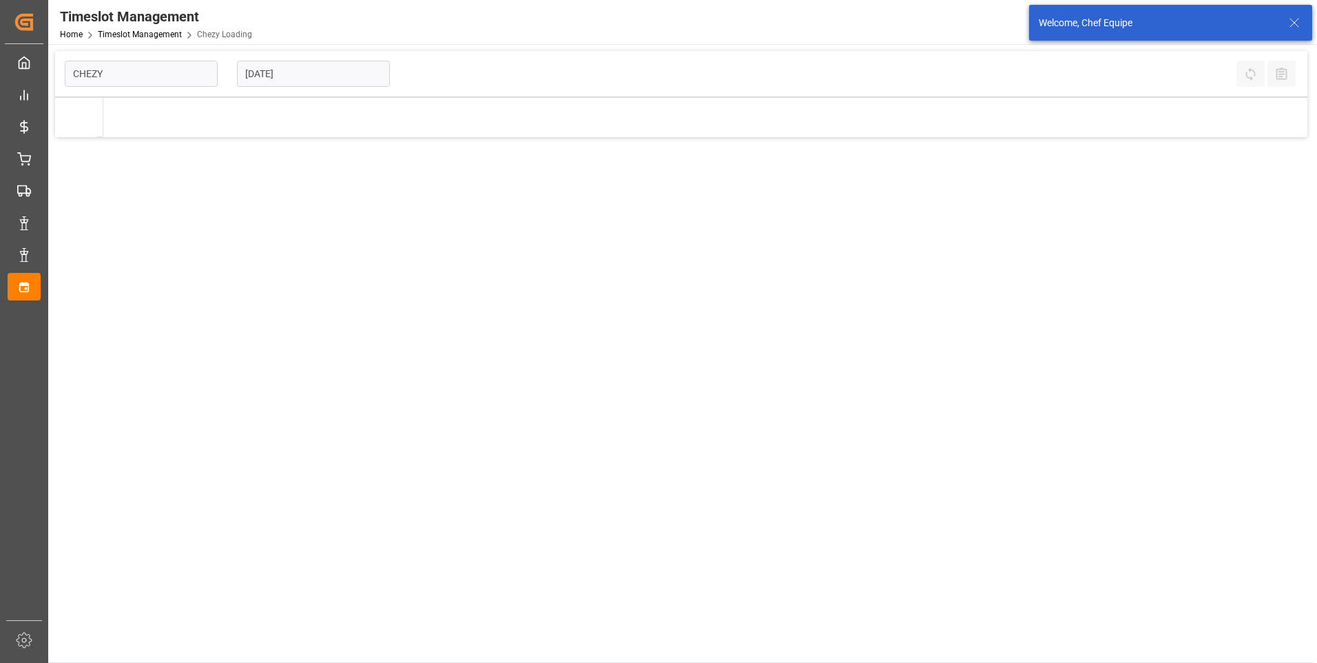
type input "Chezy Loading"
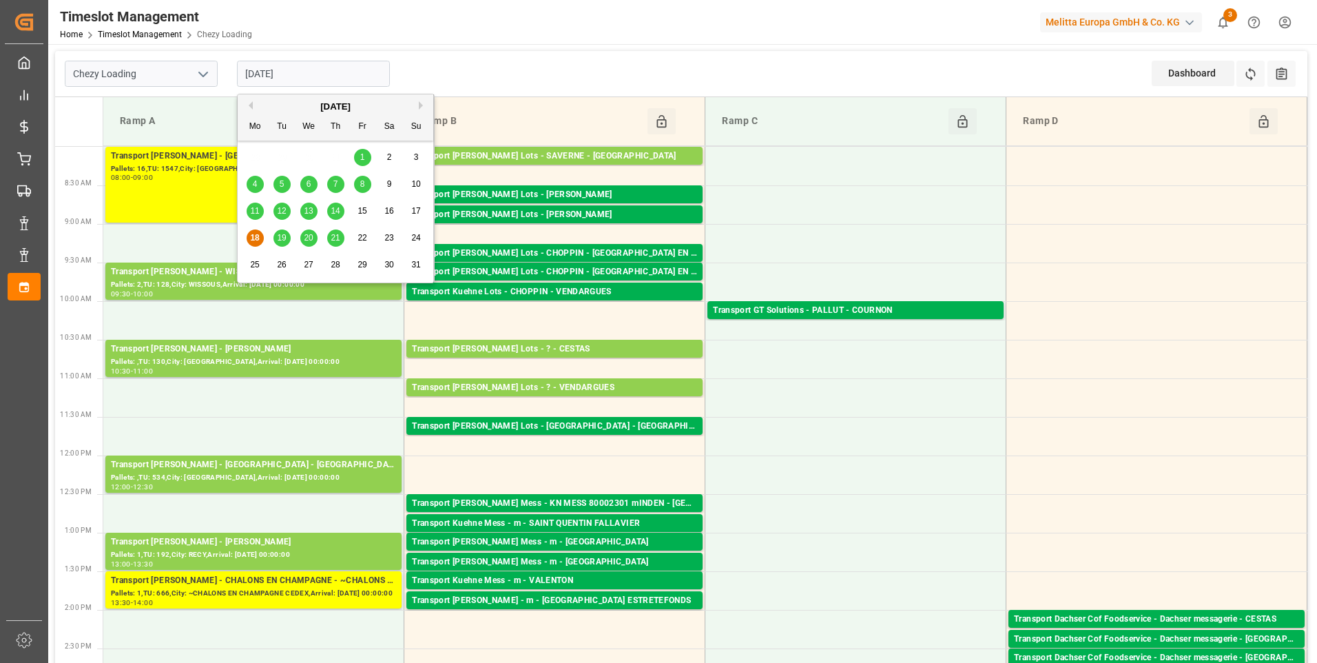
click at [310, 87] on div "[DATE]" at bounding box center [313, 73] width 172 height 45
click at [286, 246] on div "19" at bounding box center [281, 238] width 17 height 17
type input "[DATE]"
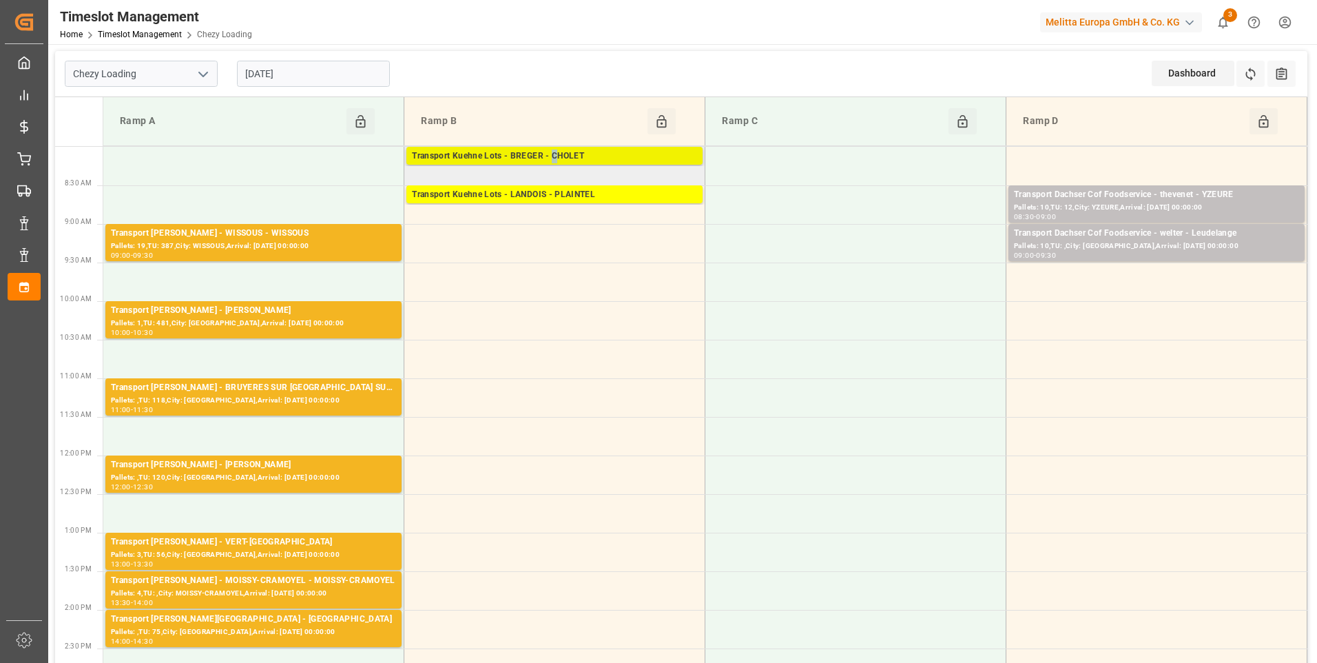
click at [554, 158] on div "Transport Kuehne Lots - BREGER - CHOLET" at bounding box center [554, 156] width 285 height 14
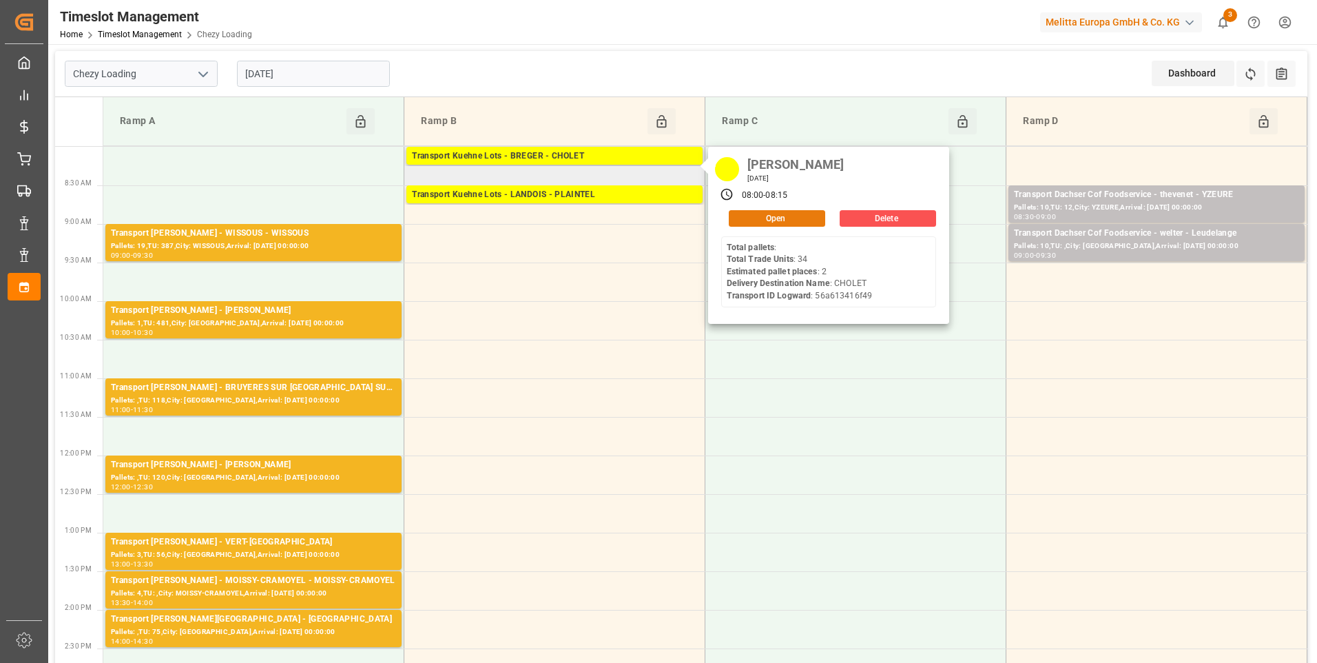
click at [774, 217] on button "Open" at bounding box center [777, 218] width 96 height 17
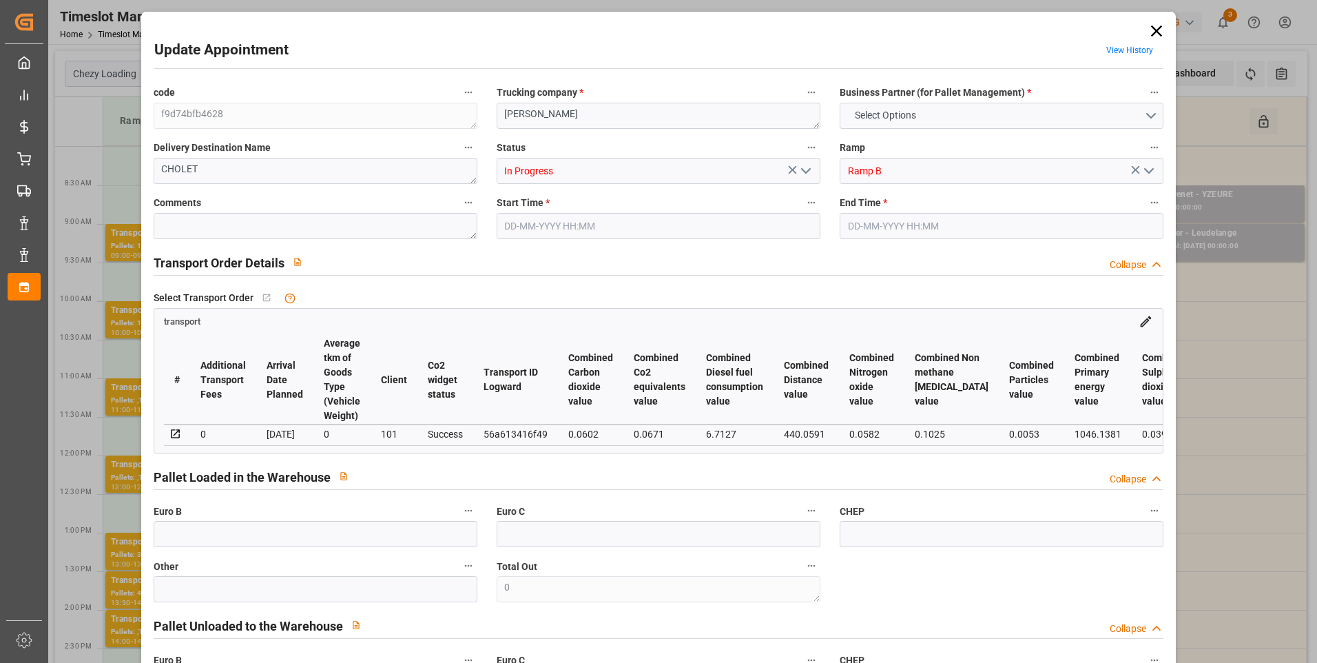
type input "2"
type input "0"
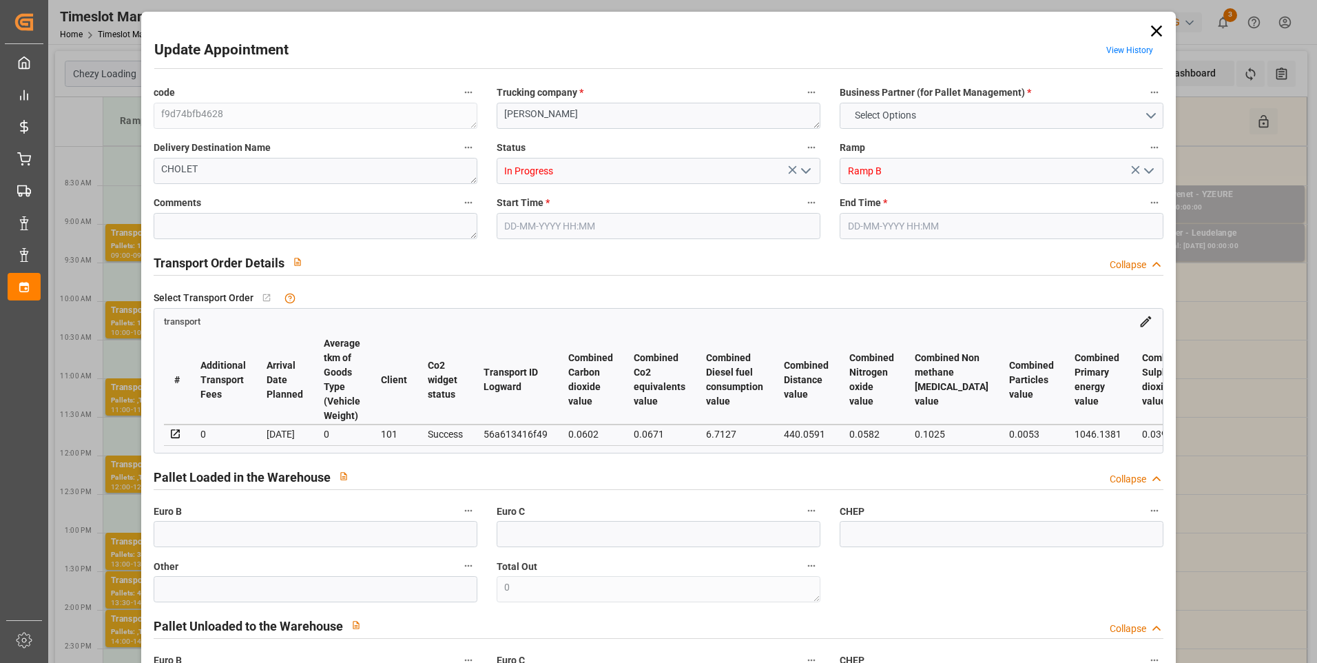
type input "0"
type input "222.498"
type input "307.684"
type input "652.338"
type input "49"
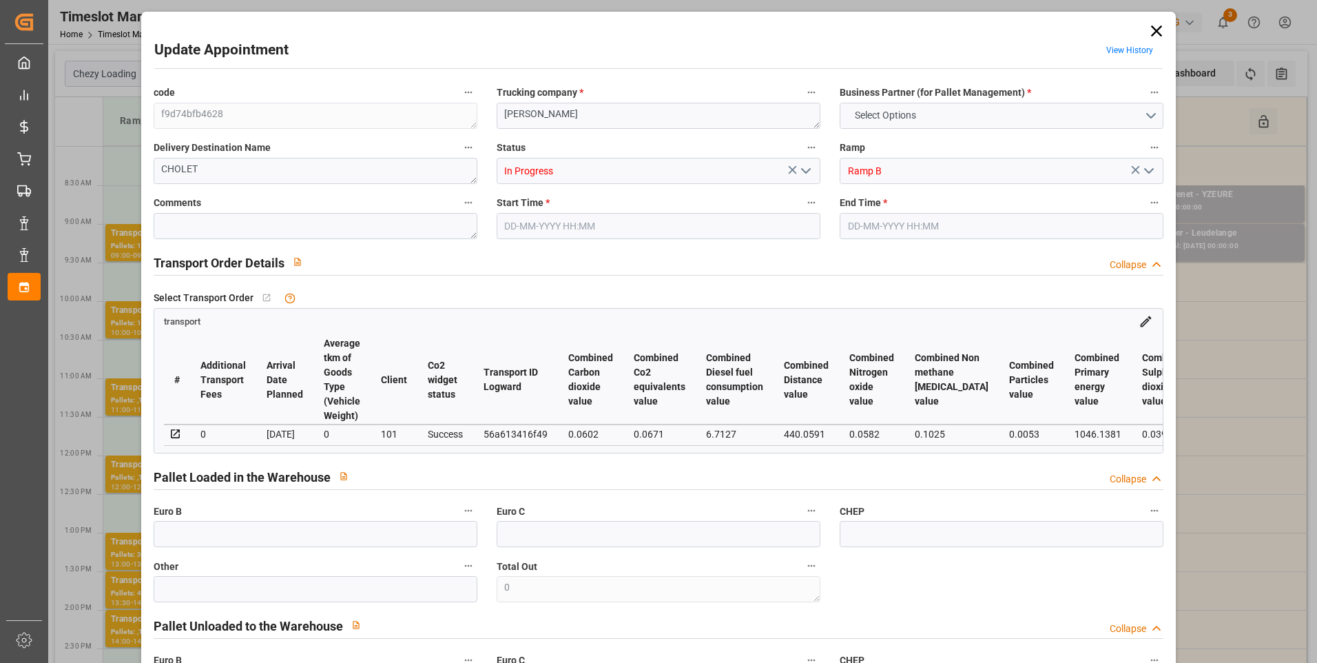
type input "0"
type input "34"
type input "2"
type input "101"
type input "261.684"
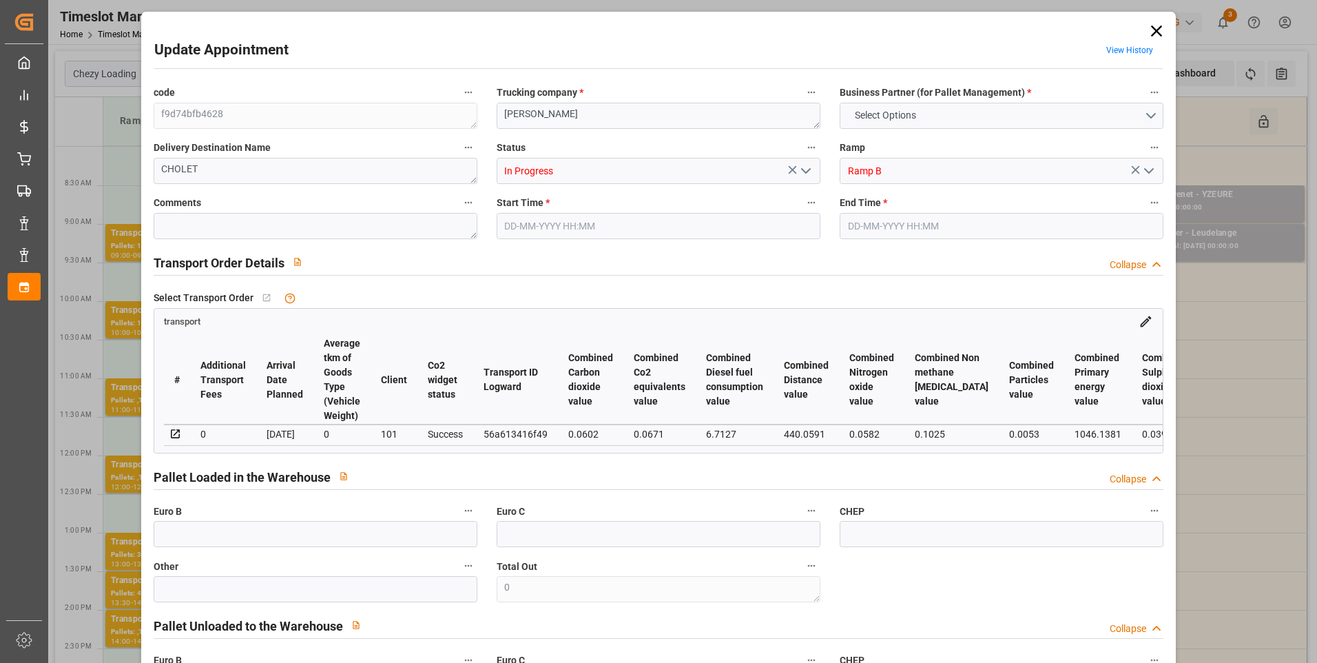
type input "0"
type input "4710.8598"
type input "0"
type input "21"
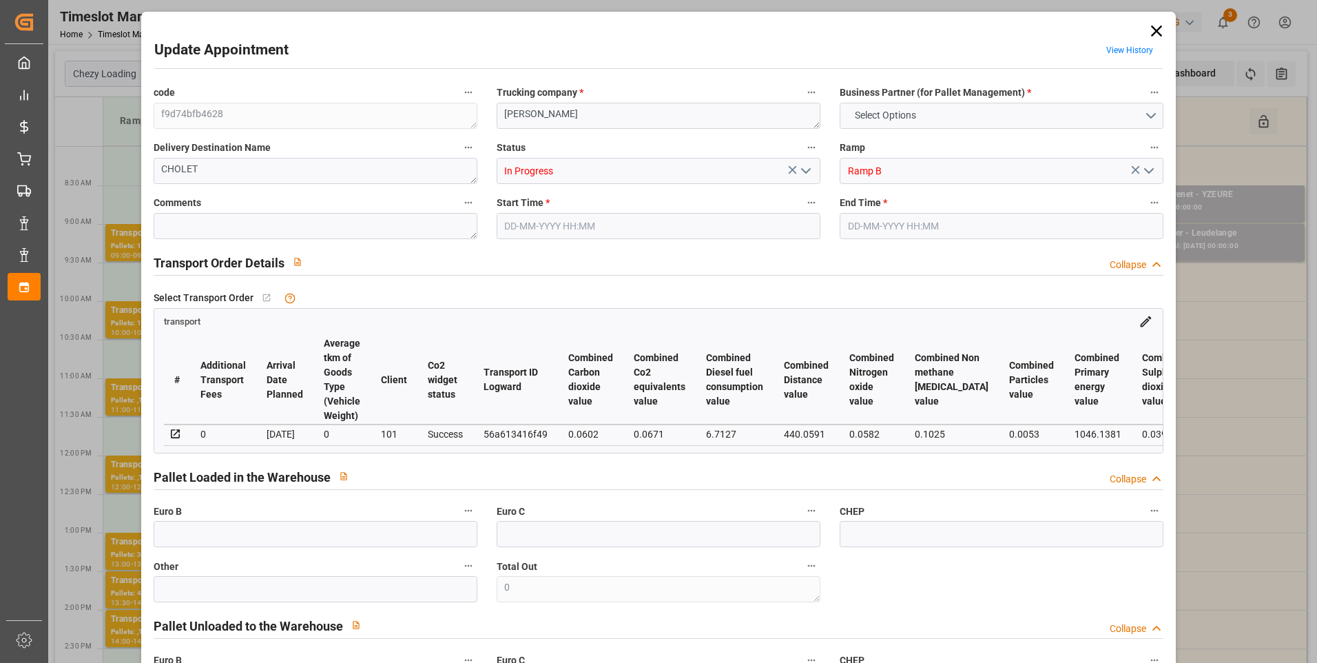
type input "35"
type input "[DATE] 08:00"
type input "[DATE] 08:15"
type input "[DATE] 13:06"
type input "[DATE] 12:22"
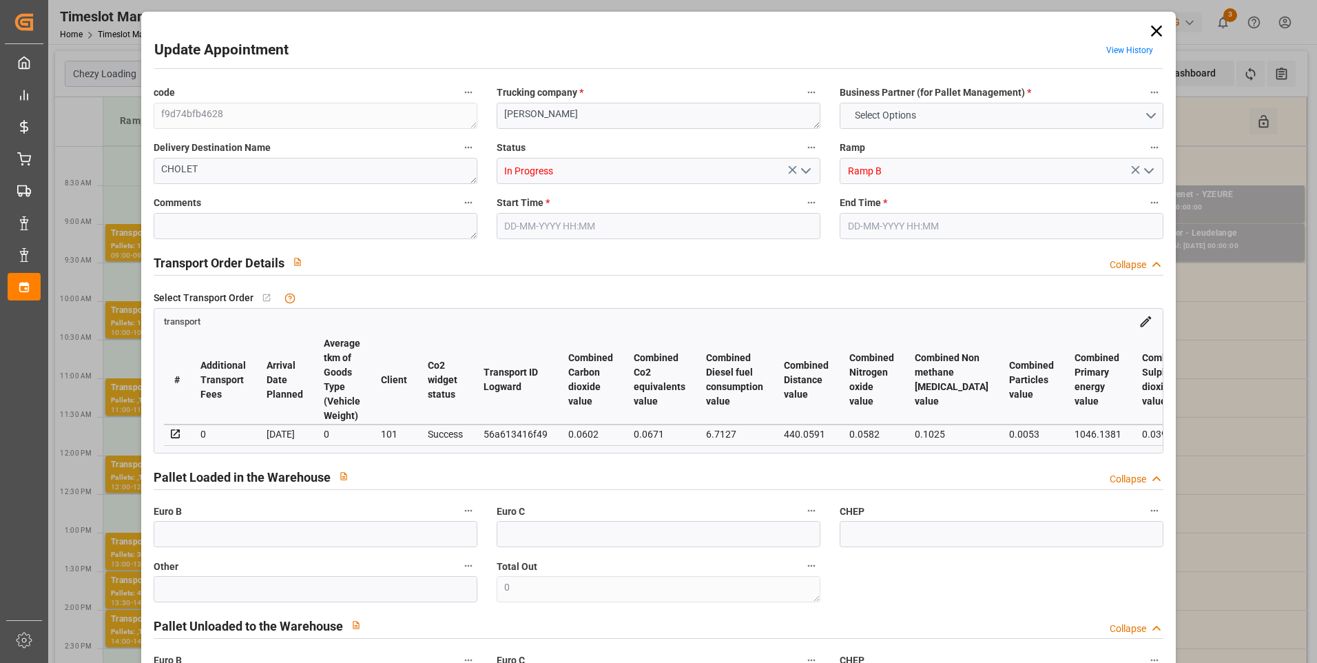
type input "[DATE]"
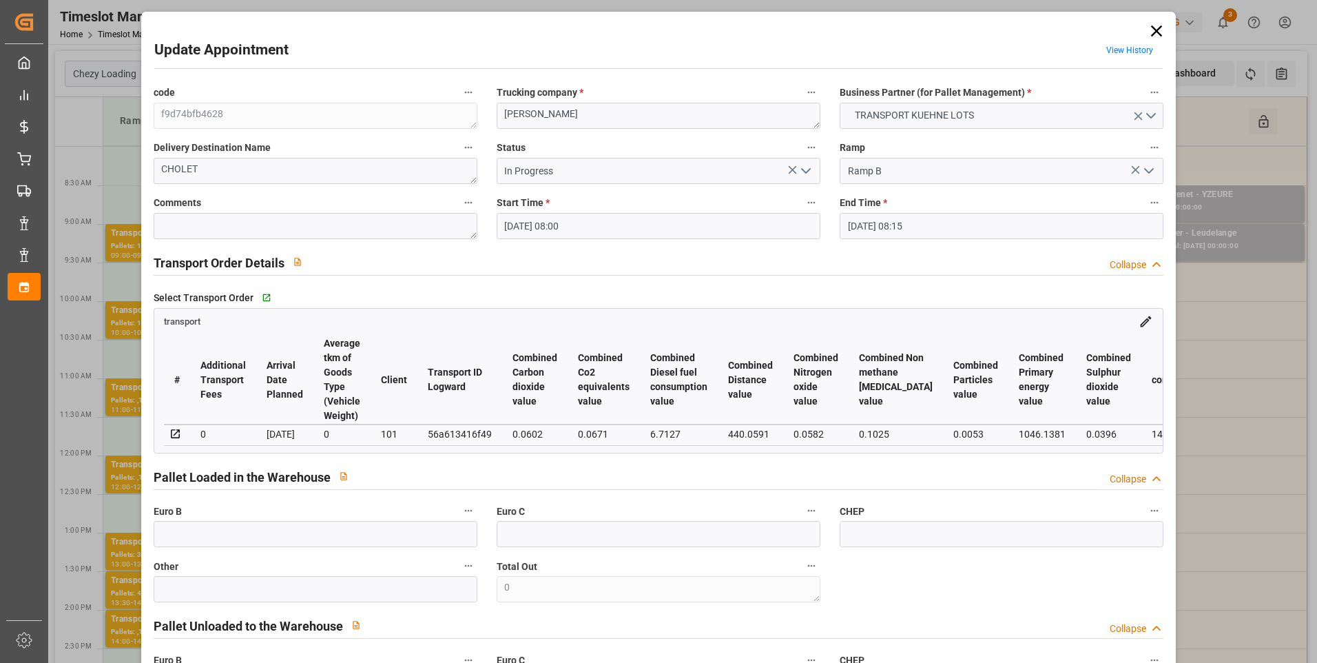
click at [805, 168] on icon "open menu" at bounding box center [806, 171] width 17 height 17
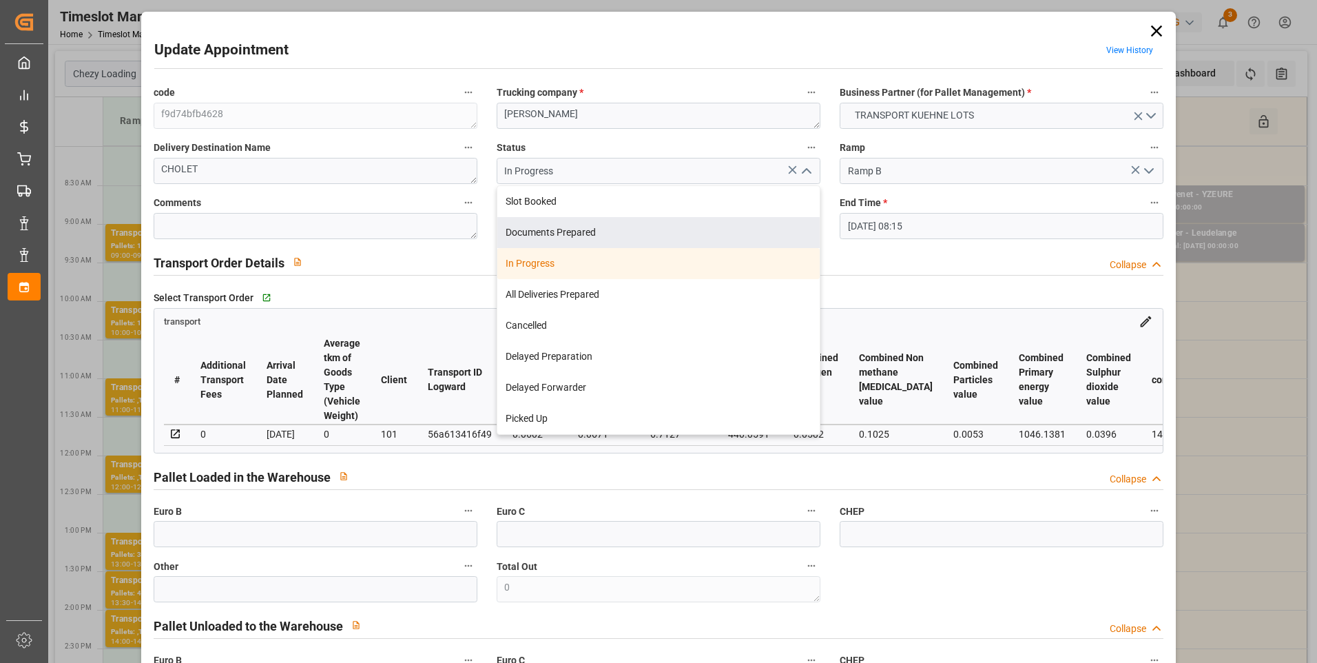
click at [531, 235] on div "Documents Prepared" at bounding box center [658, 232] width 322 height 31
type input "Documents Prepared"
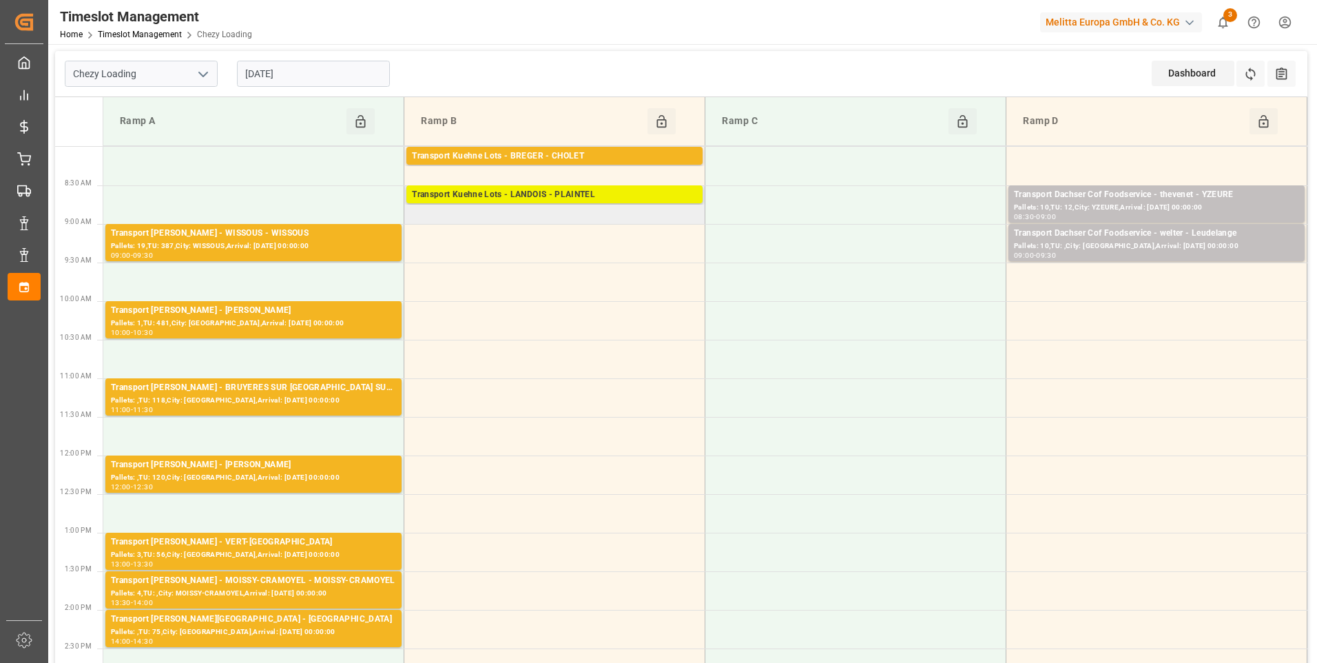
click at [597, 198] on div "Transport Kuehne Lots - LANDOIS - PLAINTEL" at bounding box center [554, 195] width 285 height 14
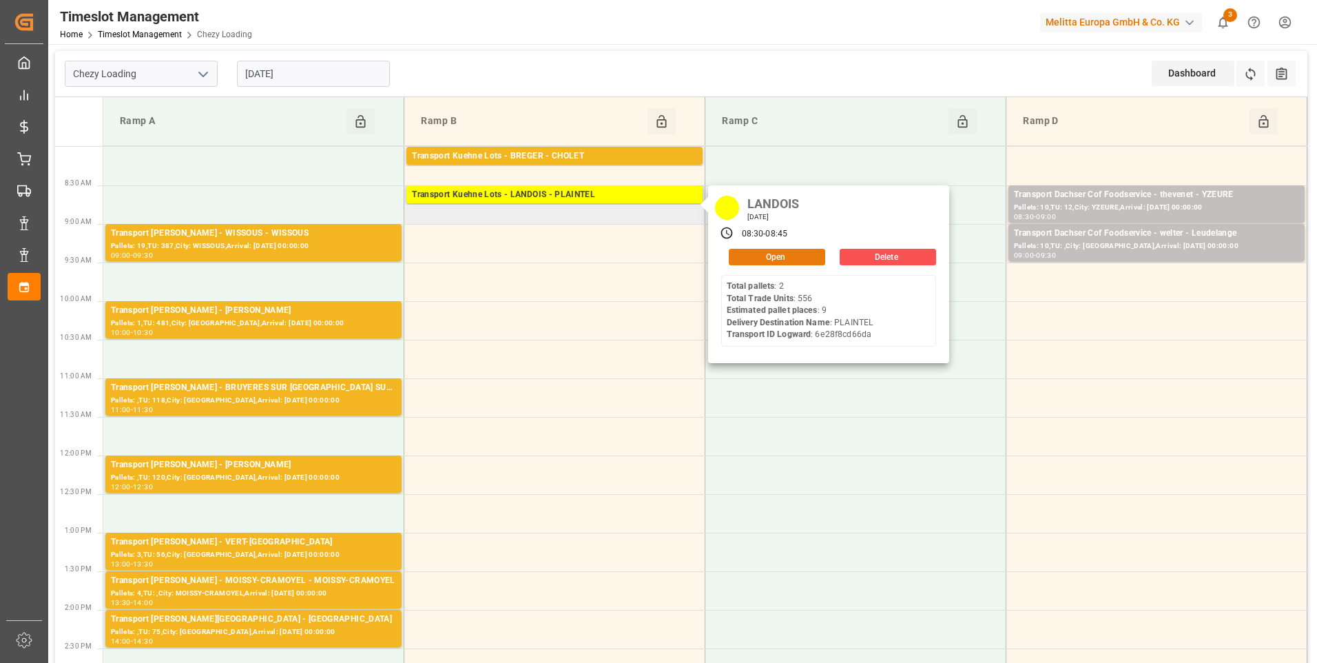
click at [751, 256] on button "Open" at bounding box center [777, 257] width 96 height 17
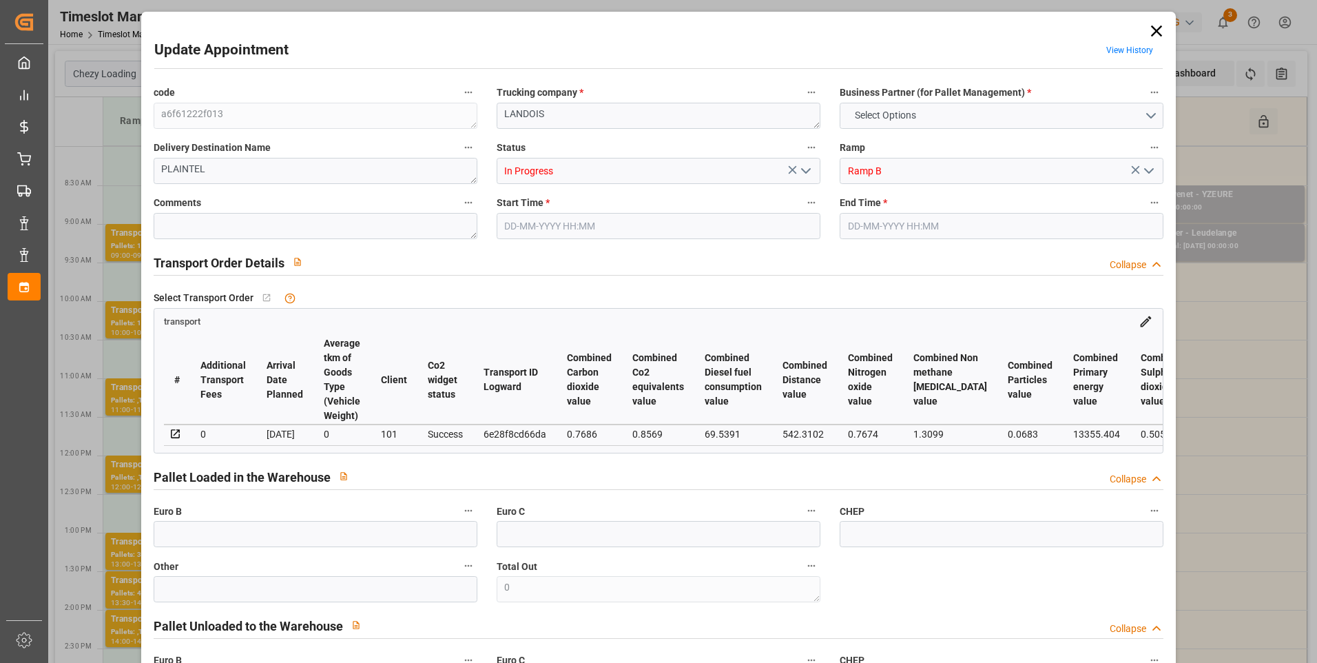
type input "9"
type input "423.56"
type input "0"
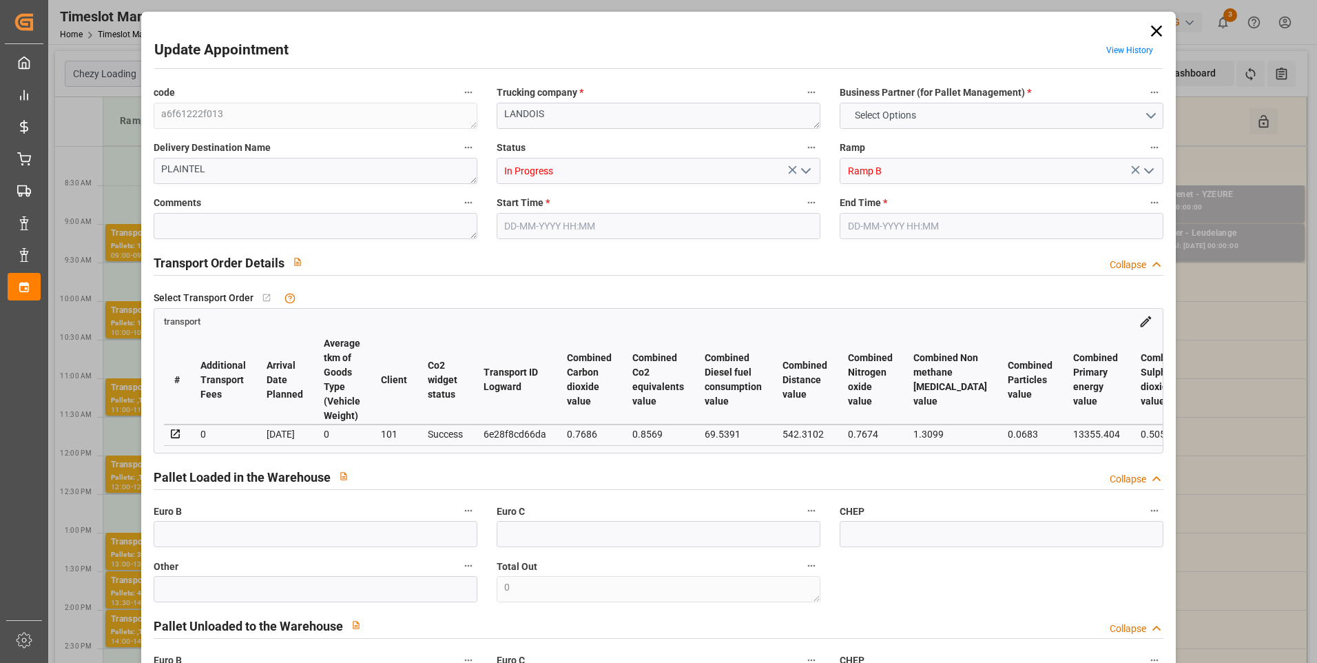
type input "423.56"
type input "0"
type input "2359.968"
type input "3328.632"
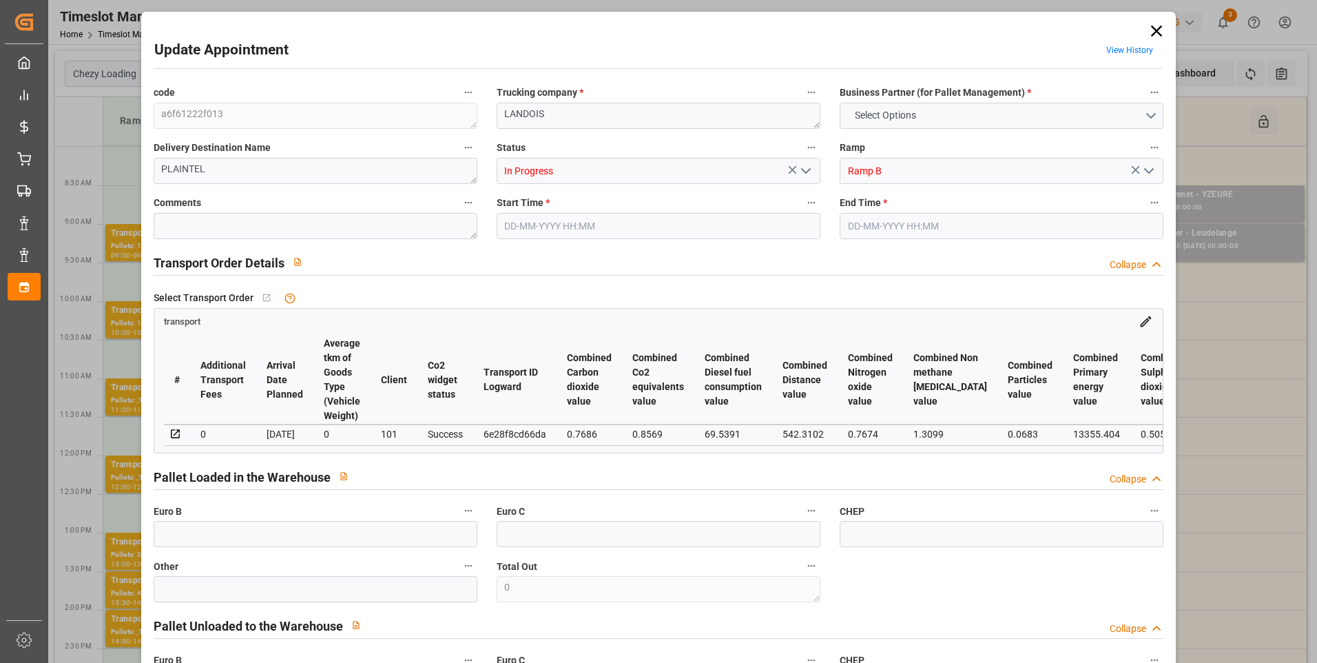
type input "8762.784"
type input "22"
type input "2"
type input "556"
type input "19"
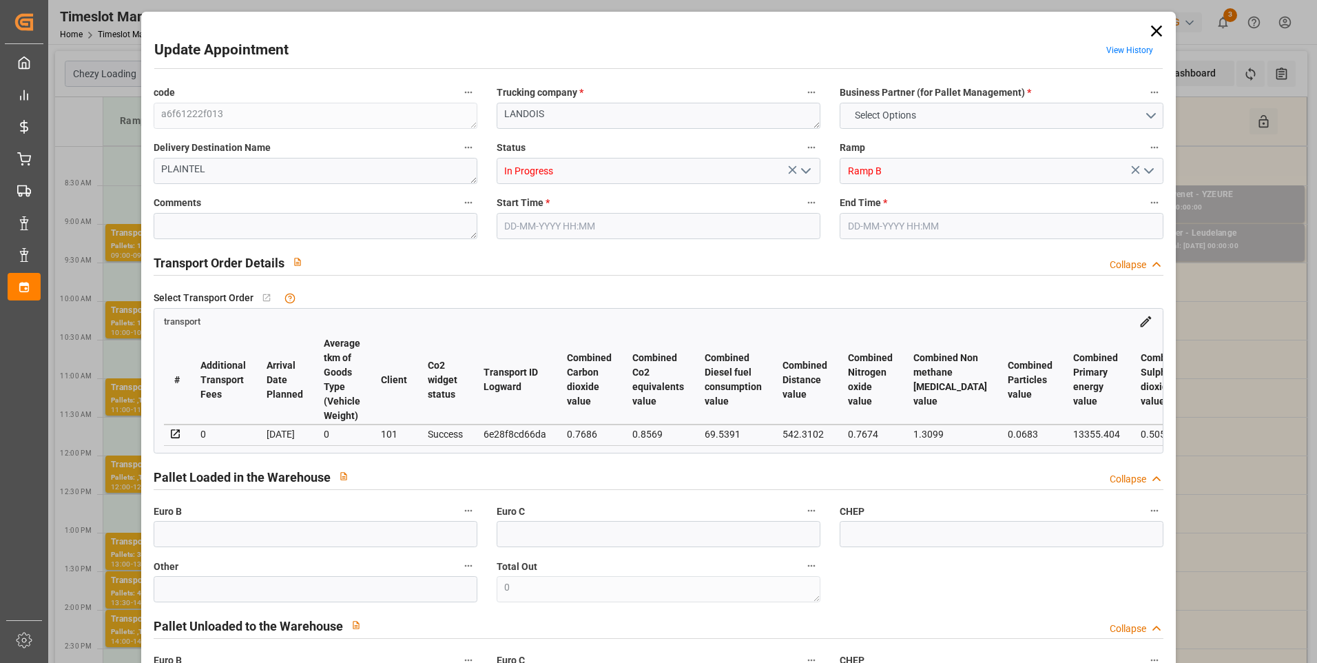
type input "101"
type input "2815.912"
type input "0"
type input "4710.8598"
type input "0"
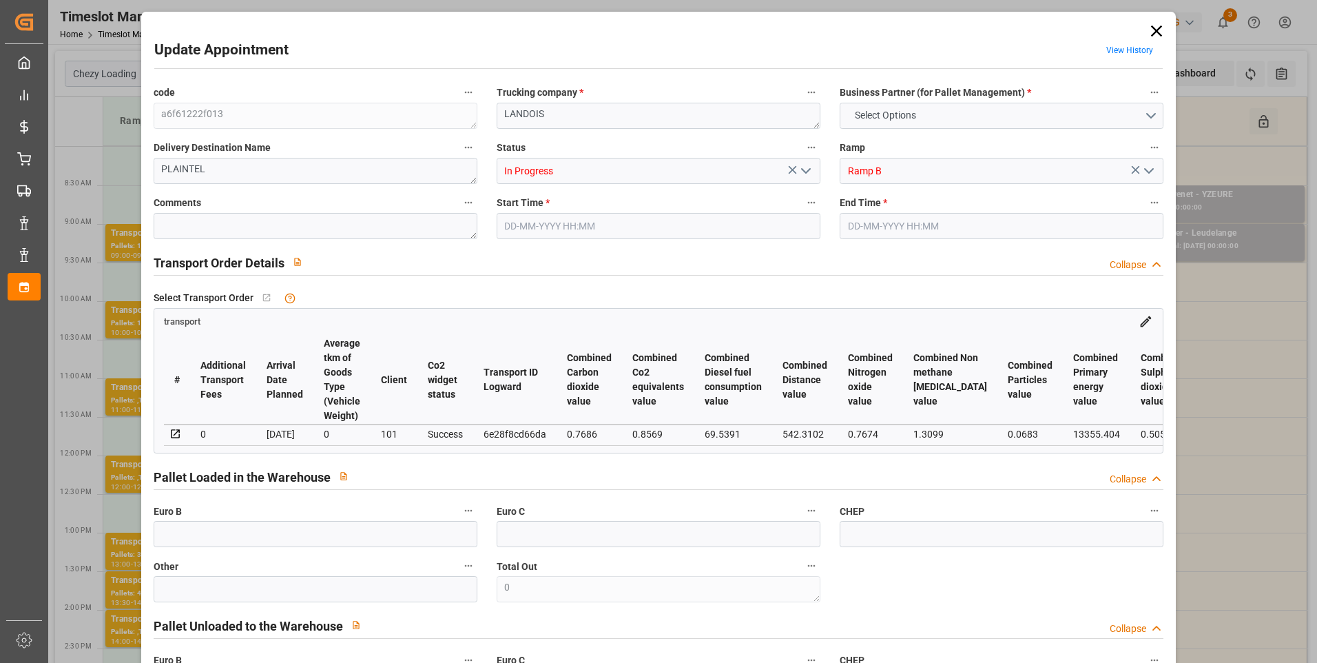
type input "0"
type input "21"
type input "35"
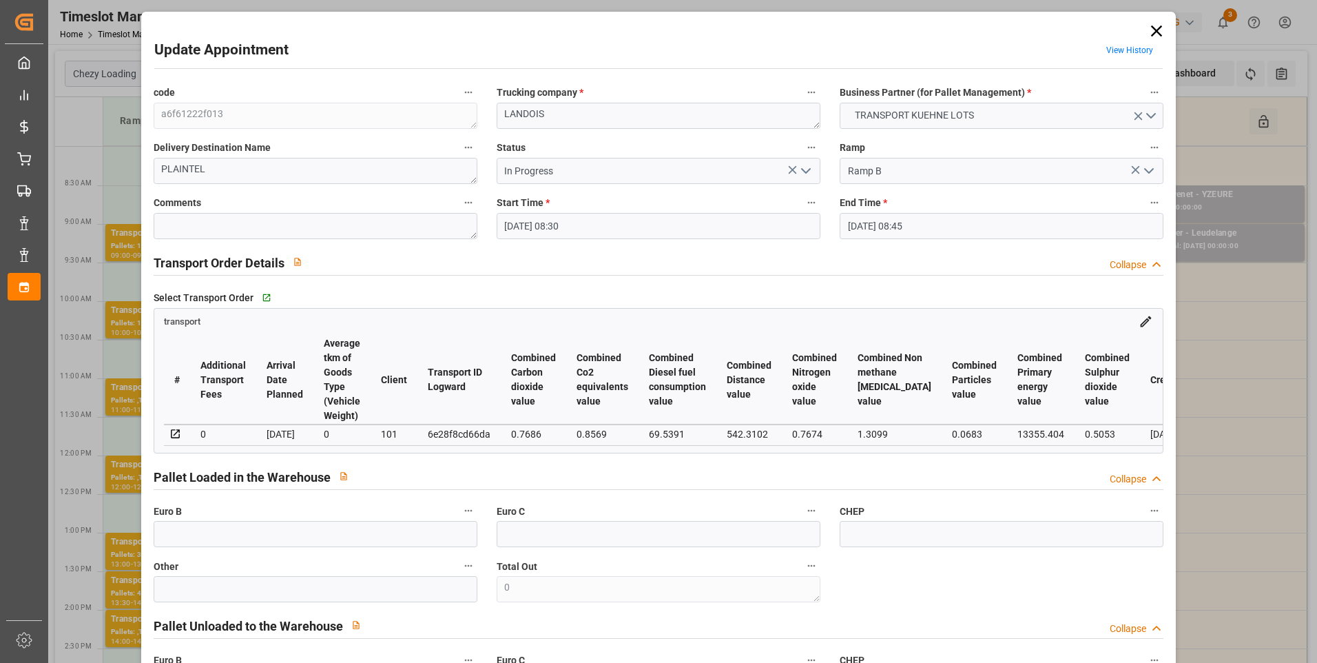
type input "19-08-2025 08:30"
type input "19-08-2025 08:45"
type input "14-08-2025 13:24"
type input "14-08-2025 12:20"
type input "20-08-2025"
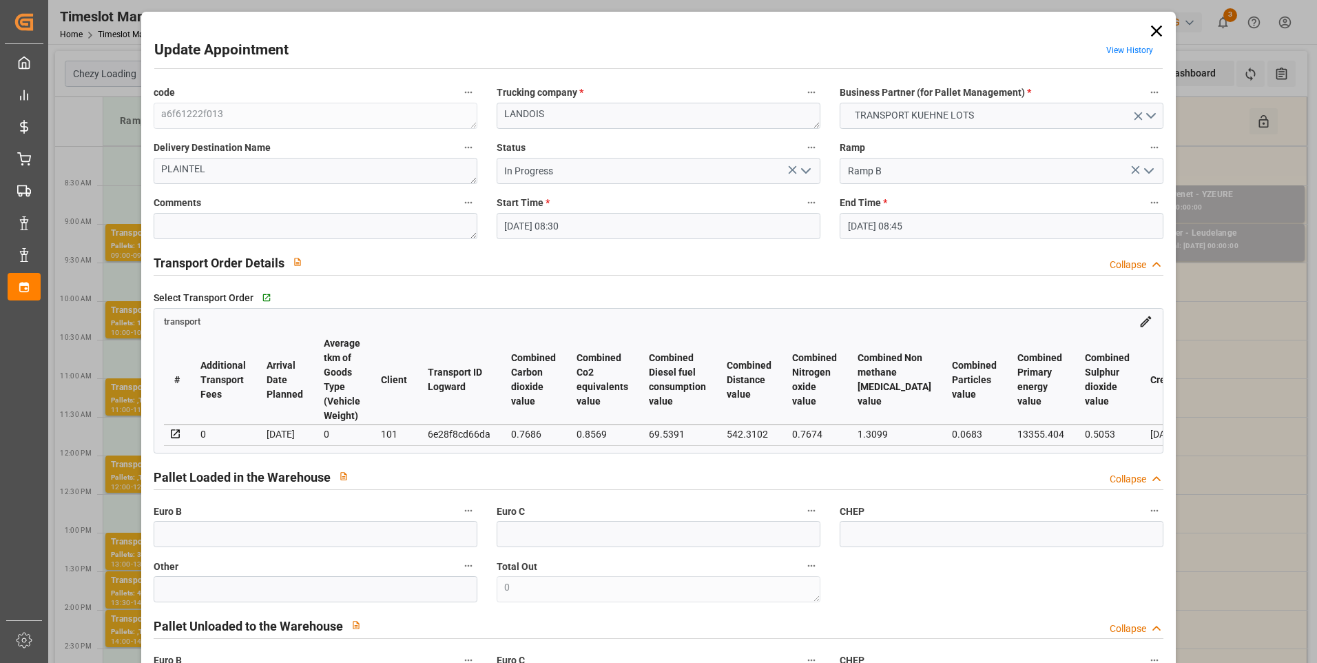
type input "[DATE]"
click at [800, 169] on icon "open menu" at bounding box center [806, 171] width 17 height 17
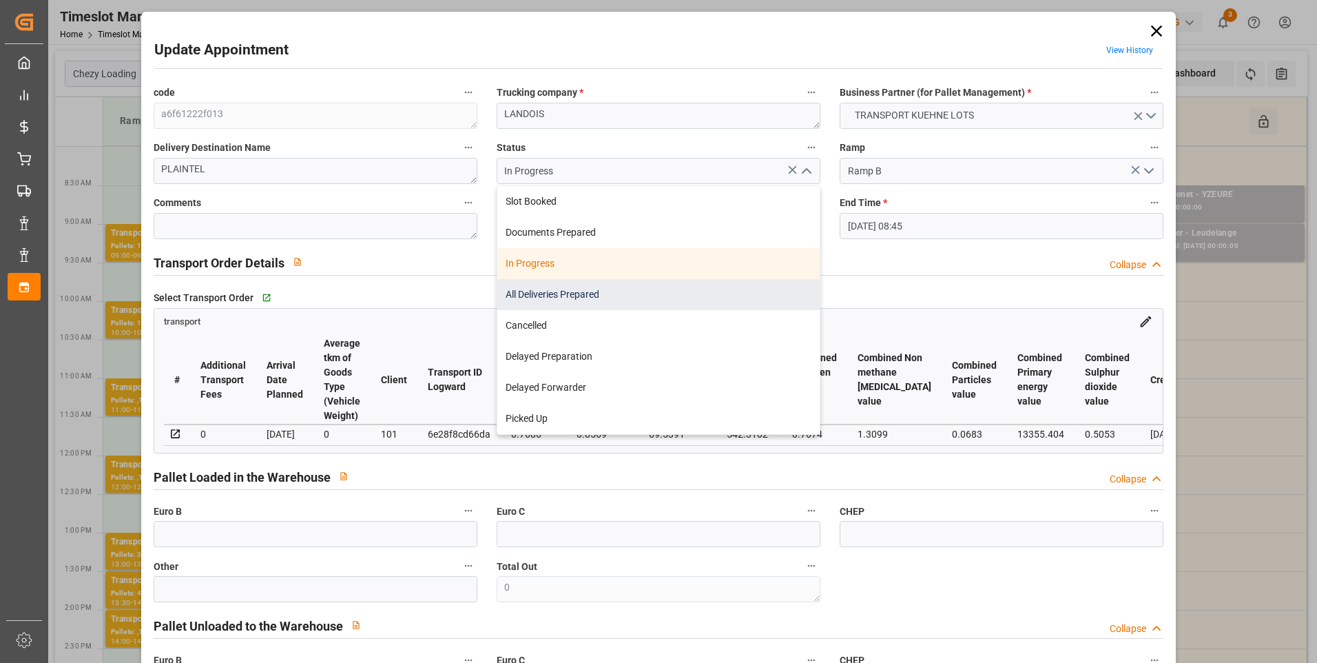
click at [530, 291] on div "All Deliveries Prepared" at bounding box center [658, 294] width 322 height 31
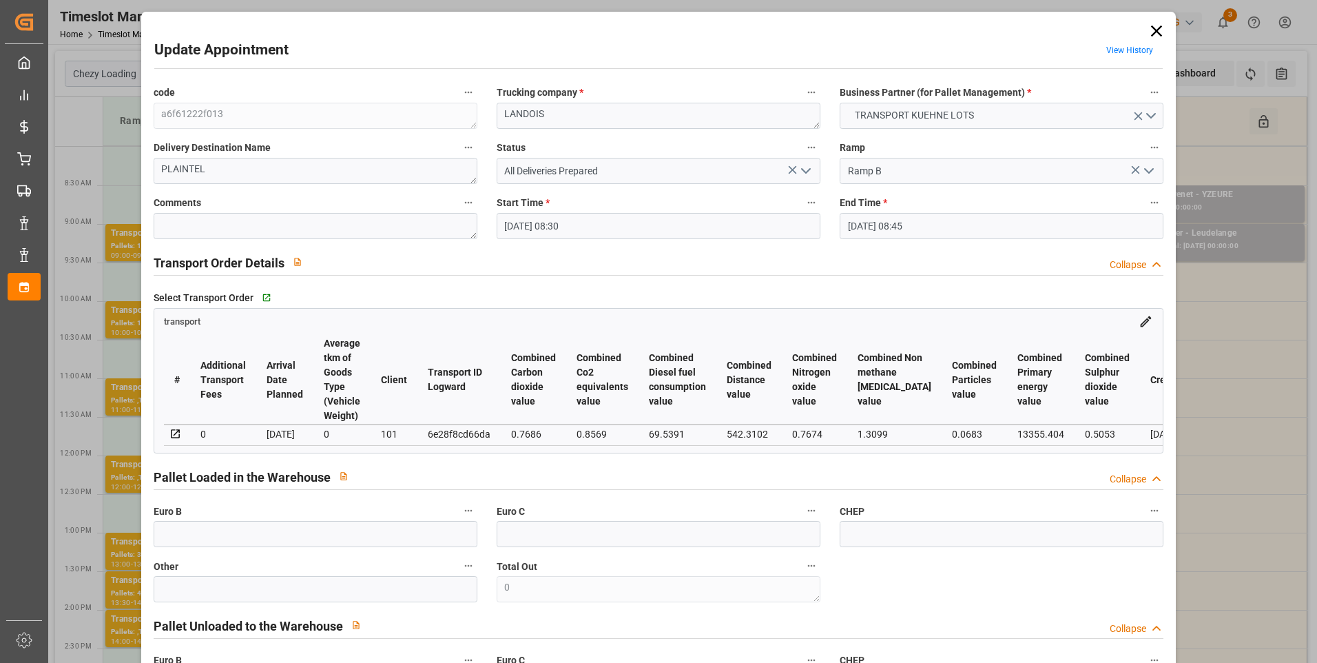
click at [802, 168] on icon "open menu" at bounding box center [806, 171] width 17 height 17
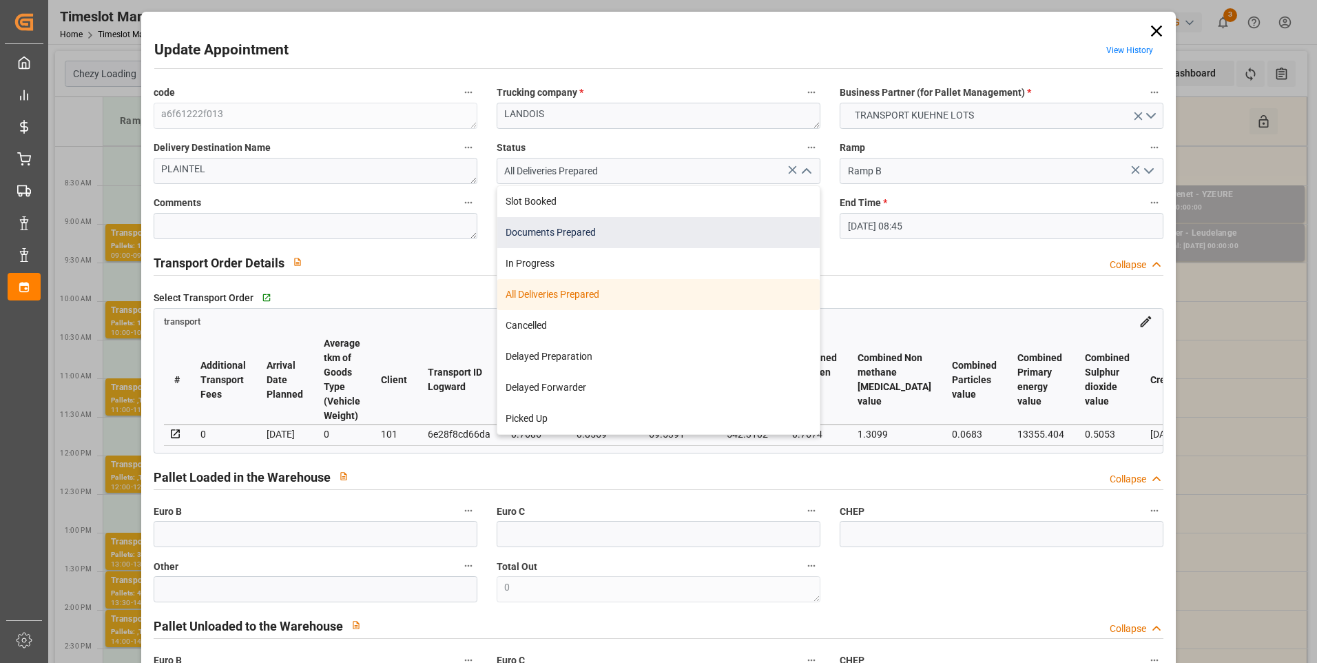
click at [532, 235] on div "Documents Prepared" at bounding box center [658, 232] width 322 height 31
type input "Documents Prepared"
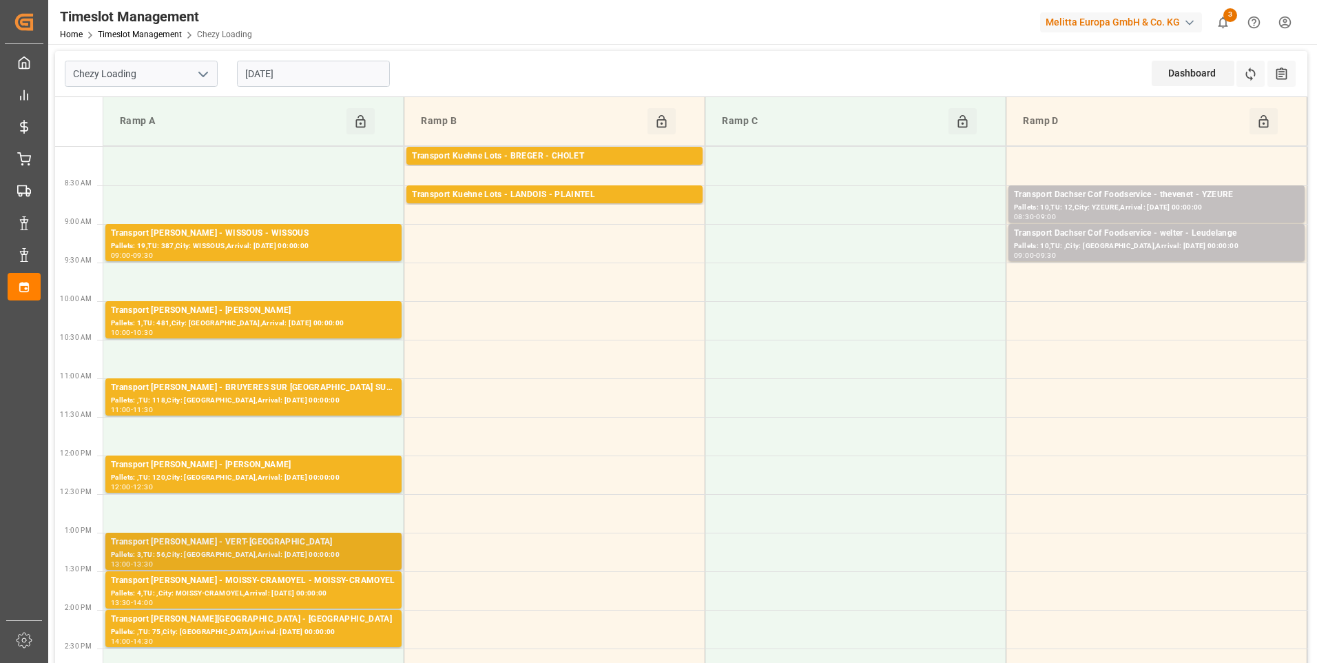
click at [327, 557] on div "Pallets: 3,TU: 56,City: [GEOGRAPHIC_DATA],Arrival: [DATE] 00:00:00" at bounding box center [253, 555] width 285 height 12
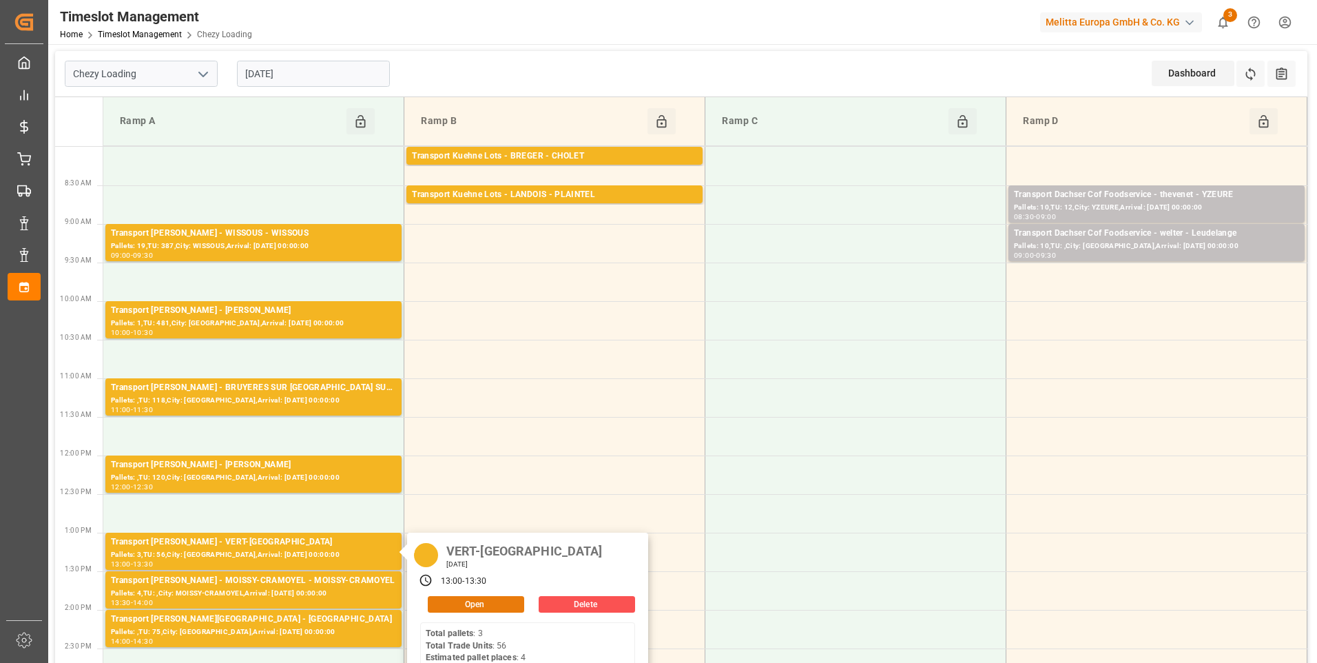
click at [478, 605] on button "Open" at bounding box center [476, 604] width 96 height 17
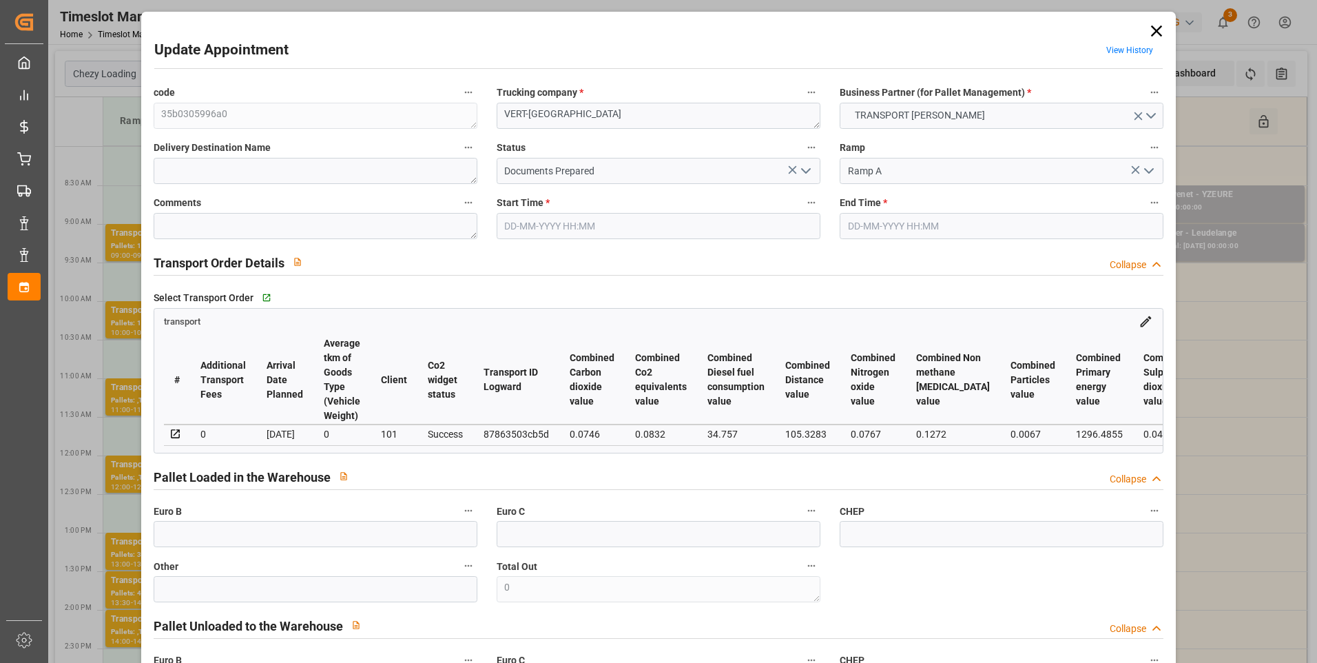
type input "4"
type input "146.08"
type input "0"
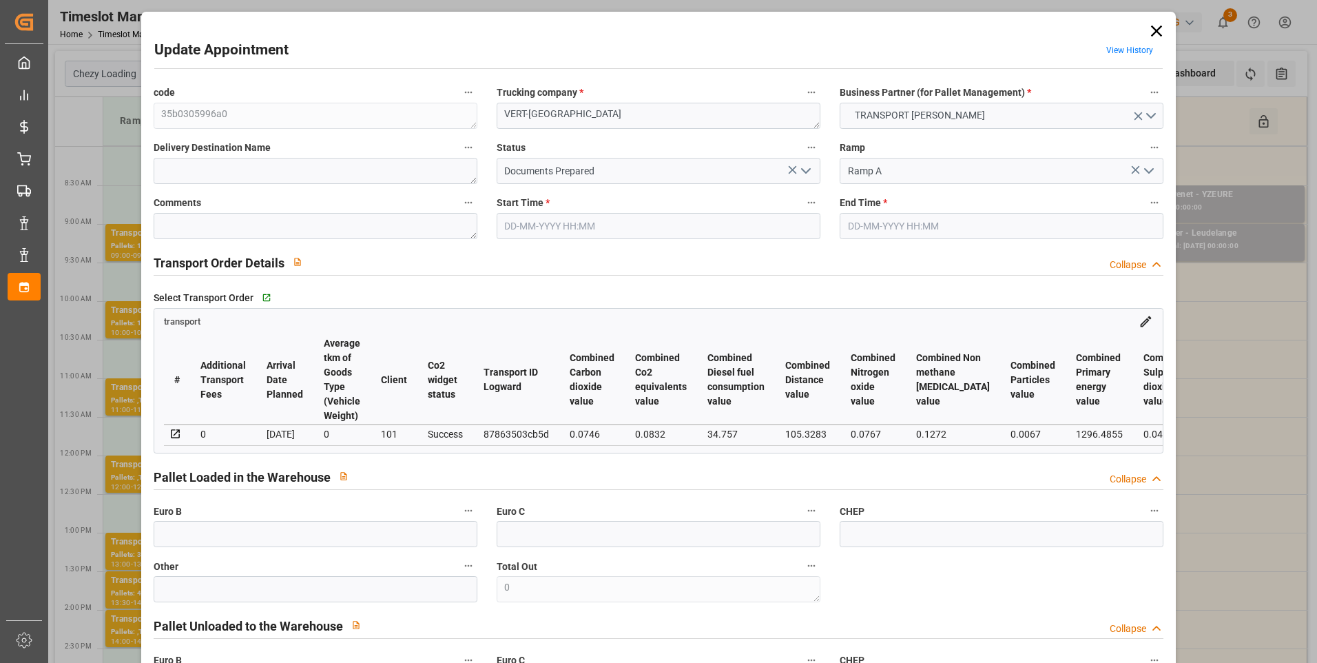
type input "140.1638"
type input "-5.9162"
type input "0"
type input "1224.432"
type input "1594"
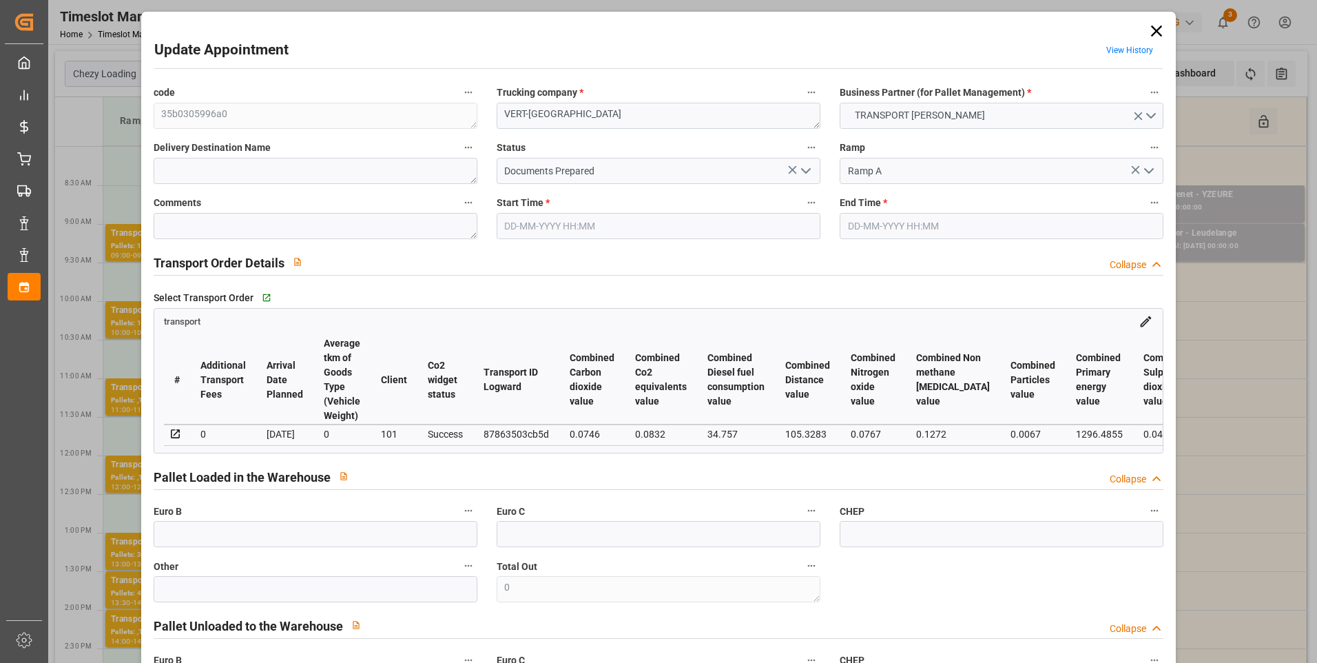
type input "3907.2"
type input "77"
type input "3"
type input "56"
type input "4"
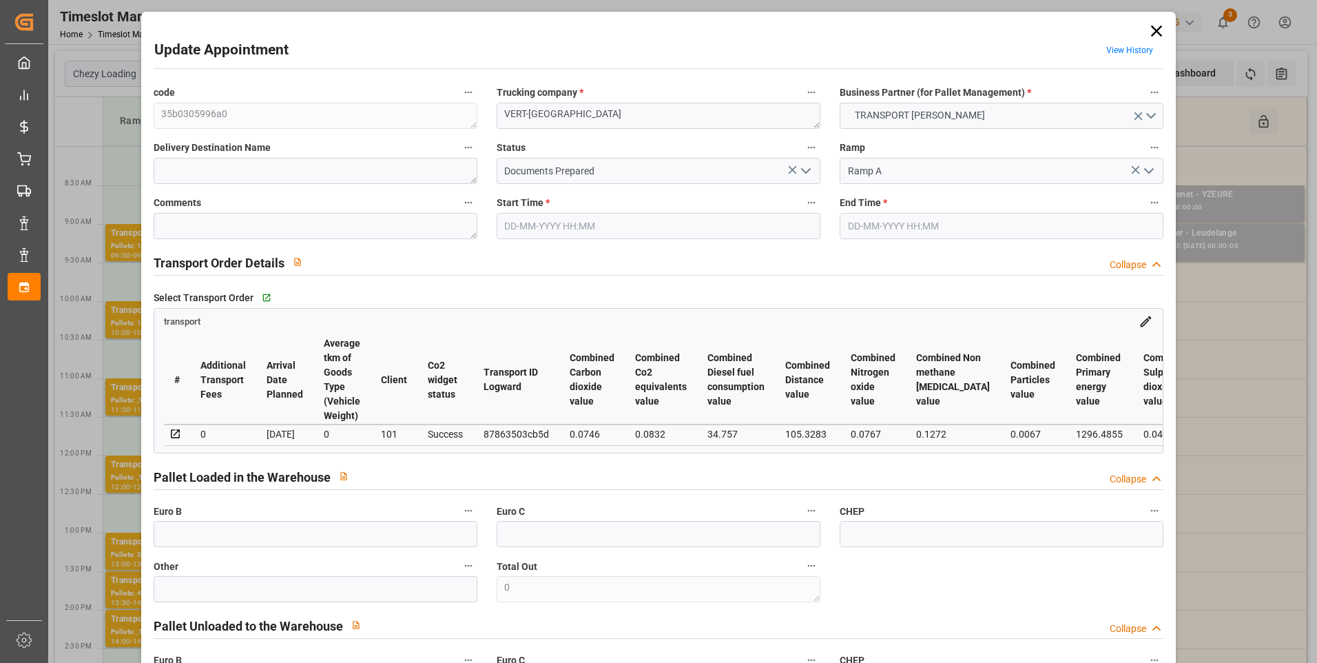
type input "101"
type input "1421.136"
type input "0"
type input "4710.8598"
type input "0"
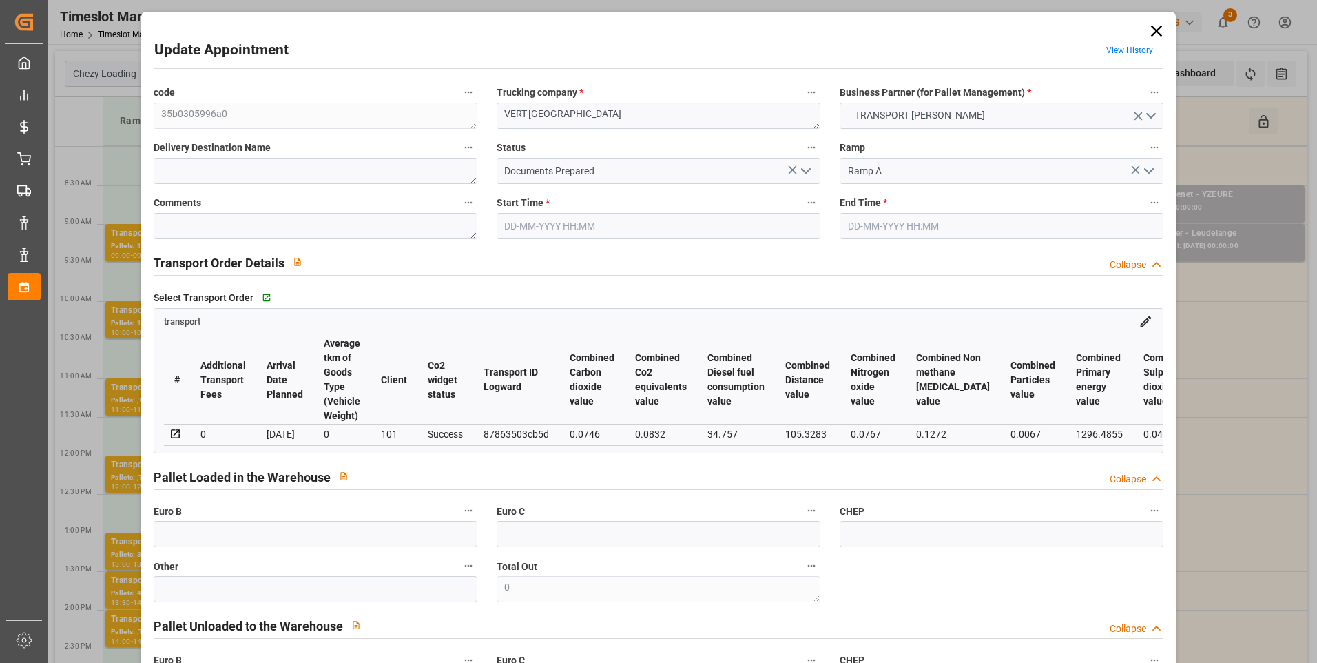
type input "0"
type input "21"
type input "35"
type input "19-08-2025 13:00"
type input "19-08-2025 13:30"
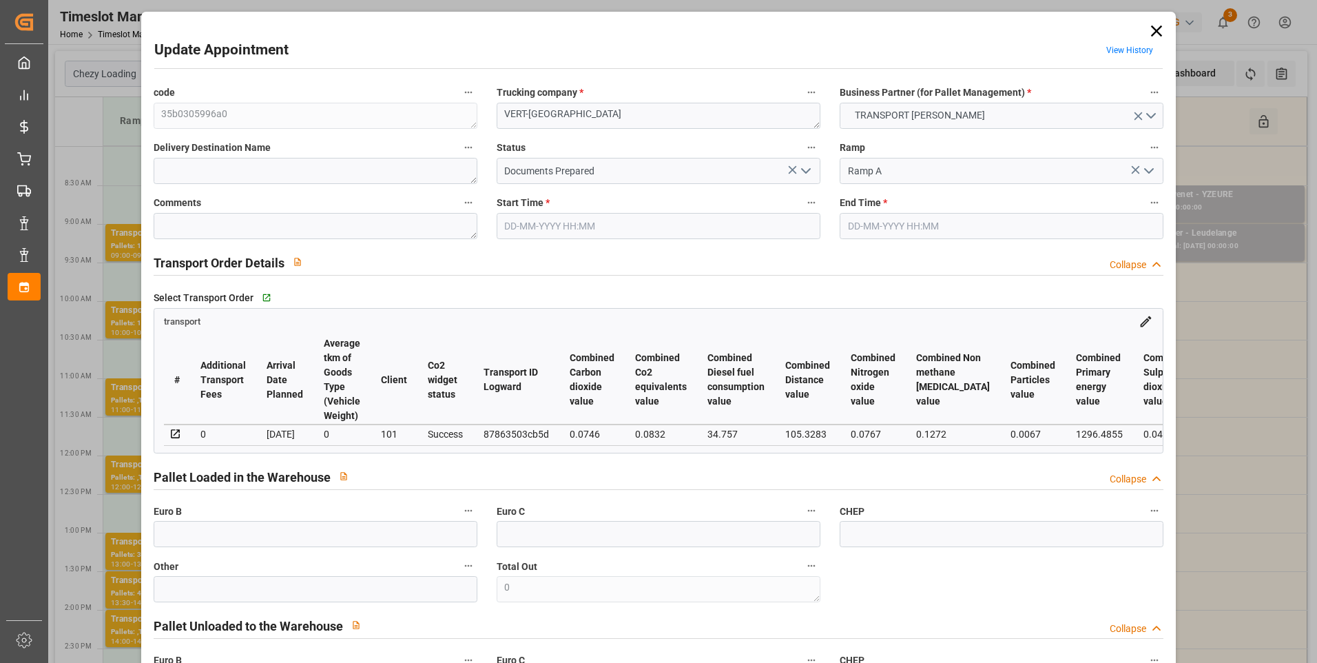
type input "14-08-2025 12:07"
type input "13-08-2025 11:45"
type input "20-08-2025"
type input "[DATE]"
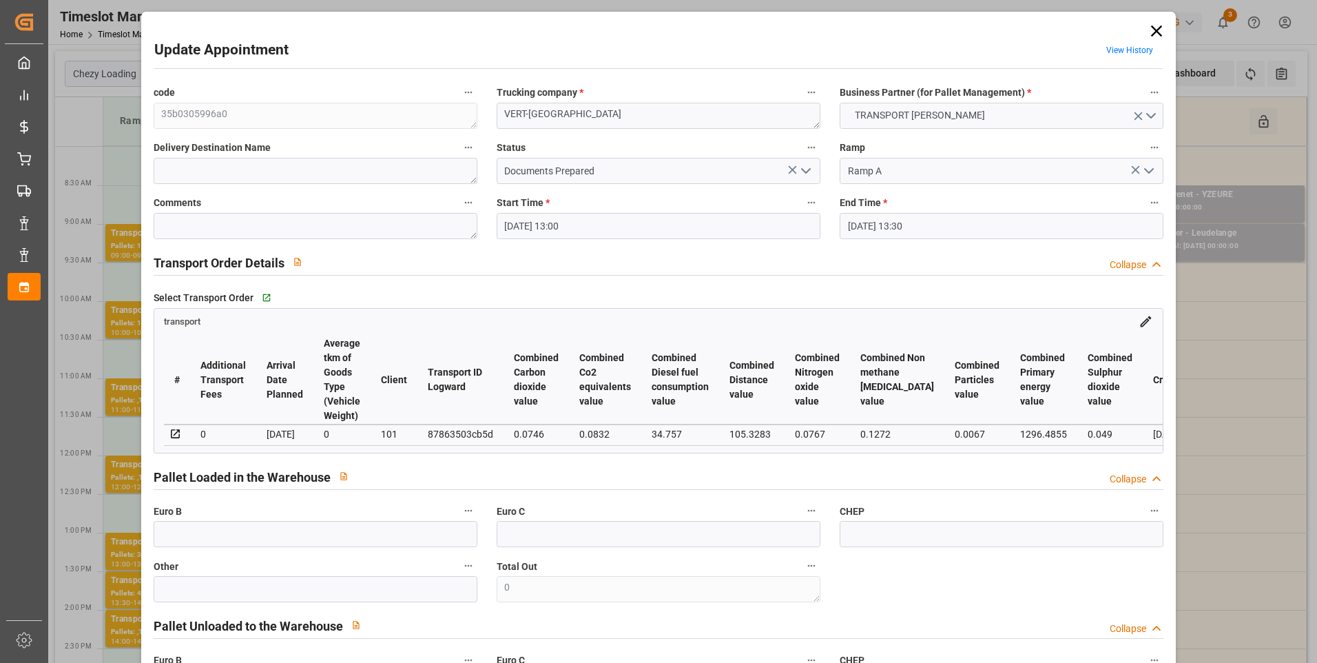
click at [804, 165] on icon "open menu" at bounding box center [806, 171] width 17 height 17
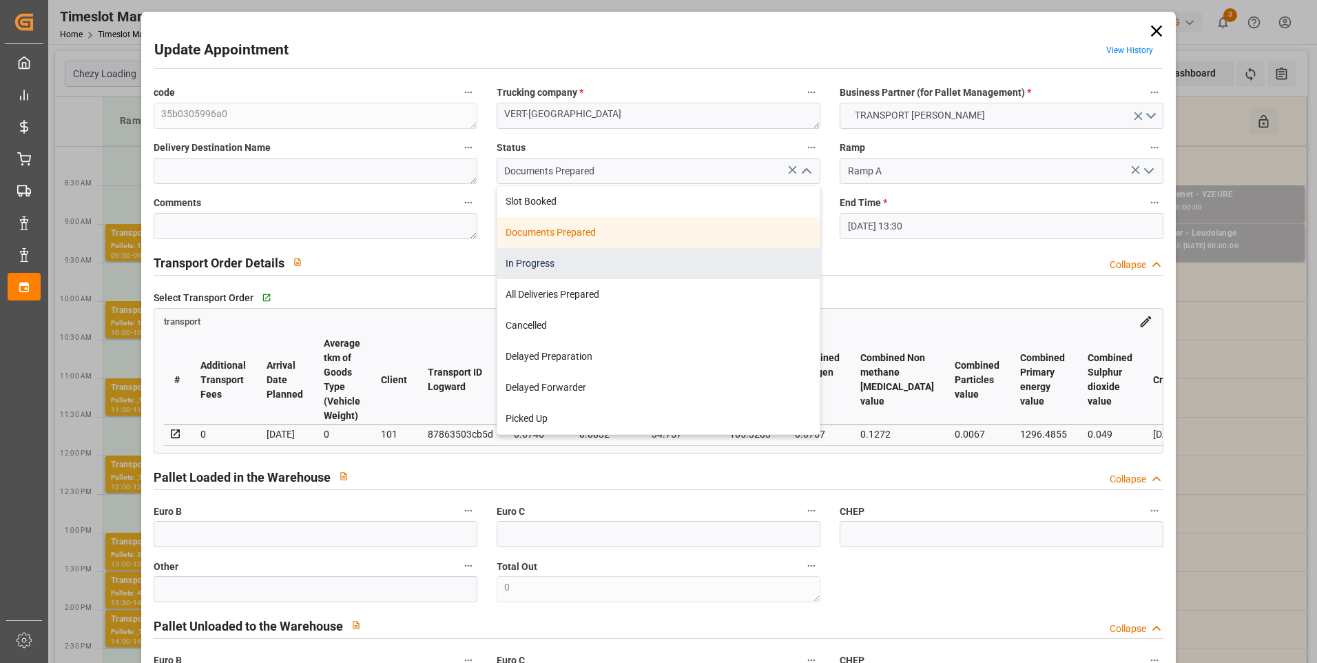
click at [529, 260] on div "In Progress" at bounding box center [658, 263] width 322 height 31
type input "In Progress"
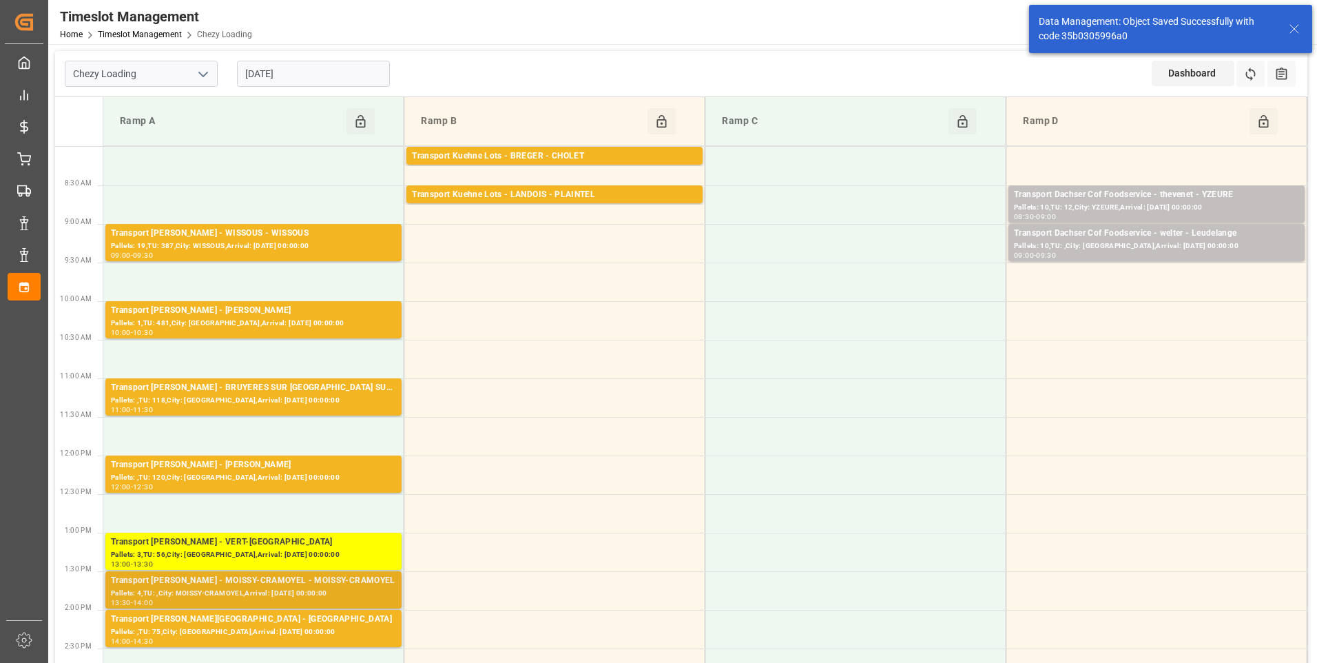
click at [263, 586] on div "Transport [PERSON_NAME] - MOISSY-CRAMOYEL - MOISSY-CRAMOYEL" at bounding box center [253, 581] width 285 height 14
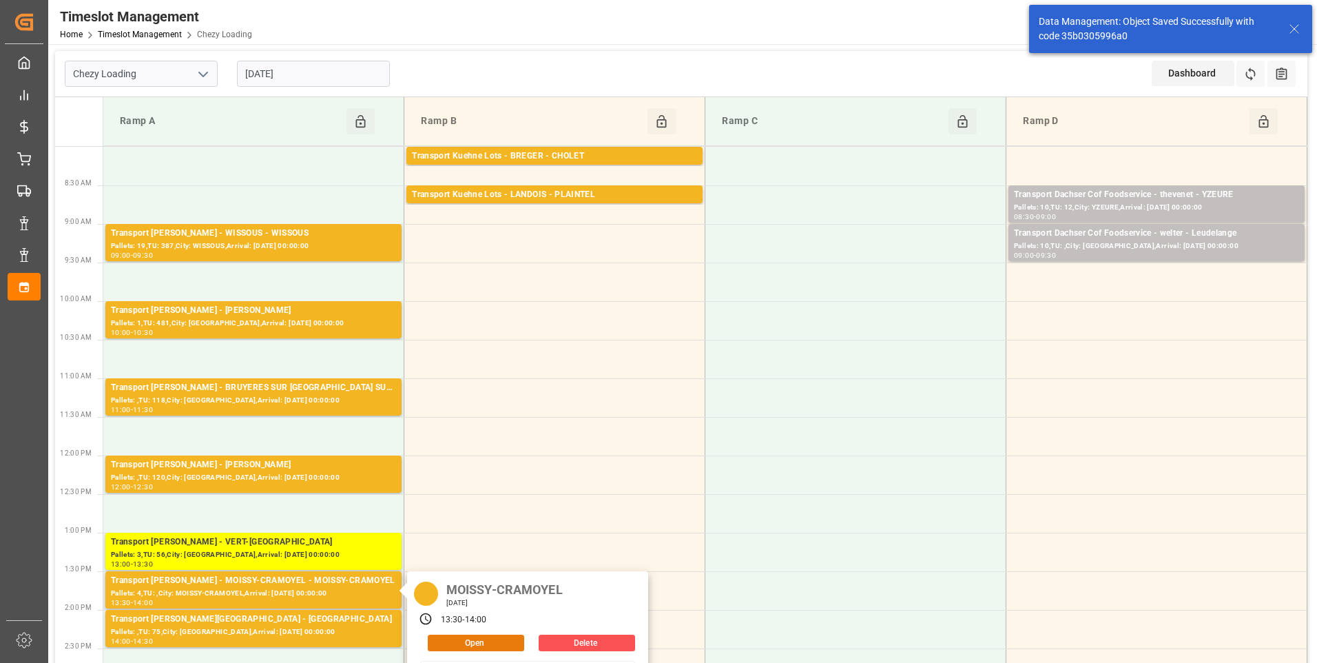
click at [457, 641] on button "Open" at bounding box center [476, 642] width 96 height 17
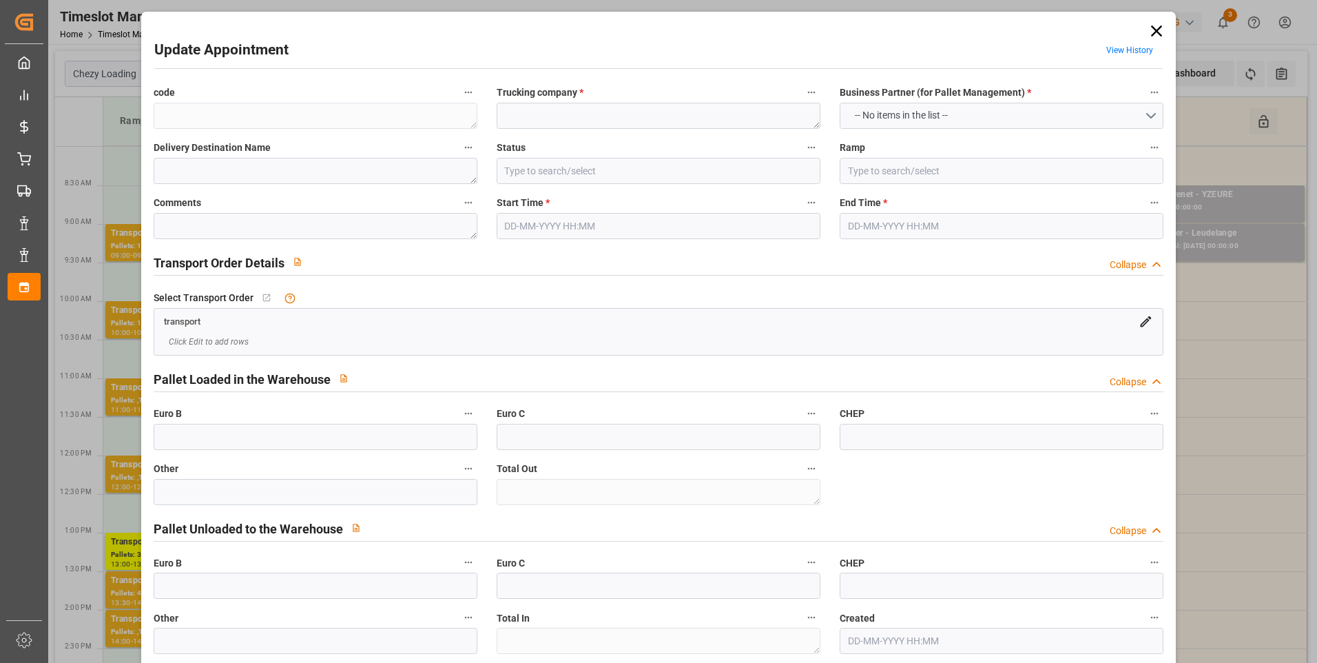
type textarea "ee9c1f89e291"
type textarea "MOISSY-CRAMOYEL"
type input "Documents Prepared"
type input "Ramp A"
type textarea "0"
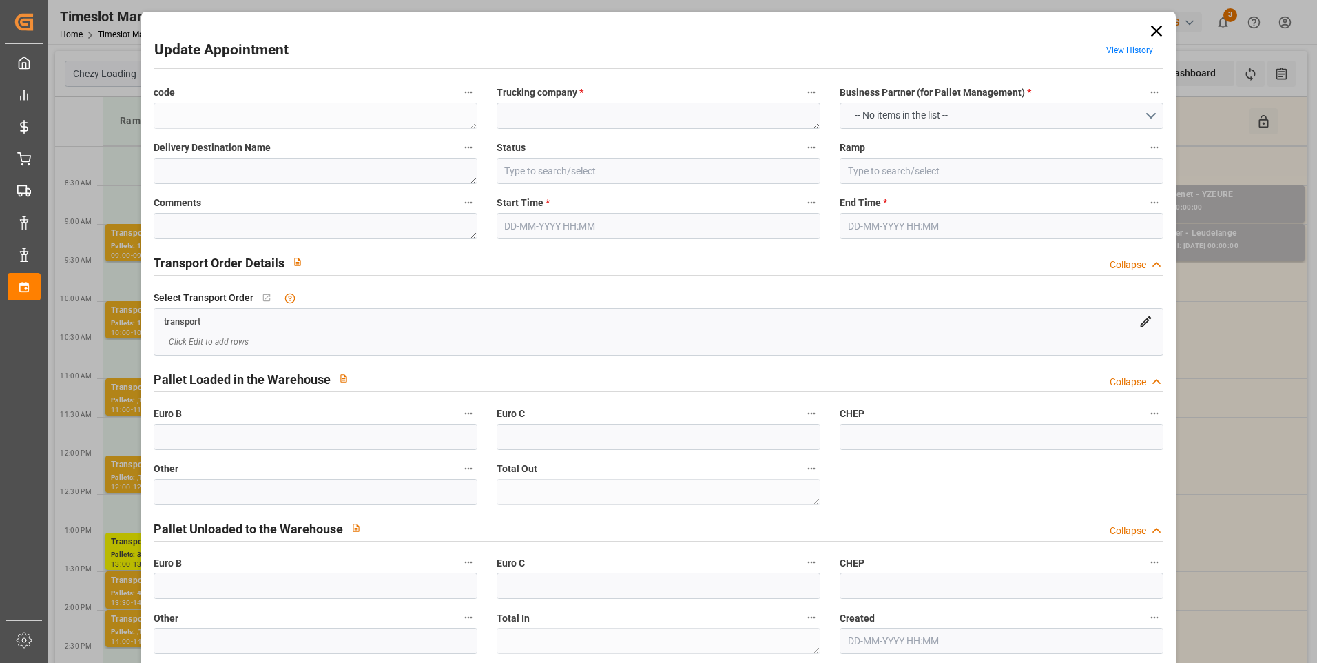
type textarea "0"
type textarea "4c29159b9294"
type textarea "MOISSY-CRAMOYEL"
type textarea "0000709739"
type textarea "ee9c1f89e291"
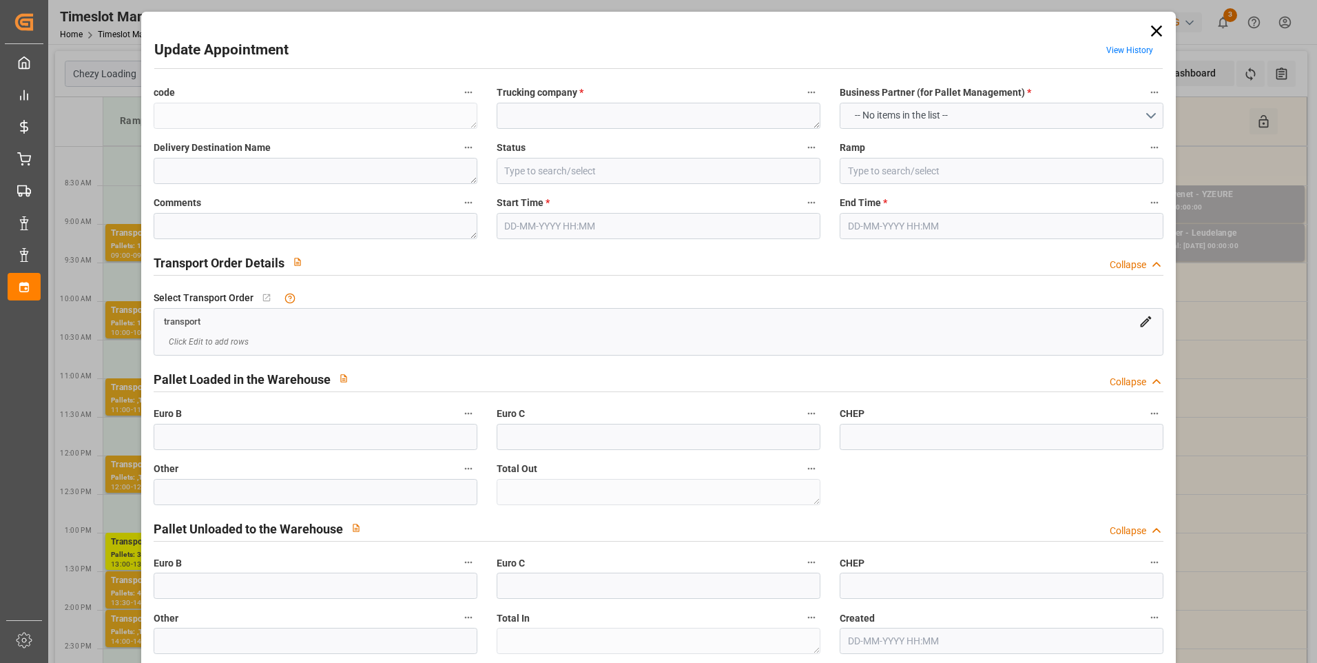
type textarea "FR-02570"
type textarea "FR"
type input "Road"
type input "FR"
type input "02570"
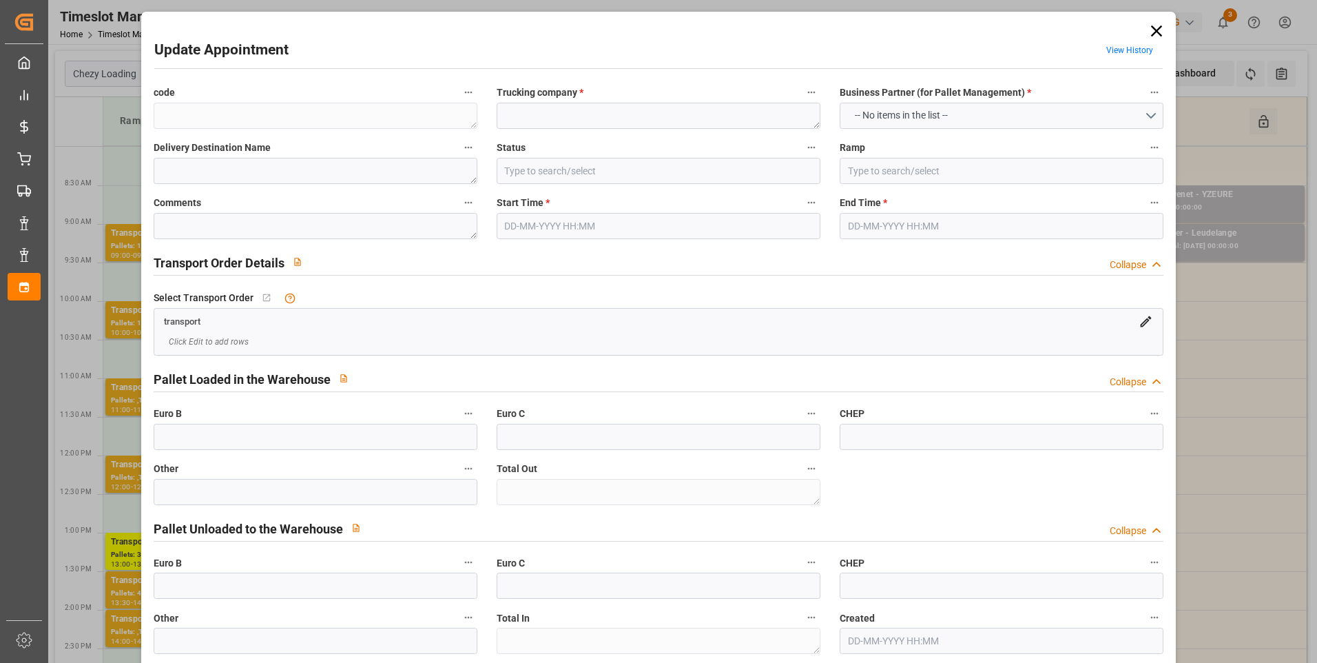
type input "FR"
type input "77550"
type input "Small Shipment"
type input "3.5-7.5 t"
type input "EURO 6"
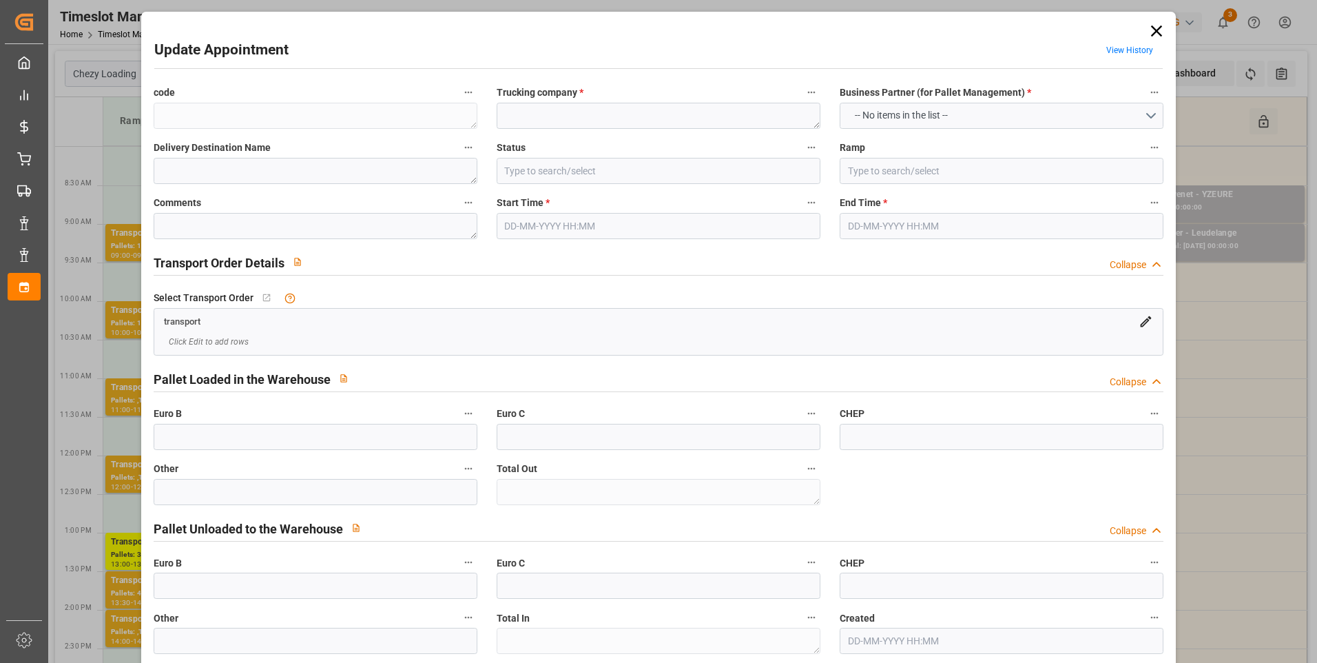
type input "Diesel"
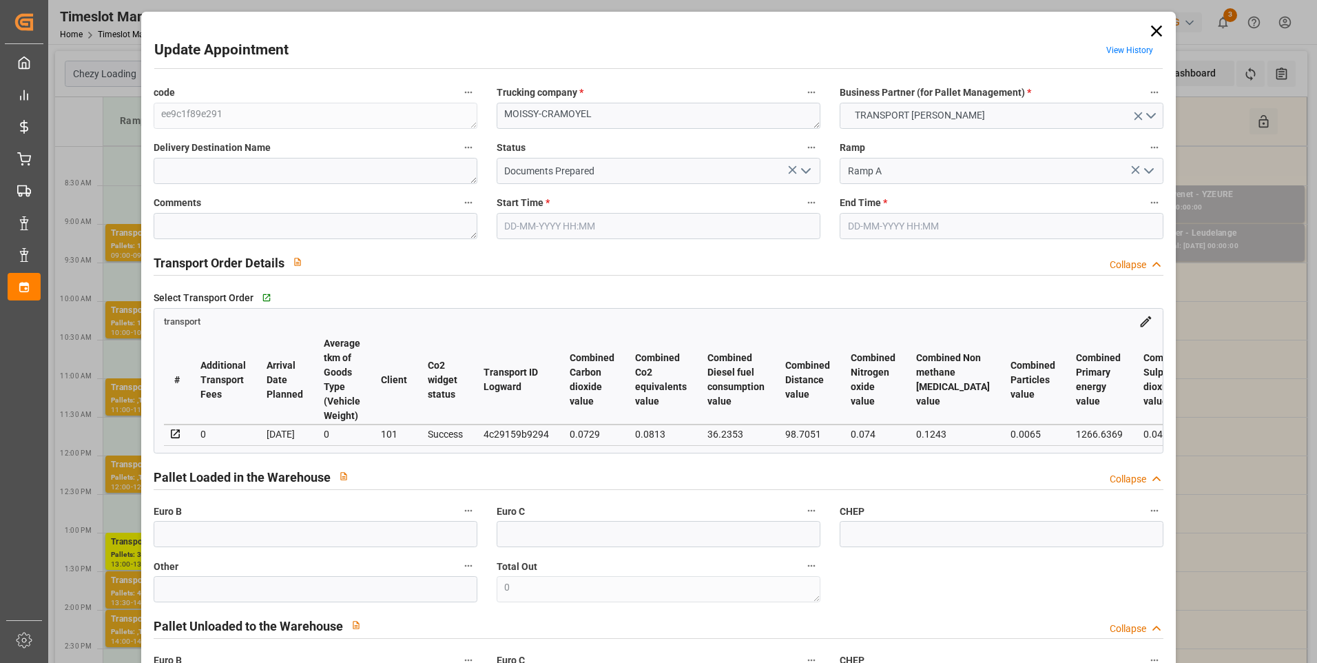
type input "4"
type input "146.08"
type input "0"
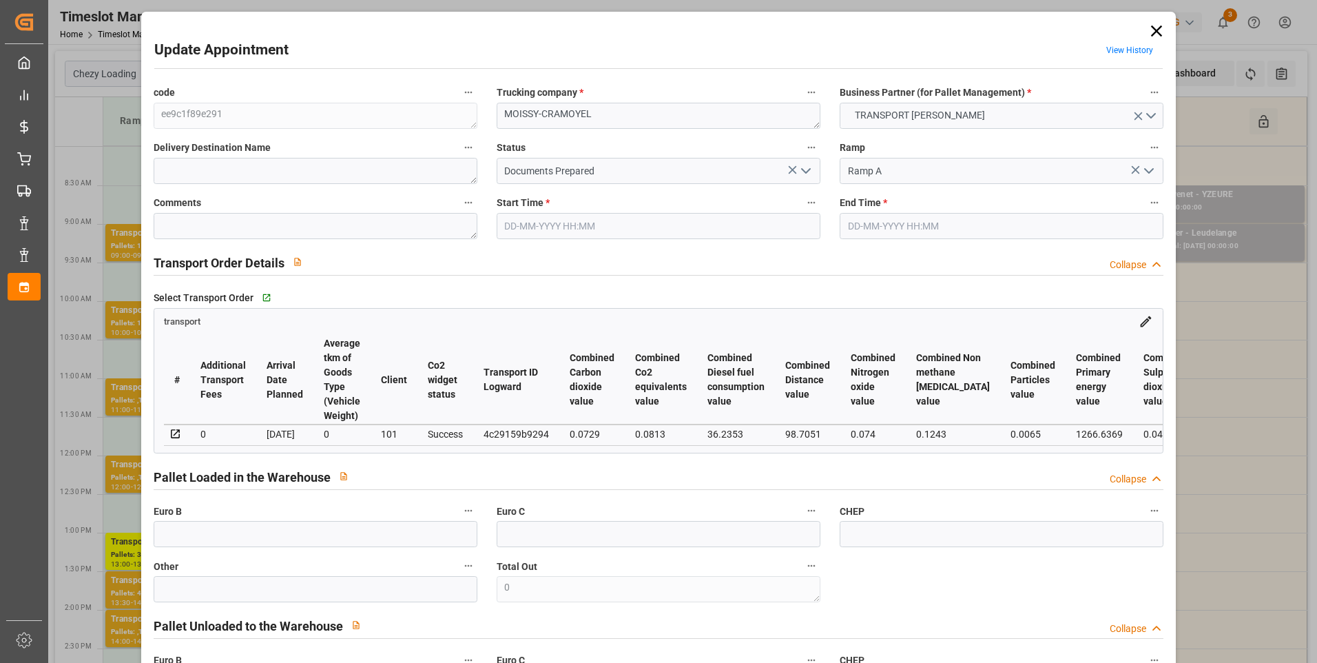
type input "140.1638"
type input "-5.9162"
type input "0"
type input "1294.192"
type input "1666"
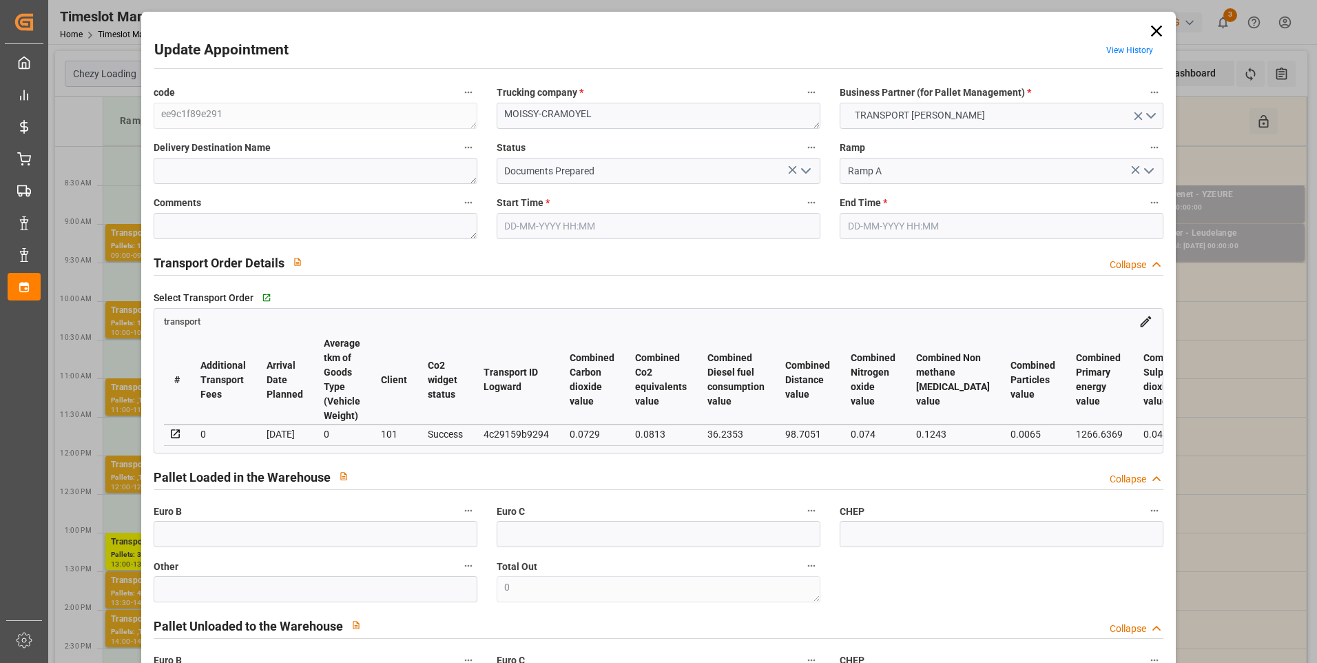
type input "4729.984"
type input "77"
type input "4"
type input "0"
type input "4"
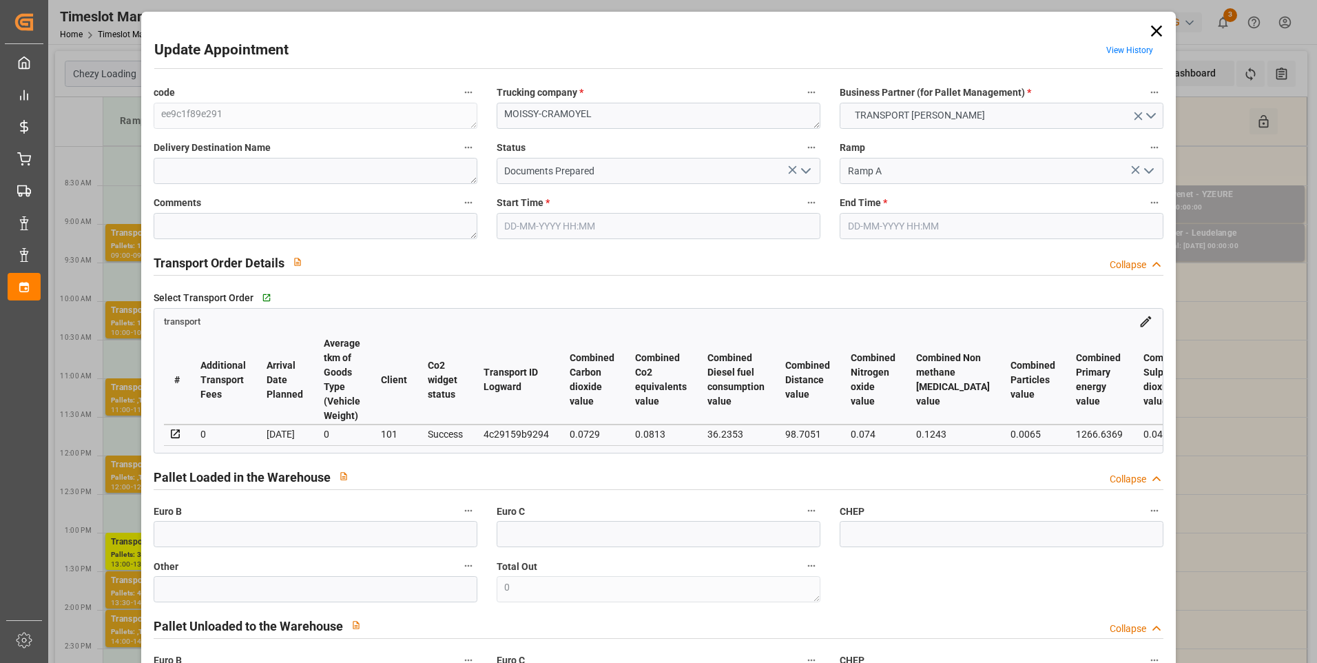
type input "101"
type input "1485.776"
type input "0"
type input "4710.8598"
type input "0"
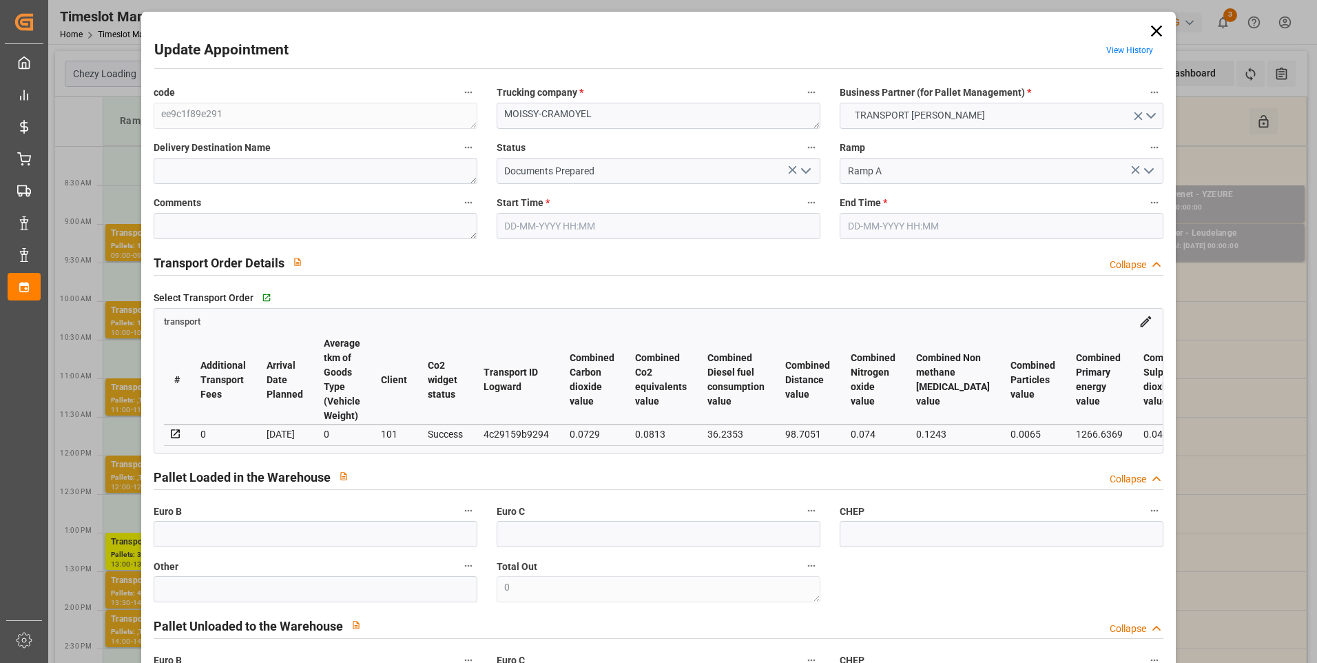
type input "0"
type input "21"
type input "35"
type input "19-08-2025 13:30"
type input "19-08-2025 14:00"
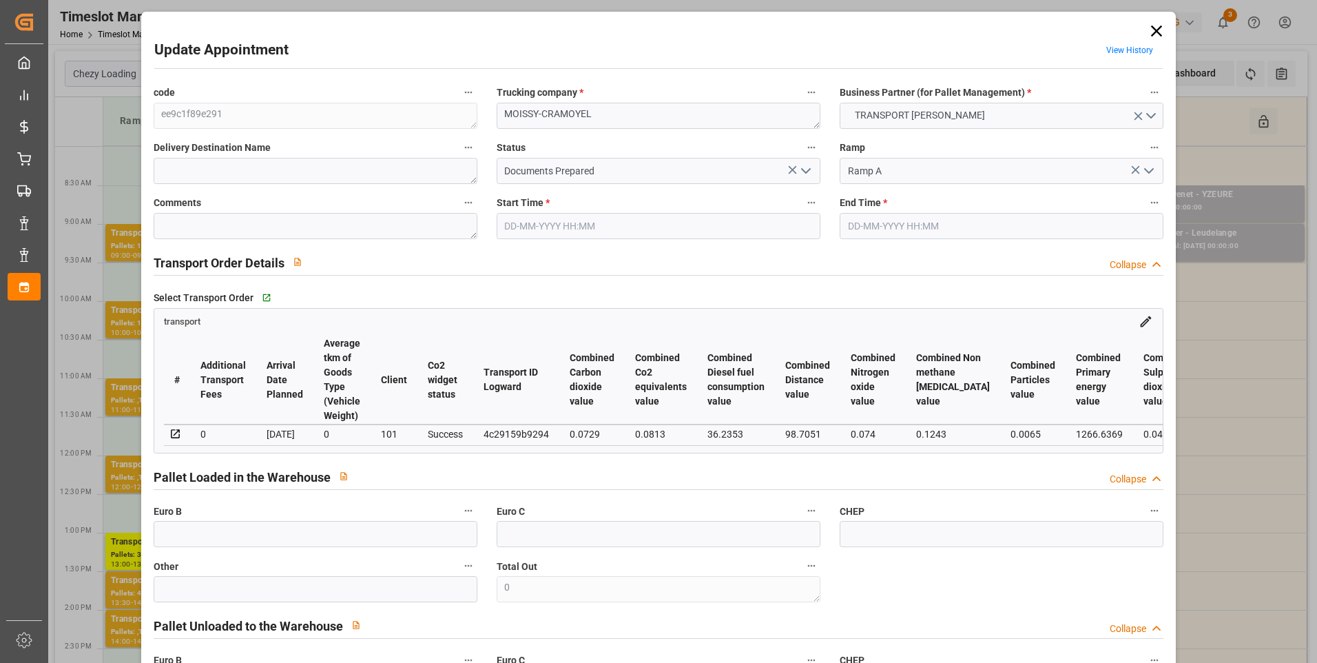
type input "14-08-2025 12:07"
type input "13-08-2025 11:46"
type input "20-08-2025"
type input "[DATE]"
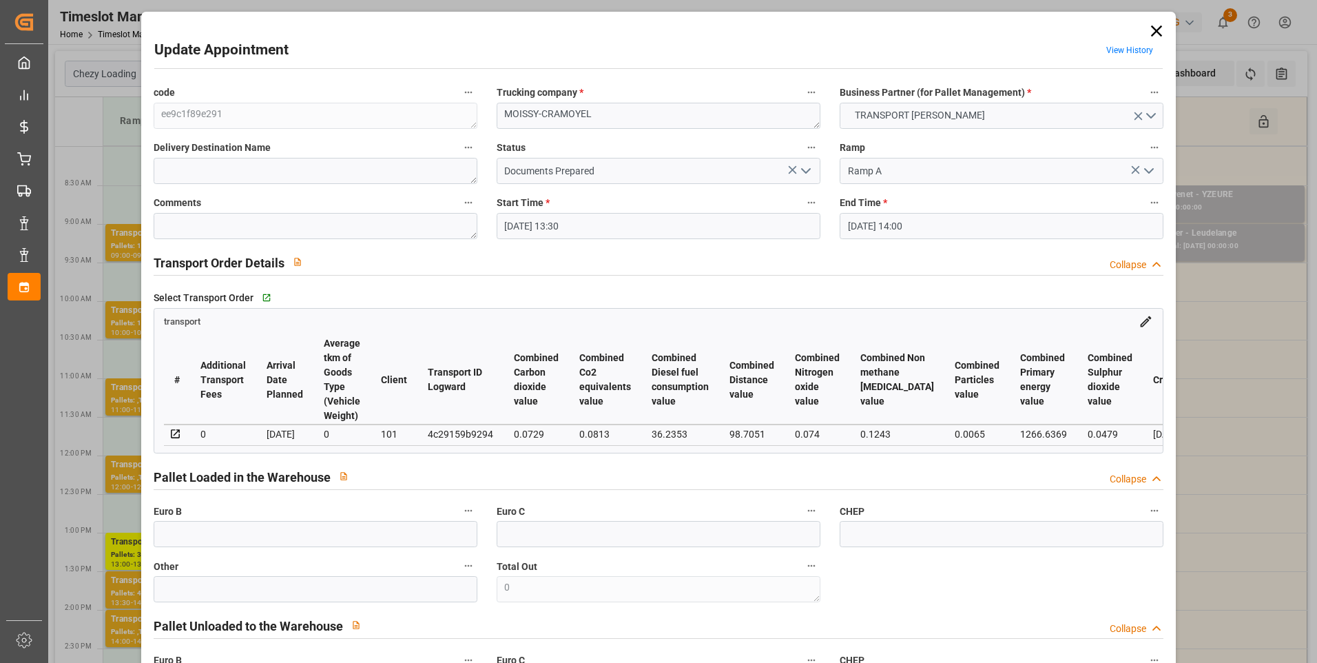
click at [803, 169] on icon "open menu" at bounding box center [806, 171] width 17 height 17
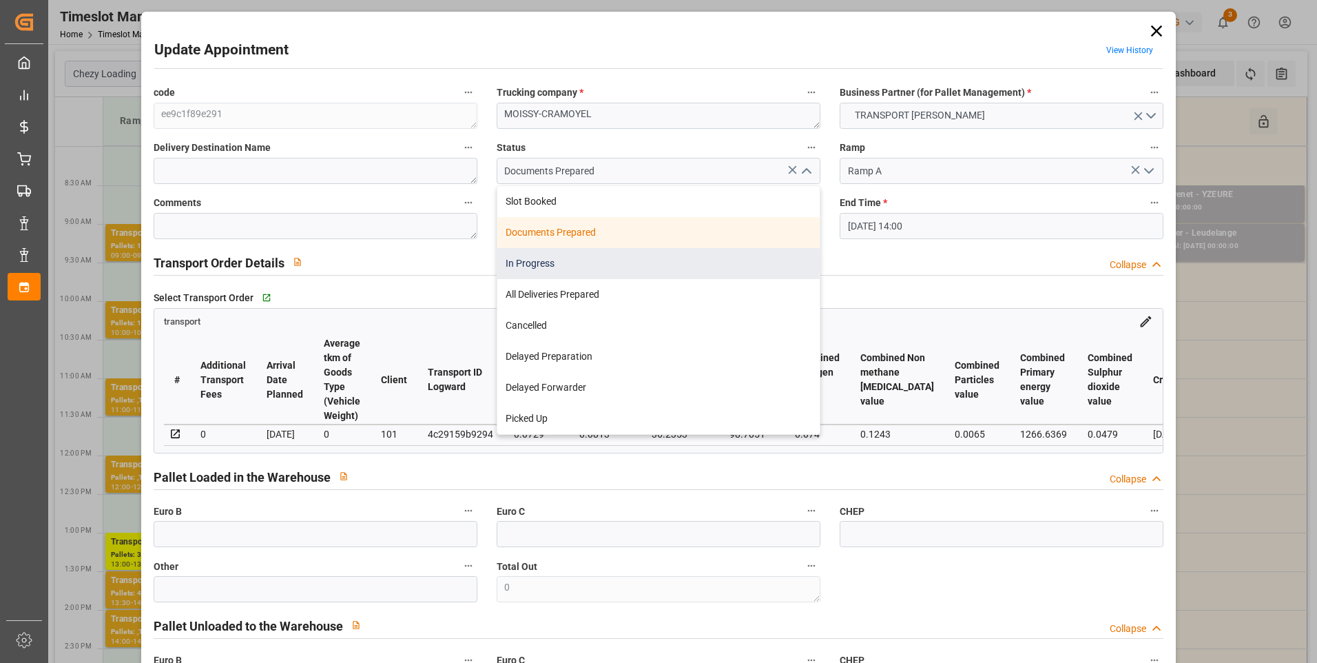
click at [524, 257] on div "In Progress" at bounding box center [658, 263] width 322 height 31
type input "In Progress"
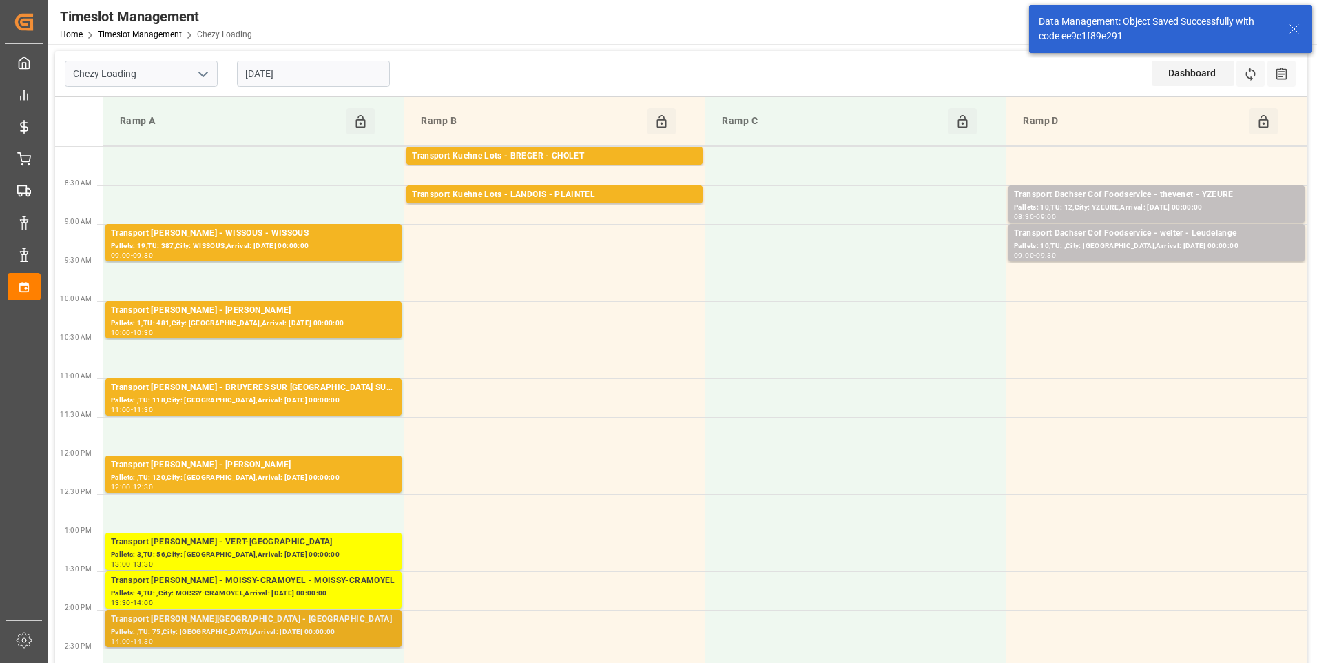
click at [308, 626] on div "Pallets: ,TU: 75,City: [GEOGRAPHIC_DATA],Arrival: [DATE] 00:00:00" at bounding box center [253, 632] width 285 height 12
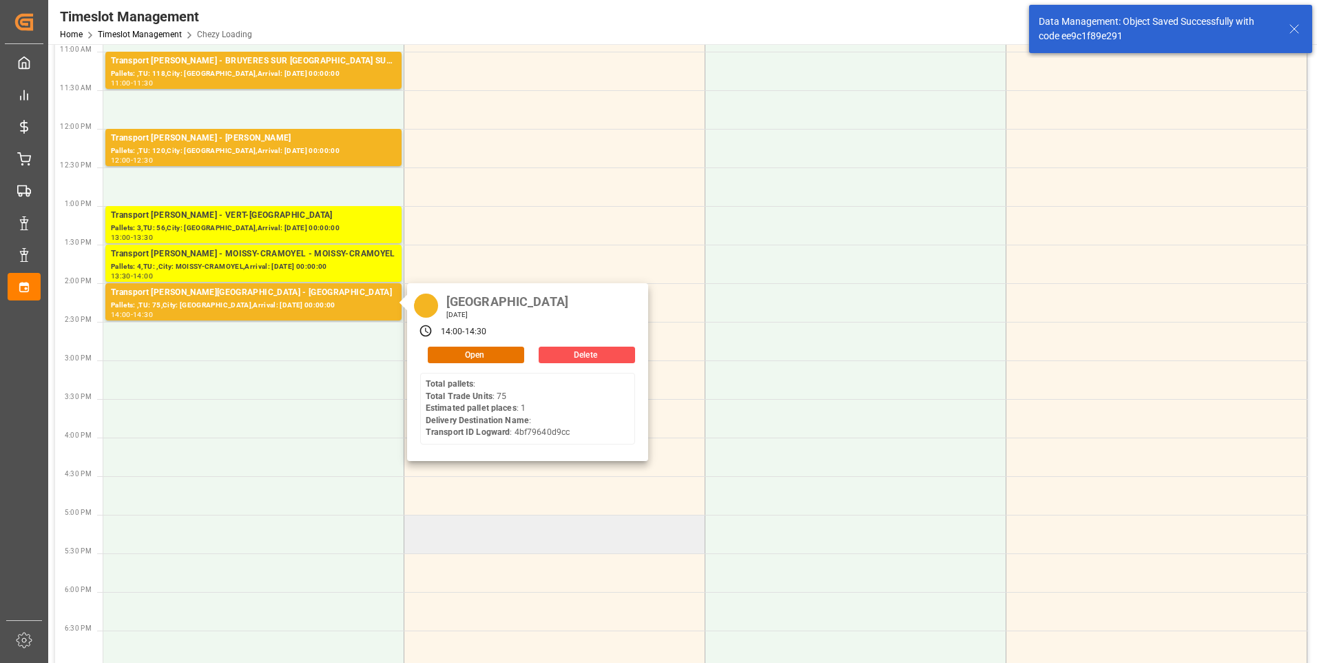
scroll to position [413, 0]
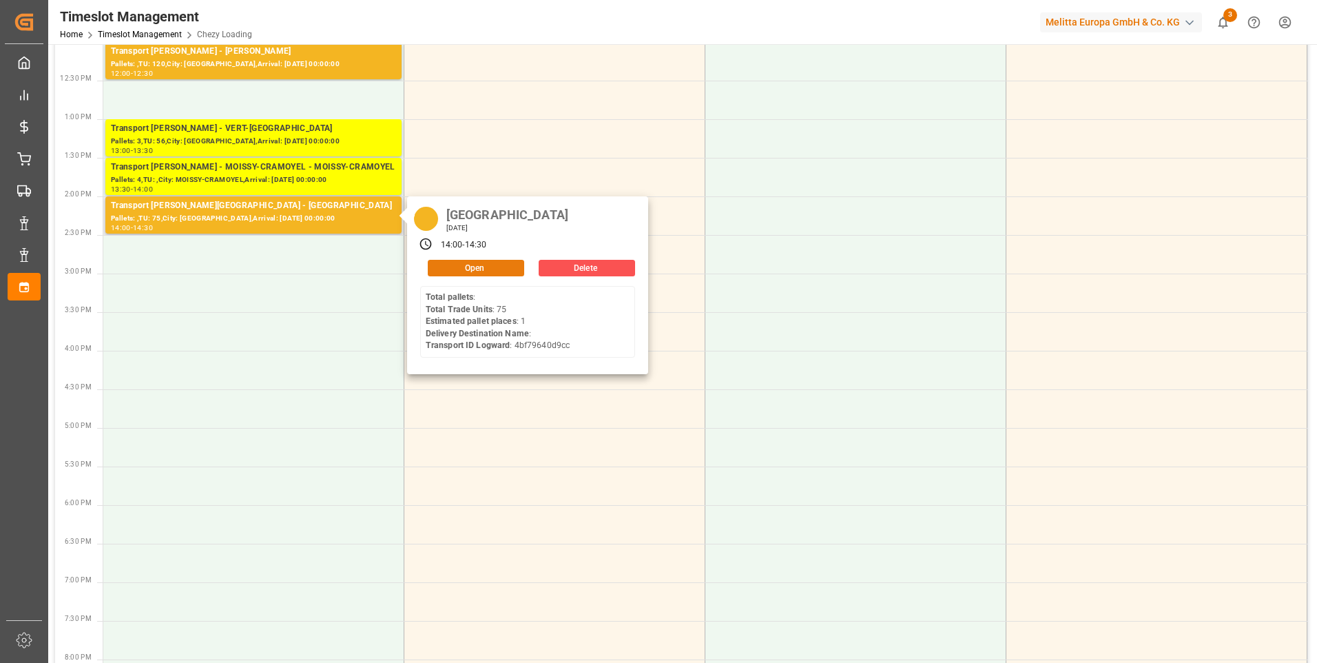
click at [463, 266] on button "Open" at bounding box center [476, 268] width 96 height 17
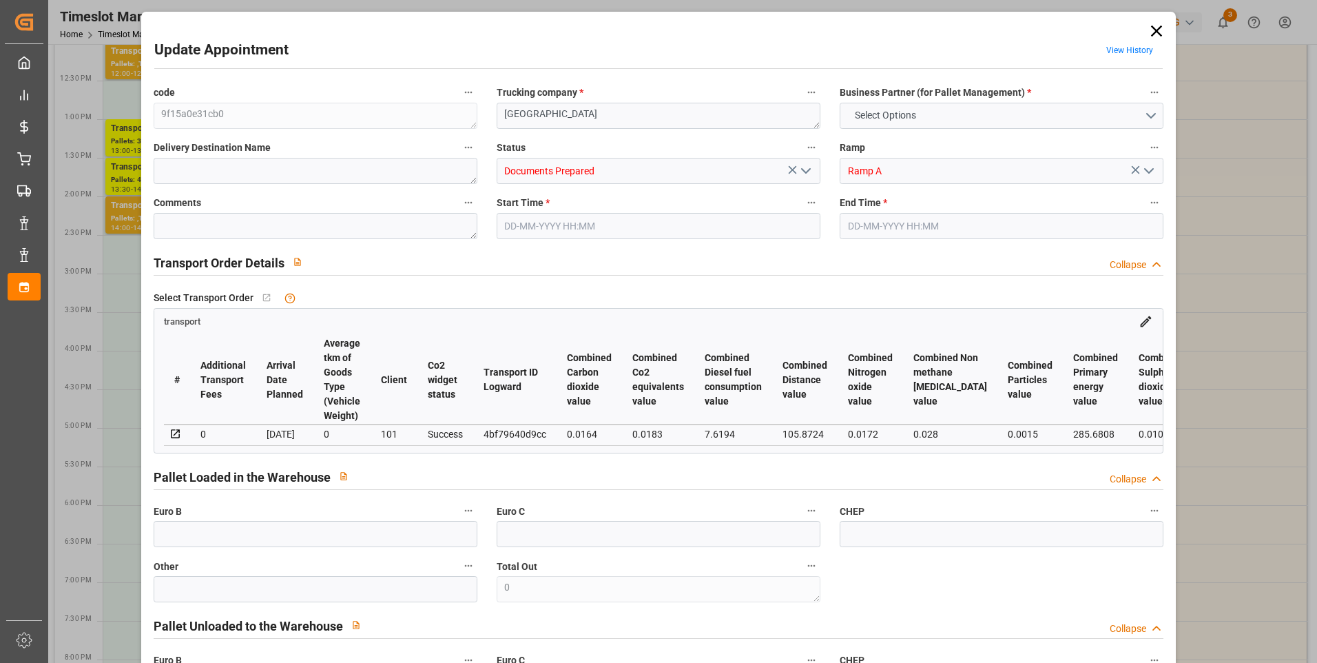
type input "1"
type input "126.8"
type input "0"
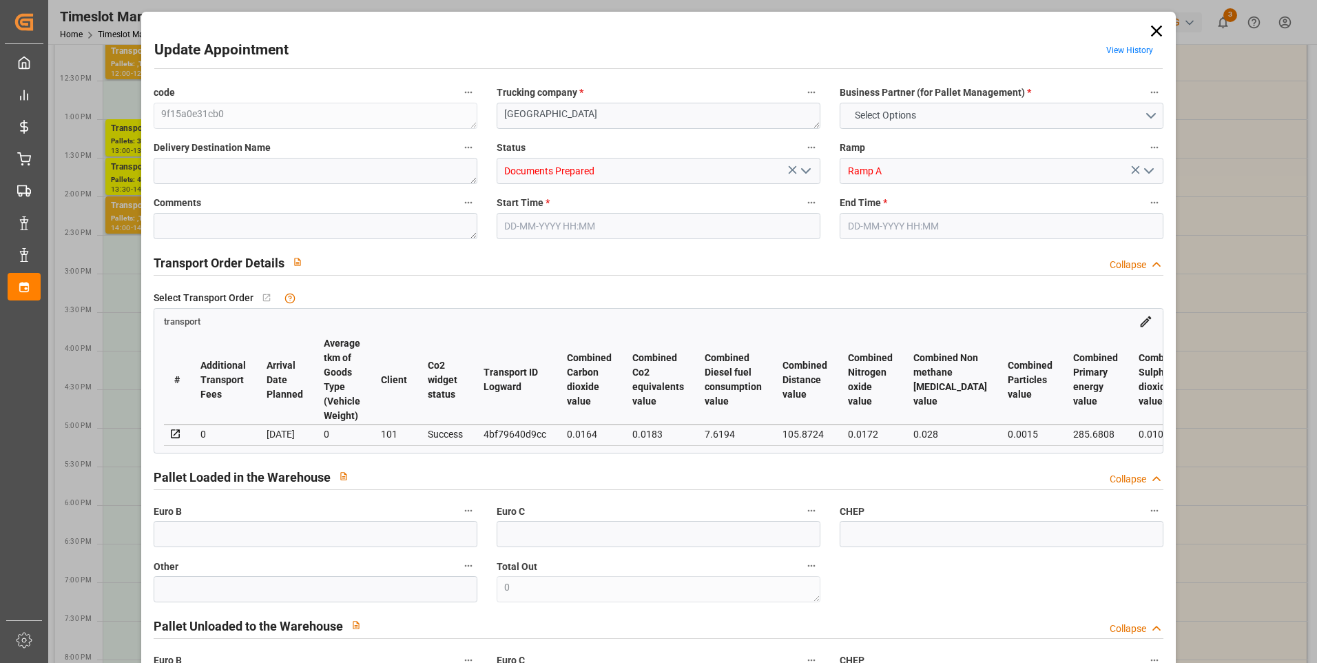
type input "121.6646"
type input "-5.1354"
type input "0"
type input "310.926"
type input "337.838"
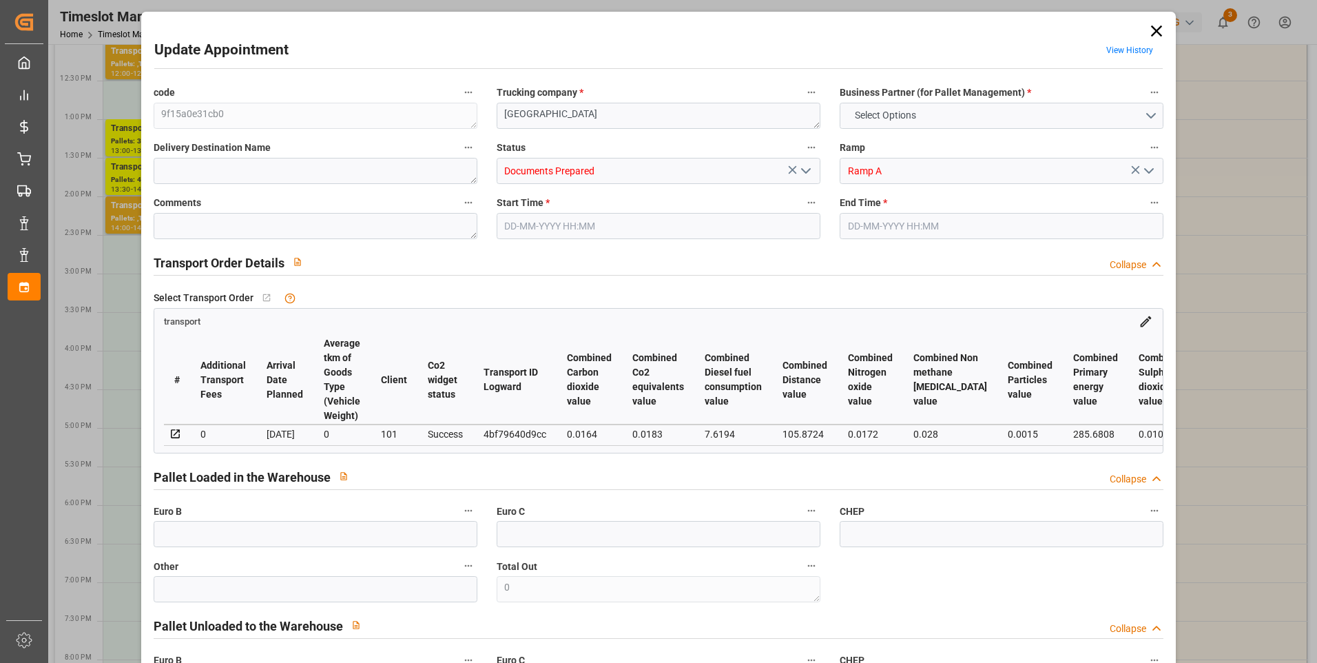
type input "737.6"
type input "77"
type input "0"
type input "75"
type input "1"
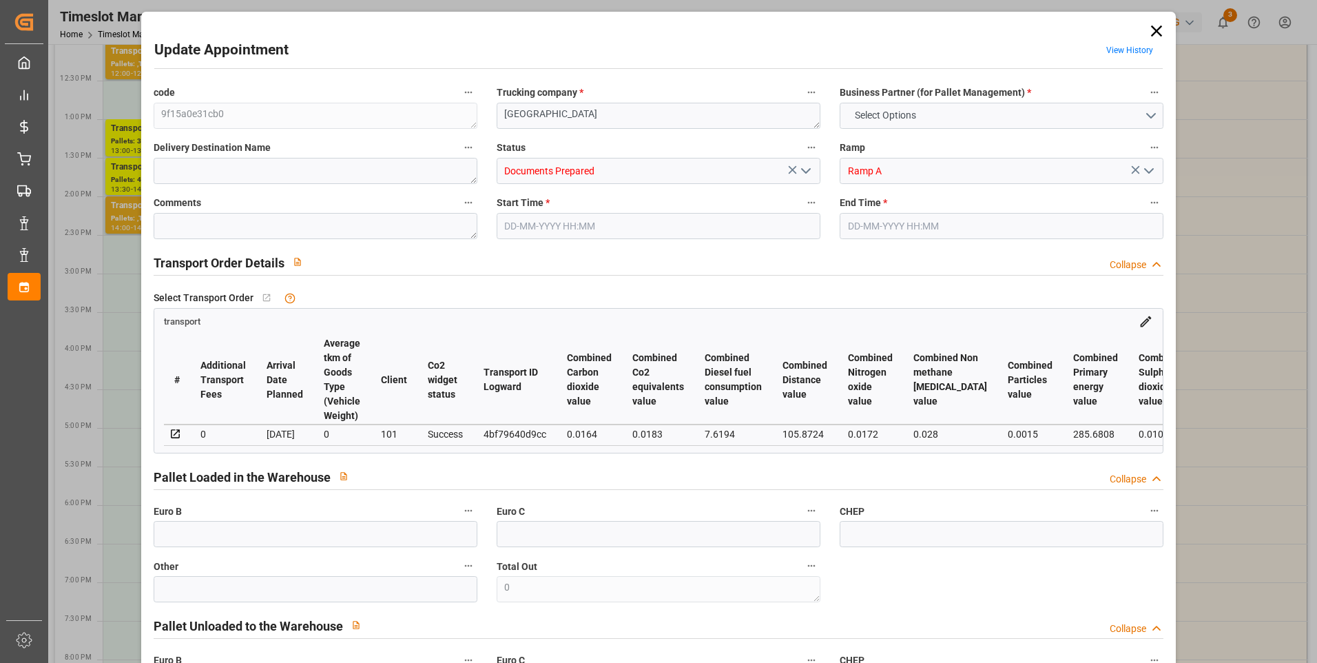
type input "101"
type input "314.838"
type input "0"
type input "4710.8598"
type input "0"
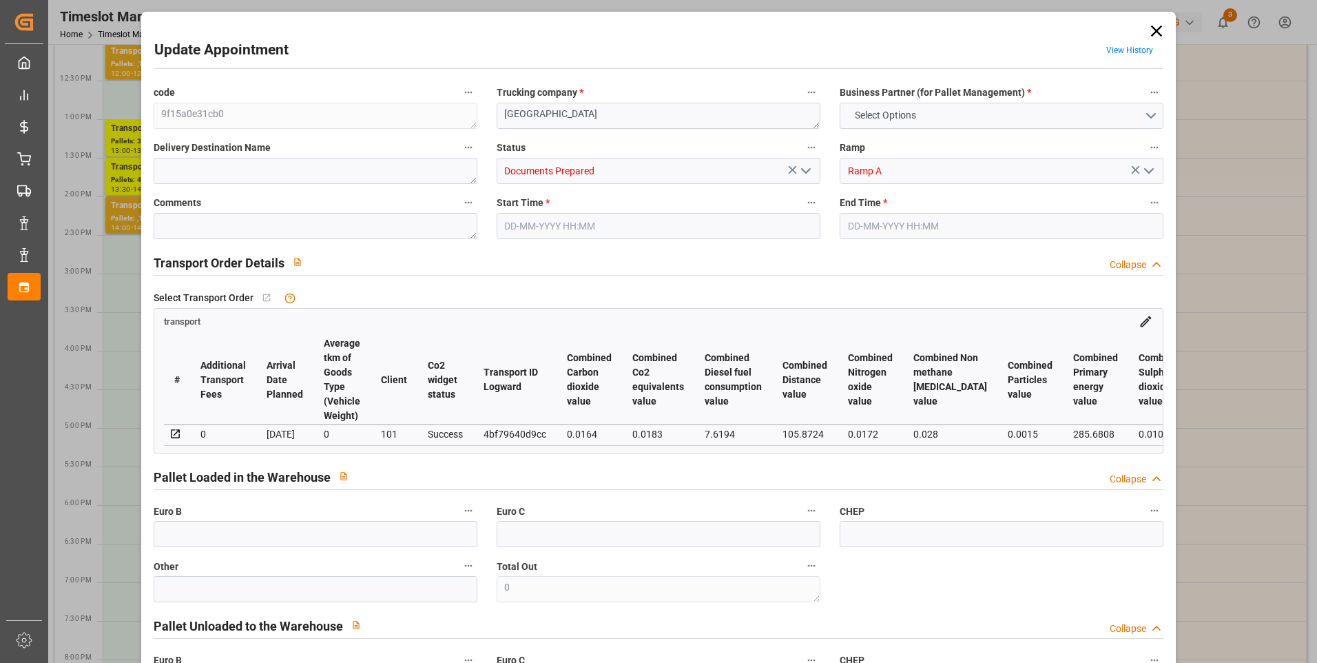
type input "0"
type input "21"
type input "35"
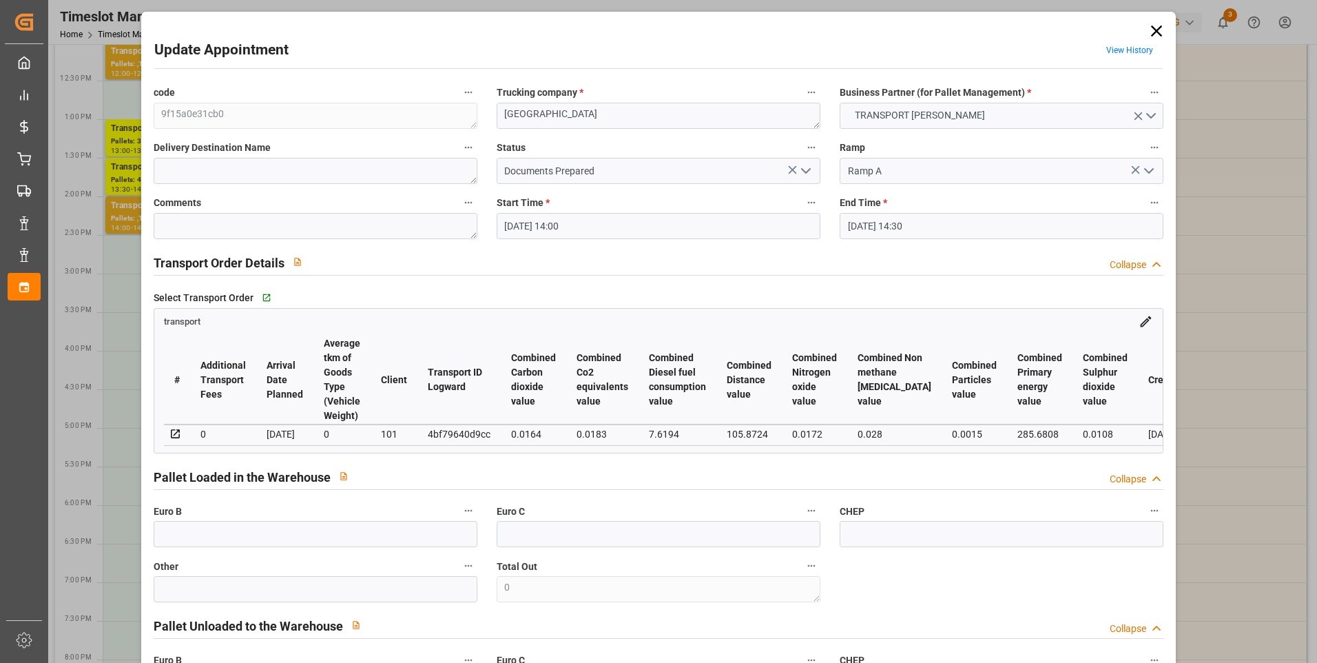
type input "19-08-2025 14:00"
type input "19-08-2025 14:30"
type input "11-08-2025 14:33"
type input "11-08-2025 12:38"
type input "20-08-2025"
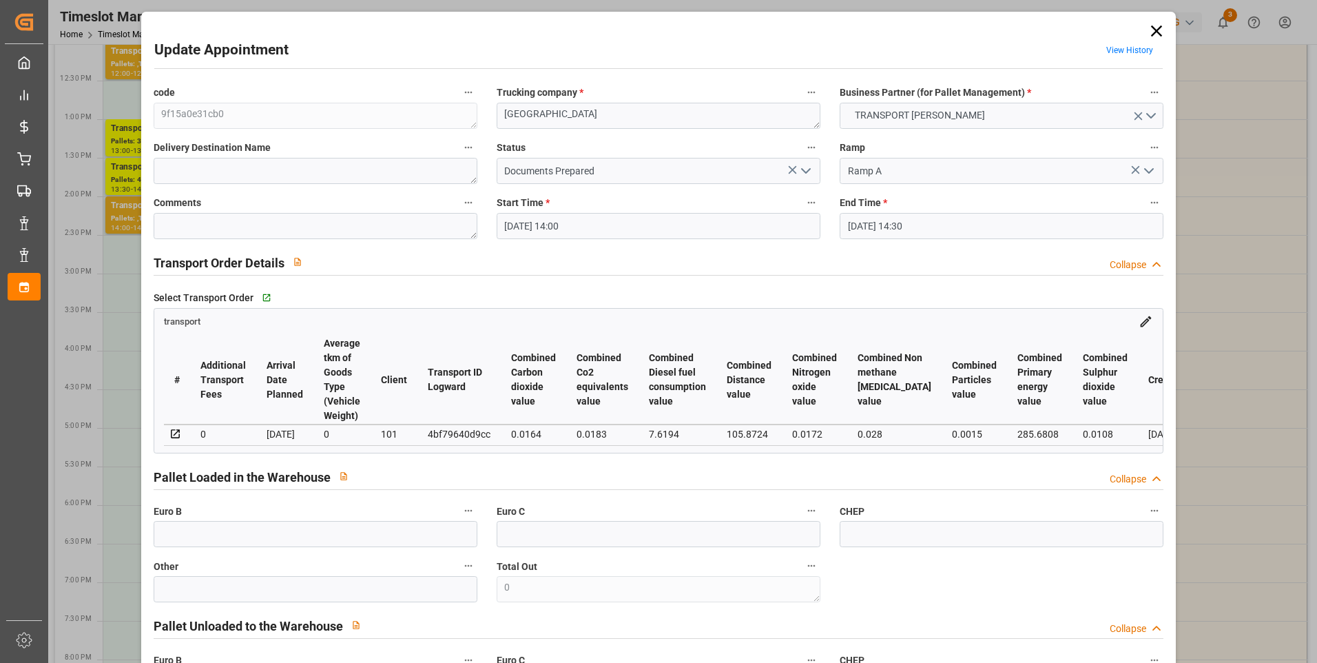
type input "[DATE]"
click at [805, 167] on icon "open menu" at bounding box center [806, 171] width 17 height 17
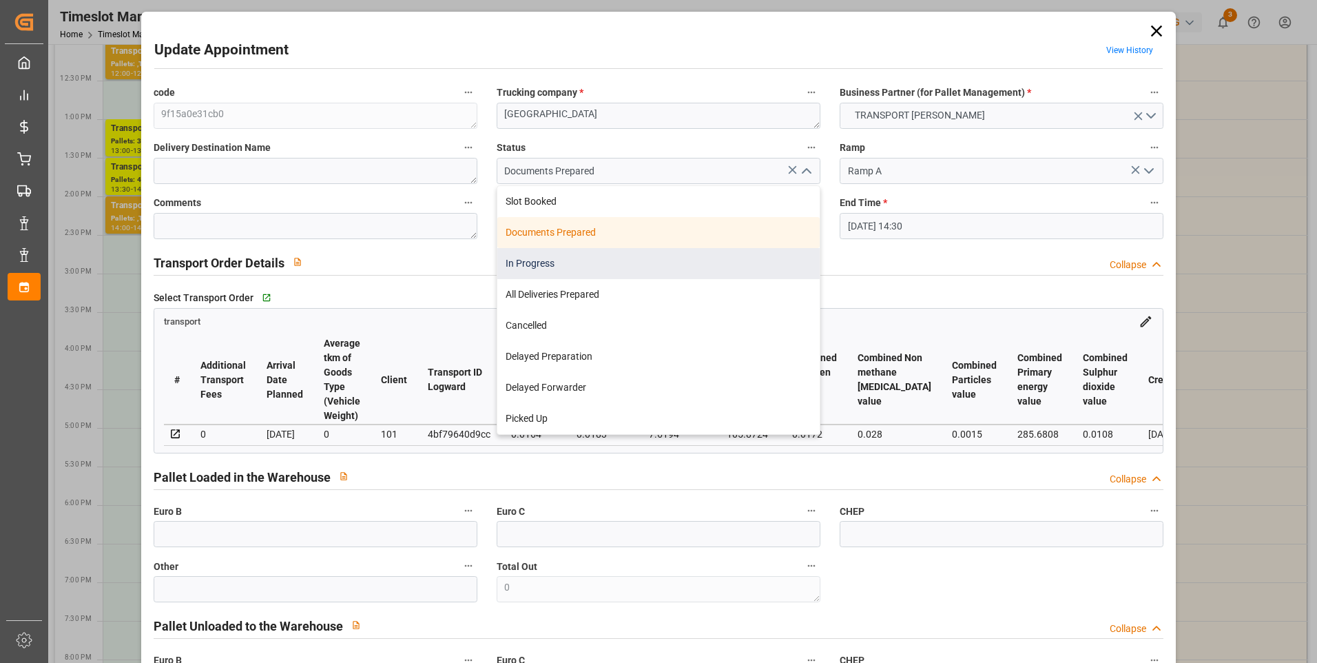
click at [526, 268] on div "In Progress" at bounding box center [658, 263] width 322 height 31
type input "In Progress"
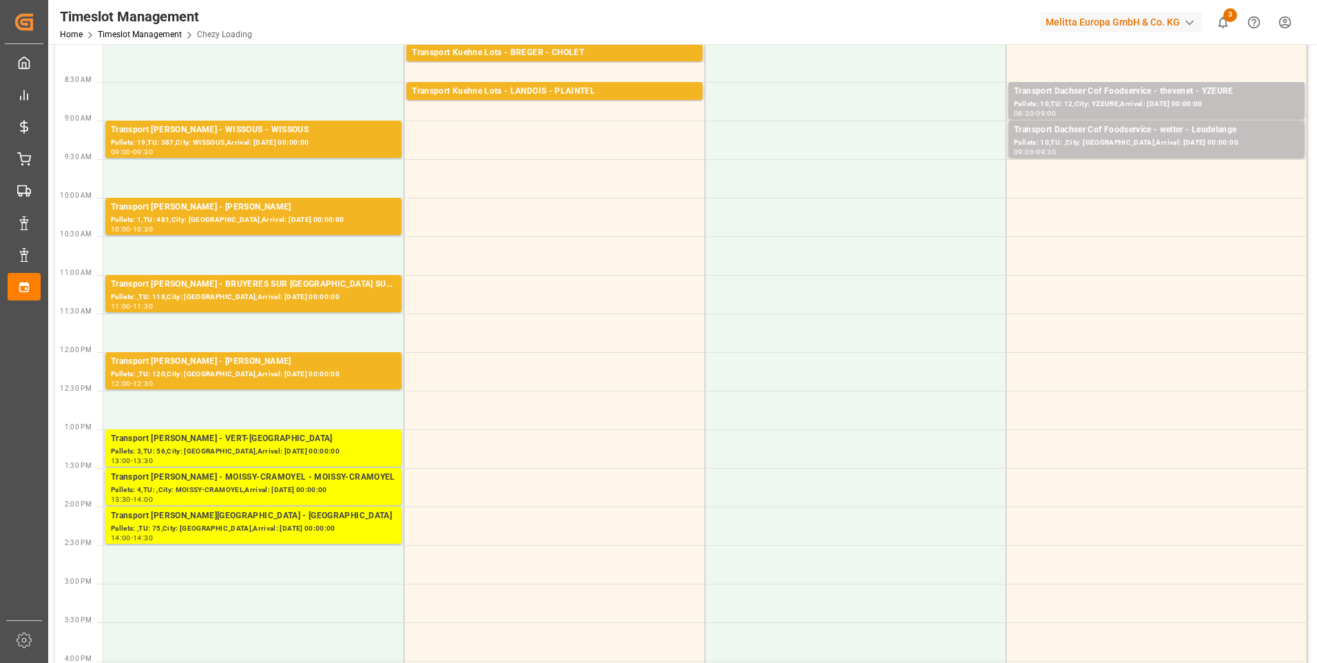
scroll to position [0, 0]
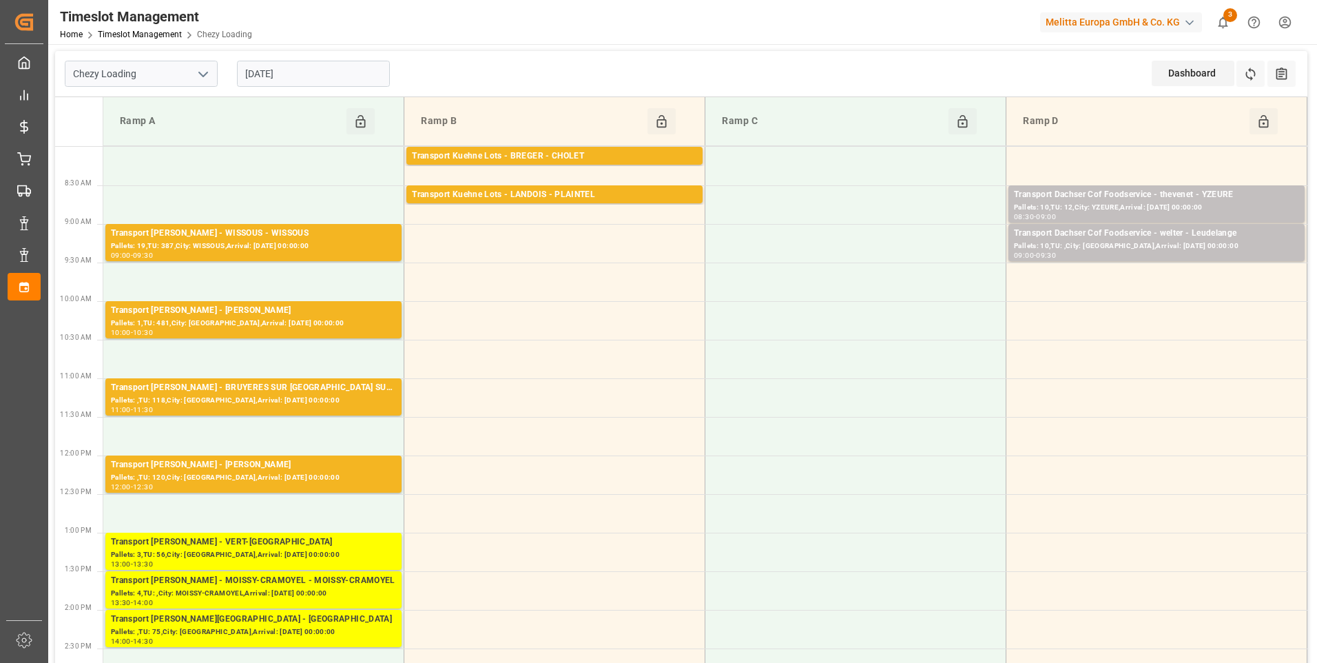
click at [359, 103] on td "Ramp A Click to Block this Resource" at bounding box center [253, 121] width 301 height 49
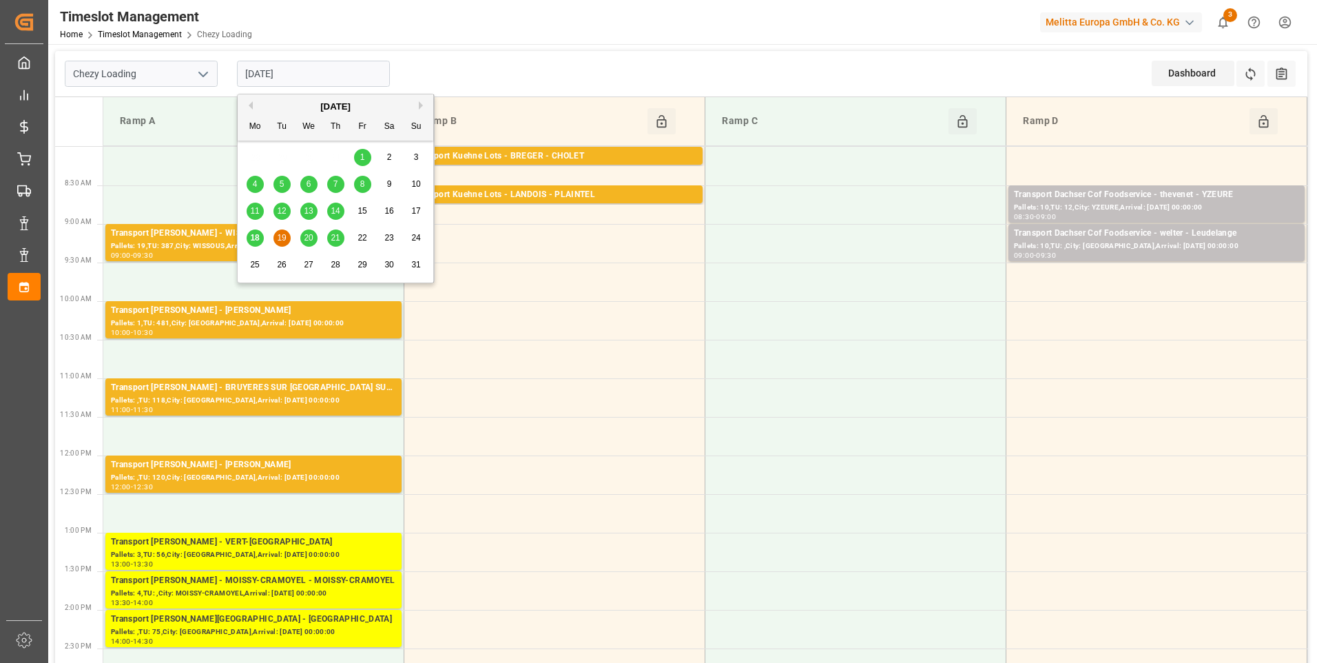
click at [293, 80] on input "[DATE]" at bounding box center [313, 74] width 153 height 26
click at [256, 233] on span "18" at bounding box center [254, 238] width 9 height 10
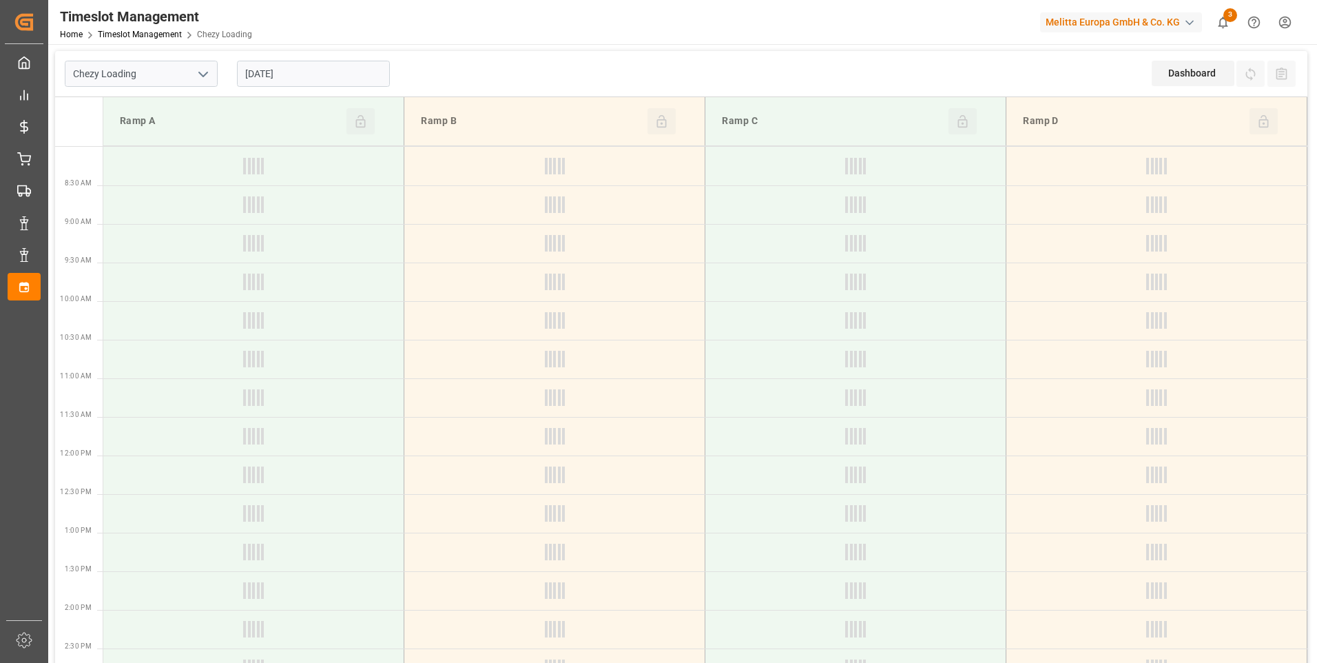
type input "[DATE]"
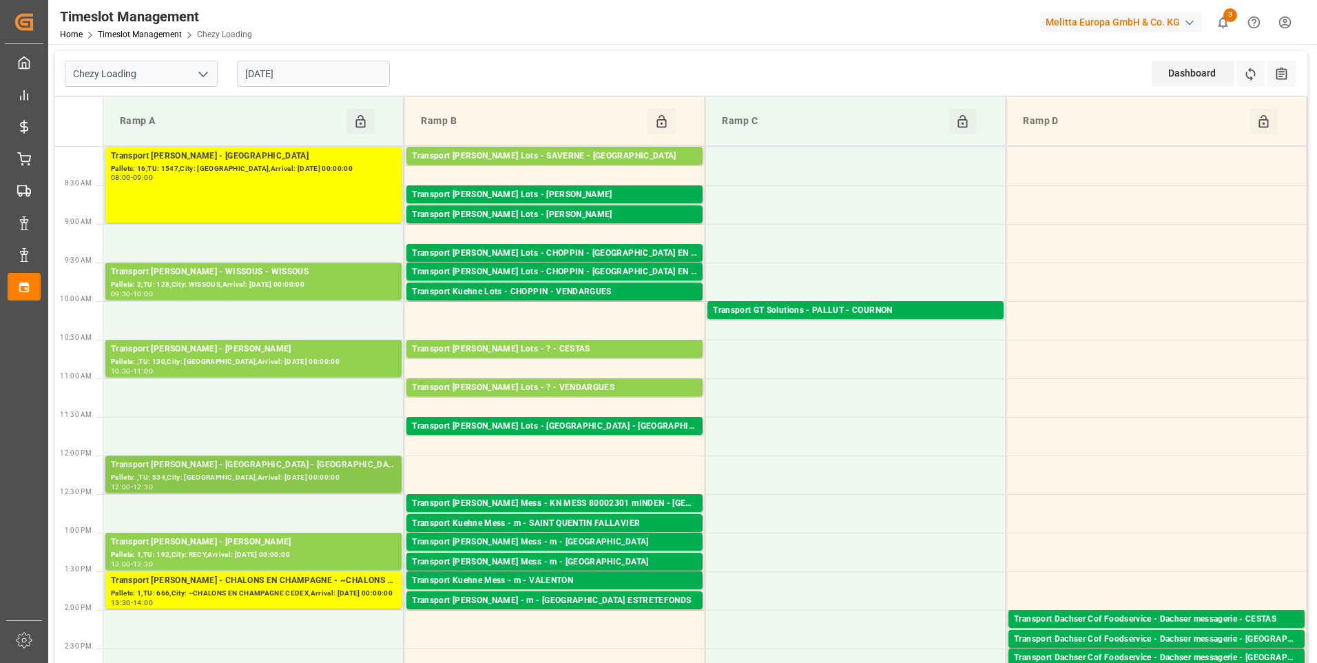
click at [280, 470] on div "Transport [PERSON_NAME] - [GEOGRAPHIC_DATA] - [GEOGRAPHIC_DATA]" at bounding box center [253, 465] width 285 height 14
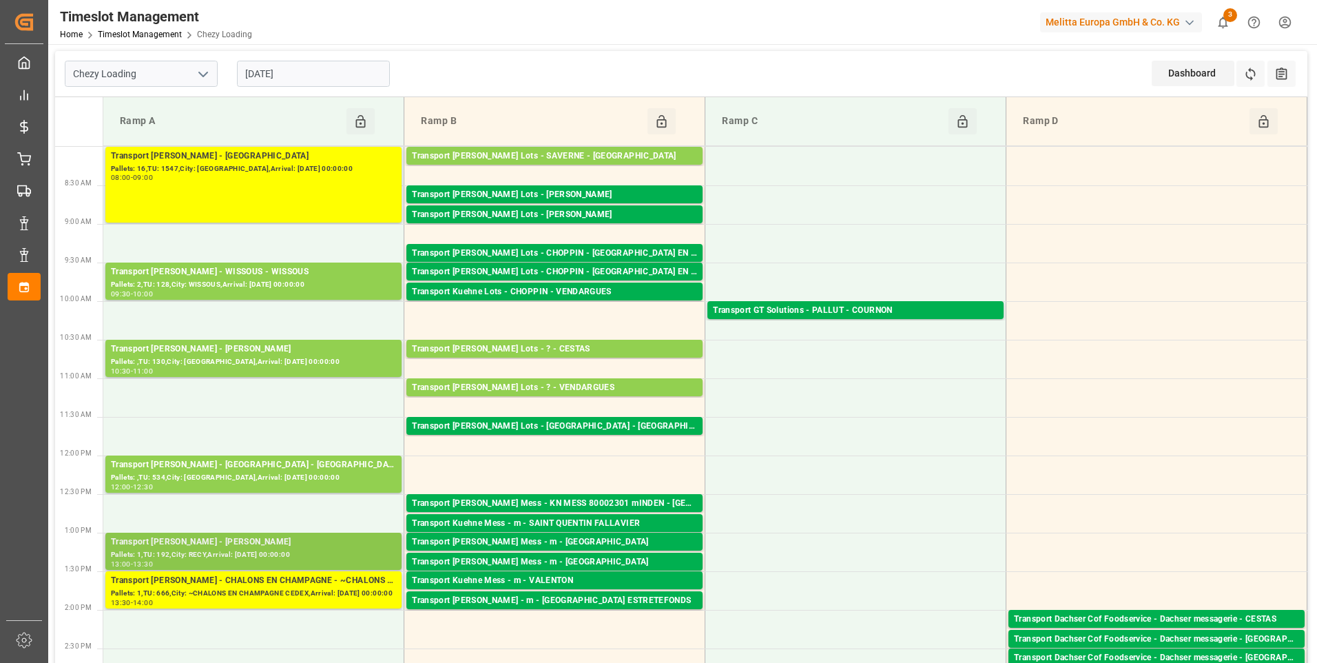
click at [268, 547] on div "Transport [PERSON_NAME] - [PERSON_NAME]" at bounding box center [253, 542] width 285 height 14
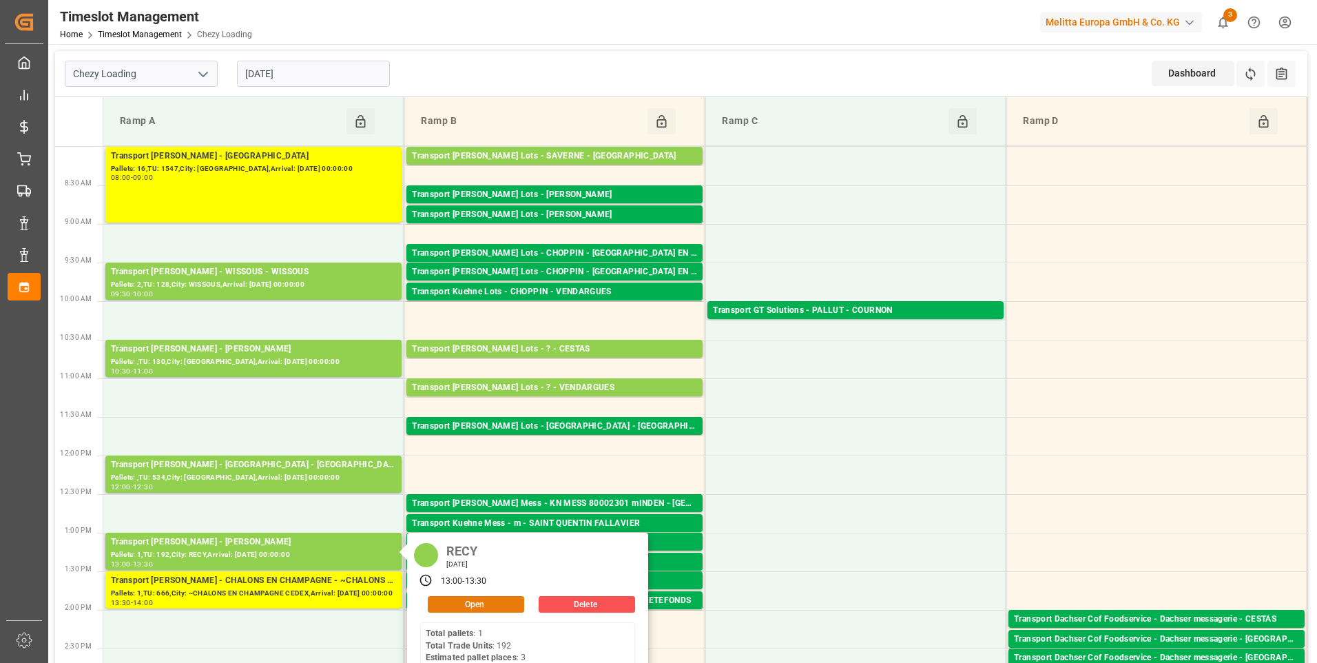
click at [473, 599] on button "Open" at bounding box center [476, 604] width 96 height 17
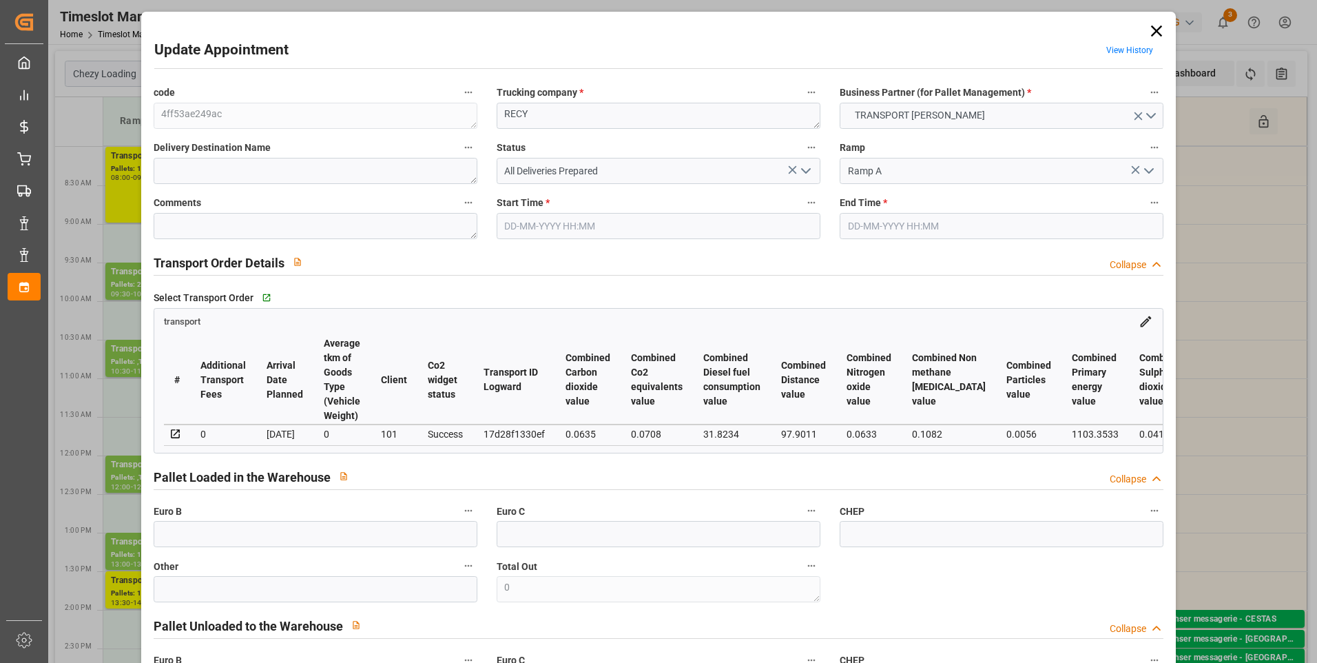
type input "18-08-2025 13:00"
type input "18-08-2025 13:30"
type input "11-08-2025 14:34"
type input "11-08-2025 12:36"
type input "[DATE]"
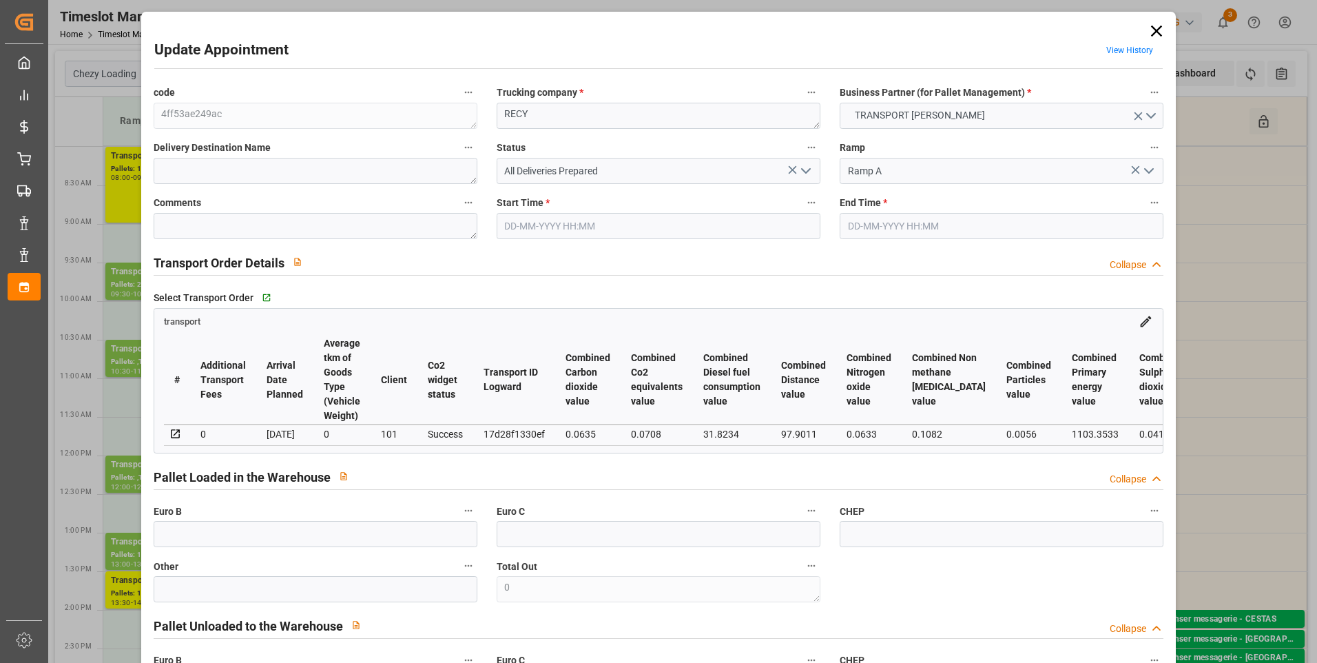
type input "[DATE]"
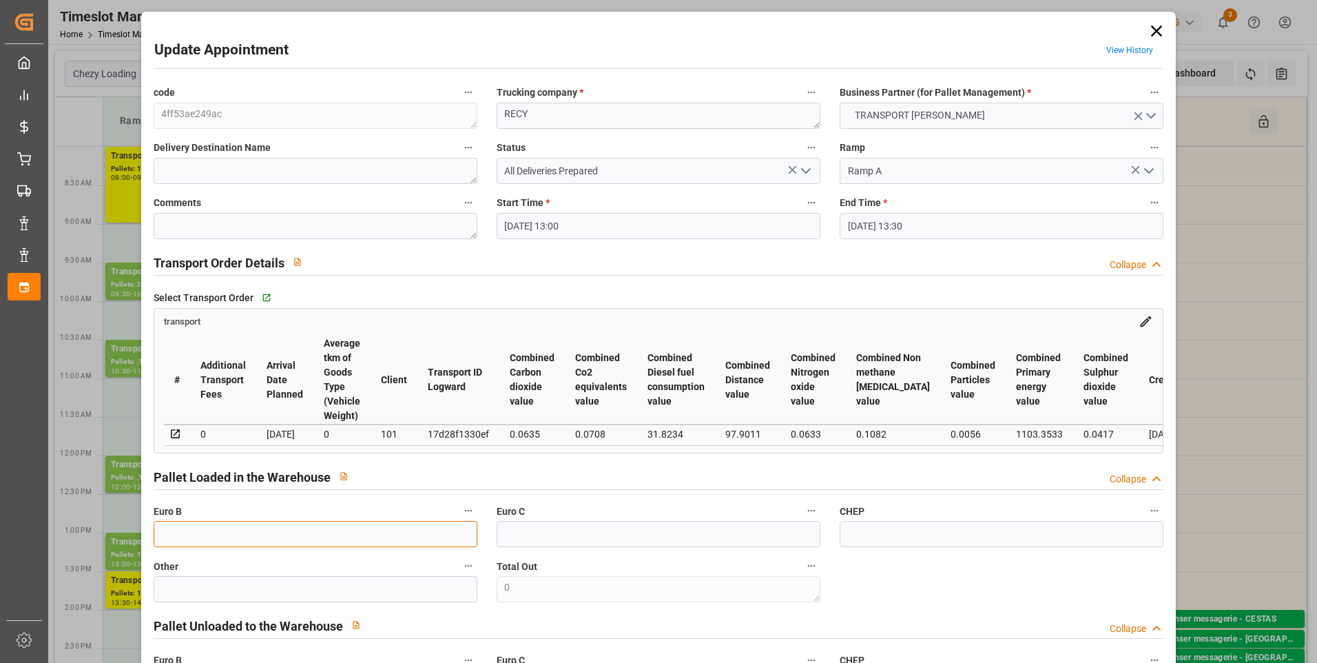
click at [205, 526] on input "text" at bounding box center [316, 534] width 324 height 26
type input "4"
click at [203, 229] on textarea at bounding box center [316, 226] width 324 height 26
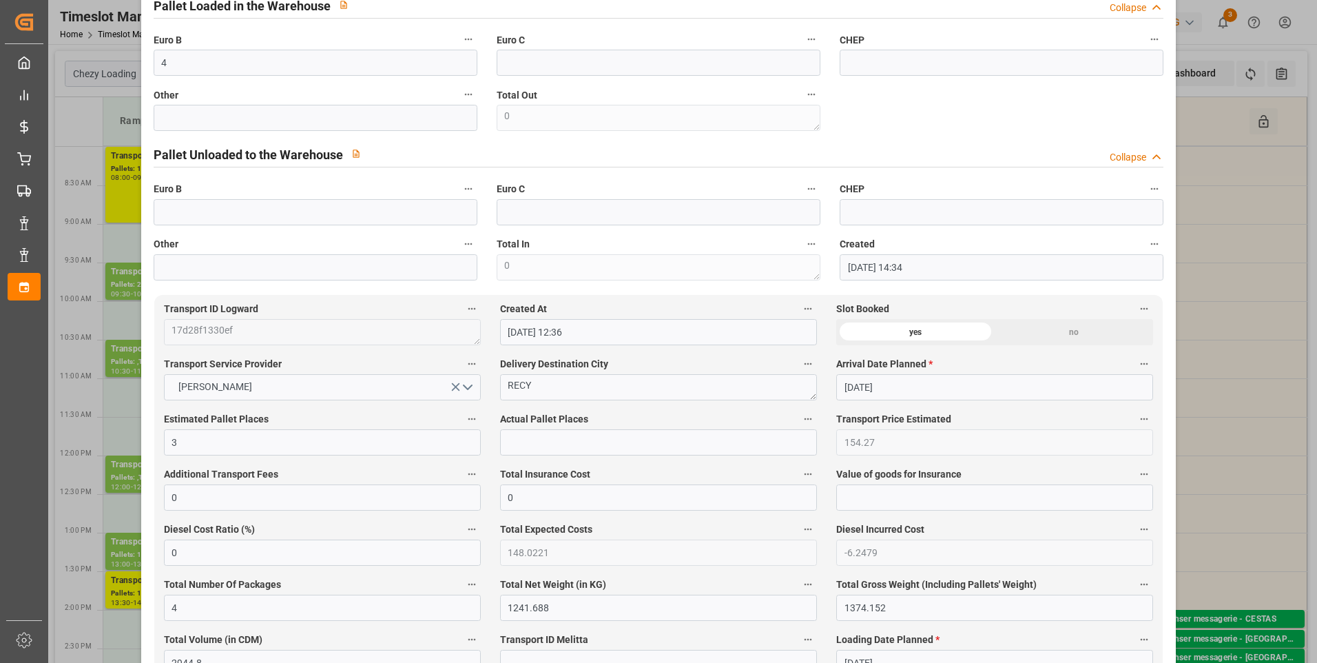
scroll to position [482, 0]
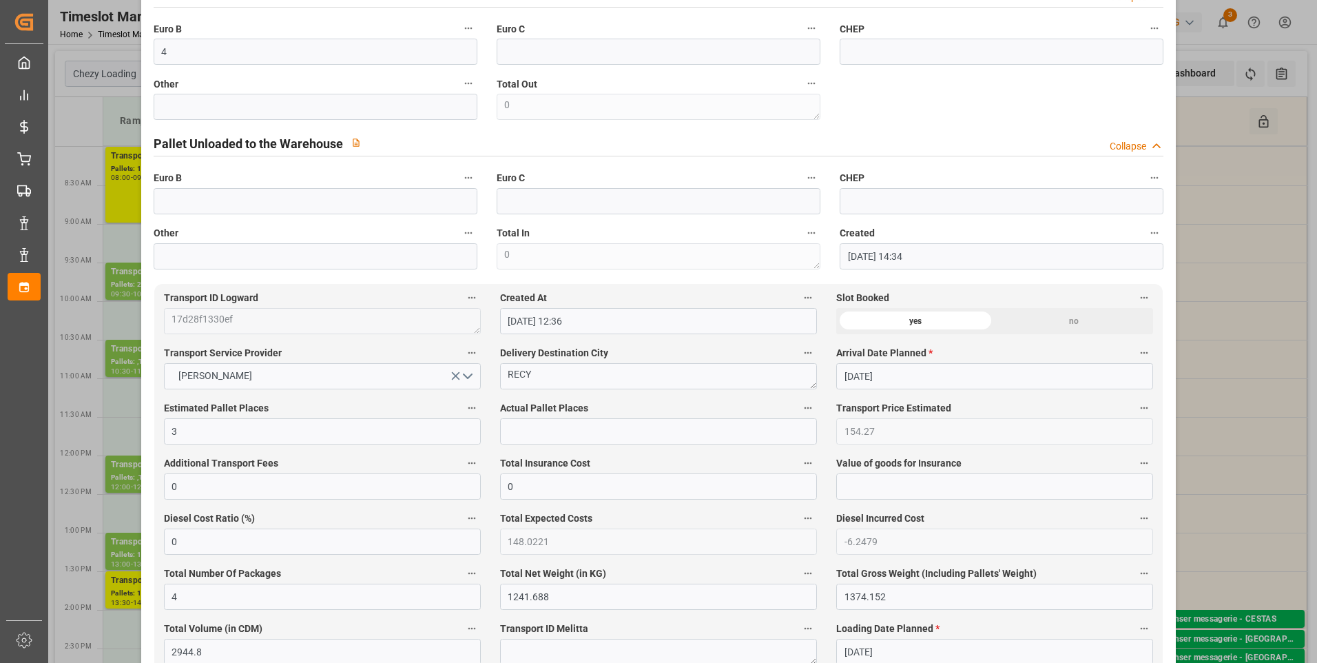
type textarea "FM 3"
click at [510, 441] on input "text" at bounding box center [658, 431] width 317 height 26
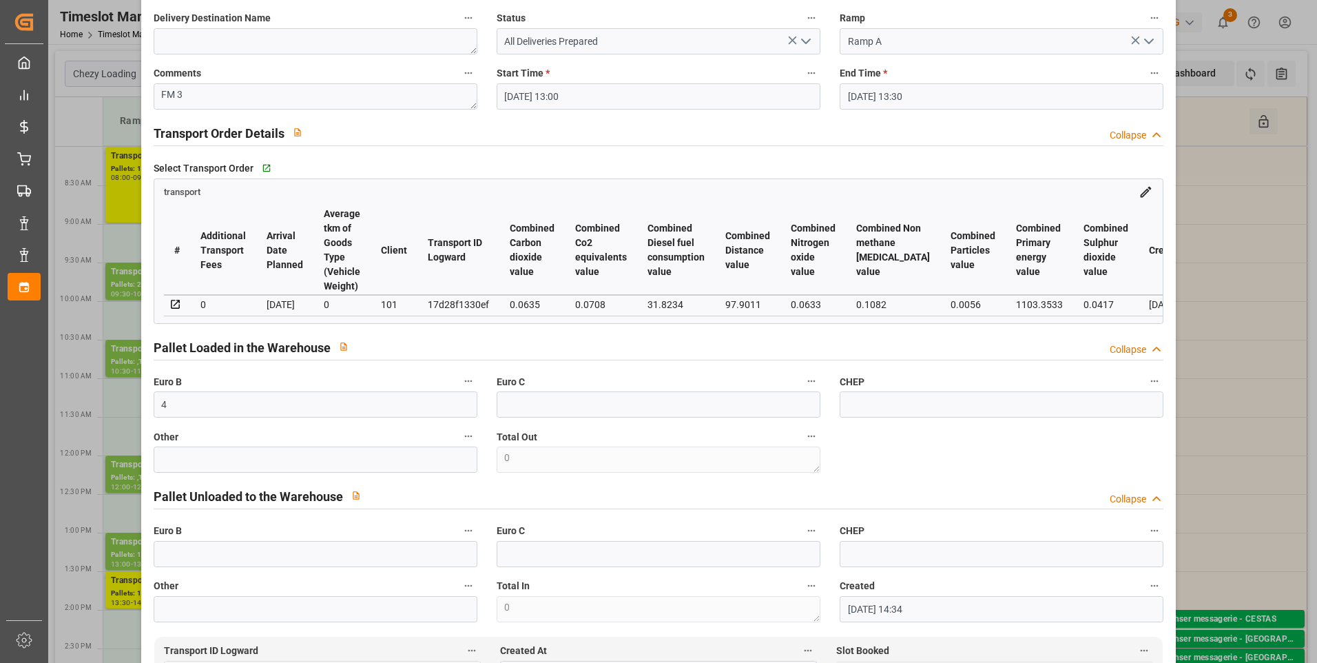
scroll to position [0, 0]
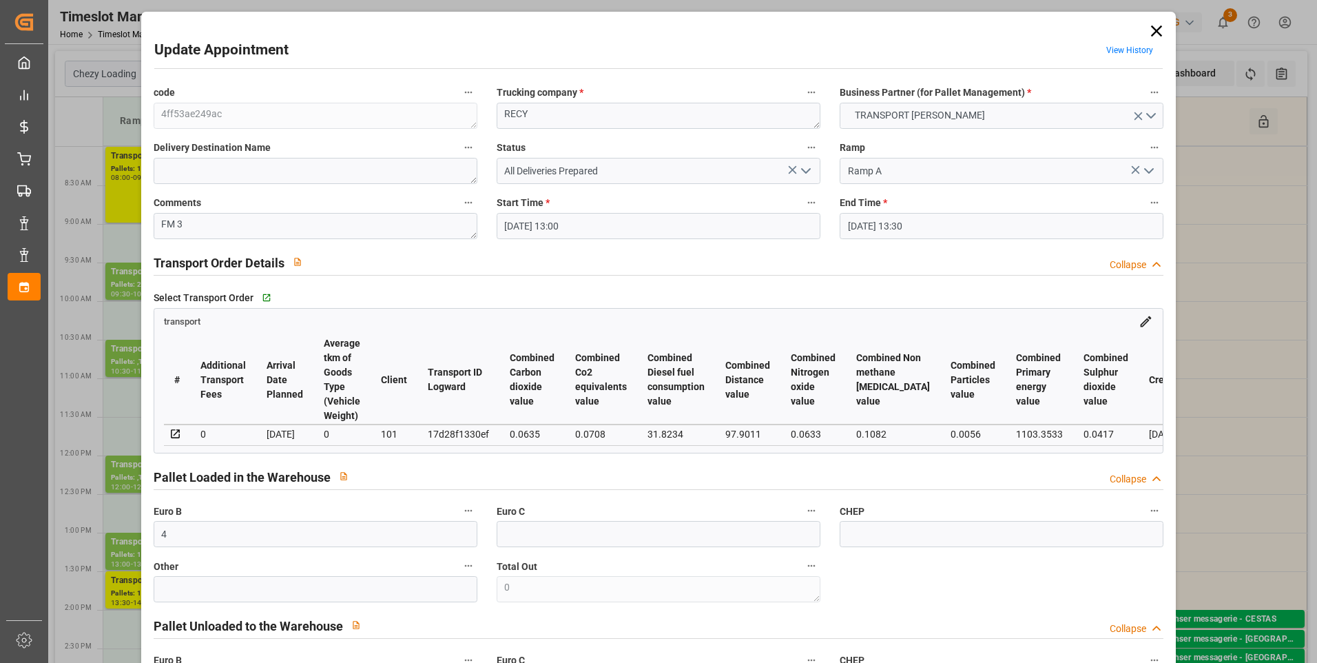
type input "3"
click at [803, 165] on icon "open menu" at bounding box center [806, 171] width 17 height 17
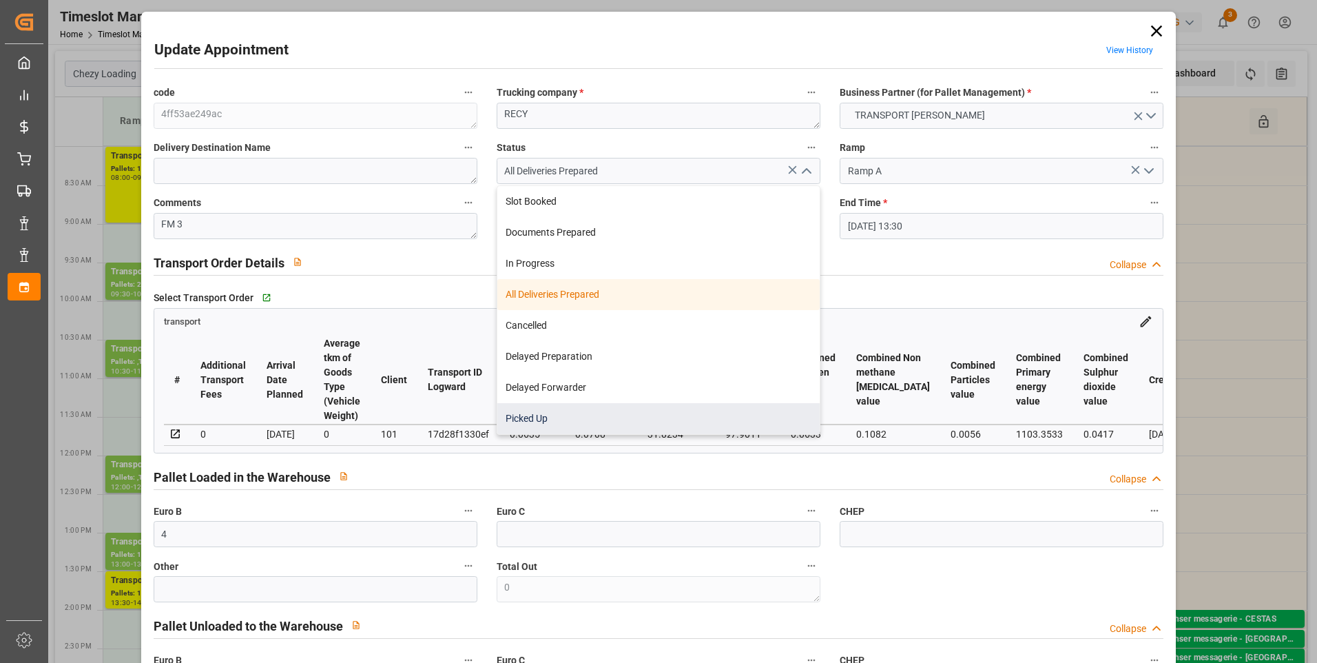
click at [538, 423] on div "Picked Up" at bounding box center [658, 418] width 322 height 31
type input "Picked Up"
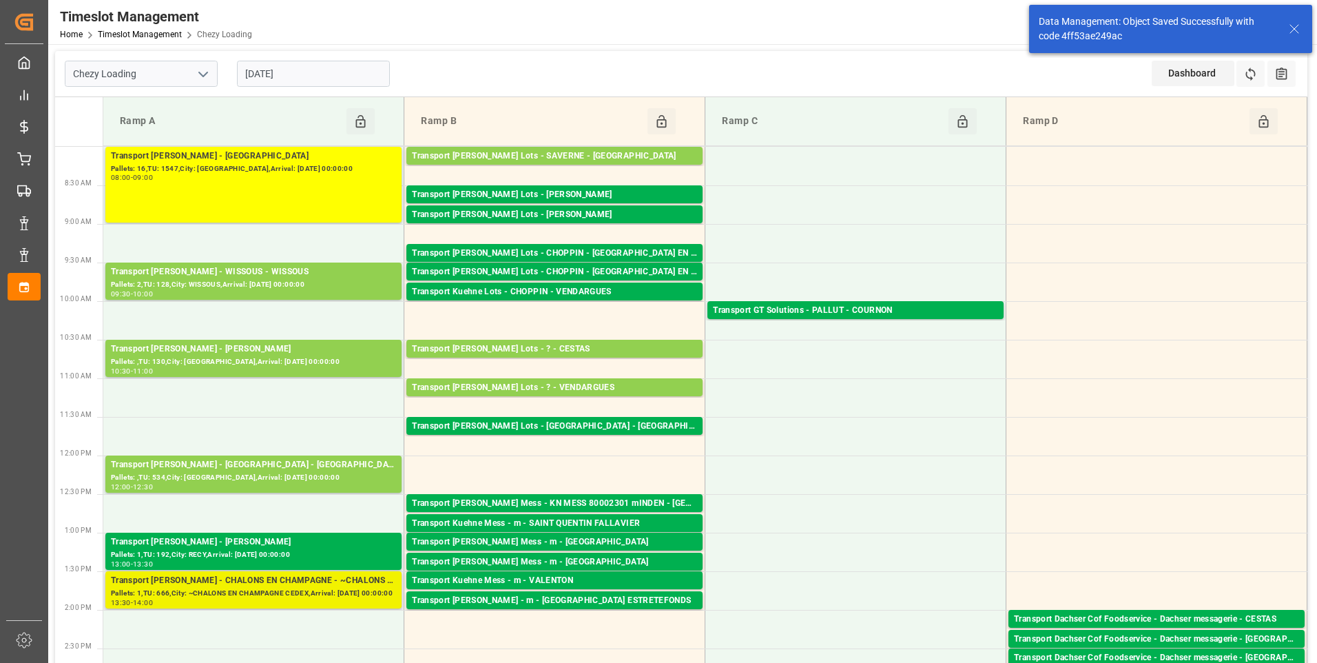
click at [296, 592] on div "Pallets: 1,TU: 666,City: ~CHALONS EN CHAMPAGNE CEDEX,Arrival: [DATE] 00:00:00" at bounding box center [253, 594] width 285 height 12
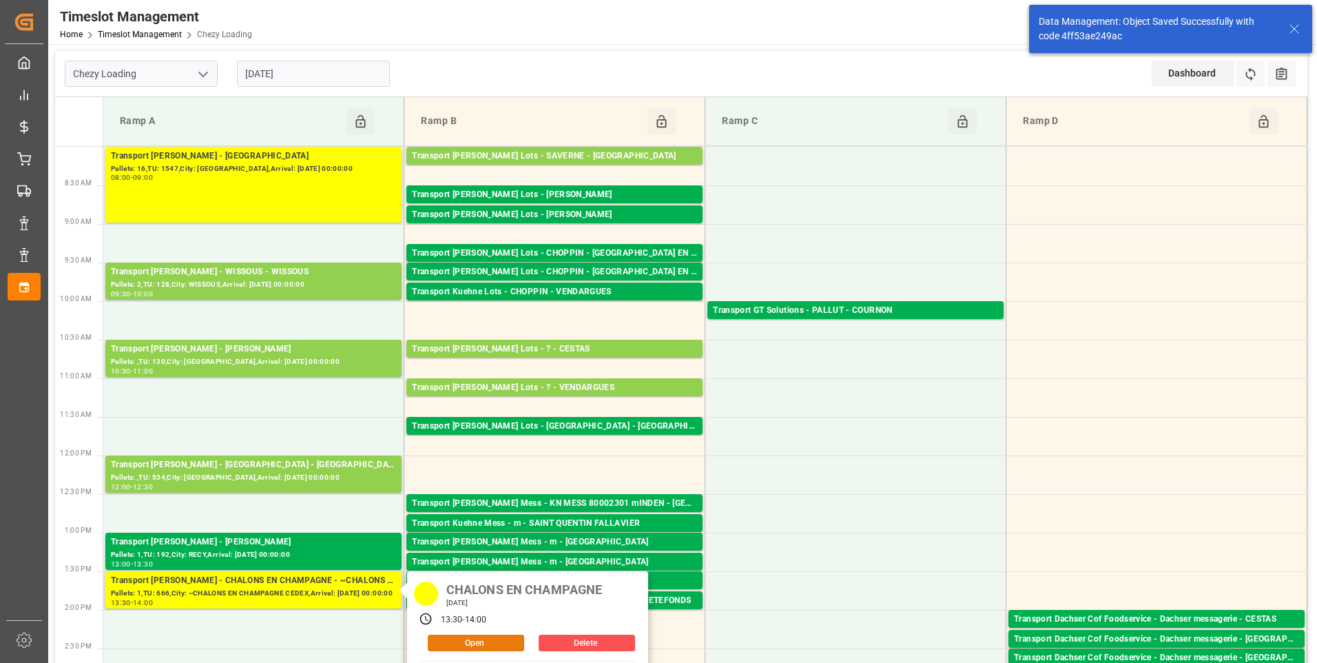
click at [498, 639] on button "Open" at bounding box center [476, 642] width 96 height 17
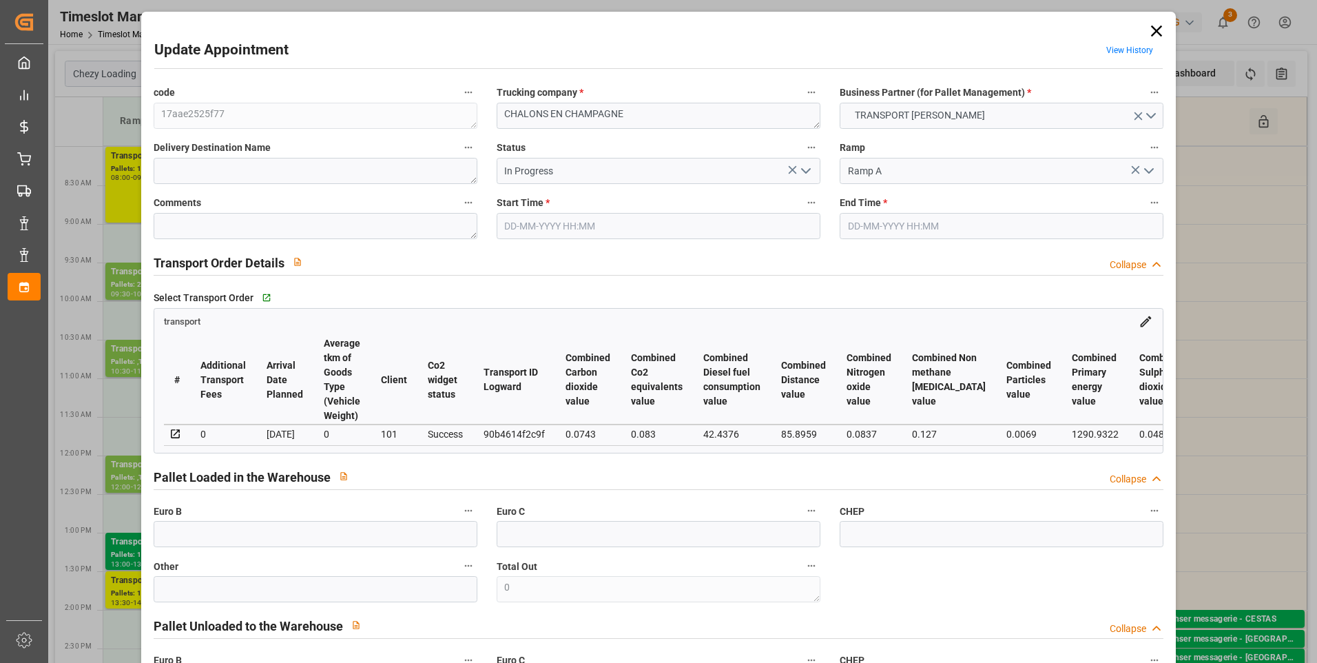
type input "10"
type input "231.4"
type input "0"
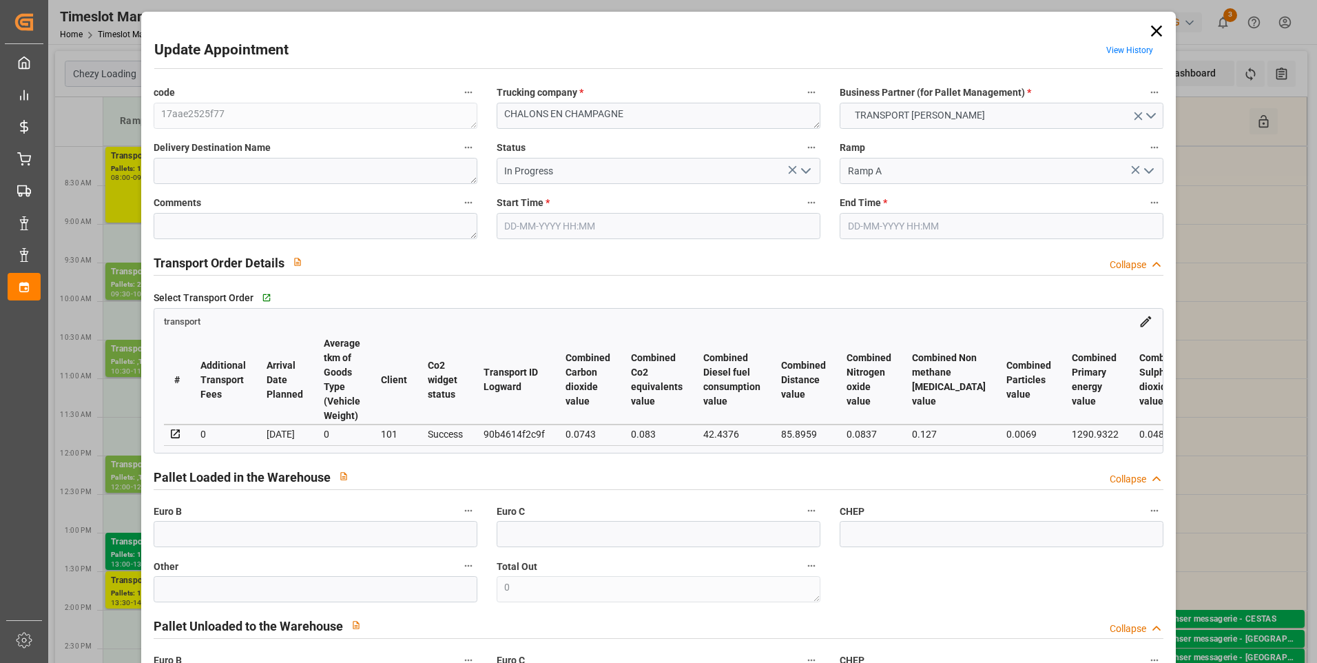
type input "222.0283"
type input "-9.3717"
type input "22"
type input "1589.654"
type input "2812.715"
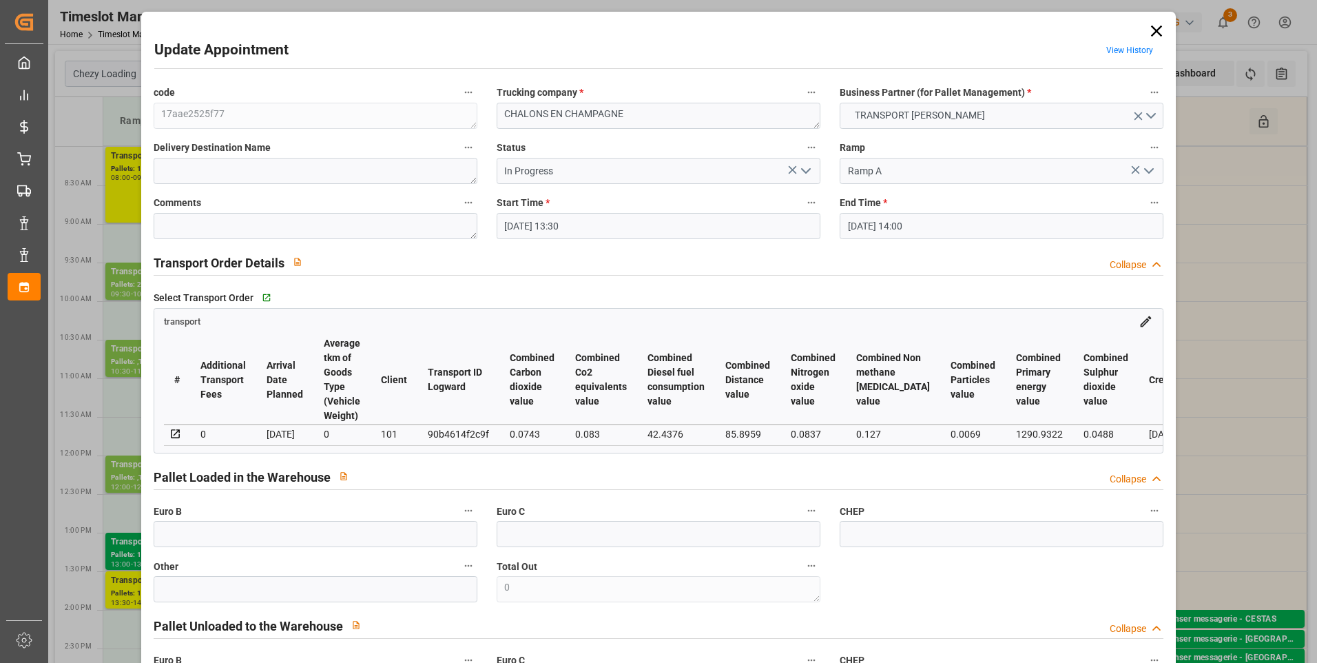
click at [803, 175] on icon "open menu" at bounding box center [806, 171] width 17 height 17
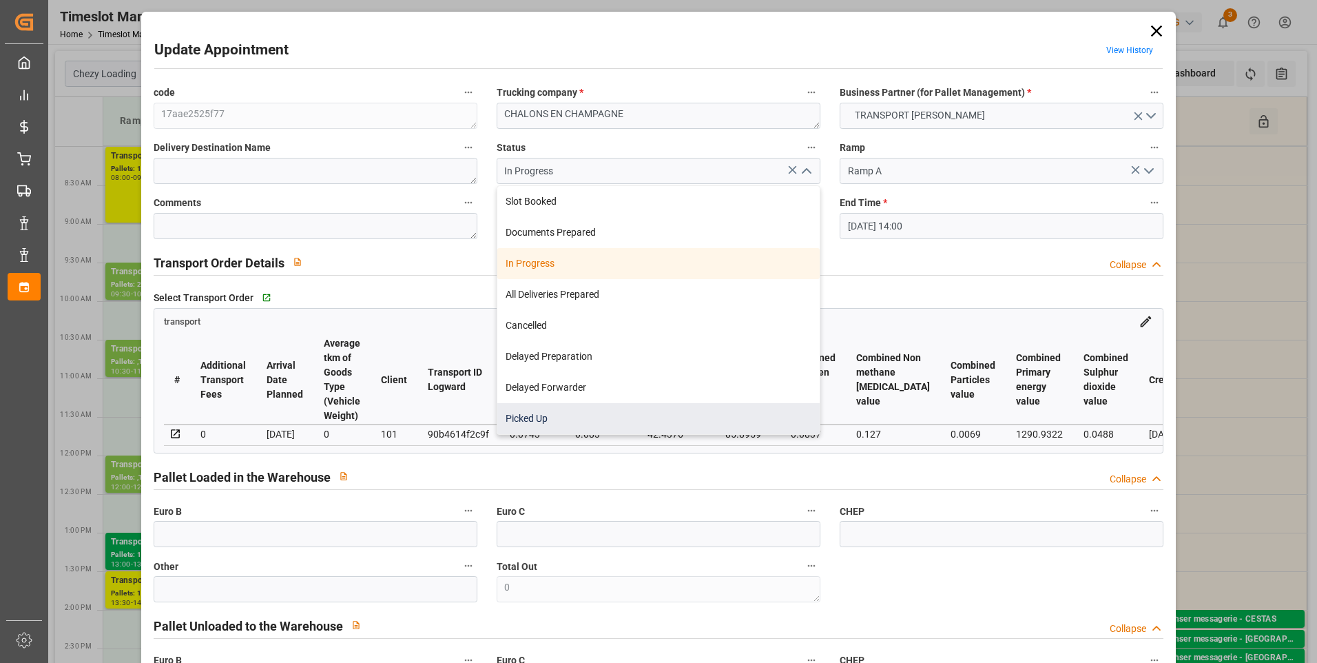
click at [526, 417] on div "Picked Up" at bounding box center [658, 418] width 322 height 31
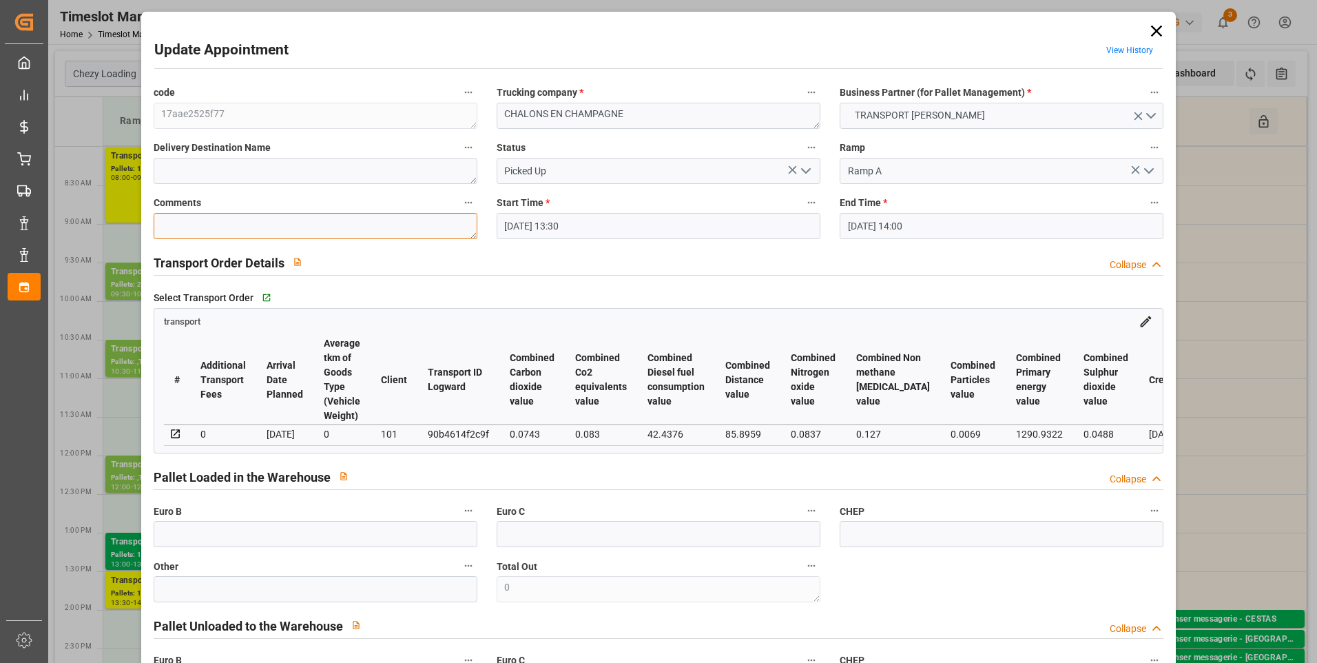
click at [200, 225] on textarea at bounding box center [316, 226] width 324 height 26
click at [179, 541] on input "text" at bounding box center [316, 534] width 324 height 26
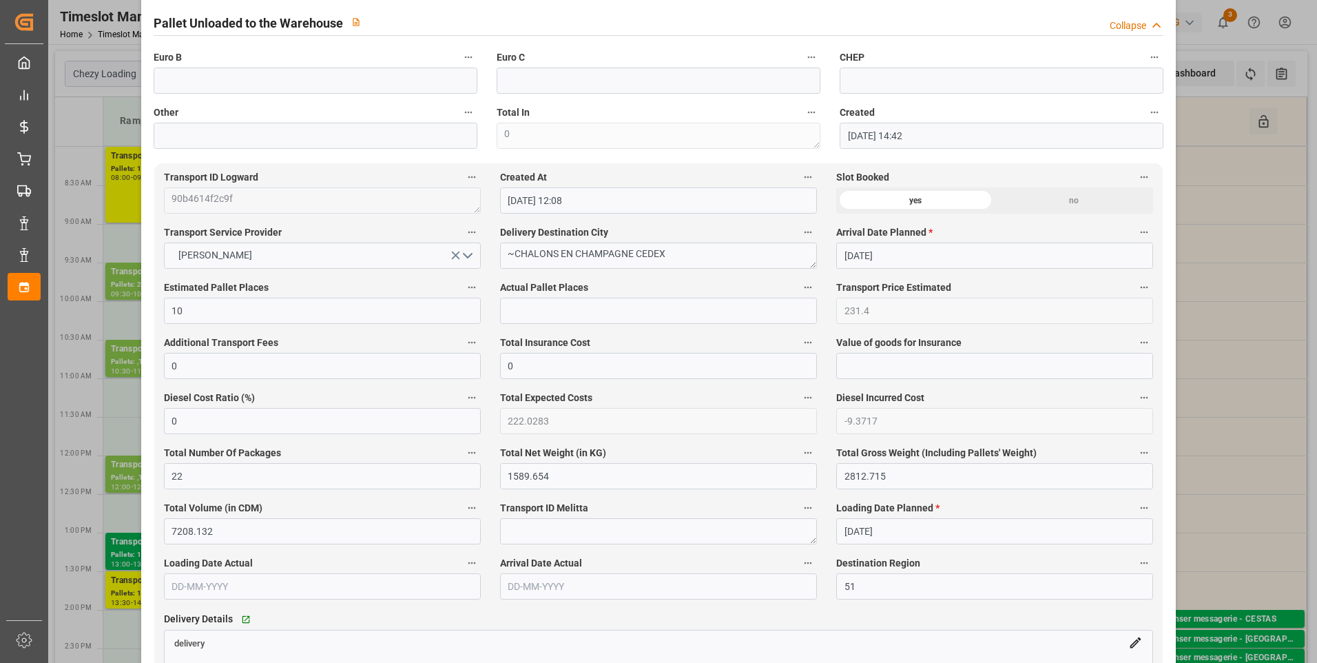
scroll to position [620, 0]
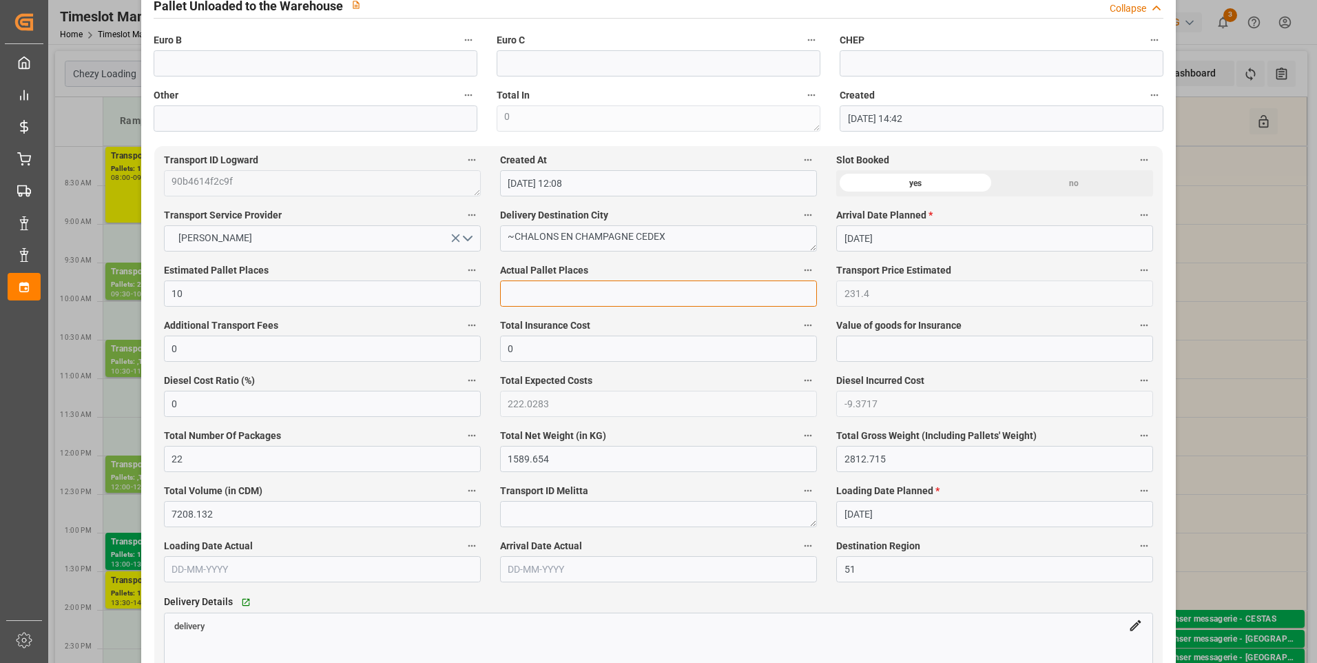
click at [503, 307] on input "text" at bounding box center [658, 293] width 317 height 26
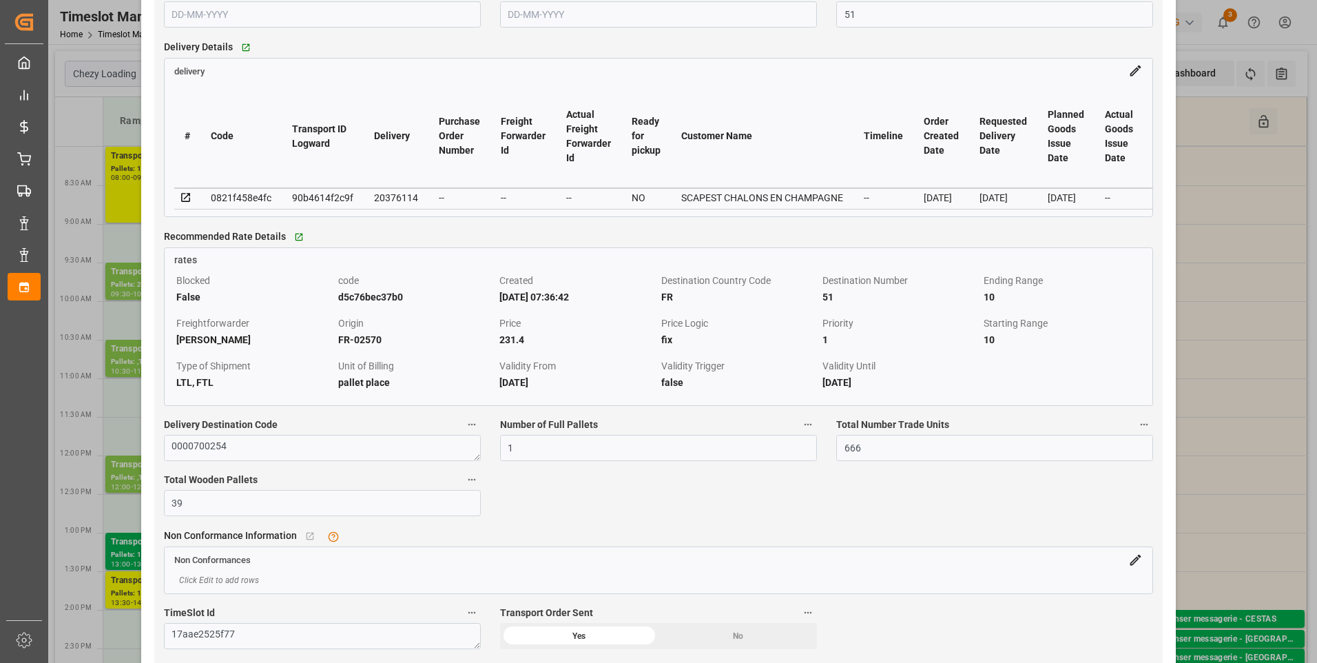
scroll to position [1240, 0]
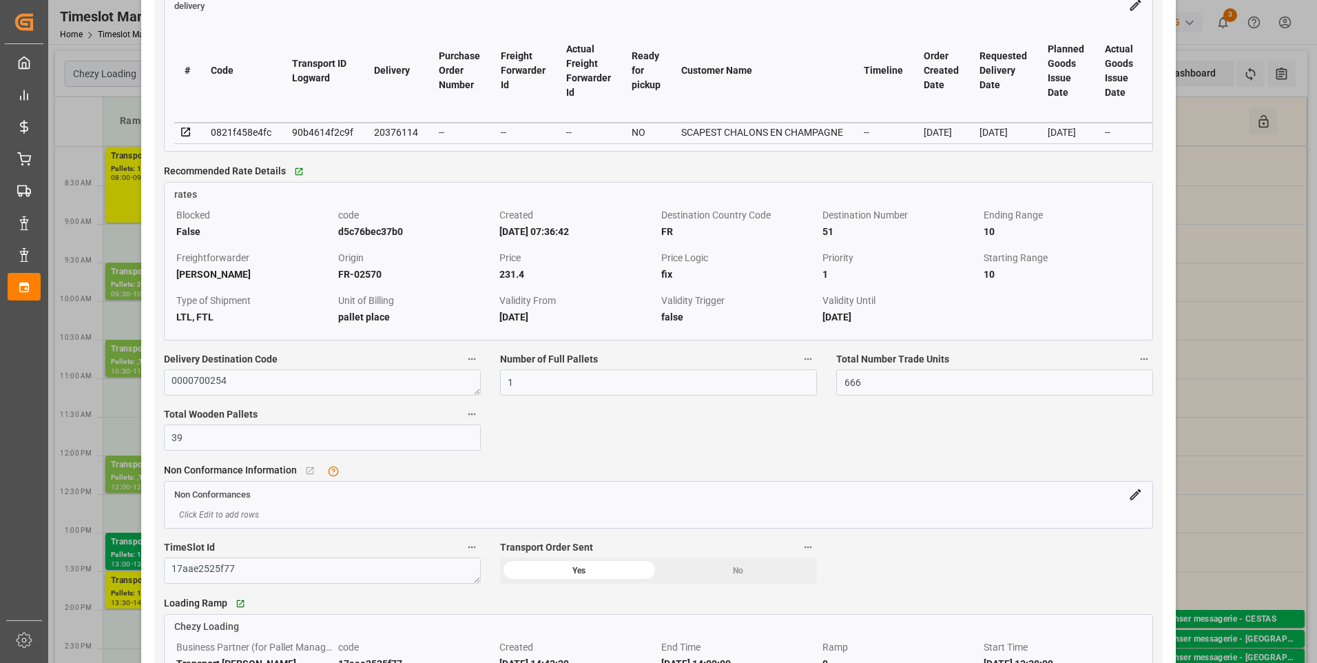
click at [181, 134] on icon at bounding box center [186, 132] width 12 height 12
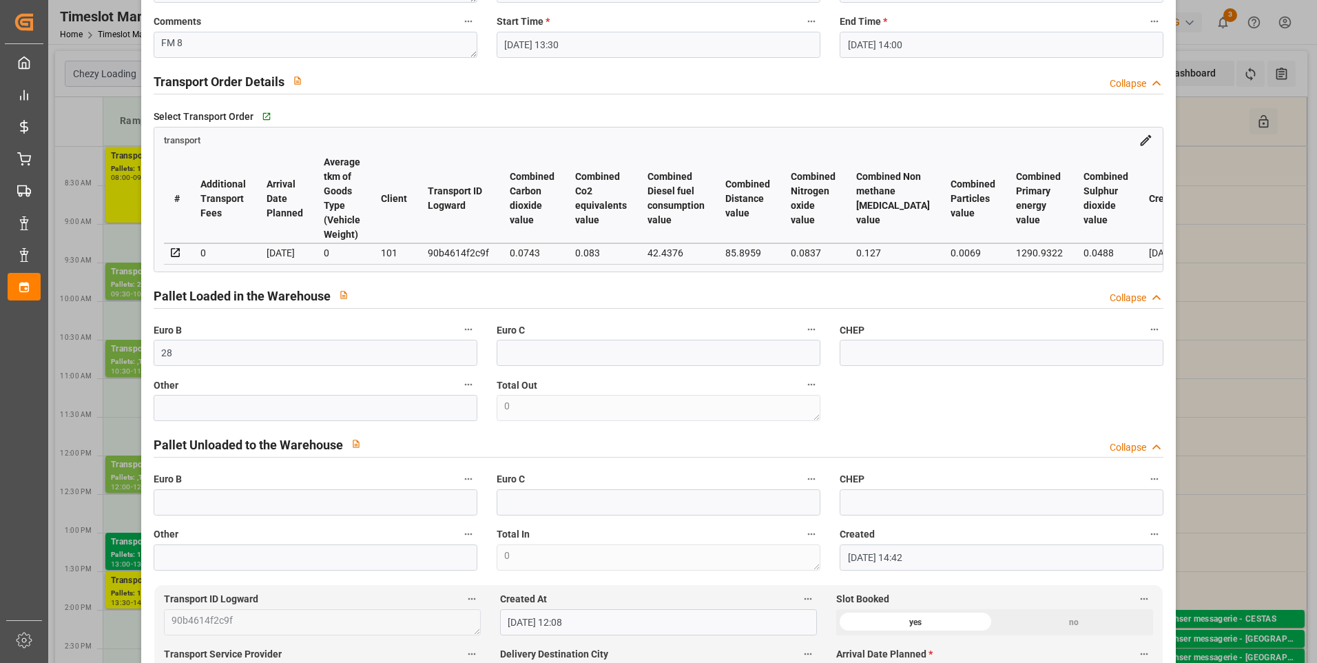
scroll to position [0, 0]
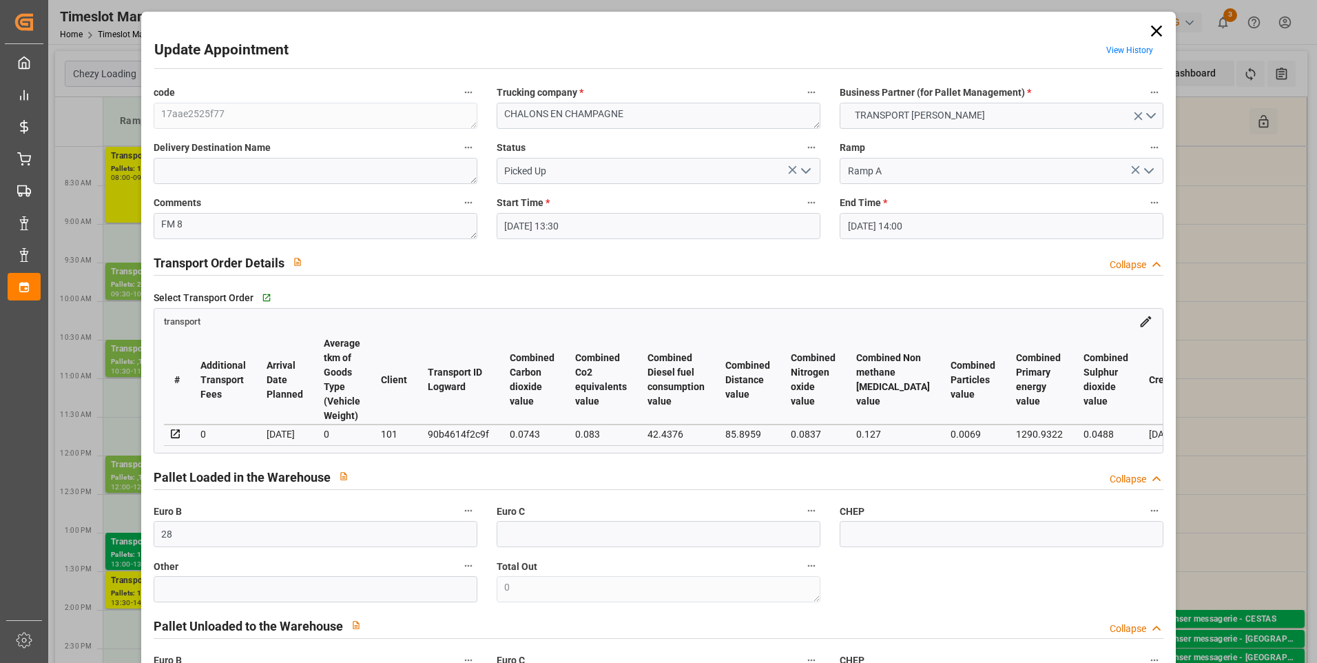
click at [805, 168] on icon "open menu" at bounding box center [806, 171] width 17 height 17
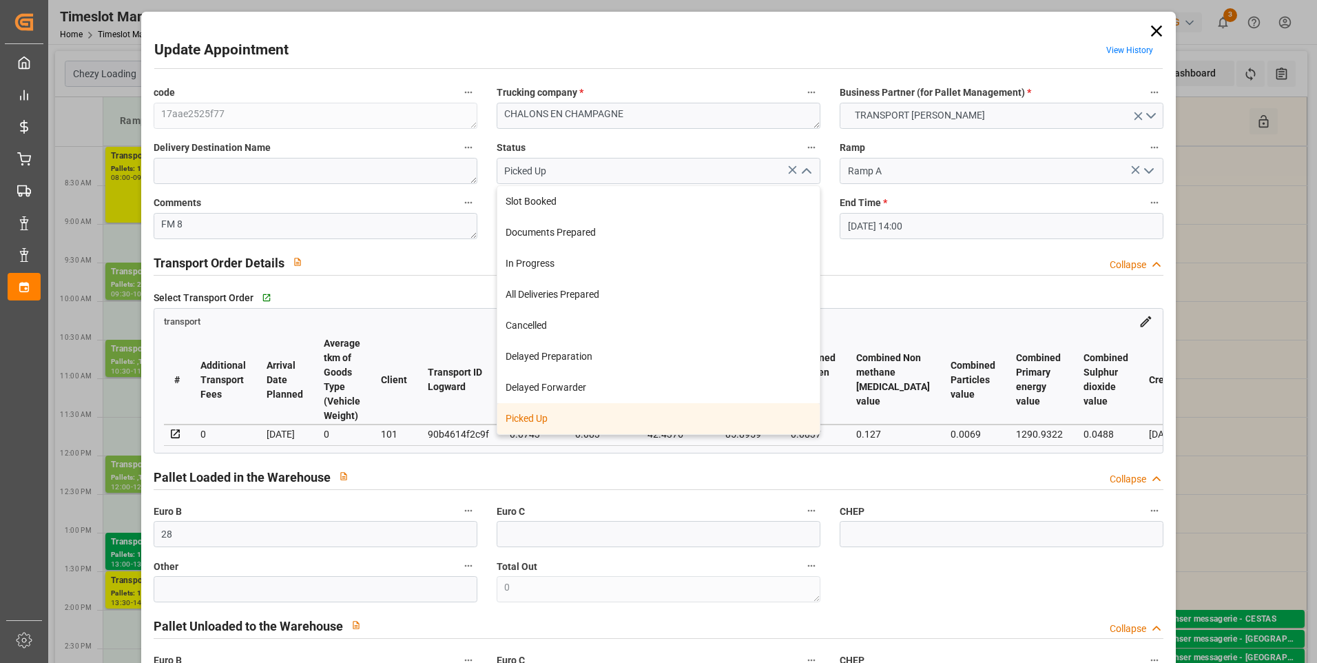
click at [534, 414] on div "Picked Up" at bounding box center [658, 418] width 322 height 31
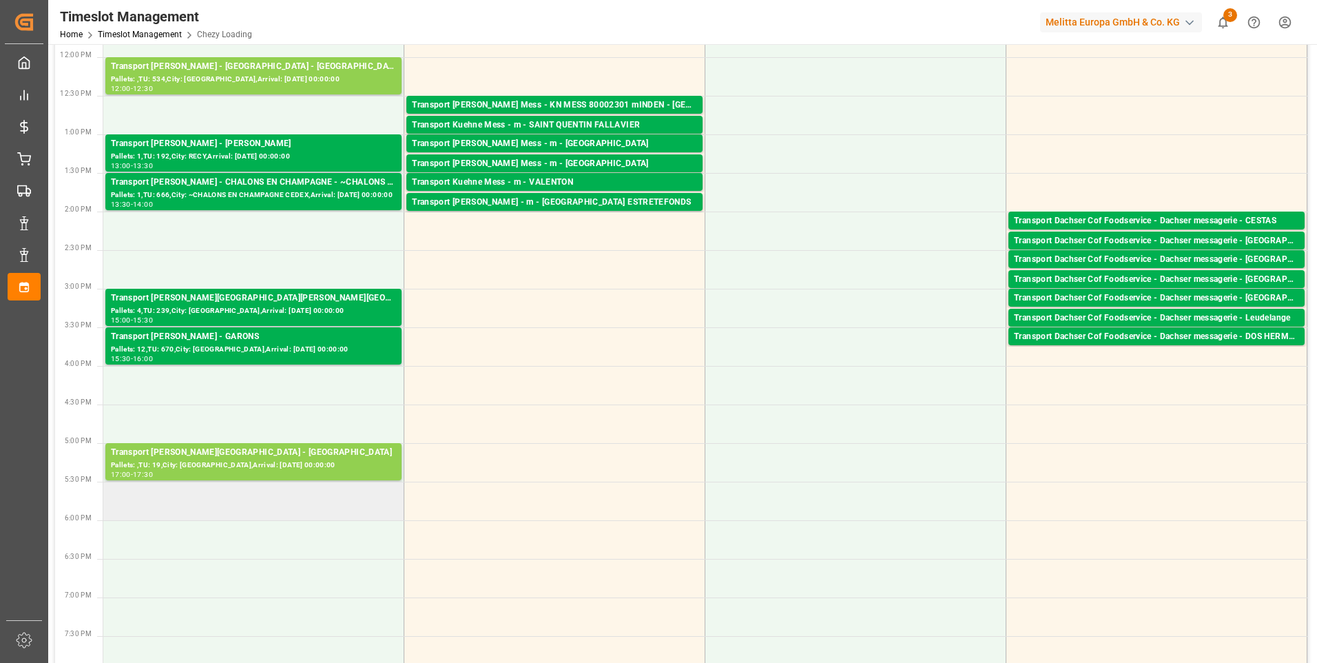
scroll to position [482, 0]
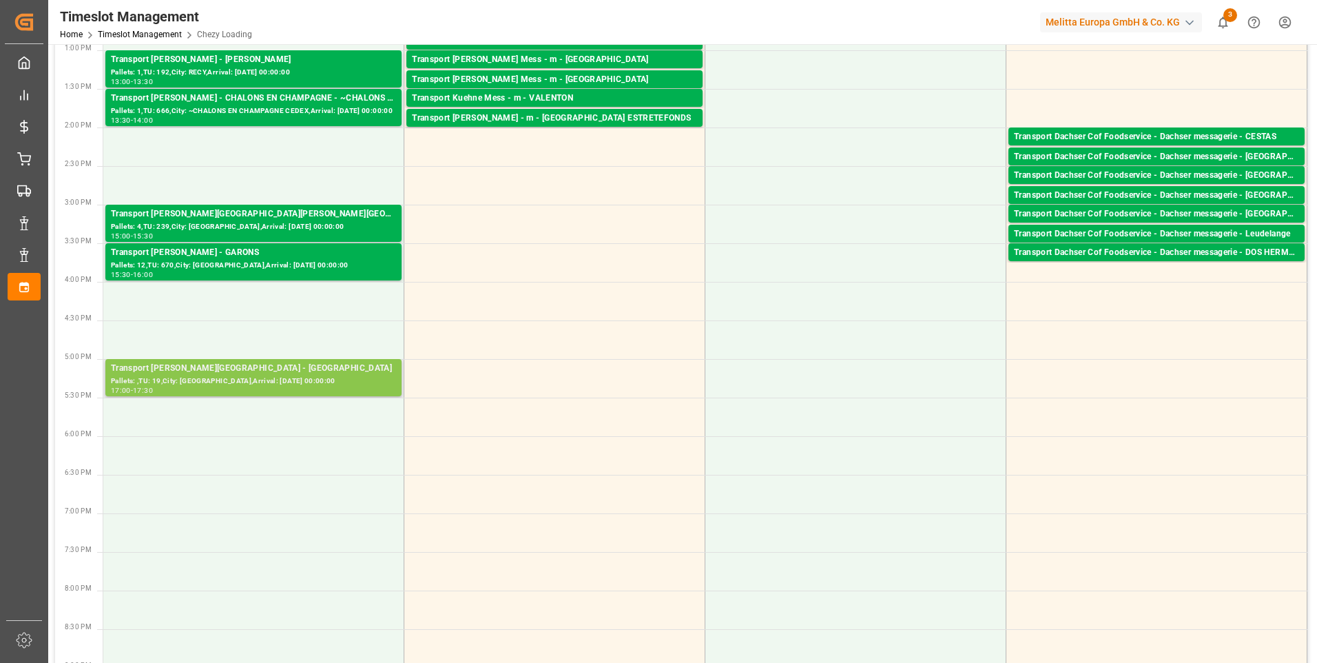
click at [280, 377] on div "Pallets: ,TU: 19,City: [GEOGRAPHIC_DATA],Arrival: [DATE] 00:00:00" at bounding box center [253, 381] width 285 height 12
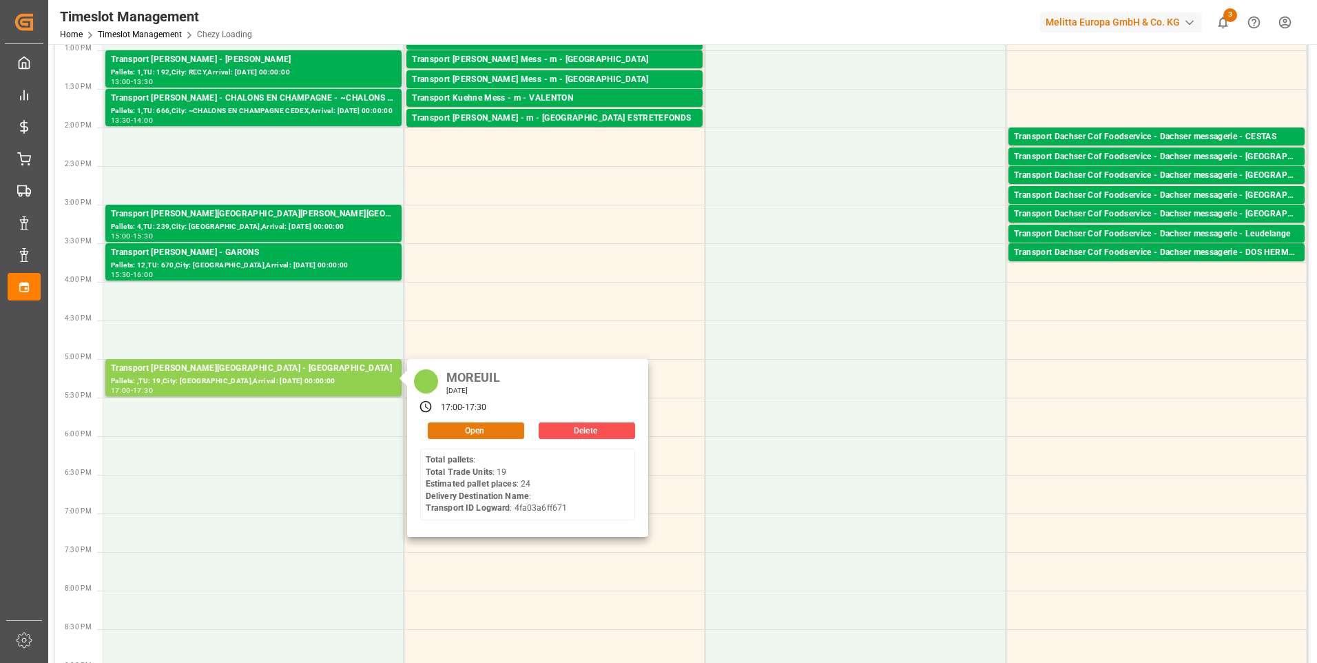
click at [481, 430] on button "Open" at bounding box center [476, 430] width 96 height 17
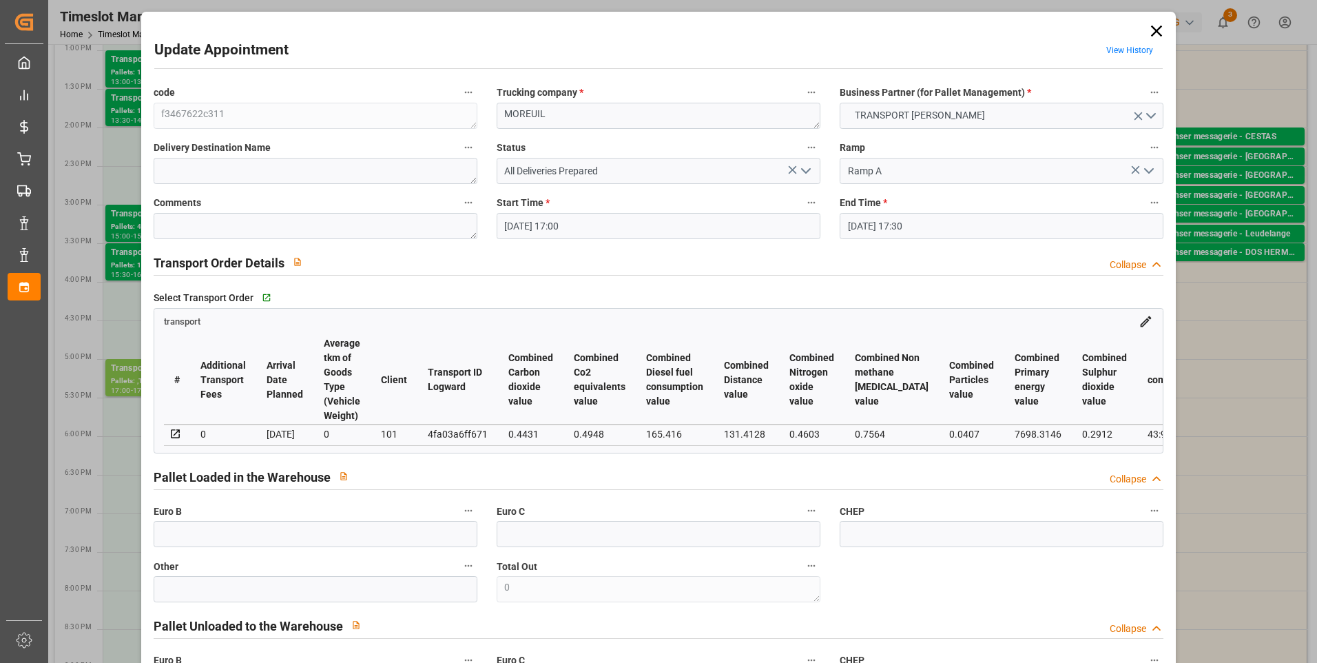
click at [803, 169] on icon "open menu" at bounding box center [806, 171] width 17 height 17
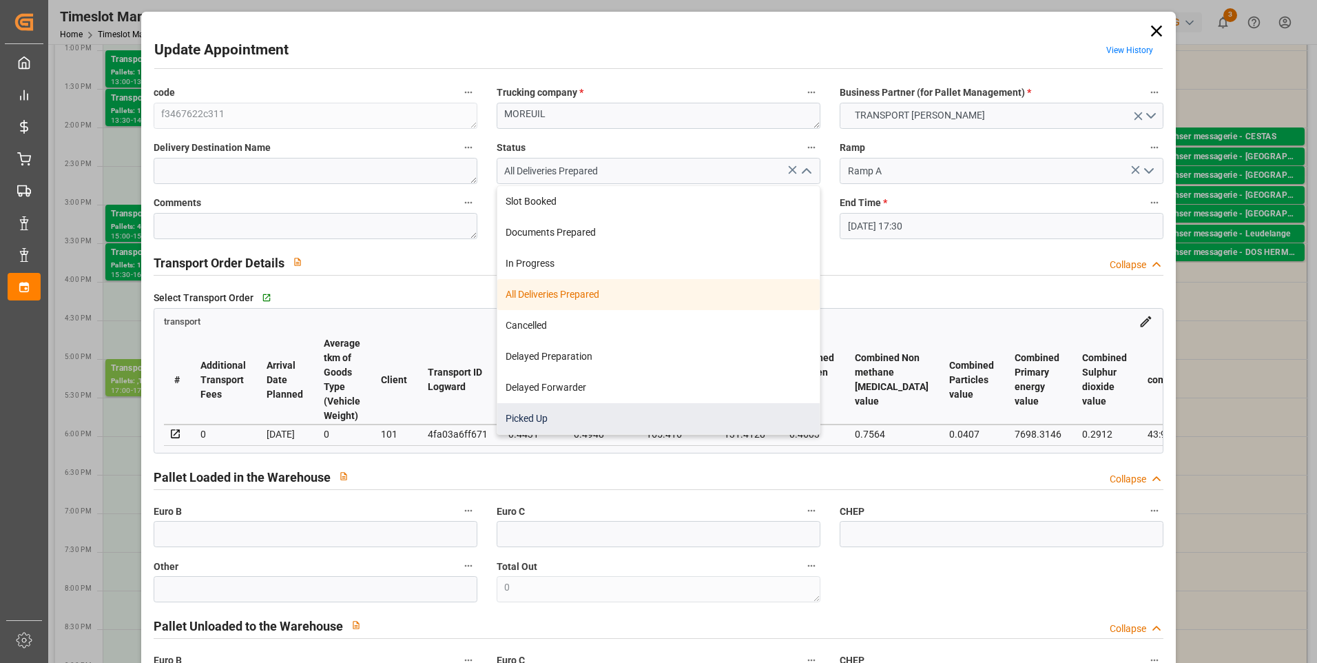
click at [535, 415] on div "Picked Up" at bounding box center [658, 418] width 322 height 31
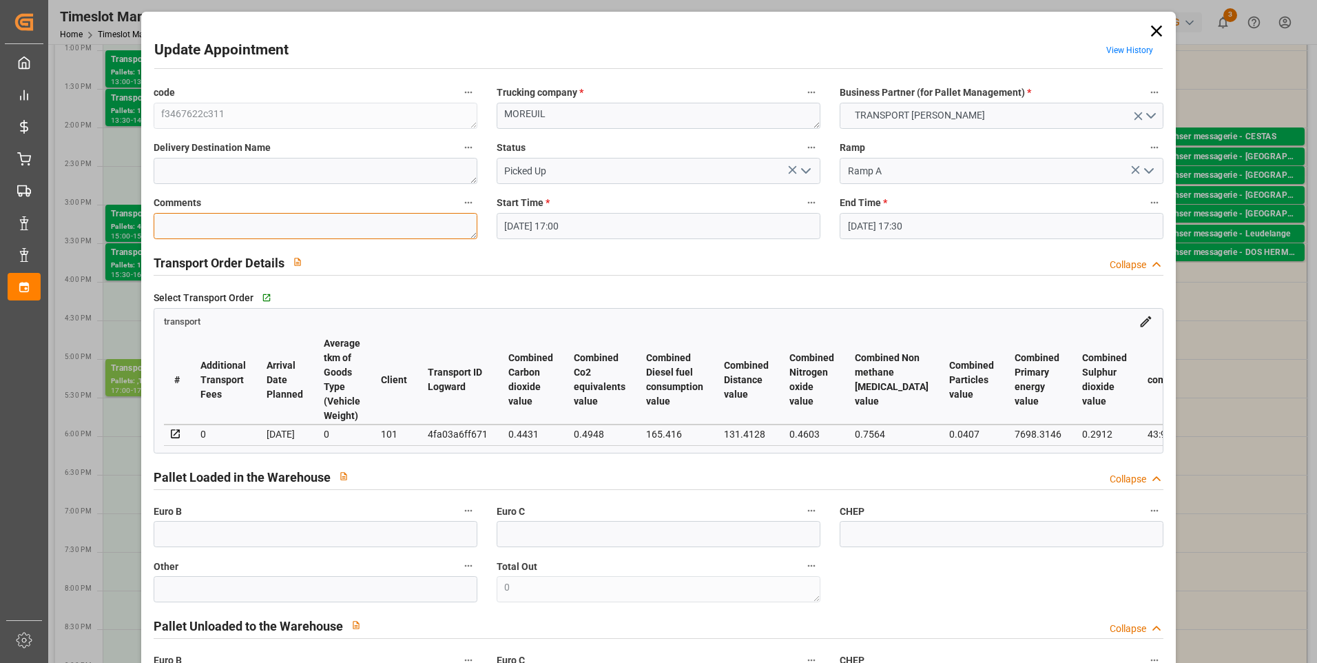
click at [229, 223] on textarea at bounding box center [316, 226] width 324 height 26
click at [249, 527] on input "text" at bounding box center [316, 534] width 324 height 26
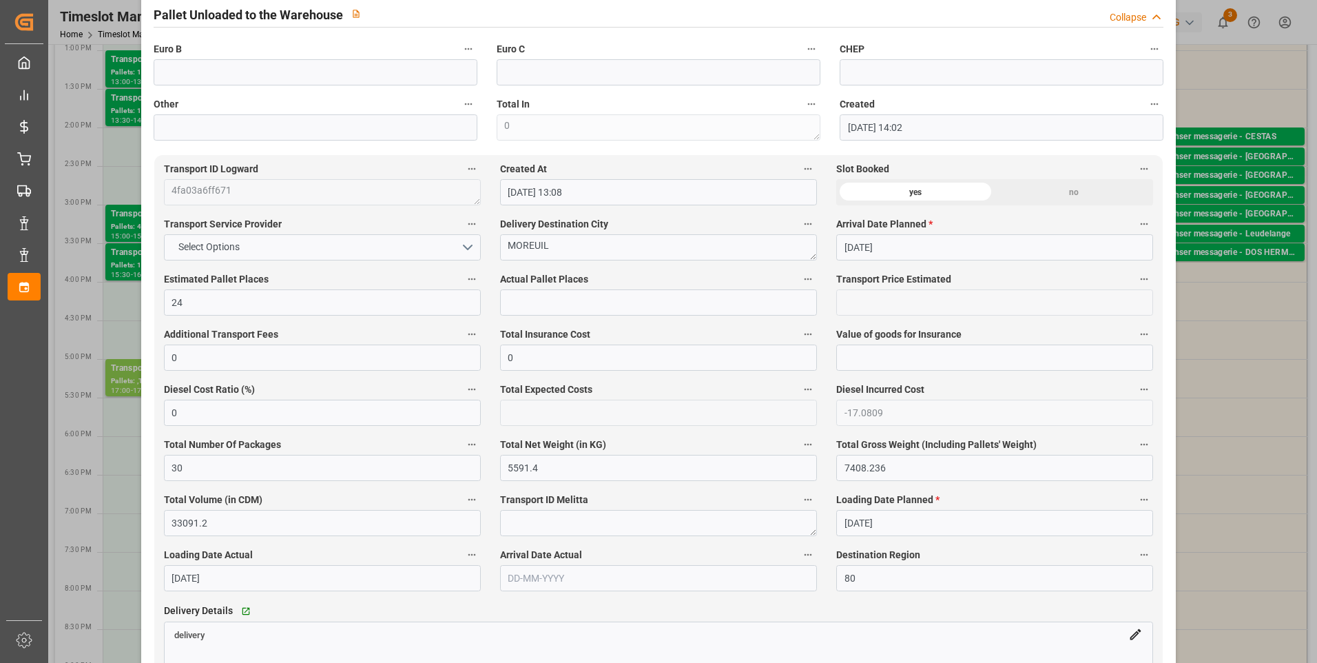
scroll to position [620, 0]
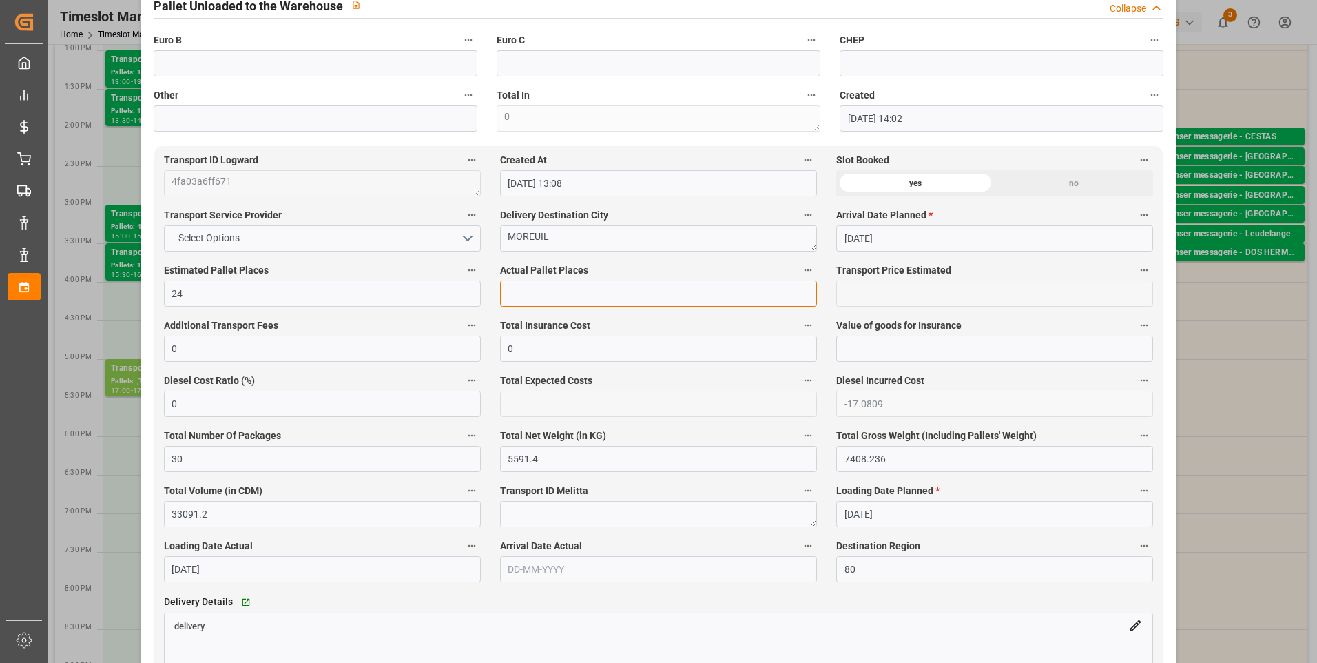
click at [540, 296] on input "text" at bounding box center [658, 293] width 317 height 26
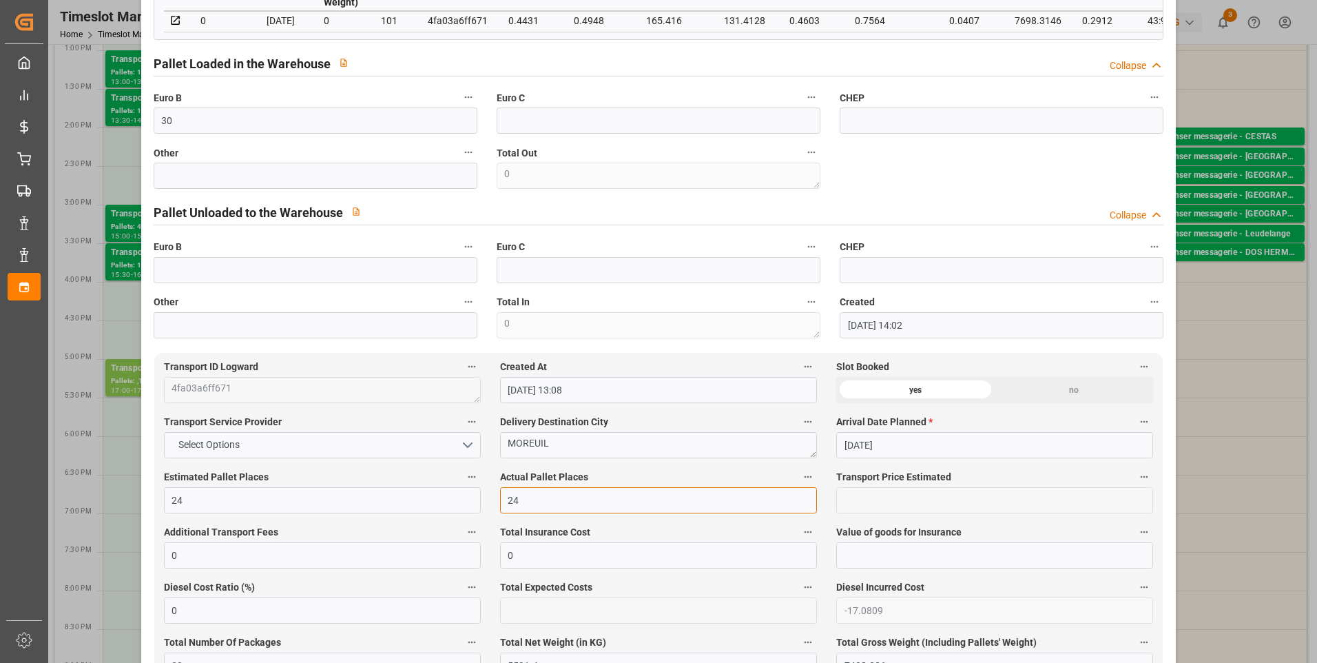
scroll to position [0, 0]
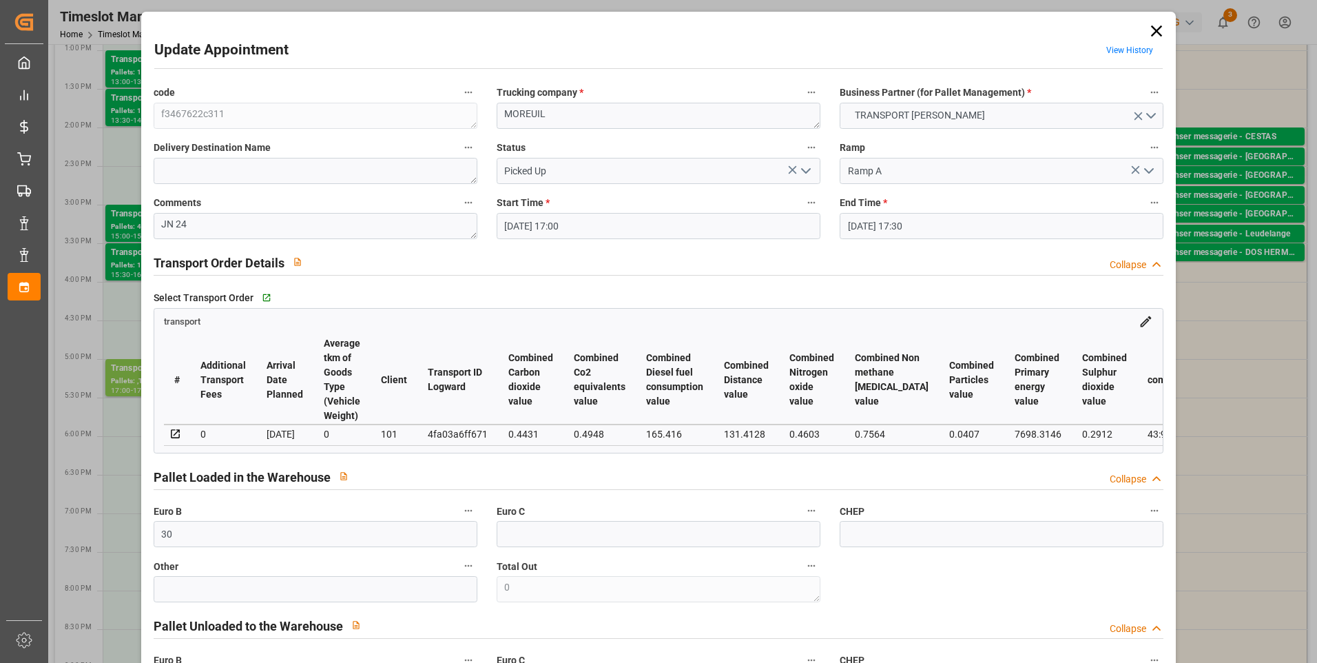
click at [810, 167] on icon "open menu" at bounding box center [806, 171] width 17 height 17
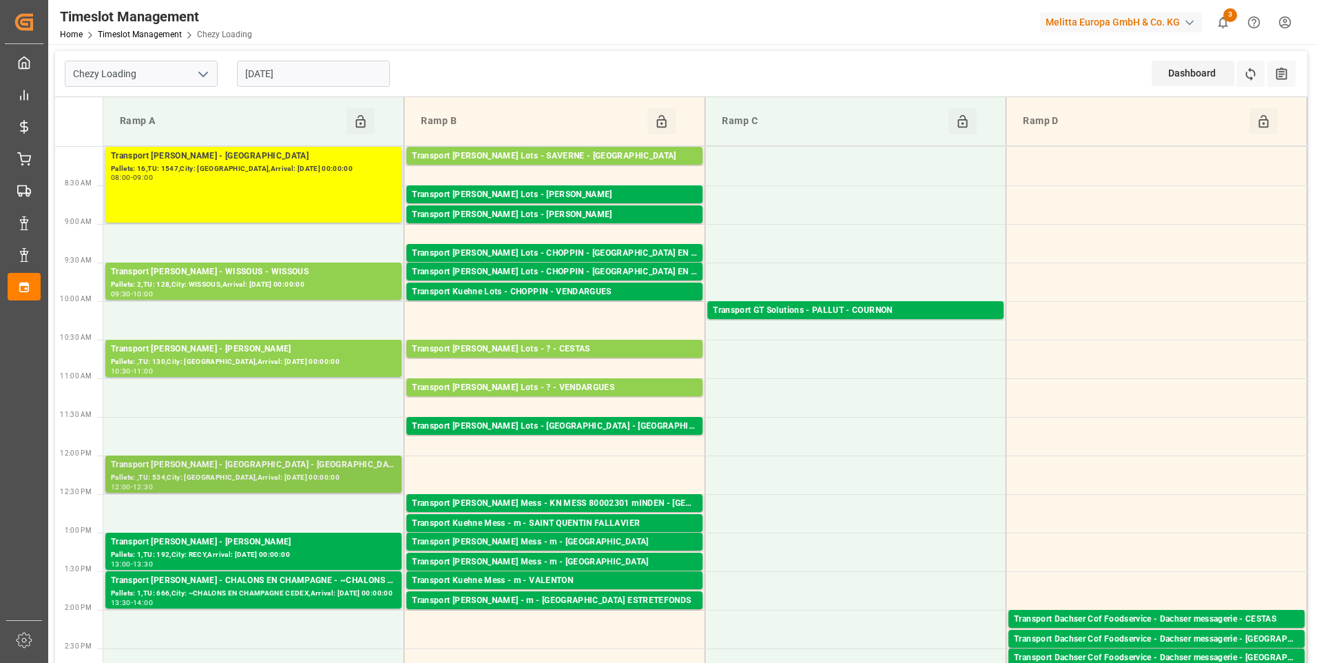
click at [307, 468] on div "Transport [PERSON_NAME] - [GEOGRAPHIC_DATA] - [GEOGRAPHIC_DATA]" at bounding box center [253, 465] width 285 height 14
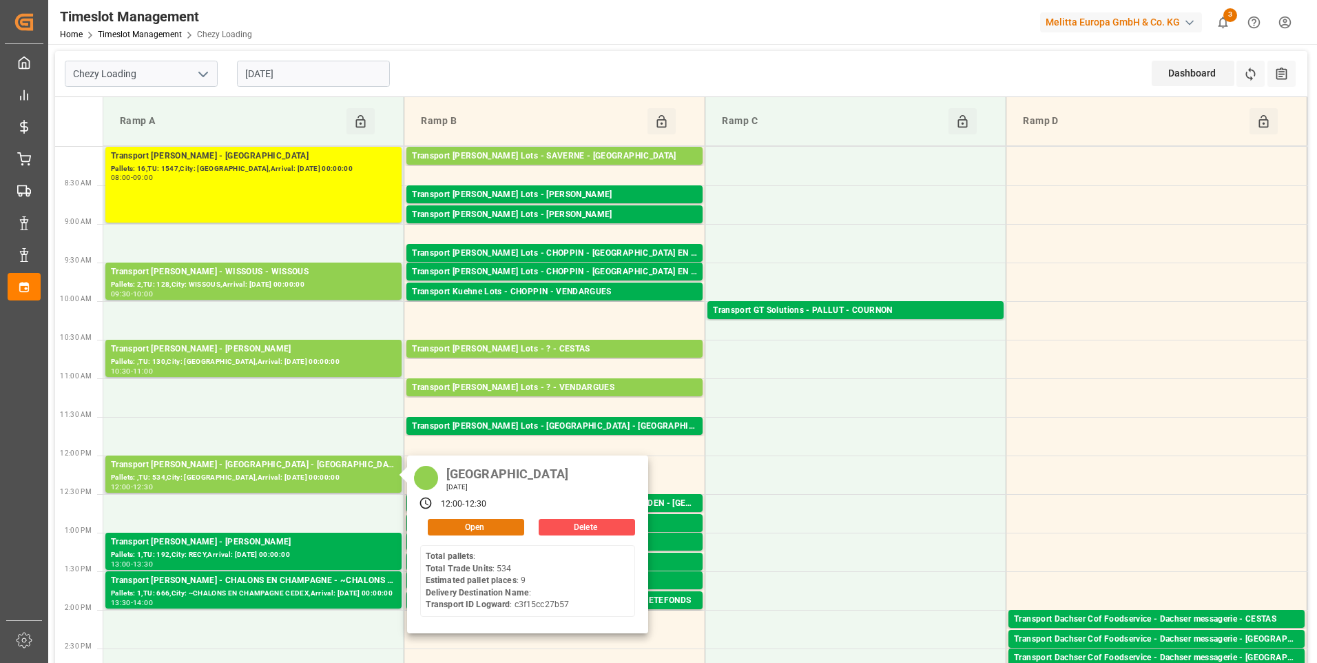
click at [463, 524] on button "Open" at bounding box center [476, 527] width 96 height 17
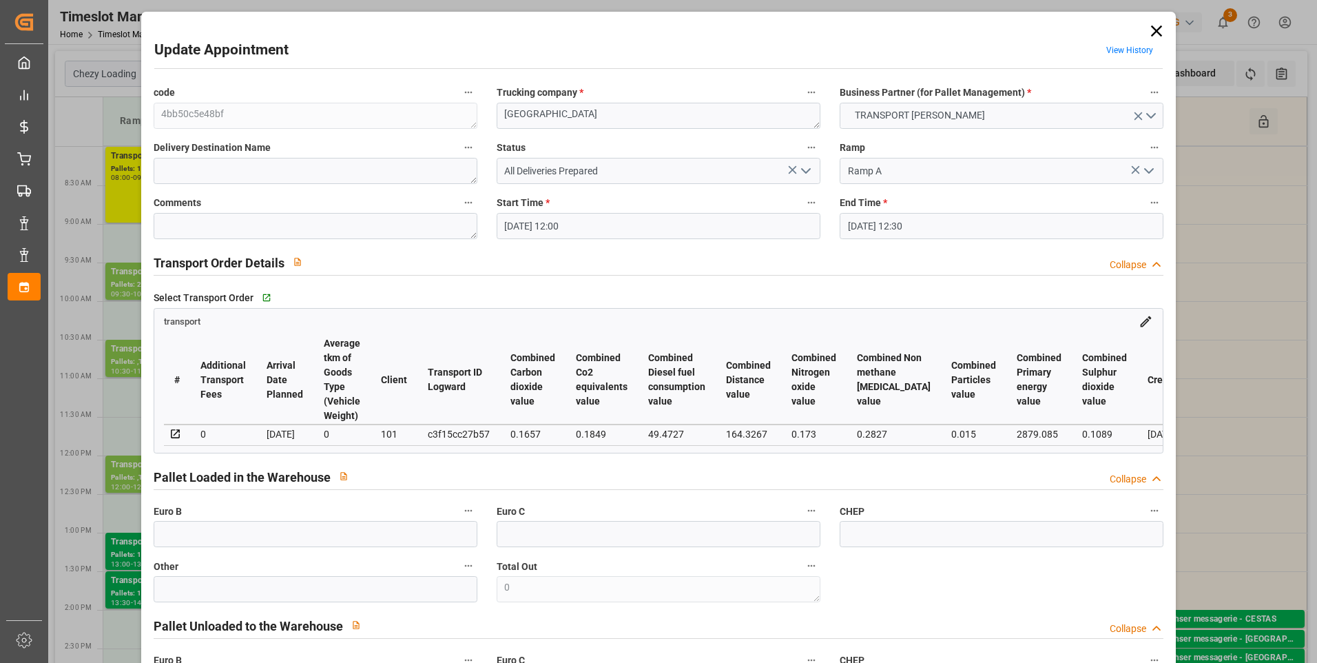
click at [807, 168] on icon "open menu" at bounding box center [806, 171] width 17 height 17
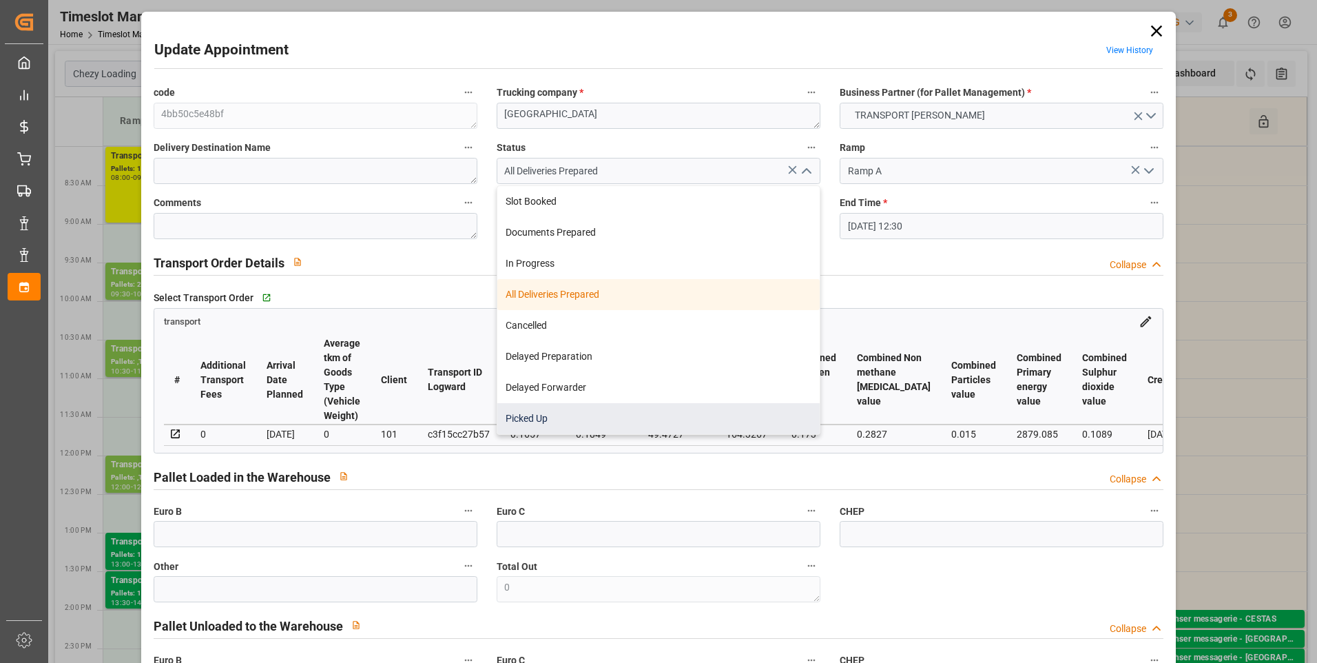
click at [542, 417] on div "Picked Up" at bounding box center [658, 418] width 322 height 31
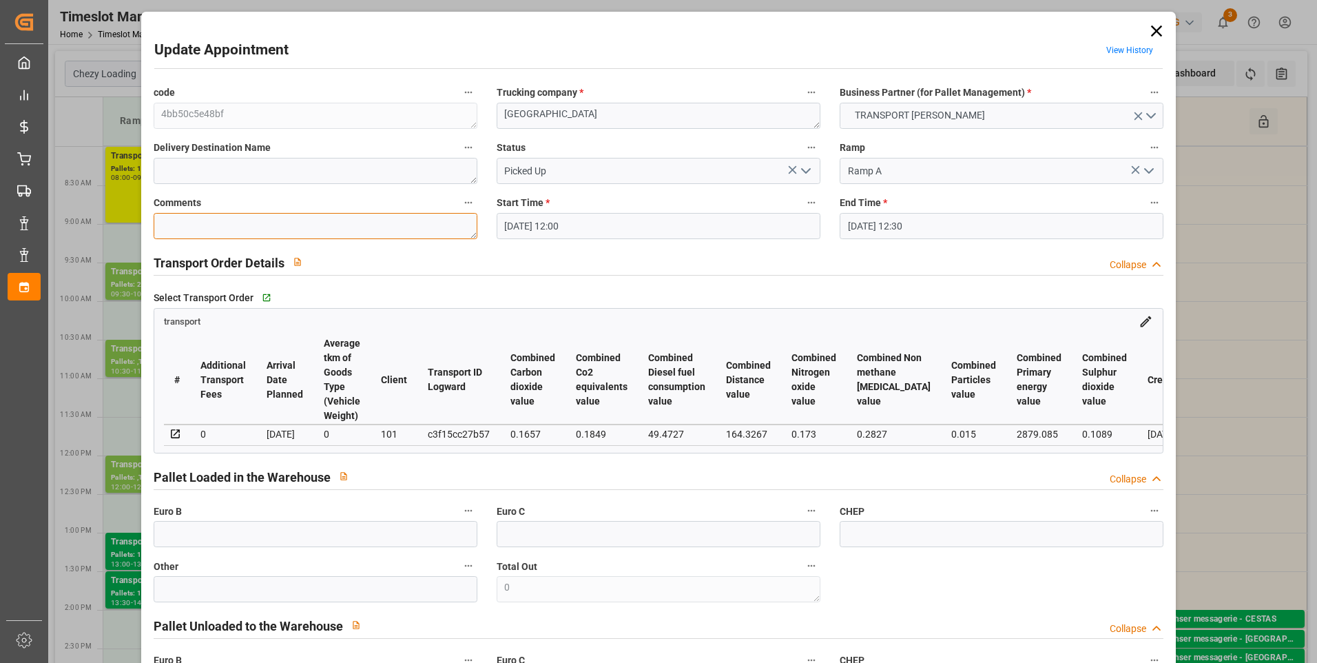
click at [201, 229] on textarea at bounding box center [316, 226] width 324 height 26
click at [213, 544] on input "text" at bounding box center [316, 534] width 324 height 26
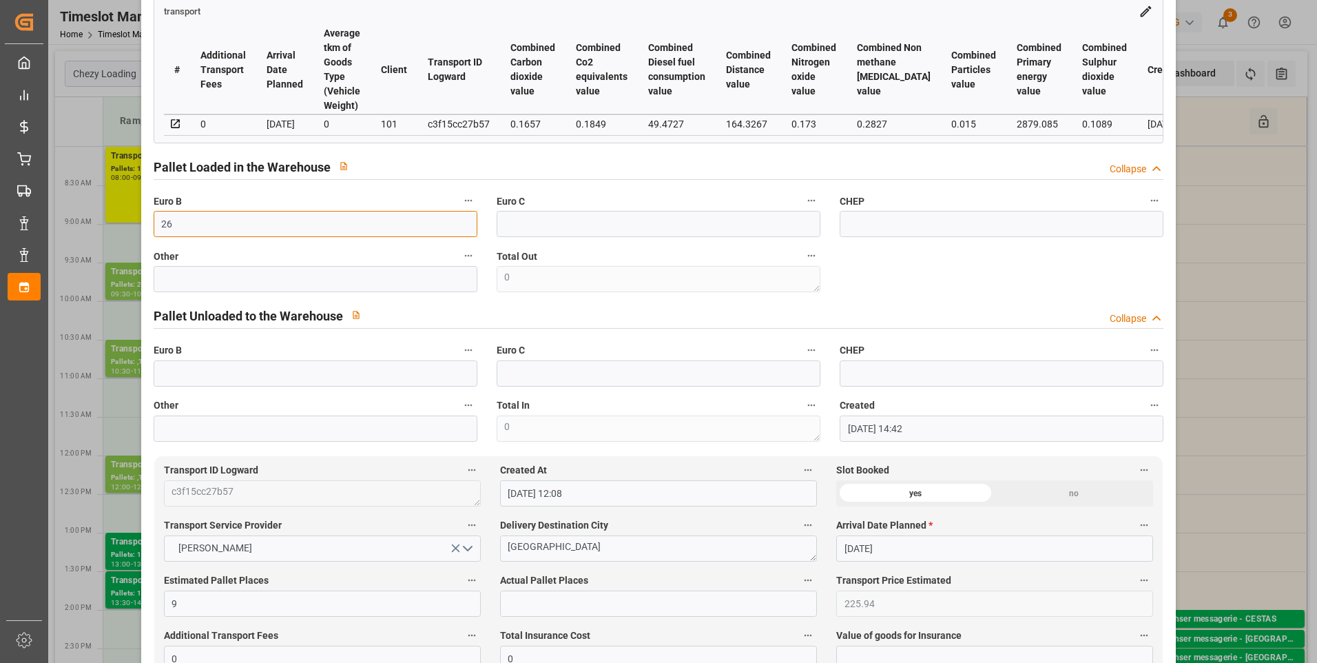
scroll to position [620, 0]
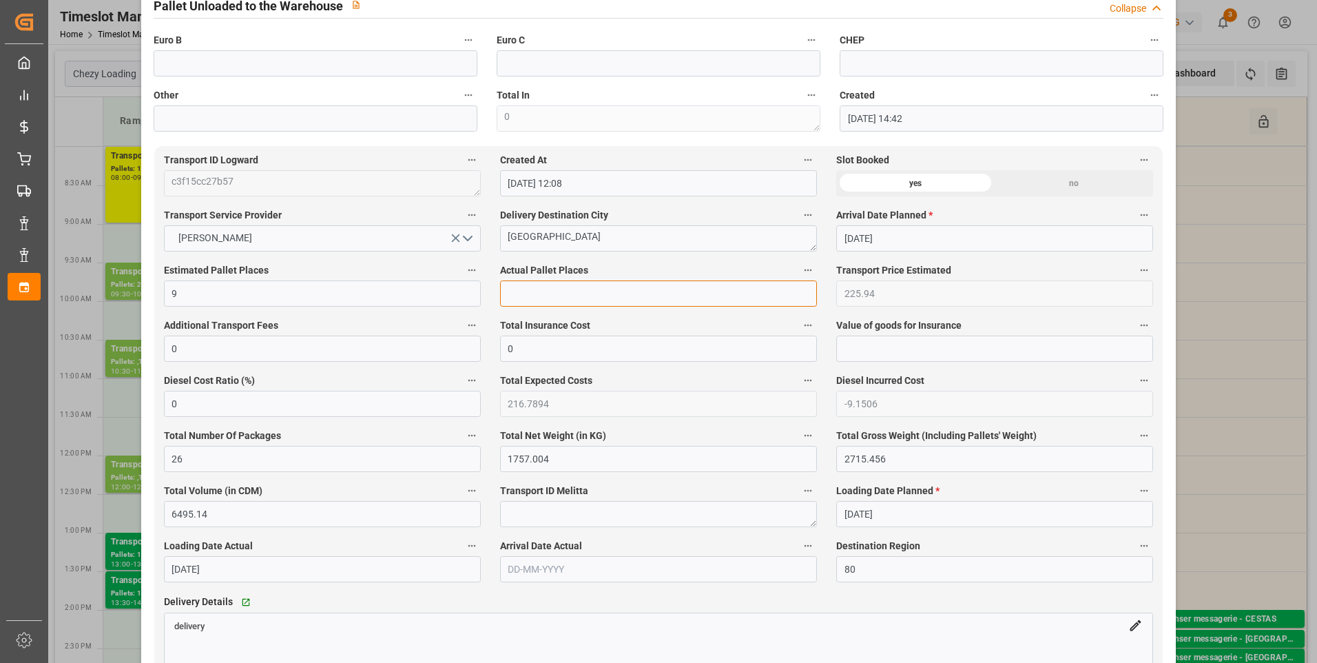
click at [524, 296] on input "text" at bounding box center [658, 293] width 317 height 26
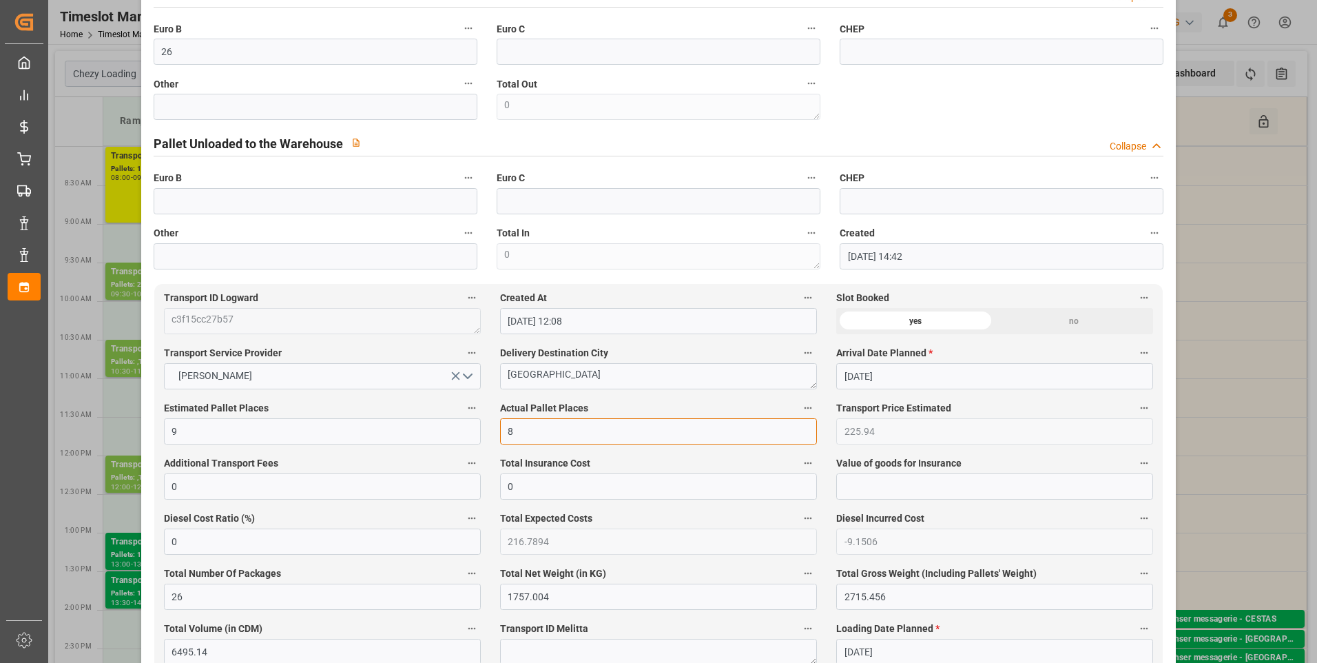
scroll to position [0, 0]
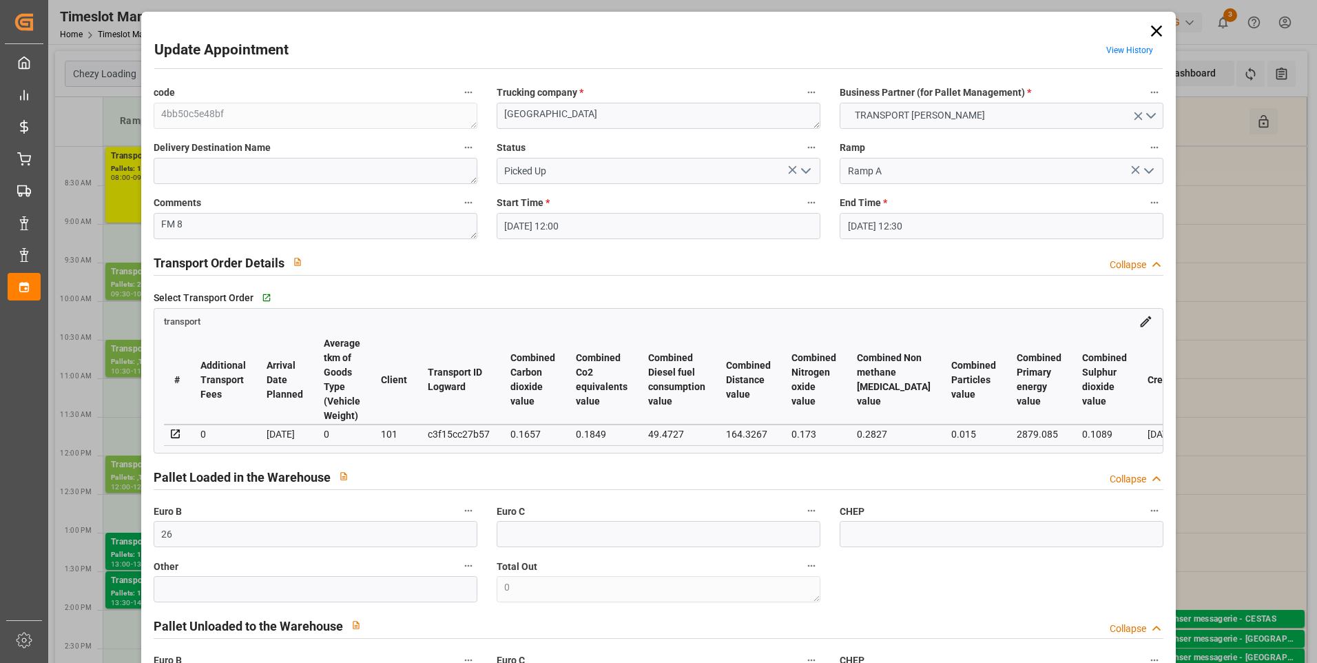
click at [805, 174] on icon "open menu" at bounding box center [806, 171] width 17 height 17
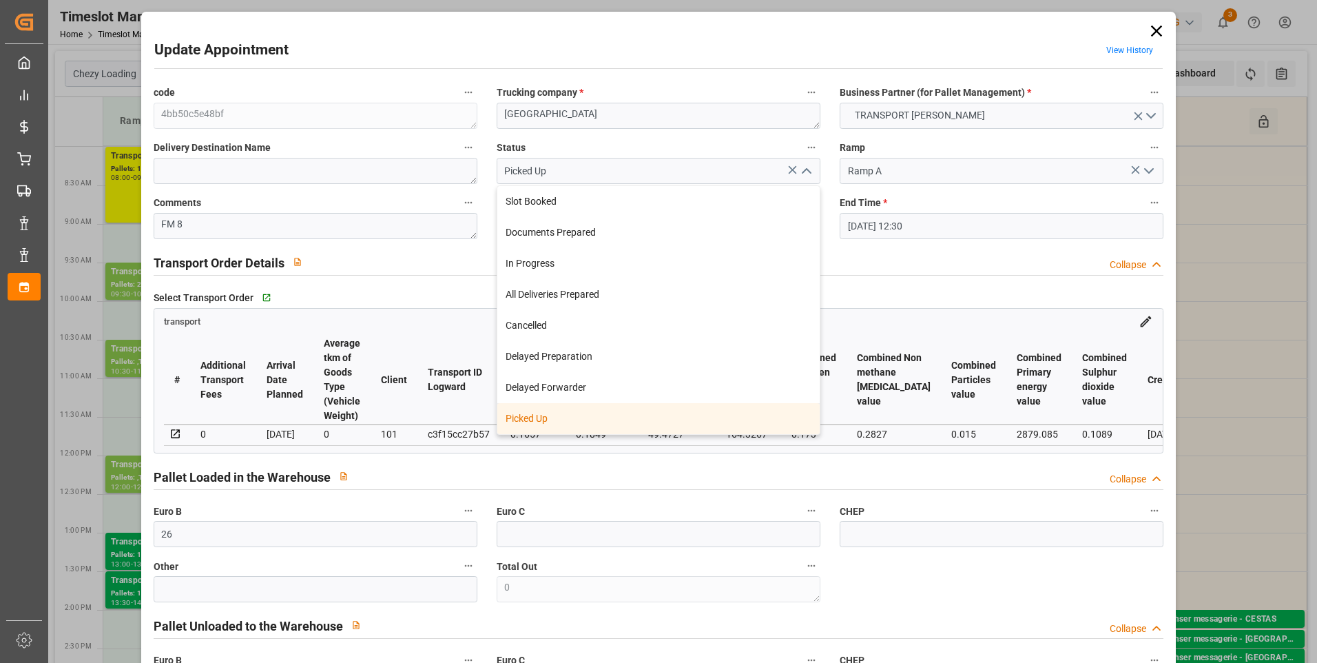
click at [529, 414] on div "Picked Up" at bounding box center [658, 418] width 322 height 31
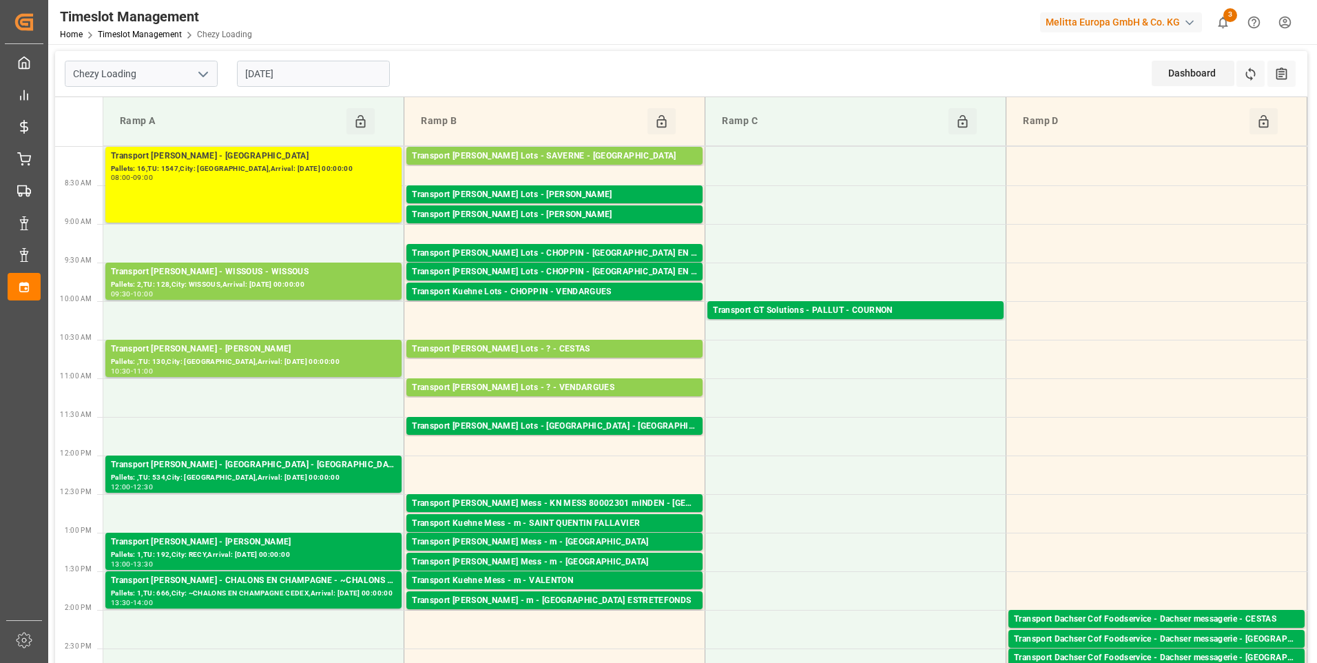
click at [289, 76] on input "[DATE]" at bounding box center [313, 74] width 153 height 26
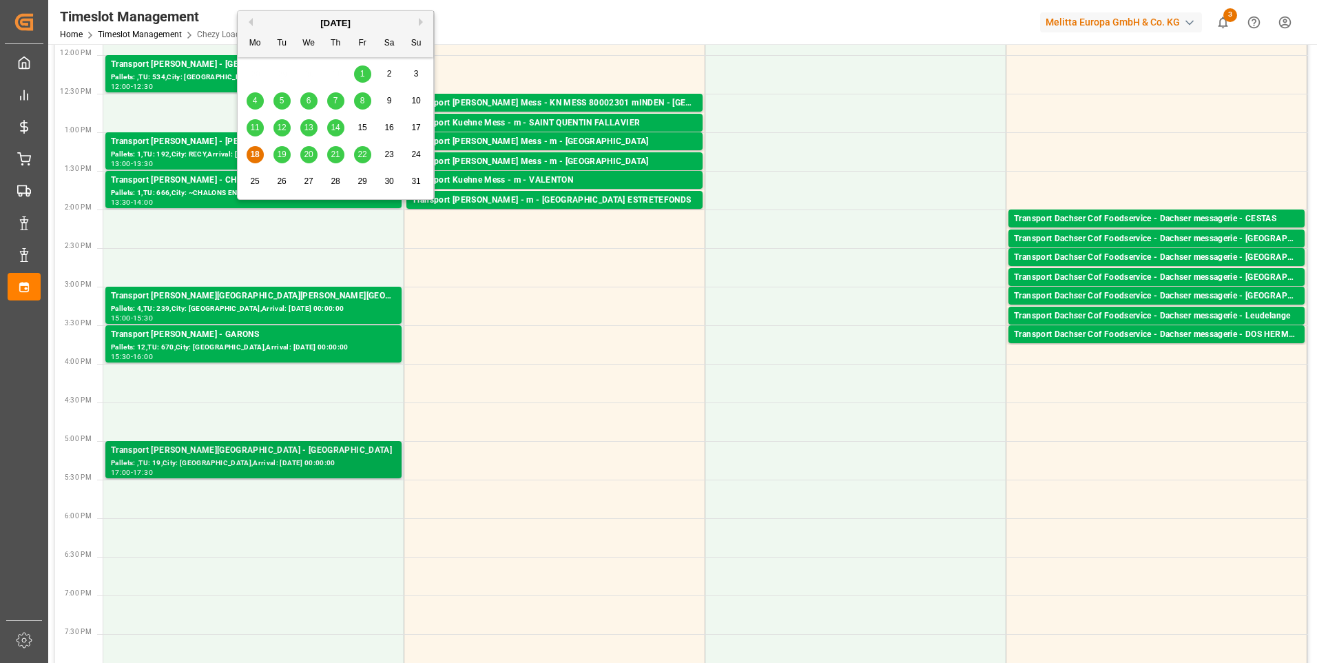
scroll to position [551, 0]
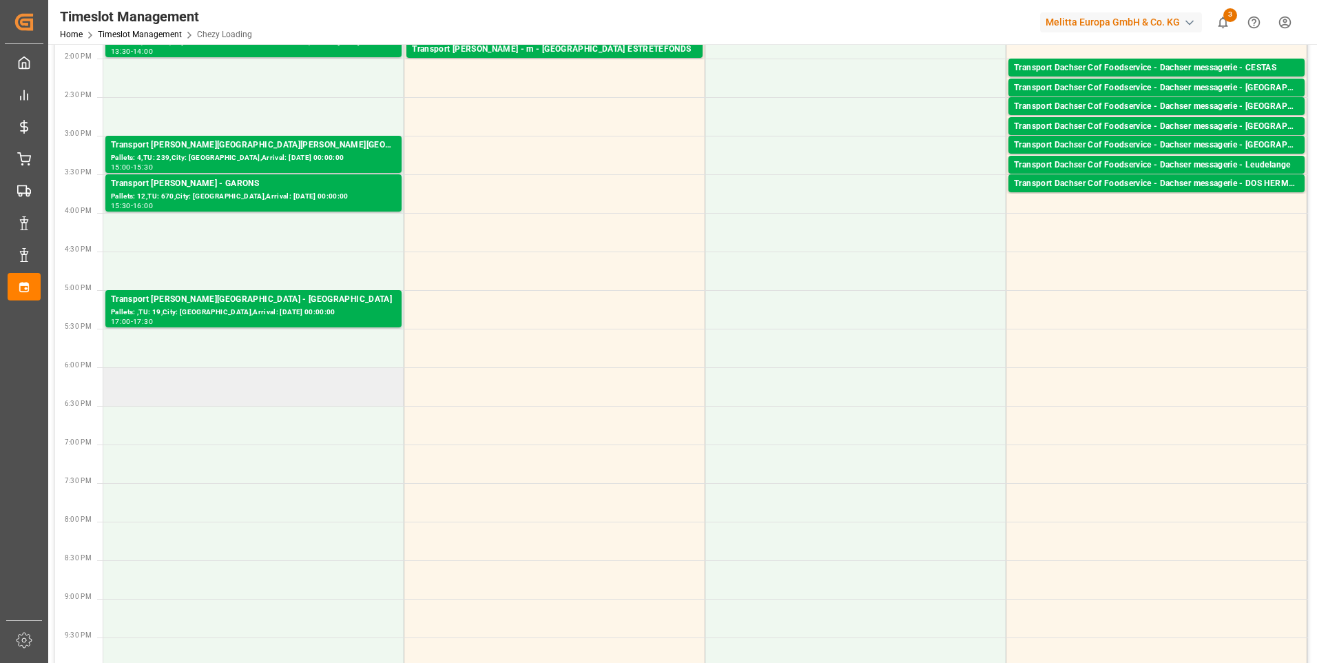
click at [240, 392] on td at bounding box center [253, 386] width 301 height 39
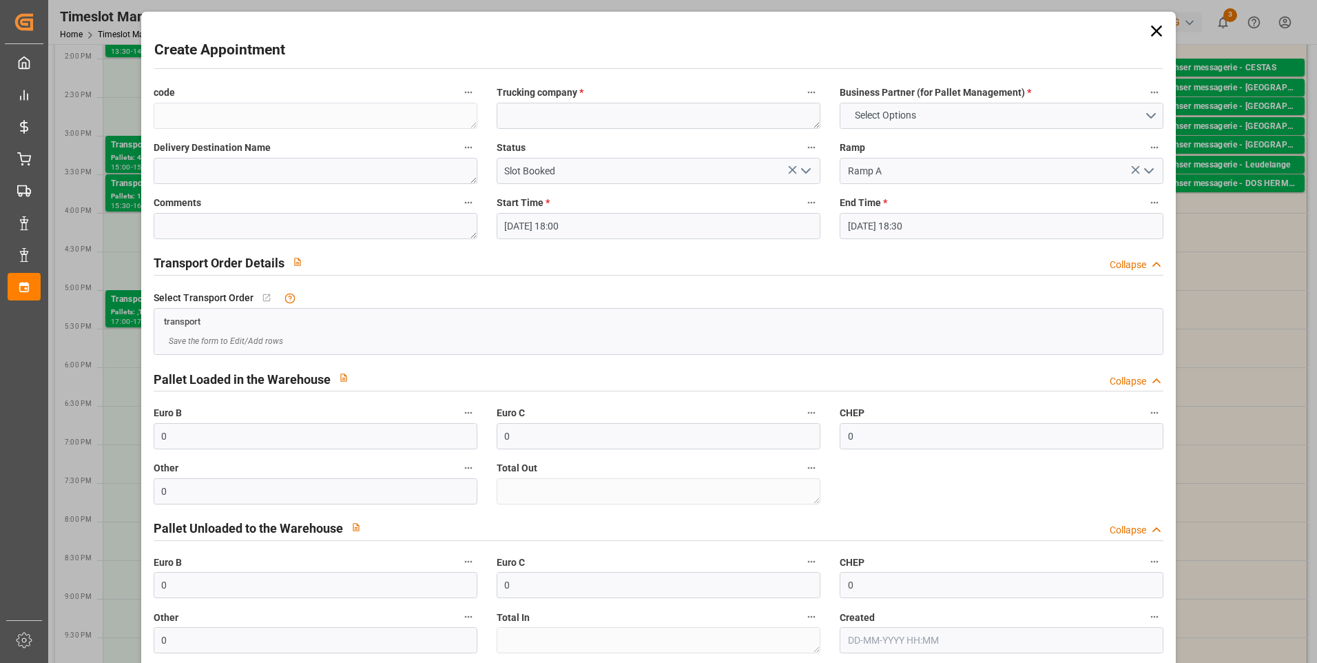
click at [805, 166] on icon "open menu" at bounding box center [806, 171] width 17 height 17
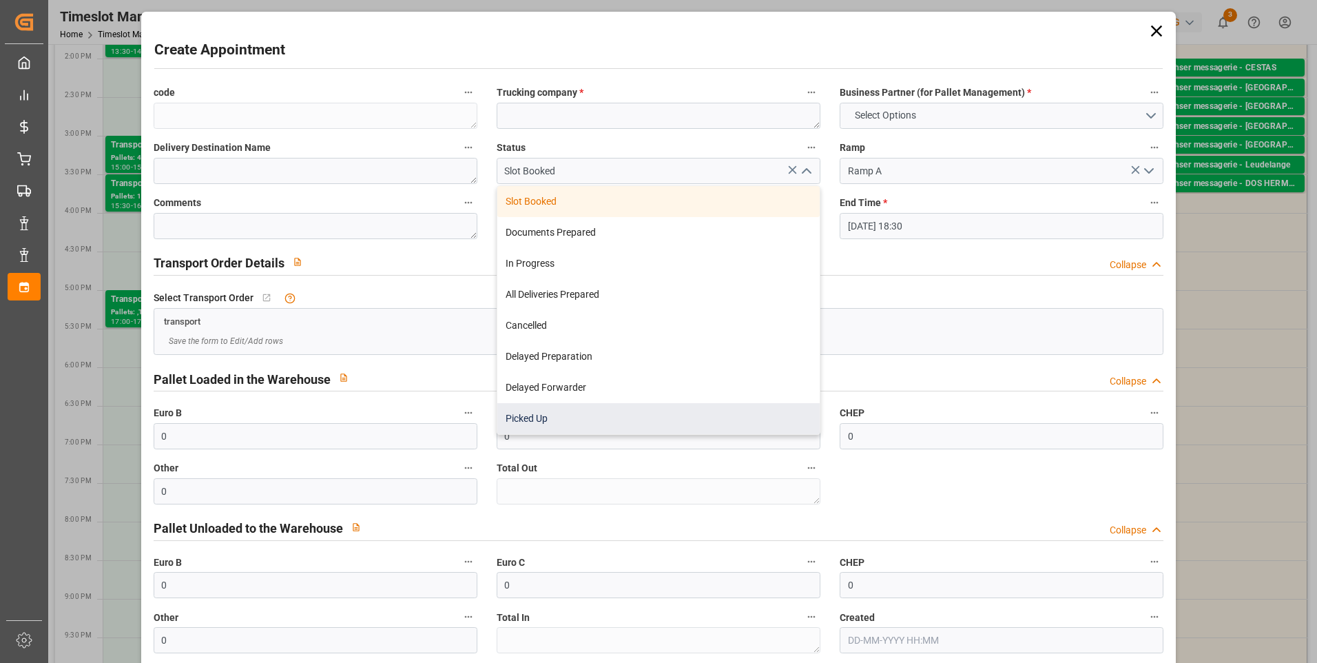
click at [515, 413] on div "Picked Up" at bounding box center [658, 418] width 322 height 31
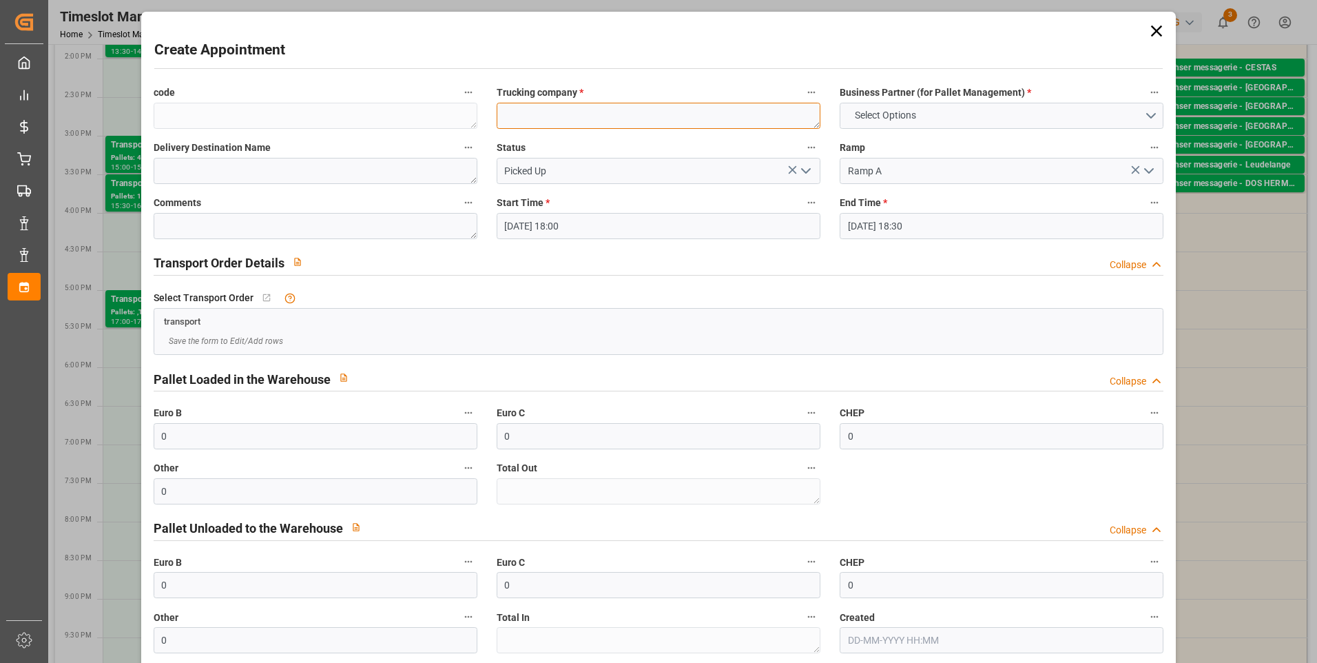
click at [532, 122] on textarea at bounding box center [659, 116] width 324 height 26
click at [1145, 111] on button "Select Options" at bounding box center [1002, 116] width 324 height 26
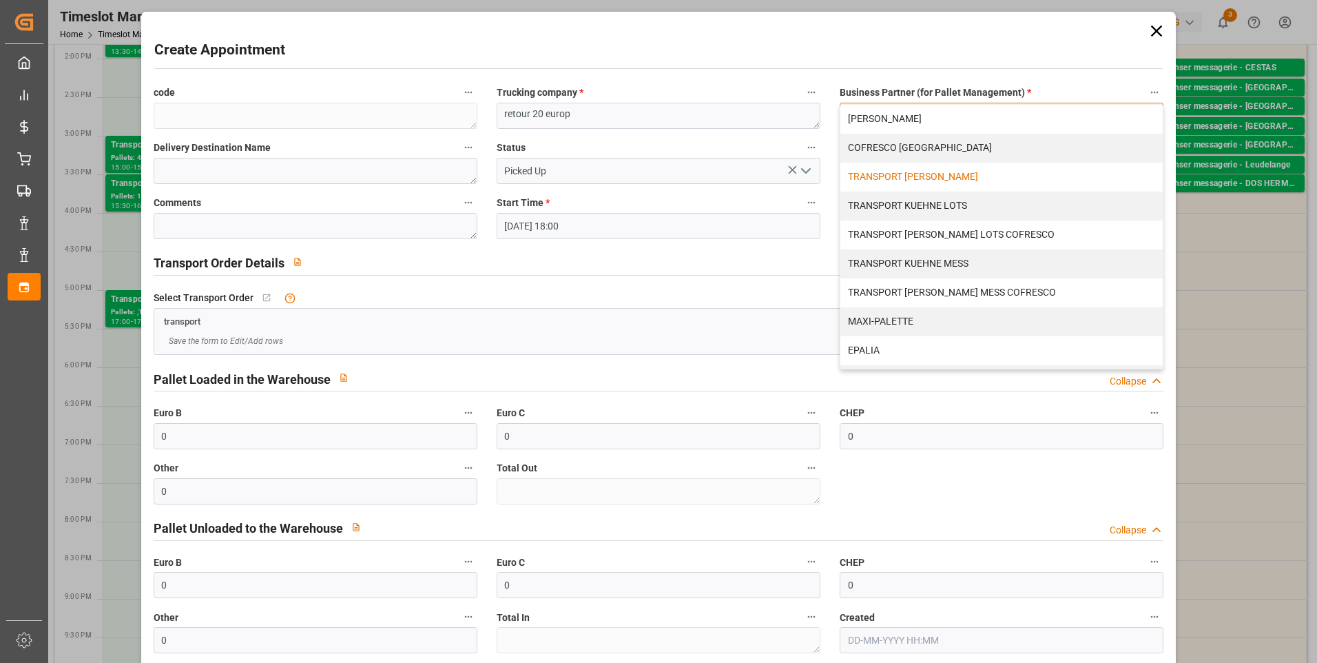
click at [882, 176] on div "TRANSPORT DELISLE" at bounding box center [1001, 177] width 322 height 29
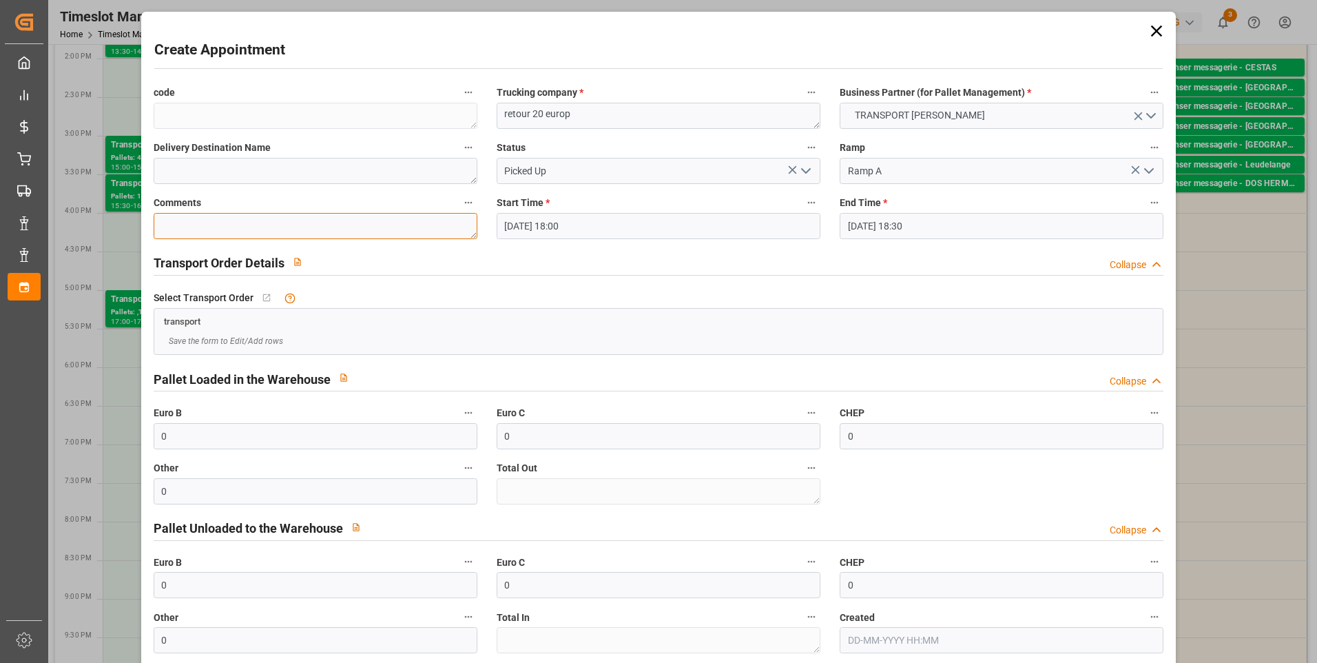
click at [178, 231] on textarea at bounding box center [316, 226] width 324 height 26
click at [218, 575] on input "0" at bounding box center [316, 585] width 324 height 26
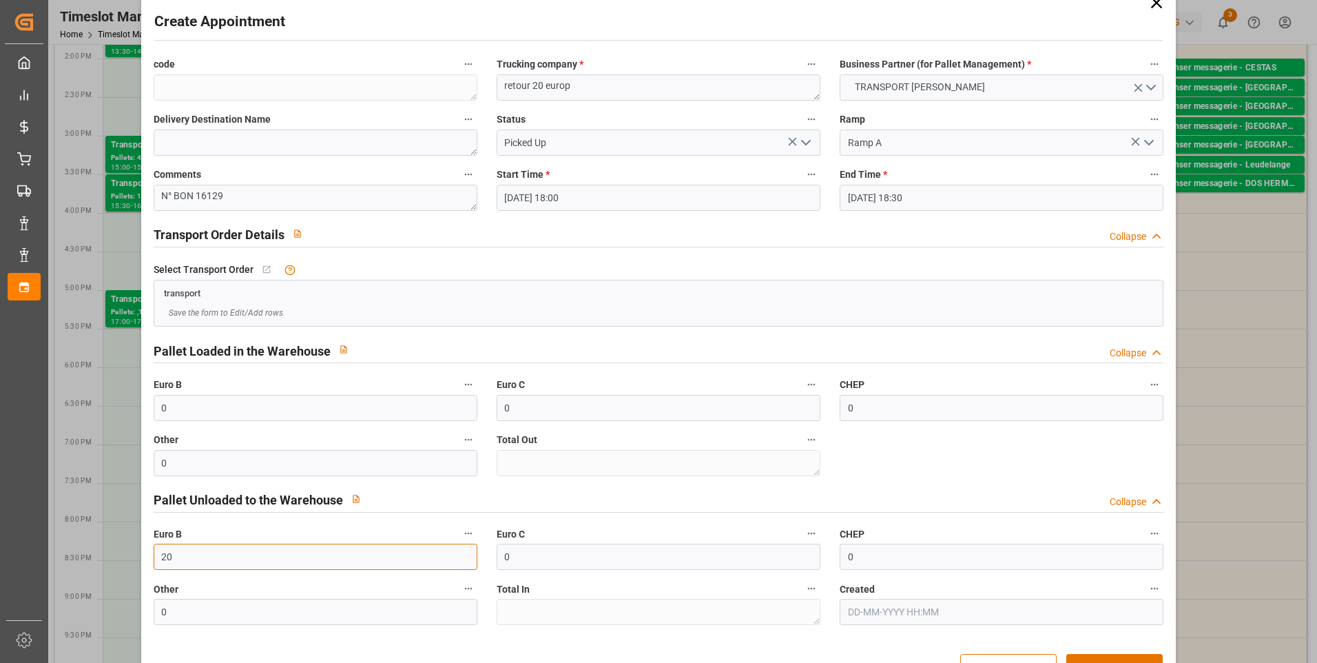
scroll to position [0, 0]
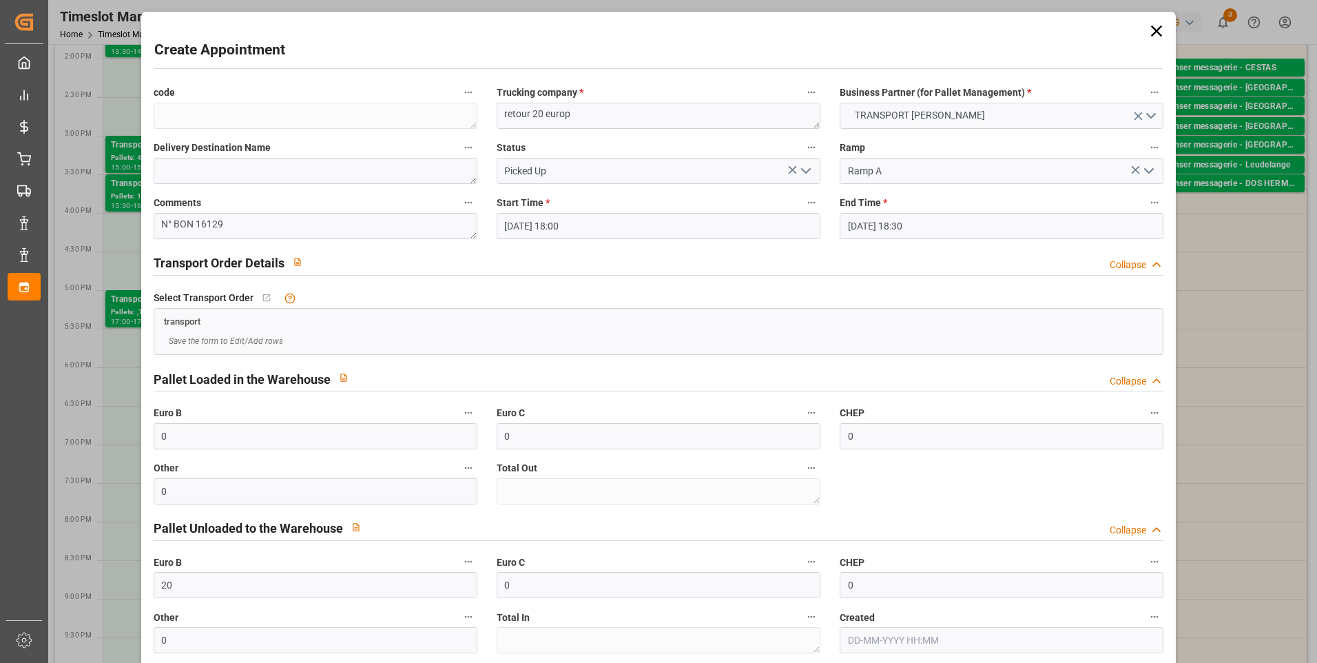
click at [809, 178] on icon "open menu" at bounding box center [806, 171] width 17 height 17
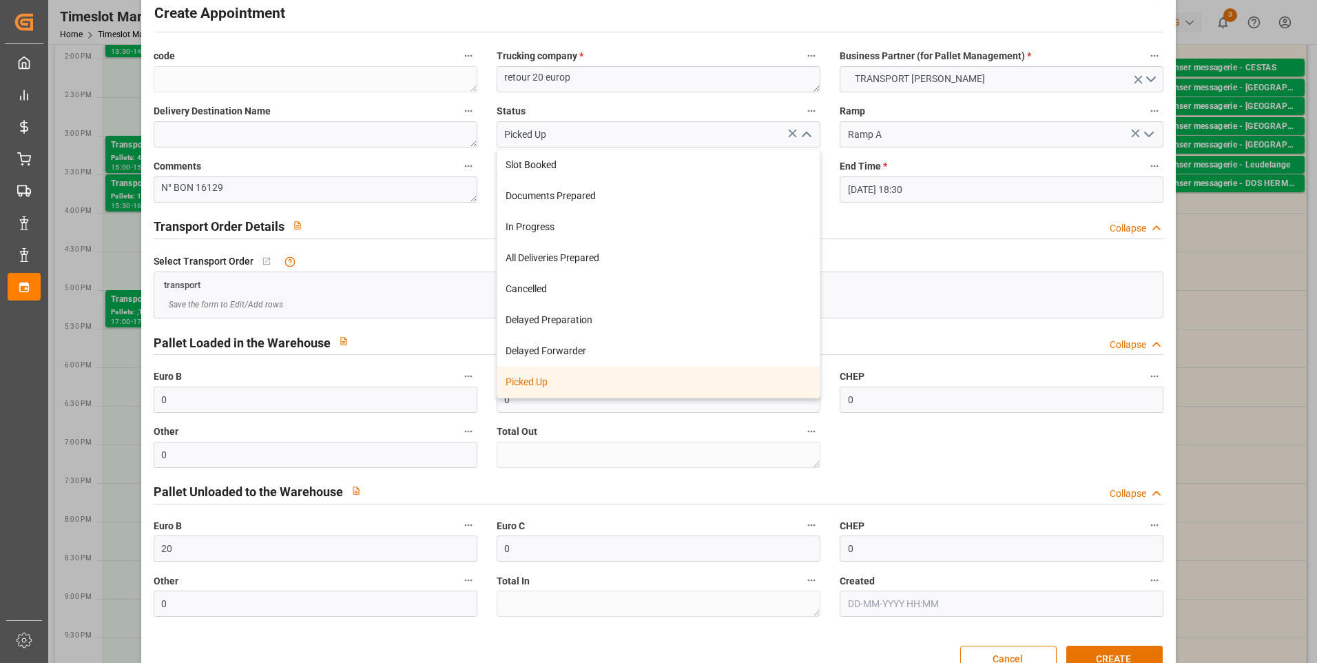
scroll to position [70, 0]
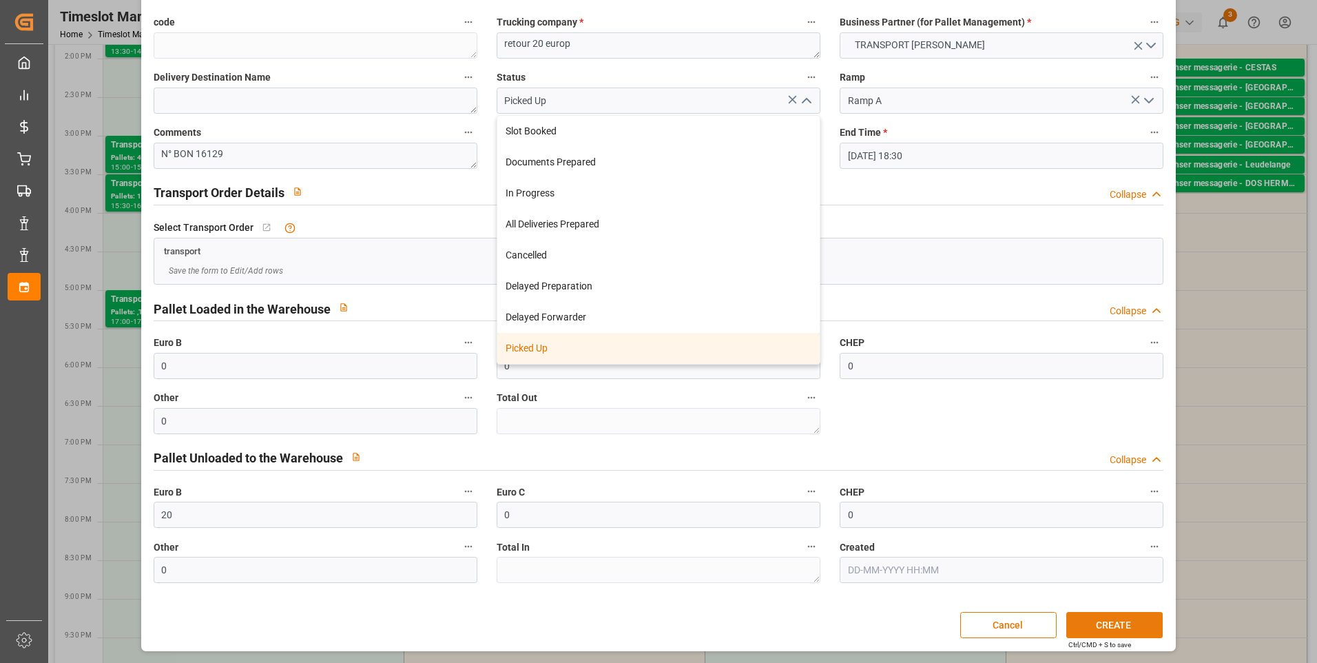
click at [1101, 625] on button "CREATE" at bounding box center [1114, 625] width 96 height 26
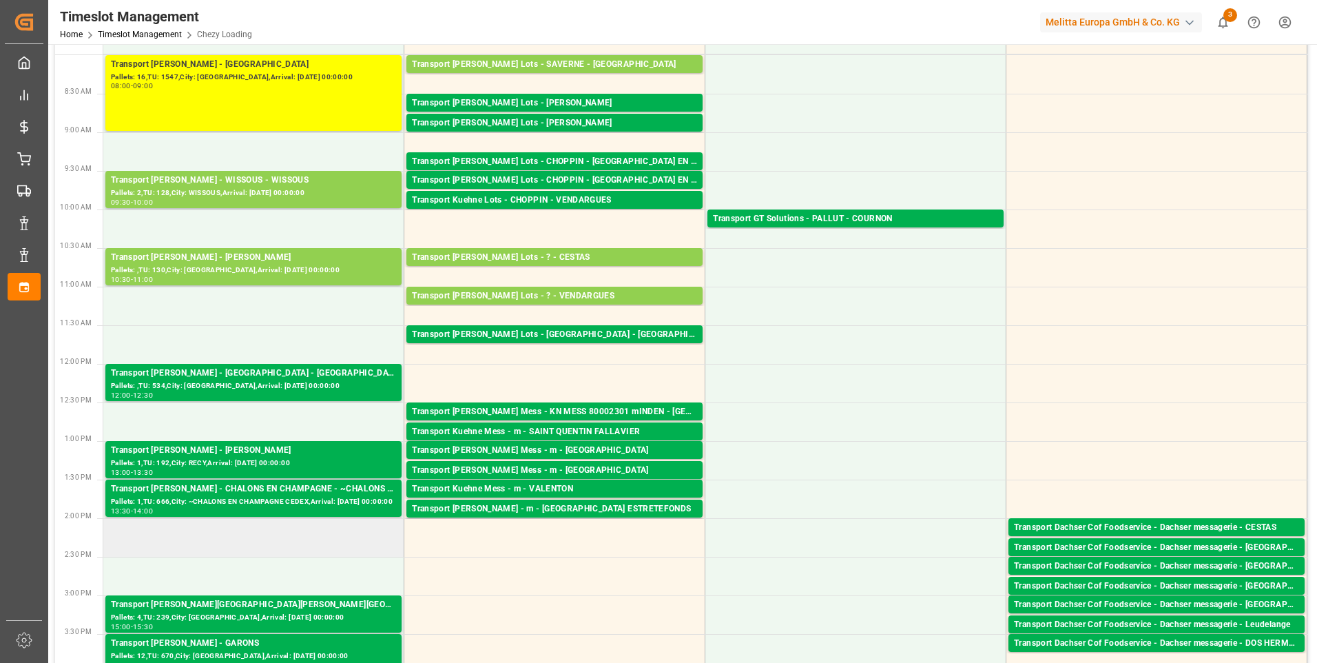
scroll to position [0, 0]
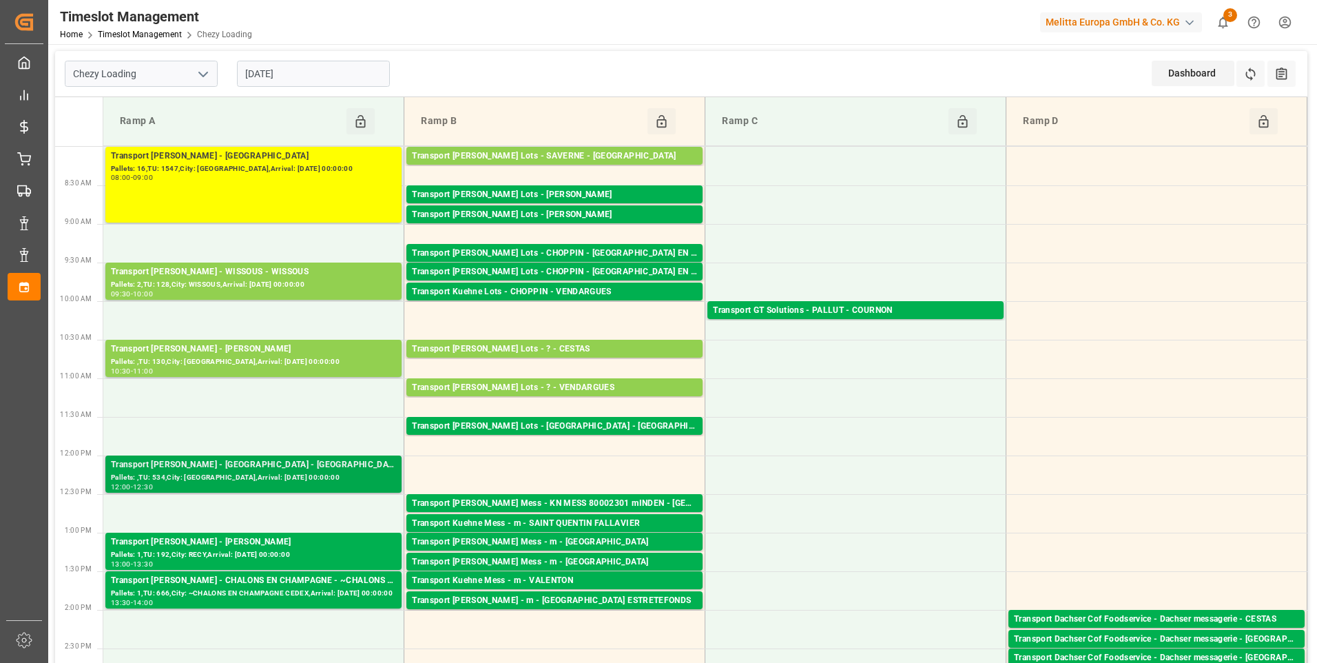
click at [304, 475] on div "Pallets: ,TU: 534,City: [GEOGRAPHIC_DATA],Arrival: [DATE] 00:00:00" at bounding box center [253, 478] width 285 height 12
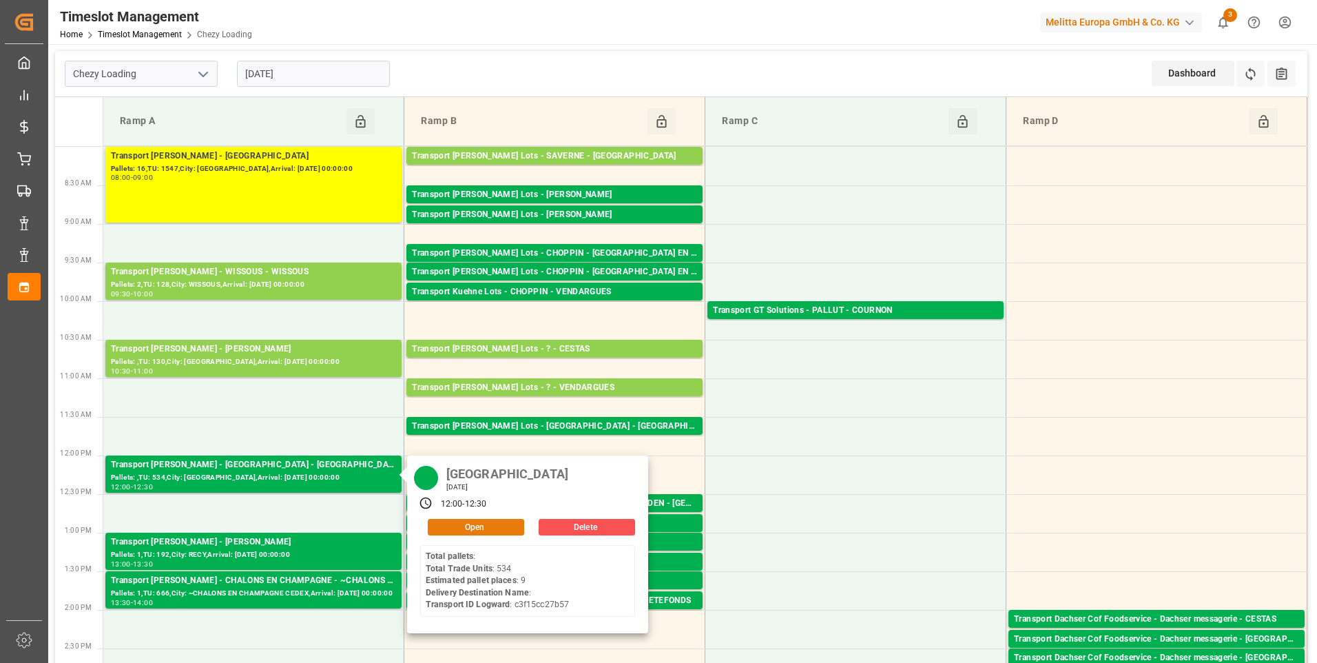
click at [490, 524] on button "Open" at bounding box center [476, 527] width 96 height 17
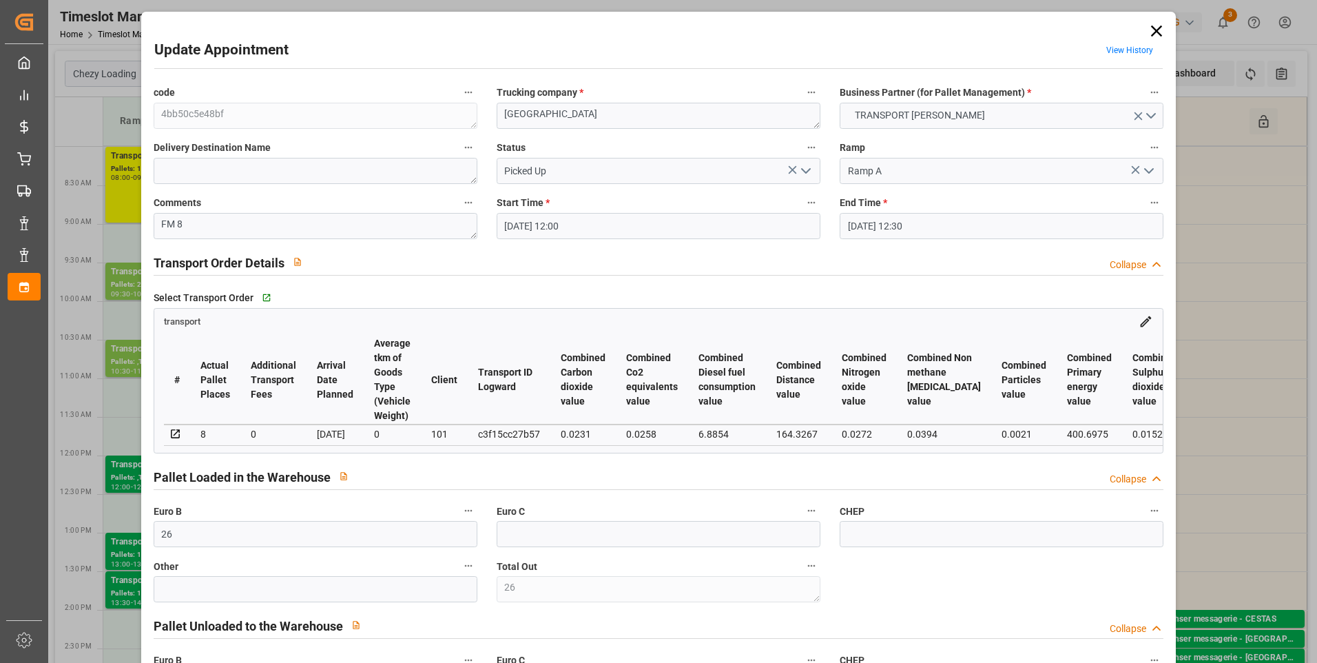
click at [1151, 34] on icon at bounding box center [1156, 30] width 19 height 19
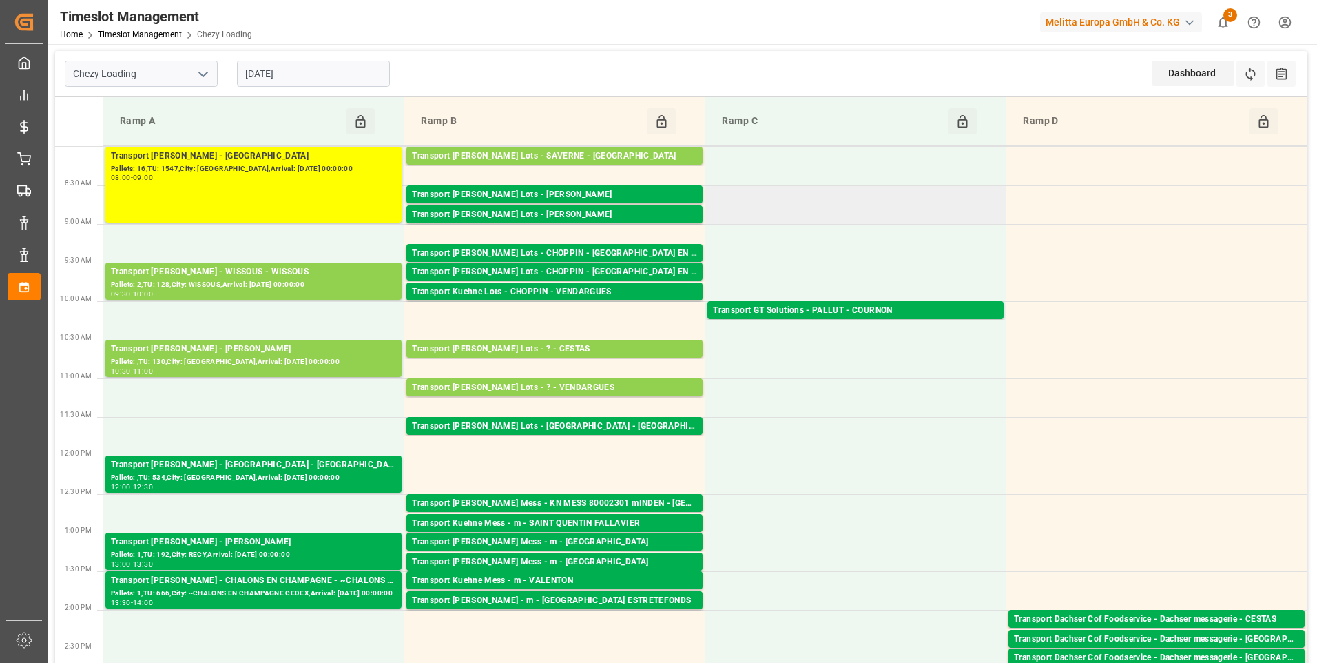
click at [792, 187] on td at bounding box center [855, 204] width 301 height 39
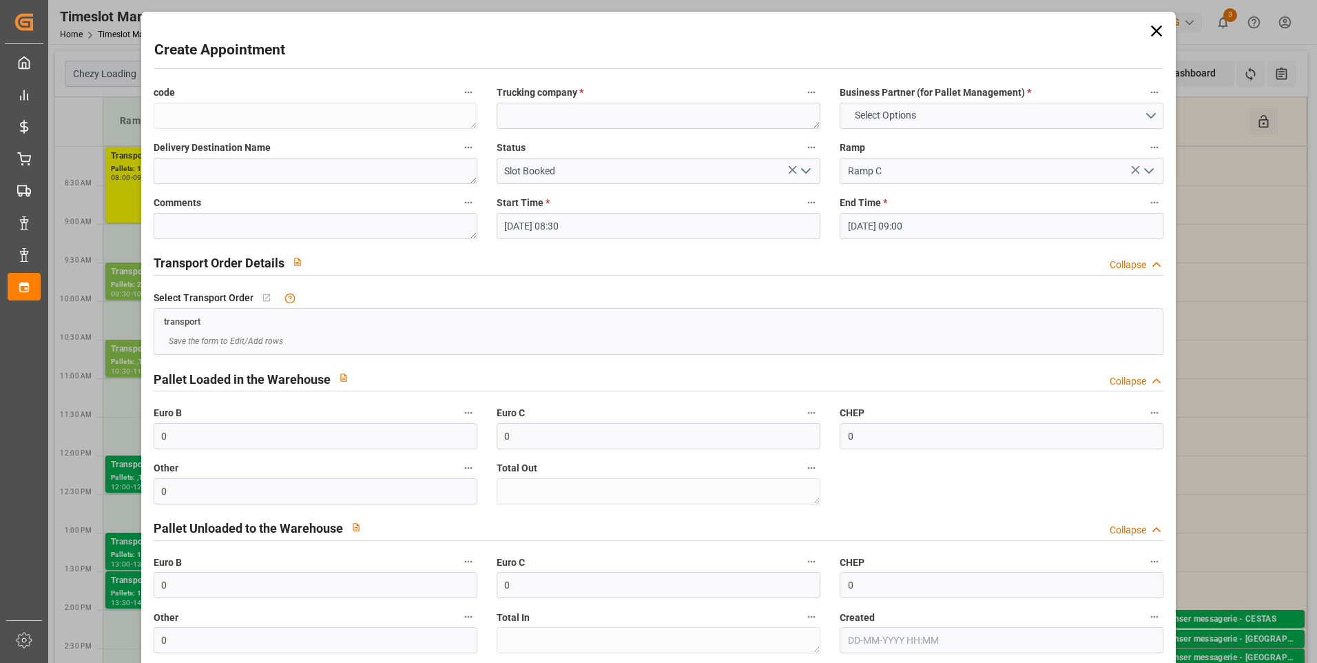
click at [1154, 25] on icon at bounding box center [1156, 30] width 19 height 19
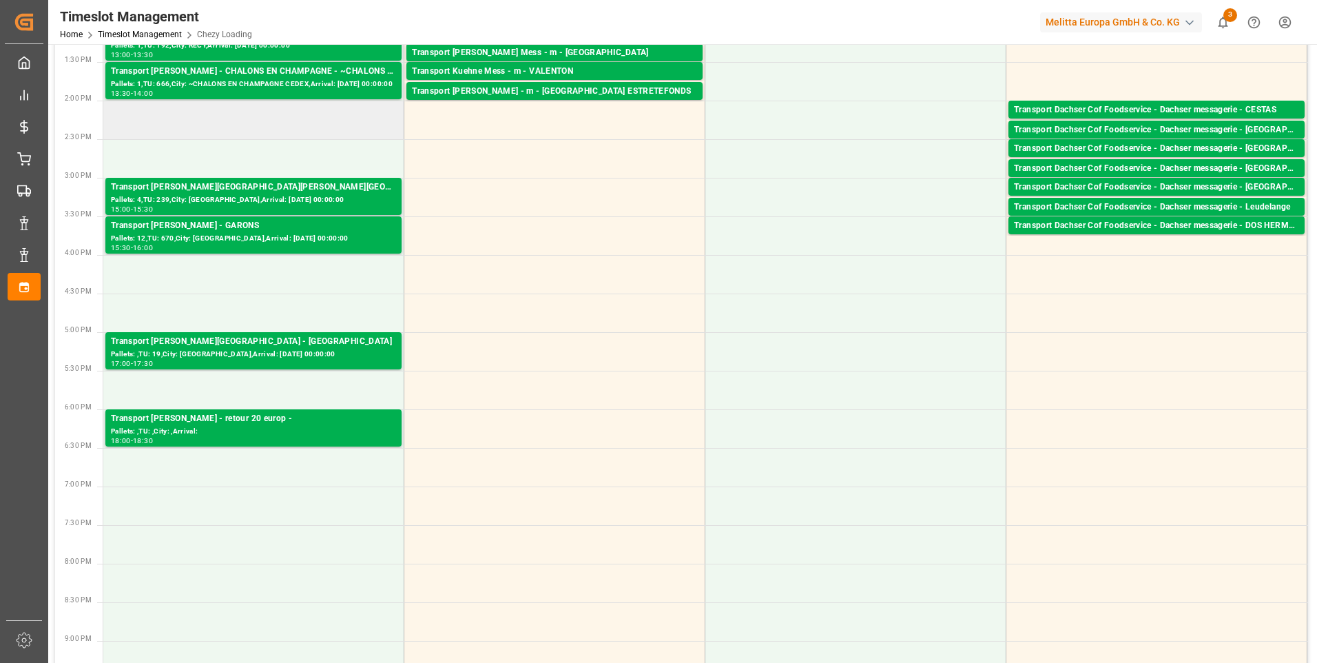
scroll to position [620, 0]
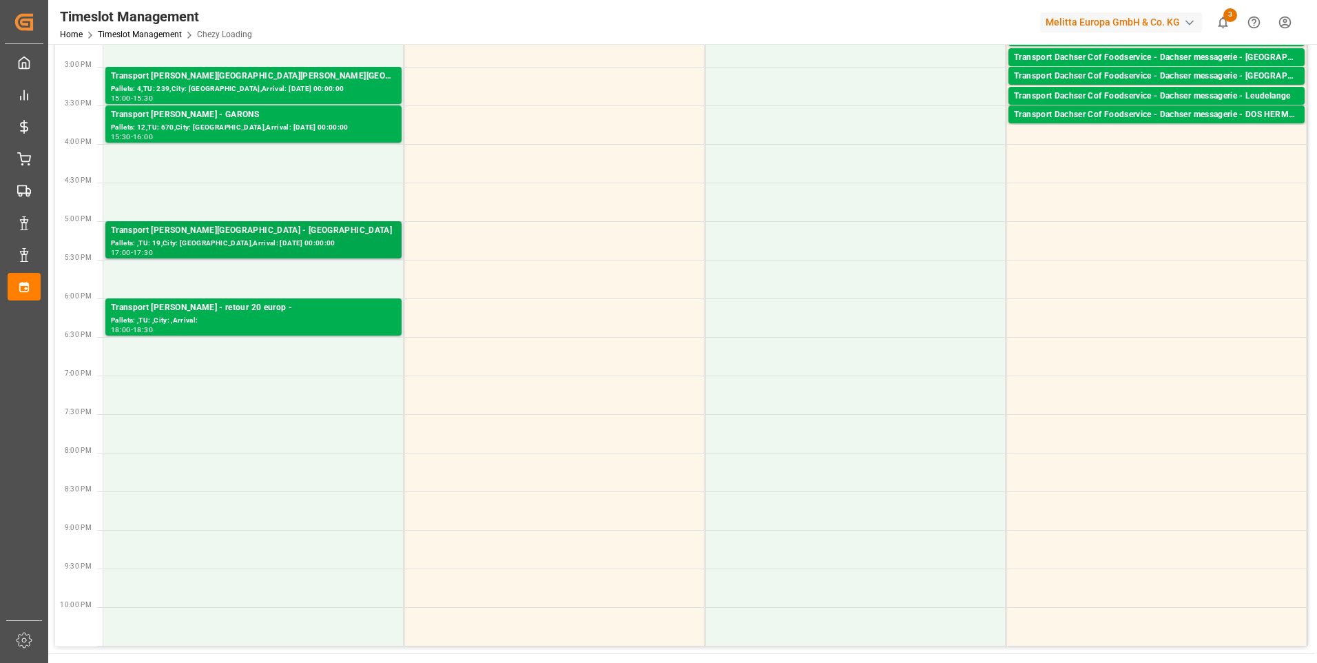
click at [271, 233] on div "Transport [PERSON_NAME][GEOGRAPHIC_DATA] - [GEOGRAPHIC_DATA]" at bounding box center [253, 231] width 285 height 14
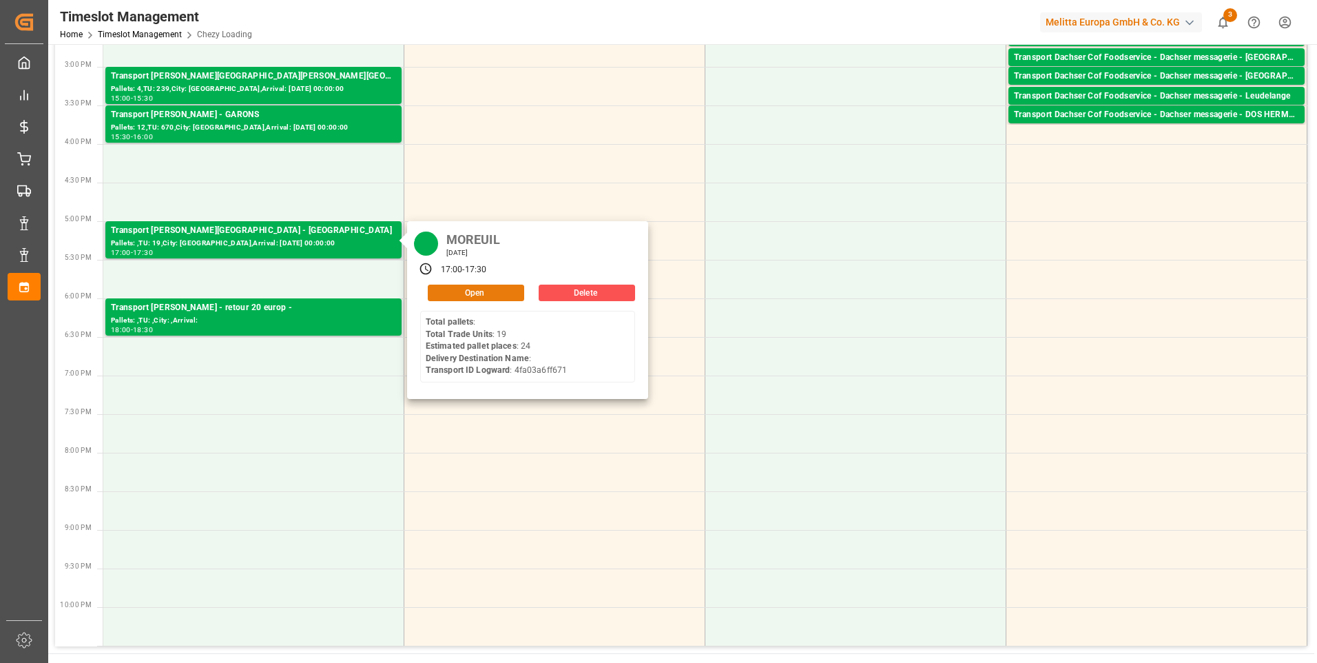
click at [472, 289] on button "Open" at bounding box center [476, 292] width 96 height 17
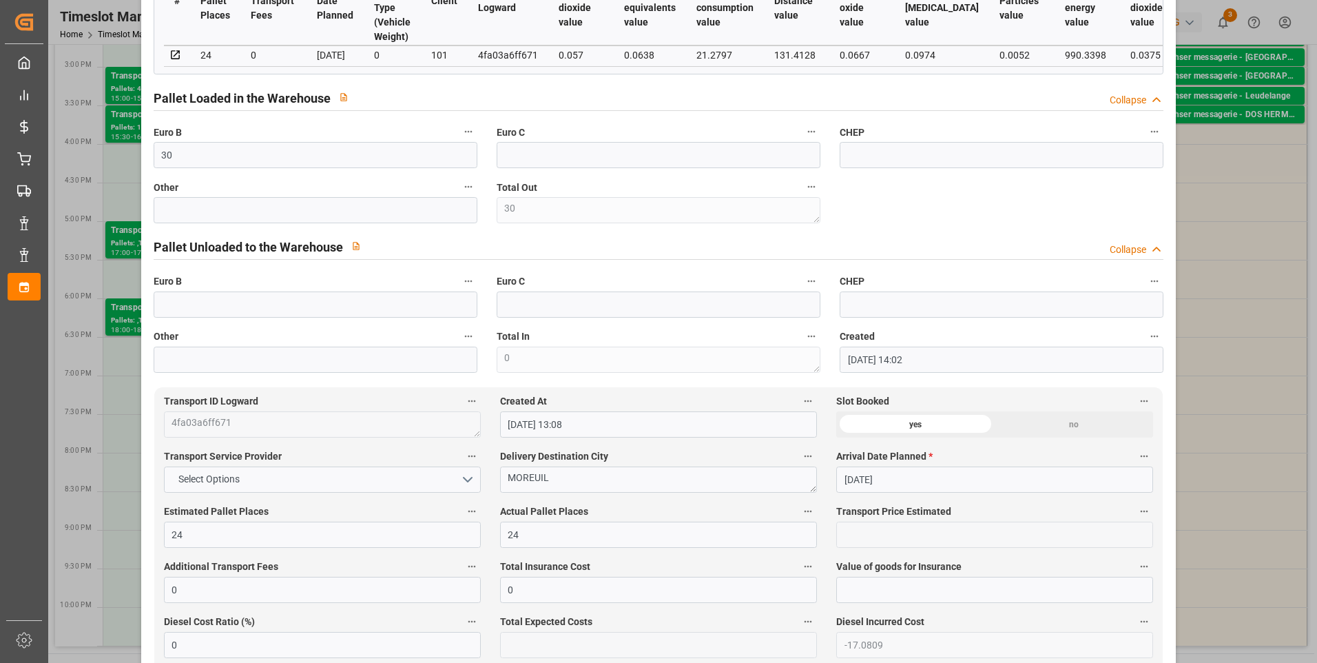
scroll to position [344, 0]
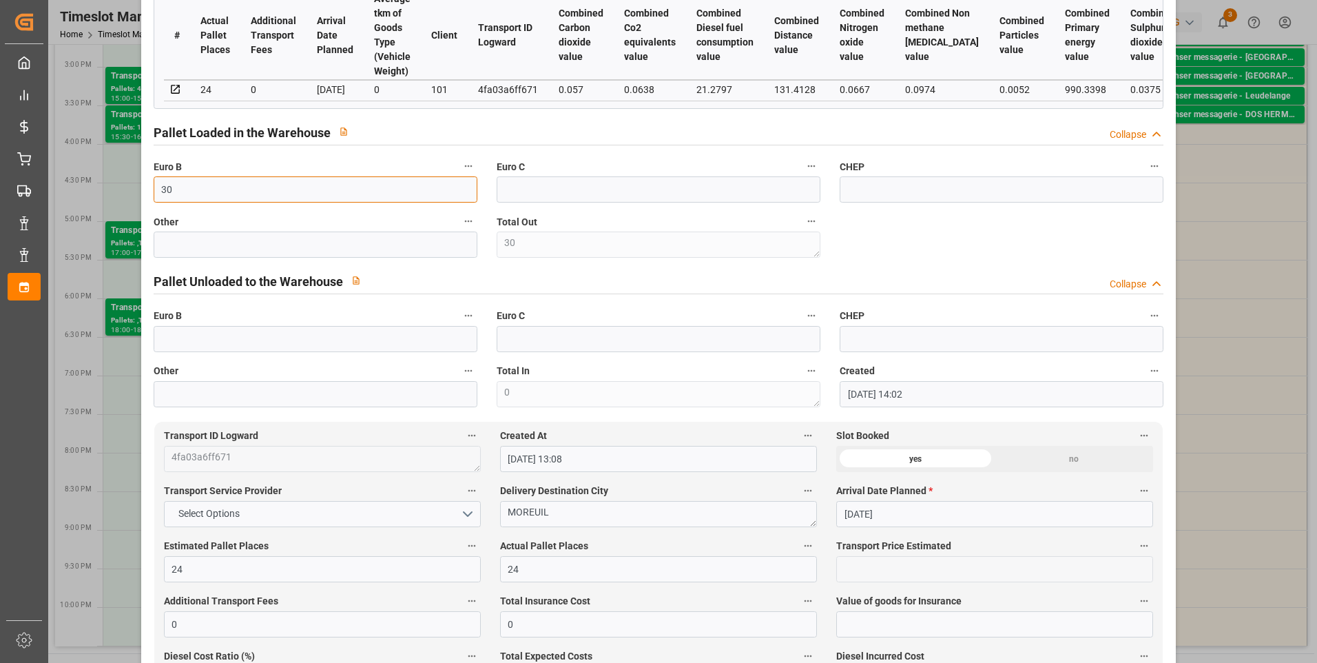
drag, startPoint x: 186, startPoint y: 199, endPoint x: 102, endPoint y: 195, distance: 84.1
click at [102, 195] on div "Update Appointment View History code f3467622c311 Trucking company * MOREUIL Bu…" at bounding box center [658, 331] width 1317 height 663
click at [526, 570] on input "24" at bounding box center [658, 569] width 317 height 26
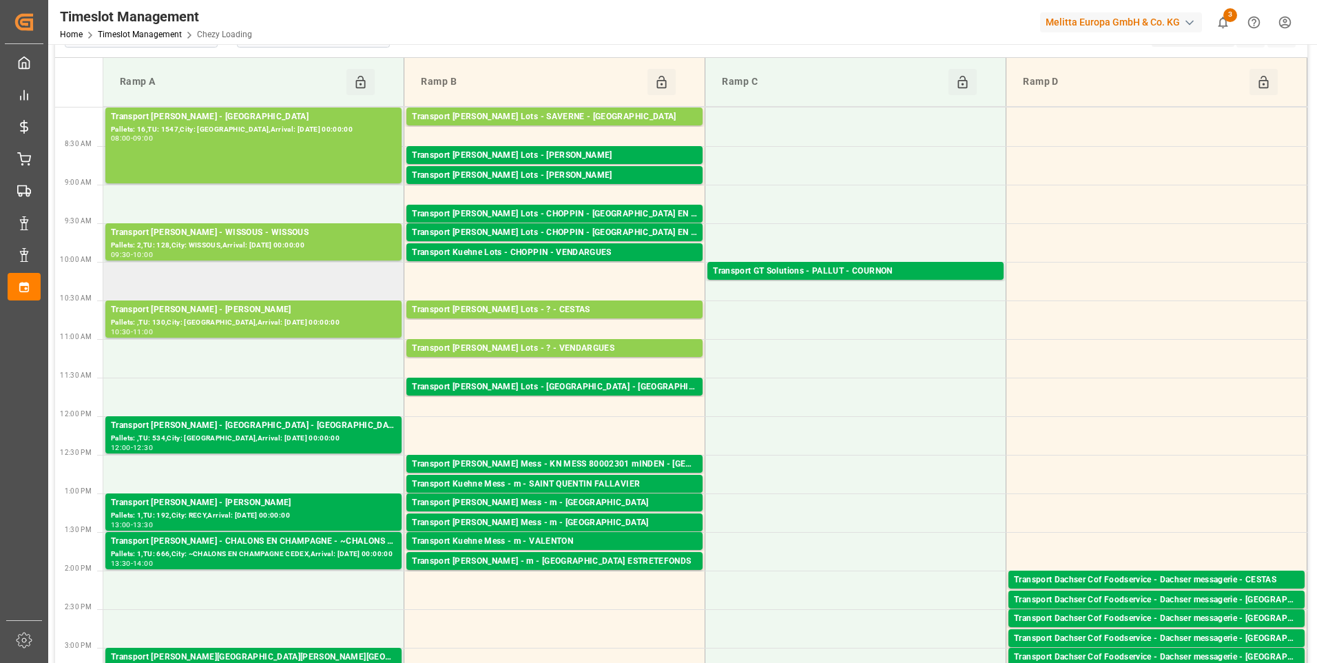
scroll to position [0, 0]
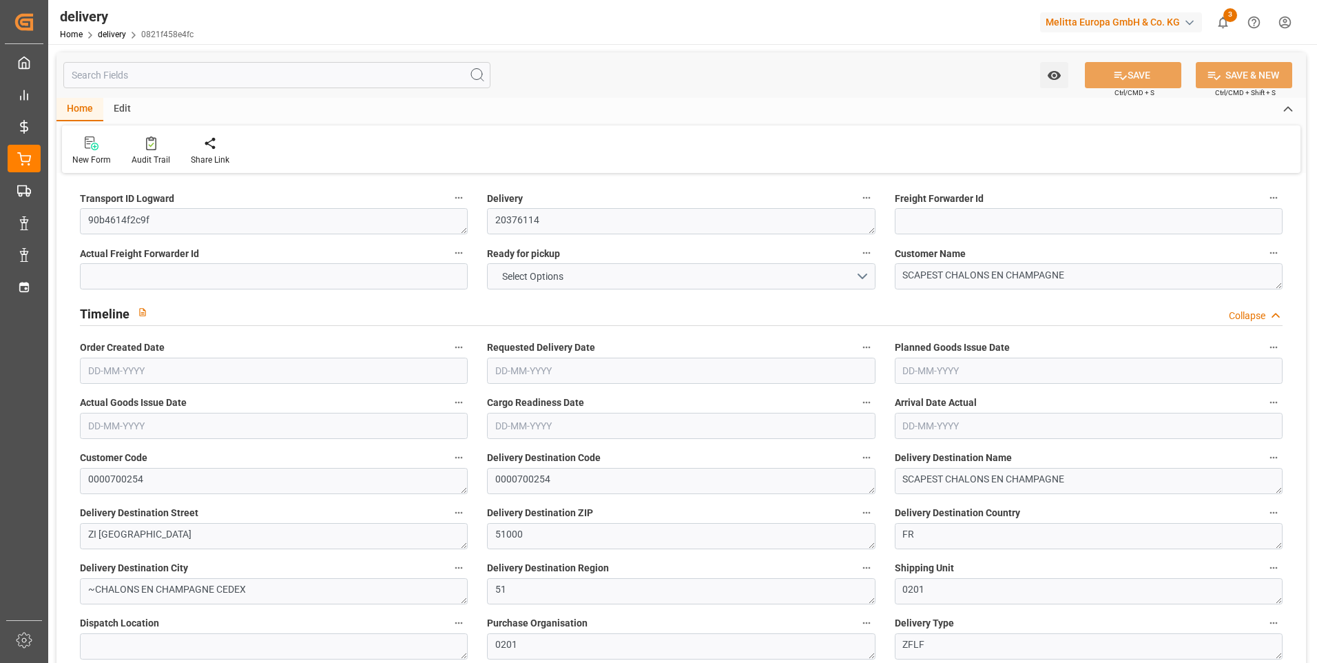
type input "22"
type input "1589.654"
type input "2812.715"
type input "7208.132"
type input "666"
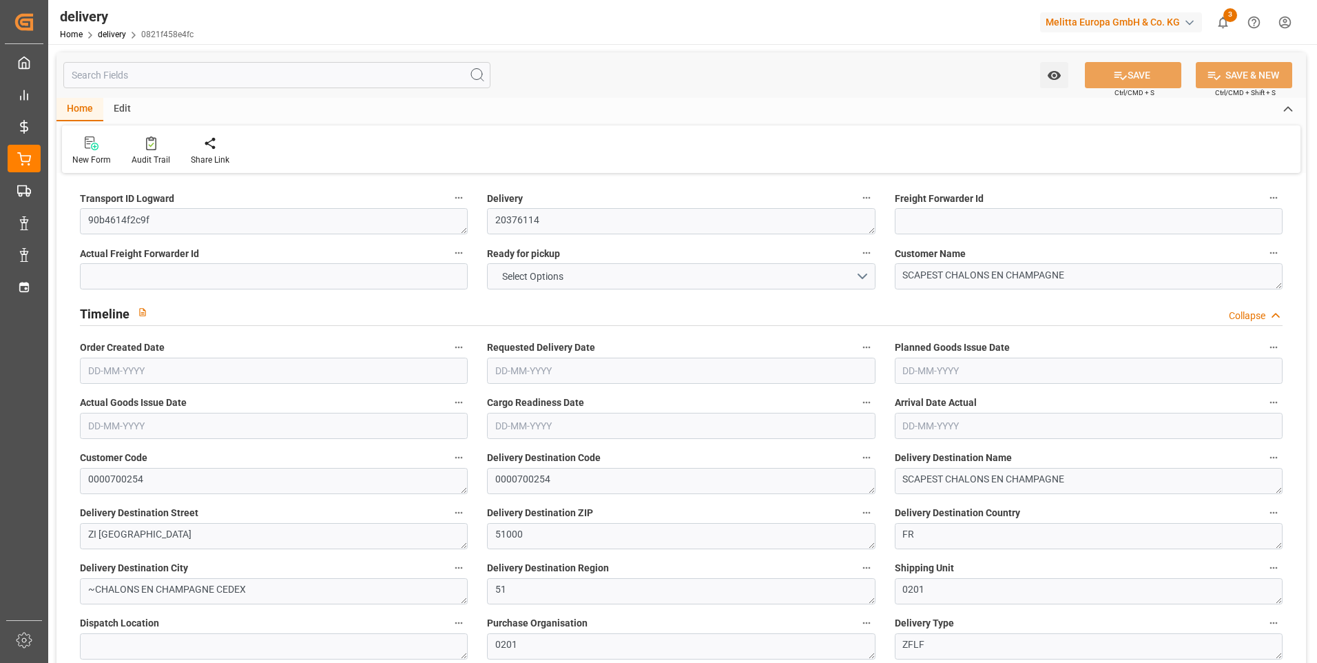
type input "39"
type input "1"
type input "10"
type input "0"
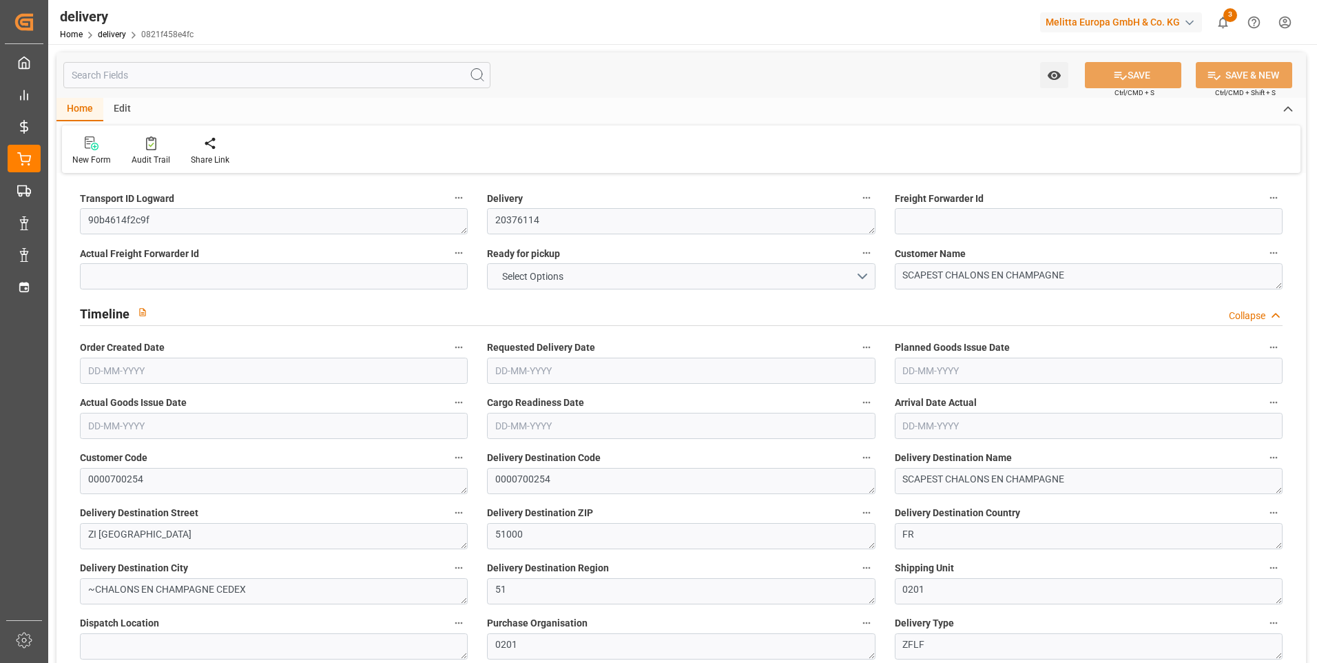
type input "-9.3717"
type input "231.4"
type input "222.0283"
type input "2.45"
type input "239.76"
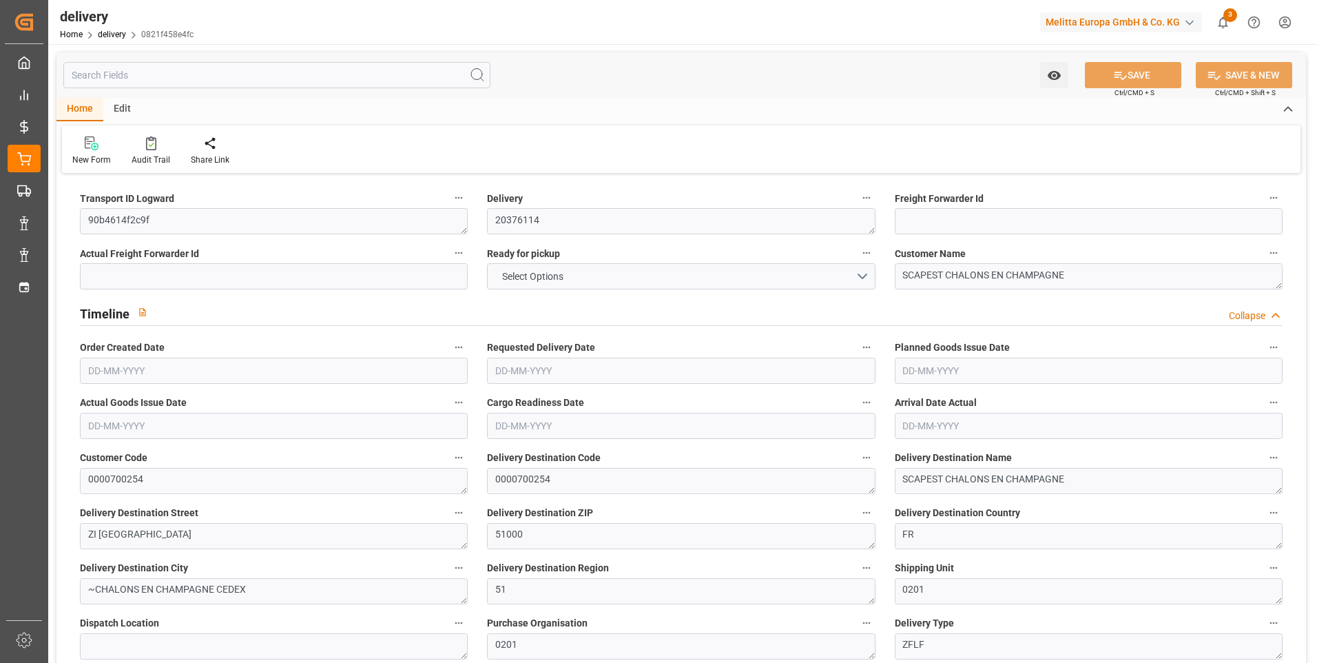
type input "1.5"
type input "1.3"
type input "0"
type input "58.5"
type input "1906.771"
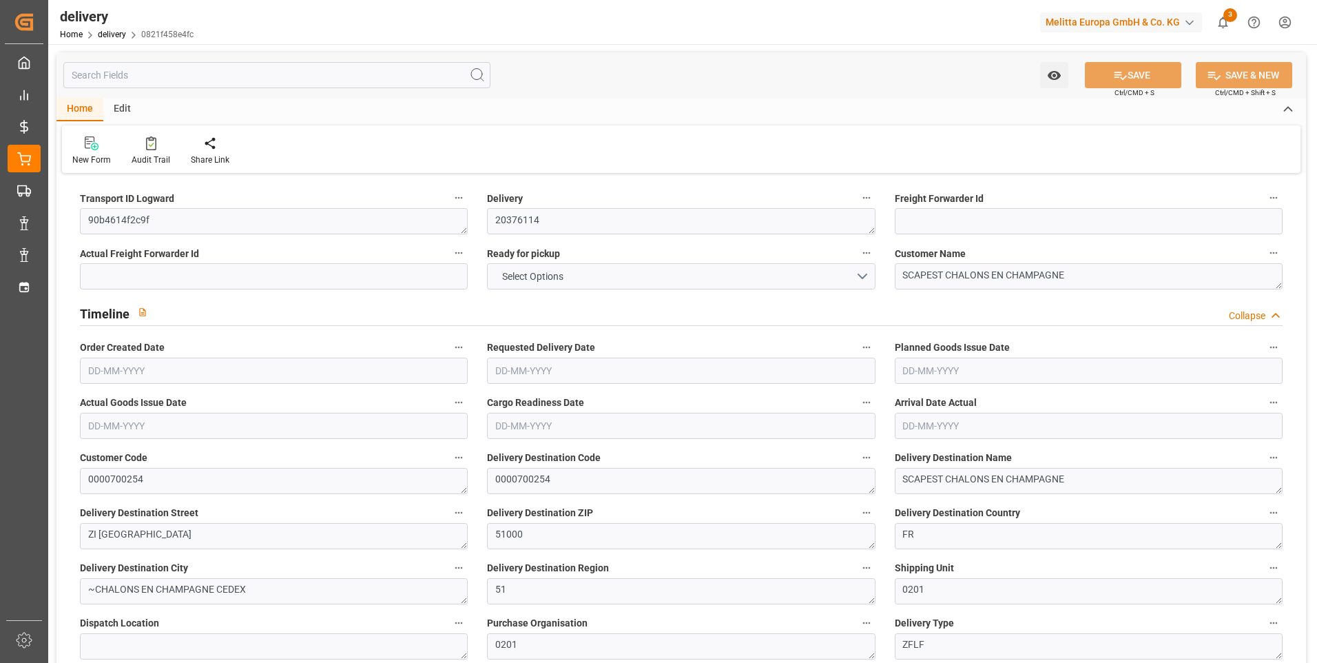
type input "101"
type input "1290.9322"
type input "0.083"
type input "0"
type input "[DATE]"
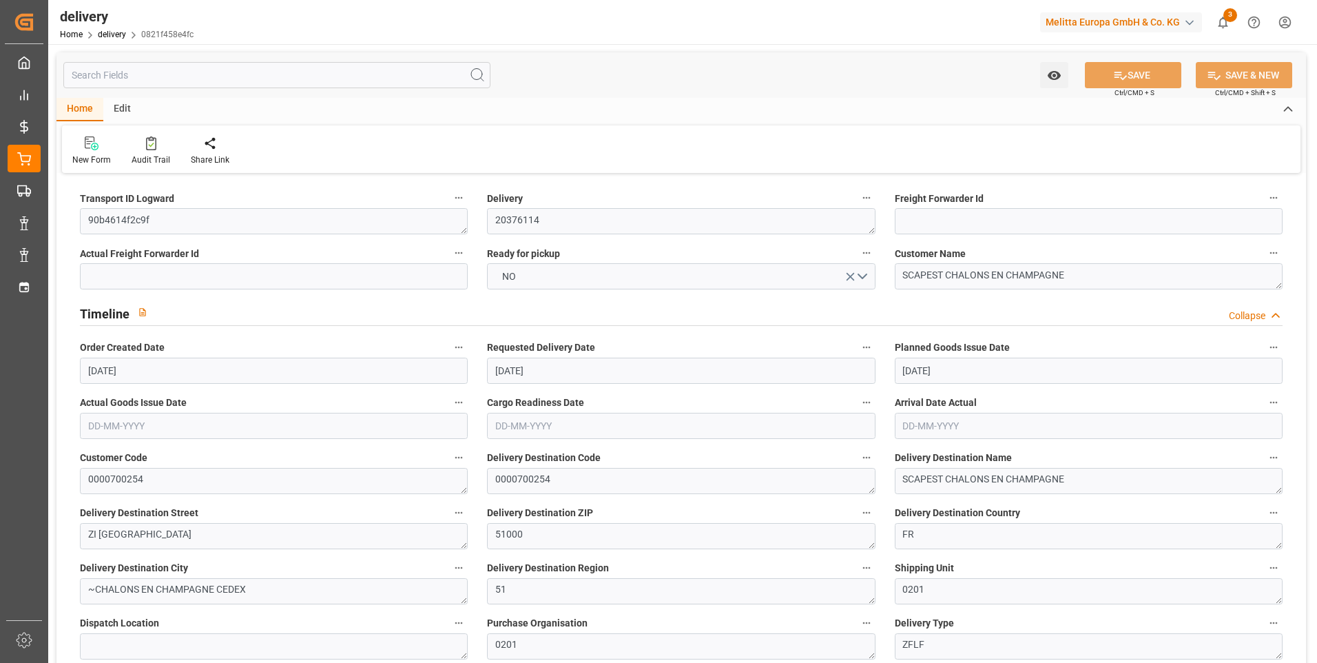
type input "[DATE]"
type input "[DATE] 11:01"
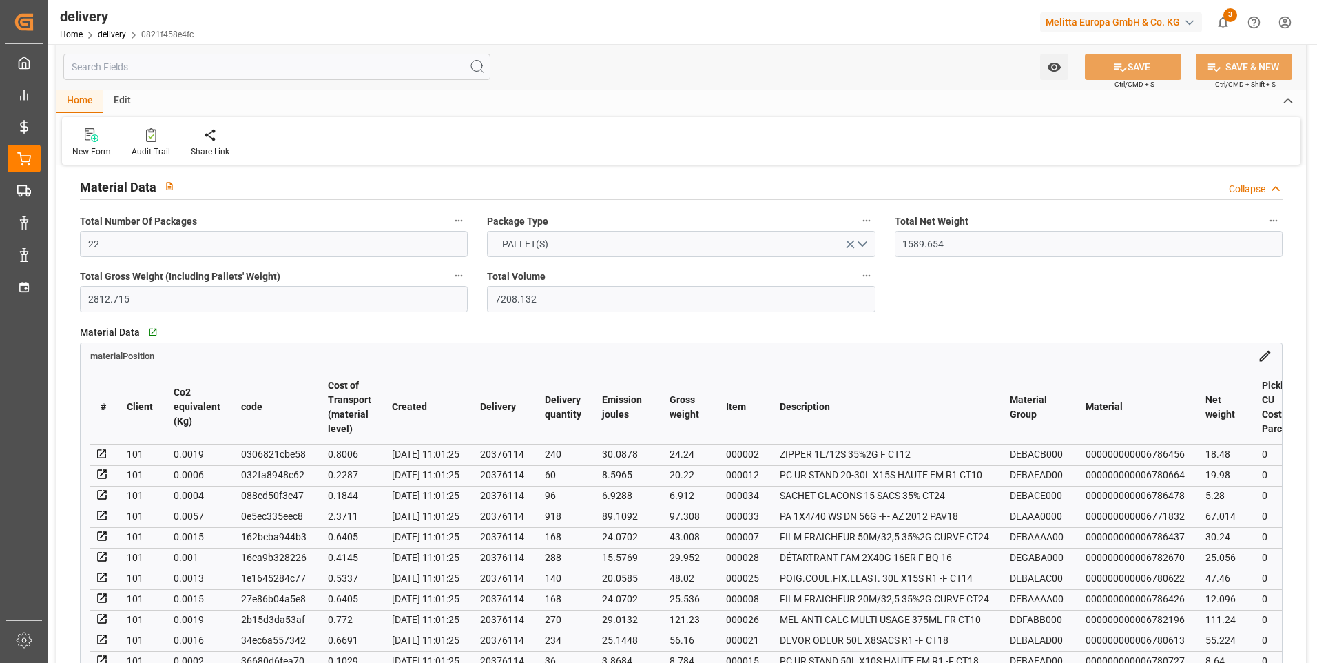
scroll to position [1102, 0]
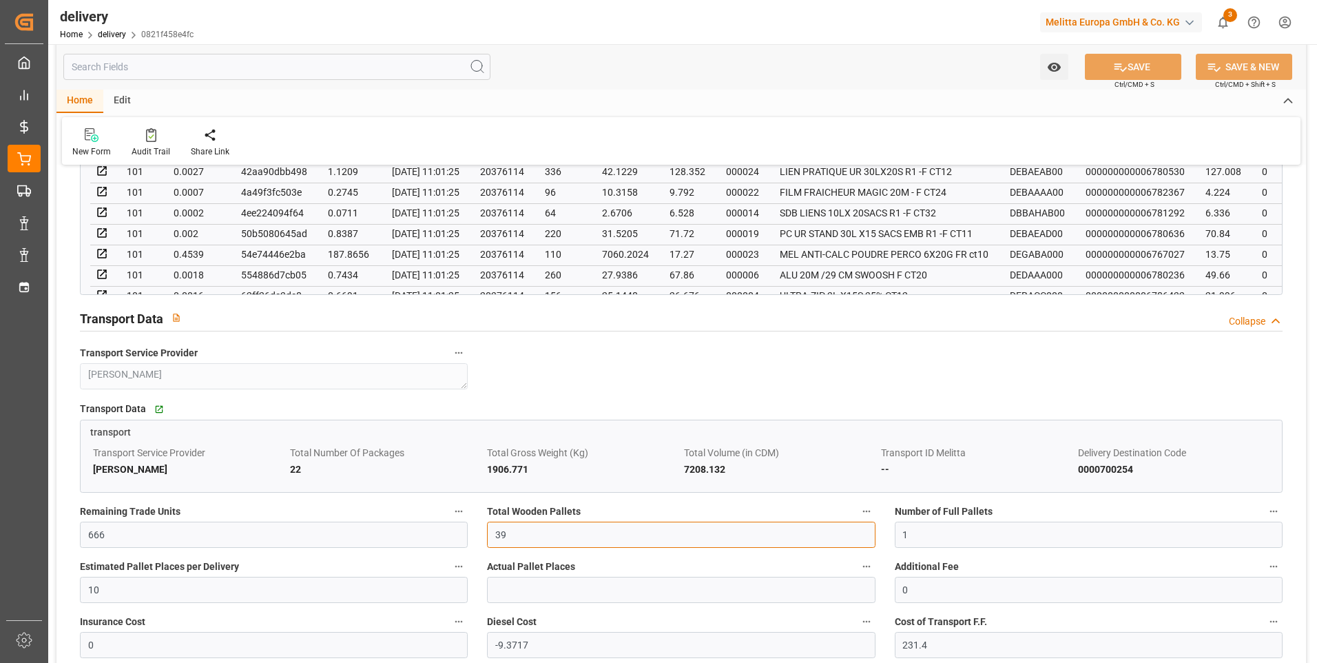
click at [527, 530] on input "39" at bounding box center [681, 534] width 388 height 26
type input "3"
type input "28"
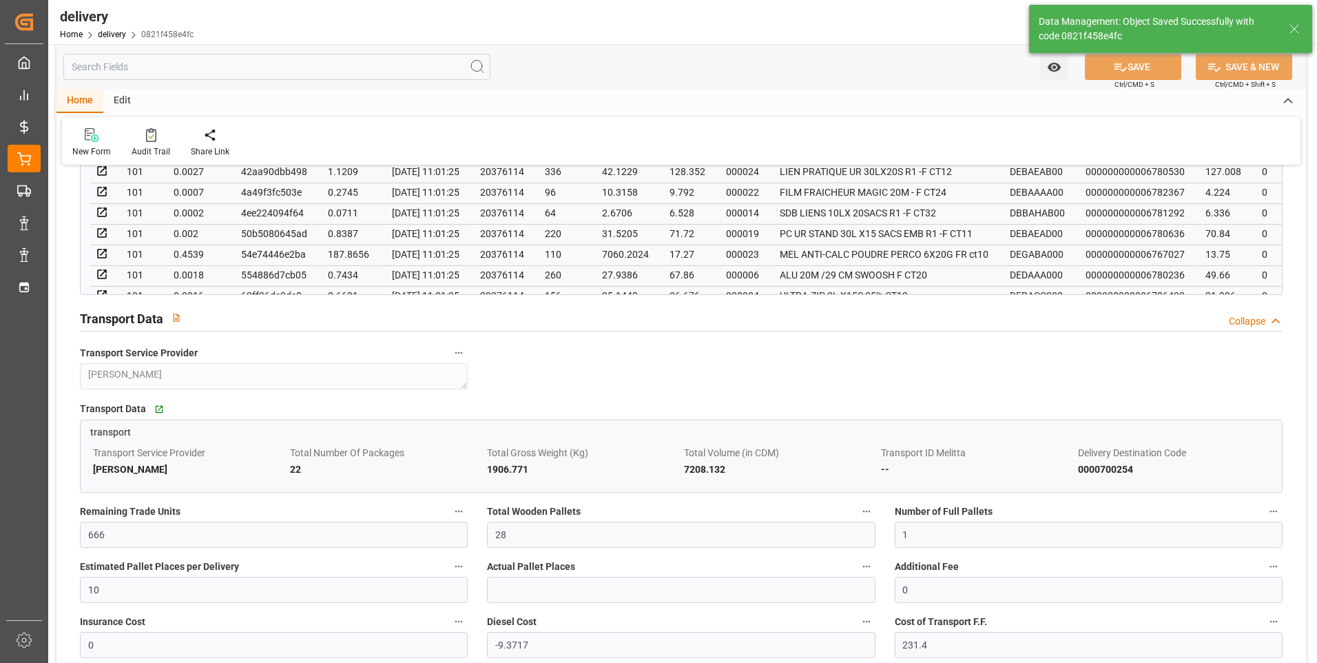
type input "42"
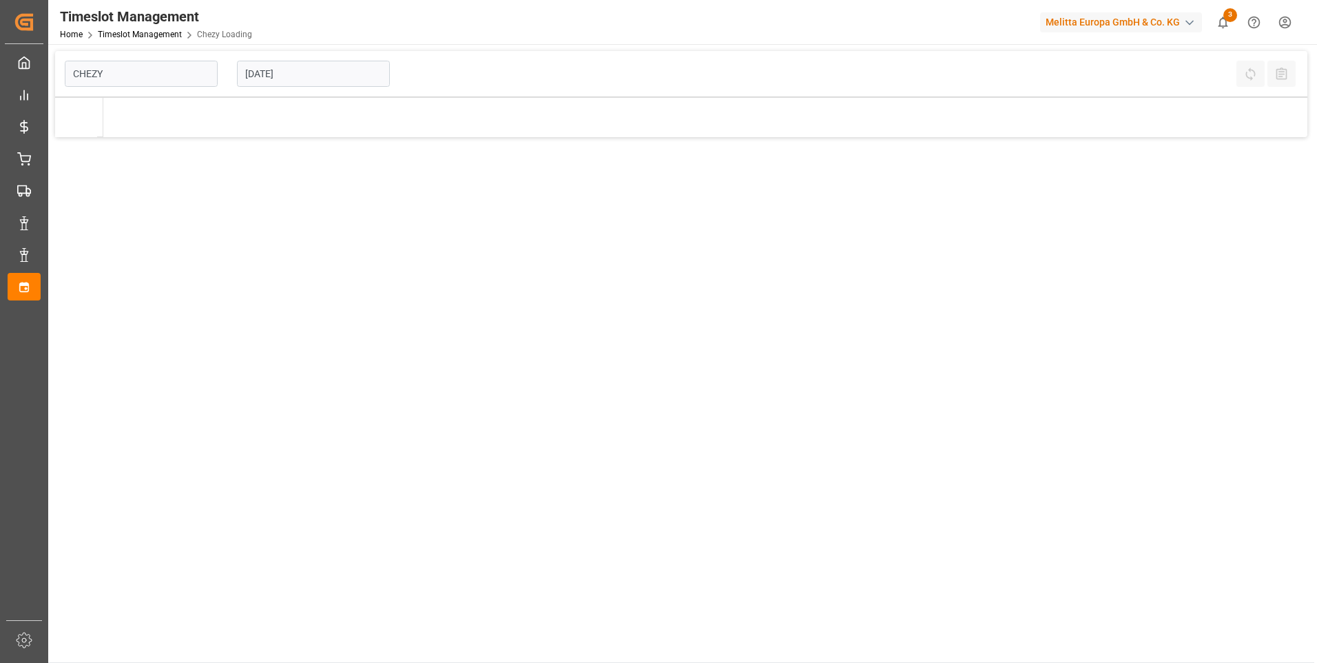
type input "Chezy Loading"
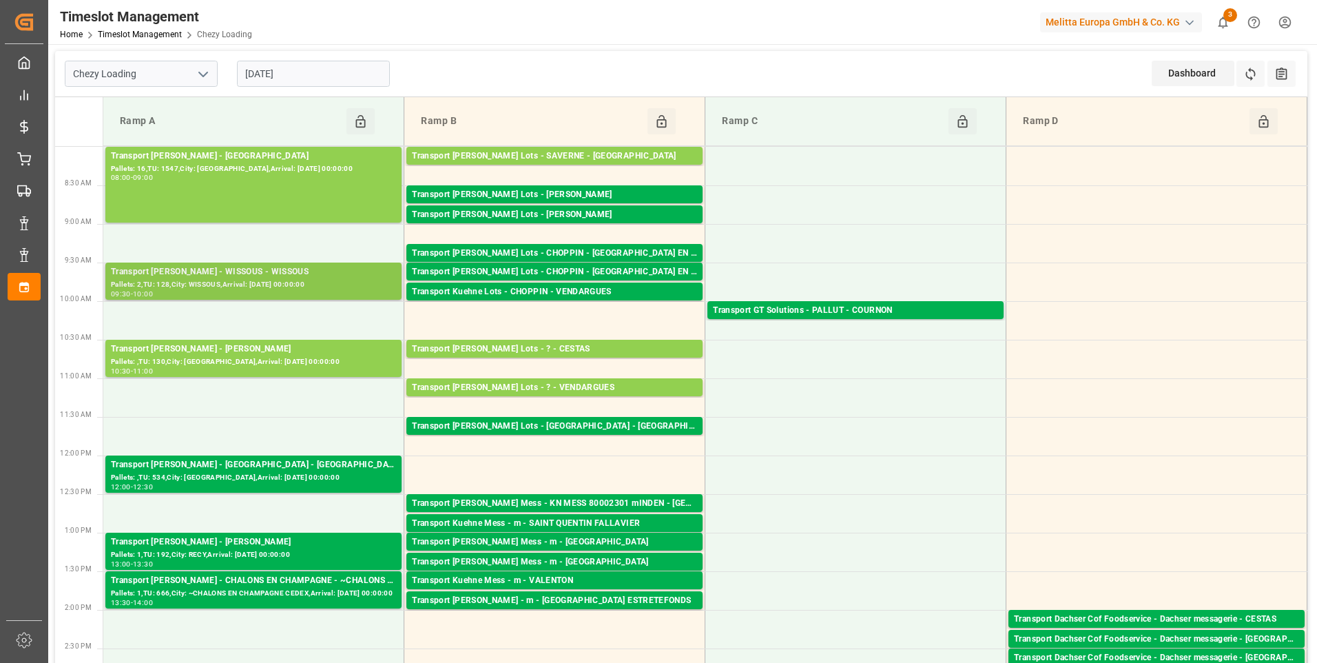
click at [250, 282] on div "Pallets: 2,TU: 128,City: WISSOUS,Arrival: [DATE] 00:00:00" at bounding box center [253, 285] width 285 height 12
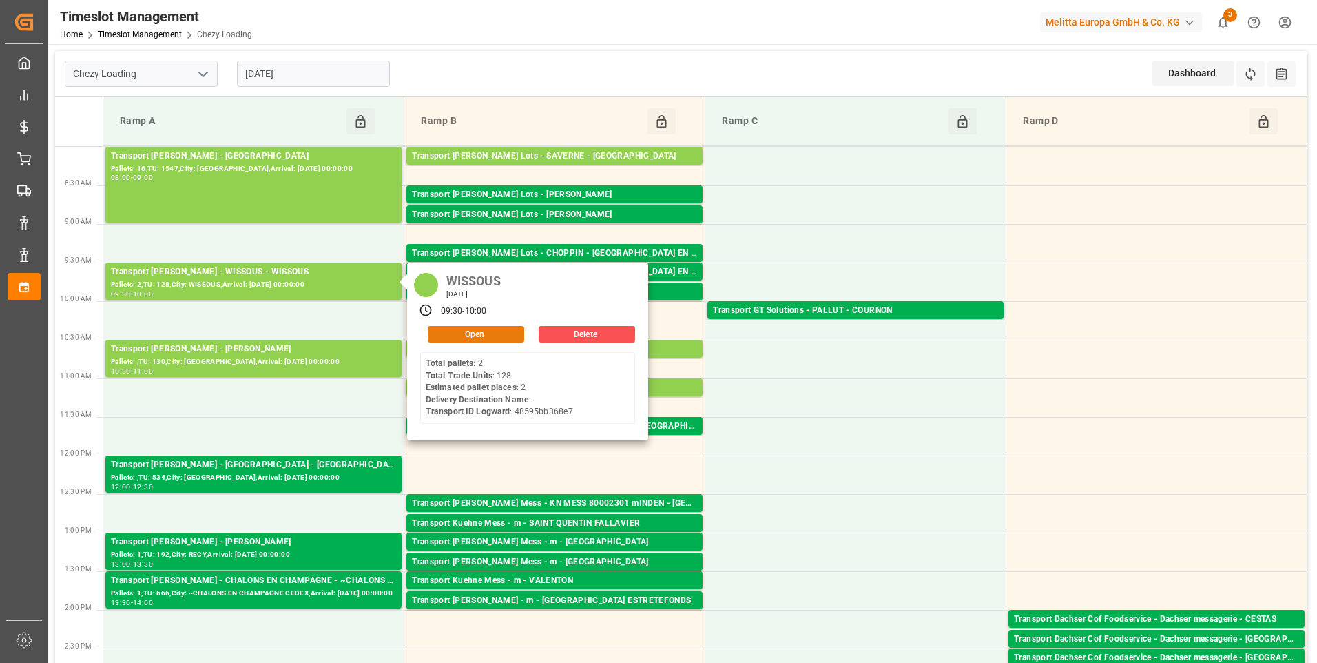
click at [477, 335] on button "Open" at bounding box center [476, 334] width 96 height 17
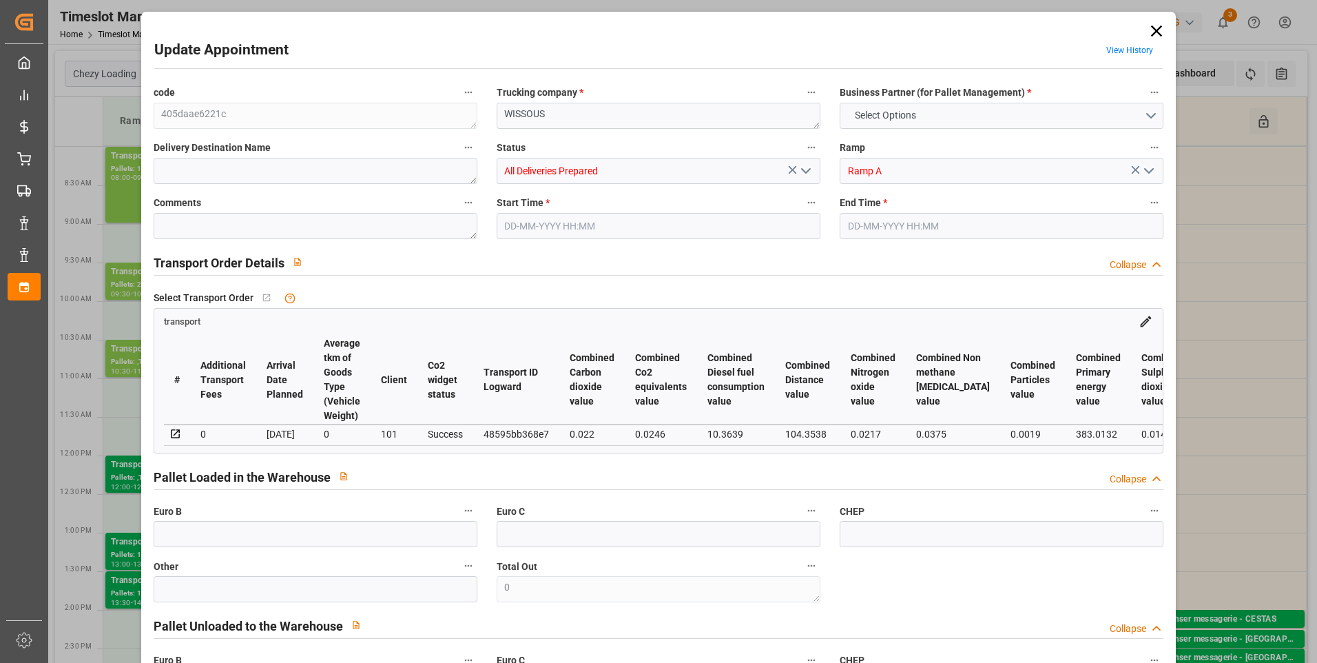
type input "2"
type input "133.26"
type input "0"
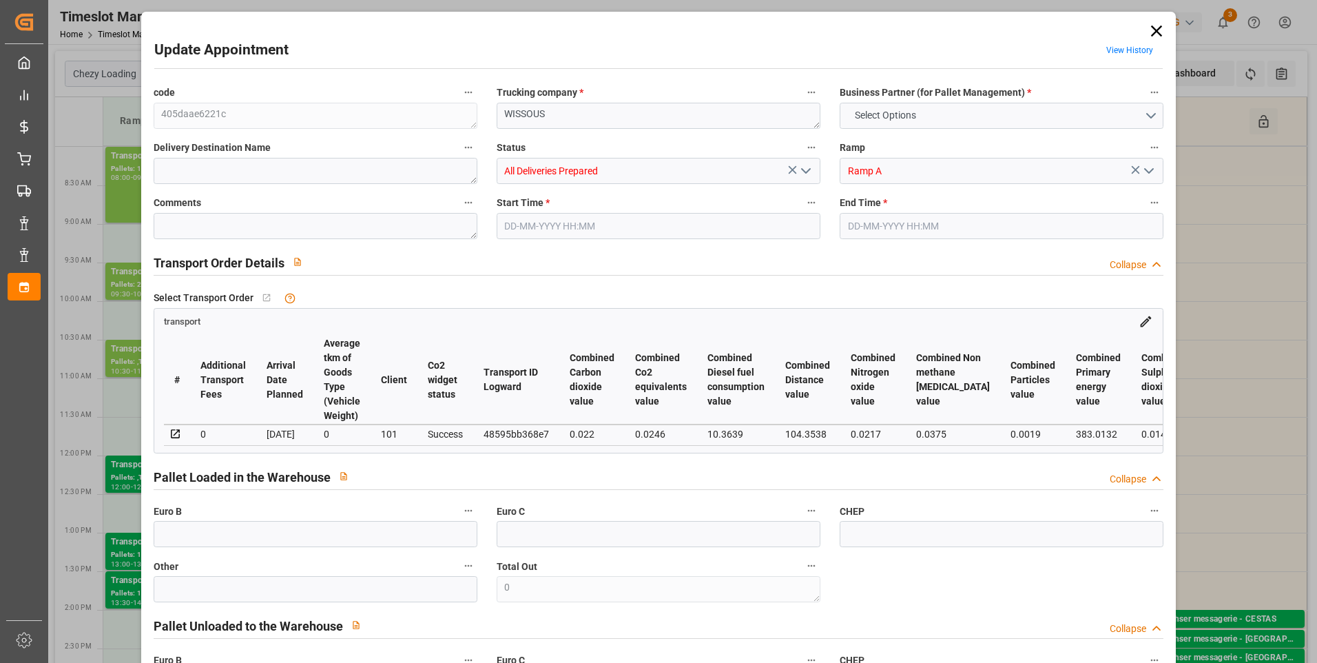
type input "127.863"
type input "-5.397"
type input "4"
type input "334.08"
type input "520"
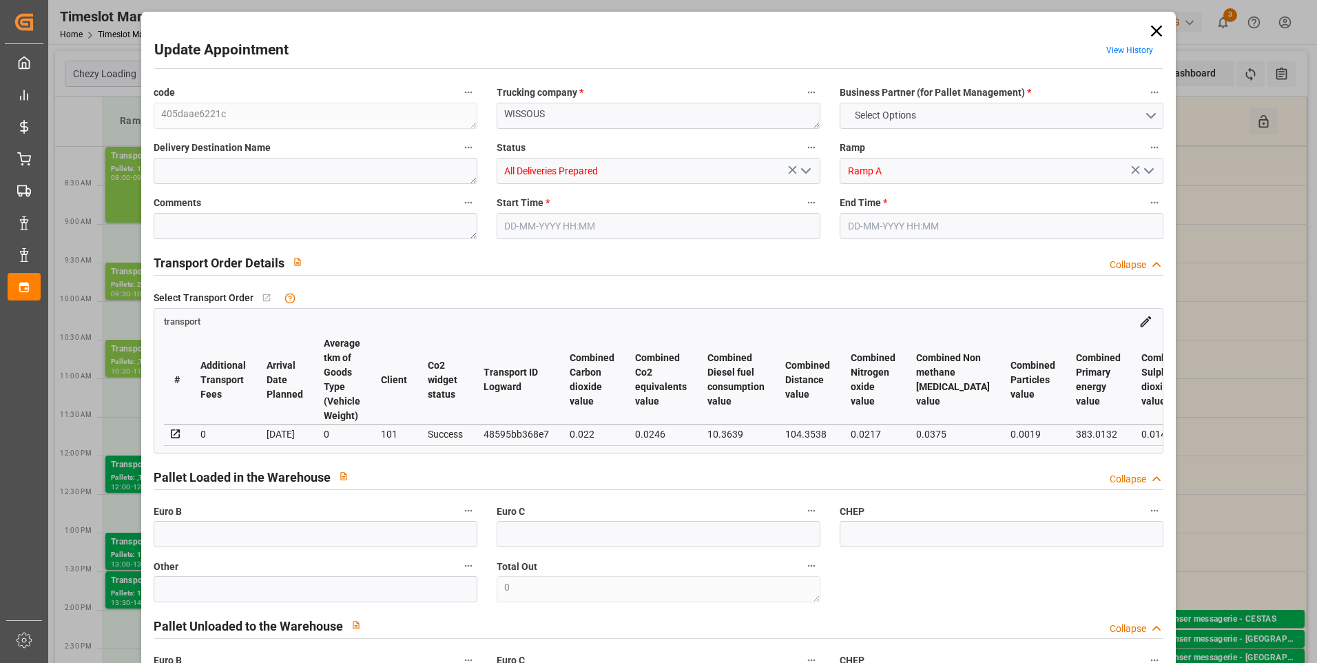
type input "2497.536"
type input "91"
type input "2"
type input "128"
type input "4"
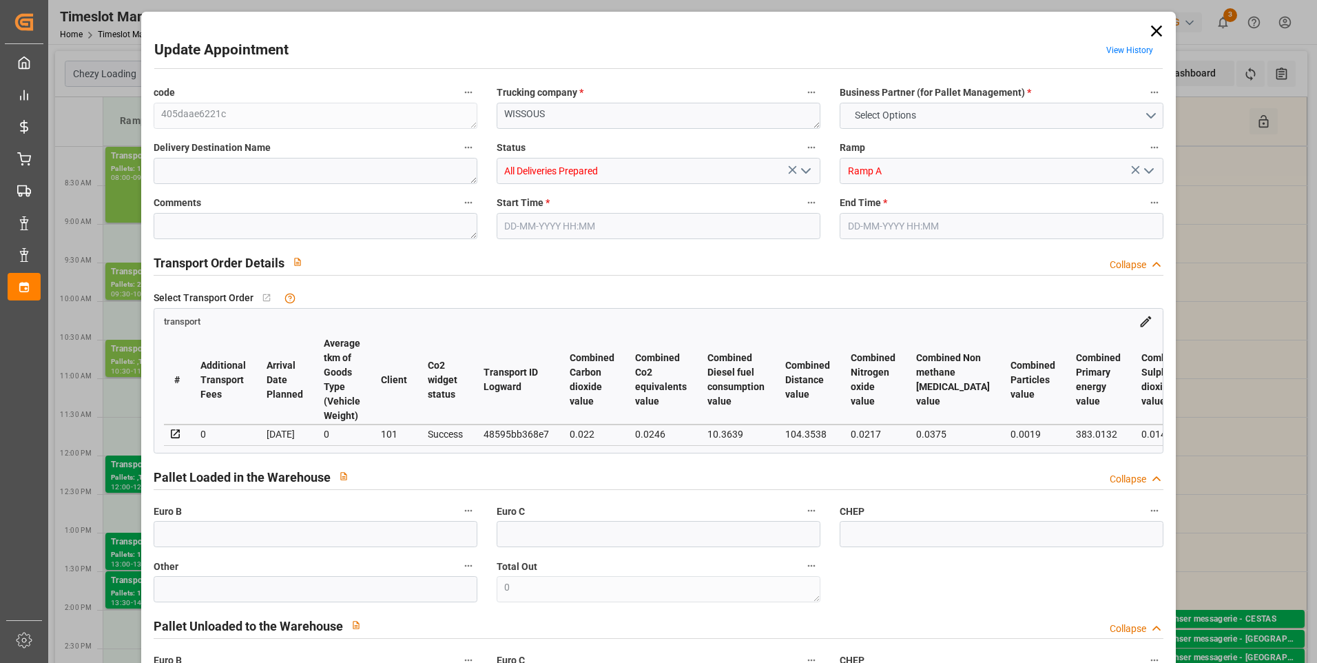
type input "101"
type input "410.112"
type input "0"
type input "4710.8598"
type input "0"
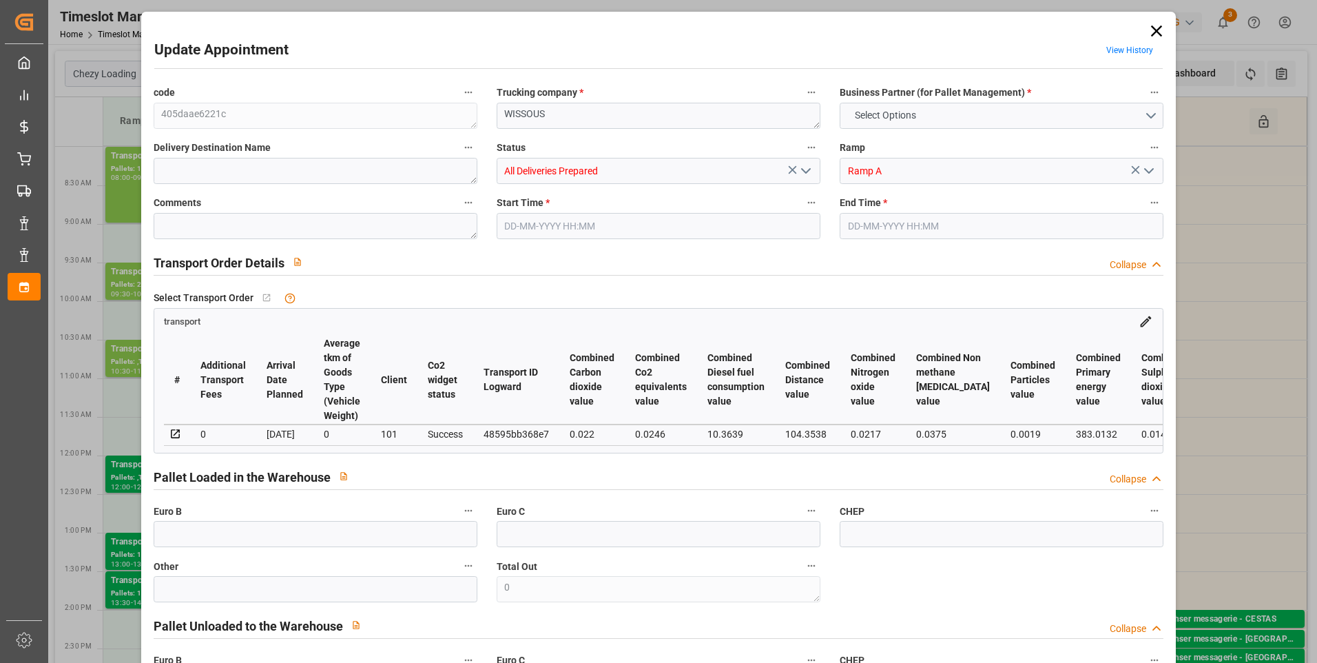
type input "0"
type input "21"
type input "35"
type input "18-08-2025 09:30"
type input "18-08-2025 10:00"
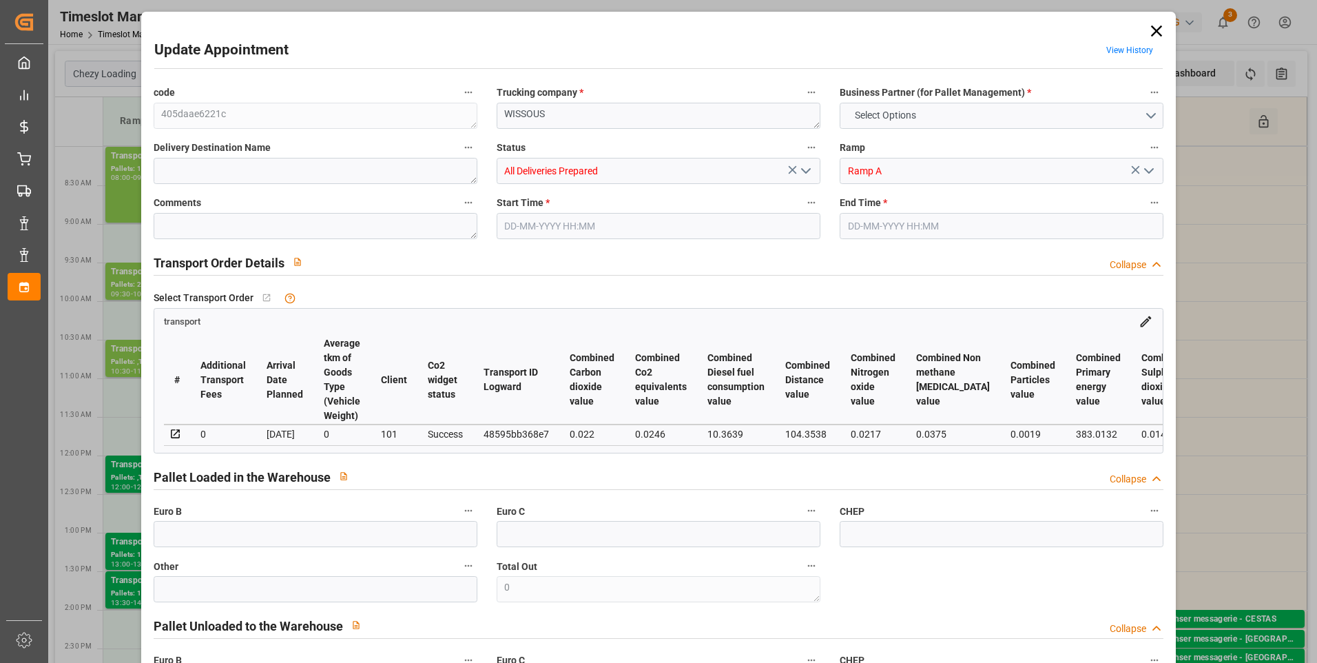
type input "11-08-2025 14:33"
type input "11-08-2025 12:38"
type input "[DATE]"
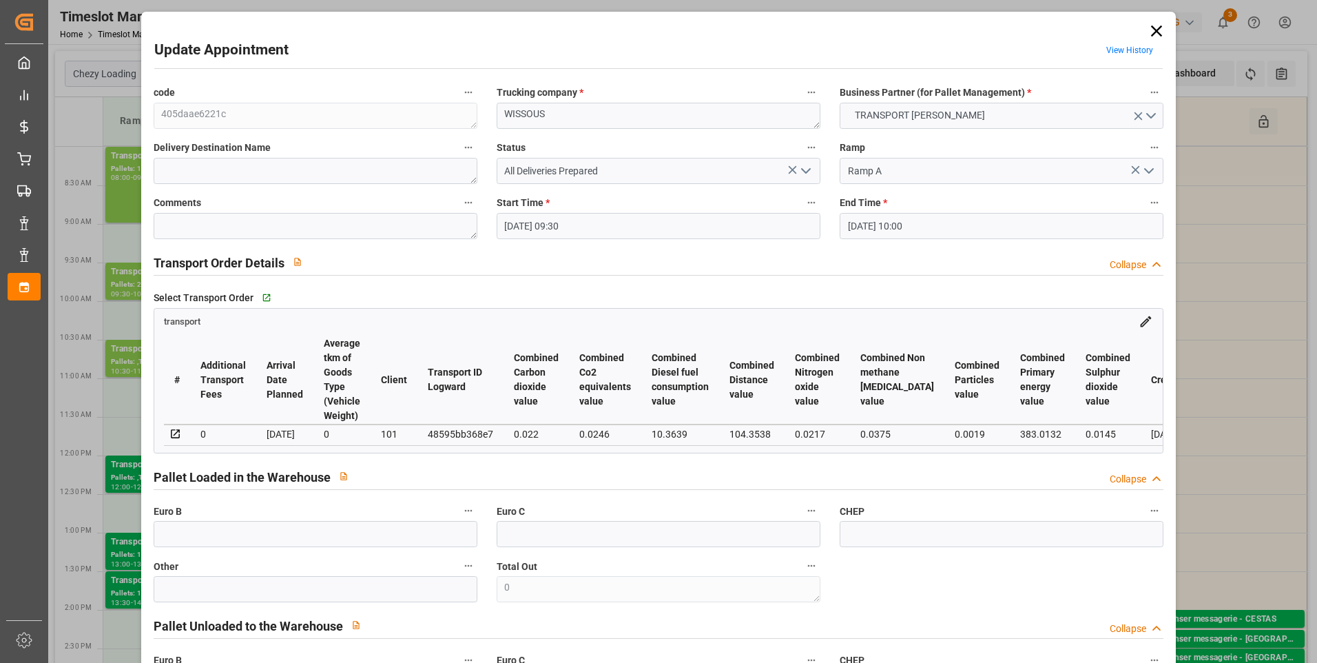
click at [804, 170] on icon "open menu" at bounding box center [806, 171] width 17 height 17
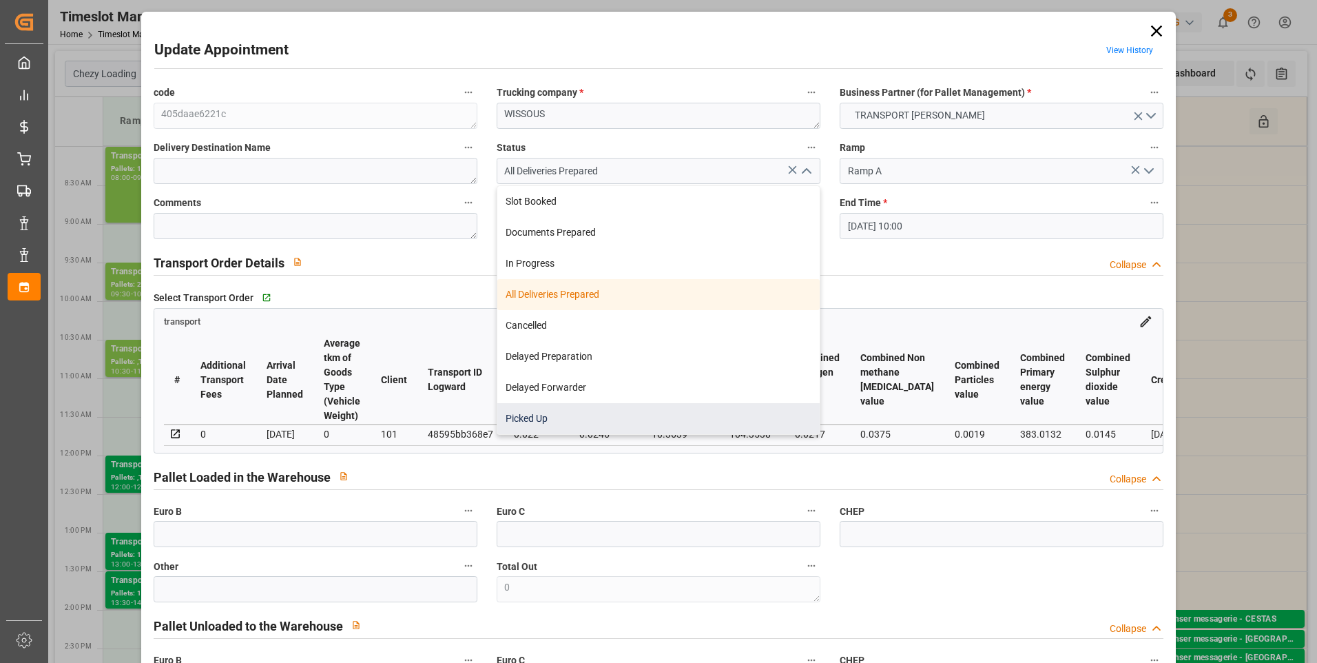
click at [536, 424] on div "Picked Up" at bounding box center [658, 418] width 322 height 31
type input "Picked Up"
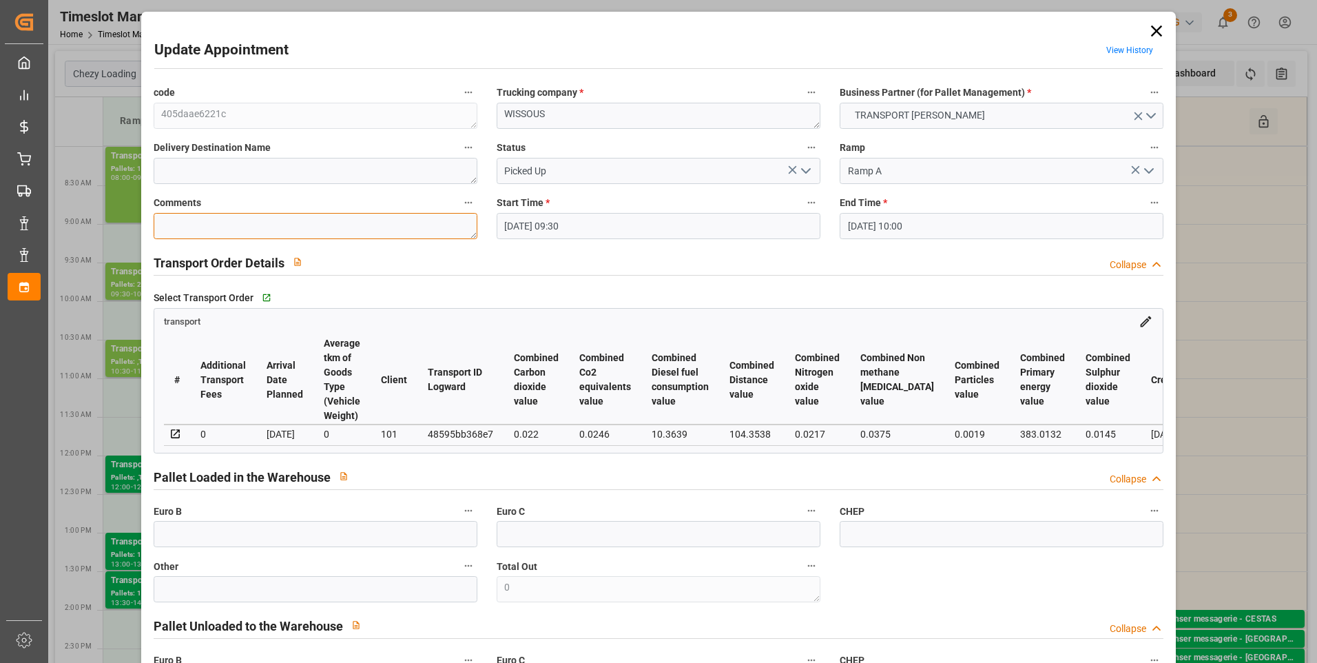
click at [187, 229] on textarea at bounding box center [316, 226] width 324 height 26
type textarea "JN 2"
click at [194, 545] on input "text" at bounding box center [316, 534] width 324 height 26
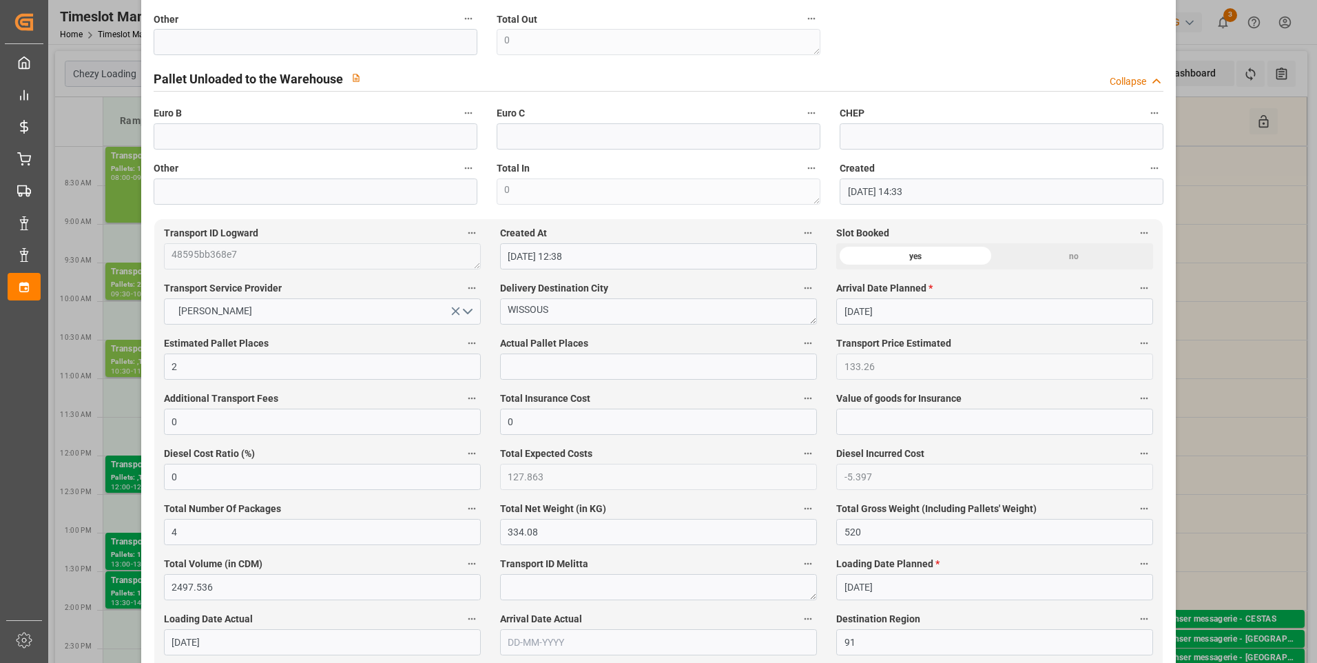
scroll to position [551, 0]
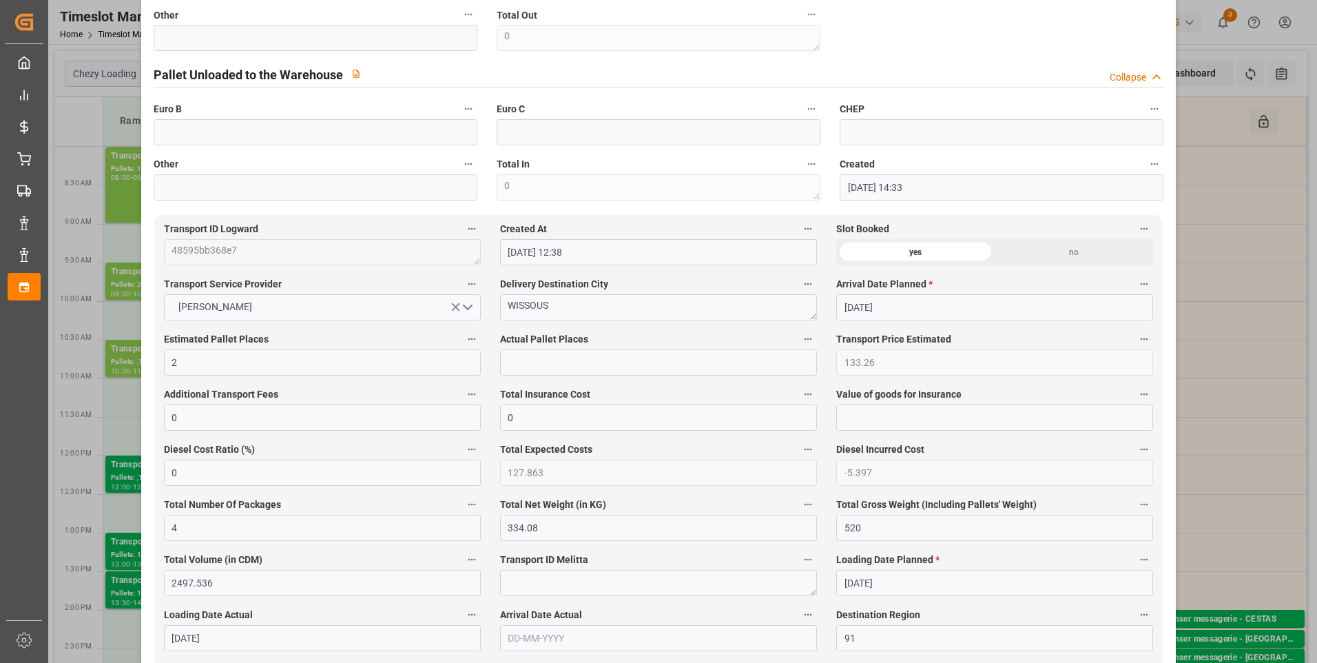
type input "4"
click at [567, 362] on input "text" at bounding box center [658, 362] width 317 height 26
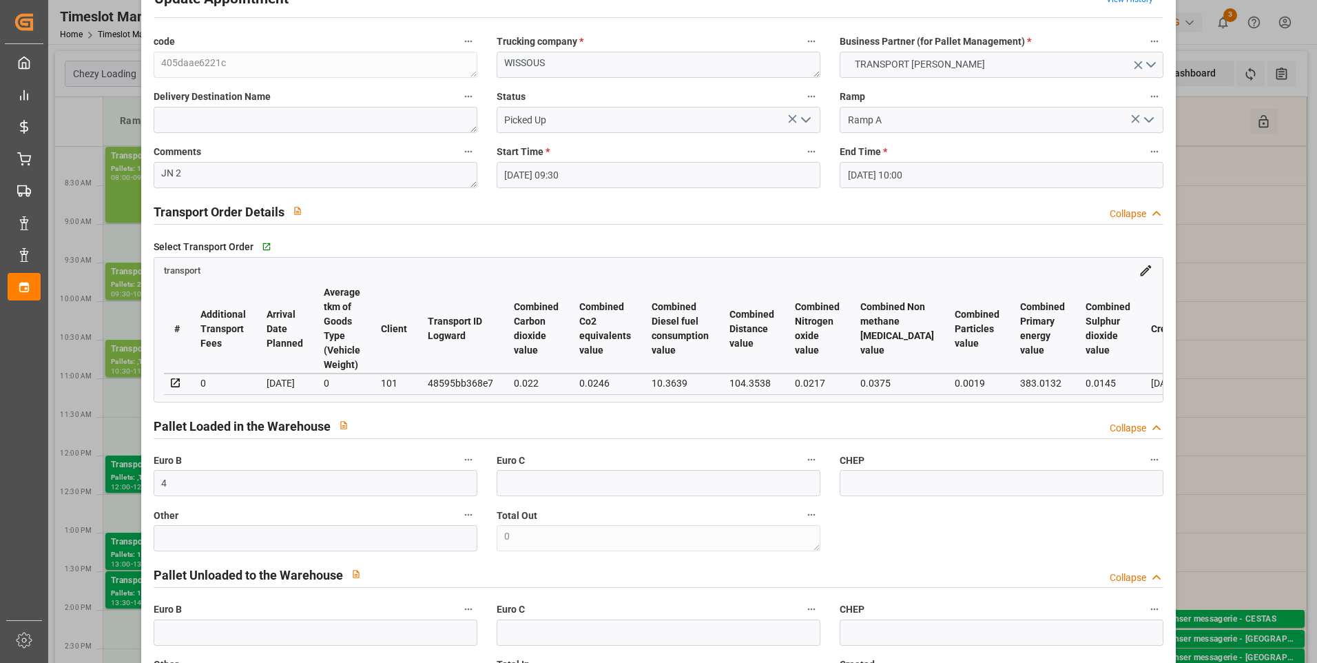
scroll to position [0, 0]
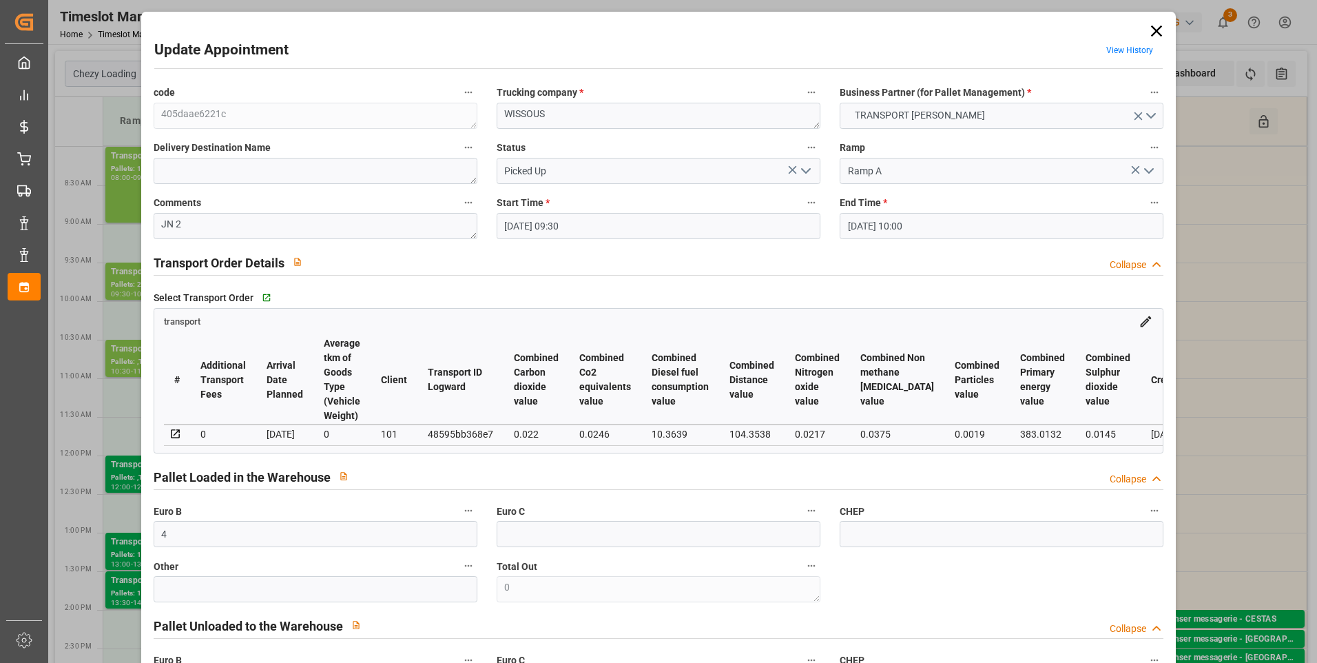
type input "2"
click at [799, 174] on icon "open menu" at bounding box center [806, 171] width 17 height 17
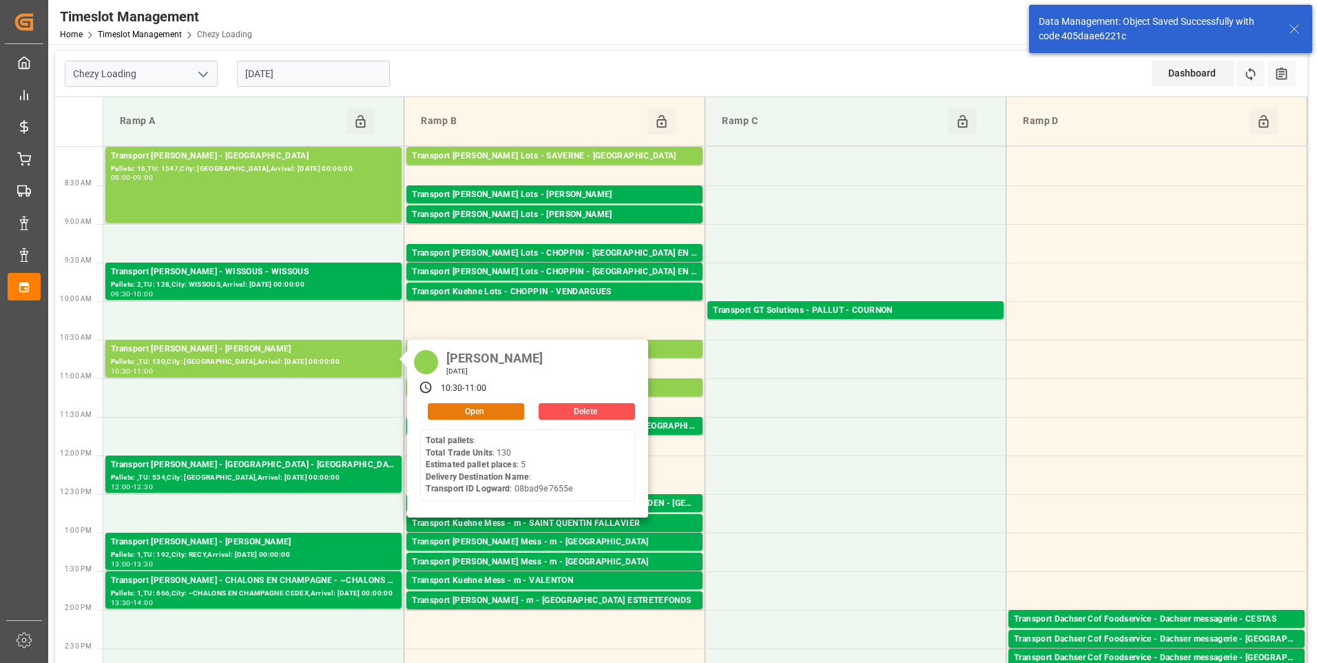
click at [439, 412] on button "Open" at bounding box center [476, 411] width 96 height 17
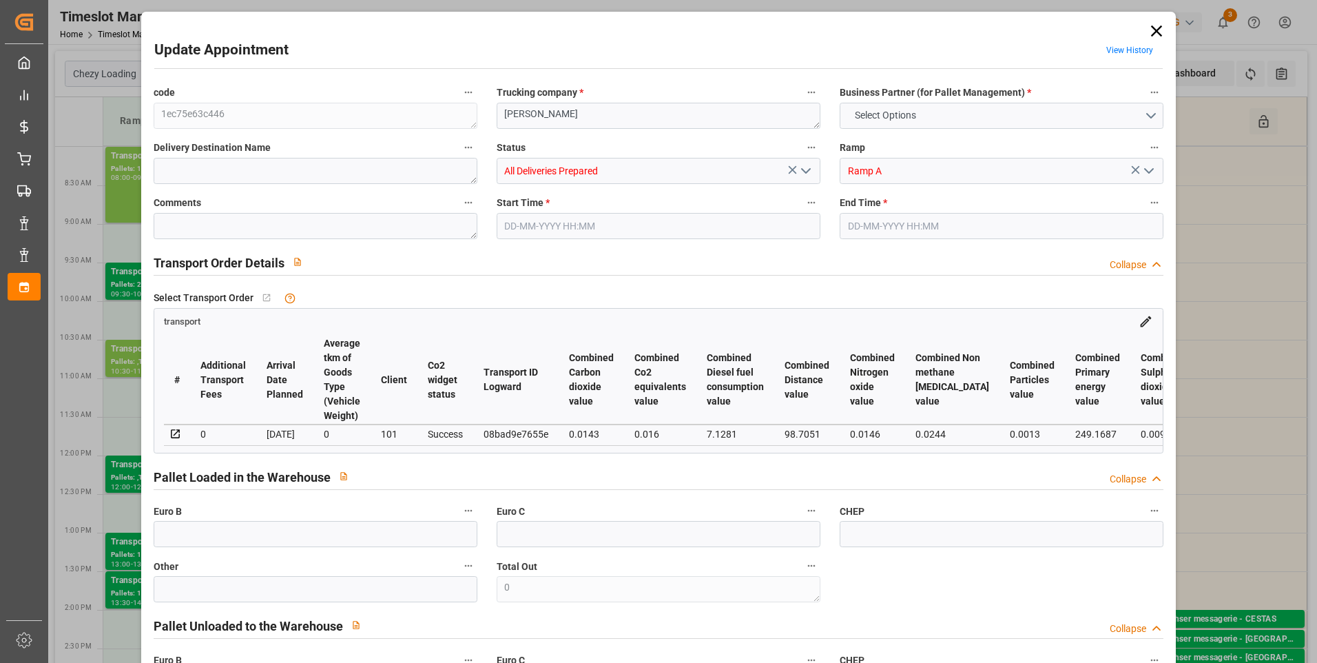
type input "5"
type input "157.74"
type input "0"
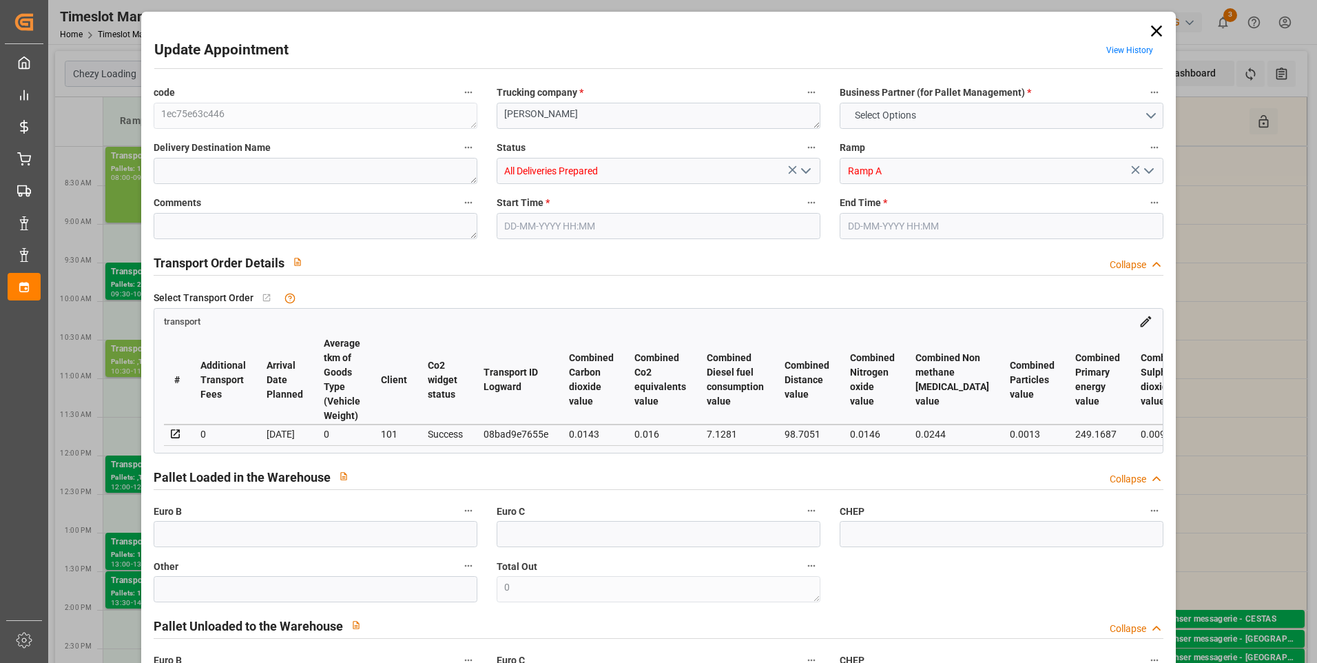
type input "151.3515"
type input "-6.3885"
type input "6"
type input "249.191"
type input "959.277"
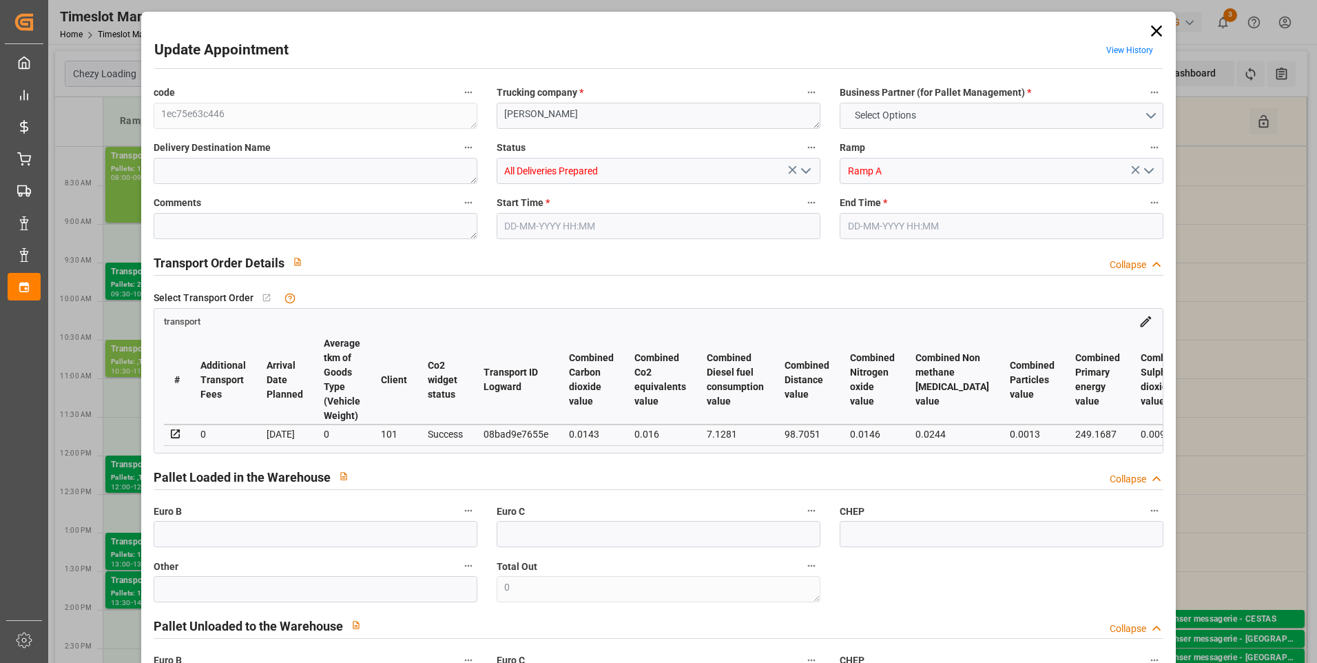
type input "1164.139"
type input "77"
type input "0"
type input "130"
type input "29"
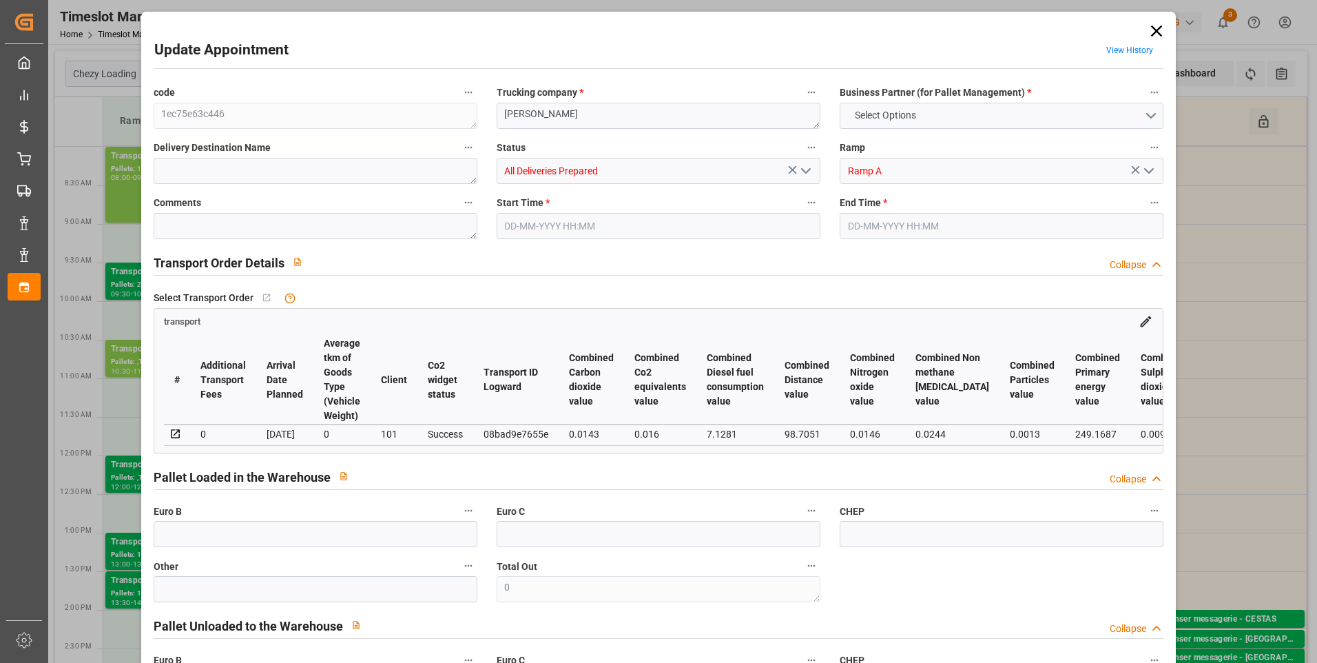
type input "101"
type input "292.277"
type input "0"
type input "4710.8598"
type input "0"
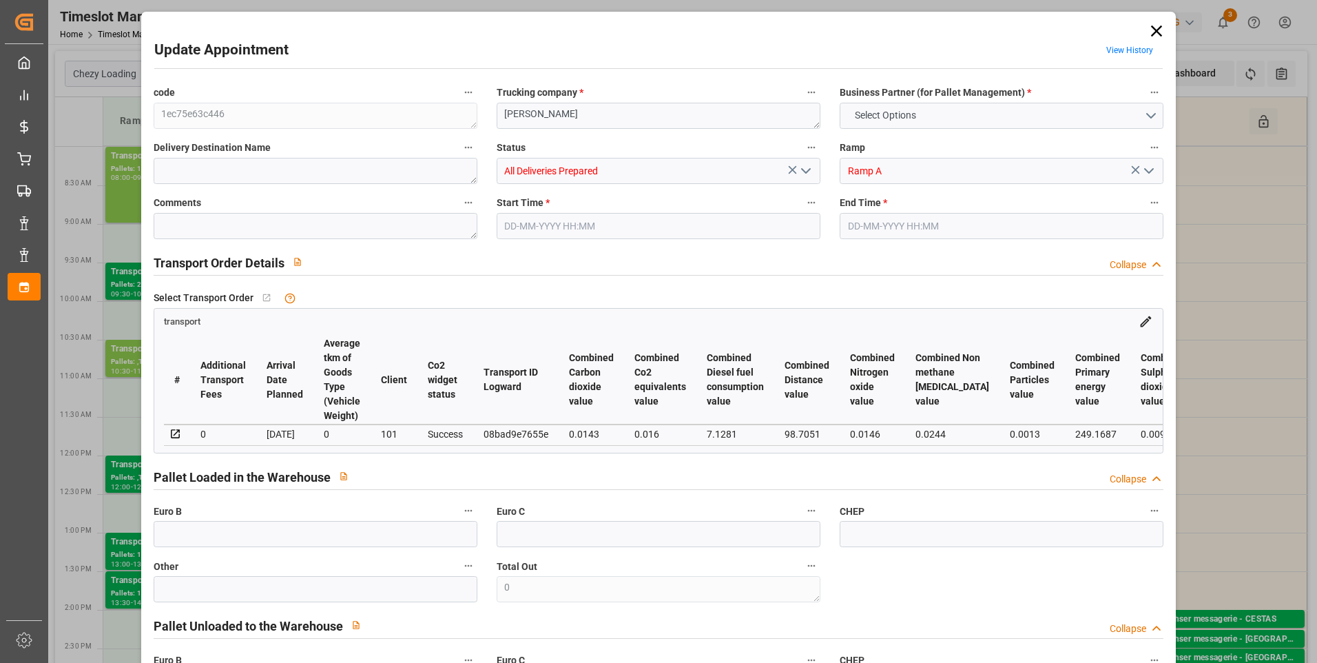
type input "0"
type input "21"
type input "35"
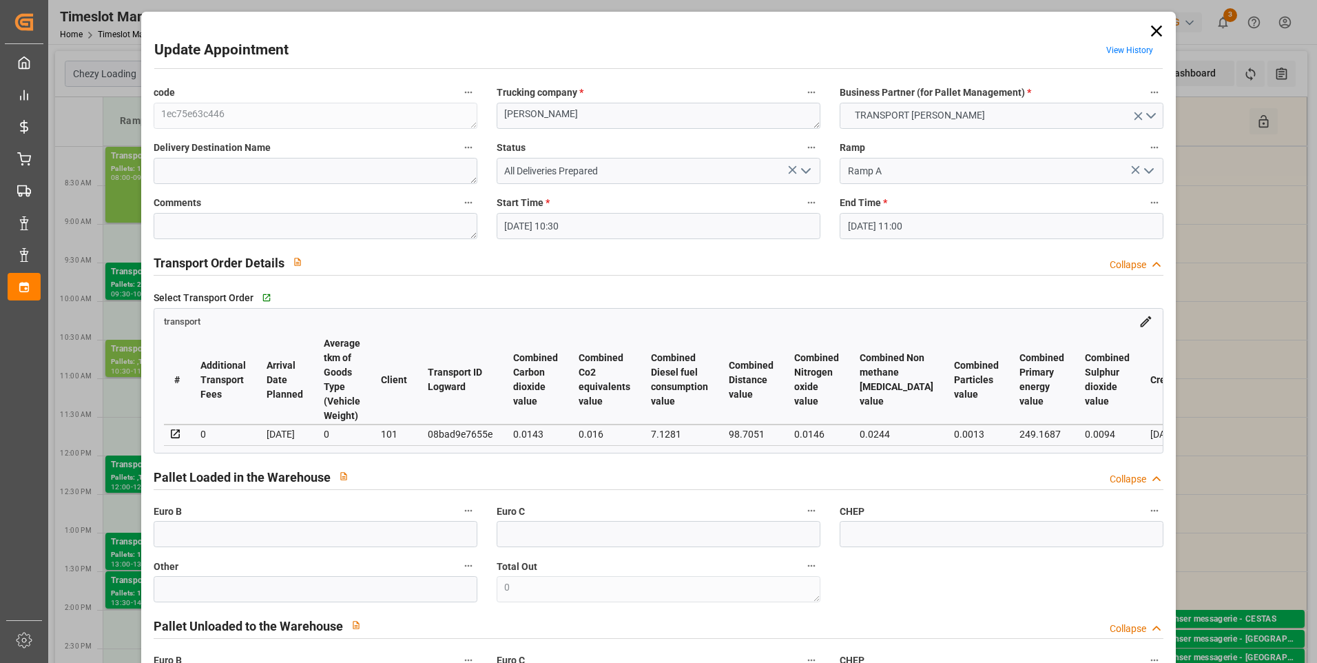
type input "18-08-2025 10:30"
type input "18-08-2025 11:00"
type input "11-08-2025 14:36"
type input "11-08-2025 12:37"
type input "[DATE]"
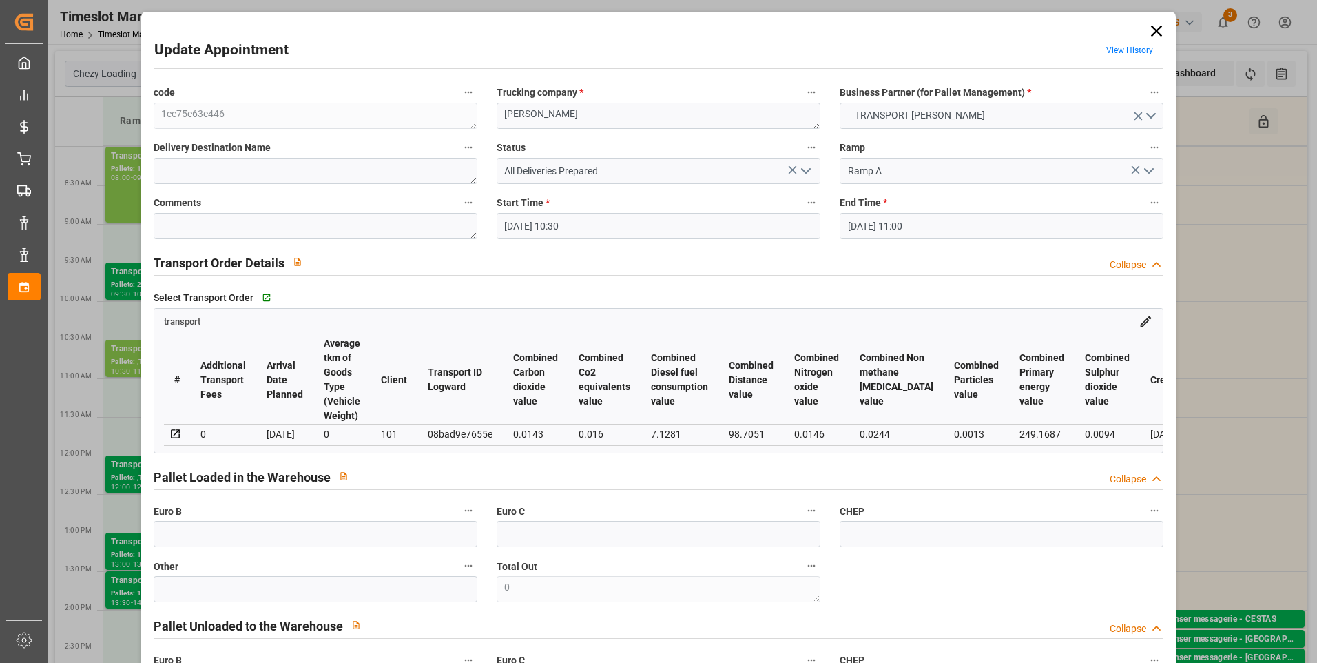
type input "[DATE]"
click at [805, 162] on button "open menu" at bounding box center [805, 171] width 21 height 21
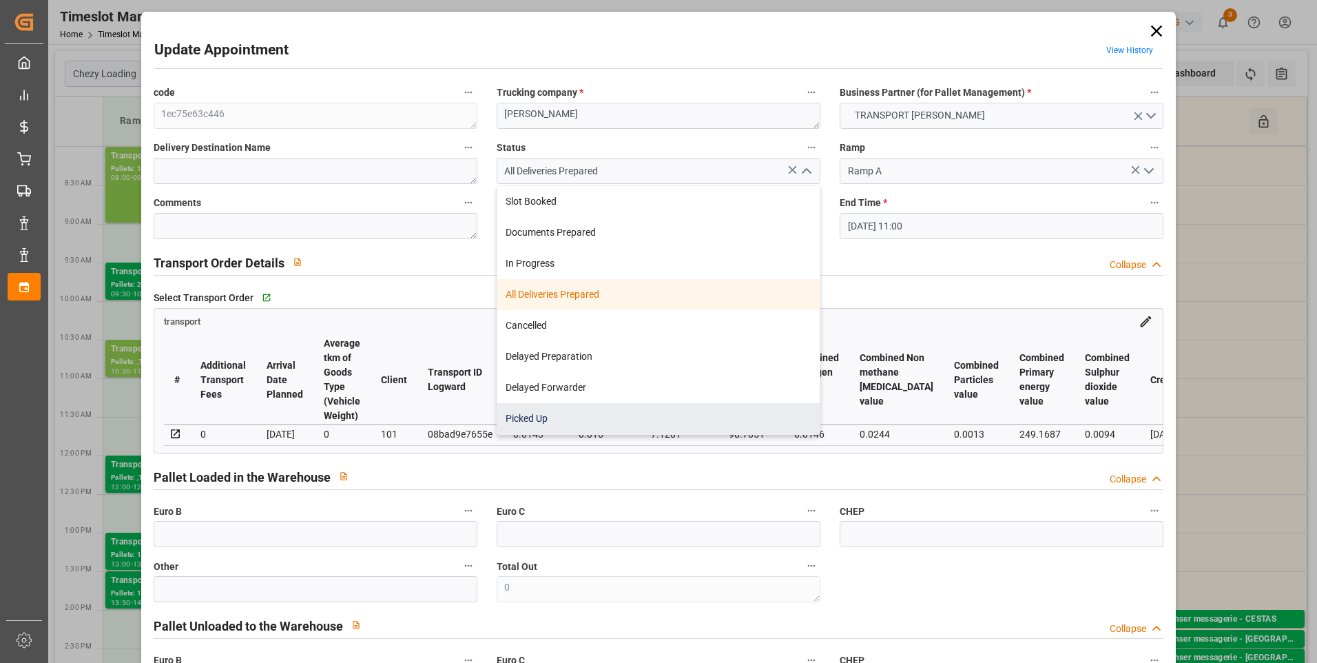
click at [527, 413] on div "Picked Up" at bounding box center [658, 418] width 322 height 31
type input "Picked Up"
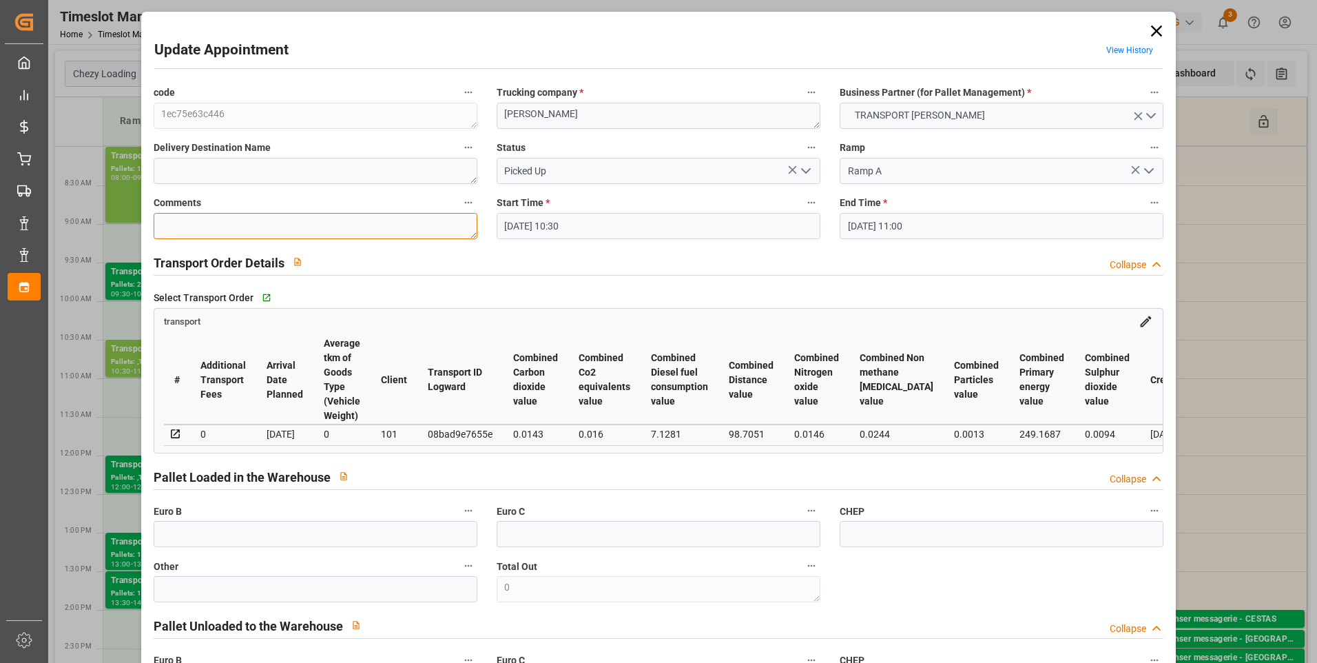
click at [185, 220] on textarea at bounding box center [316, 226] width 324 height 26
type textarea "JN 2"
click at [220, 539] on input "text" at bounding box center [316, 534] width 324 height 26
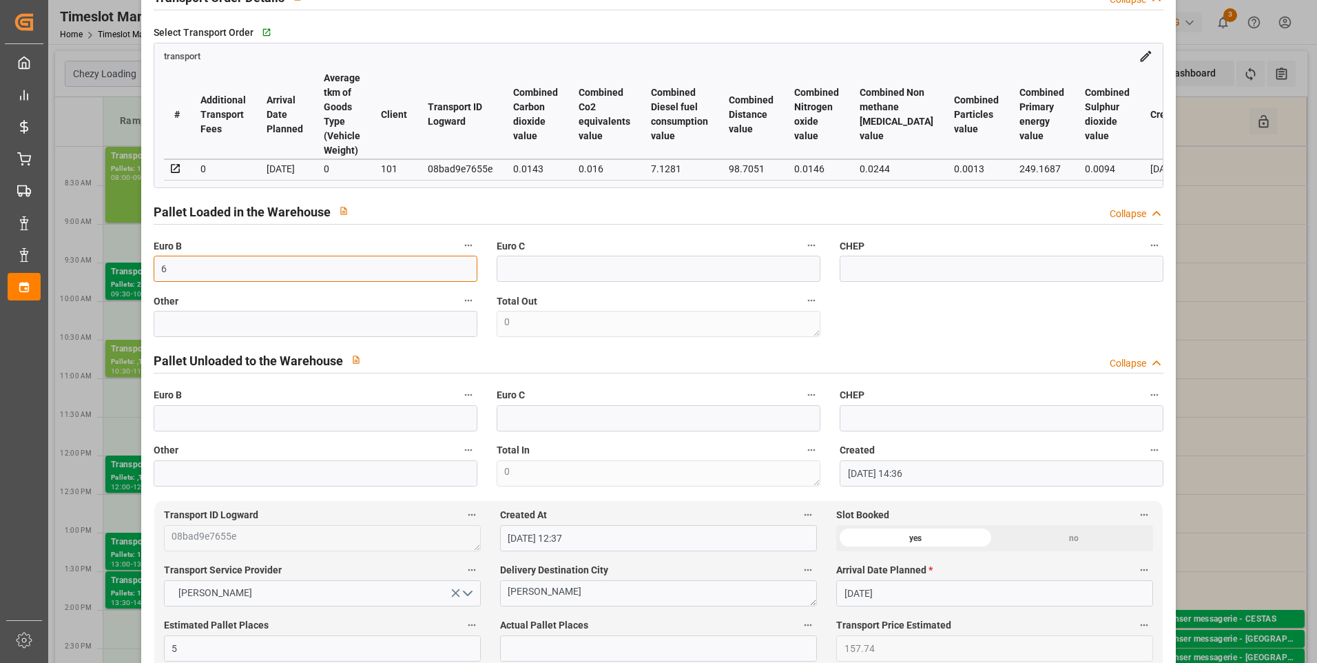
scroll to position [620, 0]
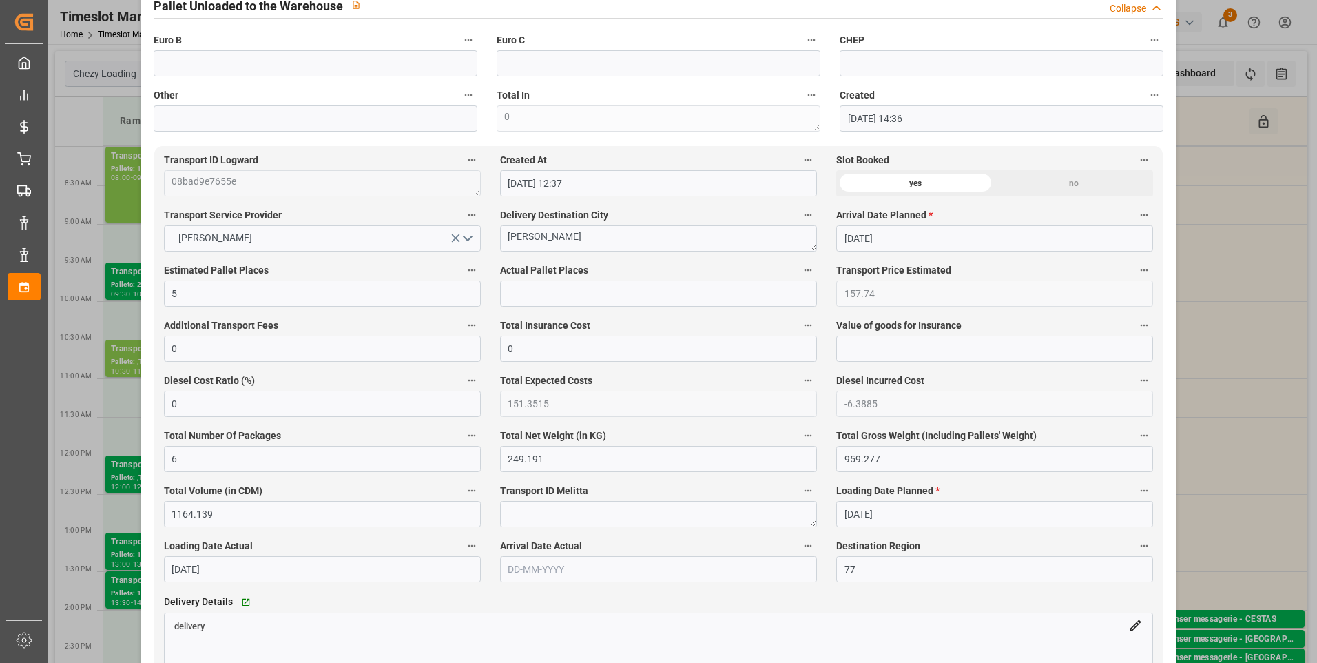
type input "6"
click at [560, 294] on input "text" at bounding box center [658, 293] width 317 height 26
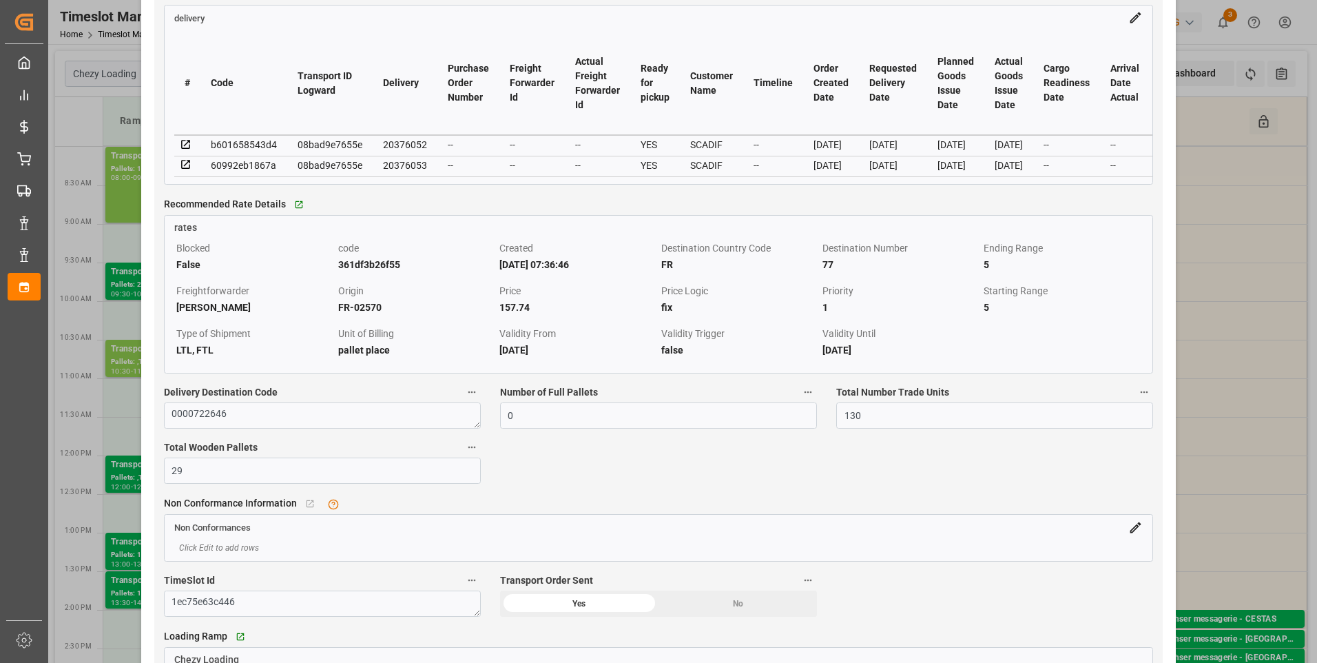
scroll to position [1240, 0]
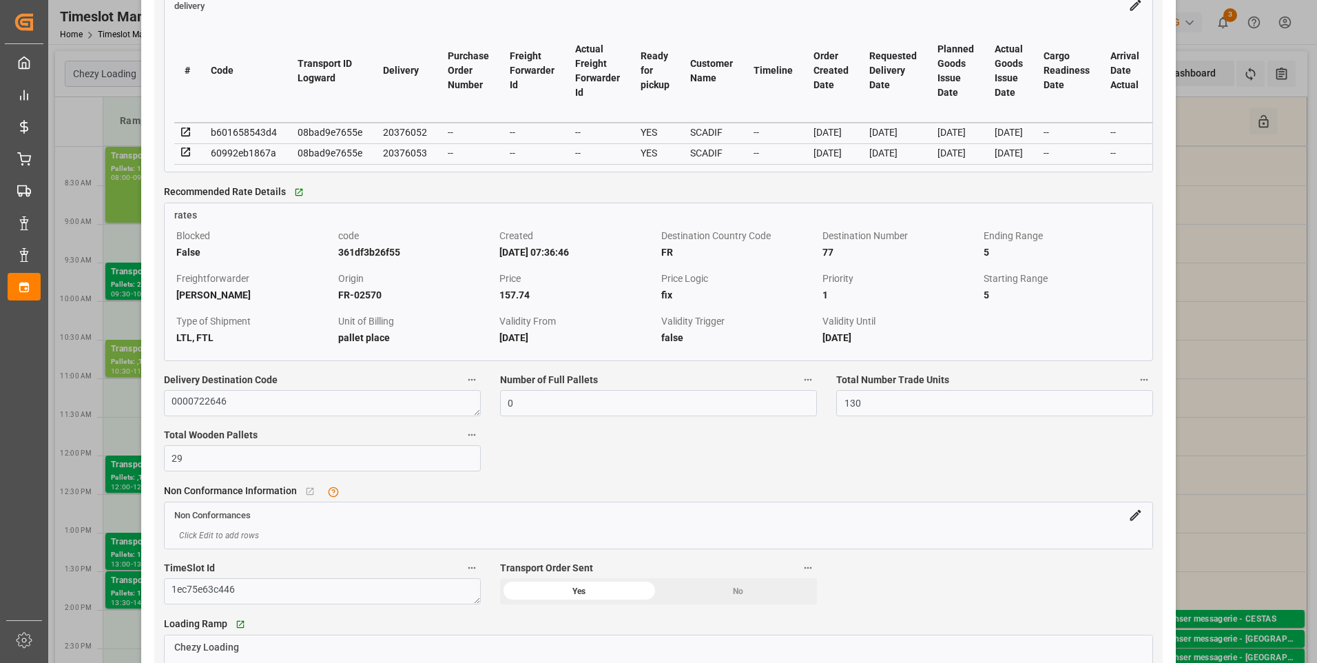
type input "2"
click at [182, 157] on icon at bounding box center [186, 152] width 12 height 12
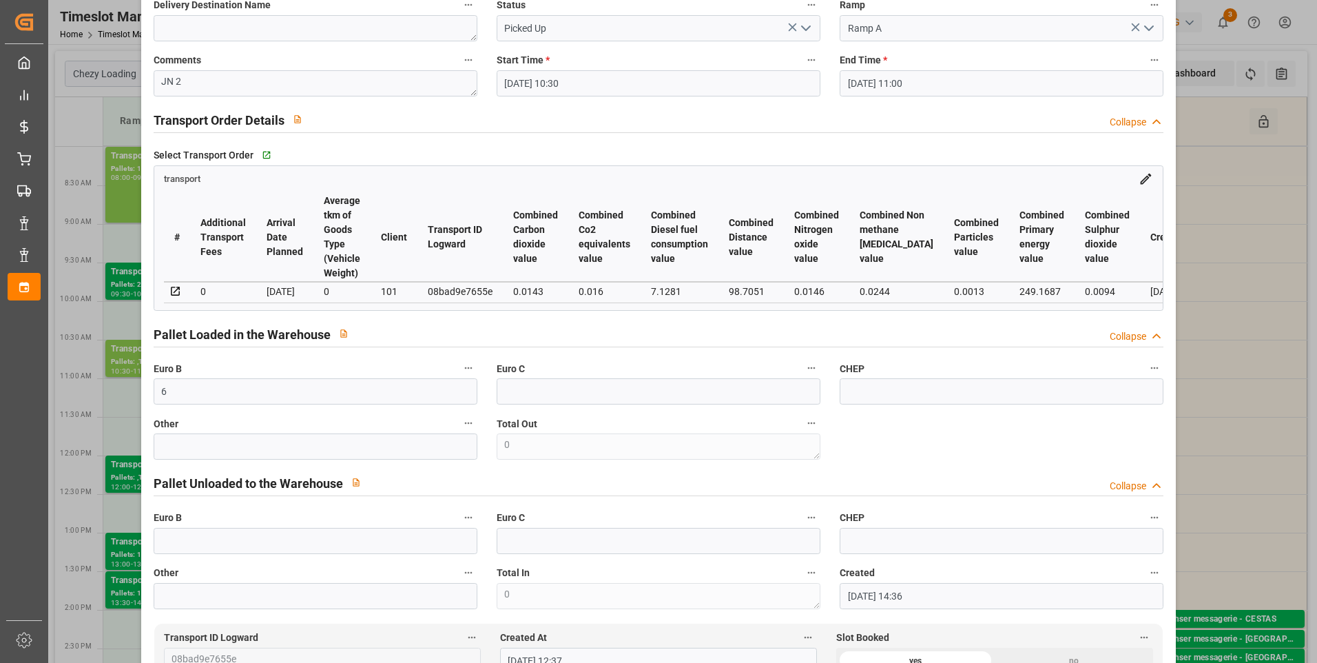
scroll to position [0, 0]
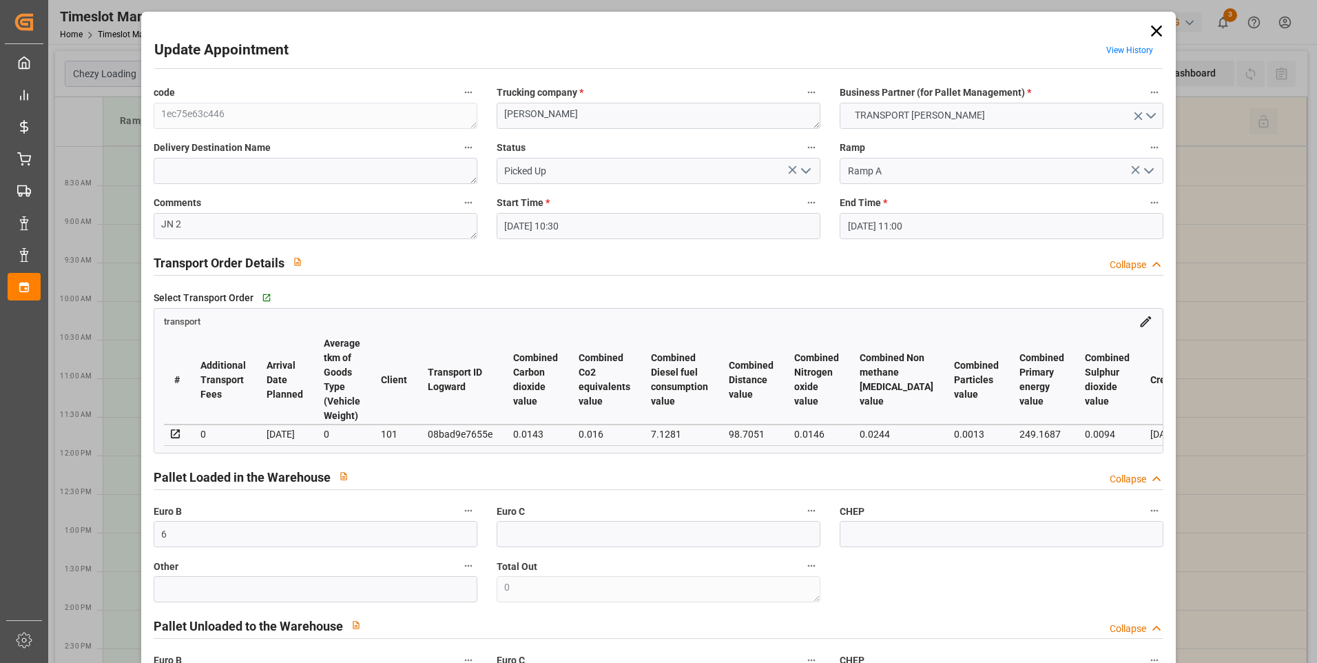
click at [800, 174] on icon "open menu" at bounding box center [806, 171] width 17 height 17
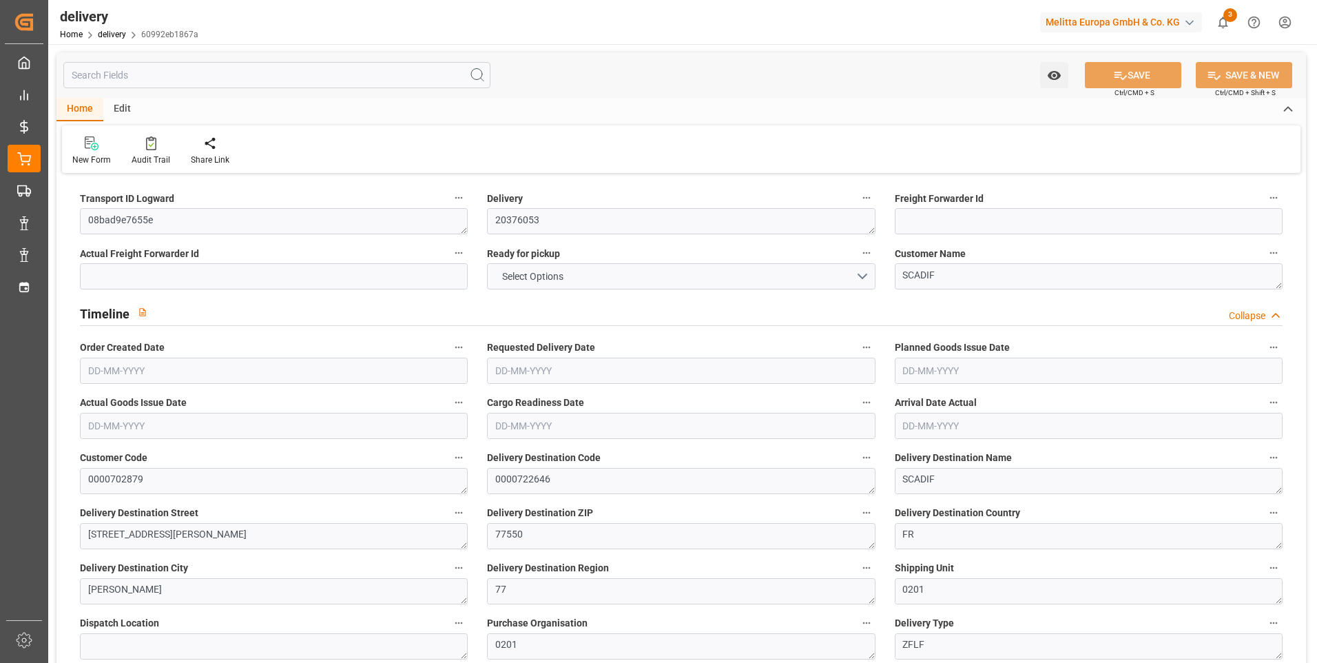
type input "1"
type input "115.766"
type input "540.655"
type input "381.644"
type input "37"
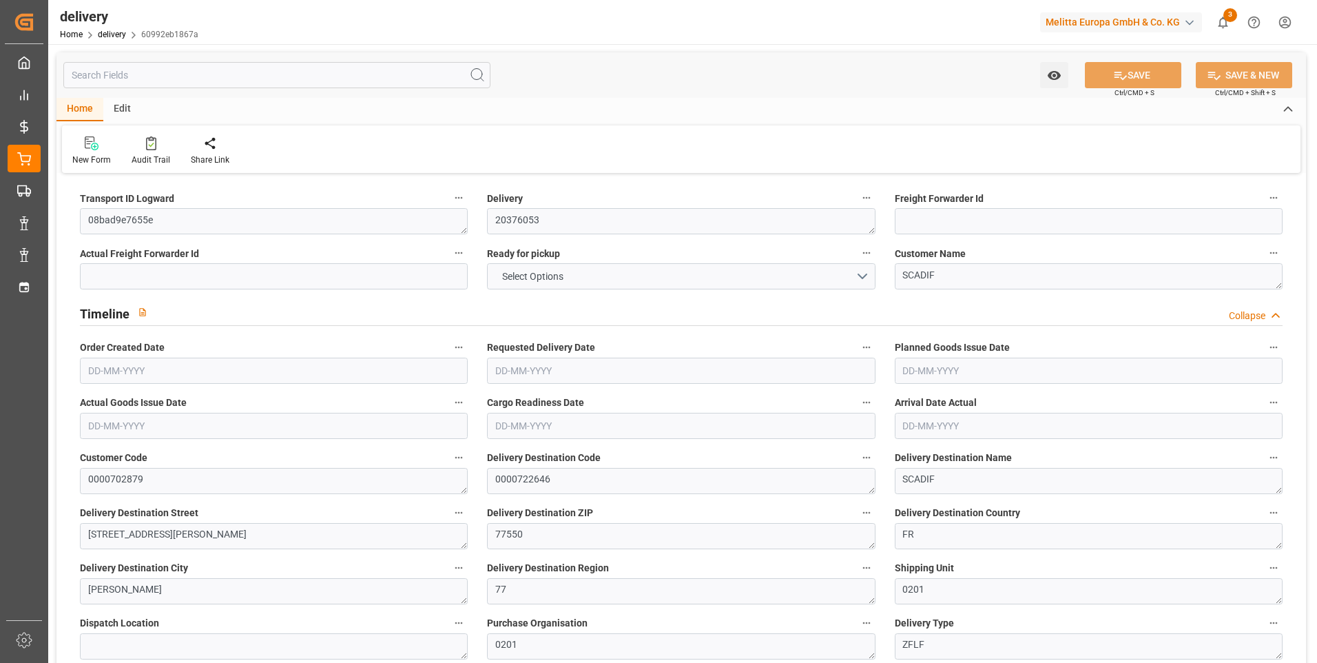
type input "18"
type input "0"
type input "3"
type input "0"
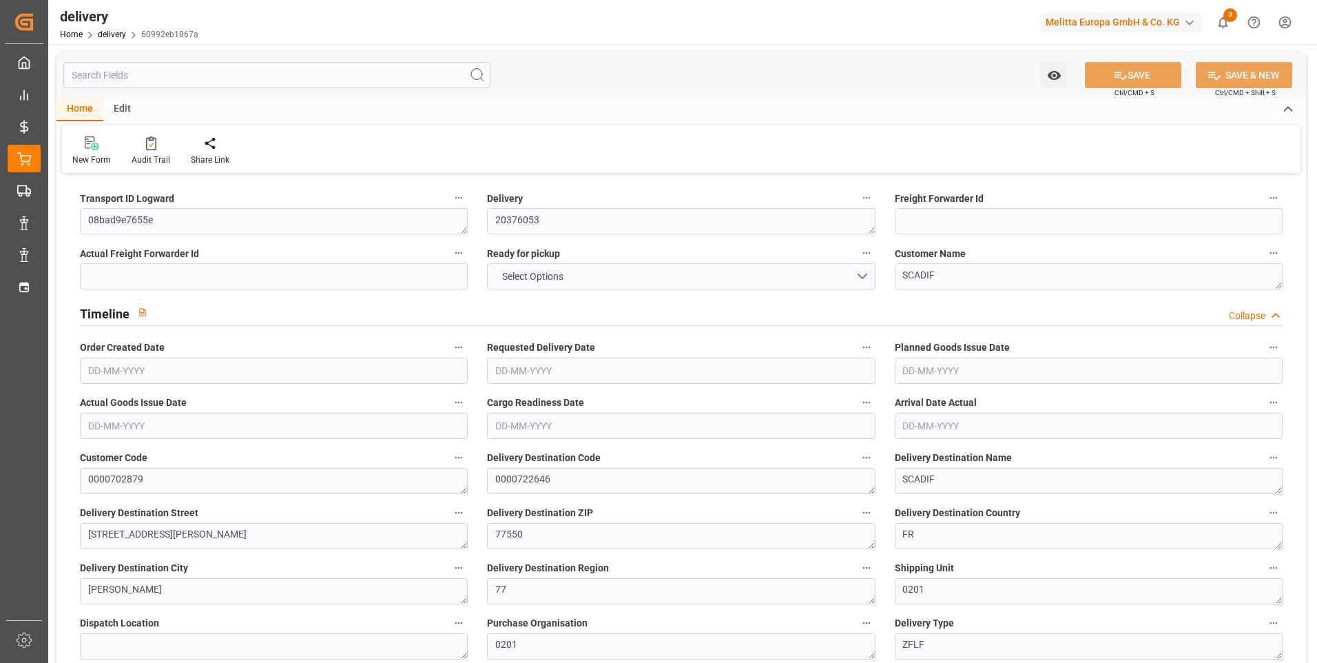
type input "-3.8331"
type input "94.644"
type input "90.8109"
type input "0"
type input "13.32"
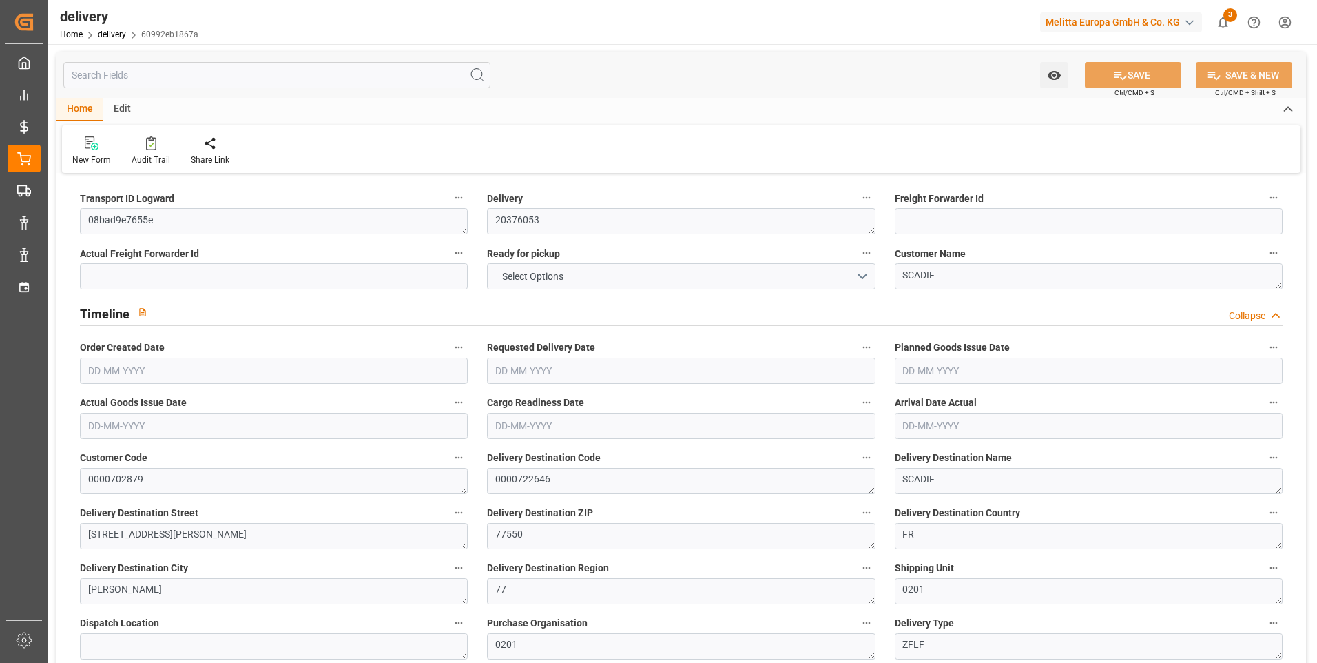
type input "1.5"
type input "1.3"
type input "0"
type input "27"
type input "126.655"
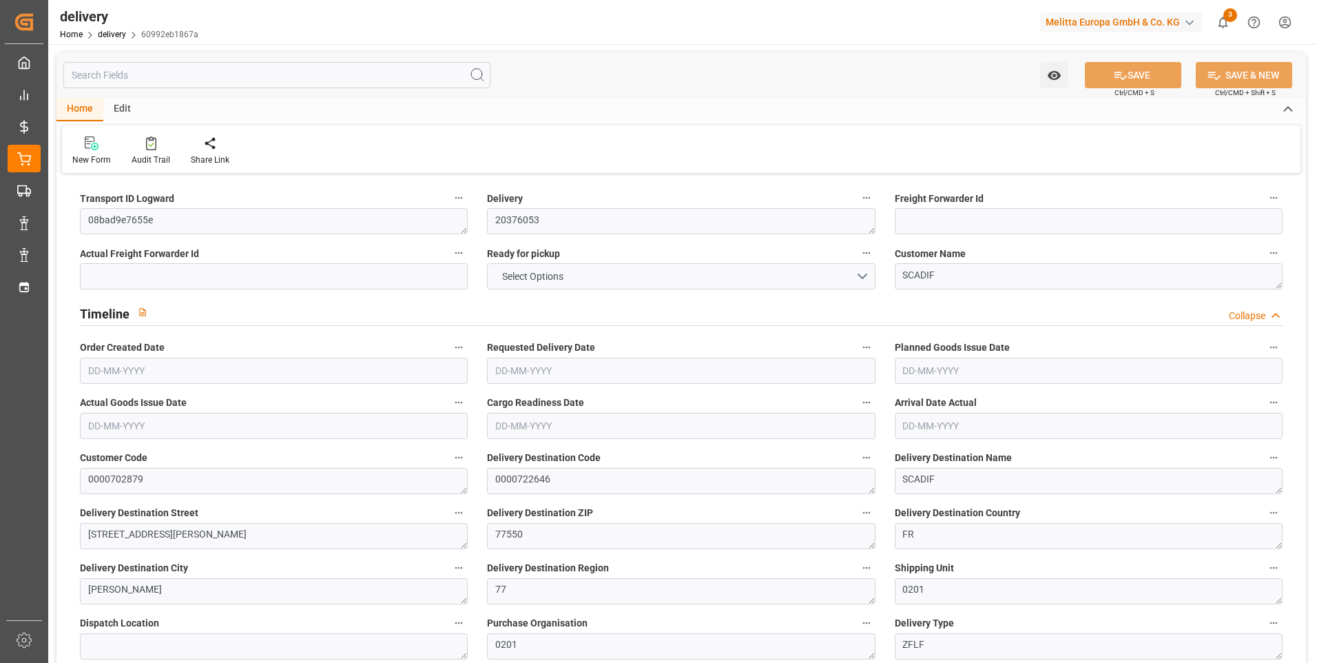
type input "101"
type input "81.6859"
type input "0.0052"
type input "0"
type input "[DATE]"
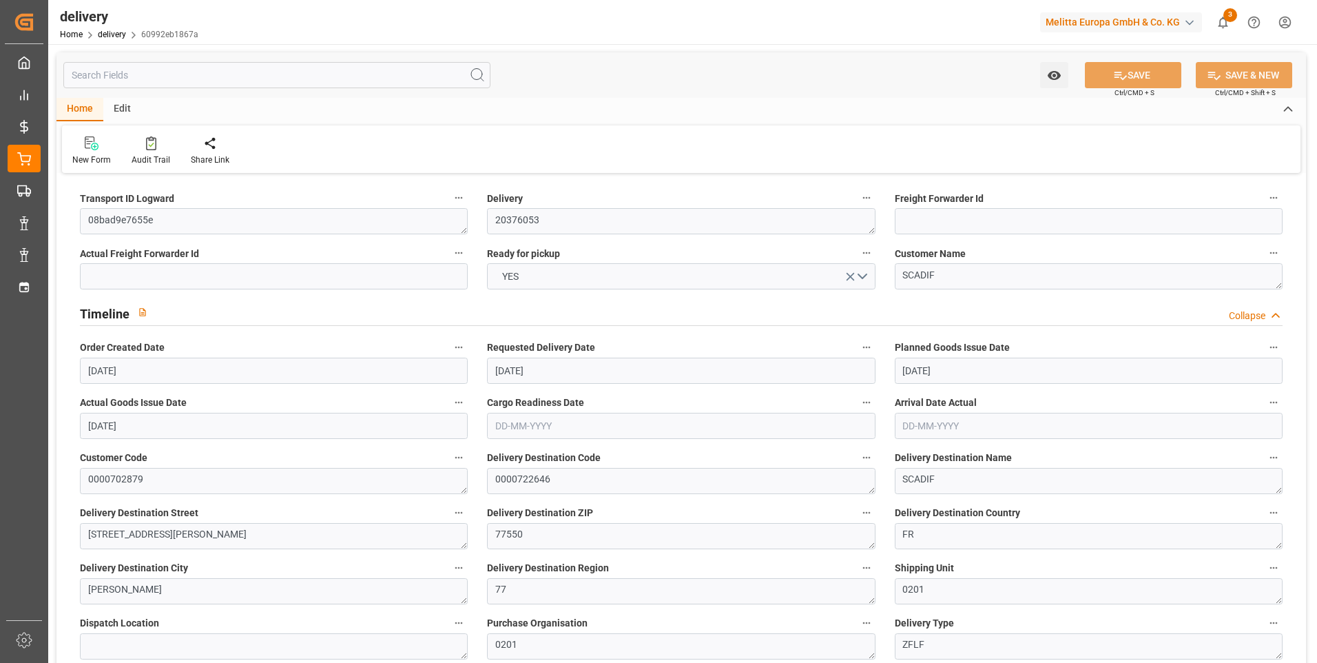
type input "[DATE]"
type input "[DATE] 11:03"
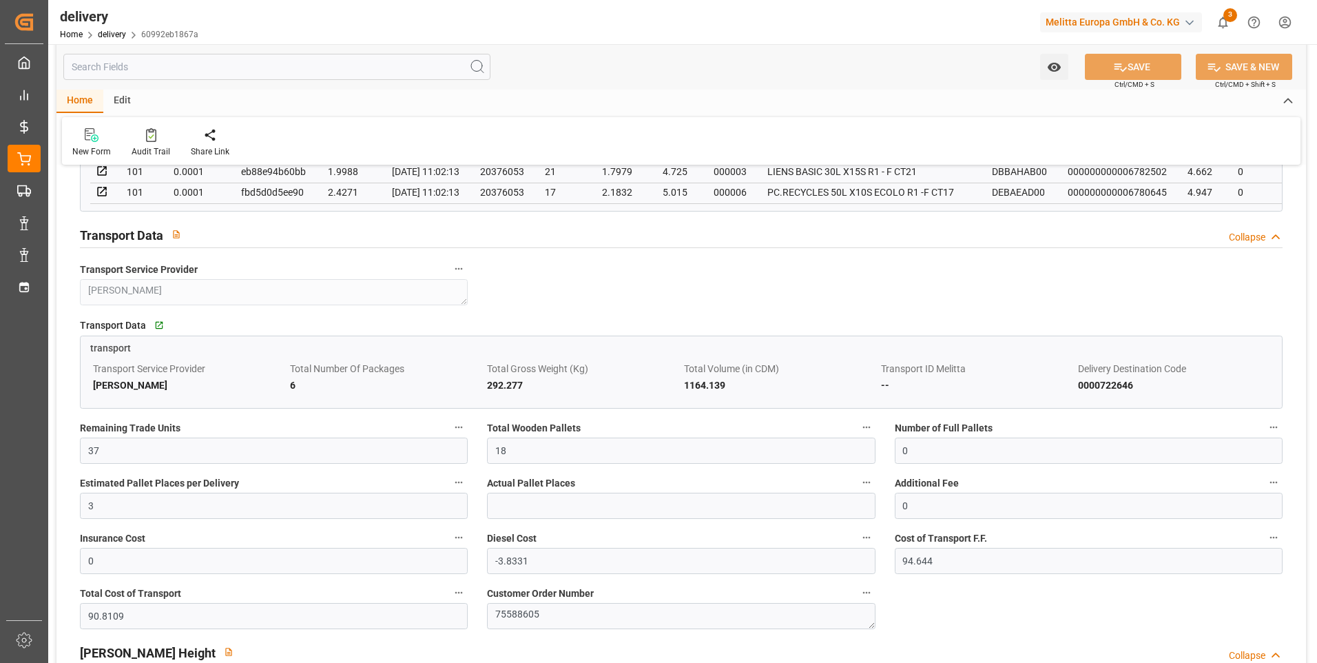
scroll to position [1171, 0]
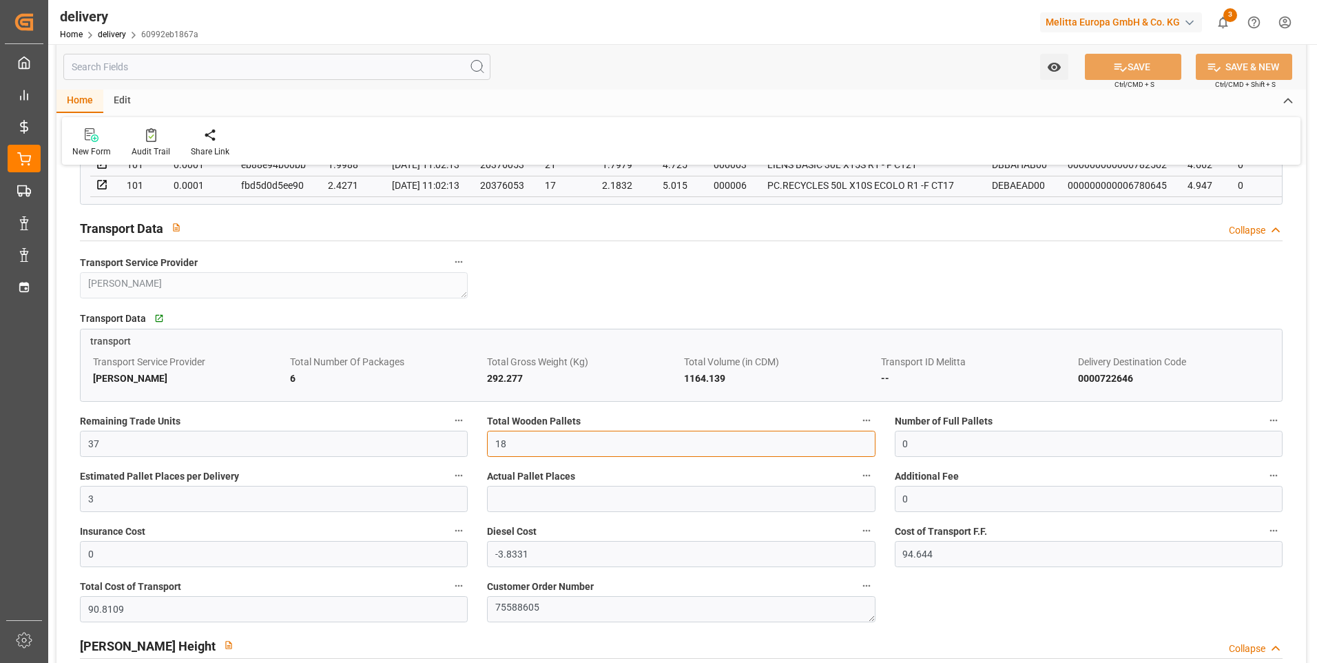
click at [527, 449] on input "18" at bounding box center [681, 444] width 388 height 26
type input "1"
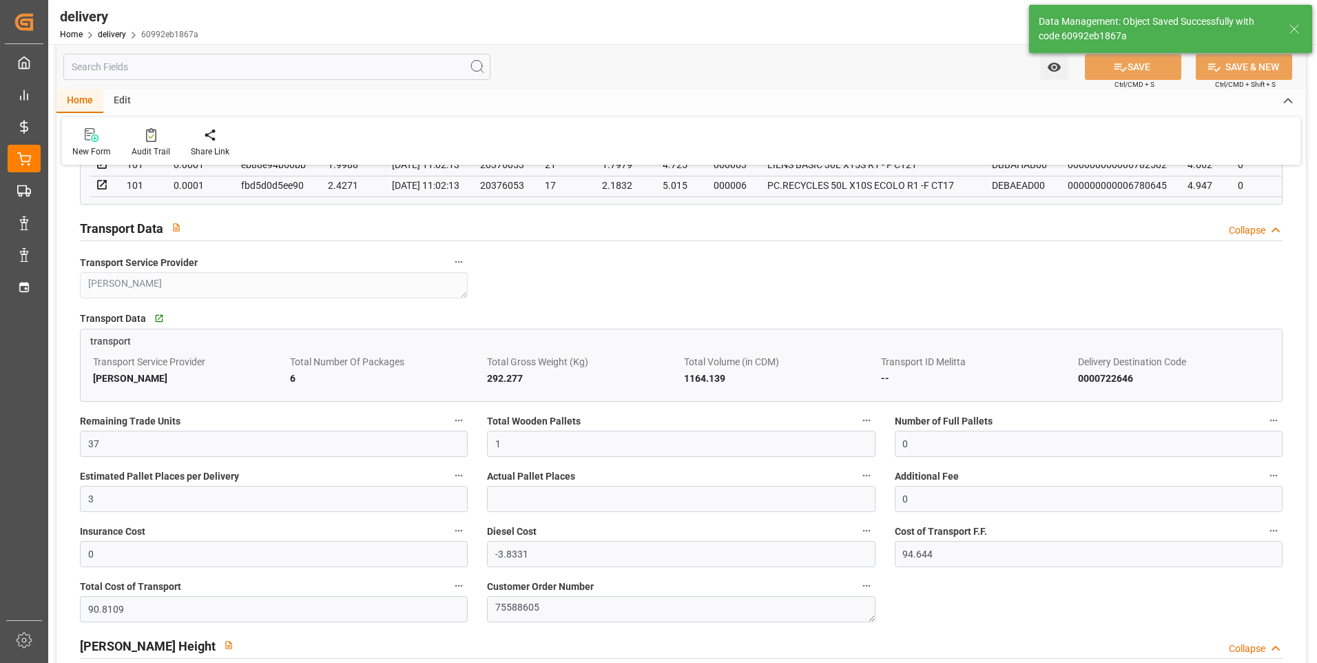
type input "1.5"
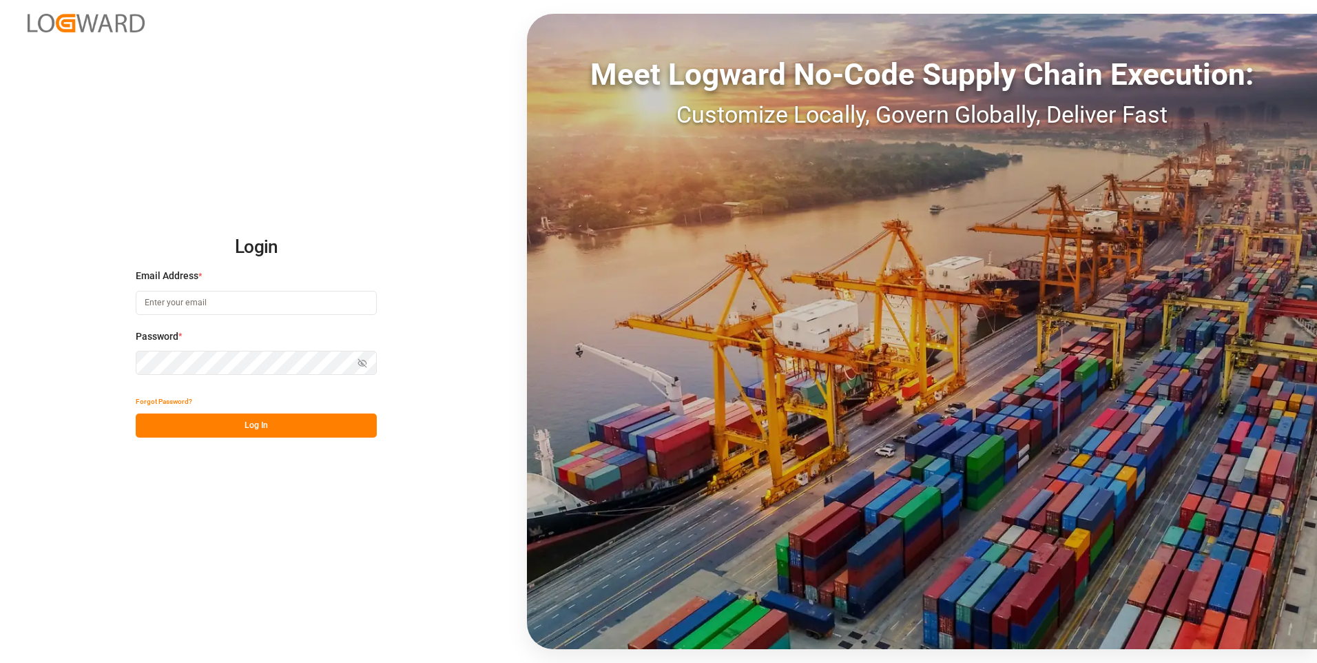
type input "[EMAIL_ADDRESS][DOMAIN_NAME]"
click at [248, 424] on button "Log In" at bounding box center [256, 425] width 241 height 24
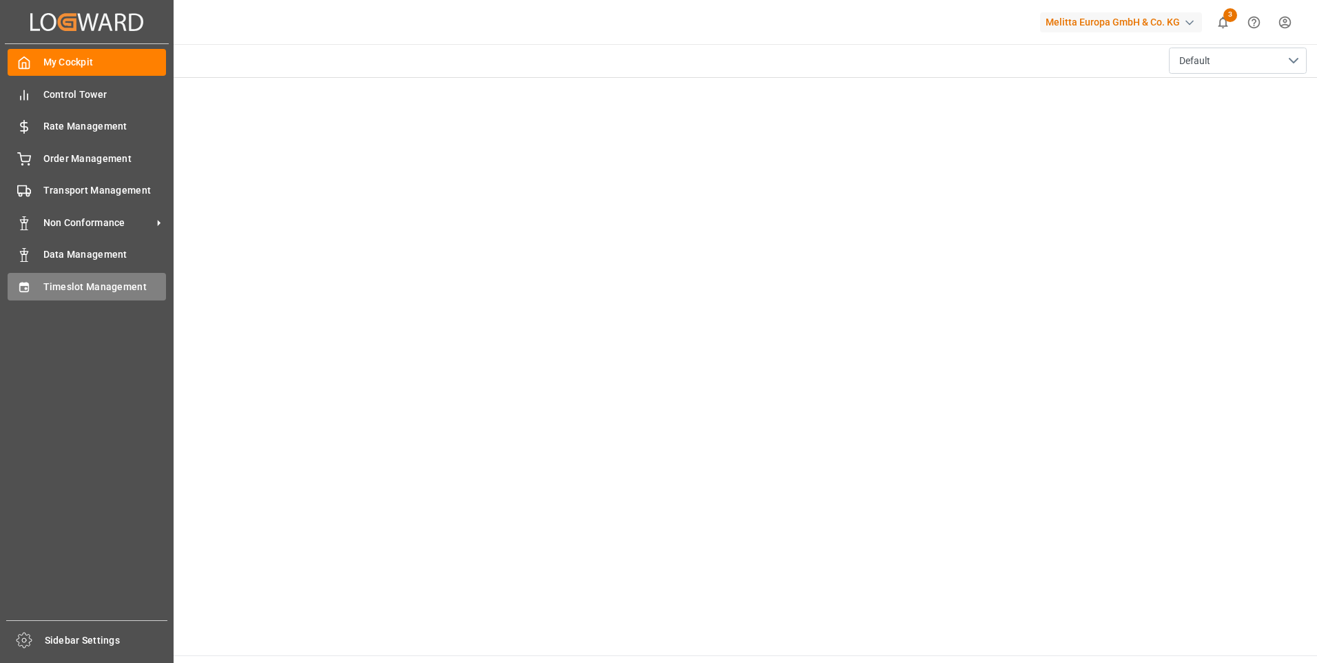
click at [25, 298] on div "Timeslot Management Timeslot Management" at bounding box center [87, 286] width 158 height 27
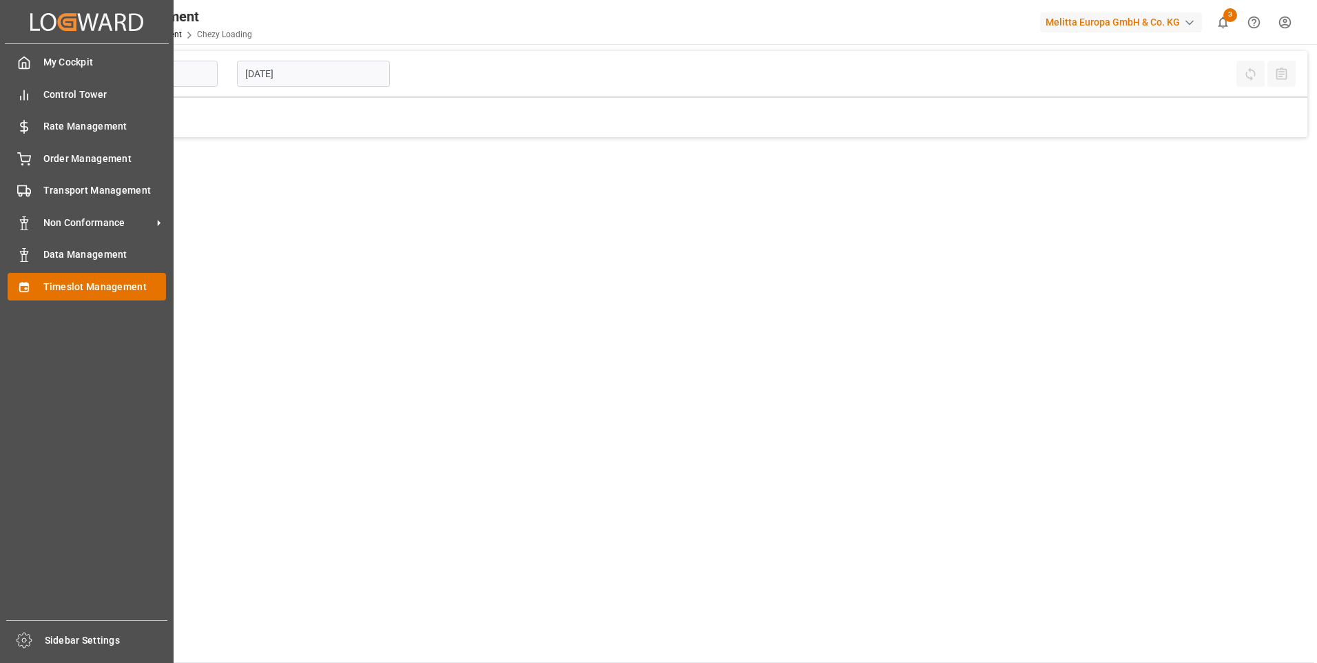
type input "Chezy Loading"
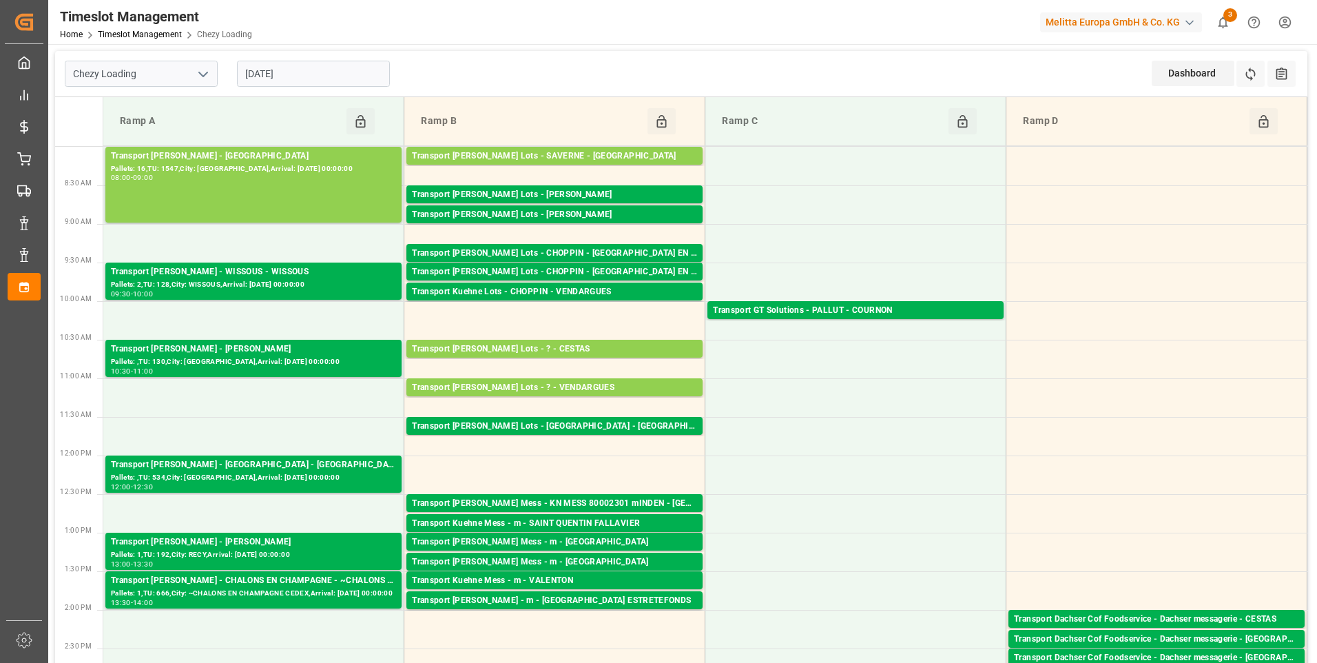
click at [319, 69] on input "[DATE]" at bounding box center [313, 74] width 153 height 26
click at [806, 269] on td at bounding box center [855, 281] width 301 height 39
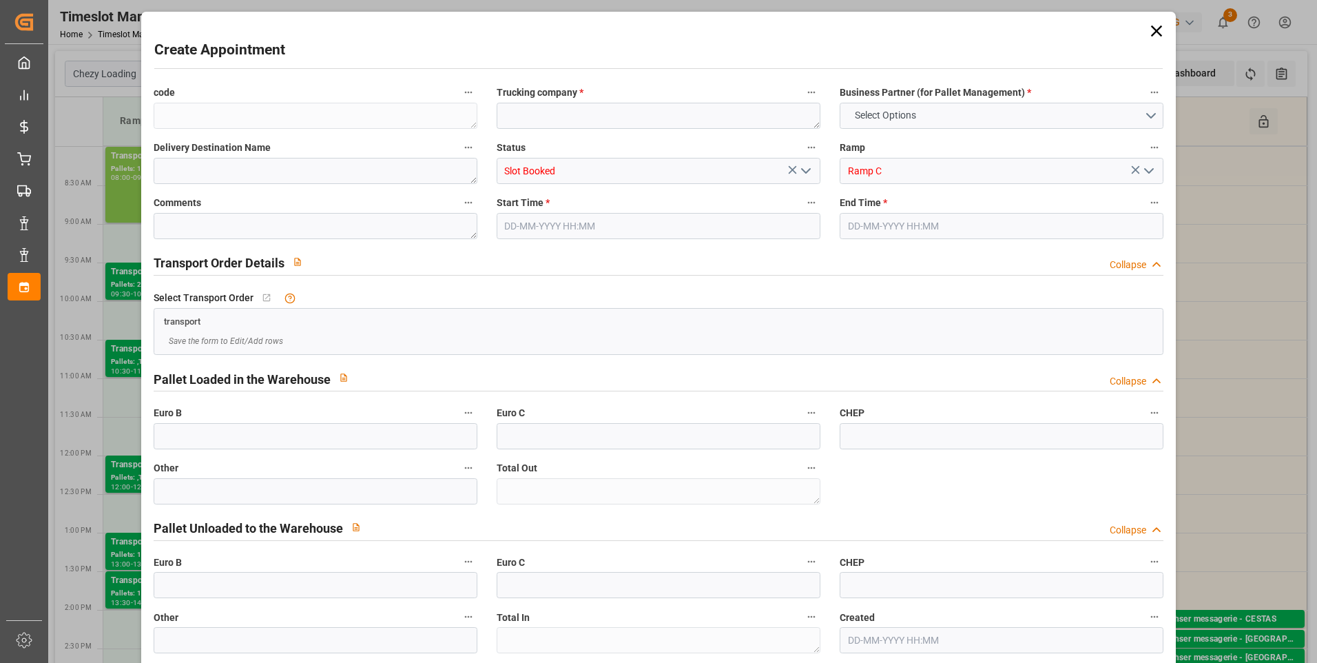
type input "0"
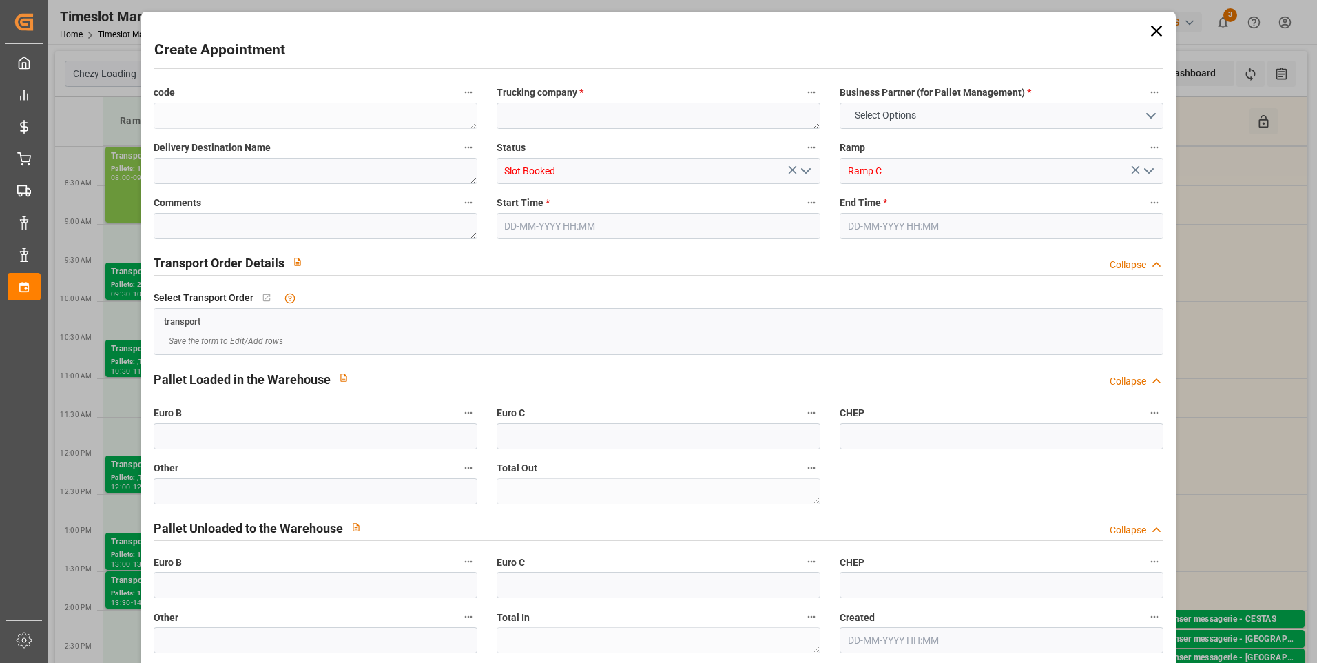
type input "0"
type input "[DATE] 09:30"
type input "[DATE] 10:00"
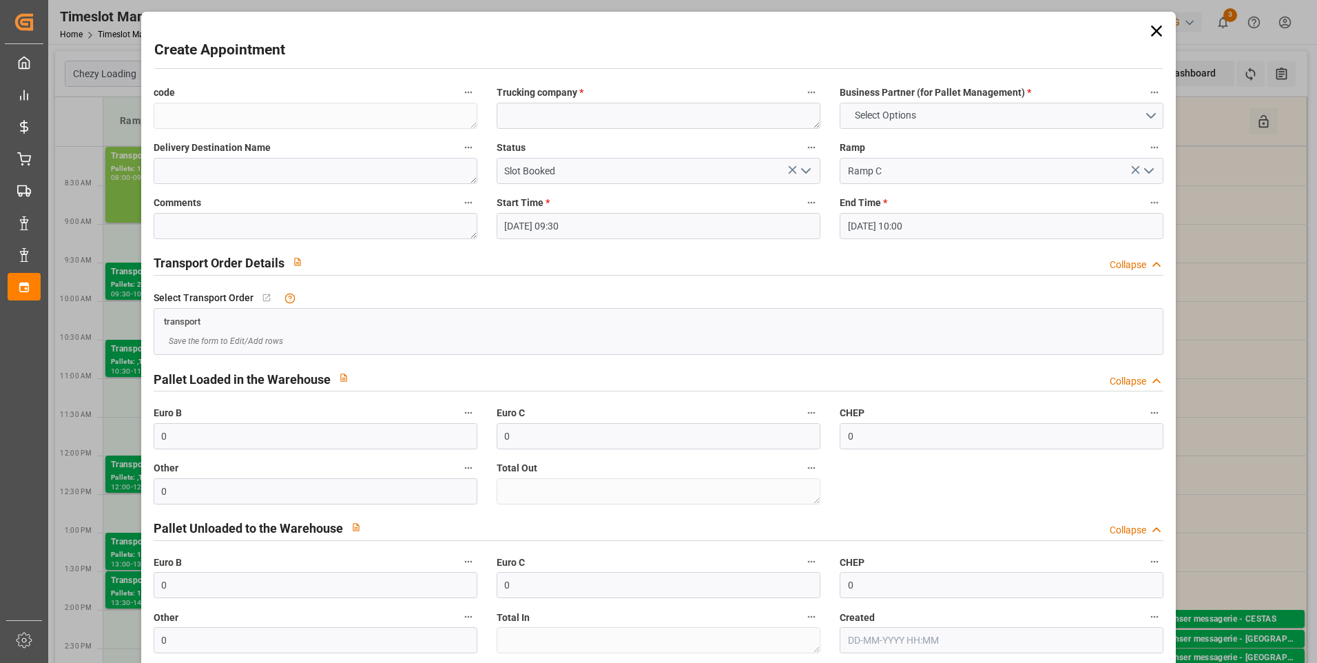
click at [1151, 27] on icon at bounding box center [1156, 30] width 19 height 19
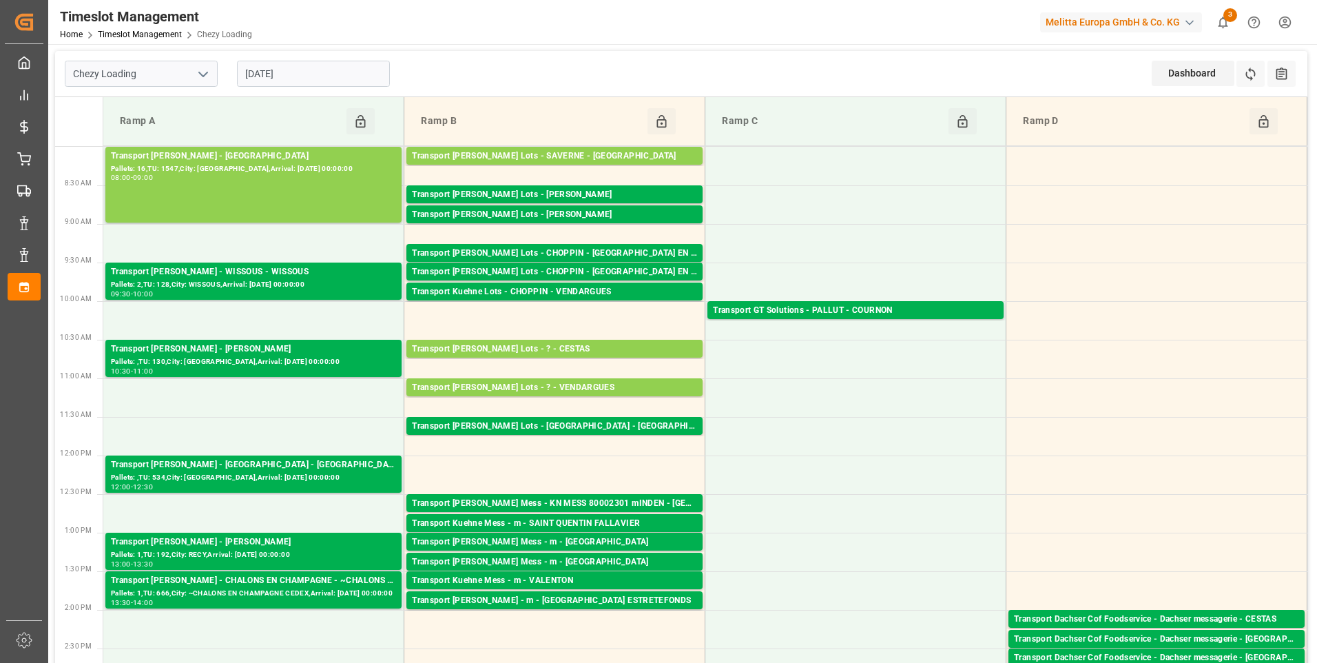
click at [311, 69] on input "[DATE]" at bounding box center [313, 74] width 153 height 26
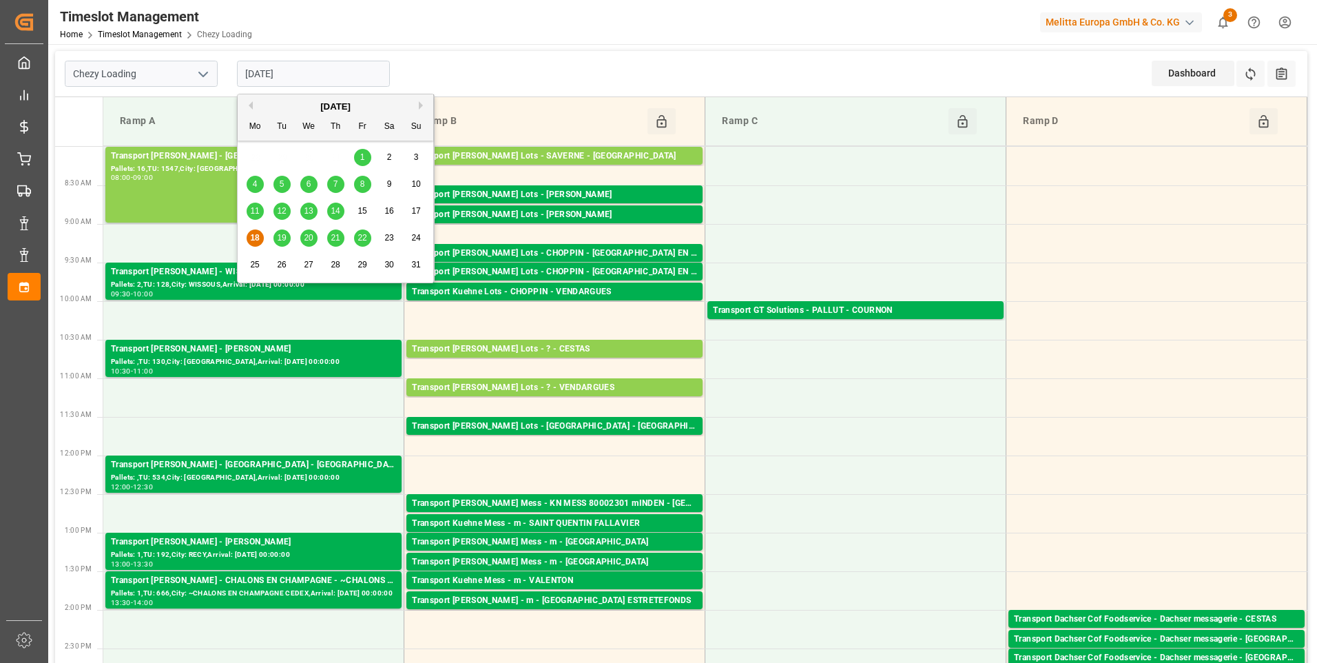
click at [283, 240] on span "19" at bounding box center [281, 238] width 9 height 10
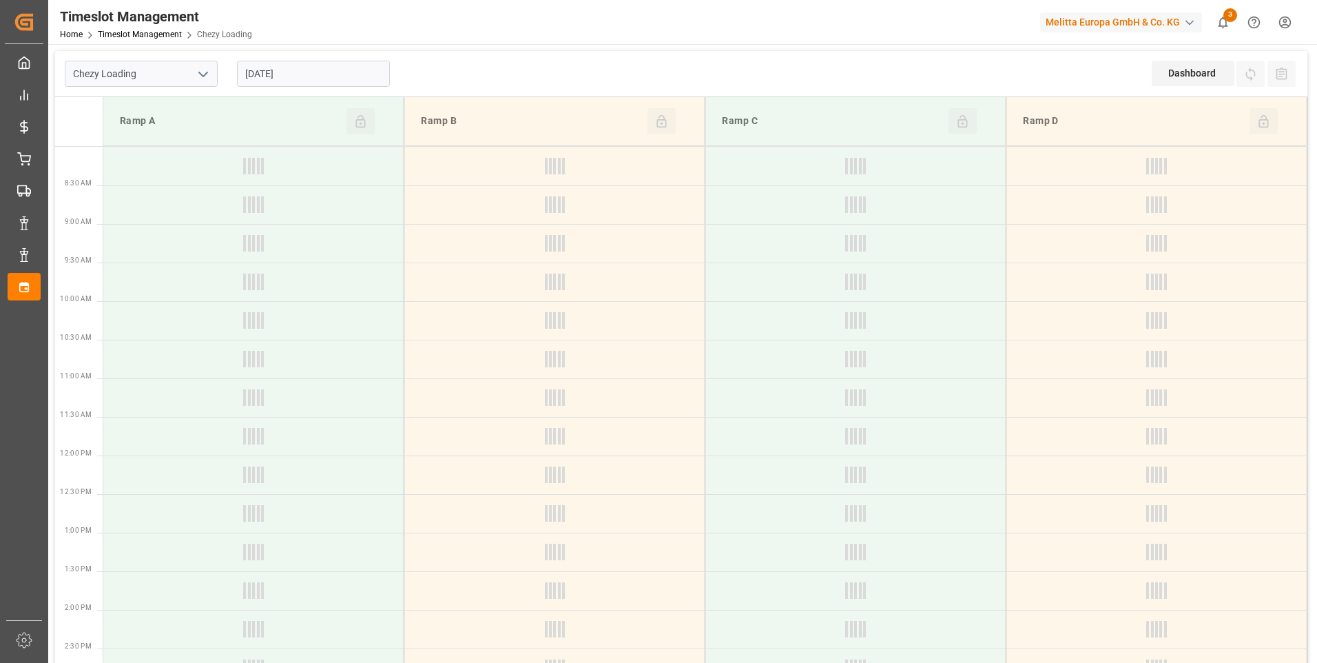
type input "[DATE]"
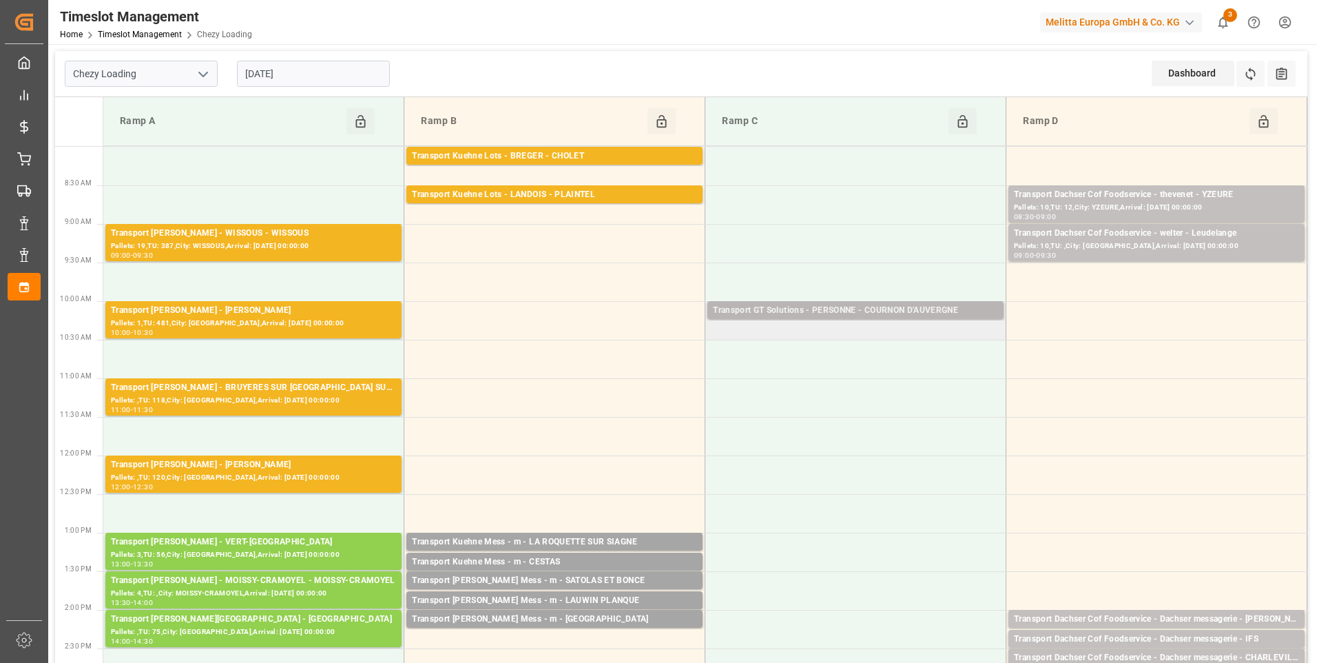
click at [866, 309] on div "Transport GT Solutions - PERSONNE - COURNON D'AUVERGNE" at bounding box center [855, 311] width 285 height 14
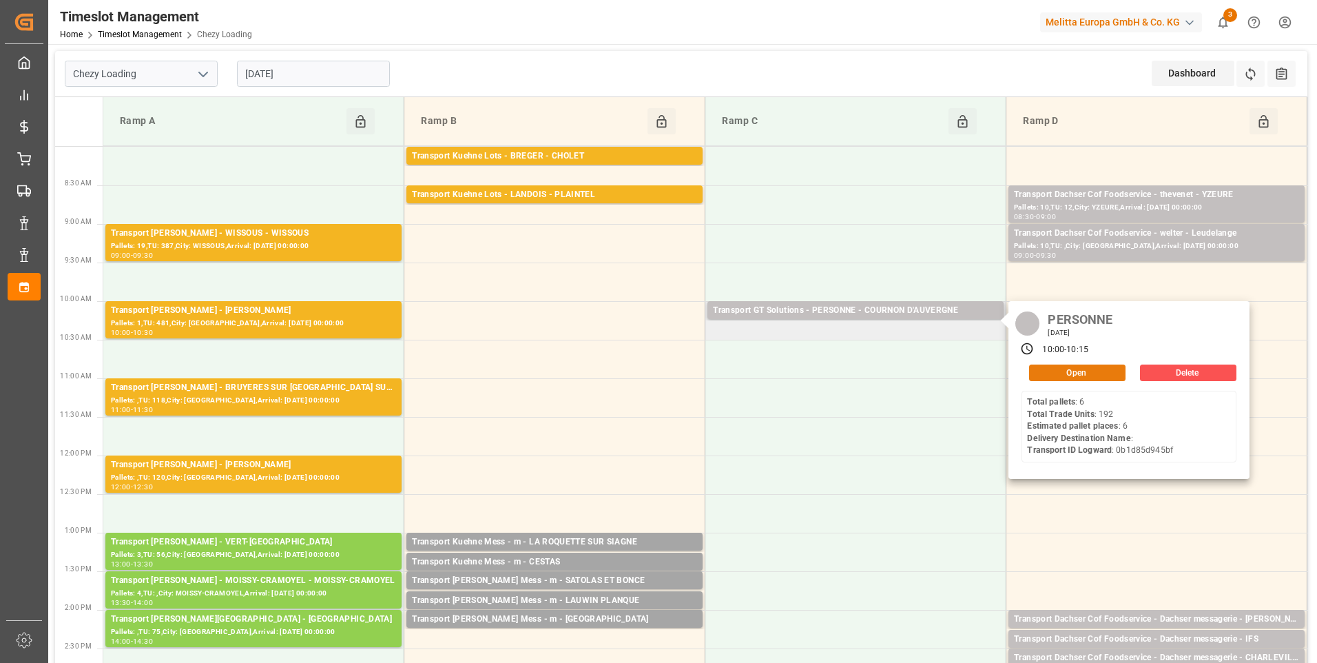
click at [1078, 370] on button "Open" at bounding box center [1077, 372] width 96 height 17
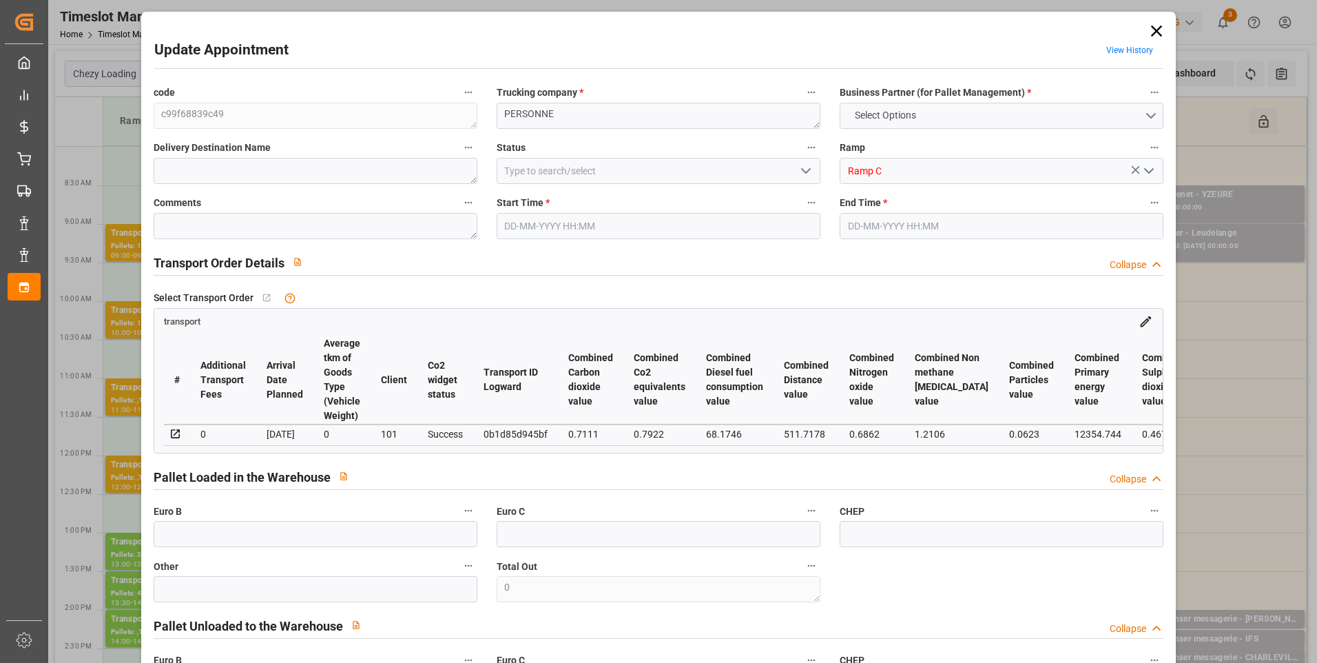
type input "6"
type input "280"
type input "0"
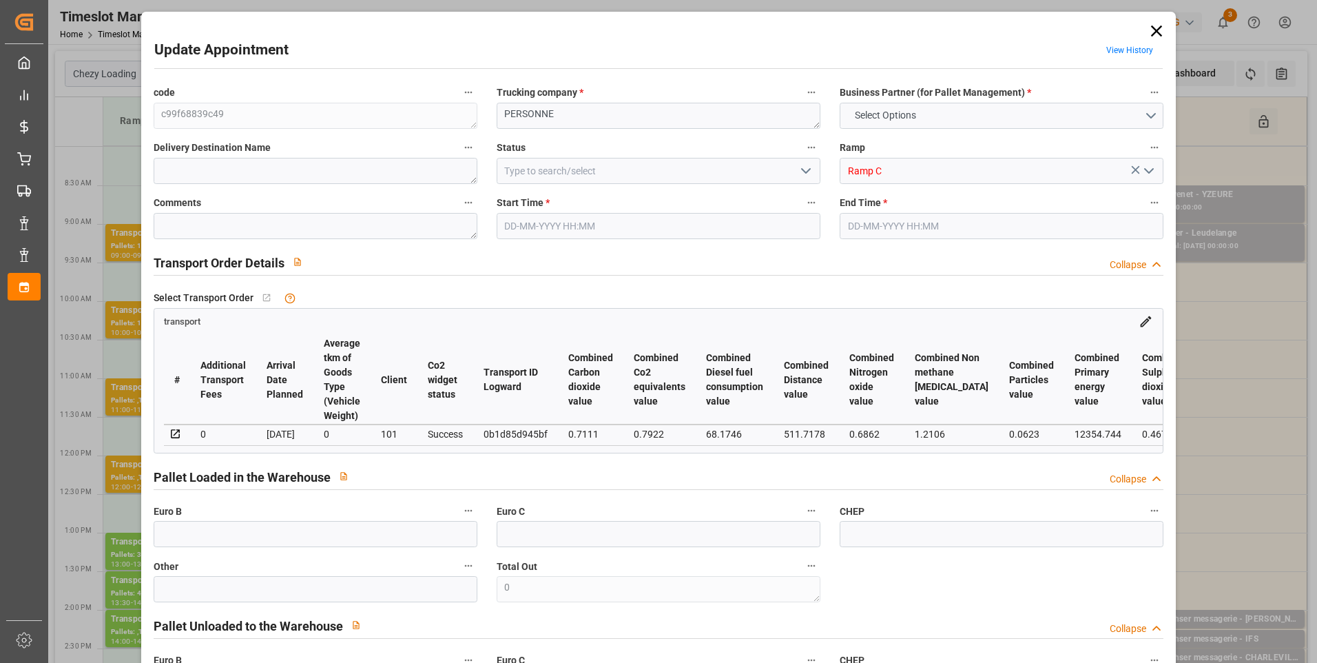
type input "268.66"
type input "-11.34"
type input "0"
type input "2438.394"
type input "2976"
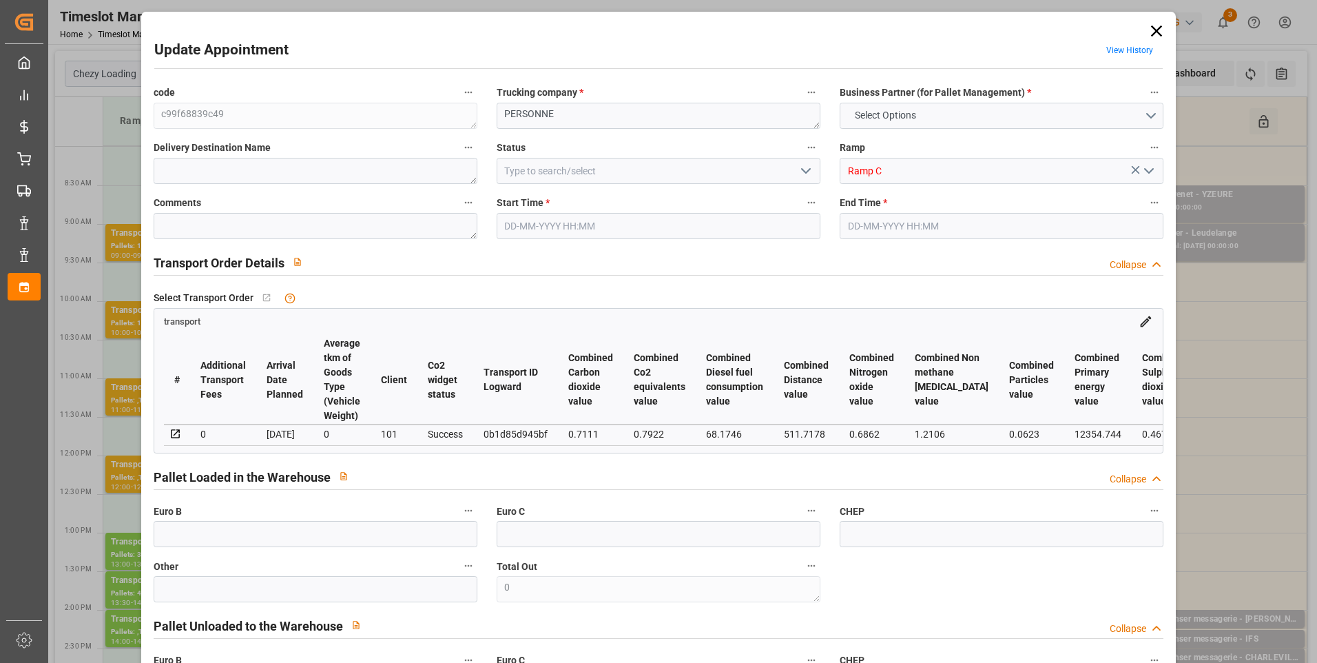
type input "7327.14"
type input "63"
type input "6"
type input "192"
type input "7"
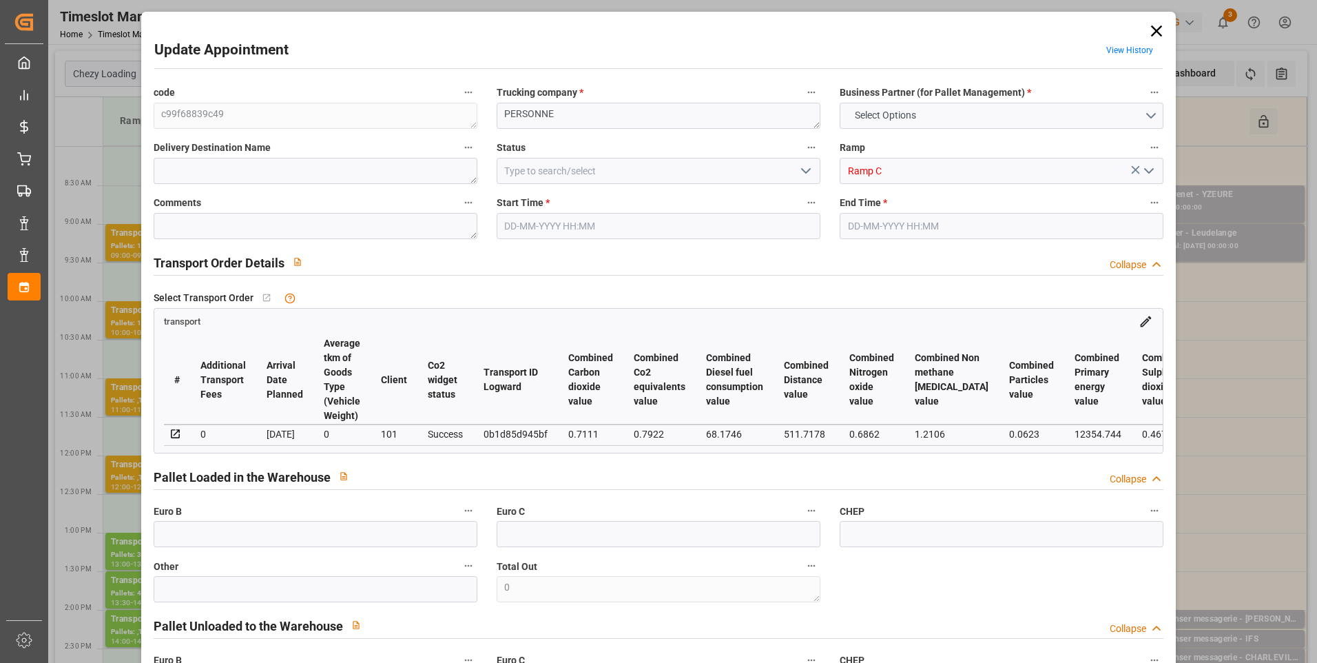
type input "101"
type input "2654.064"
type input "0"
type input "4710.8598"
type input "0"
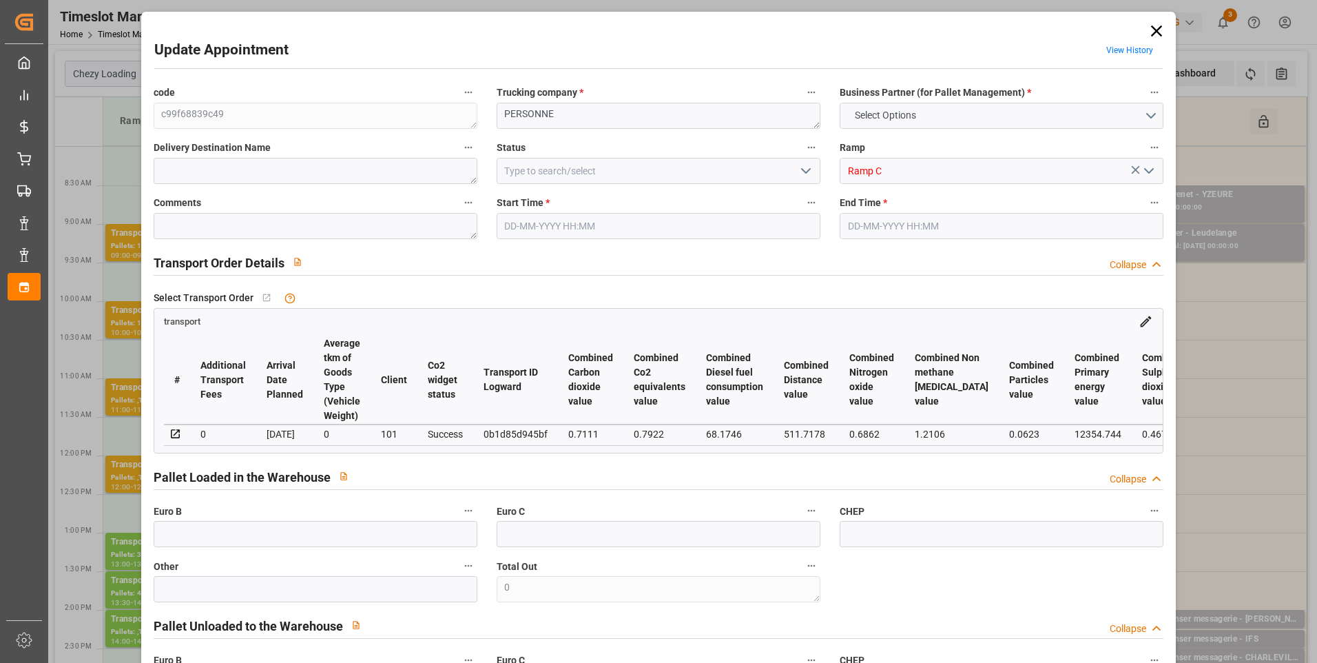
type input "0"
type input "21"
type input "35"
type input "[DATE] 10:00"
type input "[DATE] 10:15"
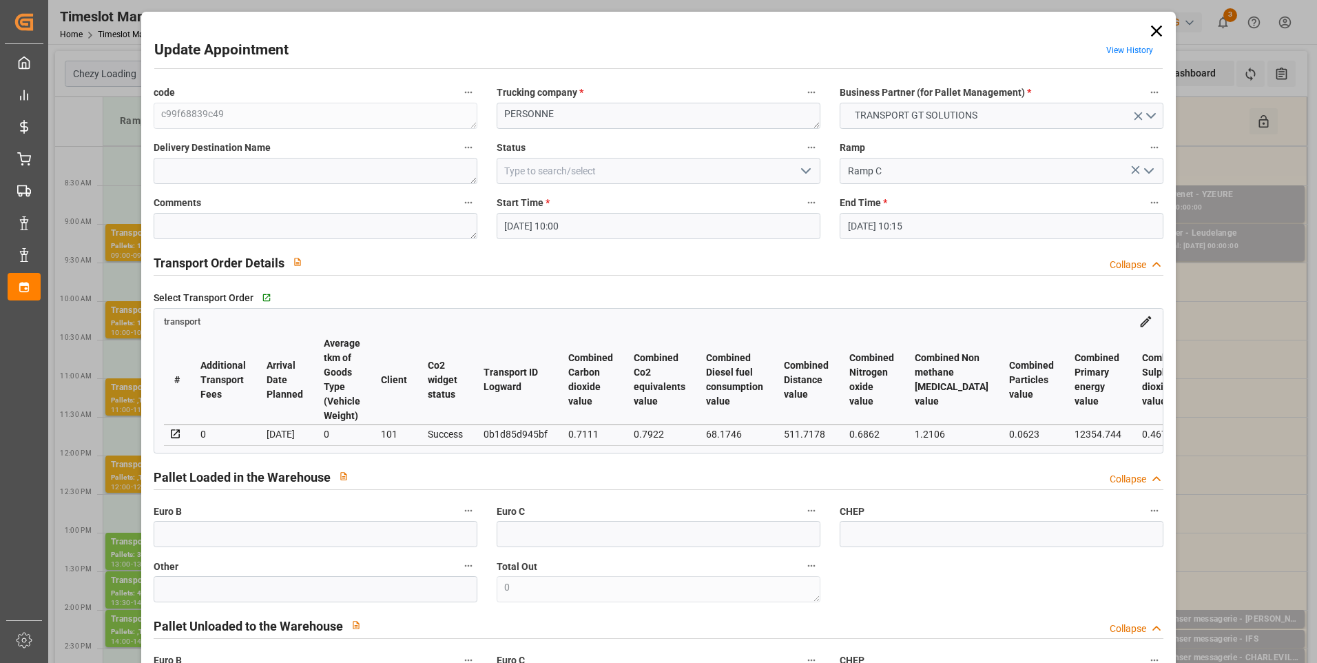
type input "[DATE] 12:45"
type input "[DATE] 11:27"
type input "[DATE]"
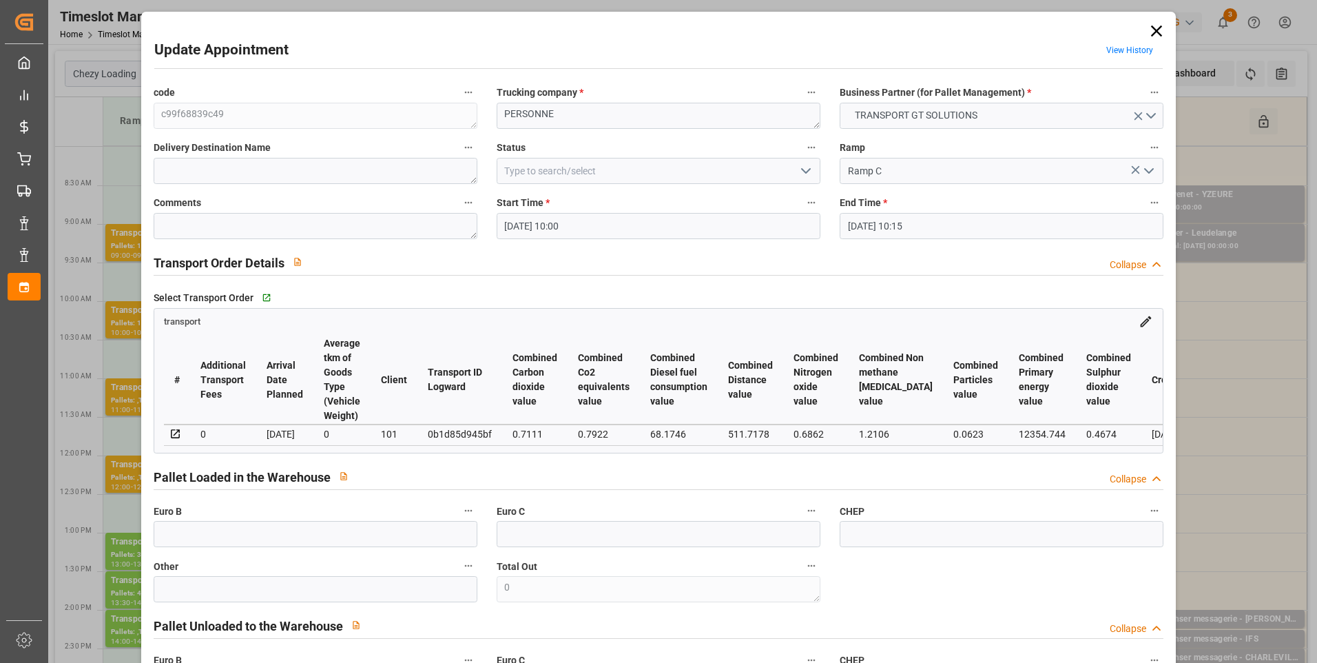
click at [798, 168] on icon "open menu" at bounding box center [806, 171] width 17 height 17
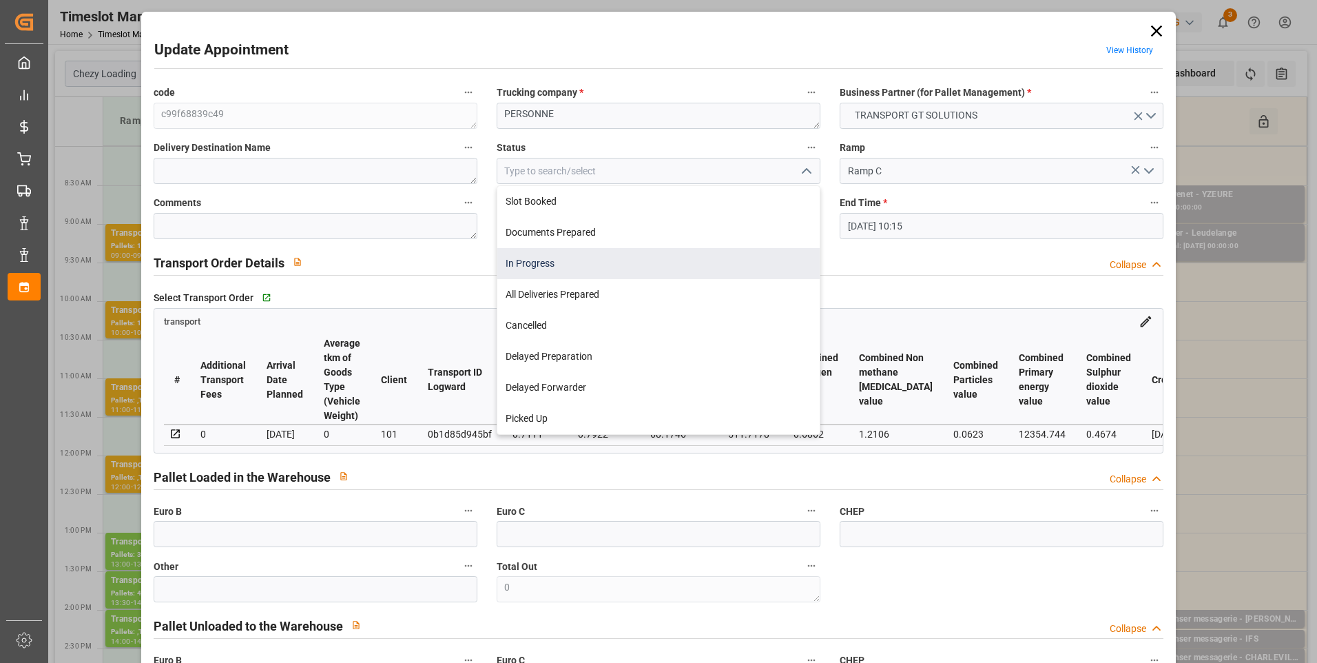
click at [535, 265] on div "In Progress" at bounding box center [658, 263] width 322 height 31
type input "In Progress"
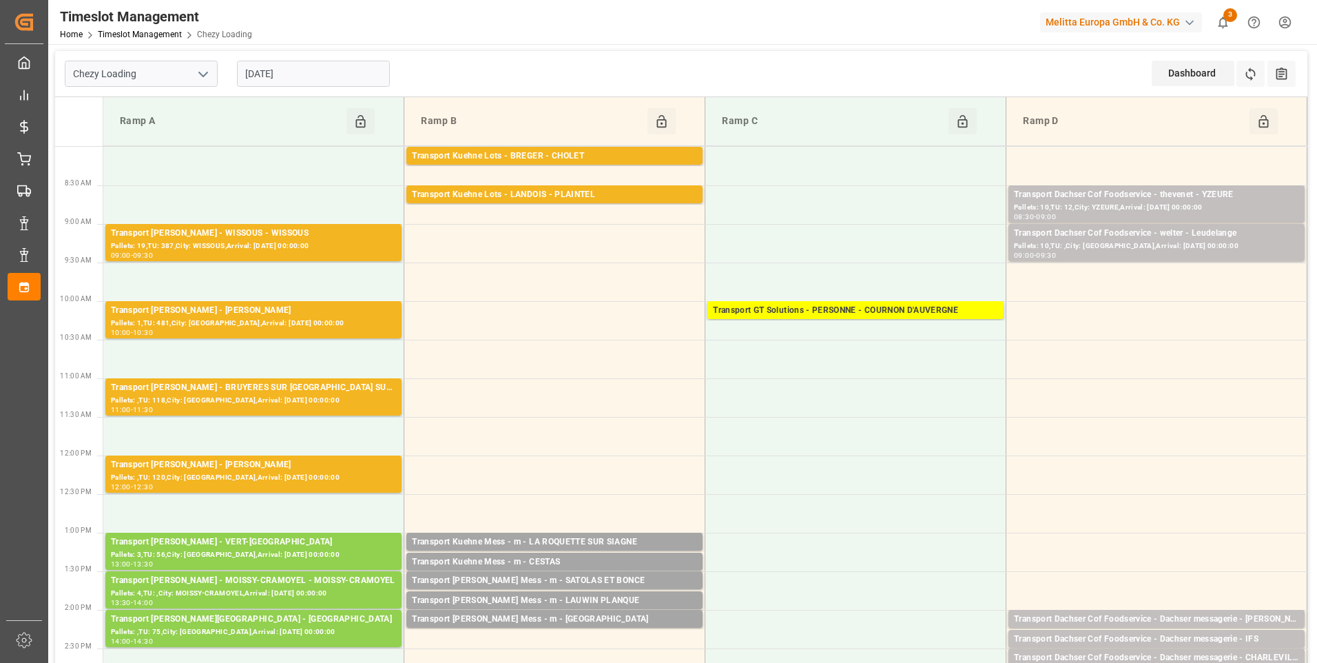
click at [310, 73] on input "[DATE]" at bounding box center [313, 74] width 153 height 26
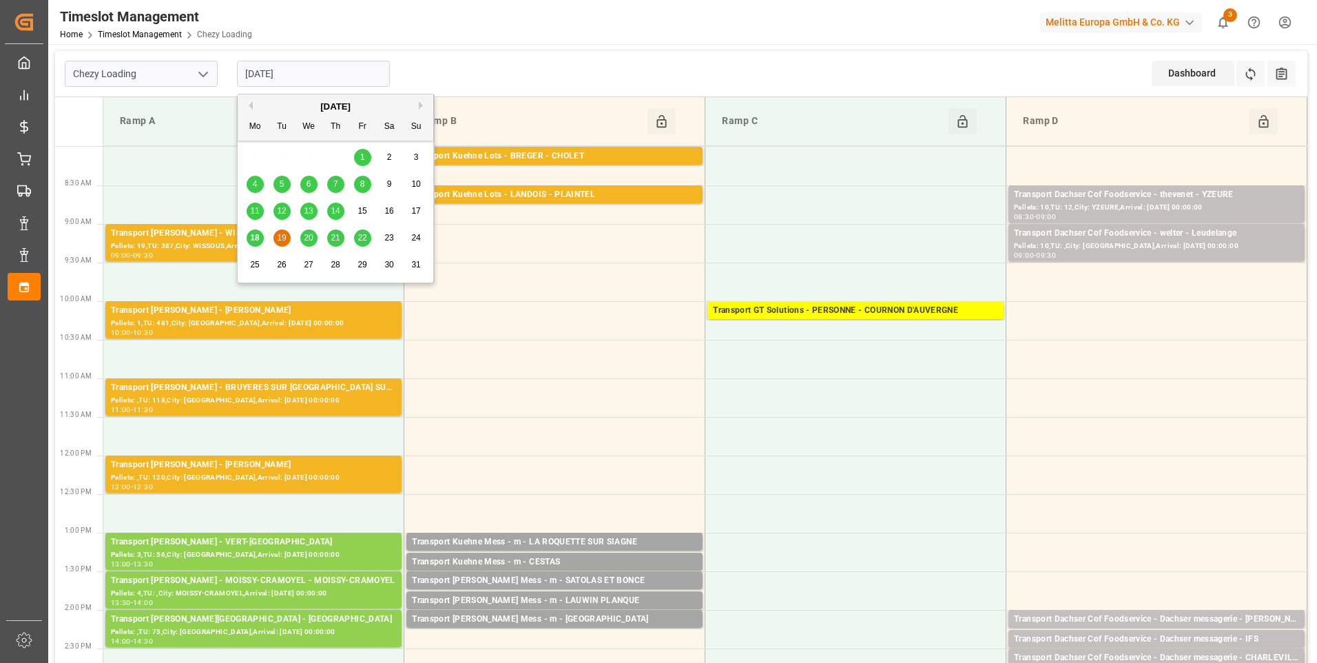
click at [254, 241] on span "18" at bounding box center [254, 238] width 9 height 10
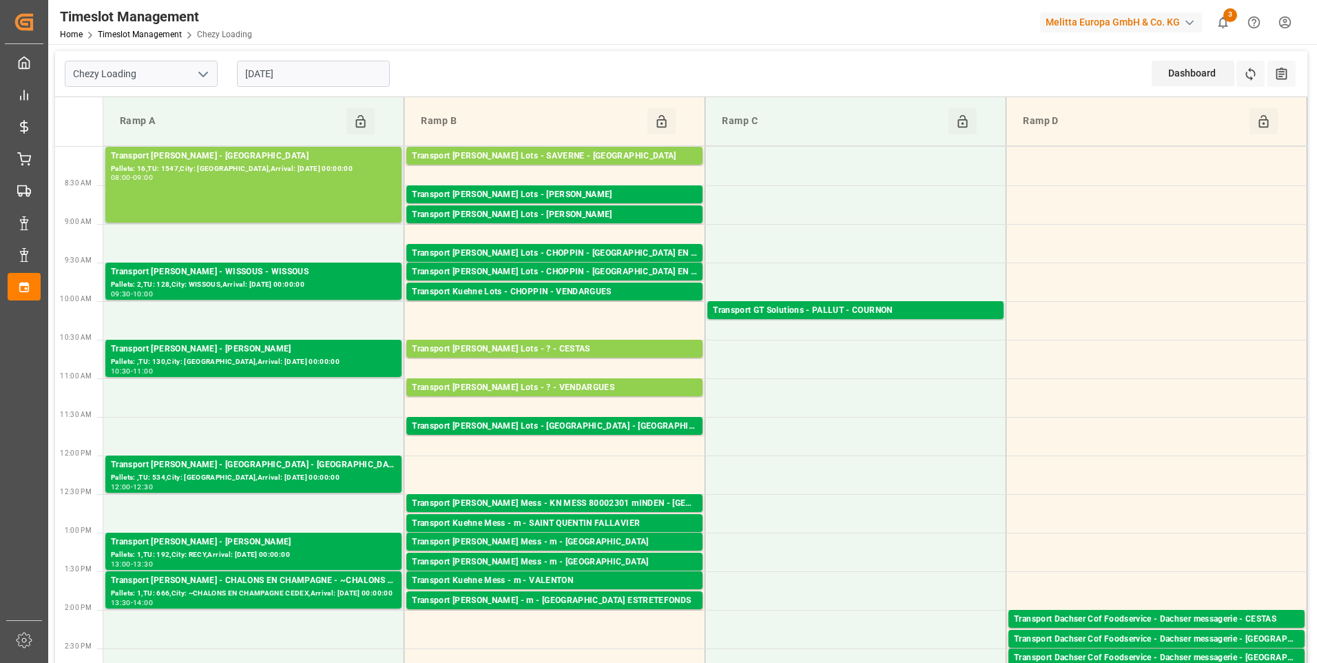
click at [351, 72] on input "[DATE]" at bounding box center [313, 74] width 153 height 26
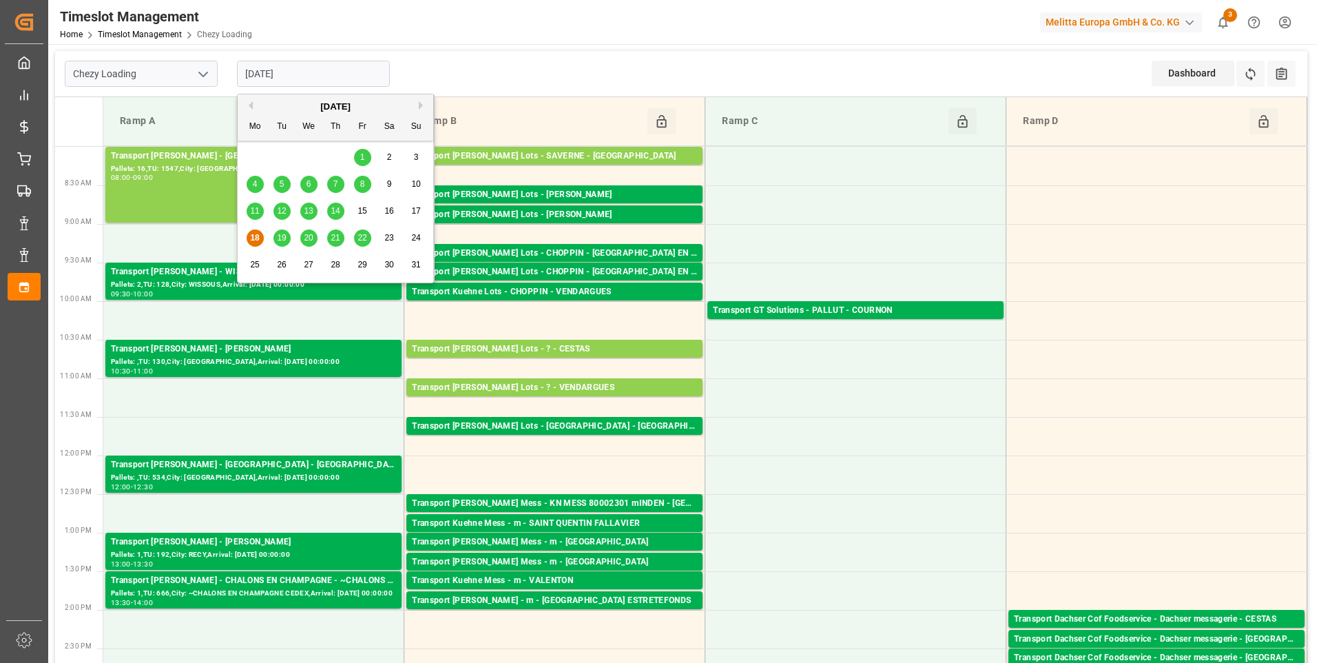
click at [283, 234] on span "19" at bounding box center [281, 238] width 9 height 10
type input "[DATE]"
